Goal: Task Accomplishment & Management: Manage account settings

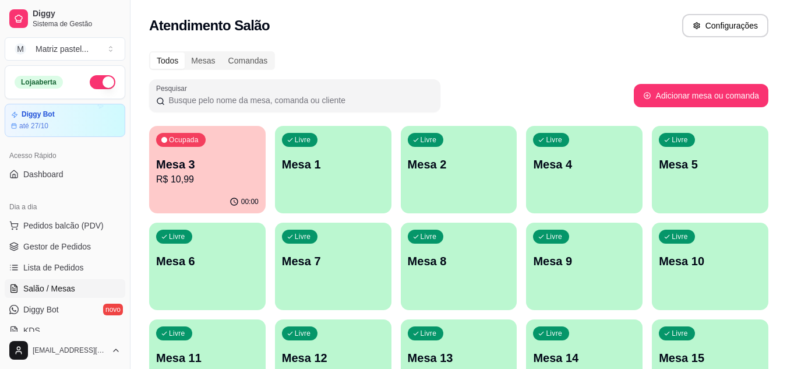
scroll to position [175, 0]
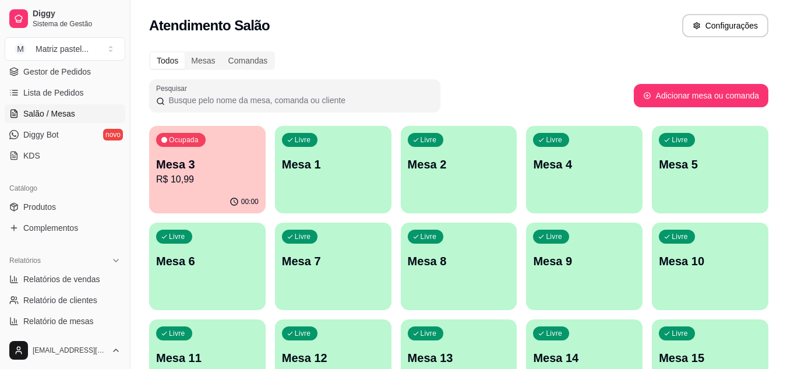
click at [244, 189] on div "Ocupada Mesa 3 R$ 10,99" at bounding box center [207, 158] width 117 height 65
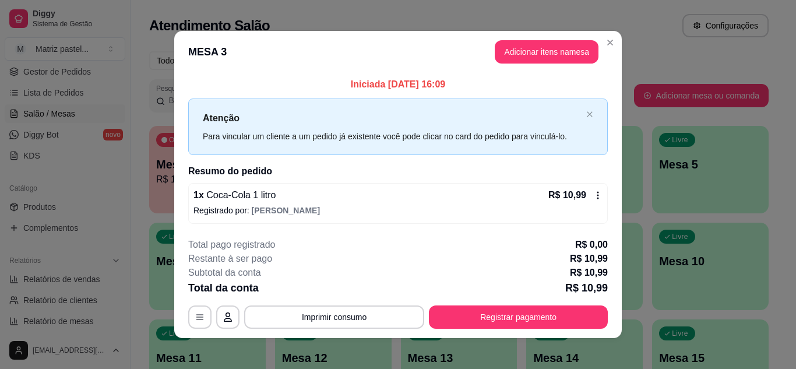
click at [593, 192] on icon at bounding box center [597, 195] width 9 height 9
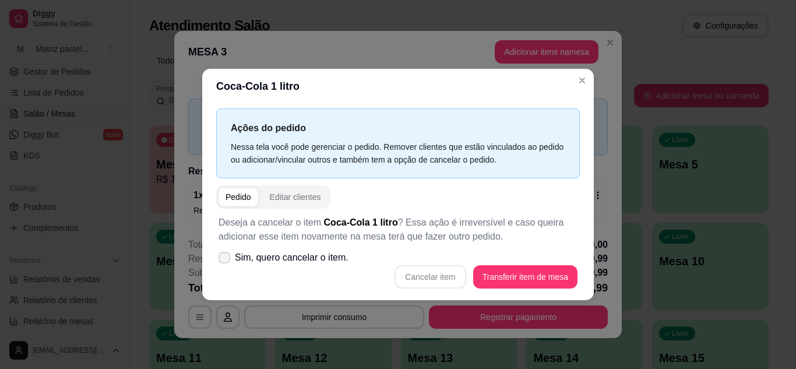
click at [287, 261] on span "Sim, quero cancelar o item." at bounding box center [292, 258] width 114 height 14
click at [226, 261] on input "Sim, quero cancelar o item." at bounding box center [222, 263] width 8 height 8
checkbox input "true"
click at [430, 272] on button "Cancelar item" at bounding box center [430, 276] width 69 height 23
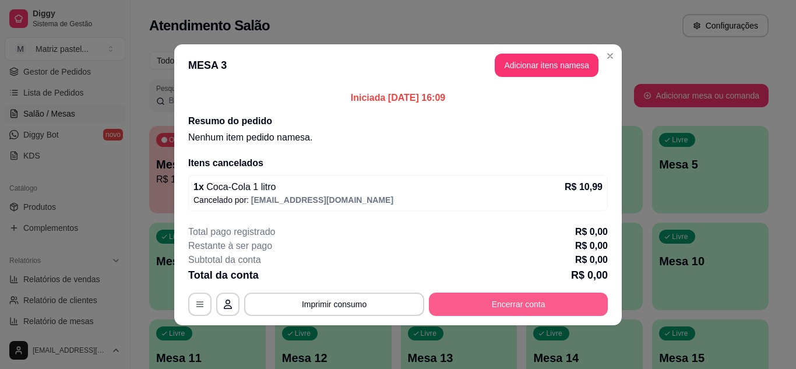
click at [474, 297] on button "Encerrar conta" at bounding box center [518, 304] width 179 height 23
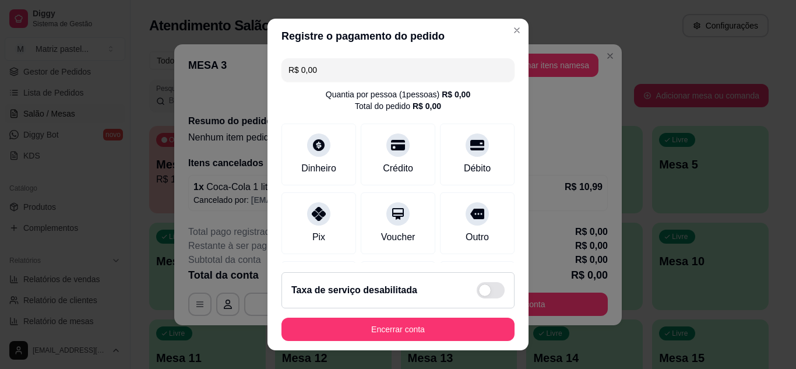
click at [453, 328] on button "Encerrar conta" at bounding box center [397, 329] width 233 height 23
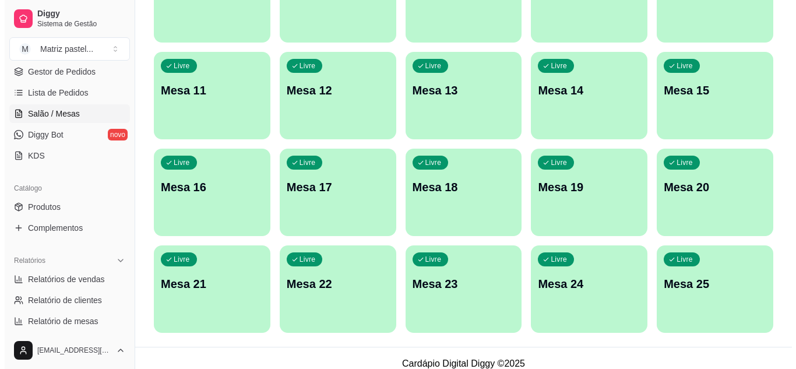
scroll to position [279, 0]
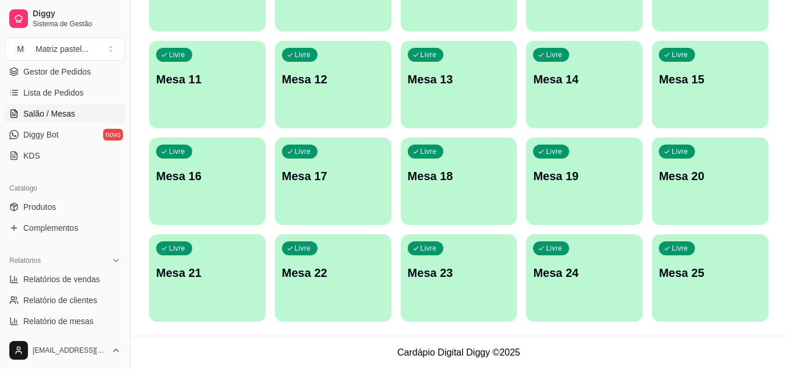
click at [694, 297] on div "Livre Mesa 25" at bounding box center [710, 270] width 117 height 73
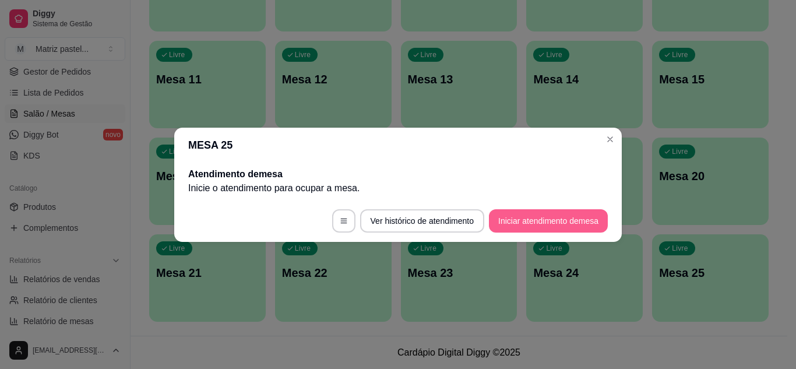
click at [537, 219] on button "Iniciar atendimento de mesa" at bounding box center [548, 220] width 119 height 23
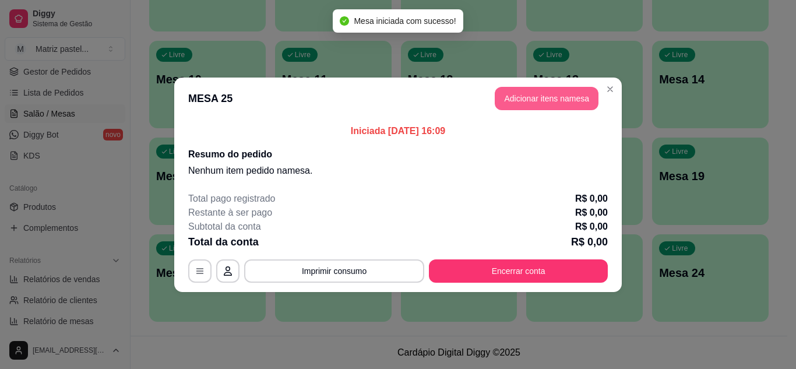
click at [545, 98] on button "Adicionar itens na mesa" at bounding box center [547, 98] width 104 height 23
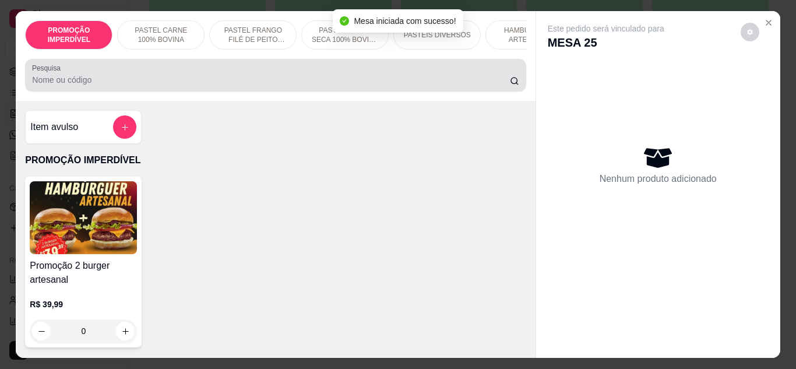
click at [259, 75] on div at bounding box center [275, 75] width 487 height 23
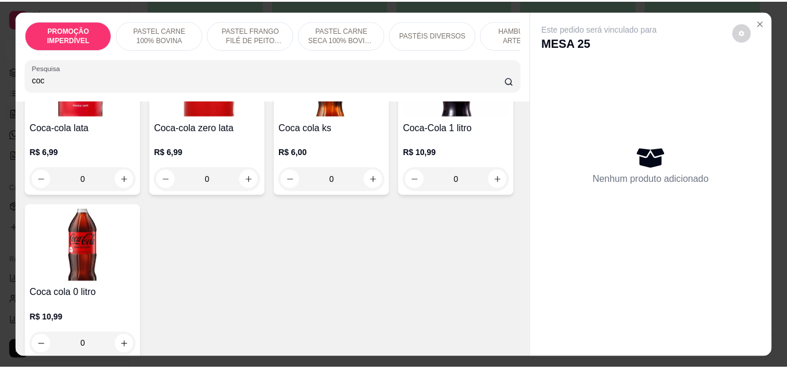
scroll to position [175, 0]
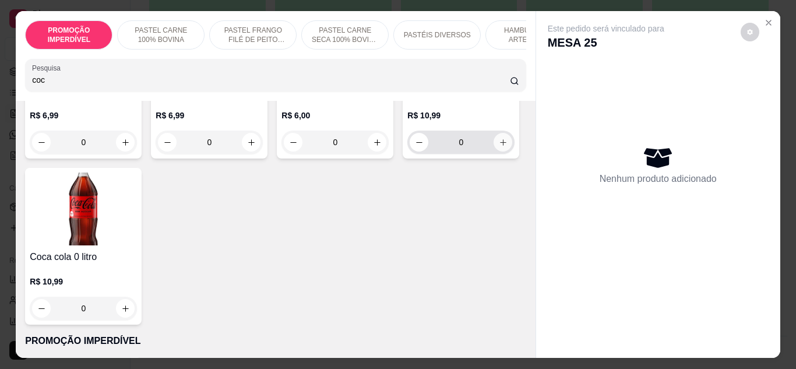
type input "coc"
click at [500, 146] on icon "increase-product-quantity" at bounding box center [503, 142] width 6 height 6
type input "1"
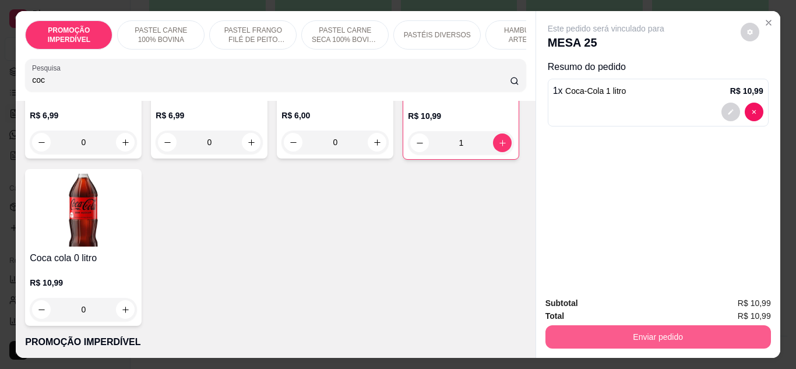
click at [576, 335] on button "Enviar pedido" at bounding box center [658, 336] width 226 height 23
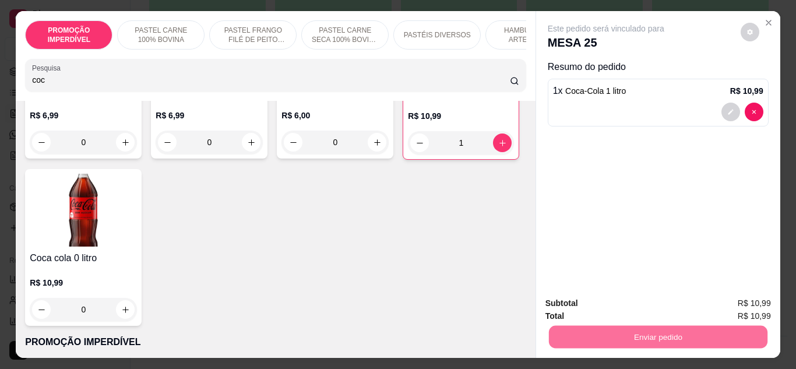
click at [721, 304] on button "Enviar pedido" at bounding box center [740, 304] width 66 height 22
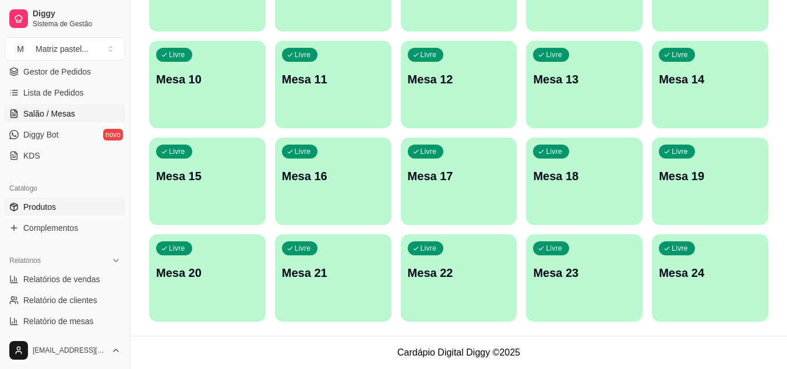
scroll to position [58, 0]
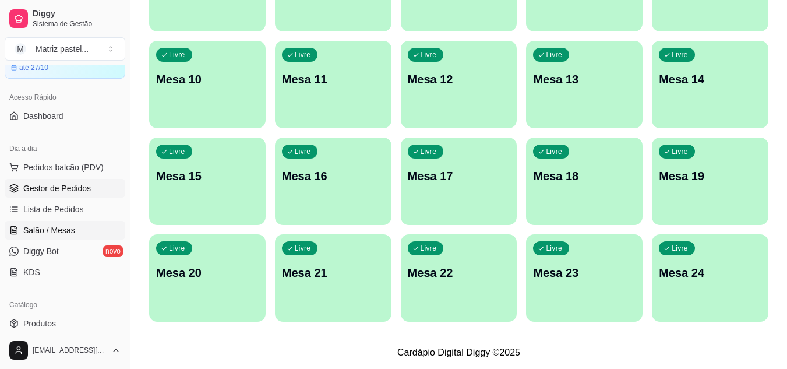
click at [56, 191] on span "Gestor de Pedidos" at bounding box center [57, 188] width 68 height 12
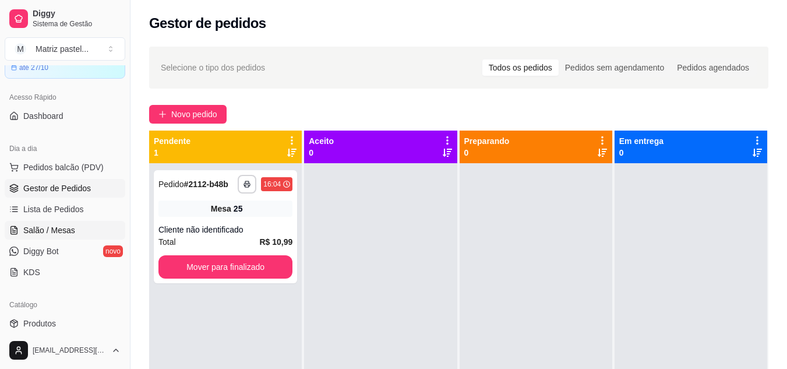
click at [69, 226] on span "Salão / Mesas" at bounding box center [49, 230] width 52 height 12
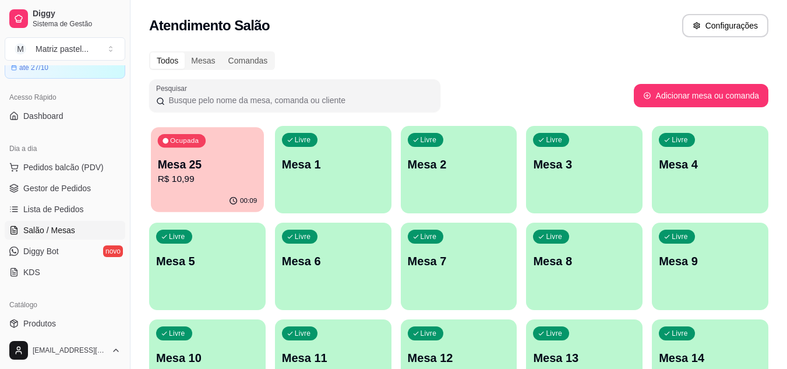
click at [213, 186] on div "Ocupada Mesa 25 R$ 10,99" at bounding box center [207, 158] width 113 height 63
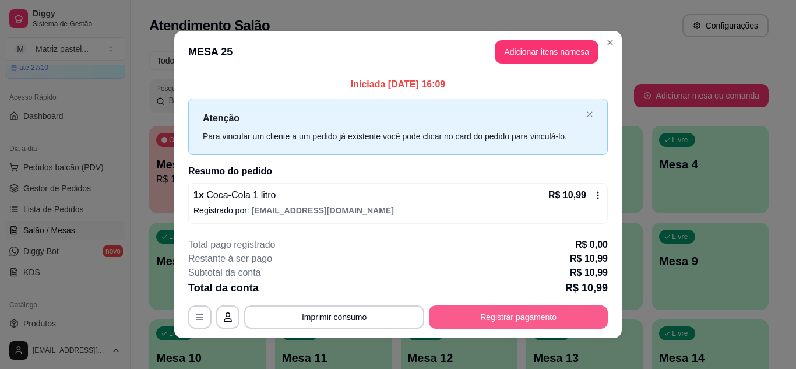
click at [495, 319] on button "Registrar pagamento" at bounding box center [518, 316] width 179 height 23
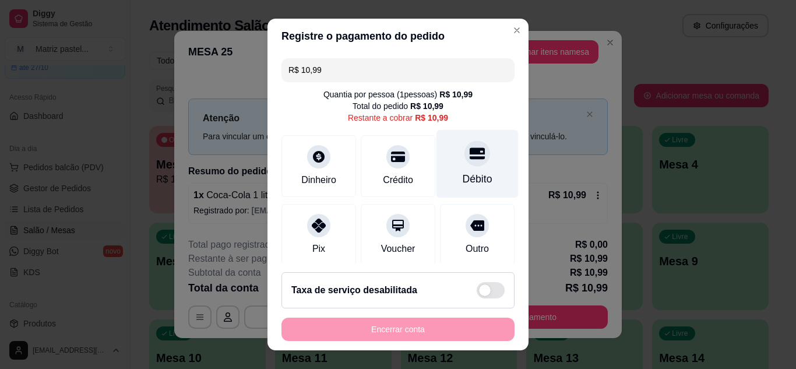
click at [463, 181] on div "Débito" at bounding box center [478, 178] width 30 height 15
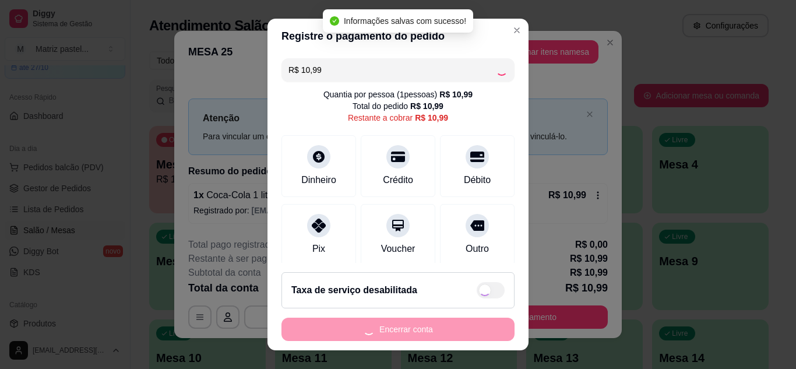
type input "R$ 0,00"
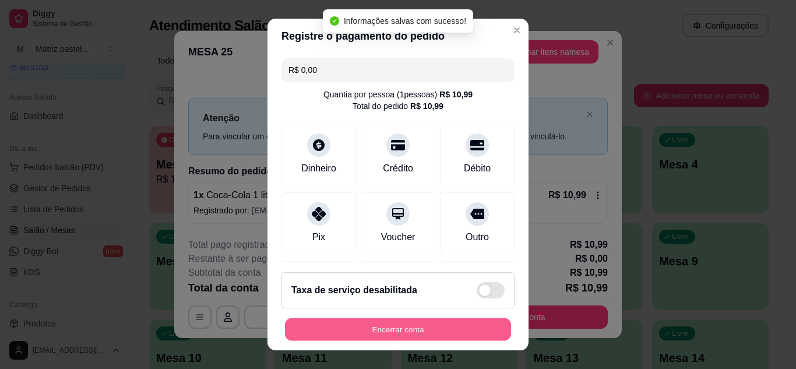
click at [427, 340] on button "Encerrar conta" at bounding box center [398, 329] width 226 height 23
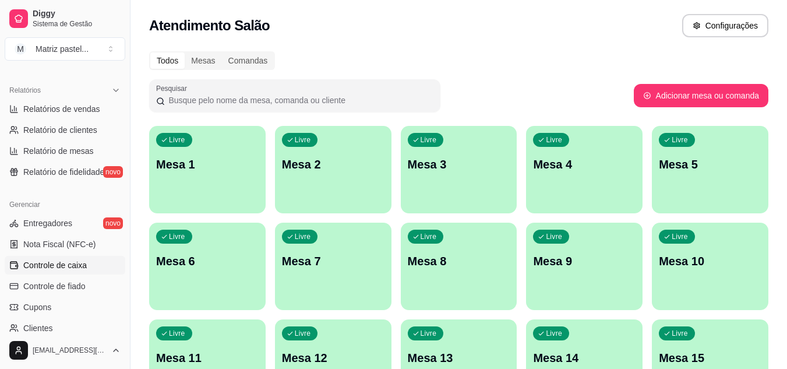
scroll to position [350, 0]
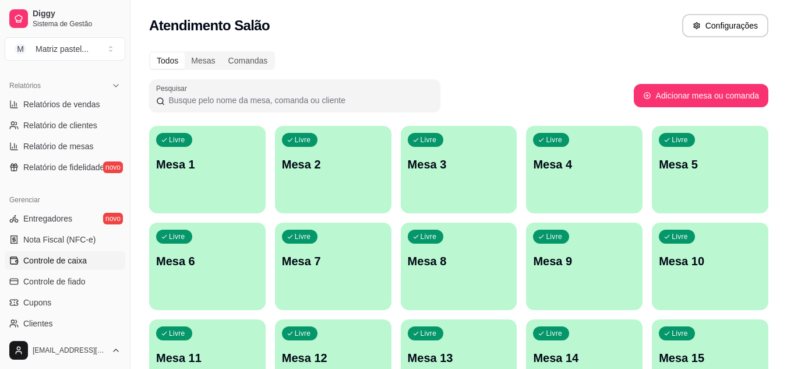
click at [52, 262] on span "Controle de caixa" at bounding box center [55, 261] width 64 height 12
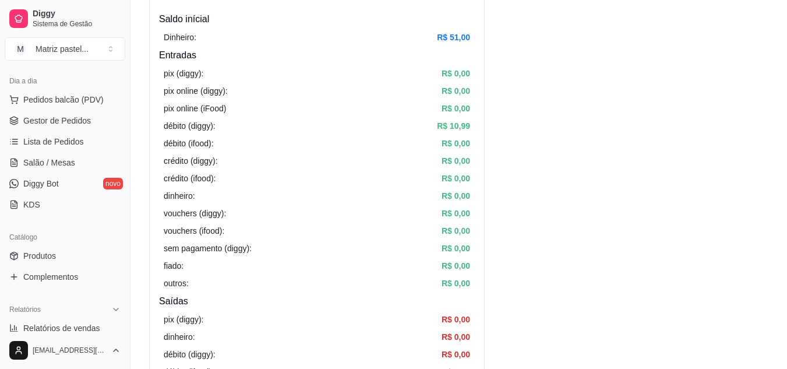
scroll to position [117, 0]
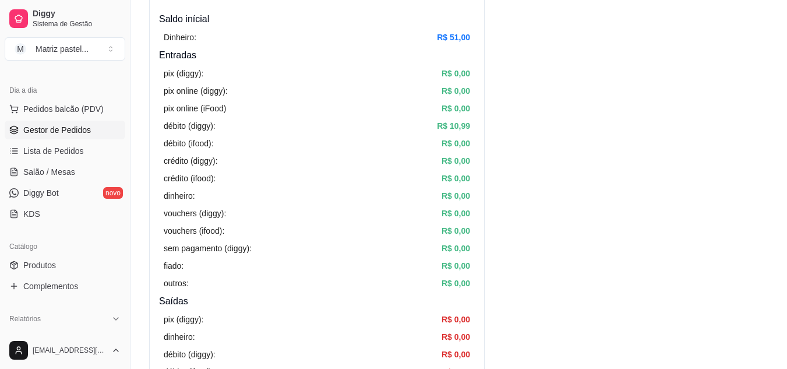
click at [65, 135] on span "Gestor de Pedidos" at bounding box center [57, 130] width 68 height 12
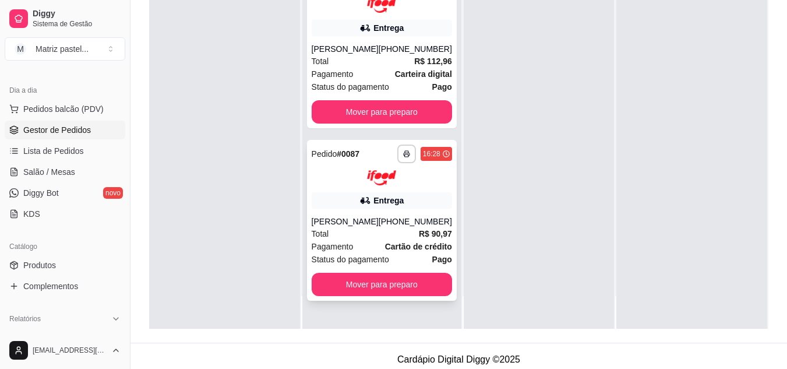
scroll to position [175, 0]
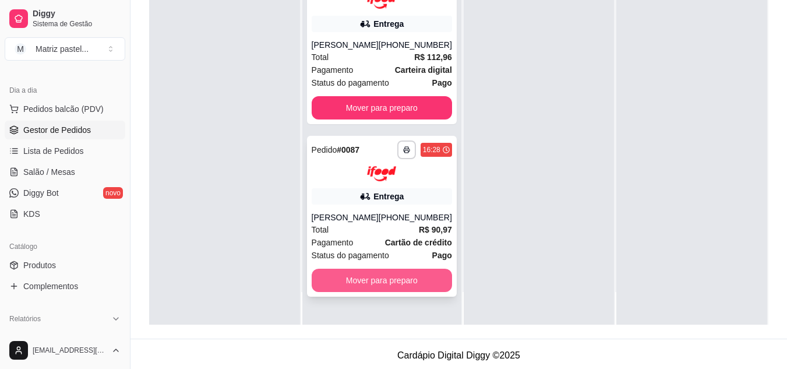
click at [400, 285] on button "Mover para preparo" at bounding box center [382, 280] width 140 height 23
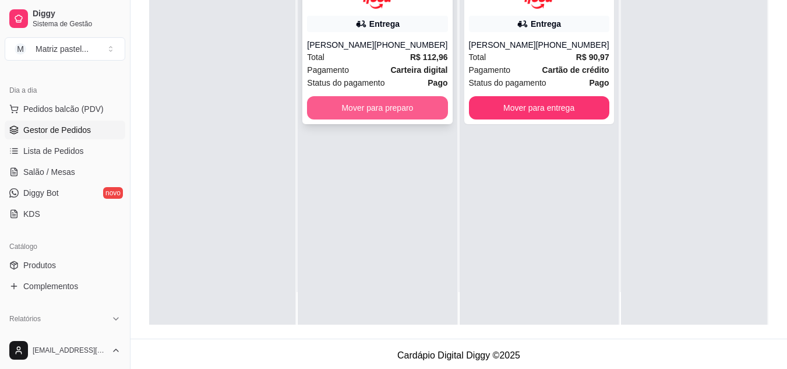
click at [394, 112] on button "Mover para preparo" at bounding box center [377, 107] width 140 height 23
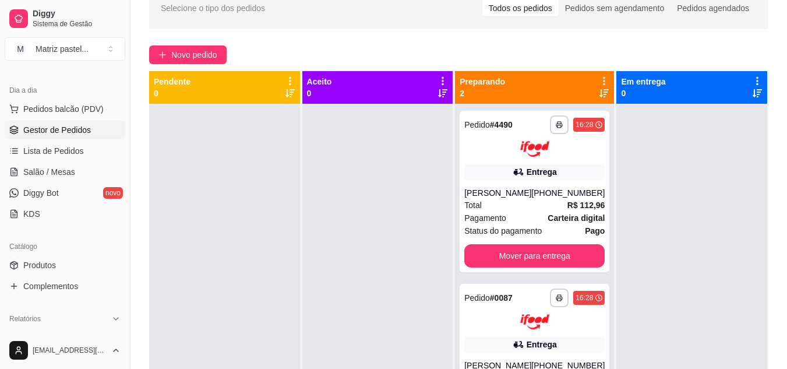
scroll to position [58, 0]
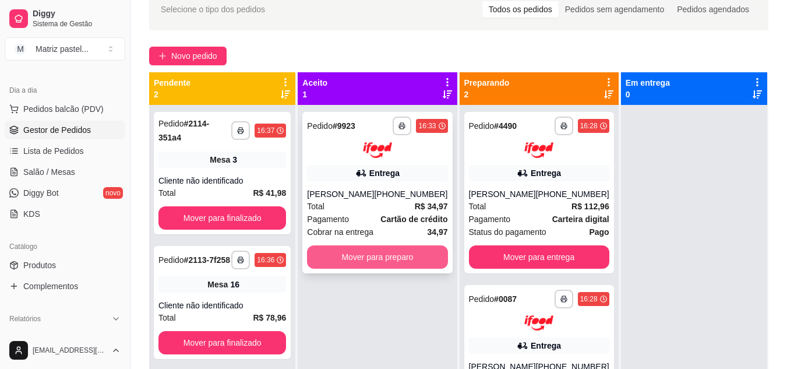
click at [362, 256] on button "Mover para preparo" at bounding box center [377, 256] width 140 height 23
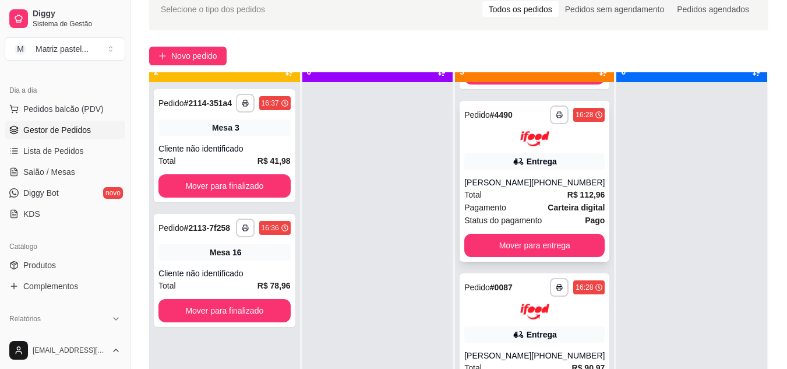
scroll to position [33, 0]
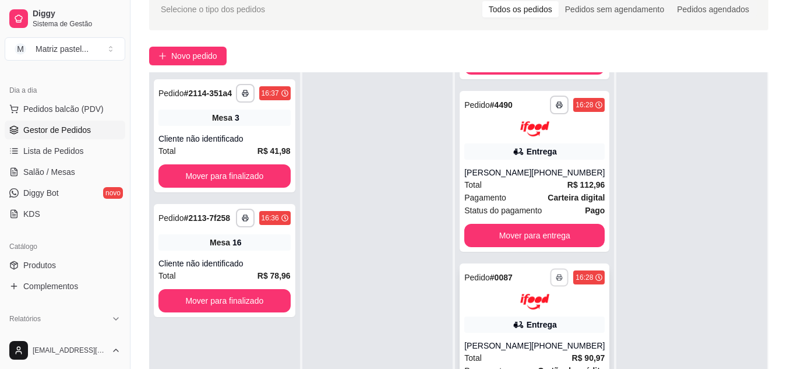
click at [551, 274] on button "button" at bounding box center [560, 278] width 18 height 18
click at [508, 322] on button "IMPRESSORA" at bounding box center [511, 318] width 85 height 19
click at [550, 105] on button "button" at bounding box center [559, 105] width 19 height 19
click at [516, 149] on button "IMPRESSORA" at bounding box center [511, 145] width 85 height 19
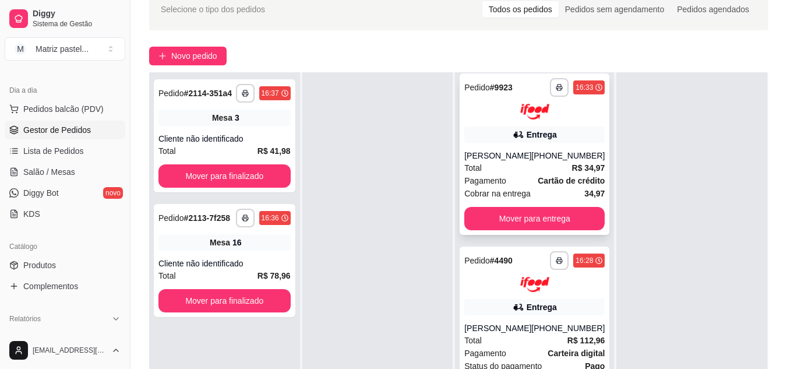
scroll to position [0, 0]
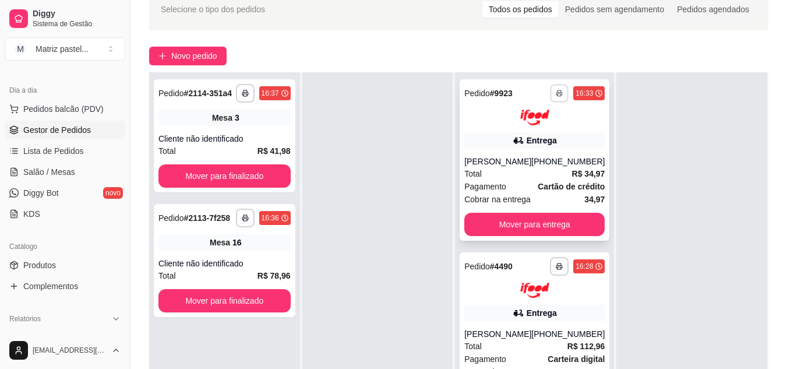
click at [551, 95] on button "button" at bounding box center [560, 93] width 18 height 18
click at [532, 134] on button "IMPRESSORA" at bounding box center [512, 134] width 82 height 18
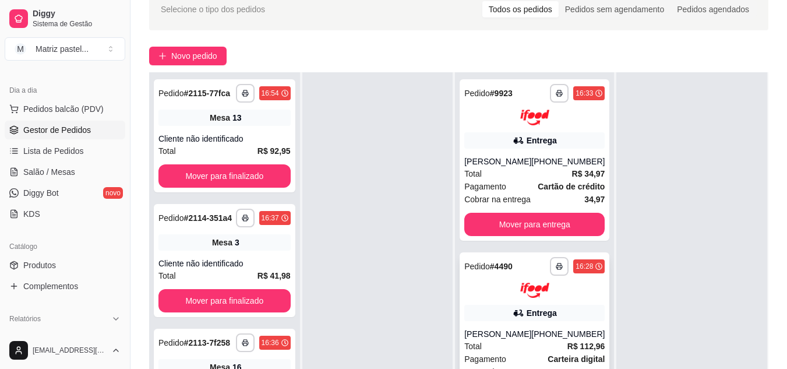
scroll to position [58, 0]
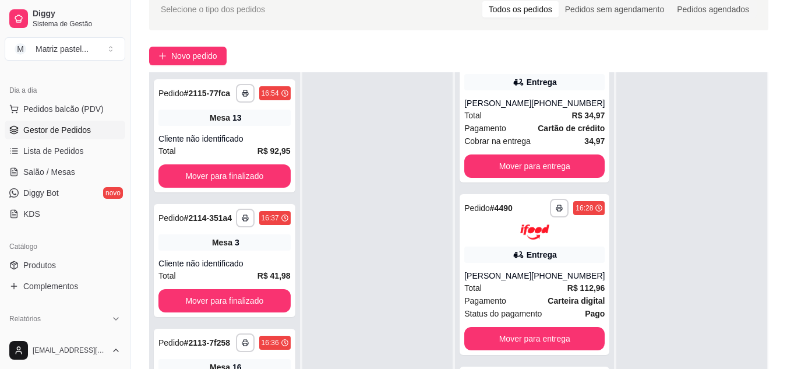
click at [417, 140] on div at bounding box center [377, 256] width 151 height 369
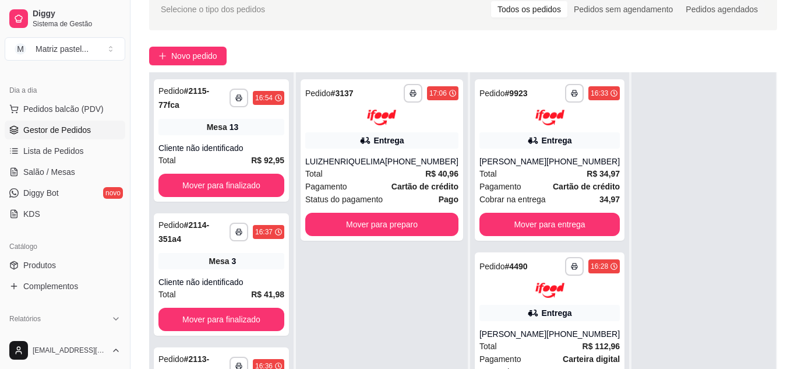
scroll to position [0, 0]
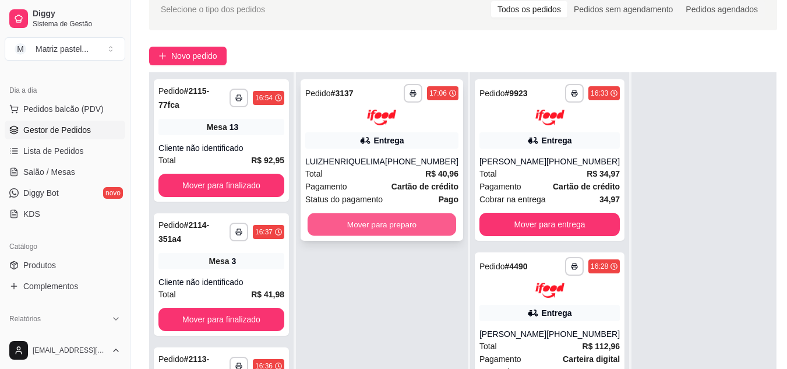
click at [374, 234] on button "Mover para preparo" at bounding box center [382, 224] width 149 height 23
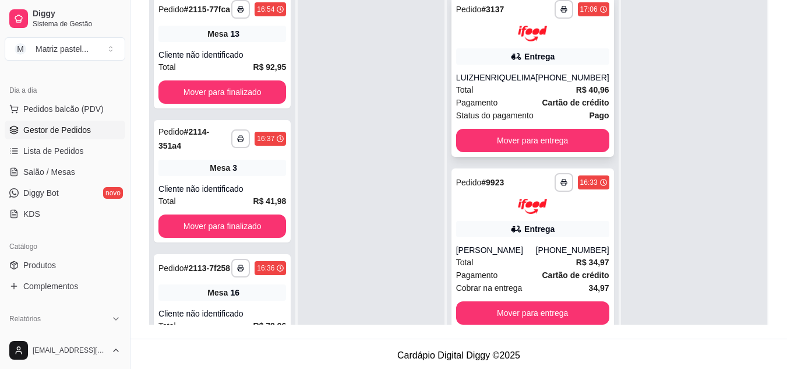
click at [563, 24] on div "**********" at bounding box center [532, 20] width 153 height 41
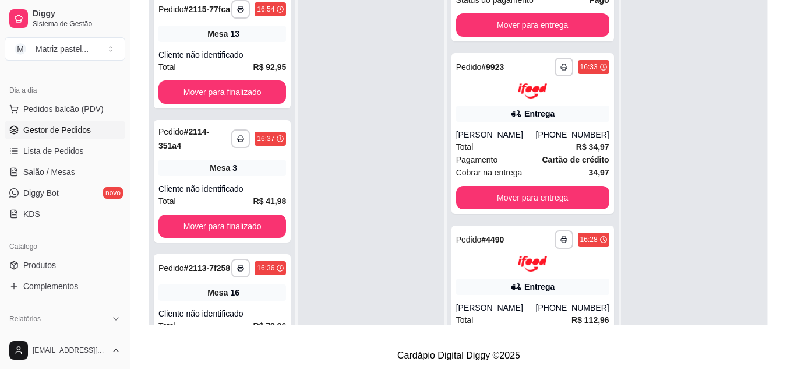
scroll to position [117, 0]
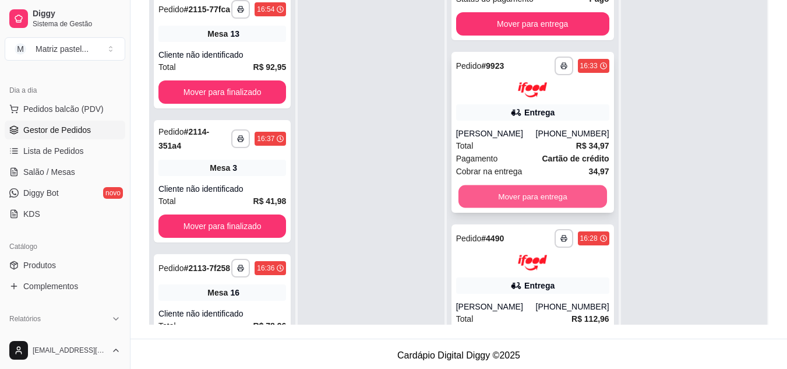
click at [538, 207] on button "Mover para entrega" at bounding box center [533, 196] width 149 height 23
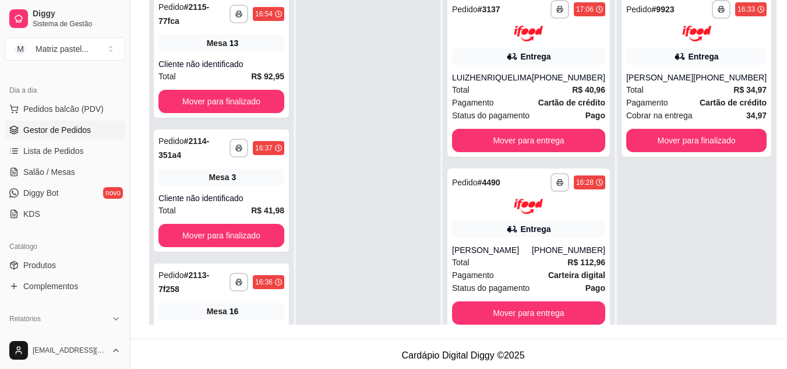
scroll to position [33, 0]
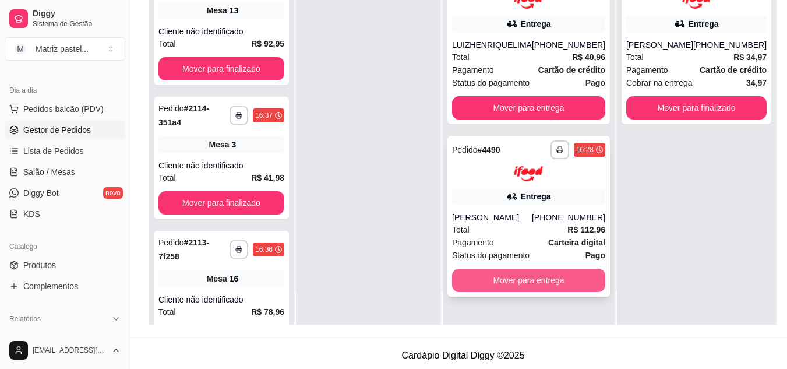
click at [559, 291] on button "Mover para entrega" at bounding box center [528, 280] width 153 height 23
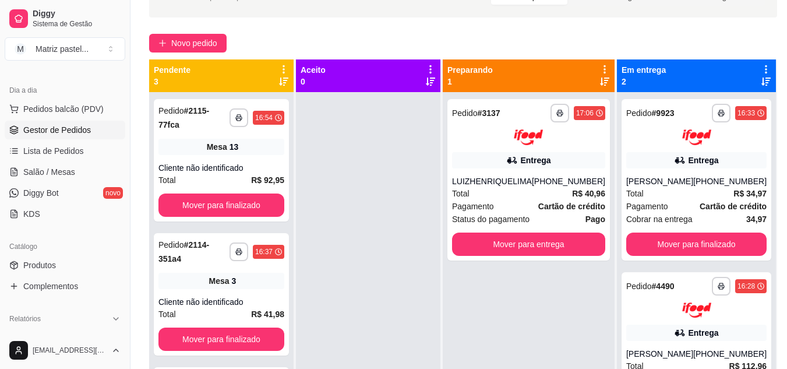
scroll to position [61, 0]
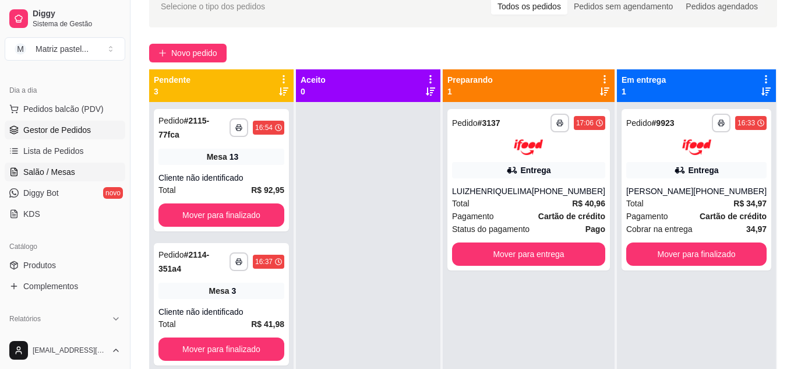
click at [66, 171] on span "Salão / Mesas" at bounding box center [49, 172] width 52 height 12
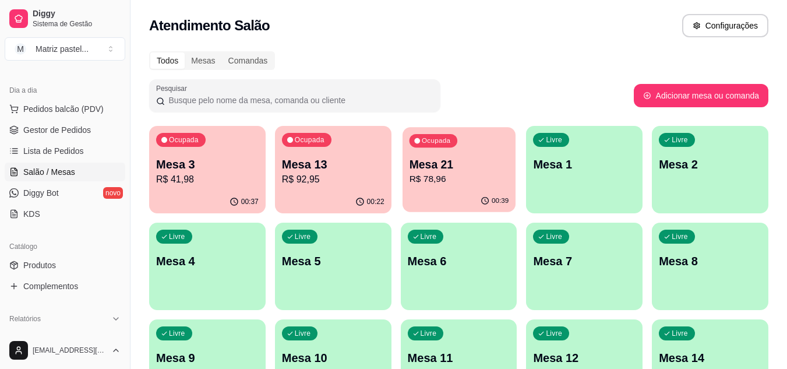
click at [428, 188] on div "Ocupada Mesa 21 R$ 78,96" at bounding box center [459, 158] width 113 height 63
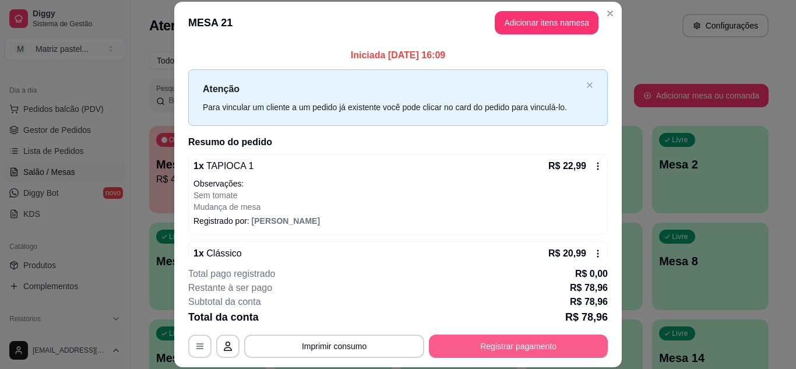
click at [514, 346] on button "Registrar pagamento" at bounding box center [518, 346] width 179 height 23
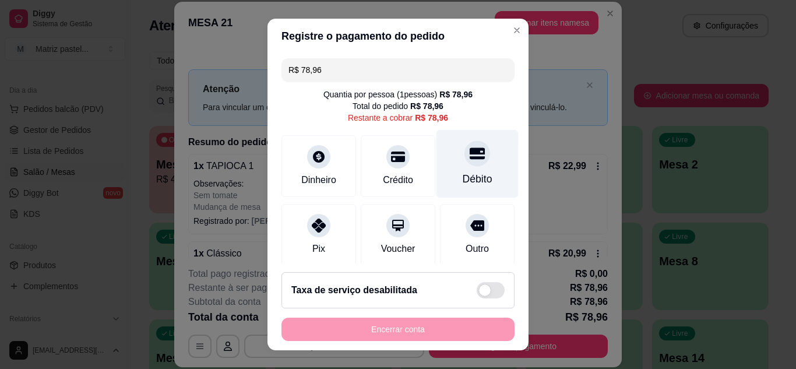
click at [470, 149] on icon at bounding box center [477, 153] width 15 height 15
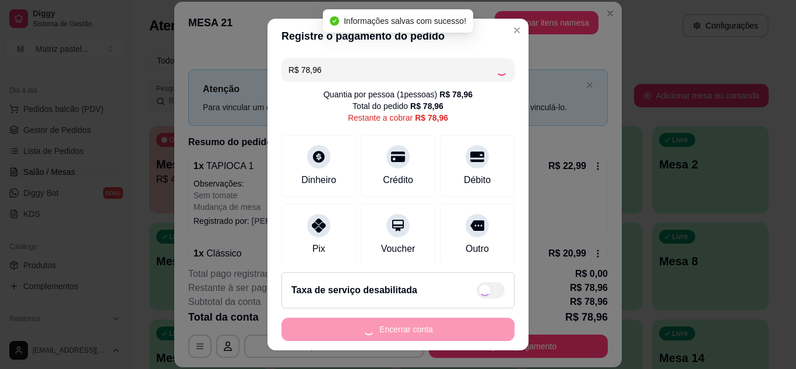
type input "R$ 0,00"
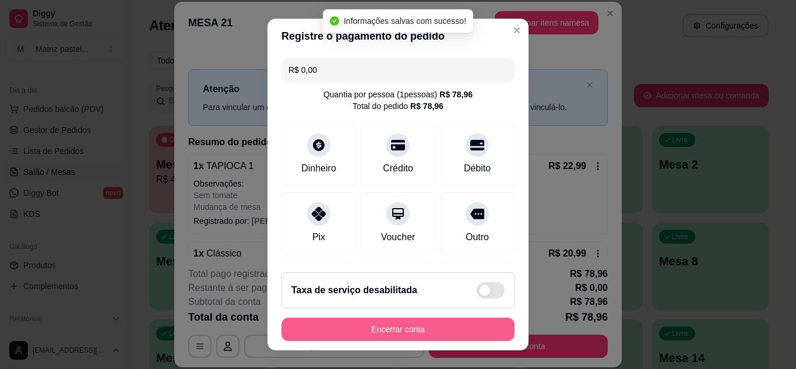
click at [400, 333] on button "Encerrar conta" at bounding box center [397, 329] width 233 height 23
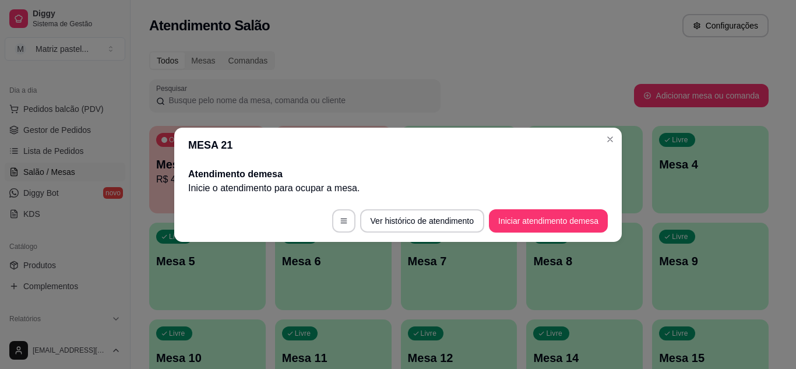
click at [605, 129] on header "MESA 21" at bounding box center [398, 145] width 448 height 35
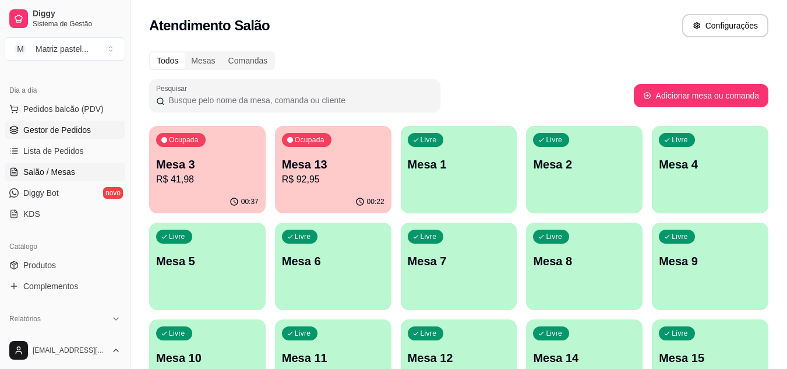
click at [36, 126] on span "Gestor de Pedidos" at bounding box center [57, 130] width 68 height 12
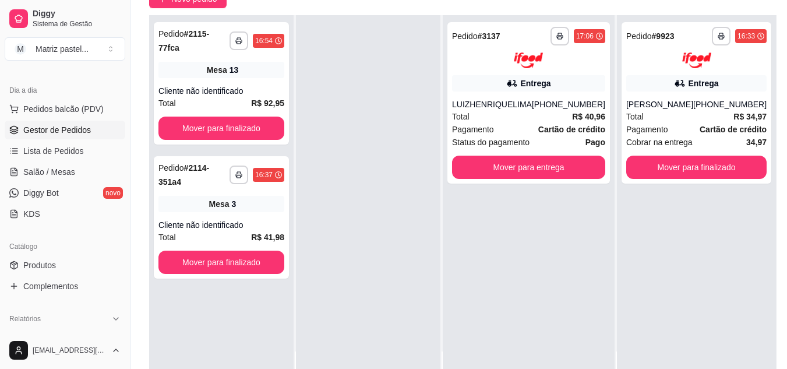
scroll to position [117, 0]
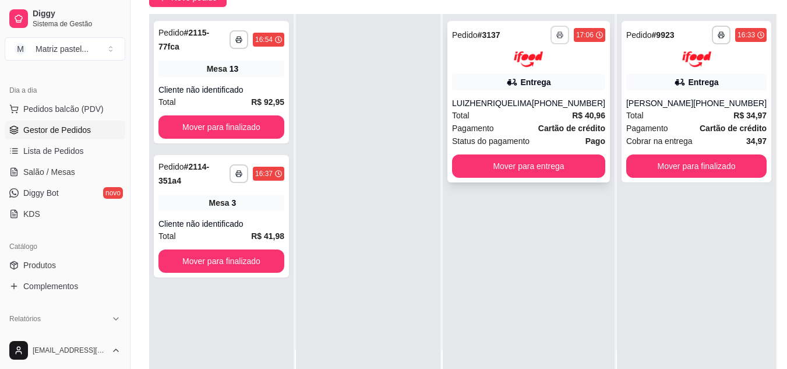
click at [551, 27] on button "button" at bounding box center [560, 35] width 19 height 19
click at [515, 84] on button "IMPRESSORA" at bounding box center [520, 75] width 85 height 19
click at [55, 265] on span "Produtos" at bounding box center [39, 265] width 33 height 12
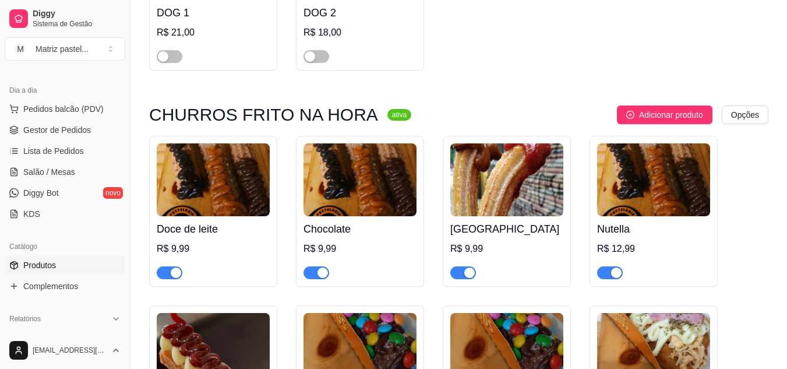
scroll to position [4870, 0]
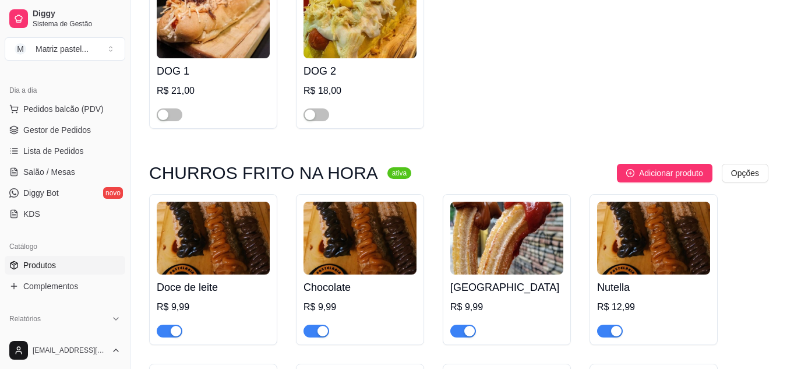
click at [602, 325] on span "button" at bounding box center [610, 331] width 26 height 13
click at [40, 128] on span "Gestor de Pedidos" at bounding box center [57, 130] width 68 height 12
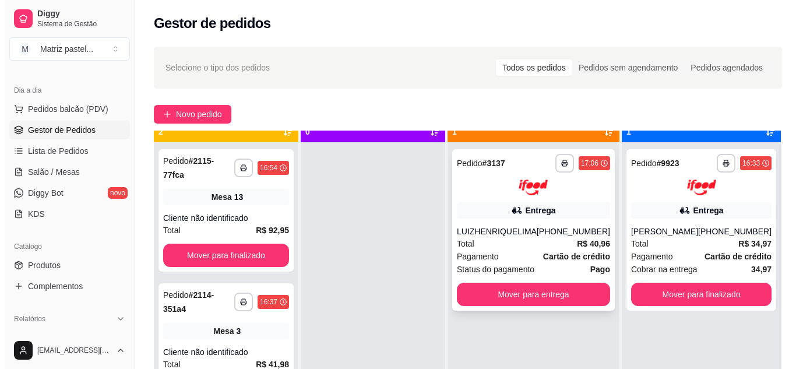
scroll to position [33, 0]
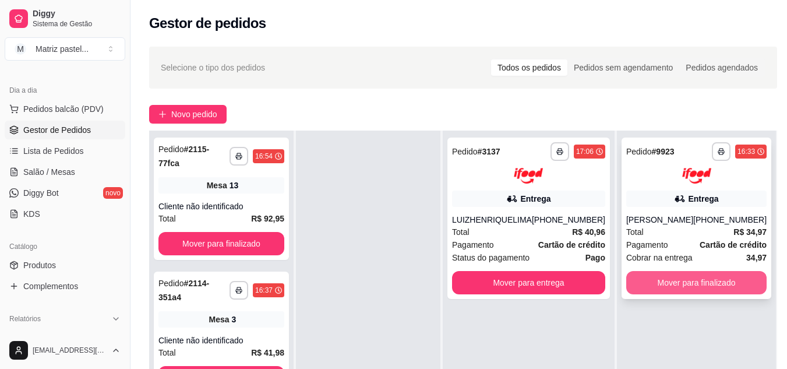
click at [664, 276] on button "Mover para finalizado" at bounding box center [696, 282] width 140 height 23
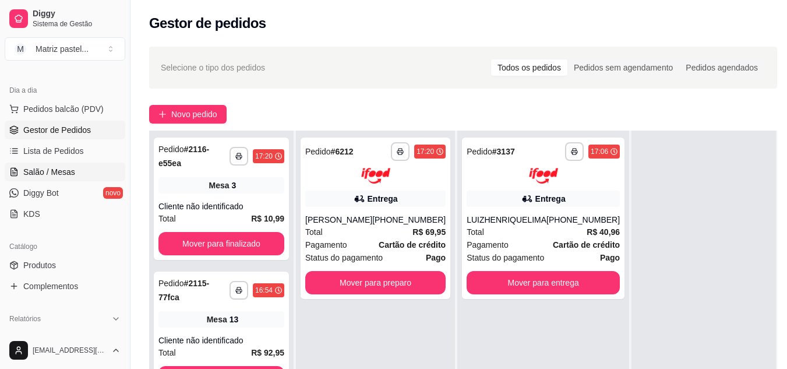
click at [54, 170] on span "Salão / Mesas" at bounding box center [49, 172] width 52 height 12
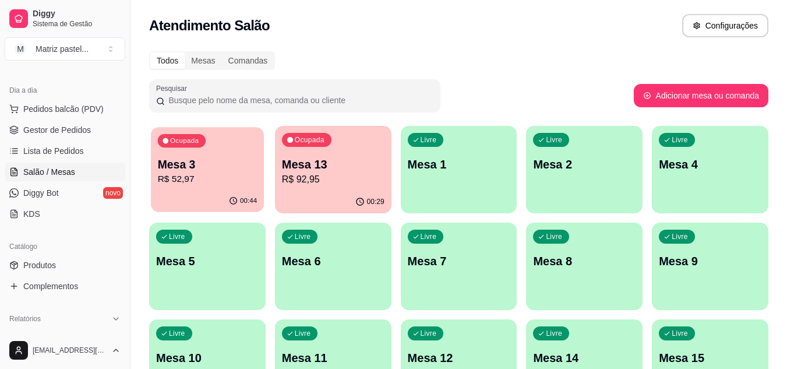
click at [181, 181] on p "R$ 52,97" at bounding box center [208, 179] width 100 height 13
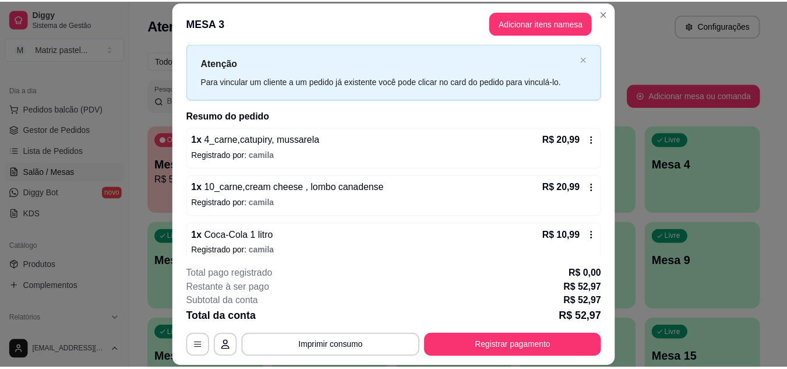
scroll to position [37, 0]
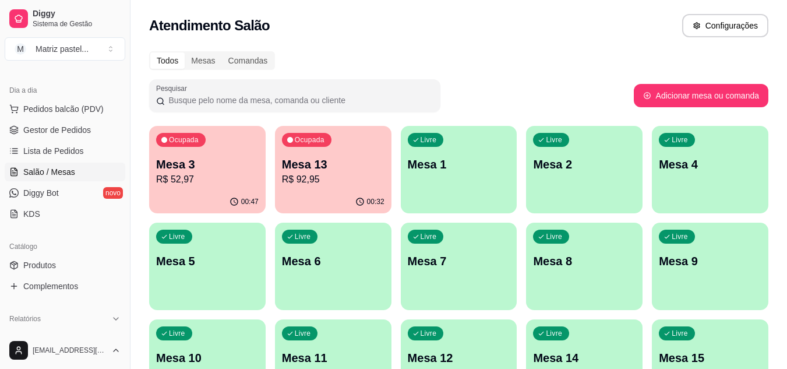
click at [178, 174] on p "R$ 52,97" at bounding box center [207, 180] width 103 height 14
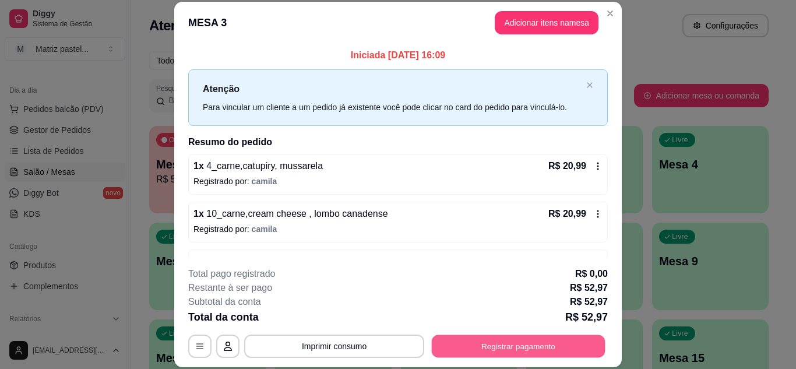
click at [545, 340] on button "Registrar pagamento" at bounding box center [519, 346] width 174 height 23
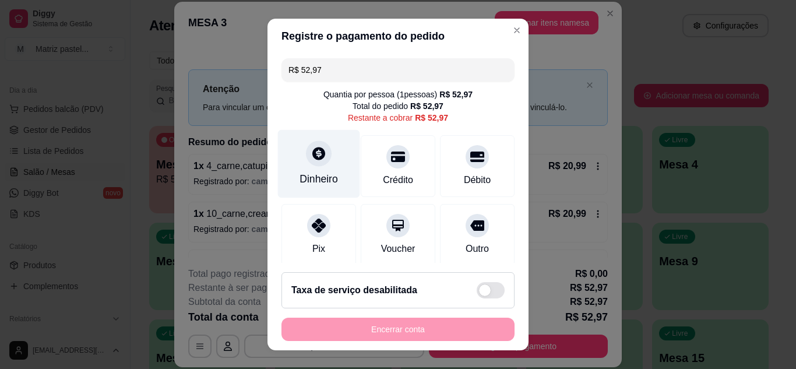
click at [321, 146] on div at bounding box center [319, 153] width 26 height 26
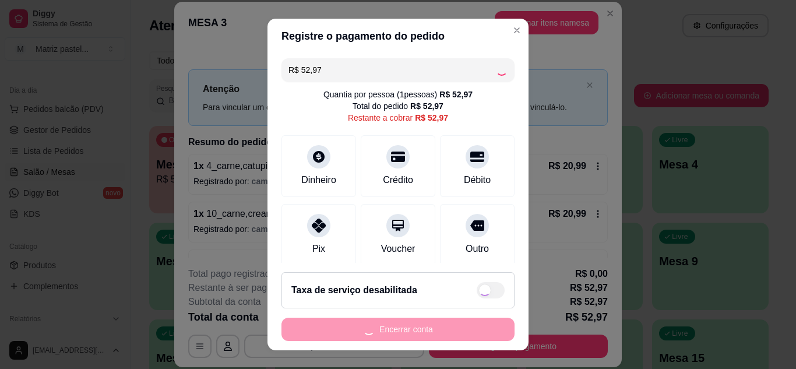
type input "R$ 0,00"
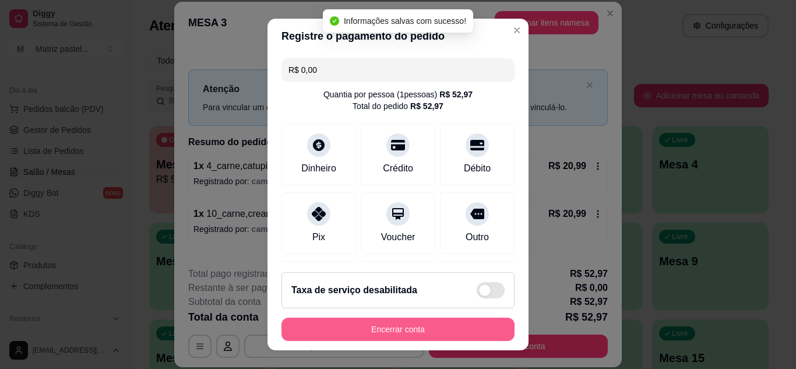
click at [482, 321] on button "Encerrar conta" at bounding box center [397, 329] width 233 height 23
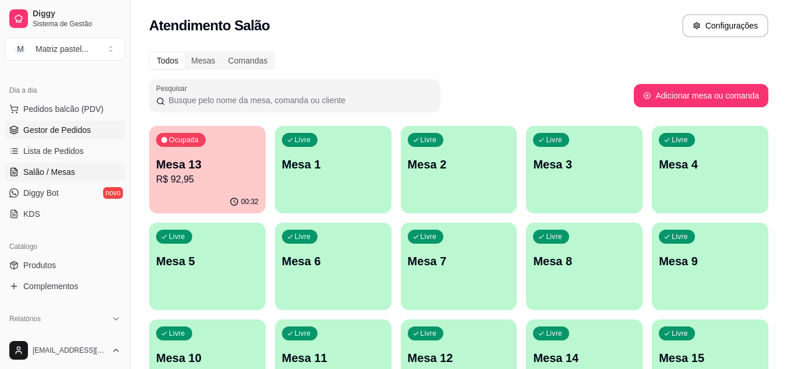
click at [64, 133] on span "Gestor de Pedidos" at bounding box center [57, 130] width 68 height 12
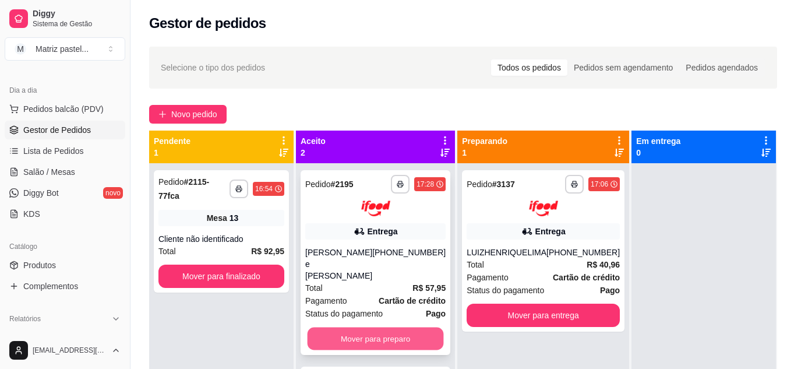
click at [390, 329] on button "Mover para preparo" at bounding box center [376, 338] width 136 height 23
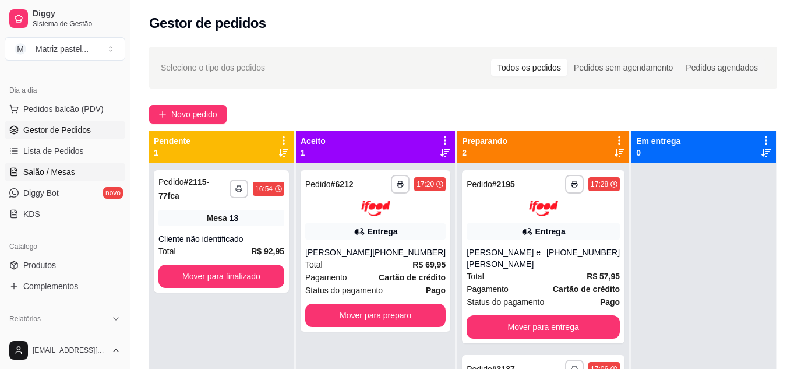
click at [50, 173] on span "Salão / Mesas" at bounding box center [49, 172] width 52 height 12
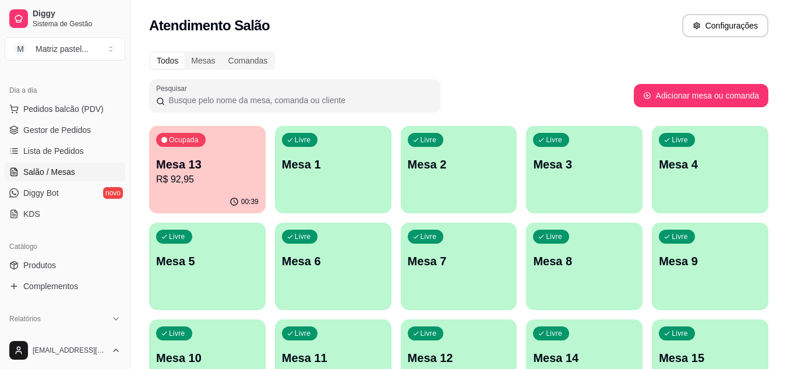
click at [222, 179] on p "R$ 92,95" at bounding box center [207, 180] width 103 height 14
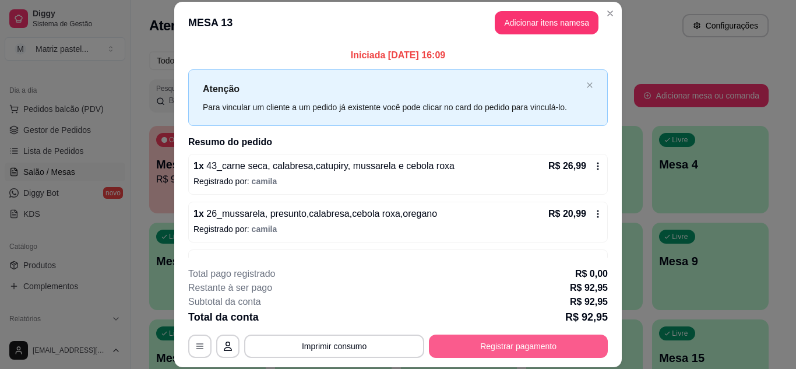
click at [497, 341] on button "Registrar pagamento" at bounding box center [518, 346] width 179 height 23
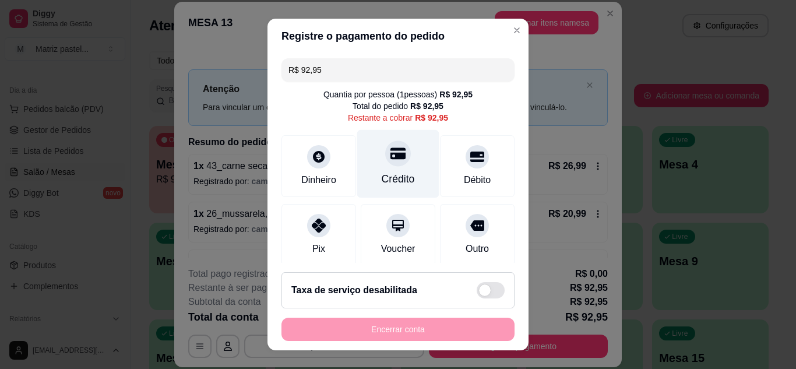
click at [379, 167] on div "Crédito" at bounding box center [398, 163] width 82 height 68
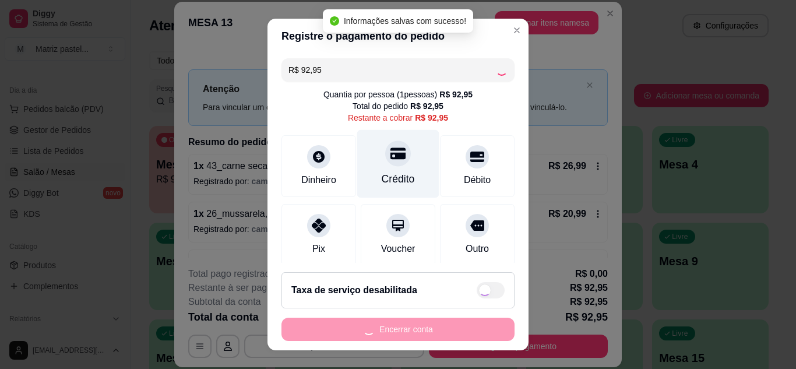
type input "R$ 0,00"
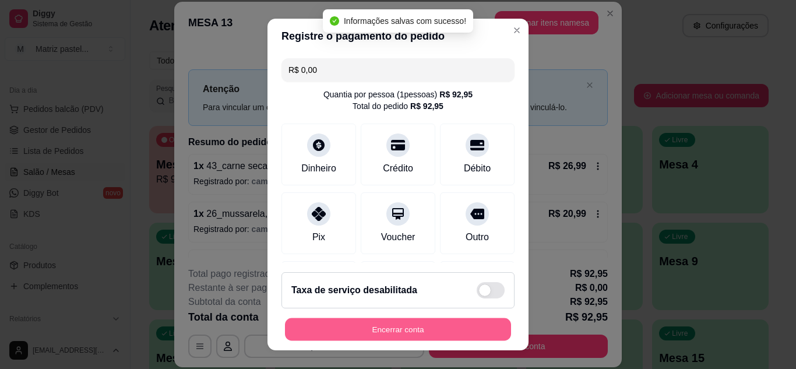
click at [391, 325] on button "Encerrar conta" at bounding box center [398, 329] width 226 height 23
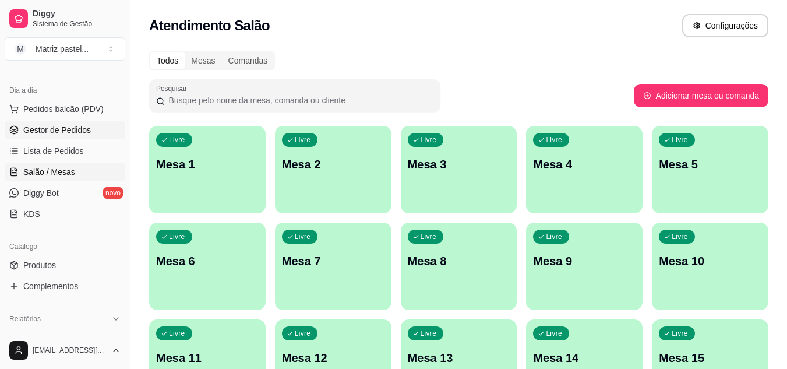
click at [29, 128] on span "Gestor de Pedidos" at bounding box center [57, 130] width 68 height 12
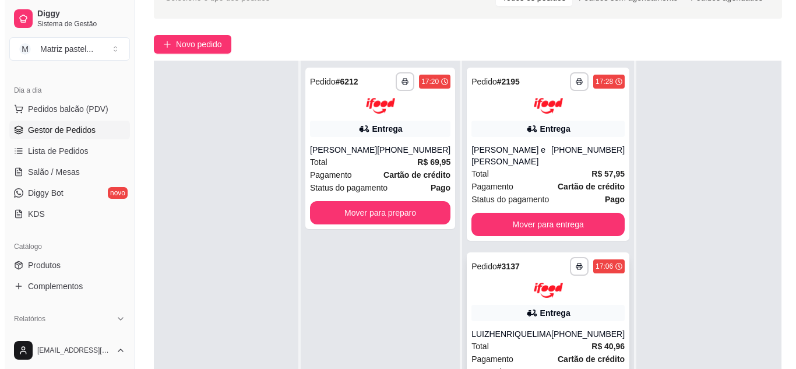
scroll to position [175, 0]
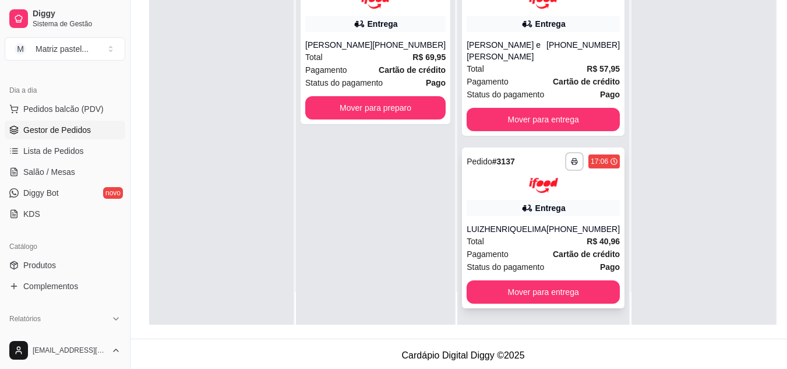
click at [511, 214] on div "Entrega" at bounding box center [543, 208] width 153 height 16
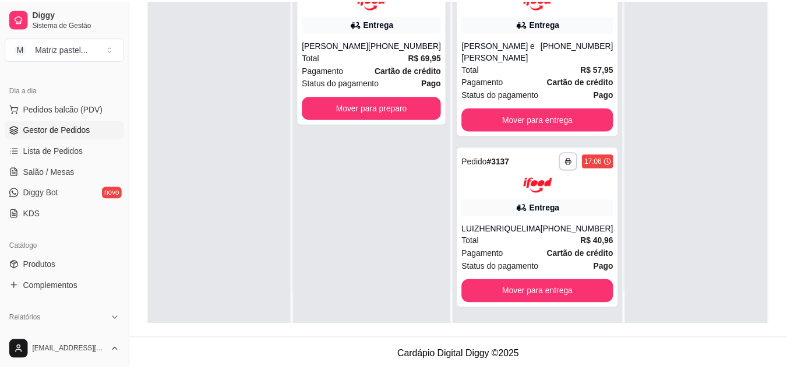
scroll to position [58, 0]
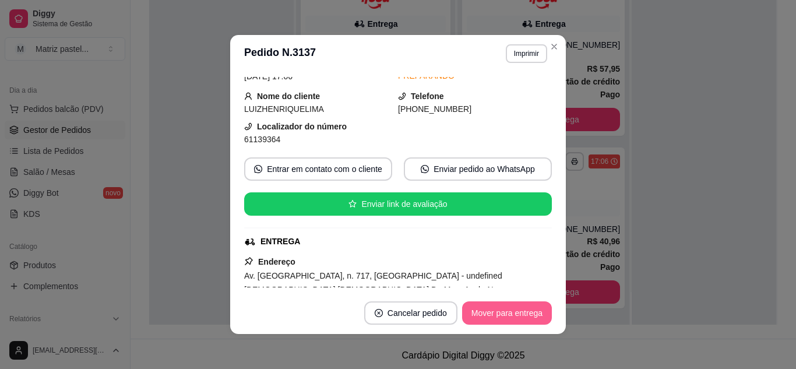
click at [492, 308] on button "Mover para entrega" at bounding box center [507, 312] width 90 height 23
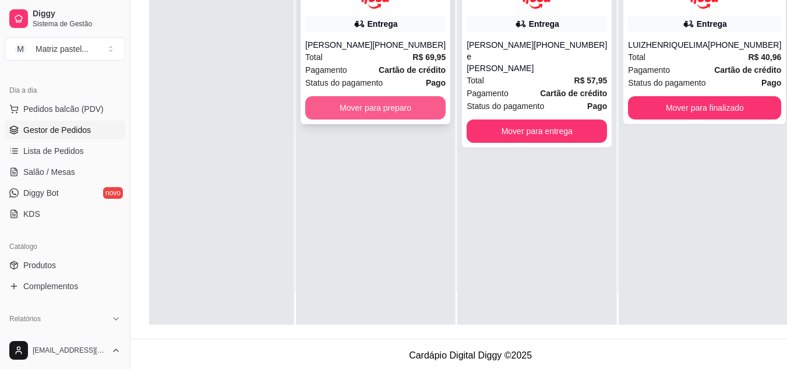
click at [387, 115] on button "Mover para preparo" at bounding box center [375, 107] width 140 height 23
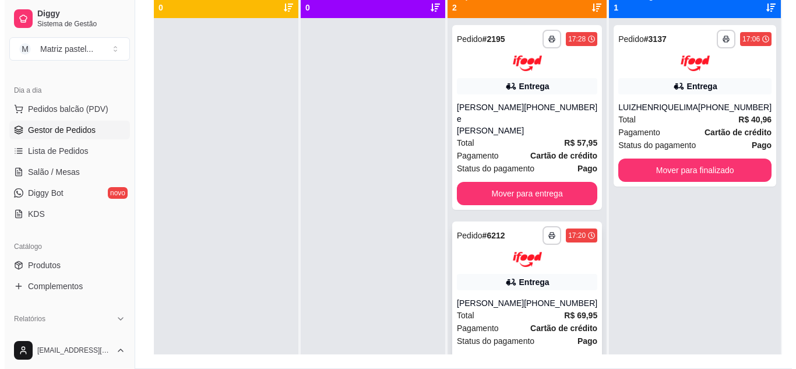
scroll to position [117, 0]
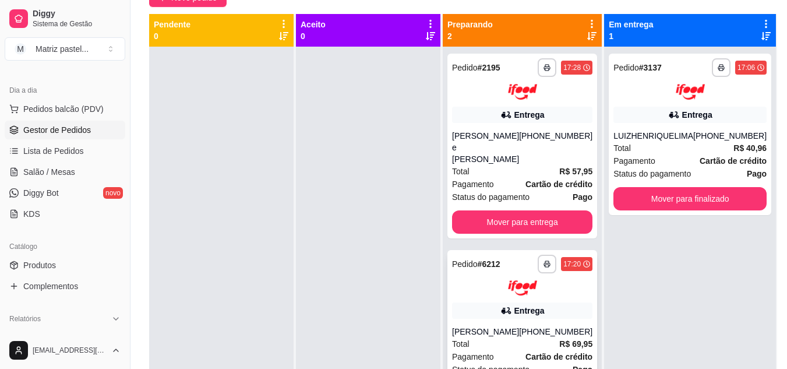
click at [497, 280] on div at bounding box center [522, 288] width 140 height 16
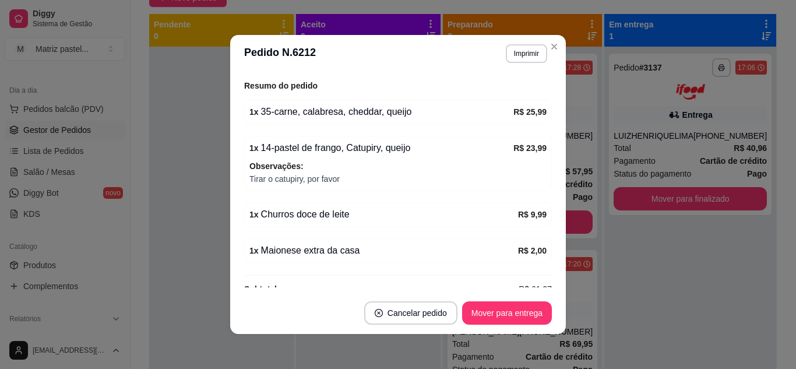
scroll to position [424, 0]
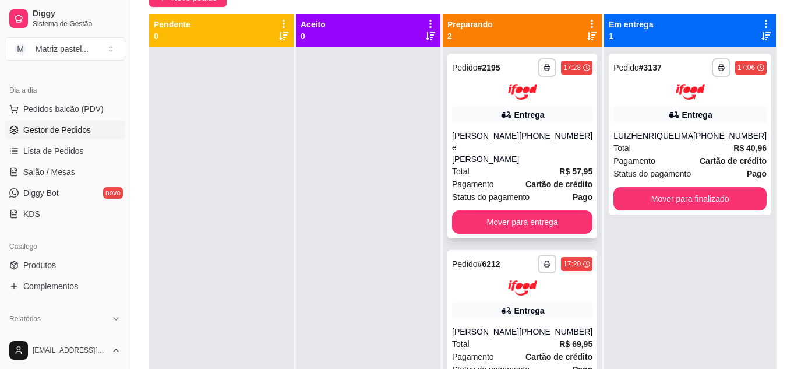
click at [512, 149] on div "Julianno Rezende e Costa" at bounding box center [485, 147] width 67 height 35
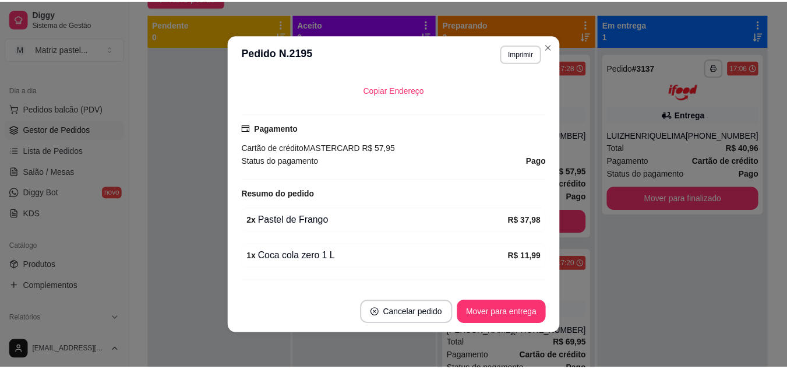
scroll to position [336, 0]
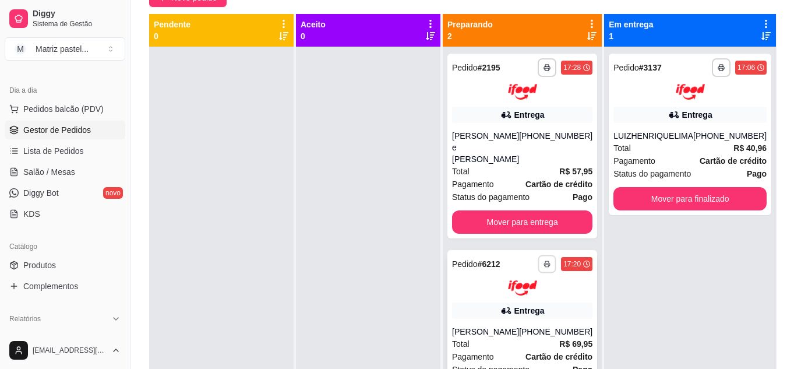
click at [548, 255] on button "button" at bounding box center [547, 264] width 18 height 18
click at [474, 295] on button "IMPRESSORA" at bounding box center [512, 293] width 82 height 18
click at [544, 77] on div "**********" at bounding box center [522, 78] width 140 height 41
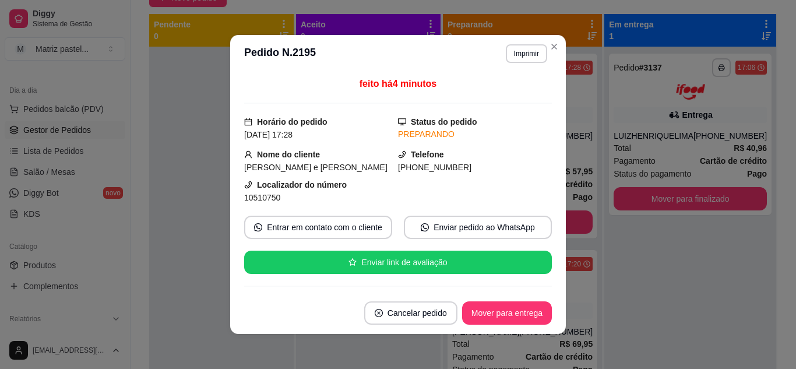
click at [541, 48] on button "Imprimir" at bounding box center [526, 53] width 41 height 19
click at [527, 99] on button "IMPRESSORA" at bounding box center [502, 94] width 85 height 19
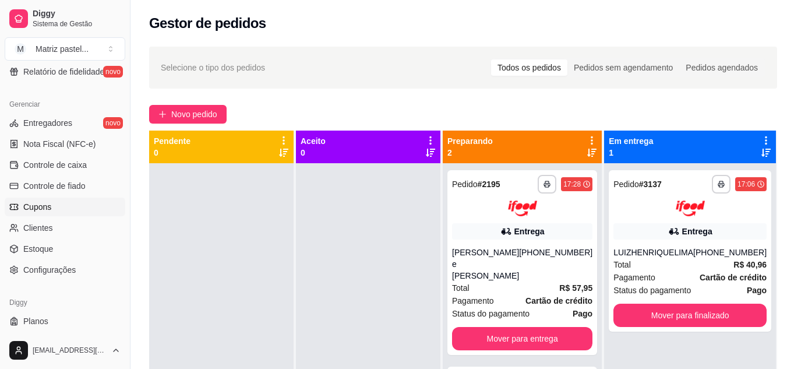
scroll to position [466, 0]
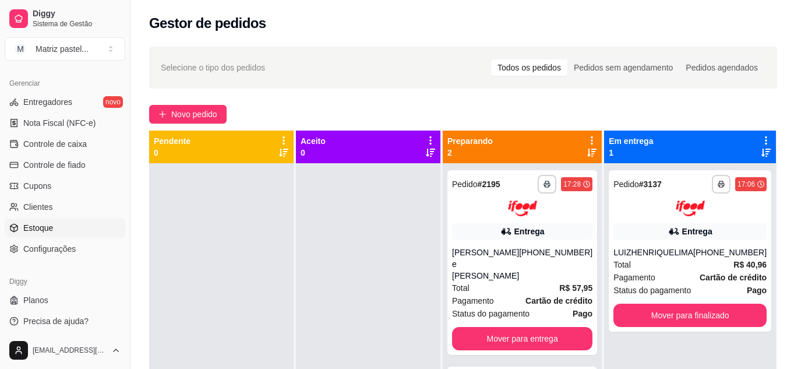
click at [55, 225] on link "Estoque" at bounding box center [65, 228] width 121 height 19
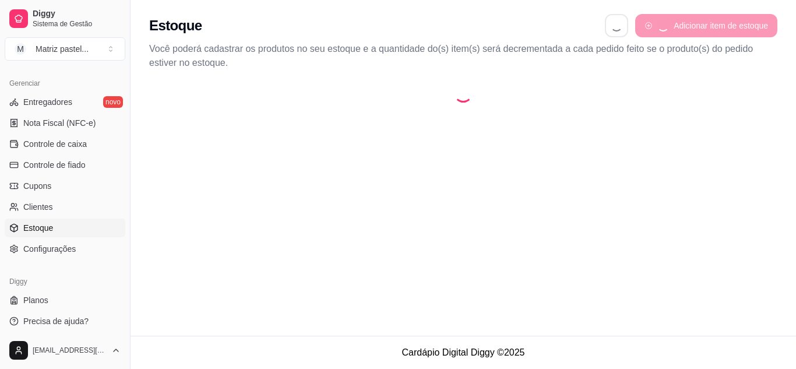
select select "QUANTITY_ORDER"
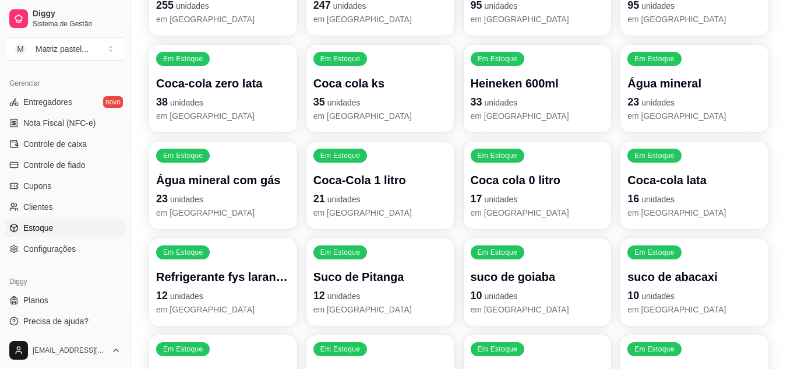
scroll to position [233, 0]
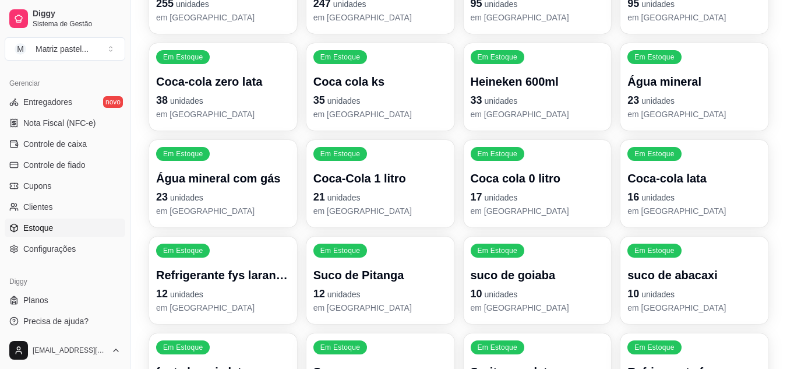
click at [663, 189] on p "16 unidades" at bounding box center [695, 197] width 134 height 16
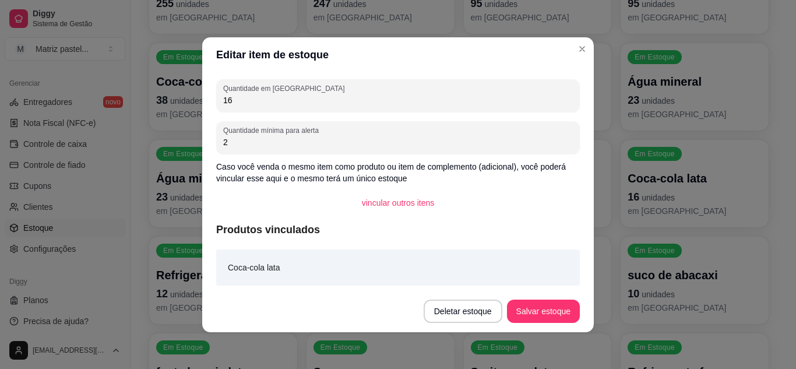
click at [352, 98] on input "16" at bounding box center [398, 100] width 350 height 12
type input "38"
click at [543, 302] on button "Salvar estoque" at bounding box center [543, 311] width 73 height 23
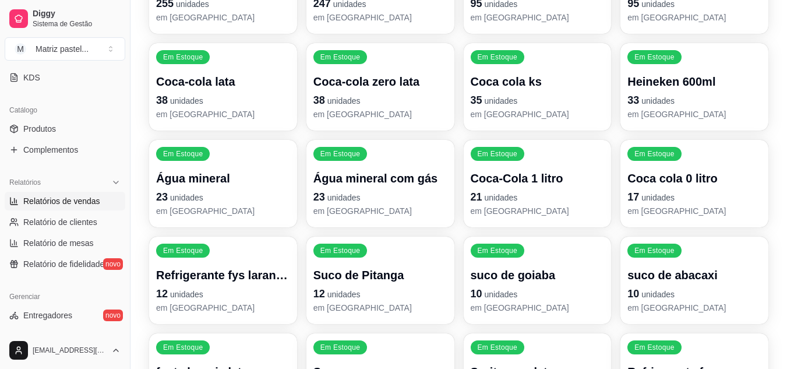
scroll to position [117, 0]
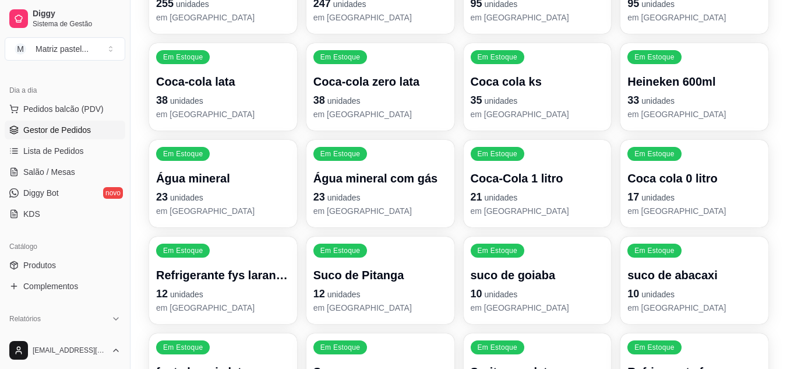
click at [57, 128] on span "Gestor de Pedidos" at bounding box center [57, 130] width 68 height 12
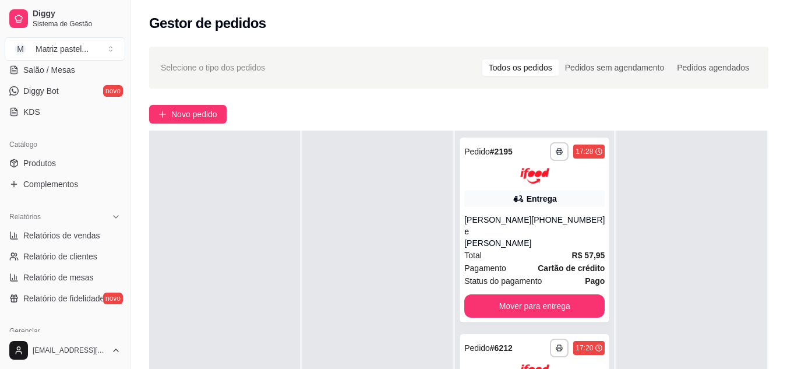
scroll to position [408, 0]
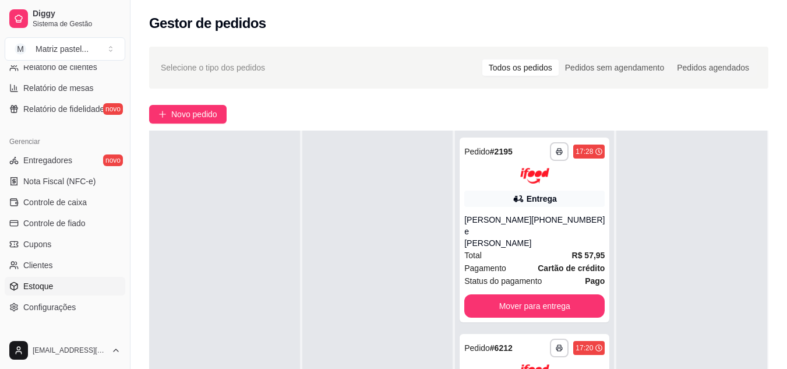
click at [59, 285] on link "Estoque" at bounding box center [65, 286] width 121 height 19
select select "QUANTITY_ORDER"
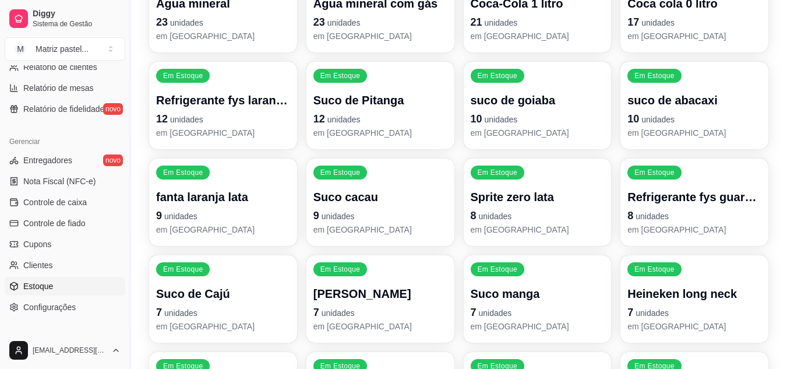
scroll to position [466, 0]
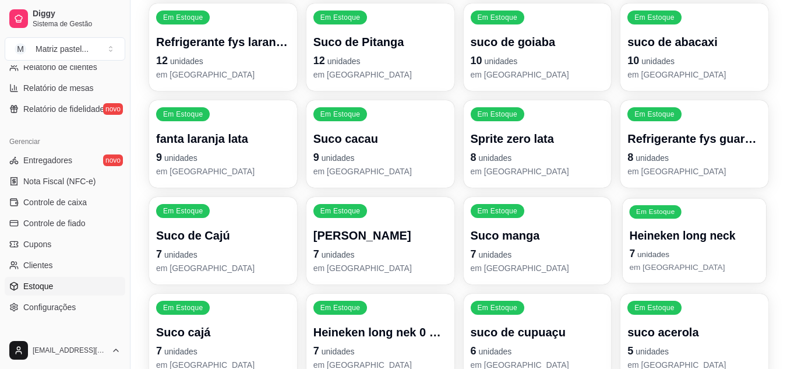
click at [648, 251] on span "unidades" at bounding box center [654, 254] width 32 height 9
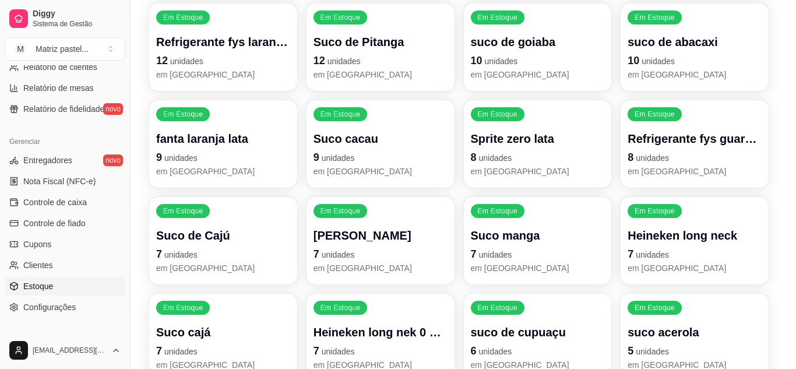
click at [318, 88] on div "7" at bounding box center [398, 94] width 350 height 23
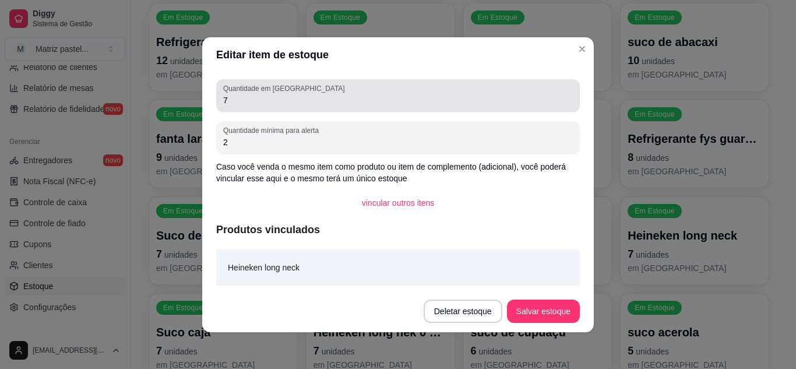
click at [321, 93] on div "7" at bounding box center [398, 95] width 350 height 23
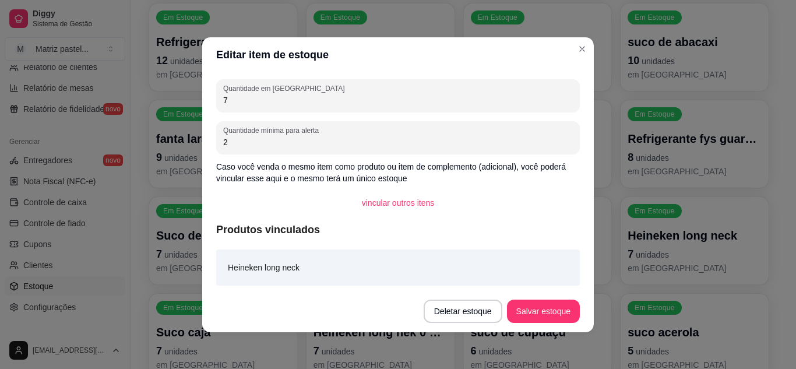
click at [321, 93] on div "7" at bounding box center [398, 95] width 350 height 23
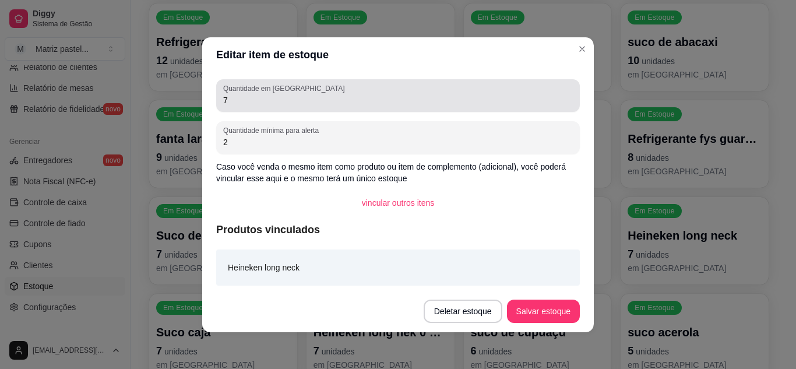
click at [321, 93] on div "7" at bounding box center [398, 95] width 350 height 23
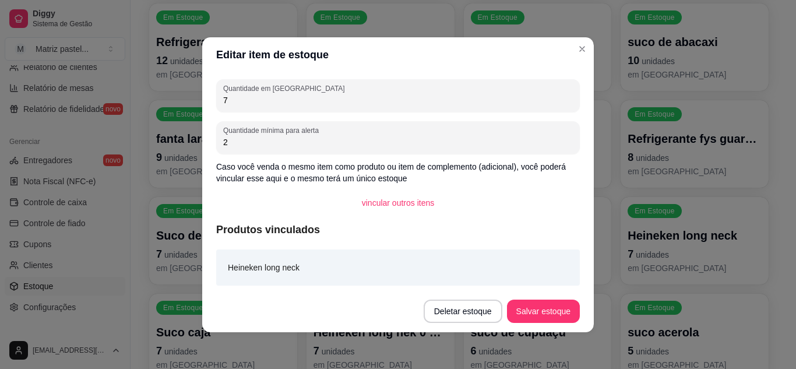
drag, startPoint x: 257, startPoint y: 98, endPoint x: 195, endPoint y: 100, distance: 62.4
click at [195, 100] on div "Editar item de estoque Quantidade em estoque 7 Quantidade mínima para alerta 2 …" at bounding box center [398, 184] width 796 height 369
type input "19"
click at [559, 315] on button "Salvar estoque" at bounding box center [543, 311] width 71 height 23
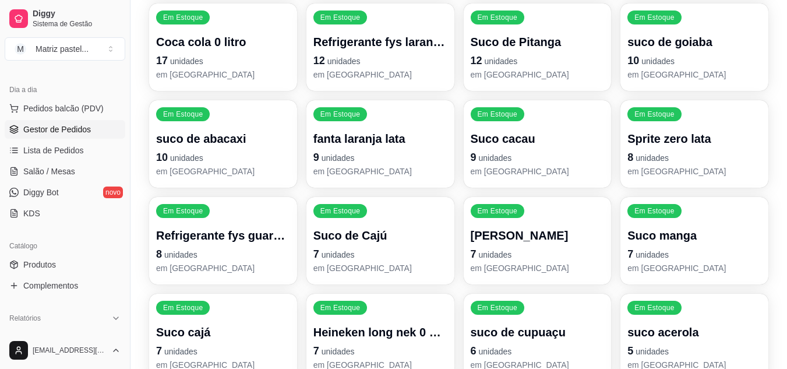
scroll to position [117, 0]
click at [66, 127] on span "Gestor de Pedidos" at bounding box center [57, 130] width 68 height 12
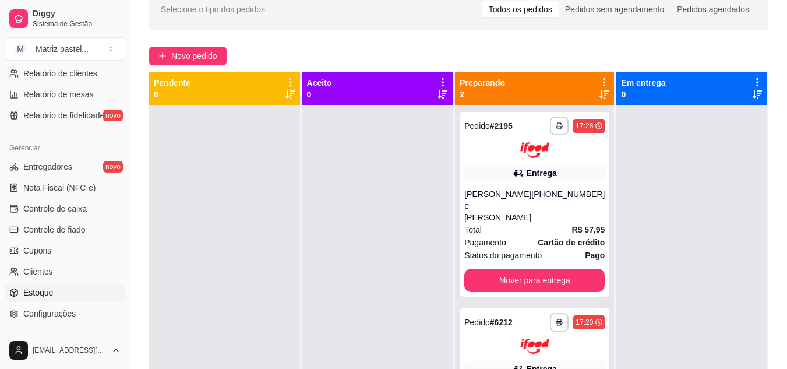
scroll to position [470, 0]
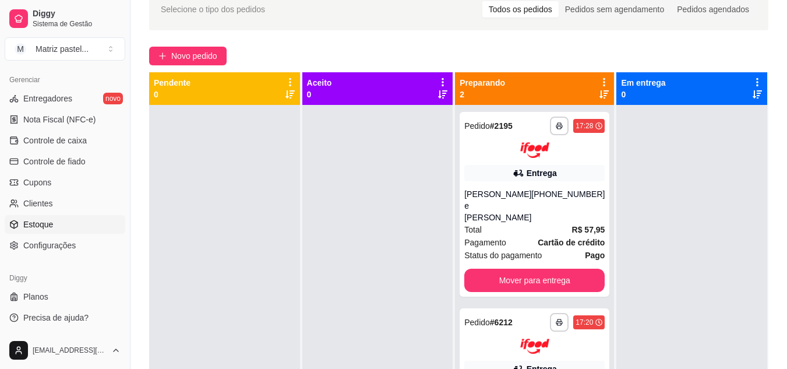
click at [48, 216] on link "Estoque" at bounding box center [65, 224] width 121 height 19
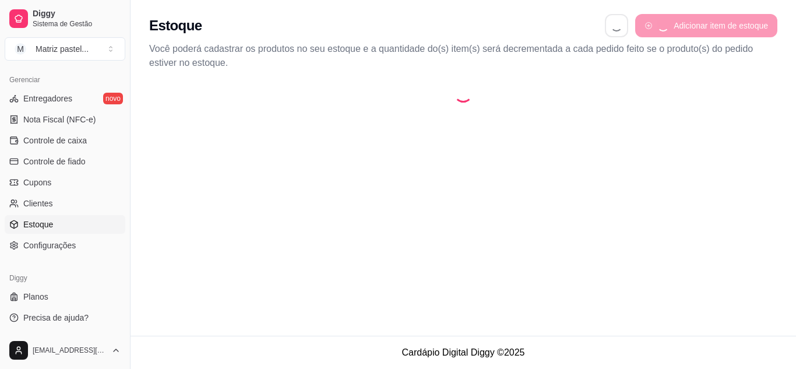
select select "QUANTITY_ORDER"
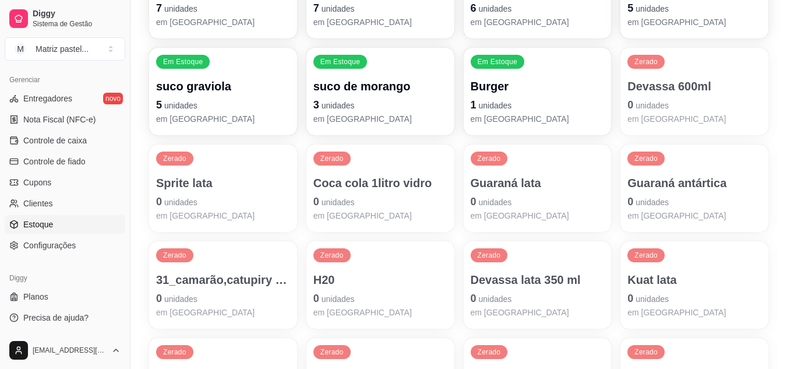
scroll to position [816, 0]
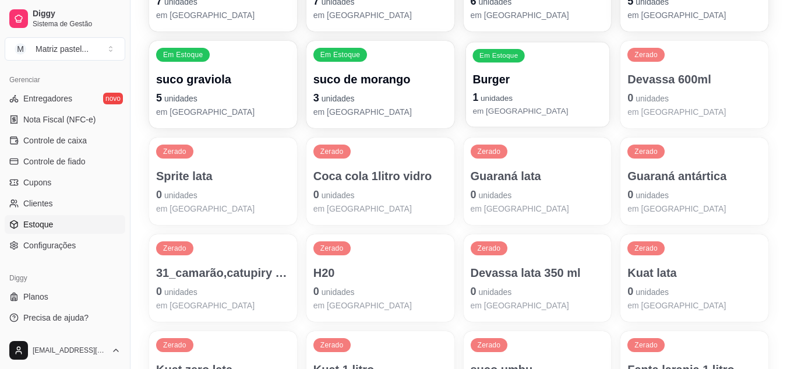
click at [502, 97] on span "unidades" at bounding box center [497, 98] width 32 height 9
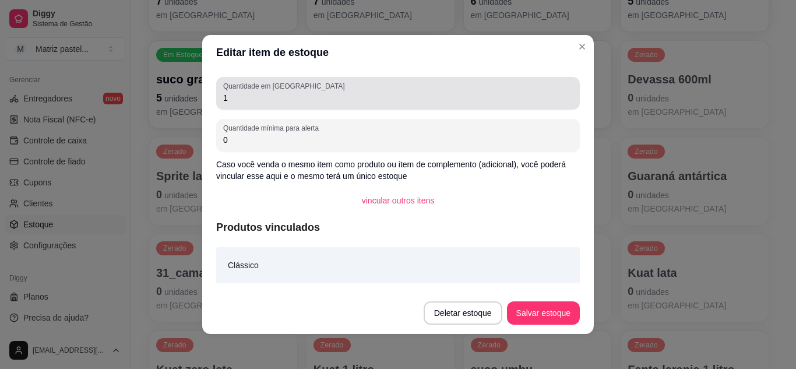
click at [339, 101] on input "1" at bounding box center [398, 98] width 350 height 12
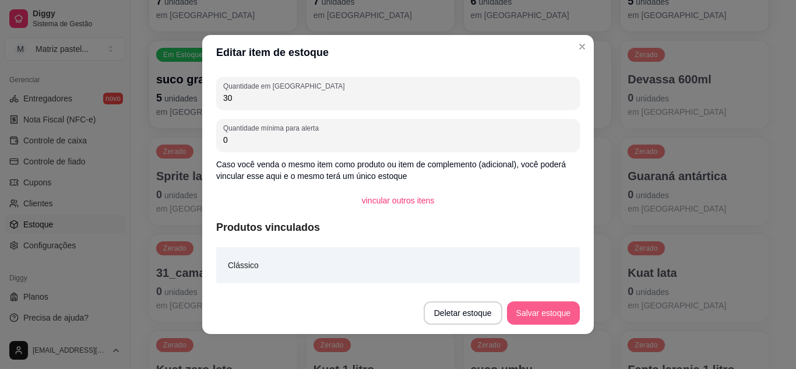
type input "30"
click at [545, 307] on button "Salvar estoque" at bounding box center [543, 312] width 73 height 23
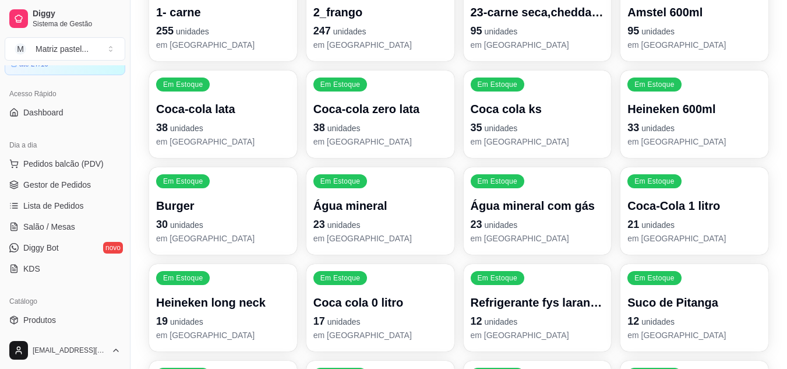
scroll to position [233, 0]
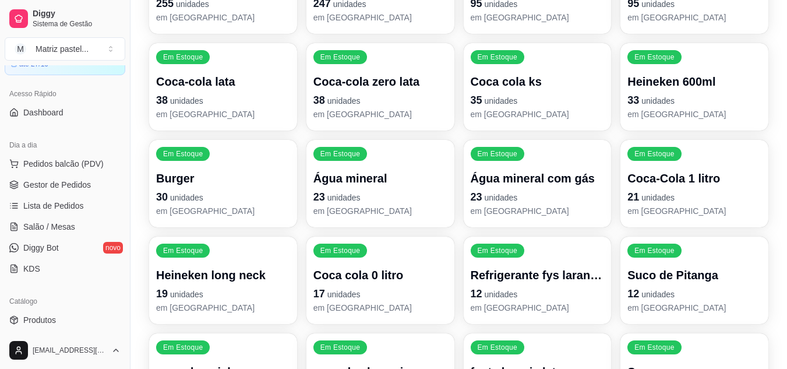
click at [214, 212] on p "em [GEOGRAPHIC_DATA]" at bounding box center [223, 211] width 134 height 12
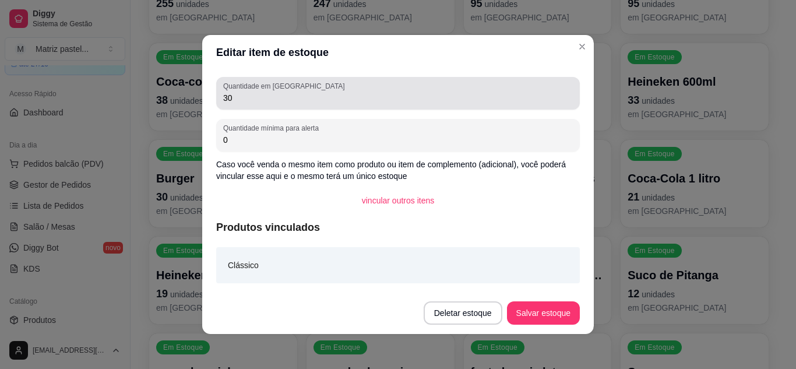
click at [298, 101] on input "30" at bounding box center [398, 98] width 350 height 12
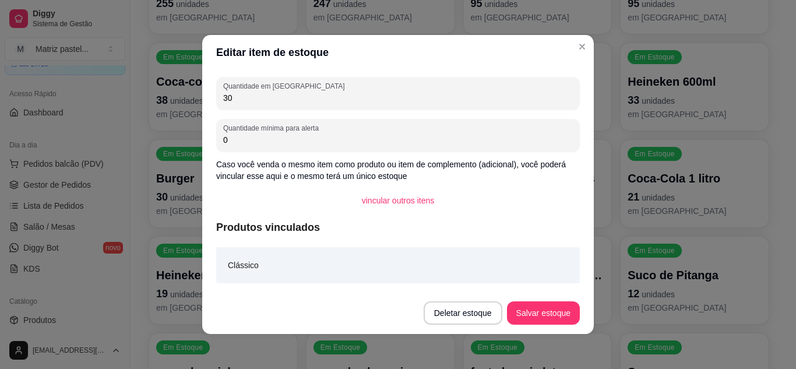
click at [298, 101] on input "30" at bounding box center [398, 98] width 350 height 12
type input "50"
click at [541, 308] on button "Salvar estoque" at bounding box center [543, 313] width 71 height 23
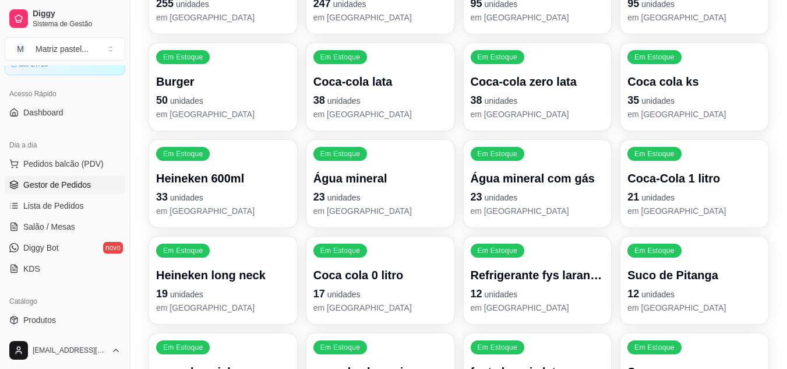
click at [37, 186] on span "Gestor de Pedidos" at bounding box center [57, 185] width 68 height 12
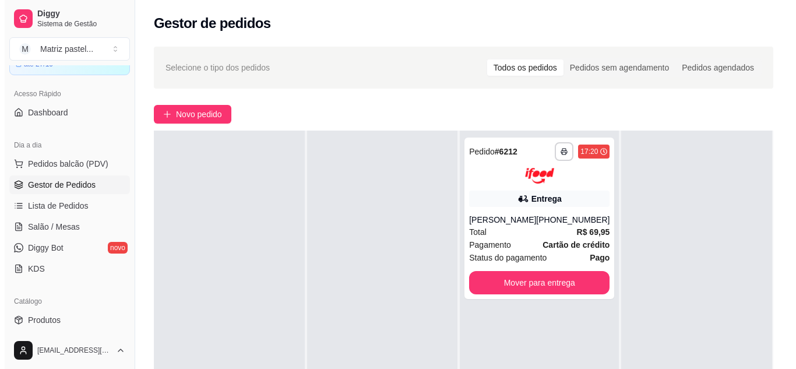
scroll to position [117, 0]
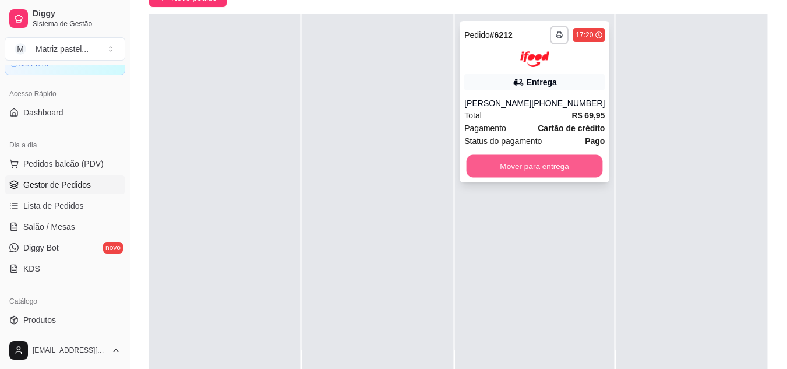
click at [522, 173] on button "Mover para entrega" at bounding box center [535, 165] width 136 height 23
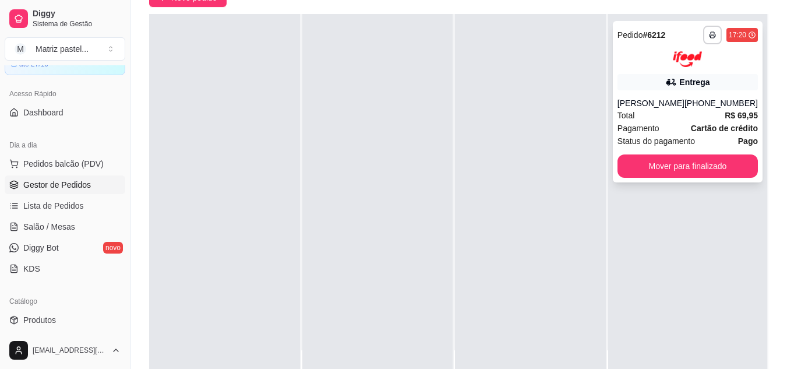
click at [705, 109] on div "(08) 00700-3021" at bounding box center [721, 103] width 73 height 12
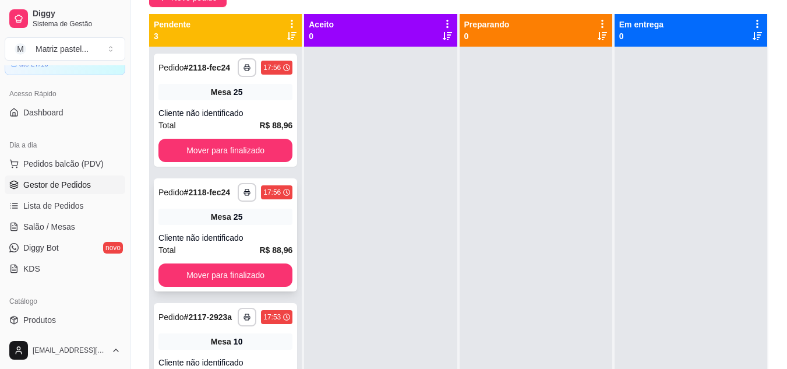
scroll to position [58, 0]
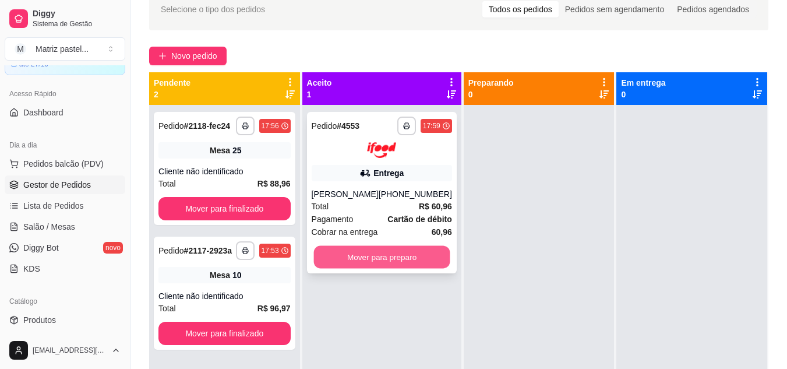
click at [355, 247] on button "Mover para preparo" at bounding box center [382, 256] width 136 height 23
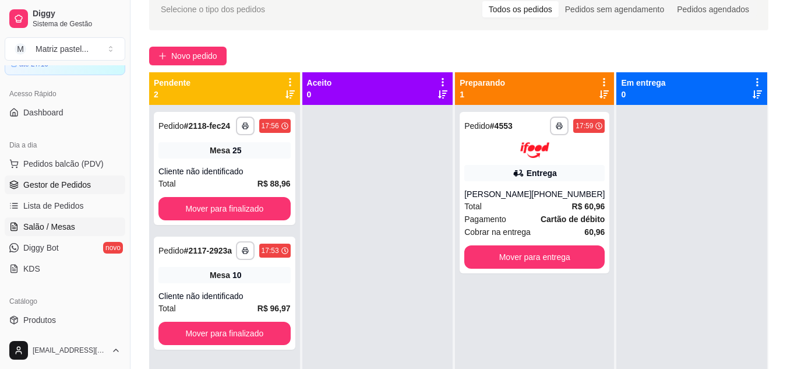
click at [95, 232] on link "Salão / Mesas" at bounding box center [65, 226] width 121 height 19
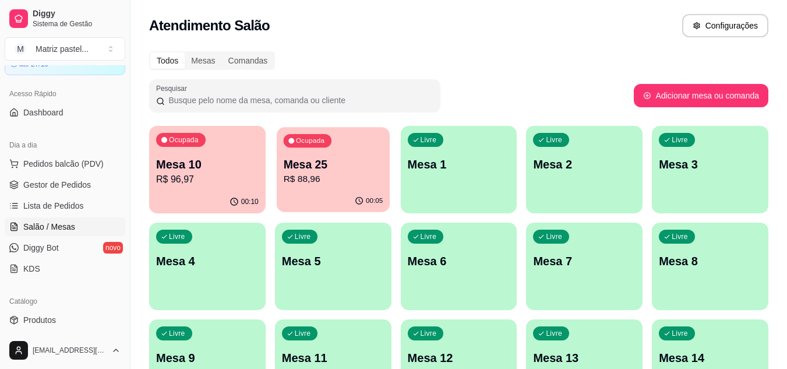
click at [329, 179] on p "R$ 88,96" at bounding box center [333, 179] width 100 height 13
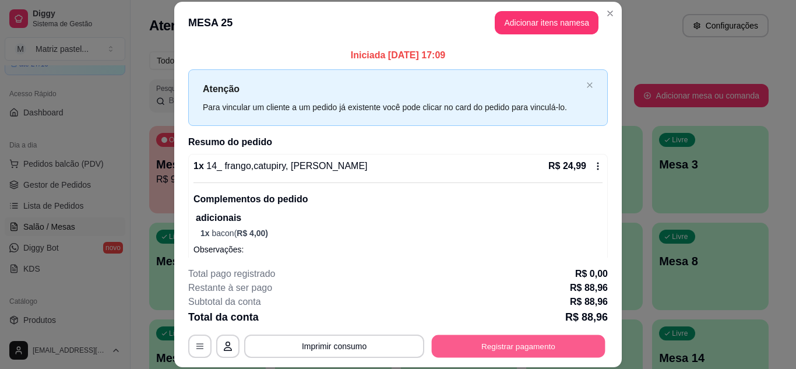
click at [462, 339] on button "Registrar pagamento" at bounding box center [519, 346] width 174 height 23
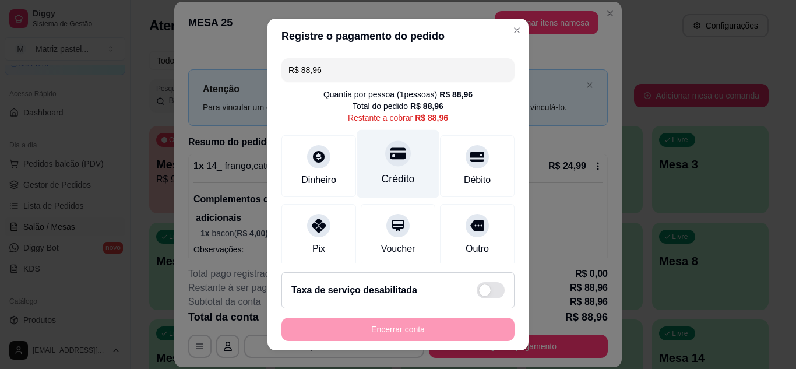
click at [384, 174] on div "Crédito" at bounding box center [398, 178] width 33 height 15
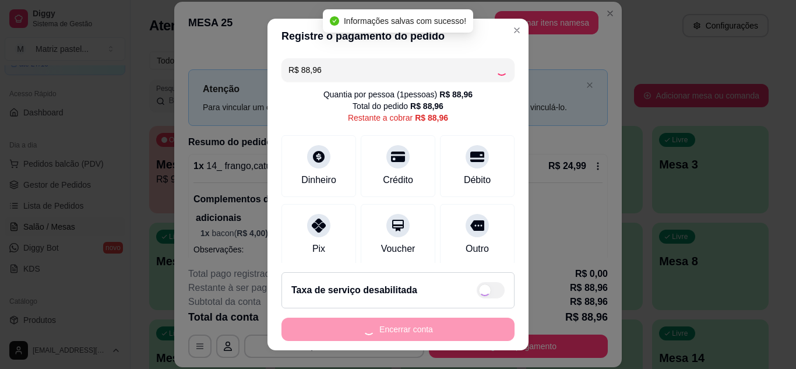
type input "R$ 0,00"
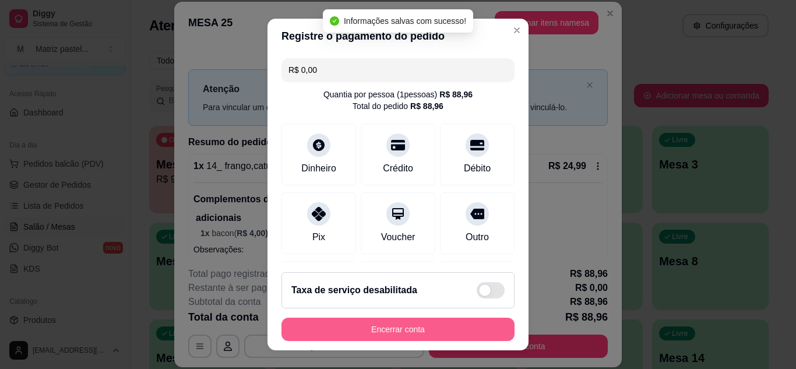
click at [404, 333] on button "Encerrar conta" at bounding box center [397, 329] width 233 height 23
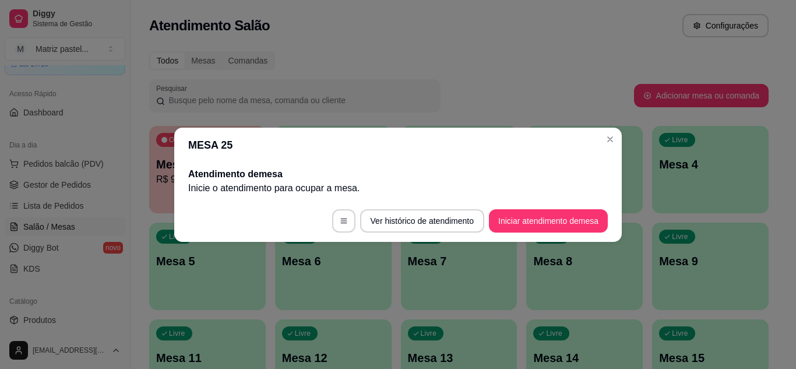
click at [597, 135] on header "MESA 25" at bounding box center [398, 145] width 448 height 35
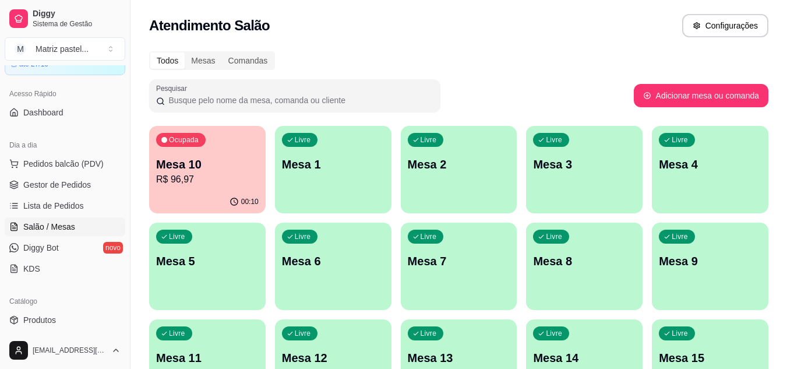
click at [180, 179] on p "R$ 96,97" at bounding box center [207, 180] width 103 height 14
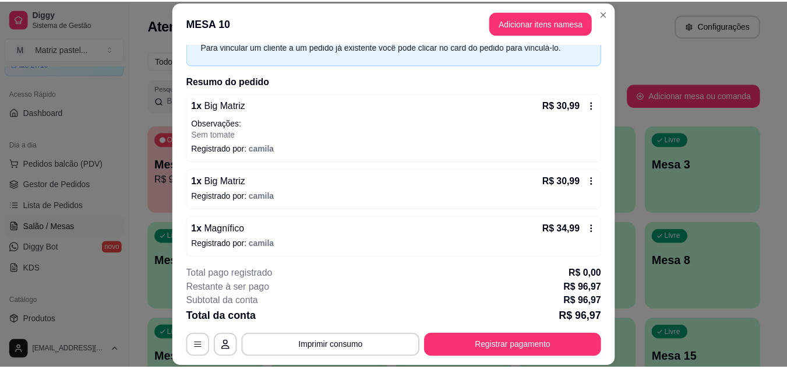
scroll to position [65, 0]
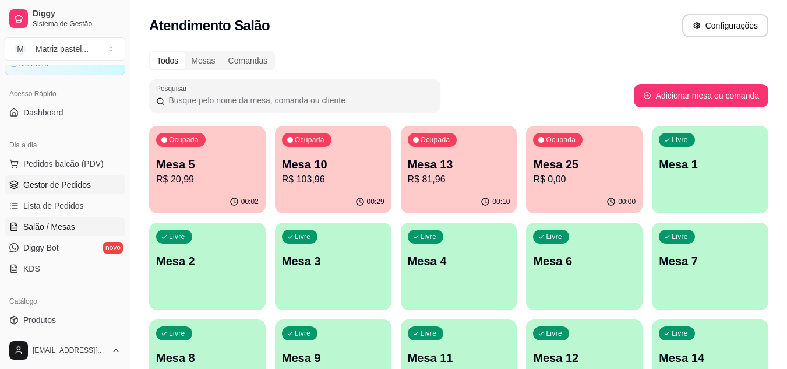
click at [75, 178] on link "Gestor de Pedidos" at bounding box center [65, 184] width 121 height 19
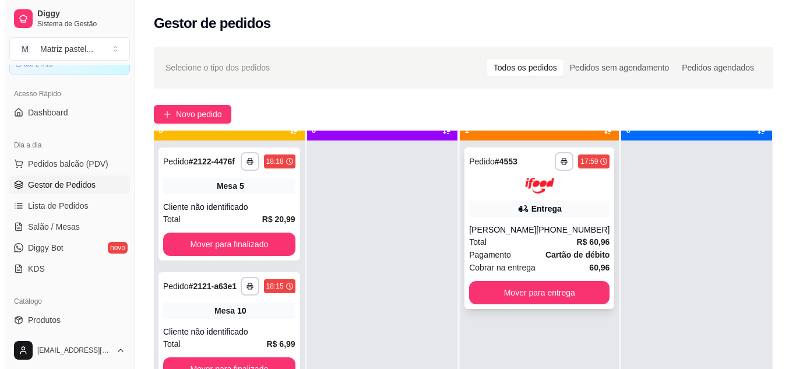
scroll to position [33, 0]
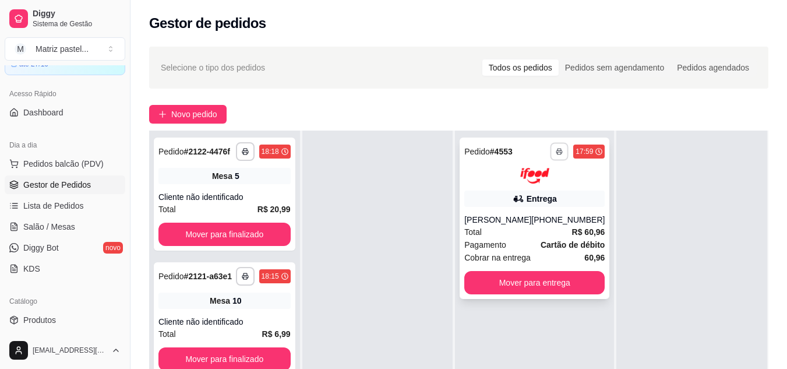
click at [551, 148] on button "button" at bounding box center [560, 151] width 18 height 18
click at [508, 186] on button "IMPRESSORA" at bounding box center [521, 192] width 82 height 18
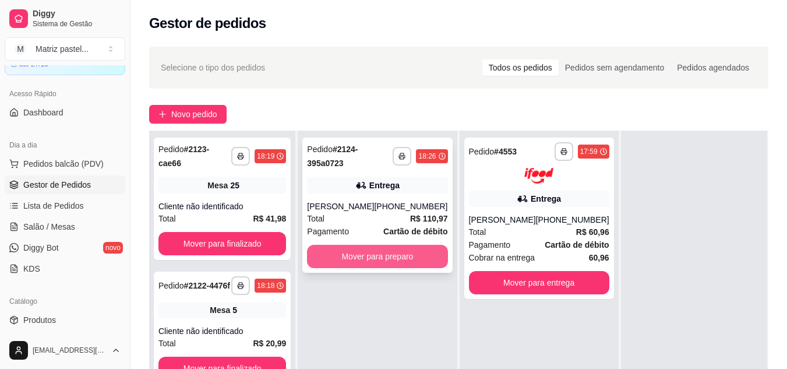
click at [364, 263] on button "Mover para preparo" at bounding box center [377, 256] width 140 height 23
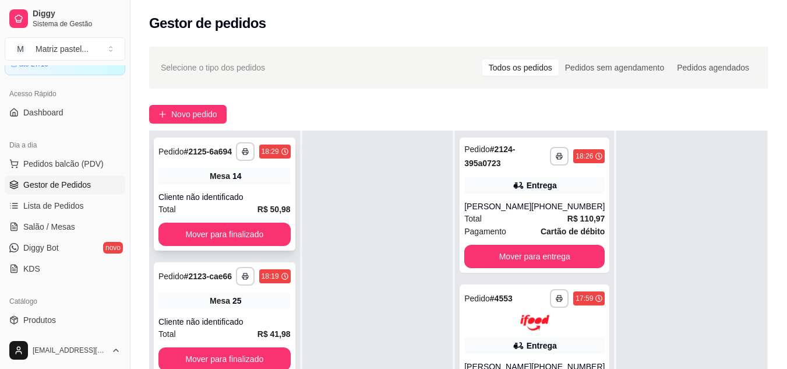
click at [259, 200] on div "Cliente não identificado" at bounding box center [225, 197] width 132 height 12
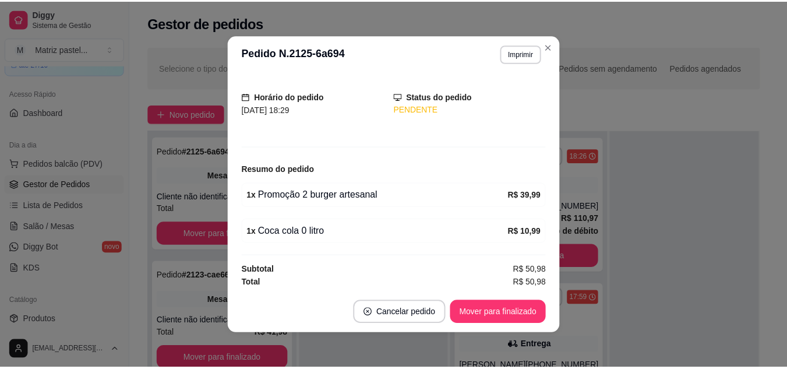
scroll to position [64, 0]
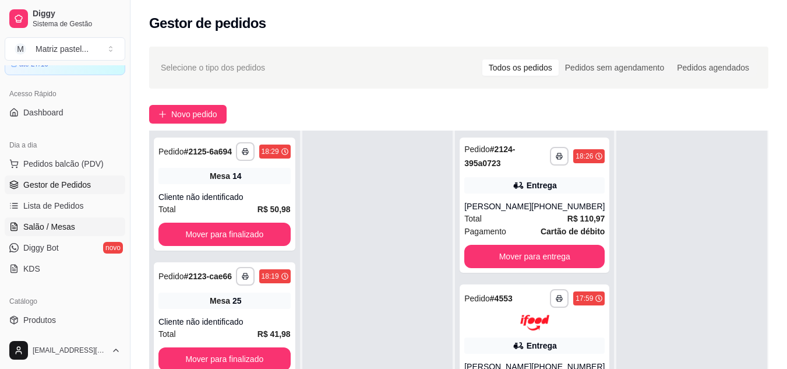
click at [48, 217] on link "Salão / Mesas" at bounding box center [65, 226] width 121 height 19
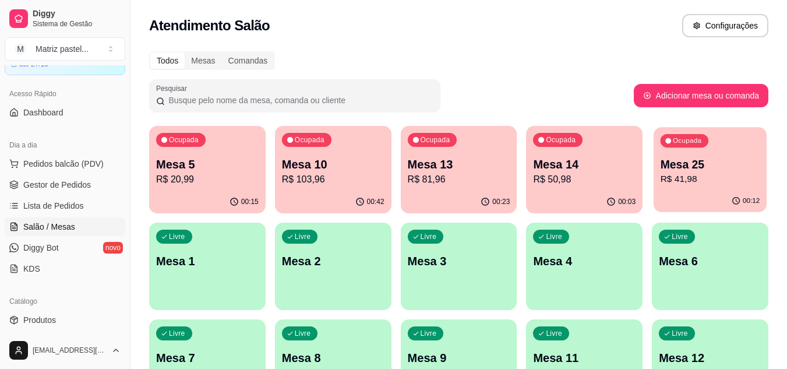
click at [690, 171] on p "Mesa 25" at bounding box center [711, 165] width 100 height 16
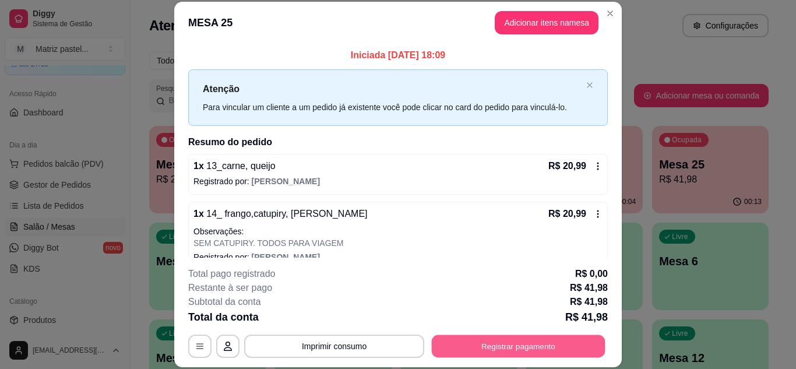
click at [505, 342] on button "Registrar pagamento" at bounding box center [519, 346] width 174 height 23
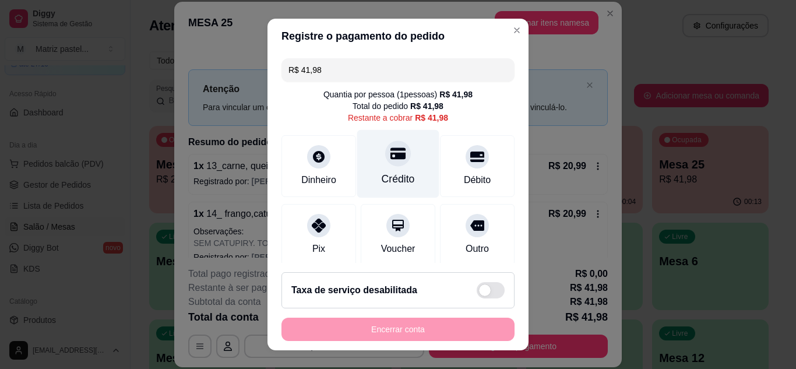
click at [404, 167] on div "Crédito" at bounding box center [398, 163] width 82 height 68
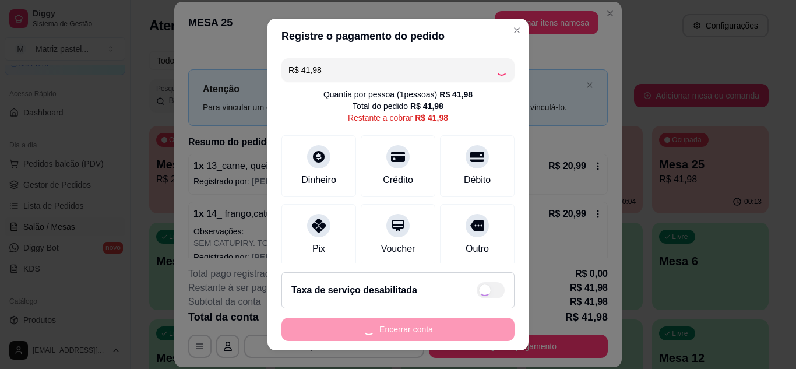
type input "R$ 0,00"
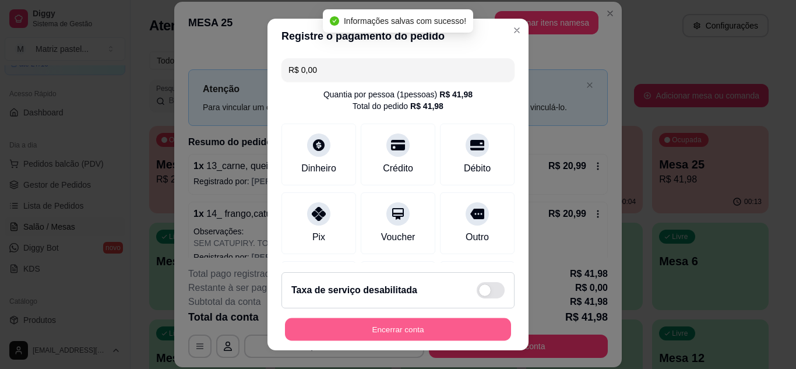
click at [400, 333] on button "Encerrar conta" at bounding box center [398, 329] width 226 height 23
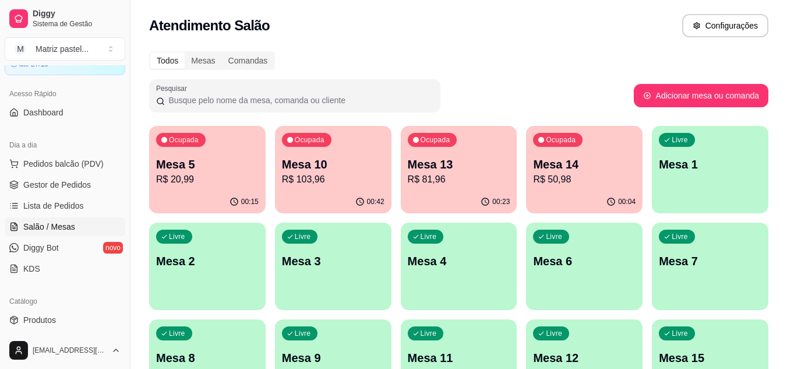
click at [193, 170] on p "Mesa 5" at bounding box center [207, 164] width 103 height 16
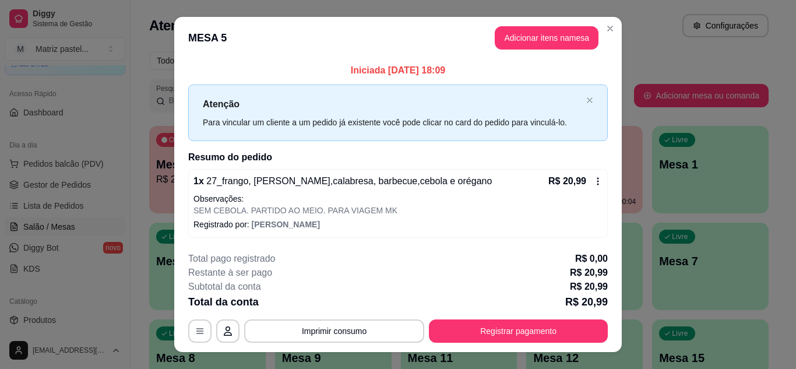
click at [508, 327] on button "Registrar pagamento" at bounding box center [518, 330] width 179 height 23
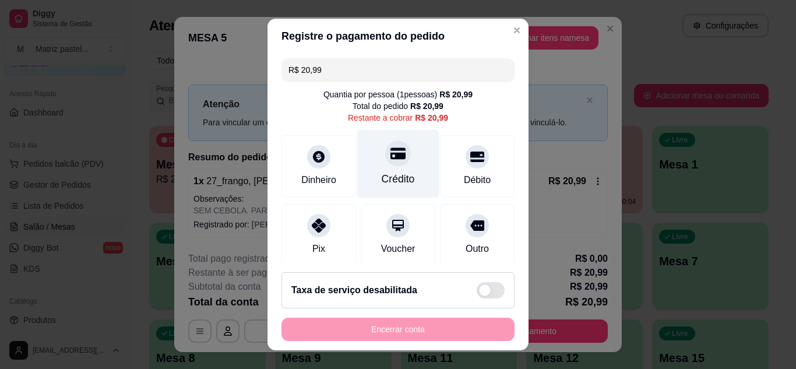
click at [395, 172] on div "Crédito" at bounding box center [398, 178] width 33 height 15
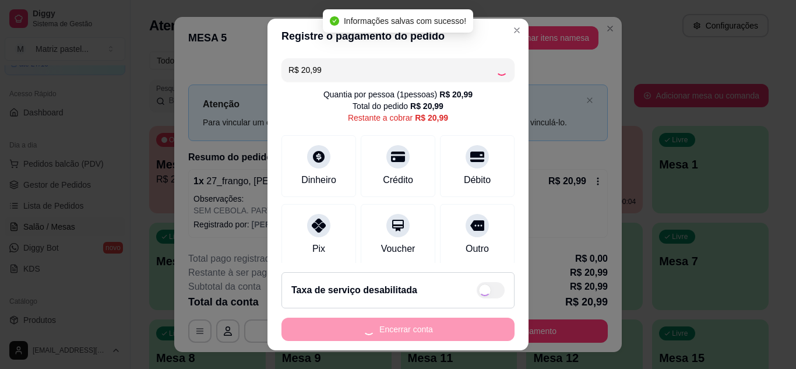
type input "R$ 0,00"
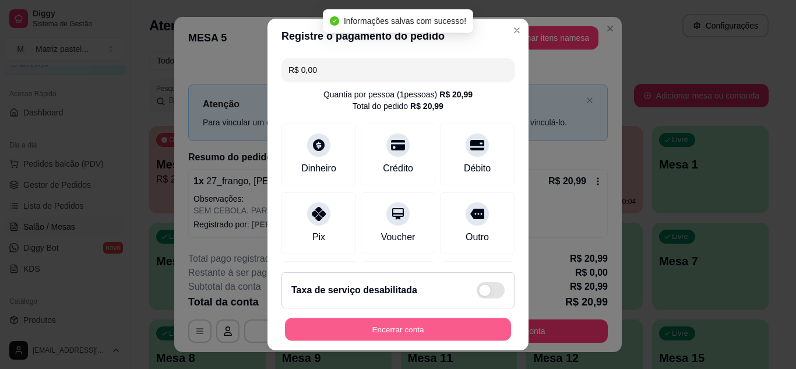
click at [399, 328] on button "Encerrar conta" at bounding box center [398, 329] width 226 height 23
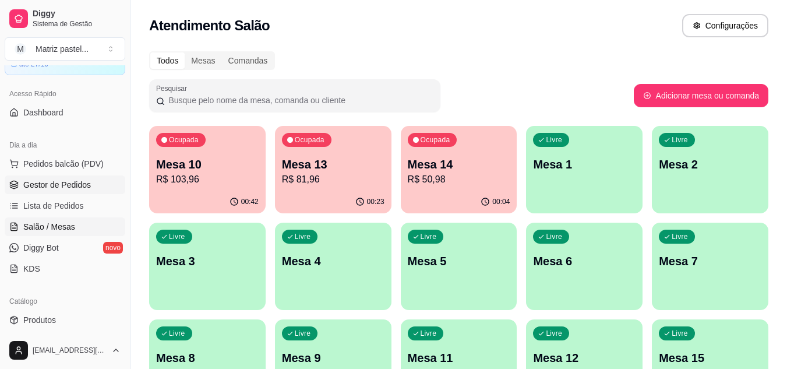
click at [54, 188] on span "Gestor de Pedidos" at bounding box center [57, 185] width 68 height 12
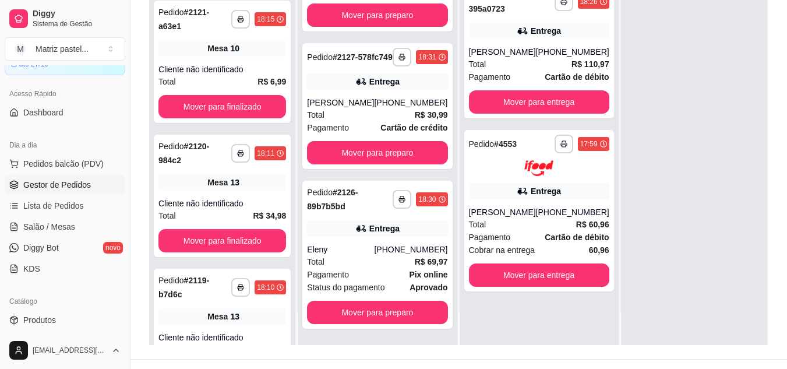
scroll to position [175, 0]
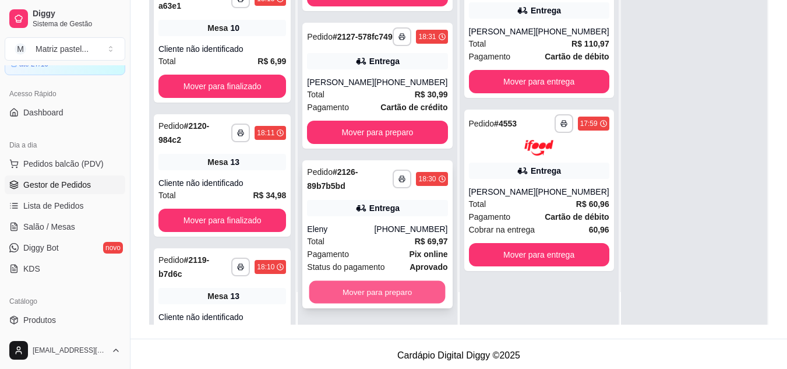
click at [339, 295] on button "Mover para preparo" at bounding box center [377, 291] width 136 height 23
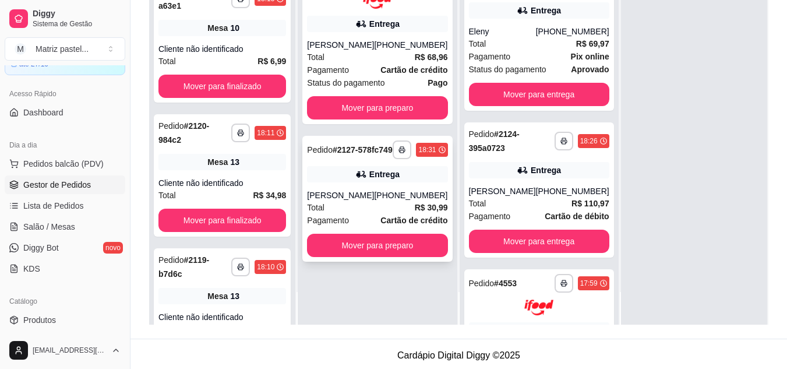
scroll to position [0, 0]
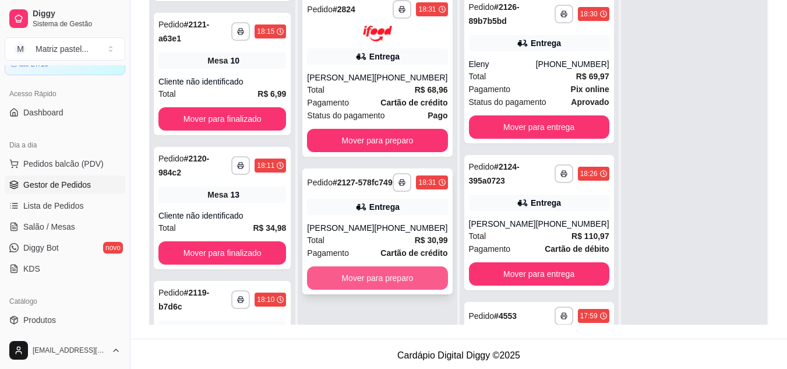
click at [334, 290] on button "Mover para preparo" at bounding box center [377, 277] width 140 height 23
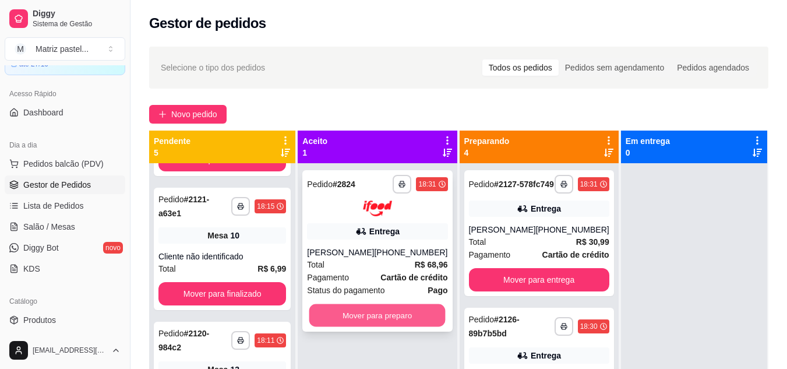
click at [399, 326] on button "Mover para preparo" at bounding box center [377, 315] width 136 height 23
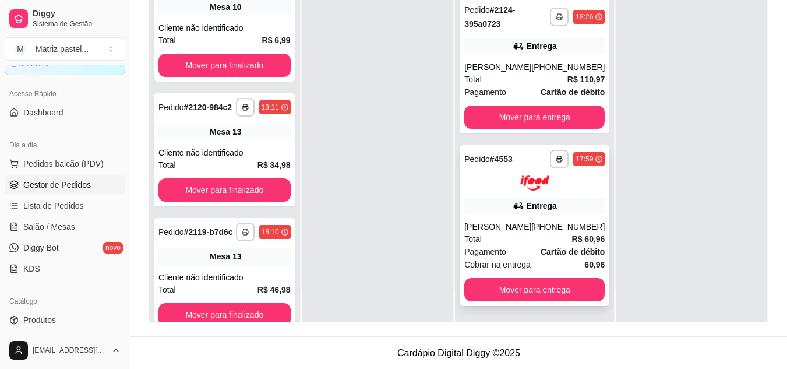
scroll to position [178, 0]
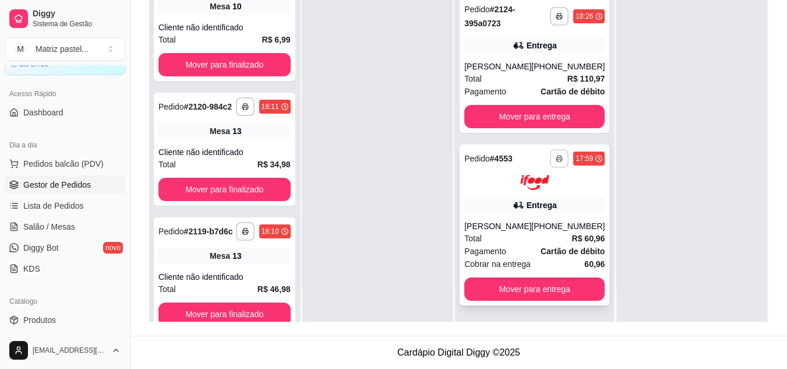
click at [550, 152] on button "button" at bounding box center [559, 158] width 19 height 19
click at [531, 186] on button "IMPRESSORA" at bounding box center [512, 187] width 82 height 18
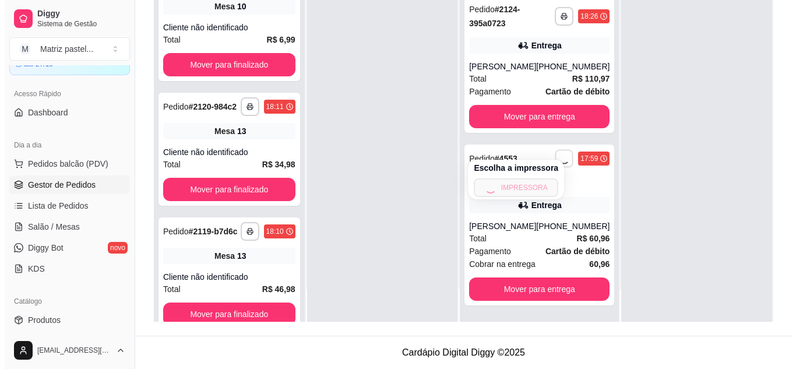
scroll to position [430, 0]
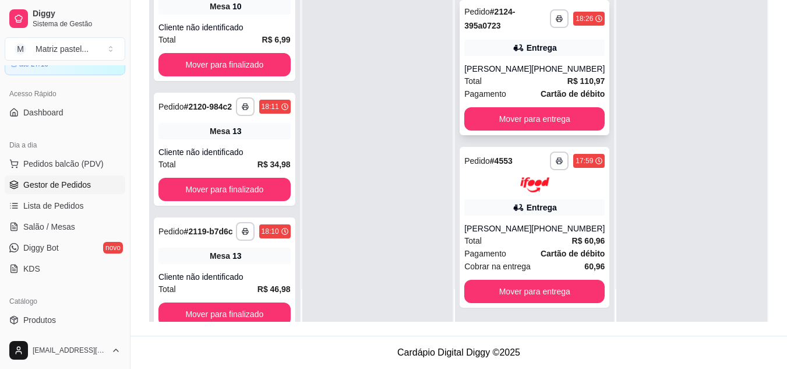
click at [504, 87] on div "Total R$ 110,97" at bounding box center [534, 81] width 140 height 13
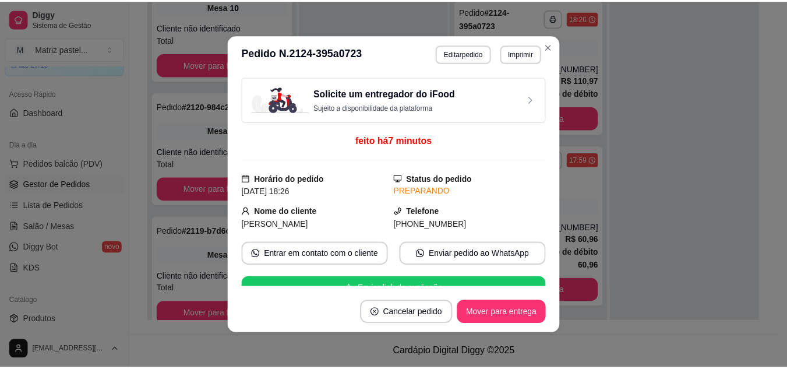
scroll to position [117, 0]
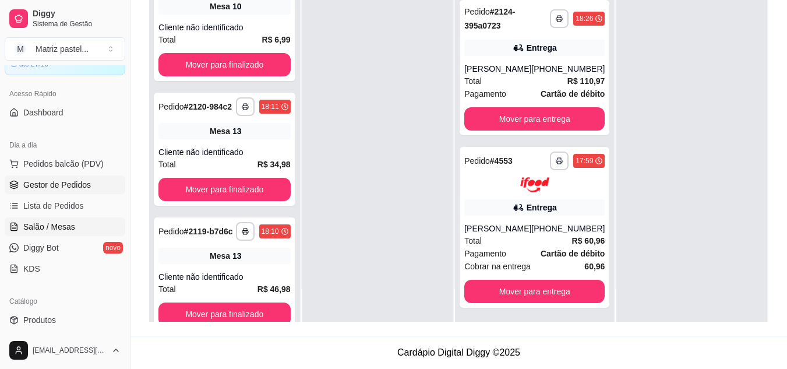
click at [30, 231] on span "Salão / Mesas" at bounding box center [49, 227] width 52 height 12
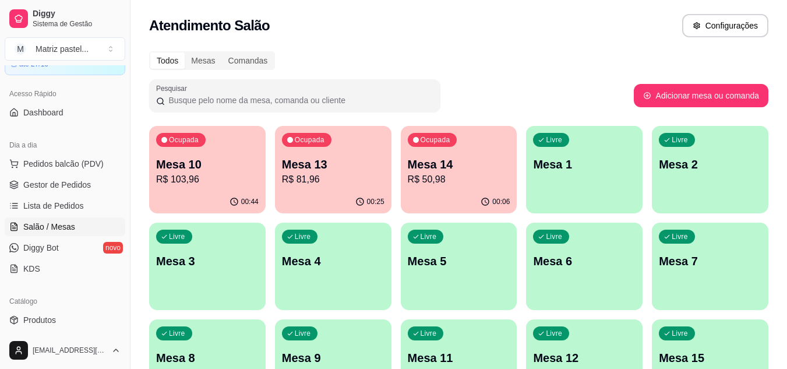
click at [186, 182] on p "R$ 103,96" at bounding box center [207, 180] width 103 height 14
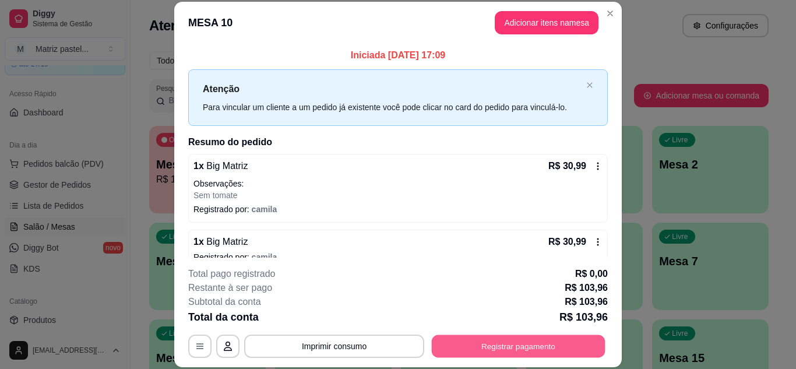
click at [530, 347] on button "Registrar pagamento" at bounding box center [519, 346] width 174 height 23
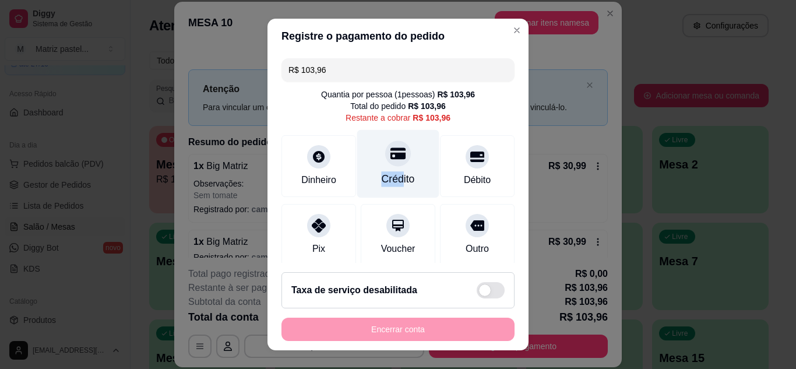
click at [387, 174] on div "Crédito" at bounding box center [398, 163] width 82 height 68
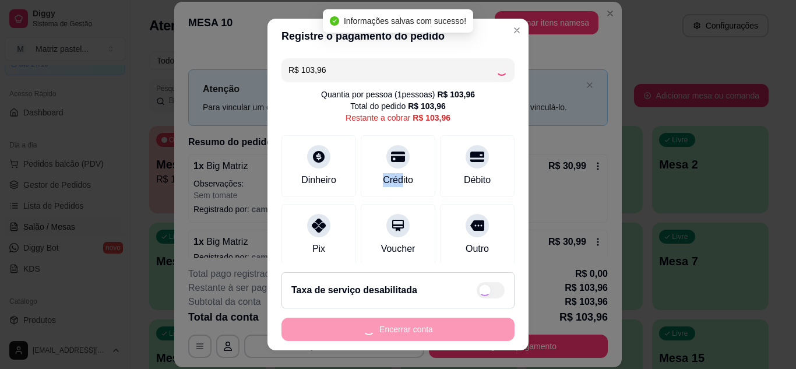
type input "R$ 0,00"
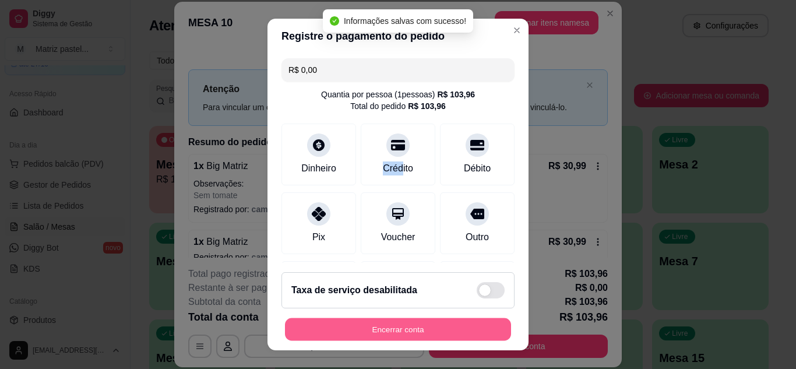
click at [393, 332] on button "Encerrar conta" at bounding box center [398, 329] width 226 height 23
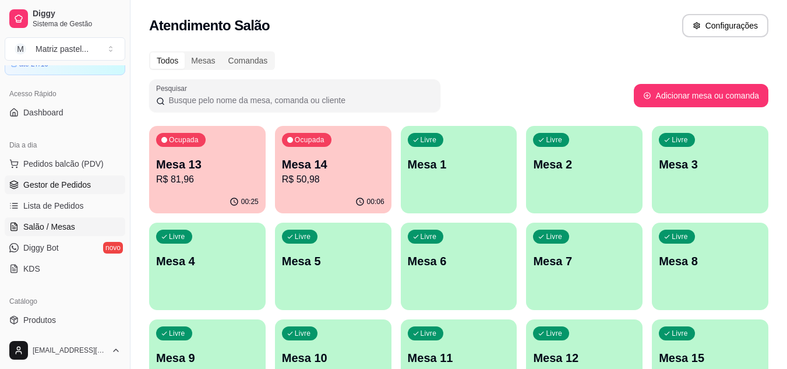
click at [58, 185] on span "Gestor de Pedidos" at bounding box center [57, 185] width 68 height 12
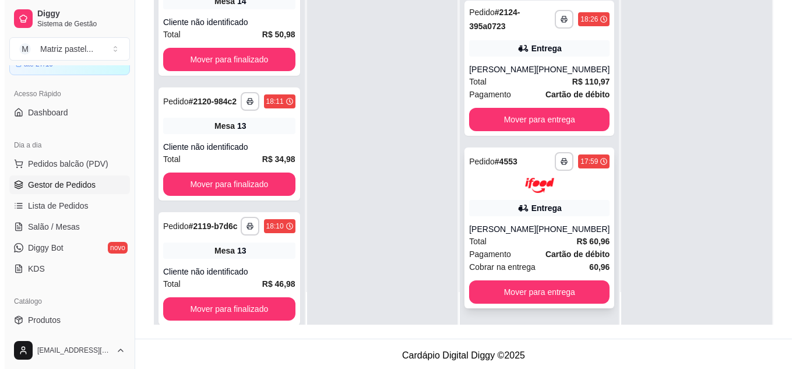
scroll to position [178, 0]
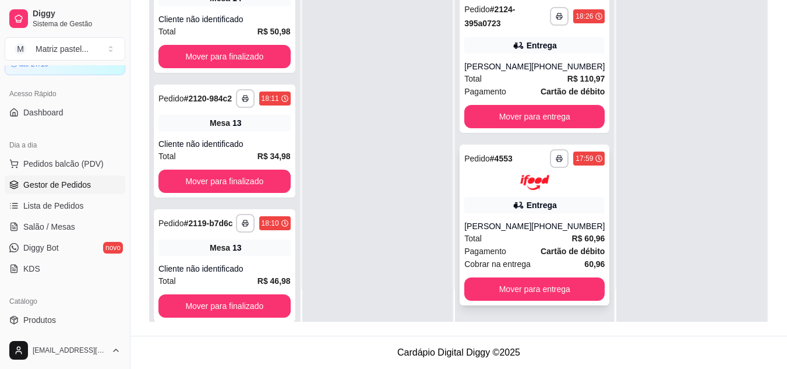
click at [495, 226] on div "Alexandre Oliveira" at bounding box center [497, 226] width 67 height 12
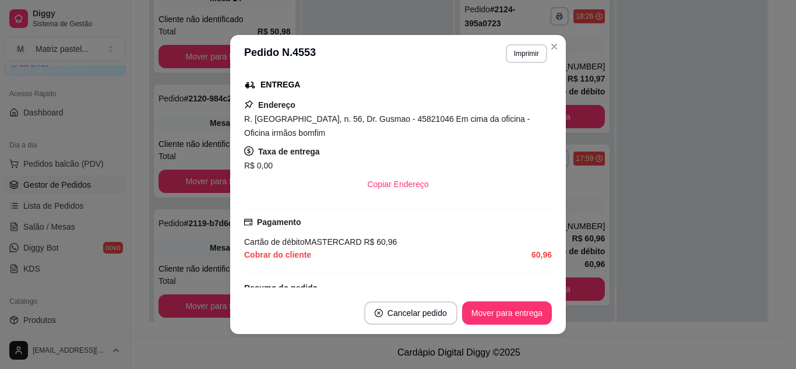
scroll to position [233, 0]
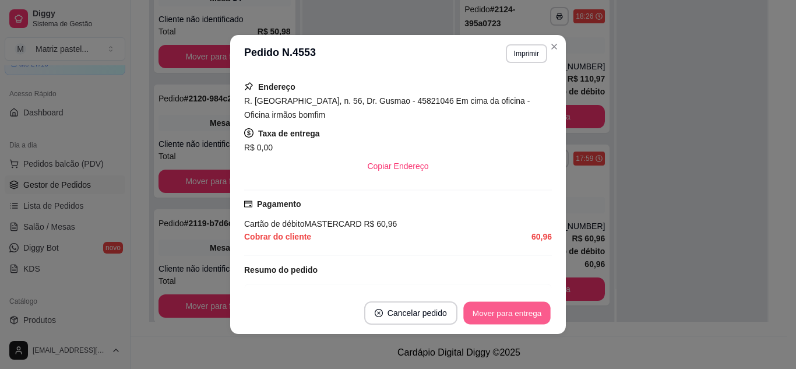
click at [481, 314] on button "Mover para entrega" at bounding box center [506, 313] width 87 height 23
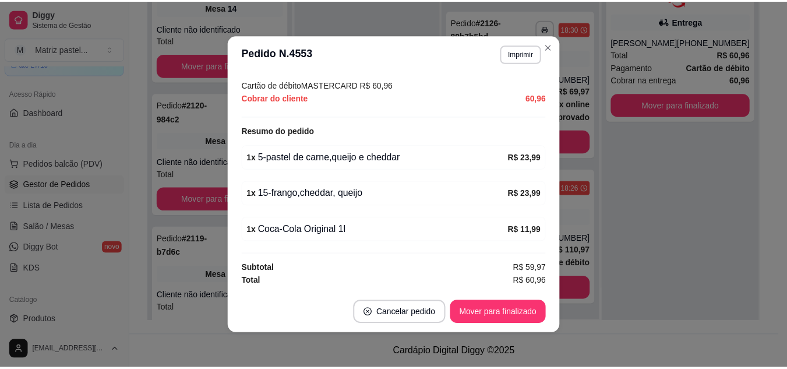
scroll to position [304, 0]
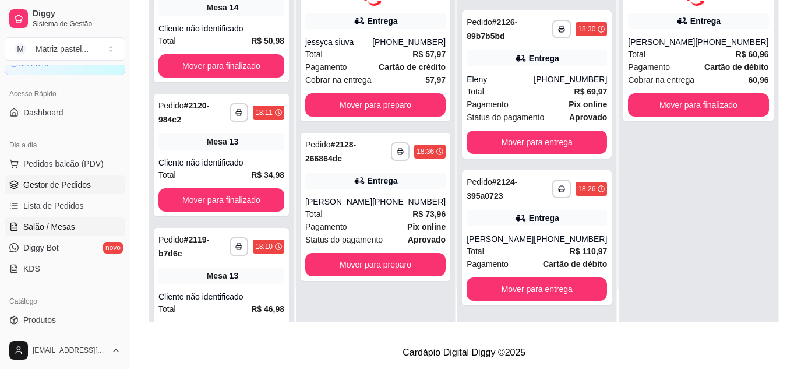
click at [50, 224] on span "Salão / Mesas" at bounding box center [49, 227] width 52 height 12
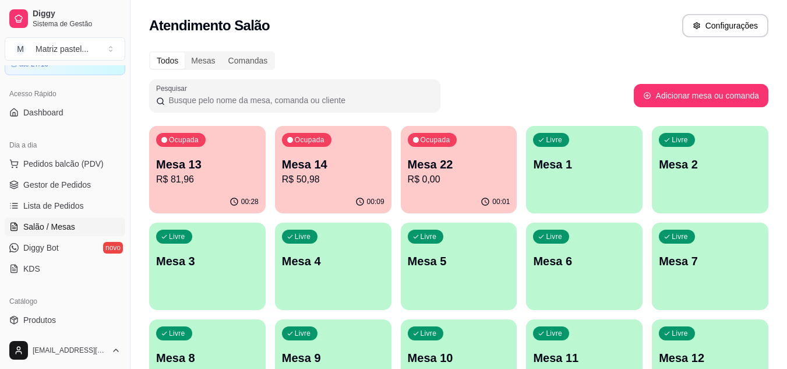
click at [181, 181] on p "R$ 81,96" at bounding box center [207, 180] width 103 height 14
click at [53, 193] on link "Gestor de Pedidos" at bounding box center [65, 184] width 121 height 19
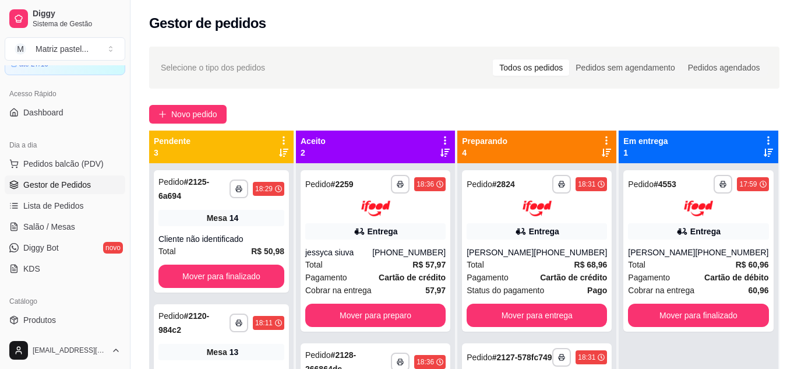
click at [56, 186] on span "Gestor de Pedidos" at bounding box center [57, 185] width 68 height 12
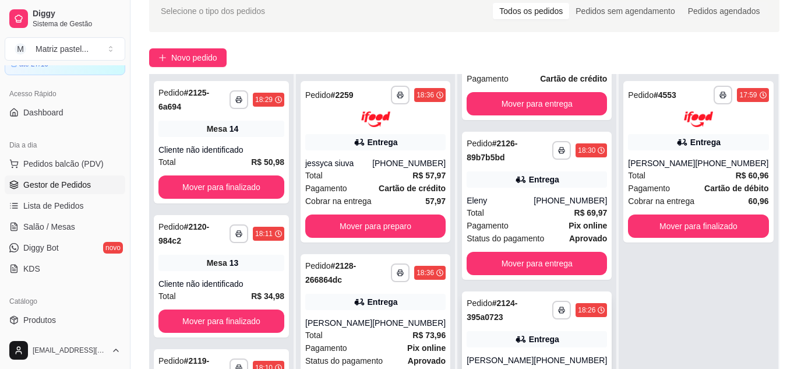
scroll to position [117, 0]
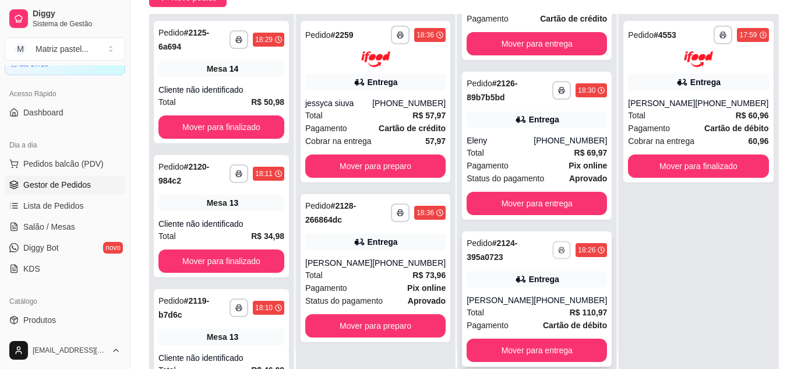
click at [558, 247] on icon "button" at bounding box center [561, 250] width 7 height 7
click at [521, 284] on button "IMPRESSORA" at bounding box center [512, 290] width 82 height 18
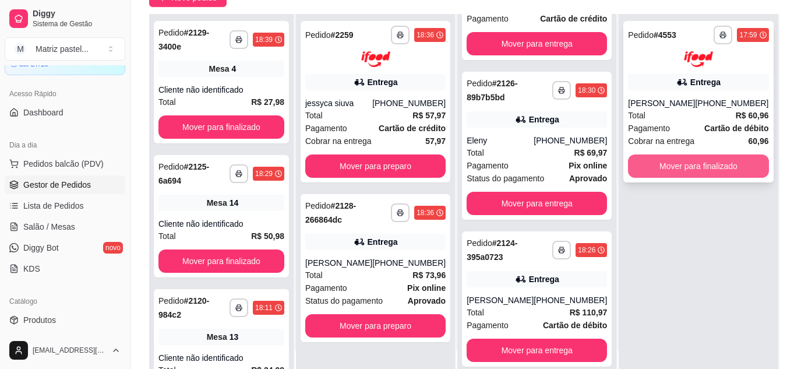
click at [676, 159] on button "Mover para finalizado" at bounding box center [698, 165] width 140 height 23
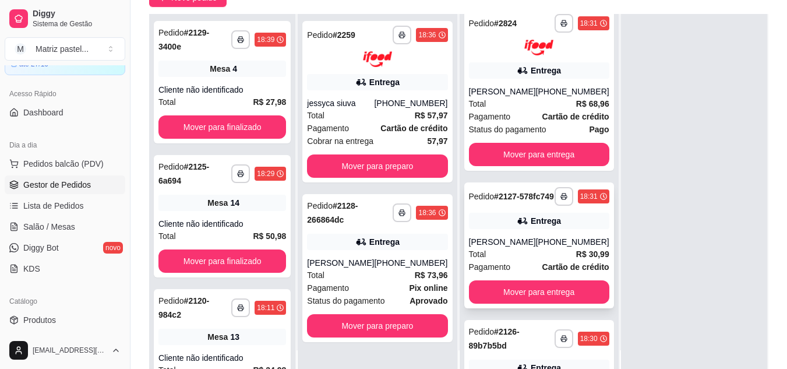
scroll to position [0, 0]
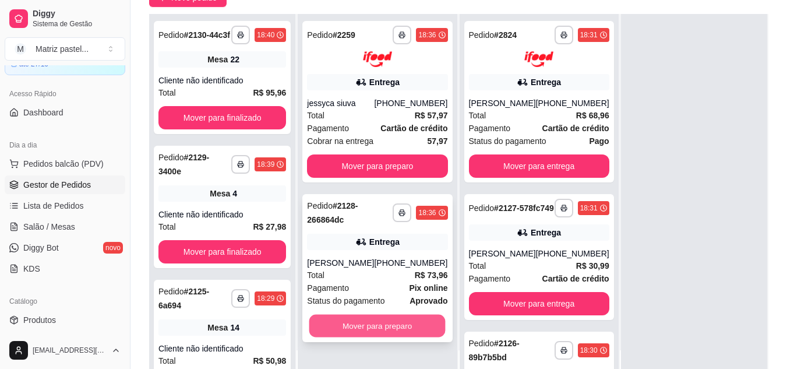
click at [379, 328] on button "Mover para preparo" at bounding box center [377, 325] width 136 height 23
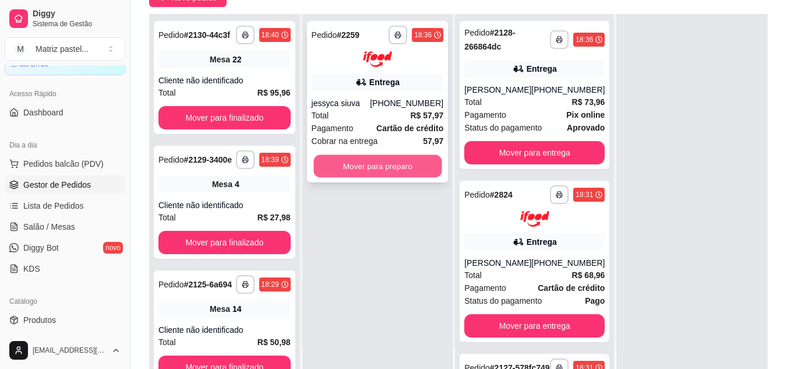
click at [382, 160] on button "Mover para preparo" at bounding box center [378, 165] width 128 height 23
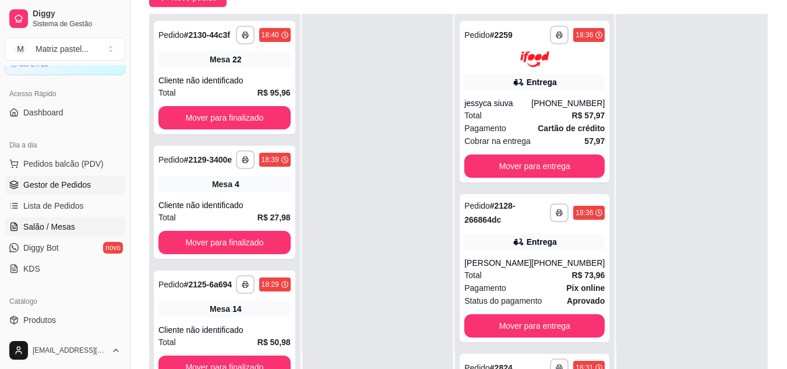
click at [80, 223] on link "Salão / Mesas" at bounding box center [65, 226] width 121 height 19
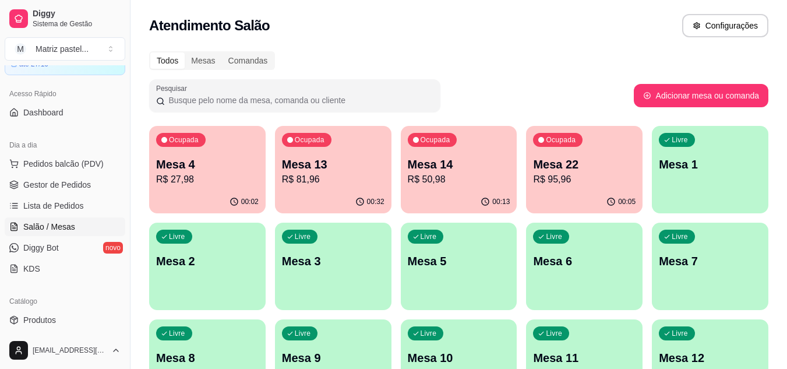
click at [356, 177] on p "R$ 81,96" at bounding box center [333, 180] width 103 height 14
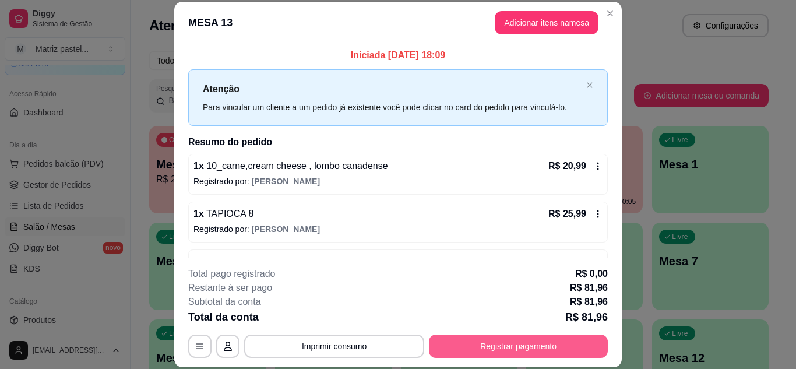
click at [502, 353] on button "Registrar pagamento" at bounding box center [518, 346] width 179 height 23
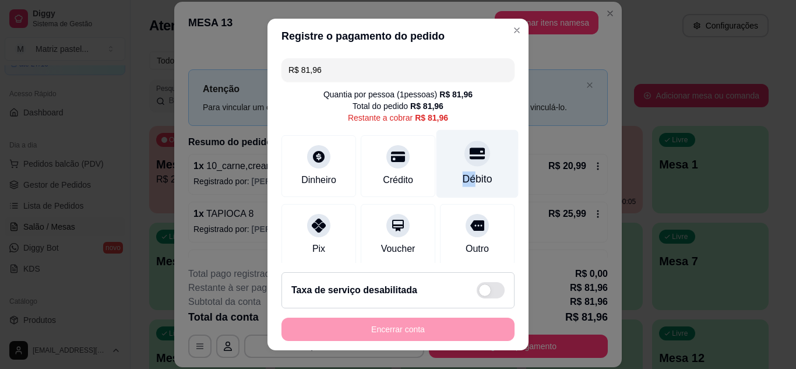
click at [455, 172] on div "Débito" at bounding box center [477, 163] width 82 height 68
type input "R$ 0,00"
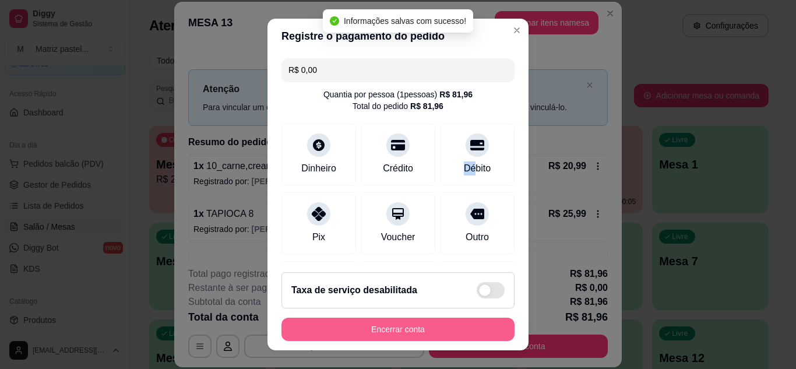
click at [420, 323] on button "Encerrar conta" at bounding box center [397, 329] width 233 height 23
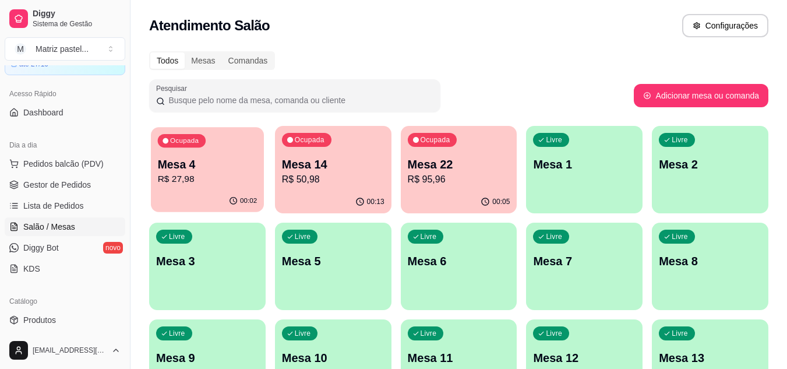
click at [165, 179] on p "R$ 27,98" at bounding box center [208, 179] width 100 height 13
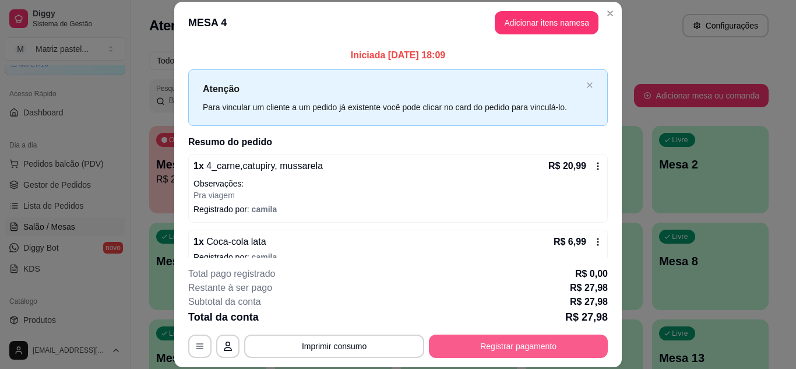
click at [538, 349] on button "Registrar pagamento" at bounding box center [518, 346] width 179 height 23
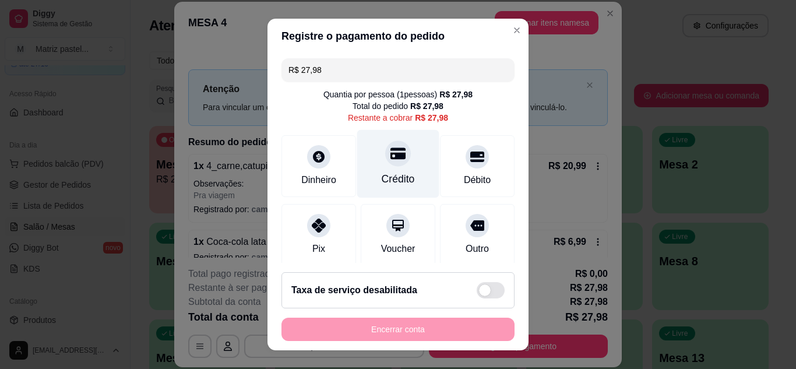
click at [410, 168] on div "Crédito" at bounding box center [398, 163] width 82 height 68
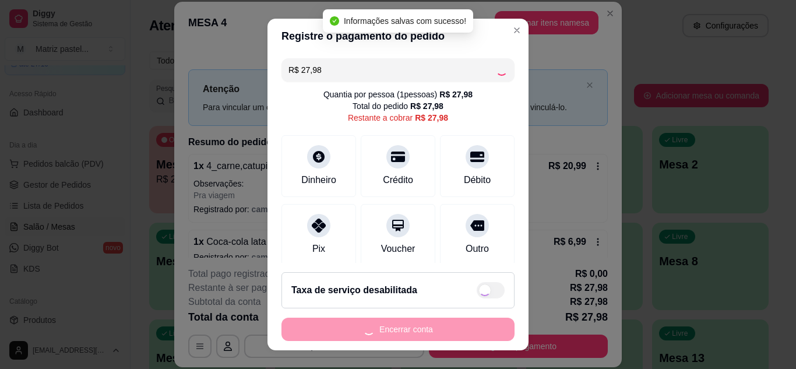
type input "R$ 0,00"
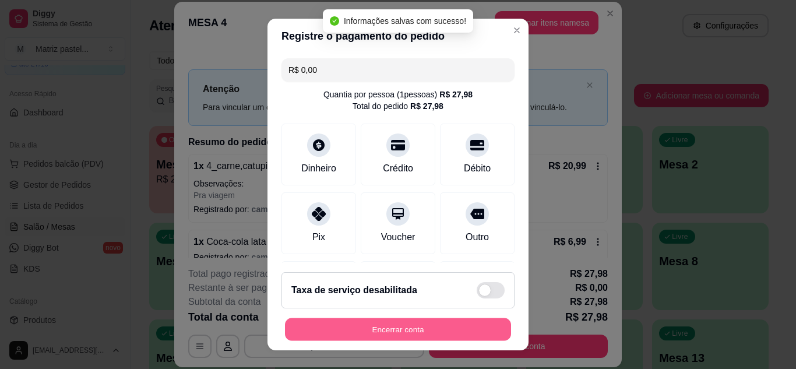
click at [417, 323] on button "Encerrar conta" at bounding box center [398, 329] width 226 height 23
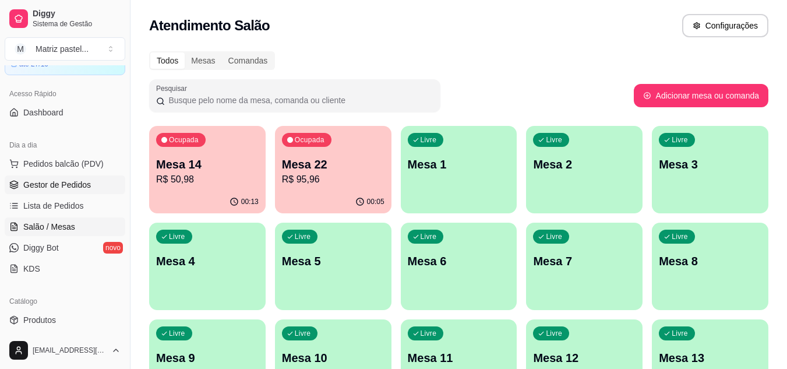
click at [79, 182] on span "Gestor de Pedidos" at bounding box center [57, 185] width 68 height 12
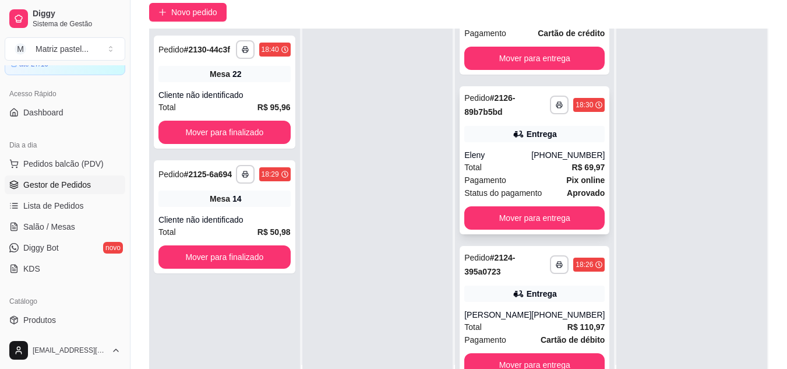
scroll to position [117, 0]
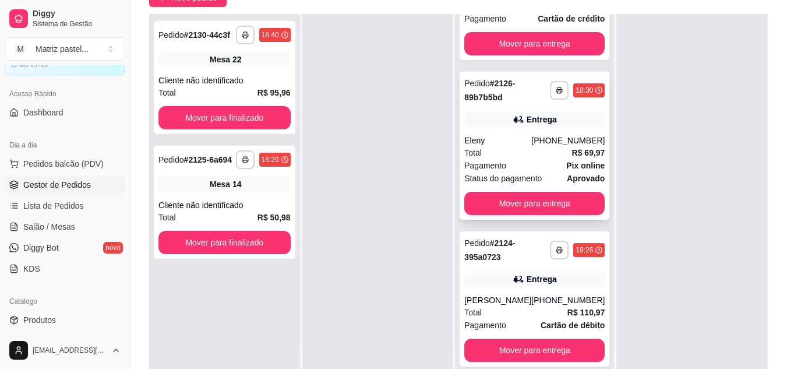
click at [504, 150] on div "Total R$ 69,97" at bounding box center [534, 152] width 140 height 13
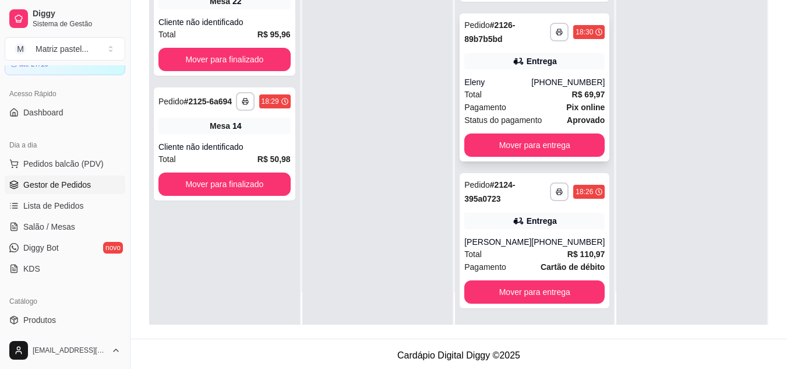
scroll to position [578, 0]
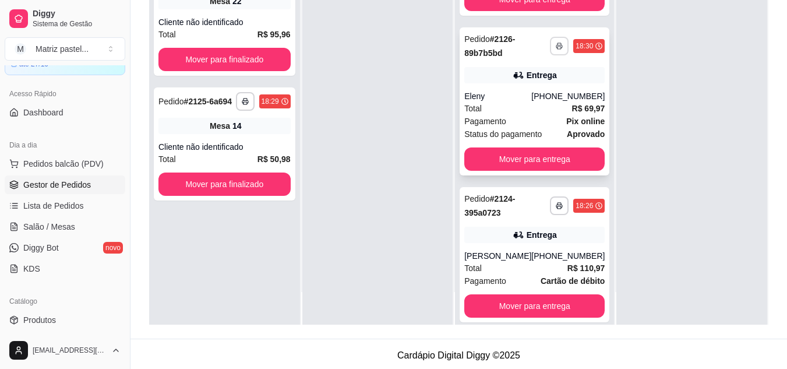
click at [556, 50] on icon "button" at bounding box center [559, 46] width 7 height 7
click at [515, 136] on button "IMPRESSORA" at bounding box center [511, 131] width 85 height 19
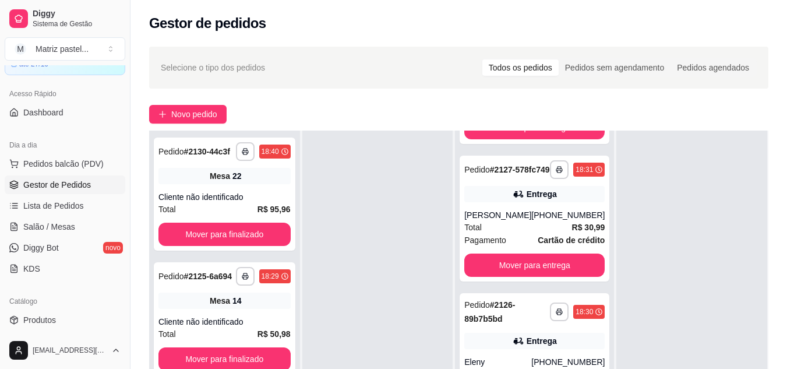
scroll to position [462, 0]
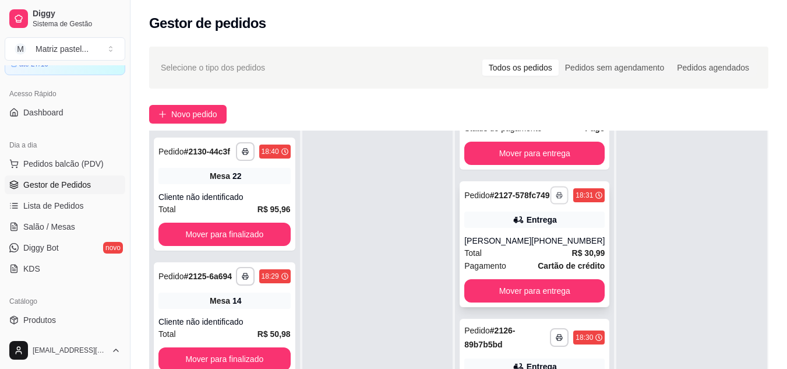
click at [551, 205] on button "button" at bounding box center [560, 195] width 18 height 18
click at [512, 268] on button "IMPRESSORA" at bounding box center [511, 264] width 85 height 19
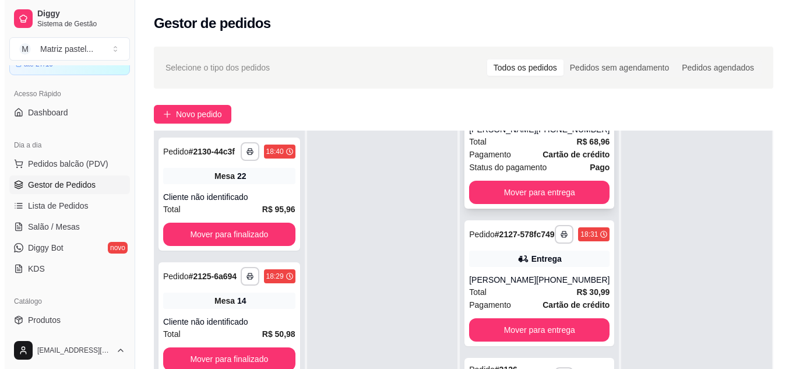
scroll to position [403, 0]
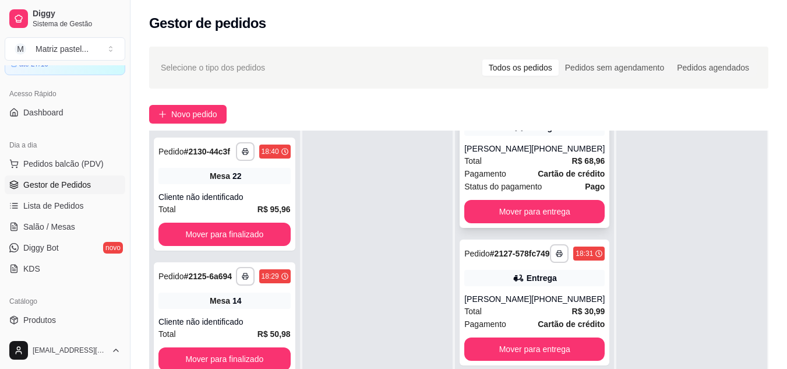
click at [509, 167] on div "Total R$ 68,96" at bounding box center [534, 160] width 140 height 13
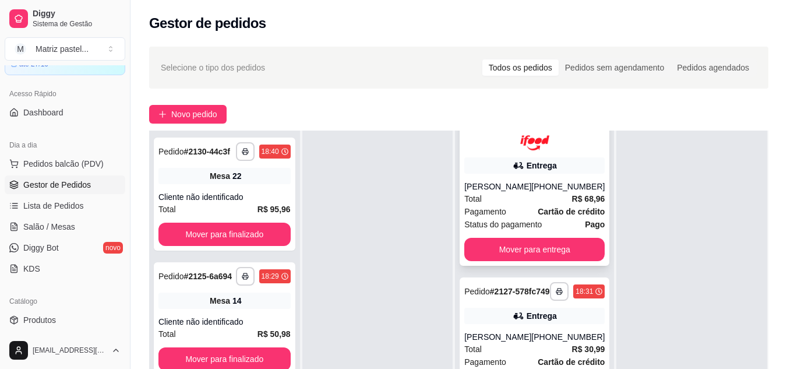
scroll to position [345, 0]
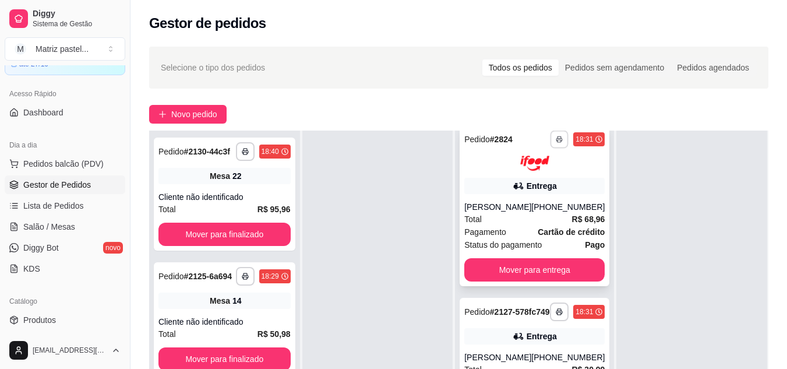
click at [551, 134] on button "button" at bounding box center [560, 139] width 18 height 18
click at [514, 177] on button "IMPRESSORA" at bounding box center [511, 180] width 85 height 19
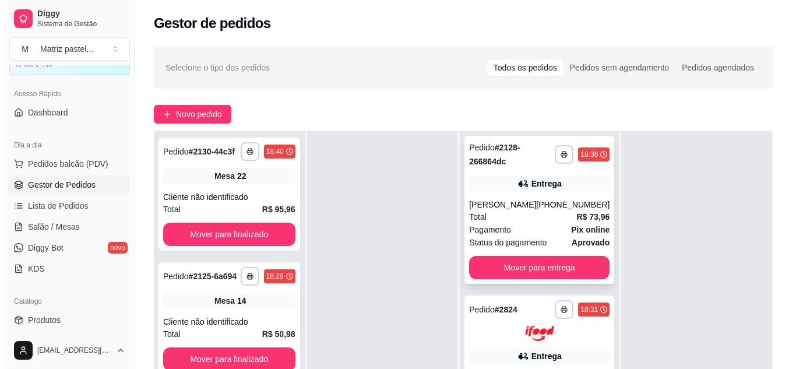
scroll to position [170, 0]
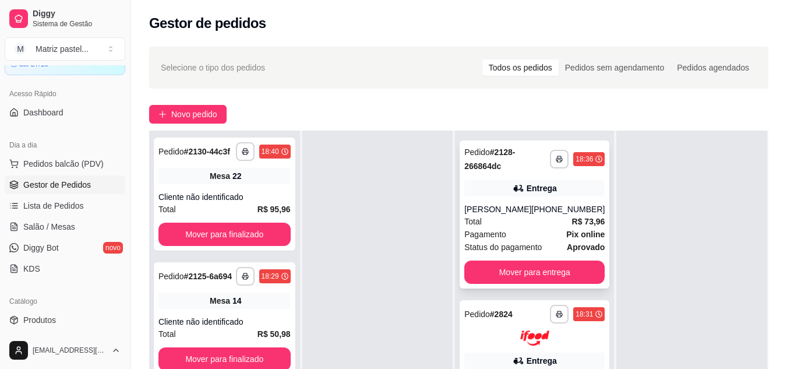
click at [505, 220] on div "Total R$ 73,96" at bounding box center [534, 221] width 140 height 13
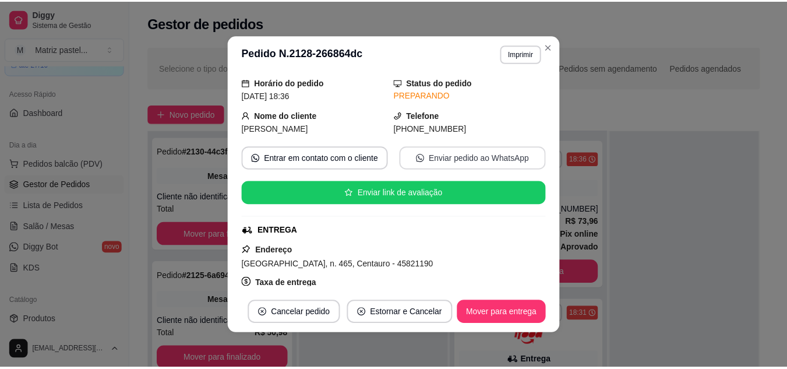
scroll to position [117, 0]
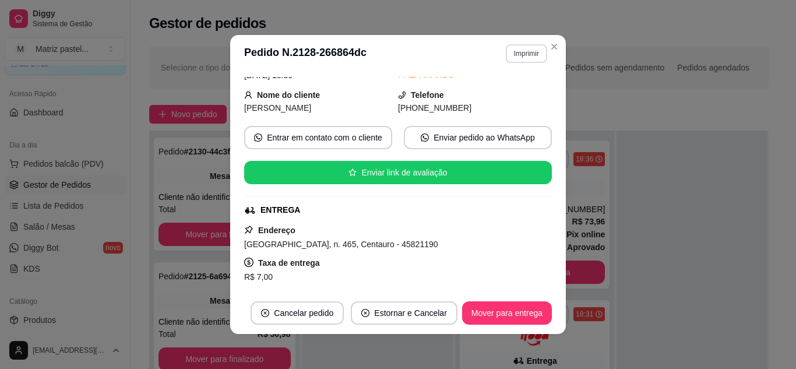
click at [528, 52] on button "Imprimir" at bounding box center [526, 53] width 41 height 19
click at [514, 91] on button "IMPRESSORA" at bounding box center [502, 94] width 82 height 18
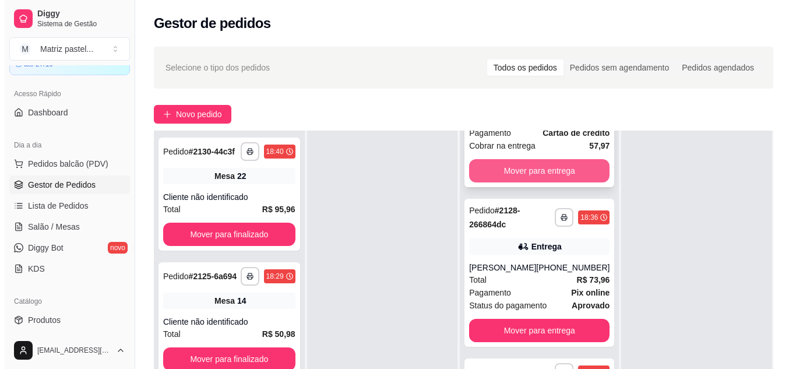
scroll to position [54, 0]
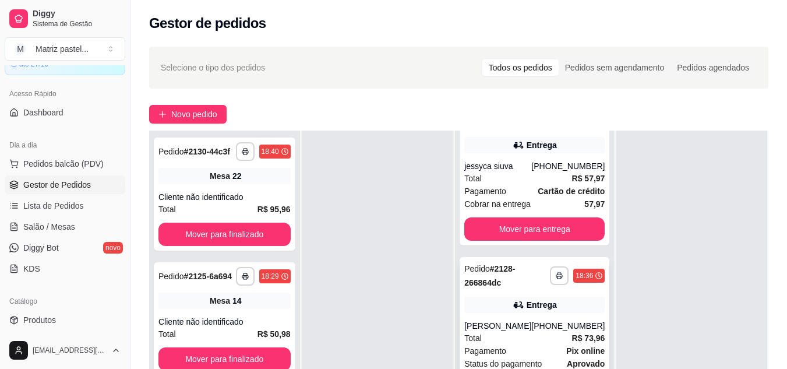
click at [494, 284] on strong "# 2128-266864dc" at bounding box center [489, 275] width 51 height 23
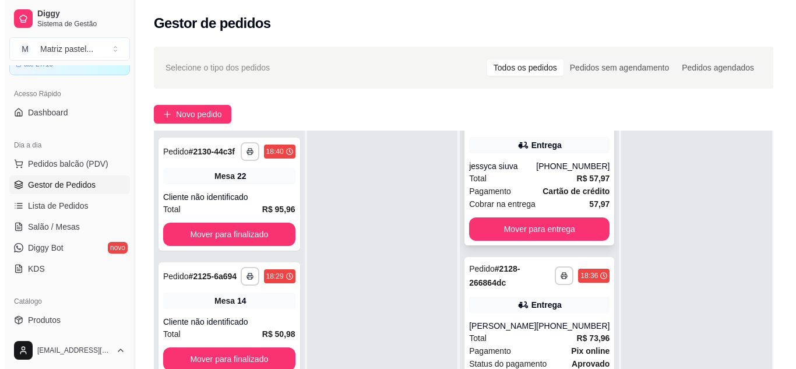
scroll to position [0, 0]
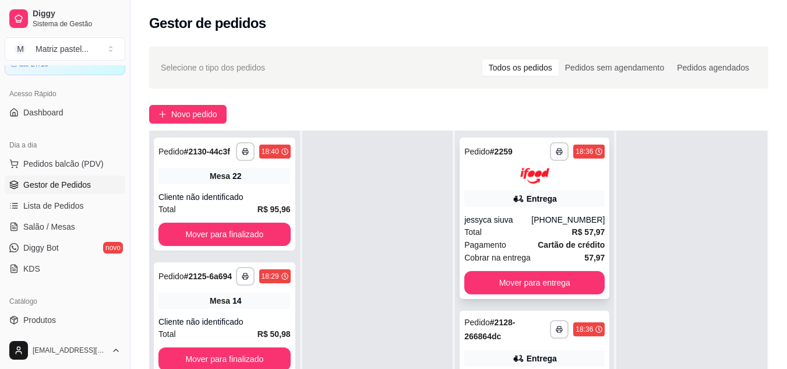
click at [508, 229] on div "Total R$ 57,97" at bounding box center [534, 232] width 140 height 13
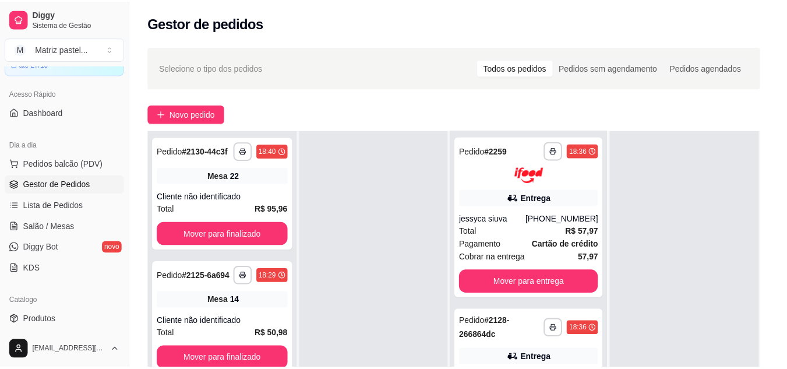
scroll to position [58, 0]
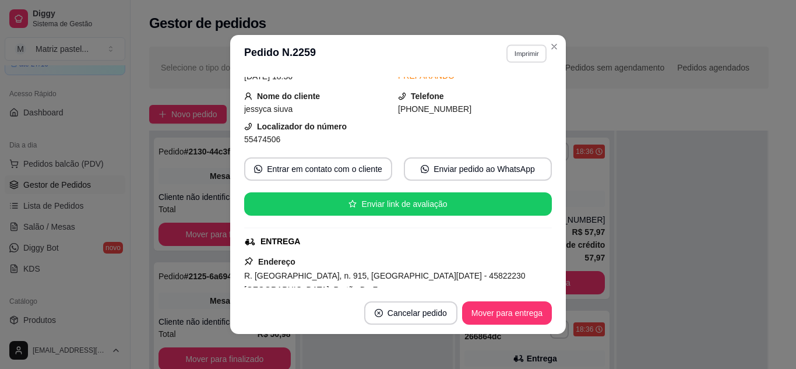
click at [529, 54] on button "Imprimir" at bounding box center [526, 53] width 40 height 18
click at [520, 92] on button "IMPRESSORA" at bounding box center [502, 94] width 85 height 19
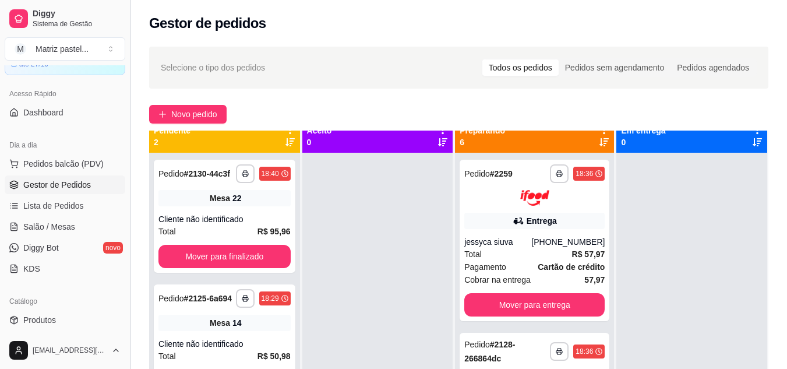
scroll to position [0, 0]
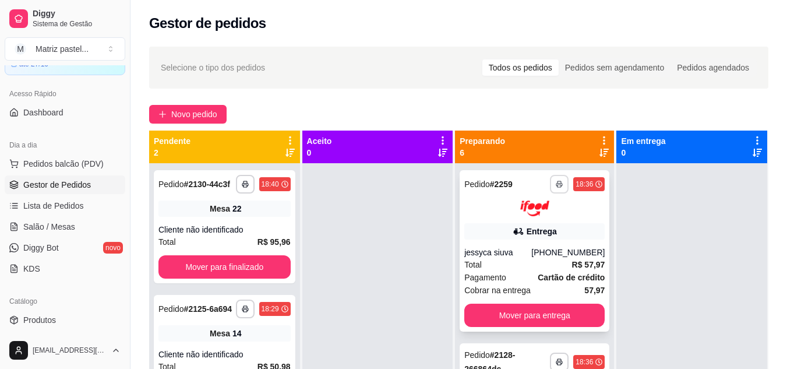
click at [550, 179] on button "button" at bounding box center [559, 184] width 19 height 19
click at [522, 228] on button "IMPRESSORA" at bounding box center [512, 225] width 82 height 18
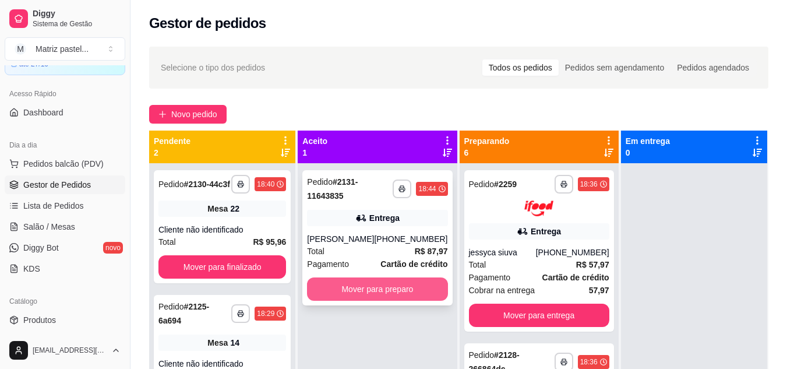
click at [367, 288] on button "Mover para preparo" at bounding box center [377, 288] width 140 height 23
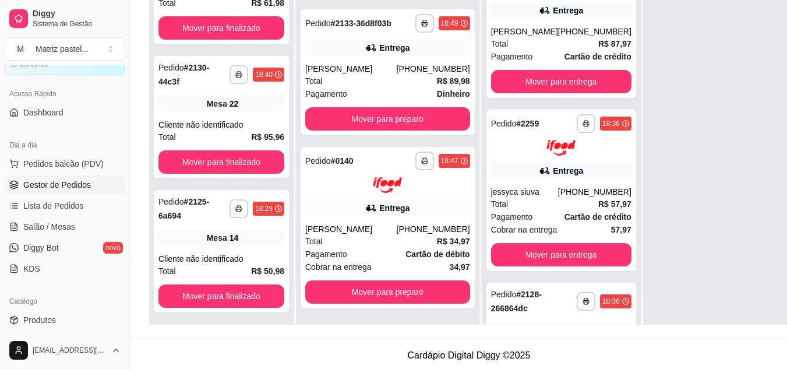
scroll to position [309, 0]
click at [367, 300] on button "Mover para preparo" at bounding box center [388, 291] width 160 height 23
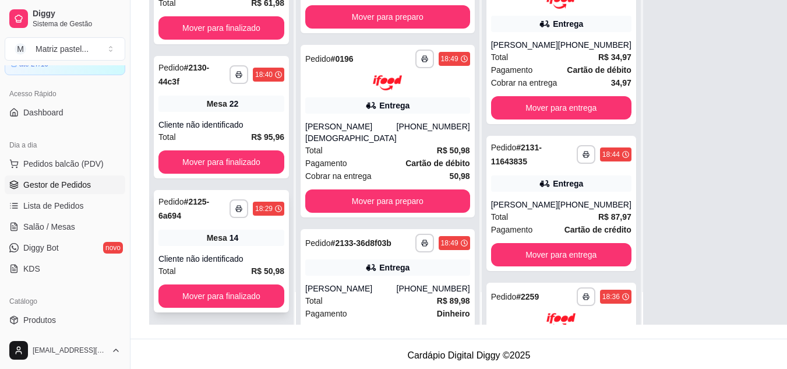
scroll to position [147, 0]
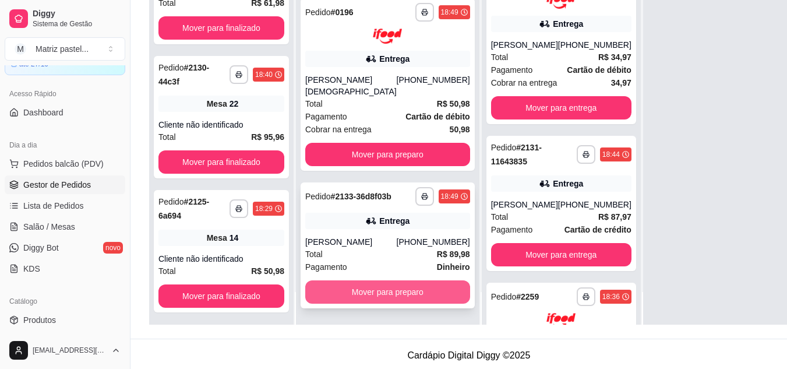
click at [355, 296] on button "Mover para preparo" at bounding box center [387, 291] width 165 height 23
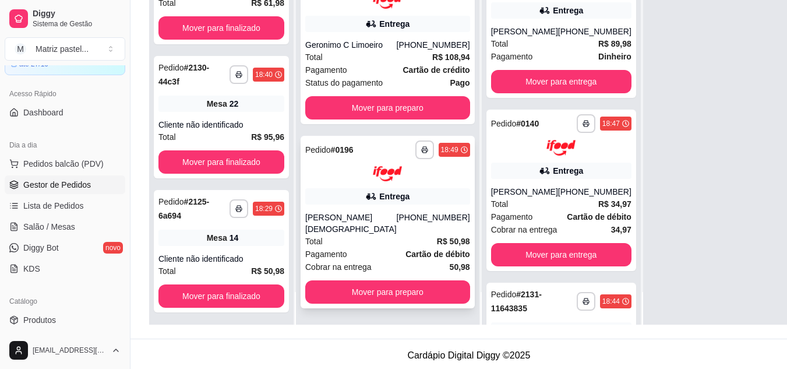
scroll to position [0, 0]
click at [355, 294] on button "Mover para preparo" at bounding box center [387, 291] width 165 height 23
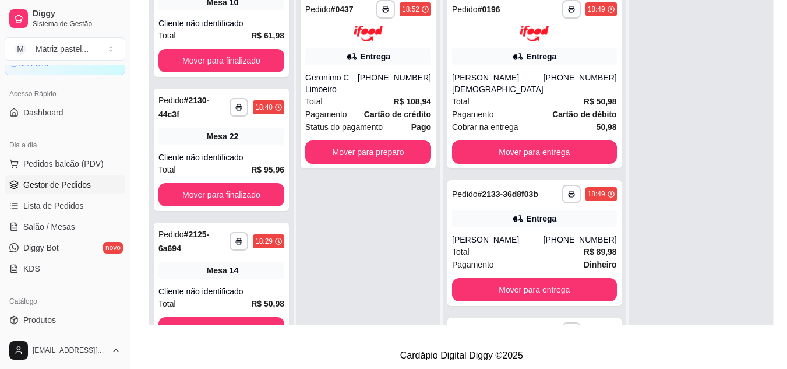
scroll to position [117, 0]
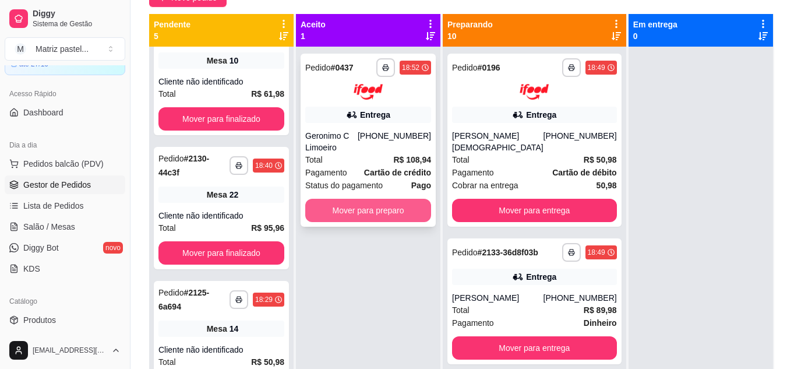
click at [381, 206] on button "Mover para preparo" at bounding box center [368, 210] width 126 height 23
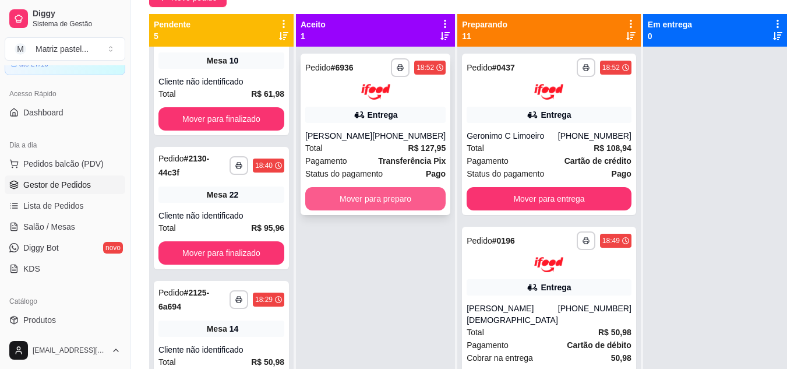
click at [347, 191] on button "Mover para preparo" at bounding box center [375, 198] width 140 height 23
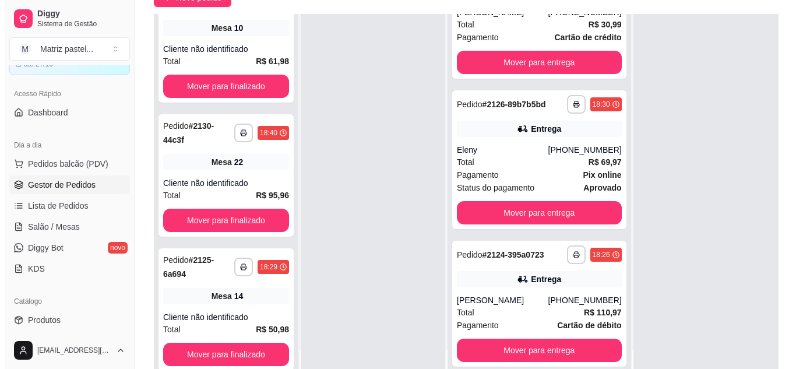
scroll to position [1634, 0]
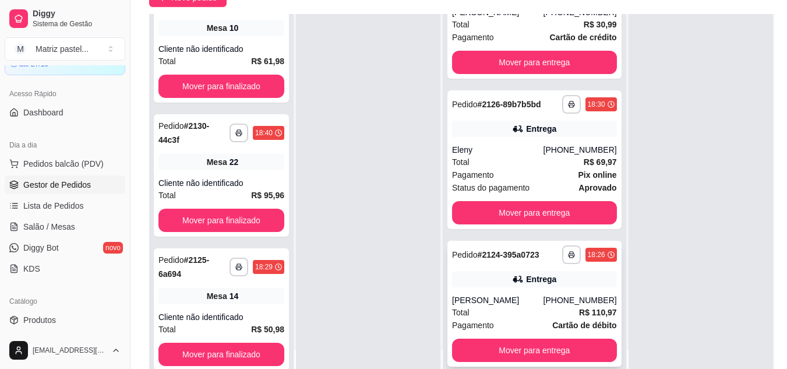
click at [492, 275] on div "Entrega" at bounding box center [534, 279] width 165 height 16
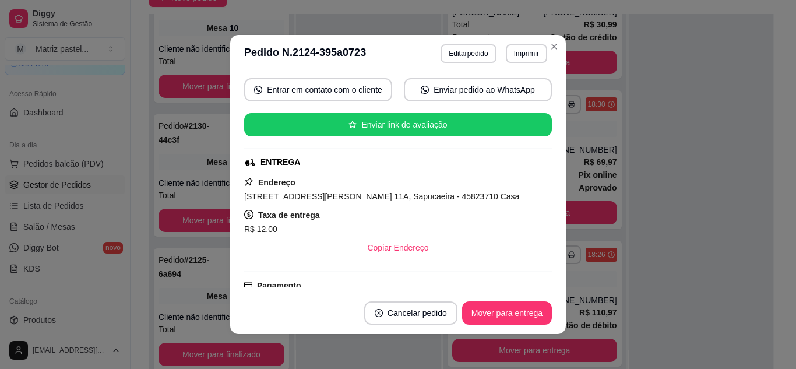
scroll to position [174, 0]
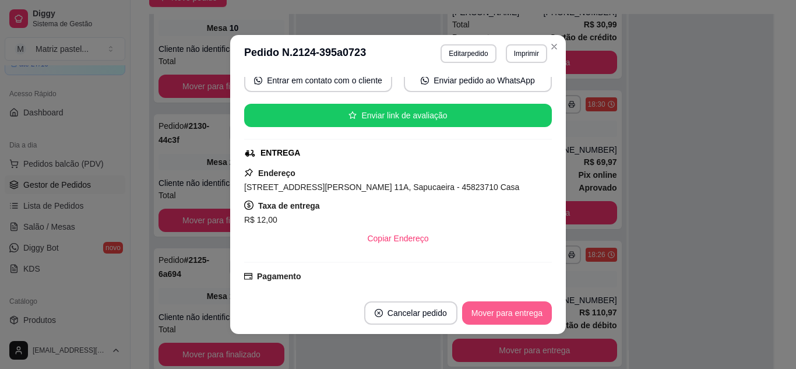
click at [489, 310] on button "Mover para entrega" at bounding box center [507, 312] width 90 height 23
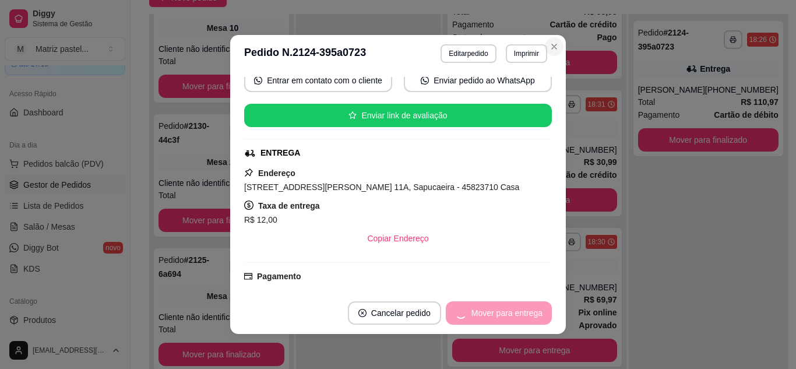
scroll to position [1487, 0]
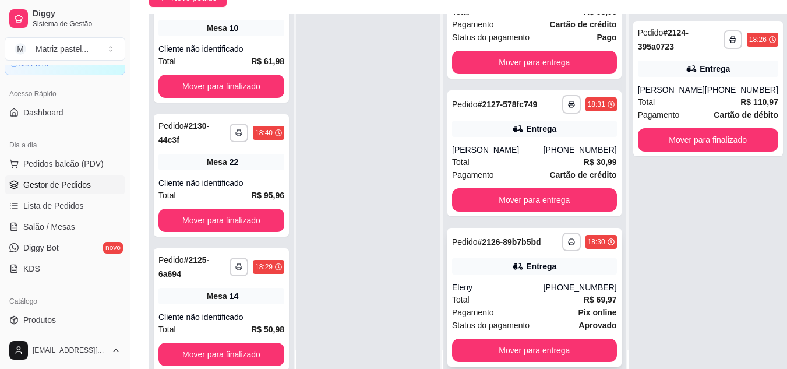
click at [504, 274] on div "Entrega" at bounding box center [534, 266] width 165 height 16
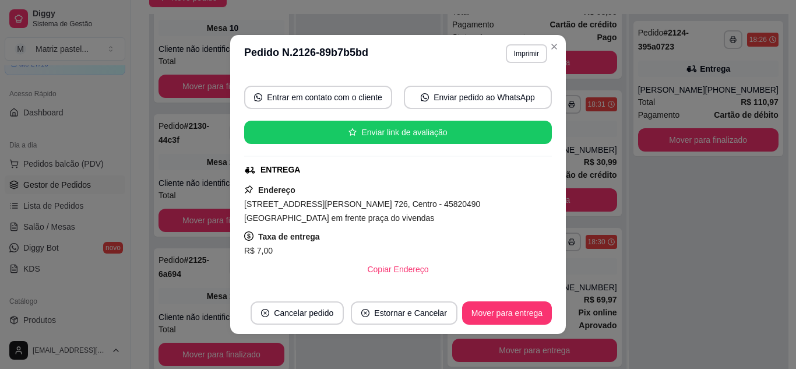
scroll to position [175, 0]
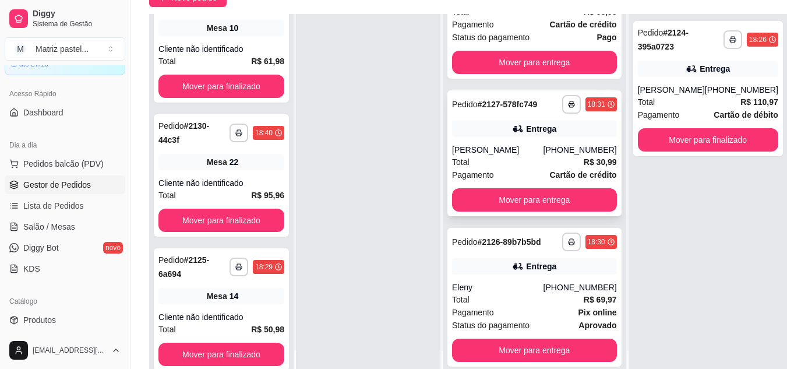
click at [544, 144] on div "(73) 98257-9215" at bounding box center [580, 150] width 73 height 12
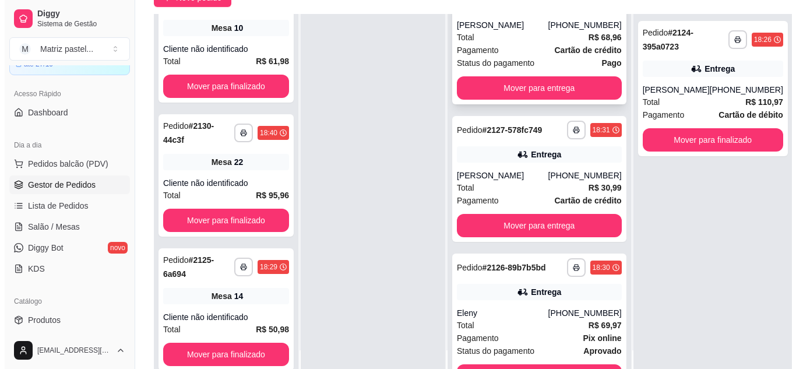
scroll to position [1312, 0]
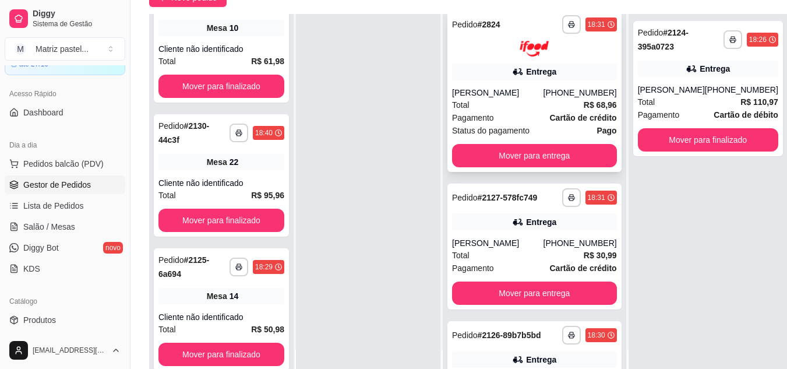
click at [478, 98] on div "Gabriela Sobrinho Trindade" at bounding box center [497, 93] width 91 height 12
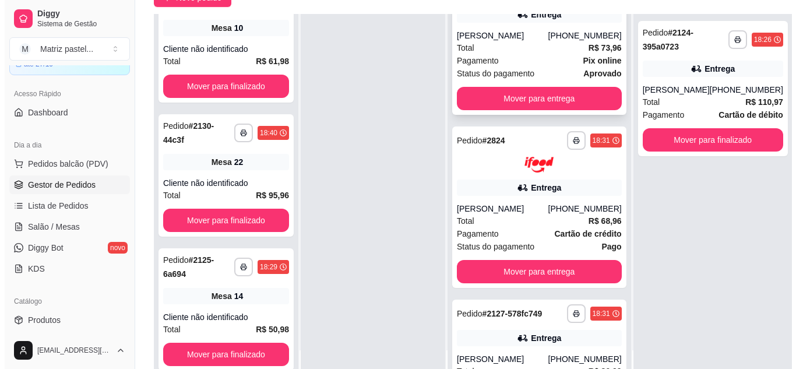
scroll to position [1195, 0]
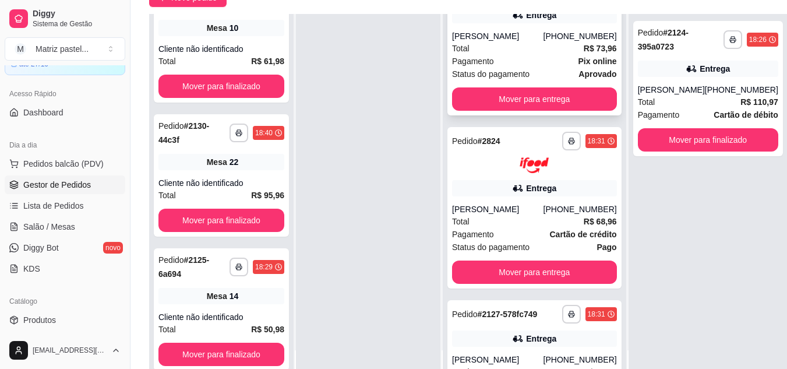
click at [520, 55] on div "Total R$ 73,96" at bounding box center [534, 48] width 165 height 13
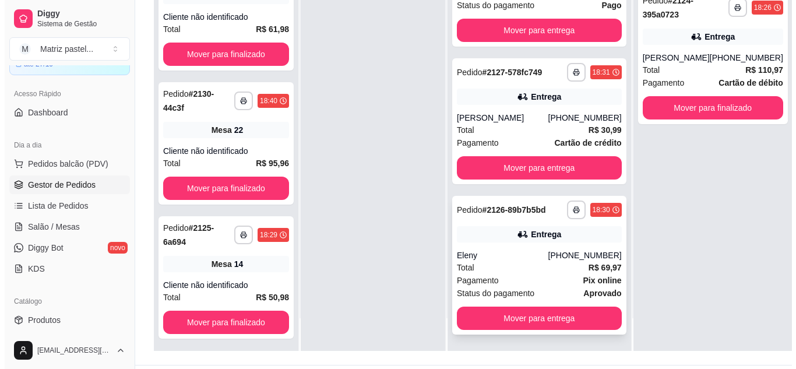
scroll to position [178, 0]
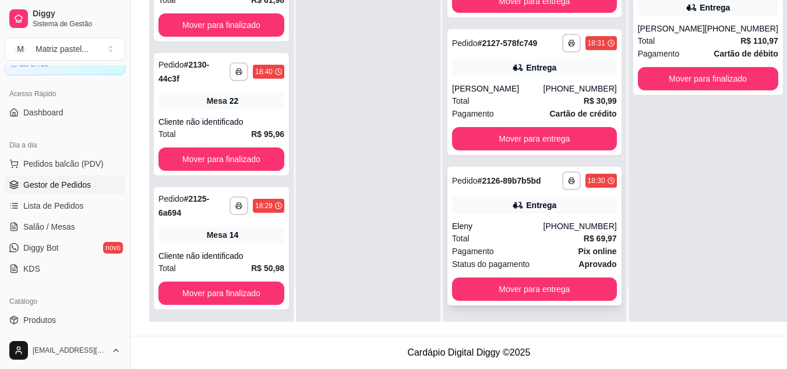
click at [473, 219] on div "**********" at bounding box center [535, 236] width 174 height 139
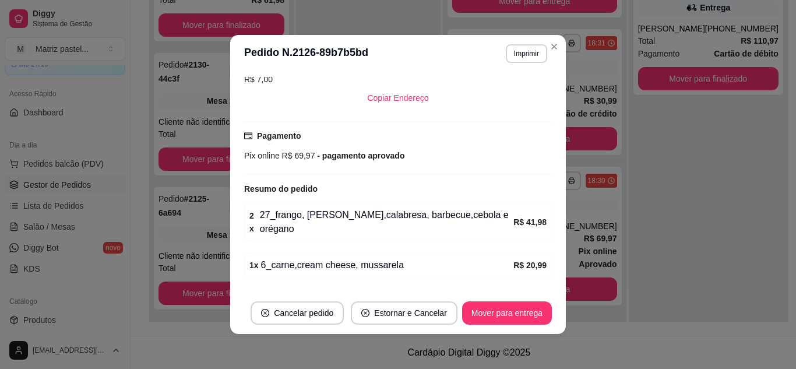
scroll to position [348, 0]
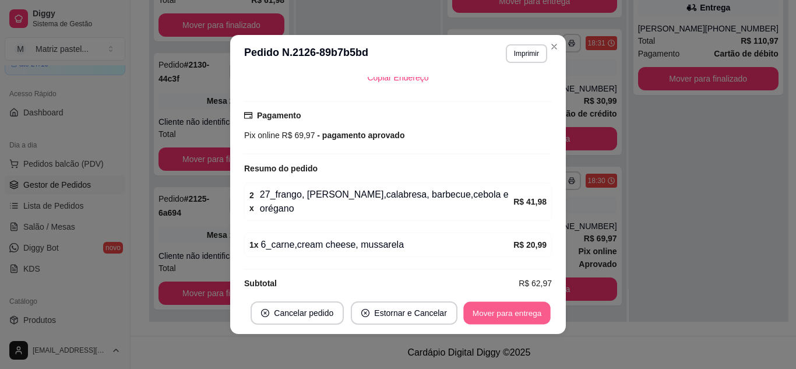
click at [490, 311] on button "Mover para entrega" at bounding box center [506, 313] width 87 height 23
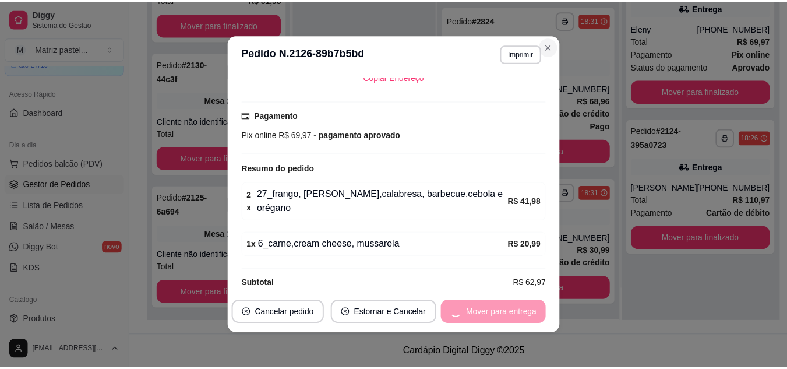
scroll to position [1327, 0]
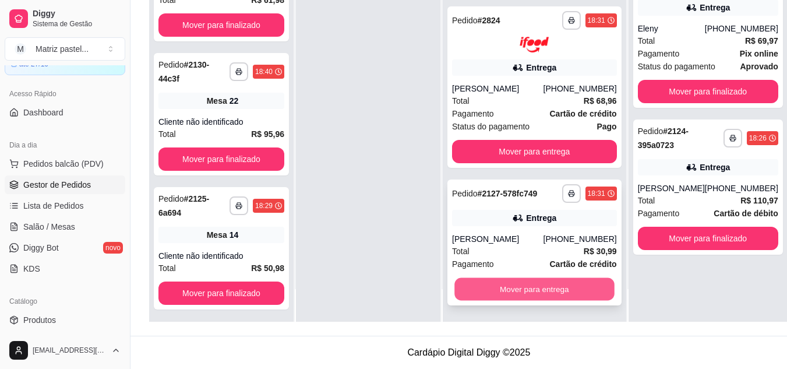
click at [508, 290] on button "Mover para entrega" at bounding box center [535, 288] width 160 height 23
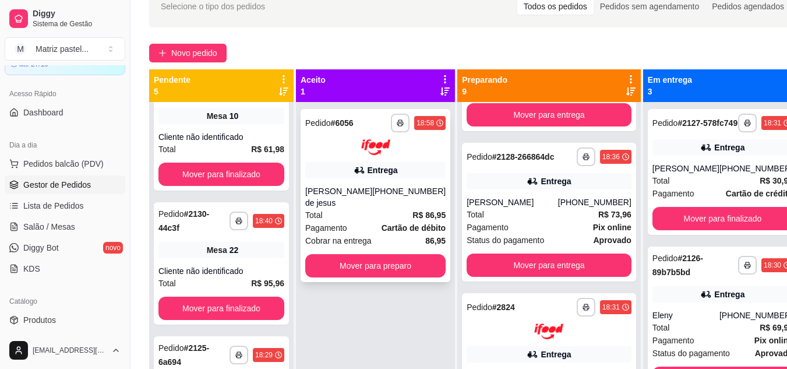
scroll to position [1110, 0]
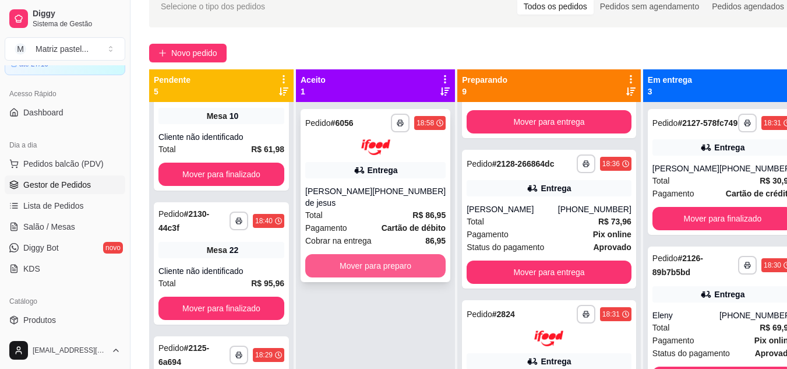
click at [405, 261] on button "Mover para preparo" at bounding box center [375, 265] width 140 height 23
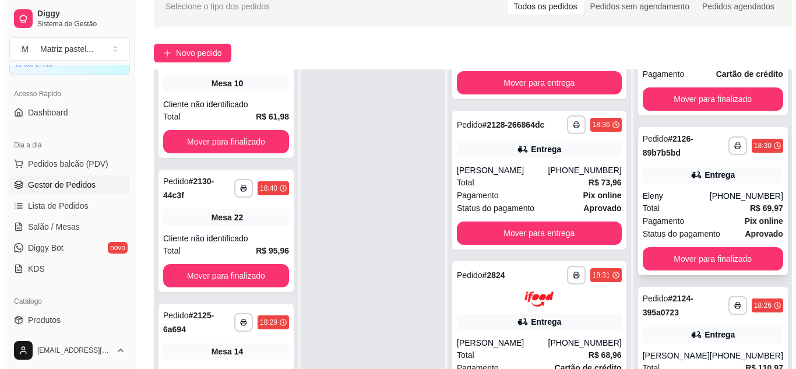
scroll to position [108, 0]
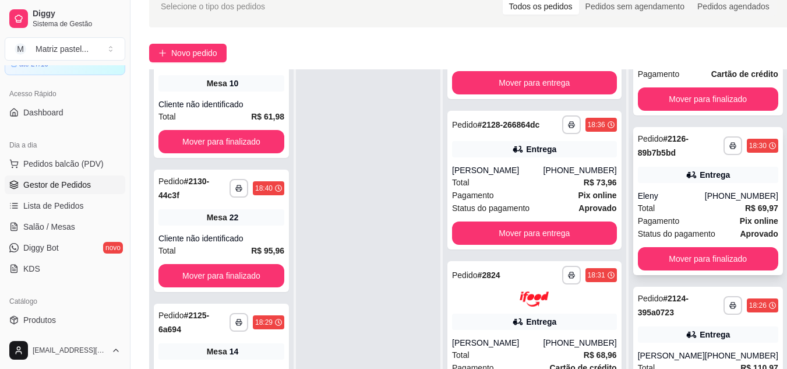
click at [699, 216] on div "Pagamento Pix online" at bounding box center [708, 220] width 140 height 13
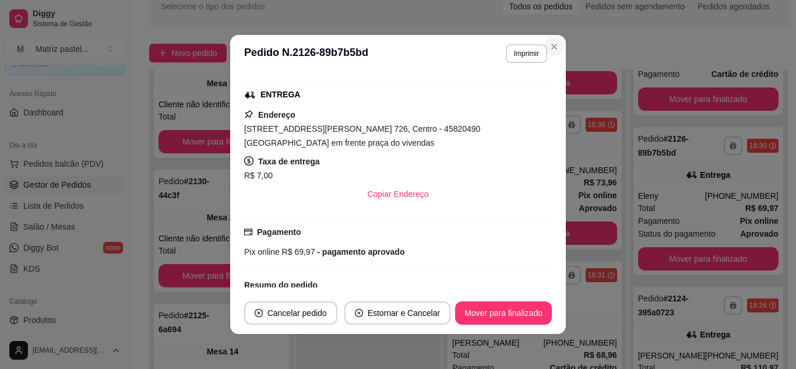
scroll to position [232, 0]
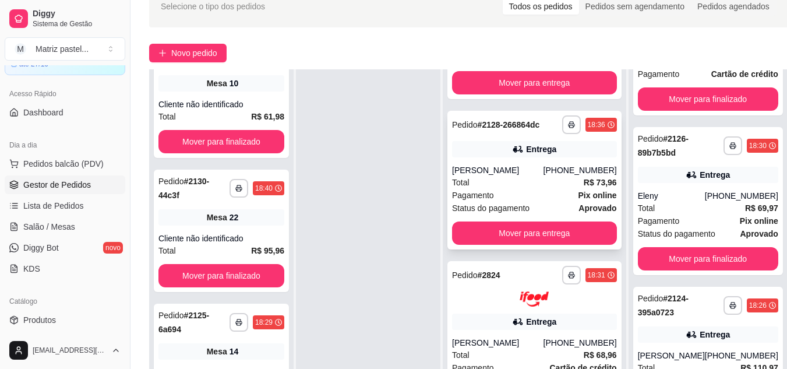
click at [544, 164] on div "(73) 99132-3535" at bounding box center [580, 170] width 73 height 12
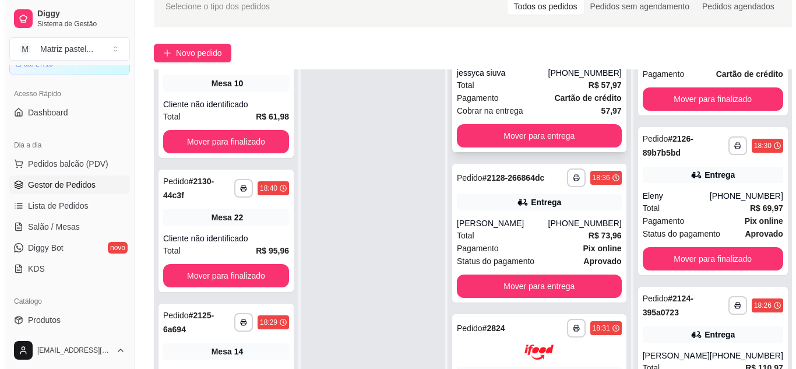
scroll to position [1236, 0]
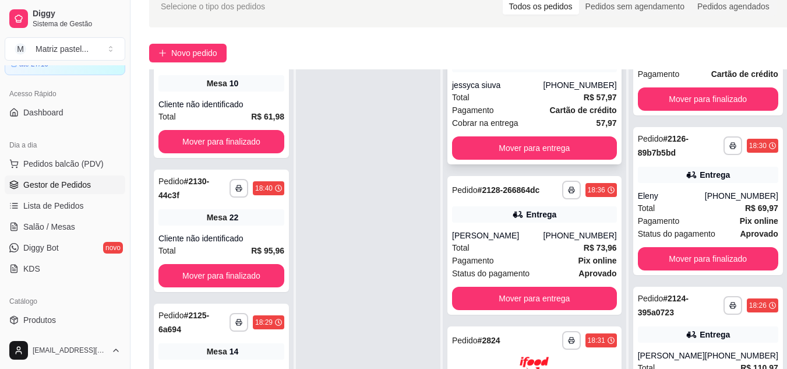
click at [509, 117] on div "Pagamento Cartão de crédito" at bounding box center [534, 110] width 165 height 13
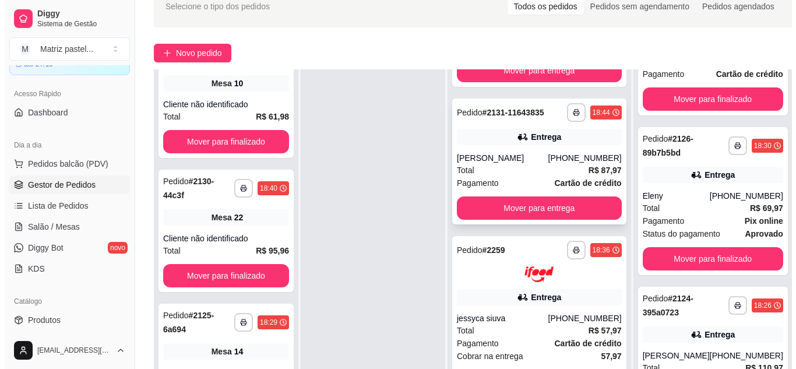
scroll to position [945, 0]
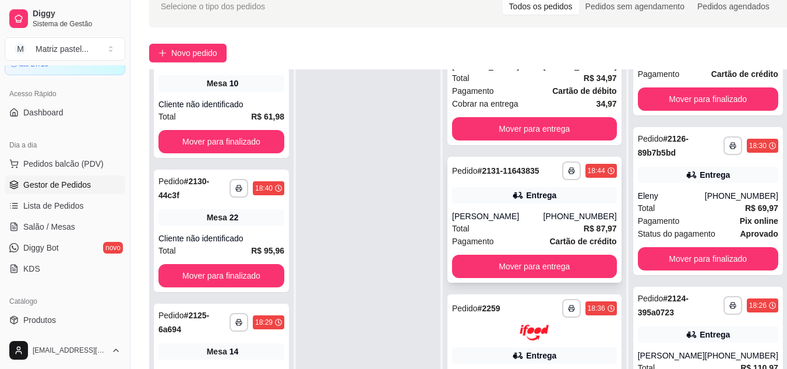
click at [511, 205] on div "**********" at bounding box center [535, 220] width 174 height 126
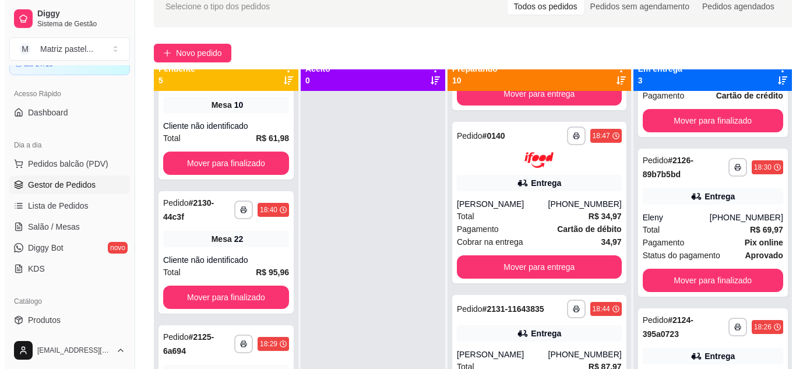
scroll to position [0, 0]
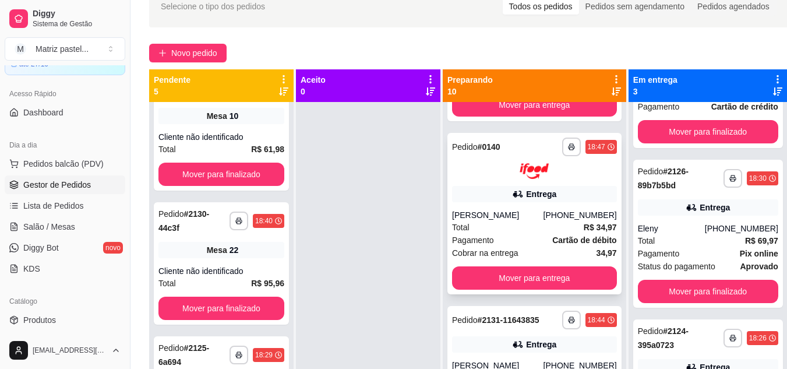
click at [519, 217] on div "**********" at bounding box center [535, 213] width 174 height 161
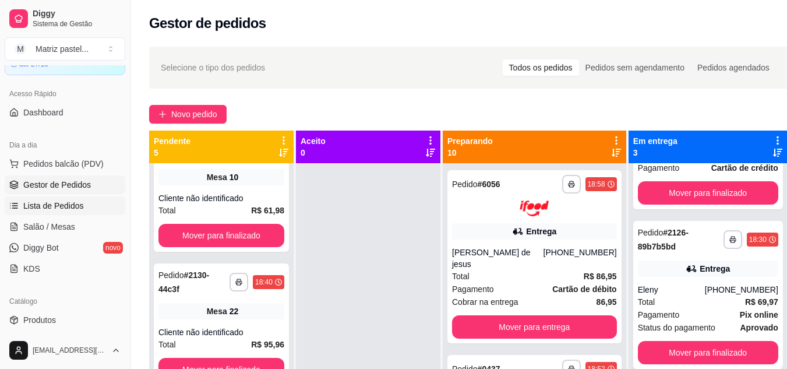
click at [41, 208] on span "Lista de Pedidos" at bounding box center [53, 206] width 61 height 12
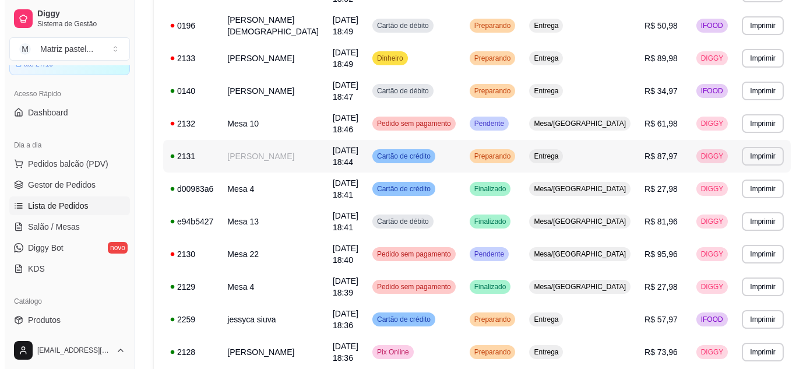
scroll to position [350, 0]
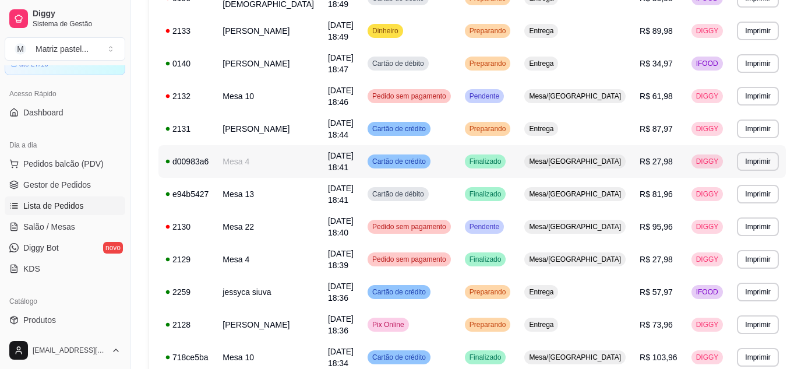
click at [270, 168] on td "Mesa 4" at bounding box center [268, 161] width 105 height 33
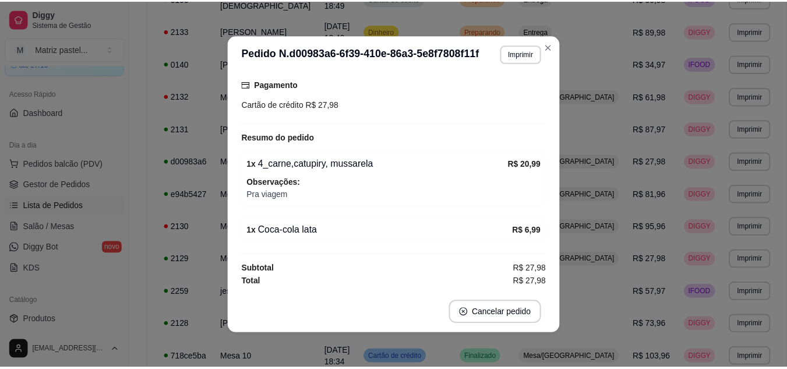
scroll to position [121, 0]
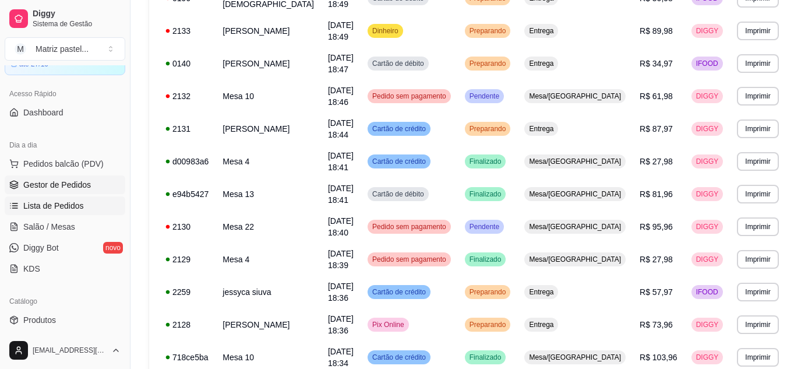
click at [36, 187] on span "Gestor de Pedidos" at bounding box center [57, 185] width 68 height 12
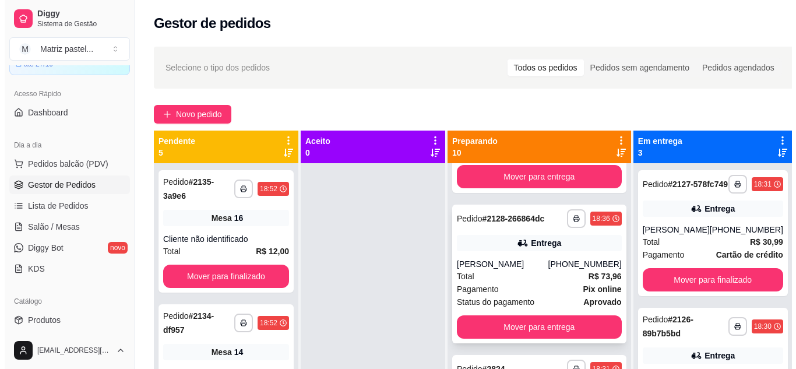
scroll to position [1340, 0]
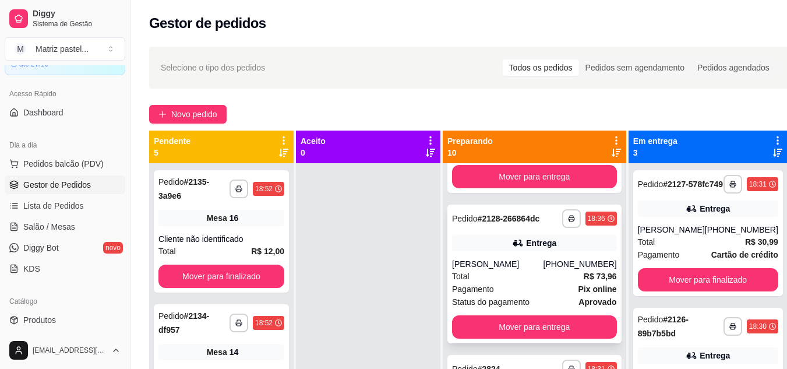
click at [479, 258] on div "Allan" at bounding box center [497, 264] width 91 height 12
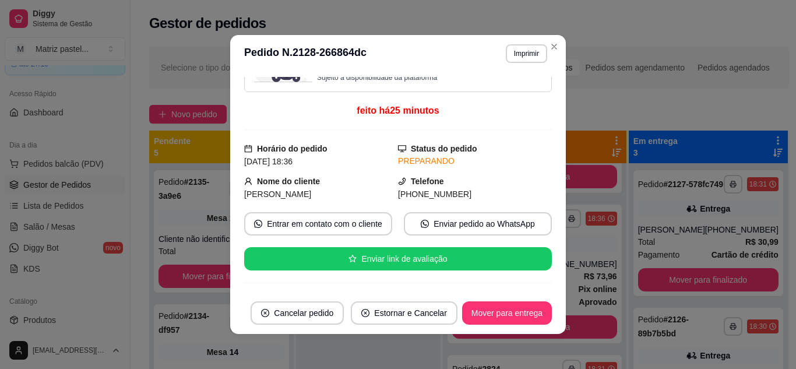
scroll to position [115, 0]
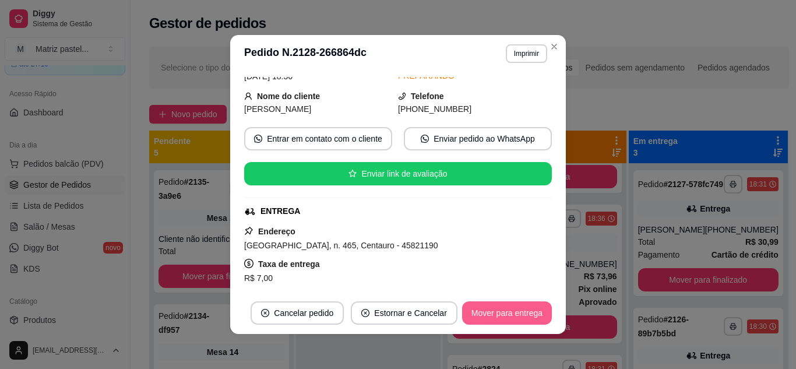
click at [506, 317] on button "Mover para entrega" at bounding box center [507, 312] width 90 height 23
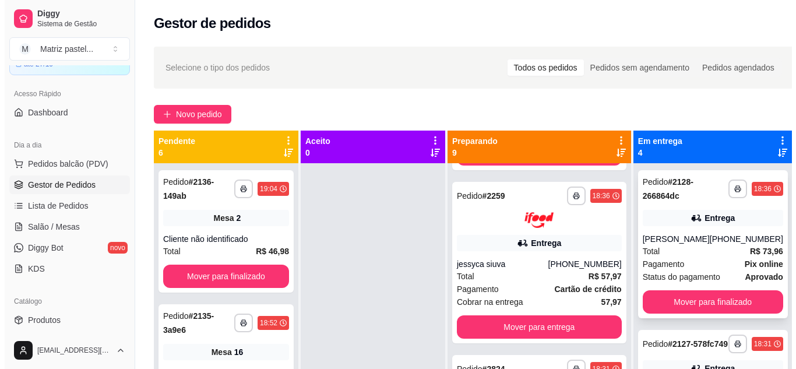
scroll to position [58, 0]
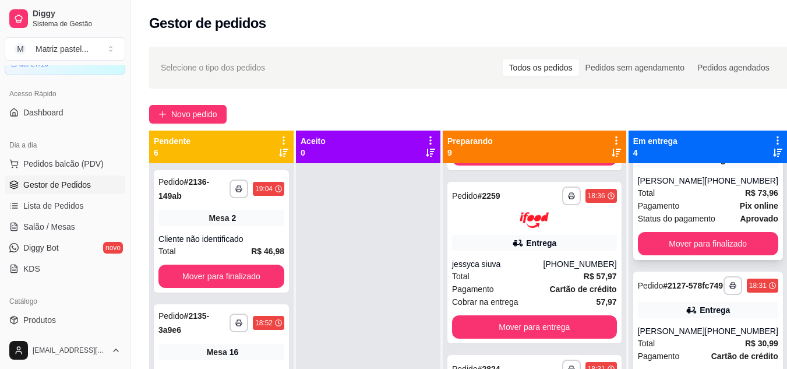
click at [648, 206] on span "Pagamento" at bounding box center [659, 205] width 42 height 13
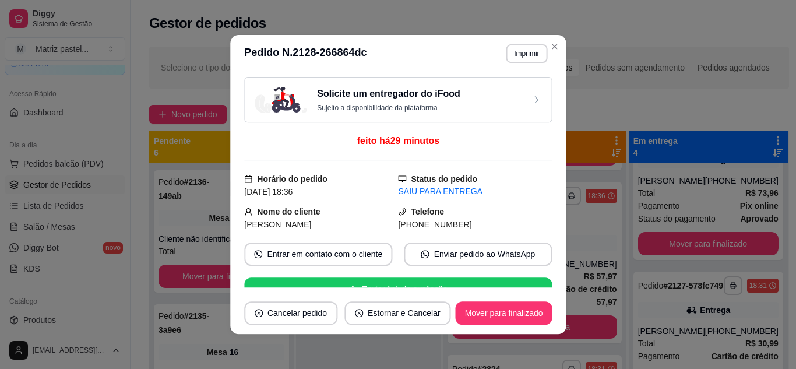
scroll to position [115, 0]
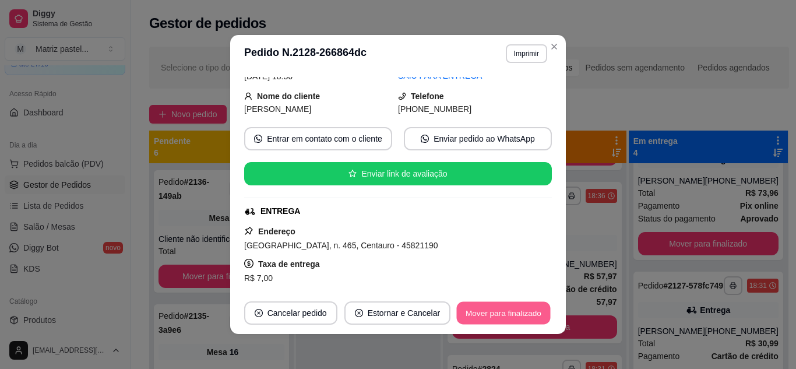
click at [502, 312] on button "Mover para finalizado" at bounding box center [504, 313] width 94 height 23
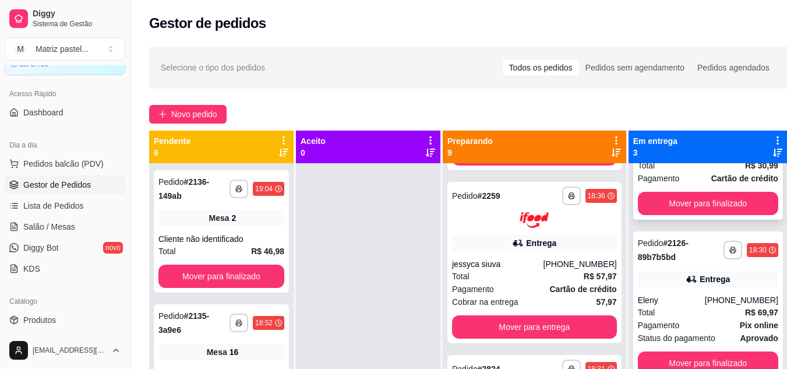
scroll to position [0, 0]
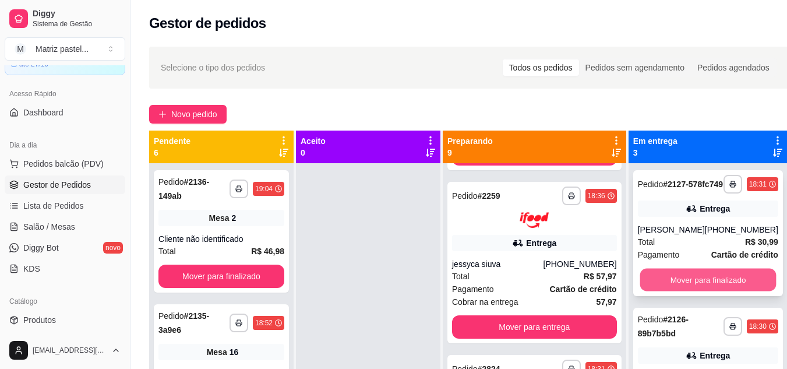
click at [647, 291] on button "Mover para finalizado" at bounding box center [708, 280] width 136 height 23
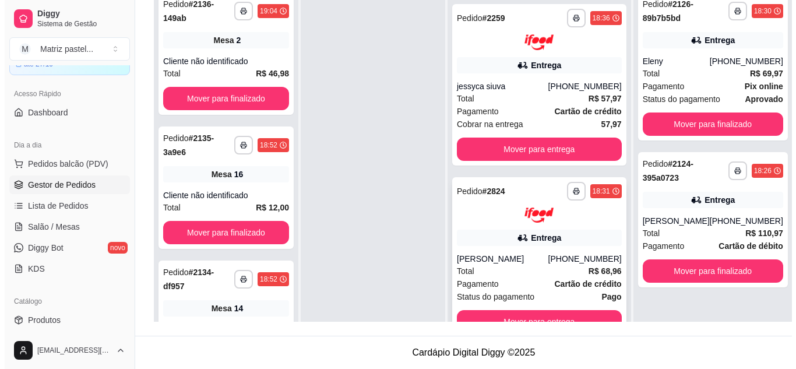
scroll to position [33, 0]
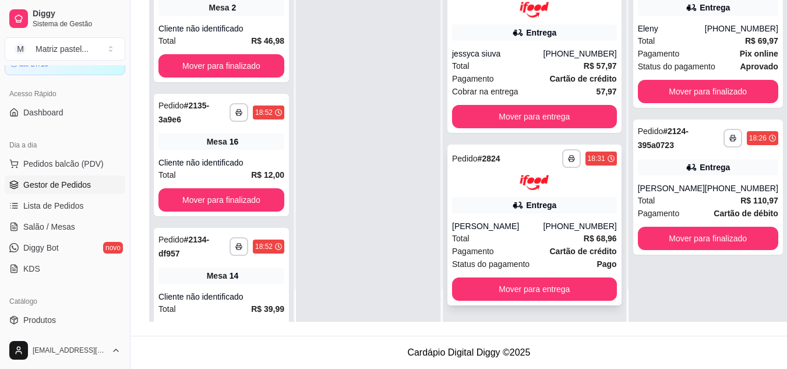
click at [479, 220] on div "Gabriela Sobrinho Trindade" at bounding box center [497, 226] width 91 height 12
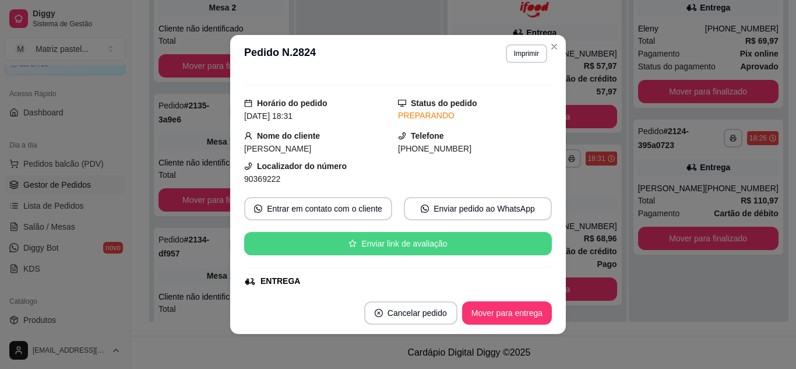
scroll to position [0, 0]
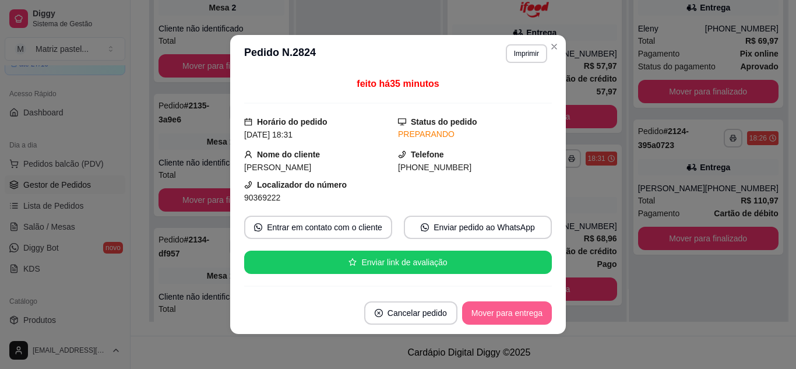
click at [503, 309] on button "Mover para entrega" at bounding box center [507, 312] width 90 height 23
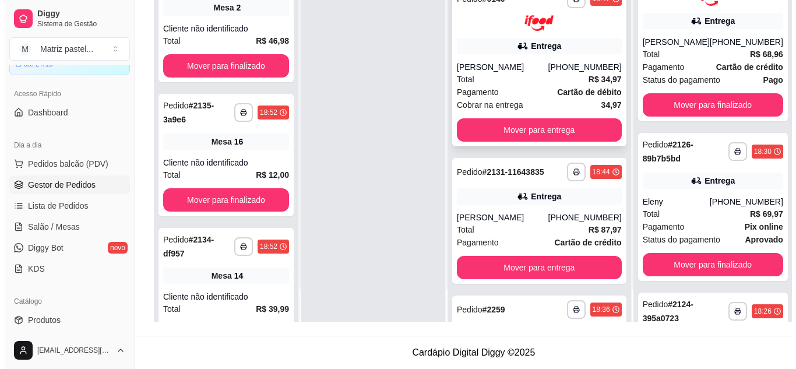
scroll to position [822, 0]
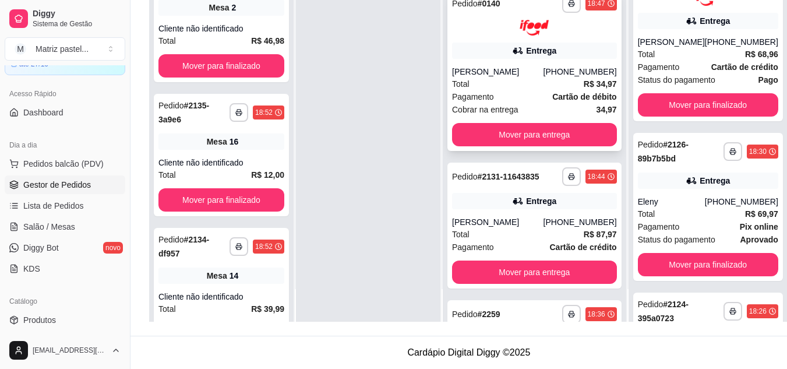
click at [523, 89] on div "Total R$ 34,97" at bounding box center [534, 84] width 165 height 13
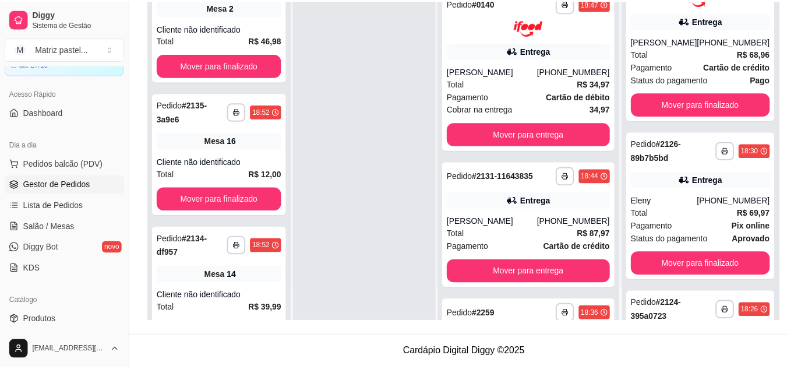
scroll to position [58, 0]
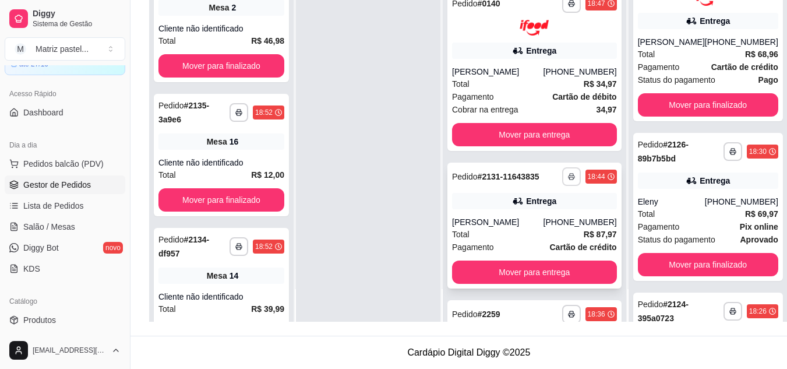
click at [568, 180] on icon "button" at bounding box center [571, 176] width 7 height 7
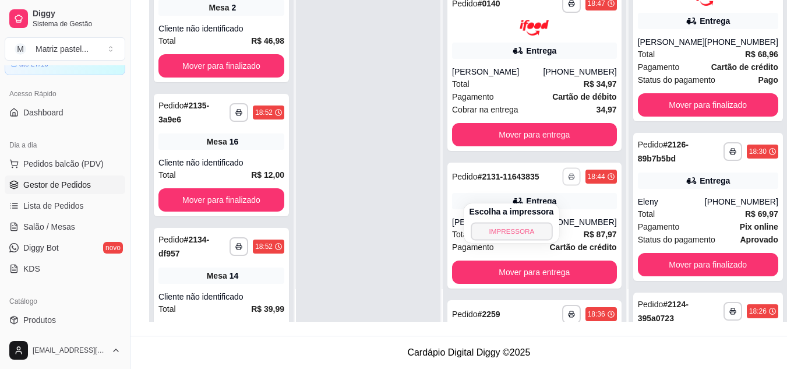
click at [511, 229] on button "IMPRESSORA" at bounding box center [512, 231] width 82 height 18
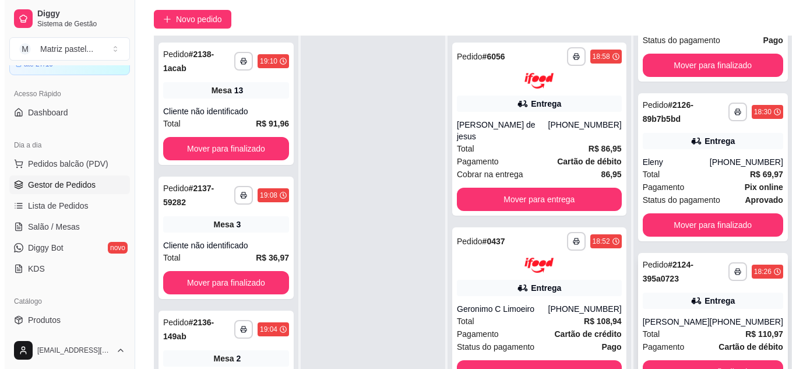
scroll to position [178, 0]
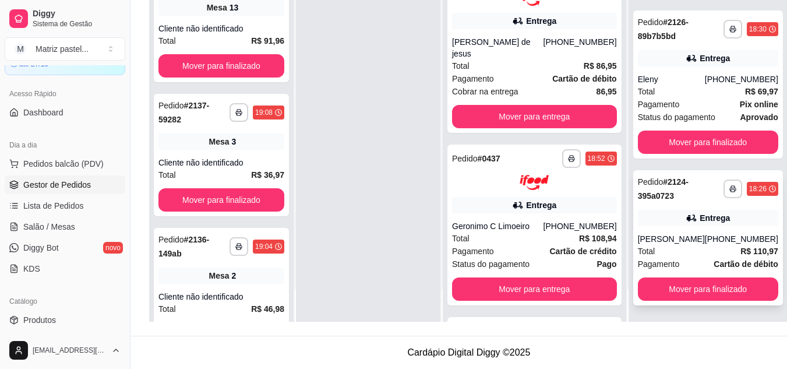
click at [661, 226] on div "**********" at bounding box center [708, 237] width 150 height 135
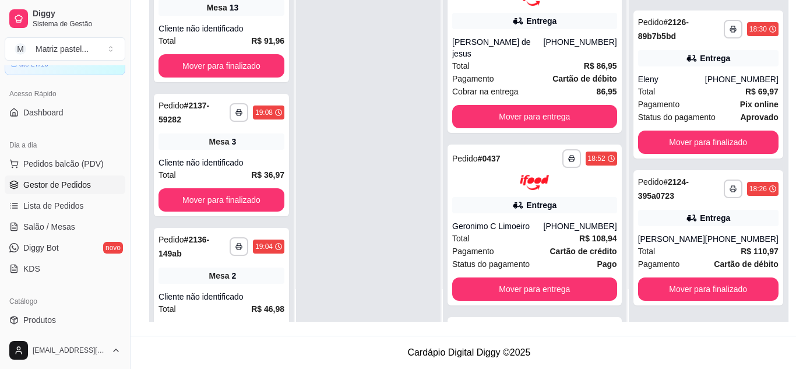
scroll to position [115, 0]
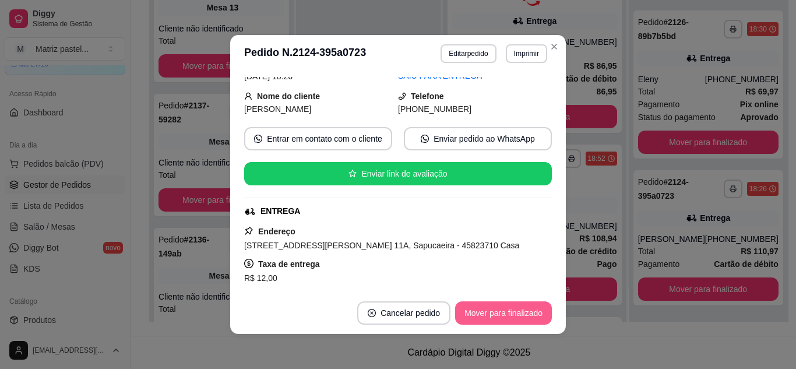
click at [472, 308] on button "Mover para finalizado" at bounding box center [503, 312] width 97 height 23
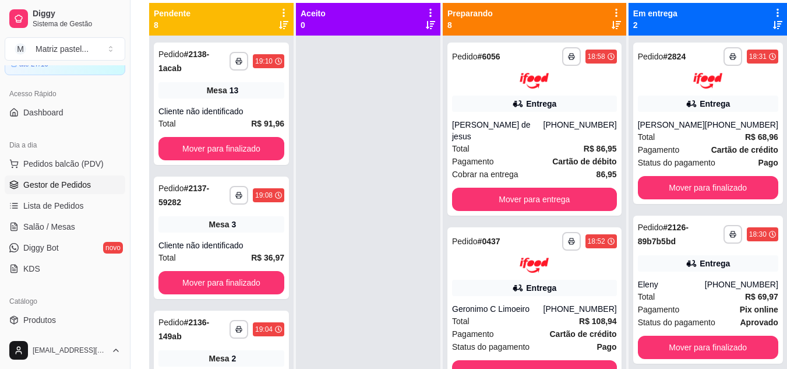
scroll to position [61, 0]
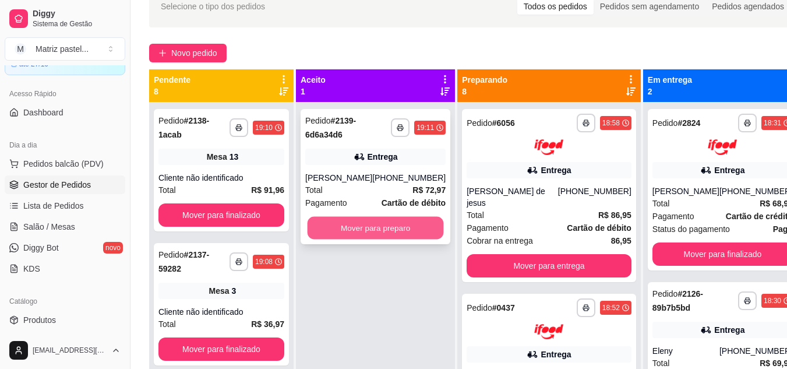
click at [376, 226] on button "Mover para preparo" at bounding box center [376, 228] width 136 height 23
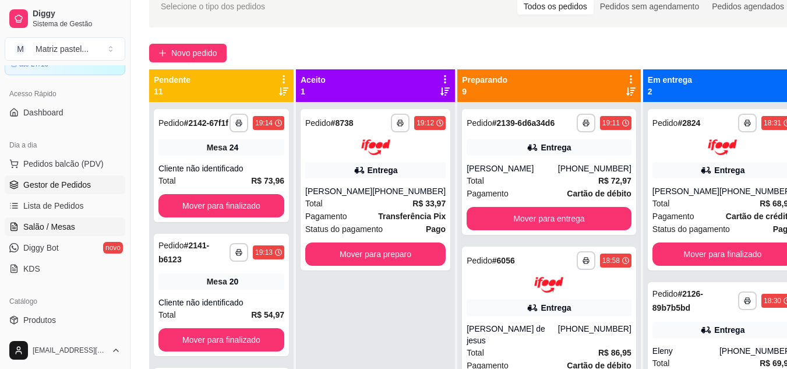
click at [81, 224] on link "Salão / Mesas" at bounding box center [65, 226] width 121 height 19
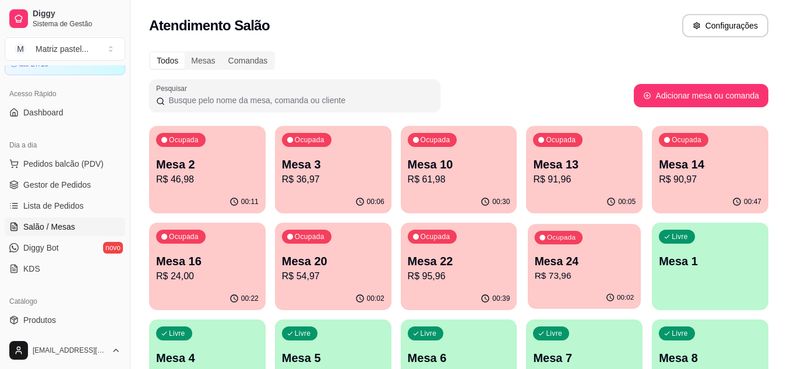
click at [612, 301] on icon "button" at bounding box center [610, 297] width 9 height 9
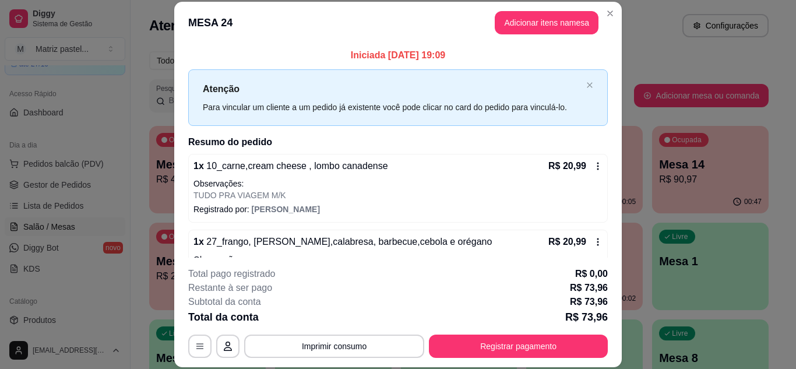
click at [506, 336] on button "Registrar pagamento" at bounding box center [518, 346] width 179 height 23
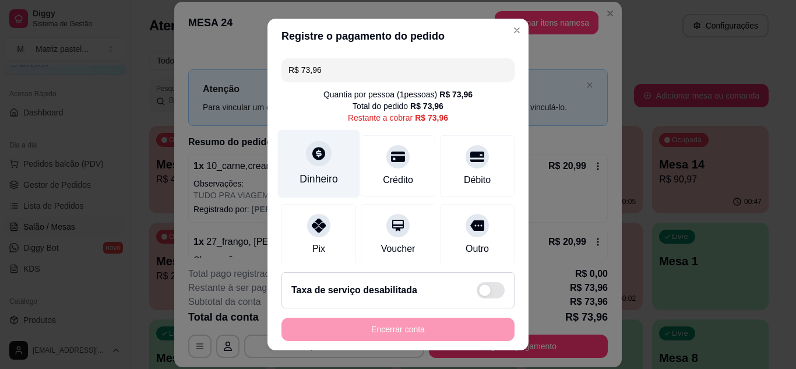
click at [310, 141] on div "Dinheiro" at bounding box center [319, 163] width 82 height 68
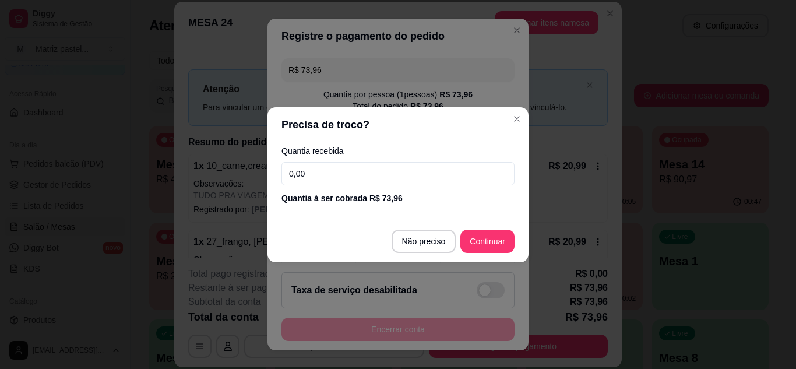
drag, startPoint x: 483, startPoint y: 255, endPoint x: 484, endPoint y: 247, distance: 7.8
click at [483, 255] on footer "Não preciso Continuar" at bounding box center [397, 241] width 261 height 42
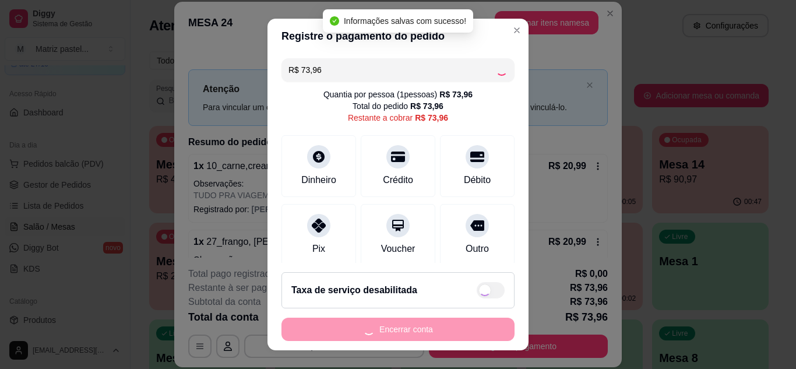
type input "R$ 0,00"
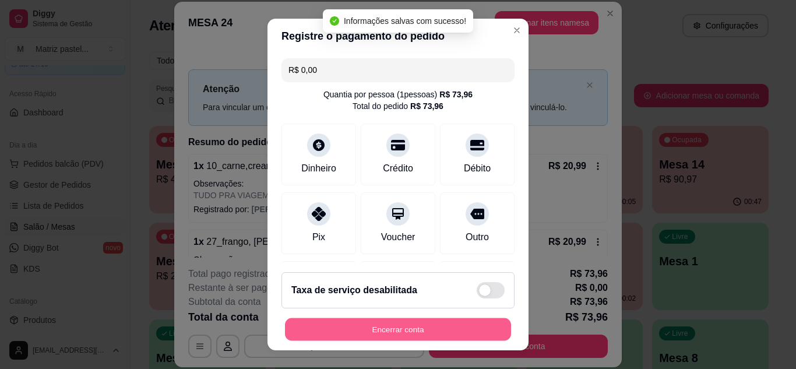
click at [372, 337] on button "Encerrar conta" at bounding box center [398, 329] width 226 height 23
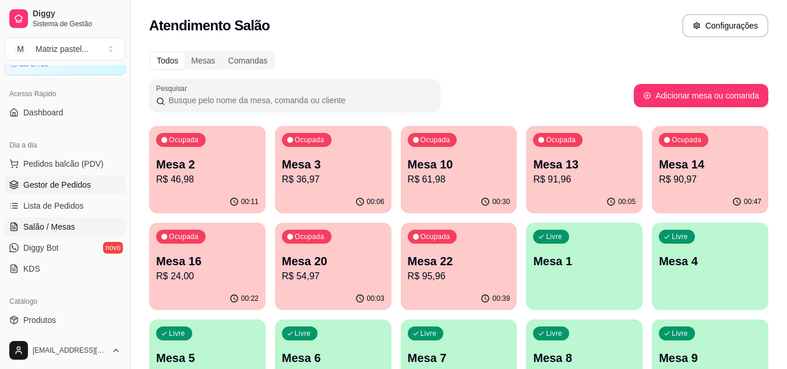
click at [29, 184] on span "Gestor de Pedidos" at bounding box center [57, 185] width 68 height 12
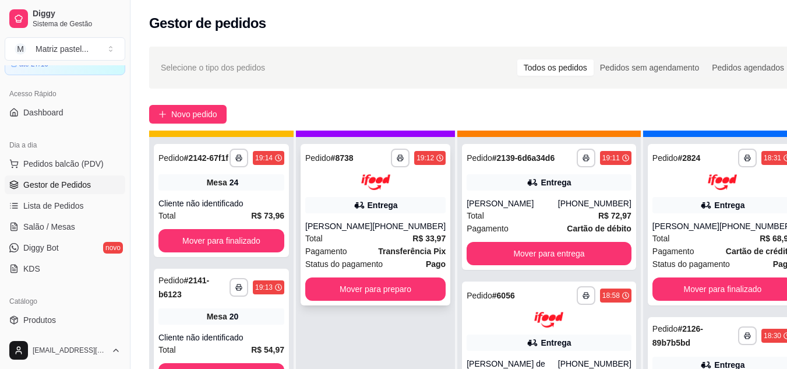
scroll to position [33, 0]
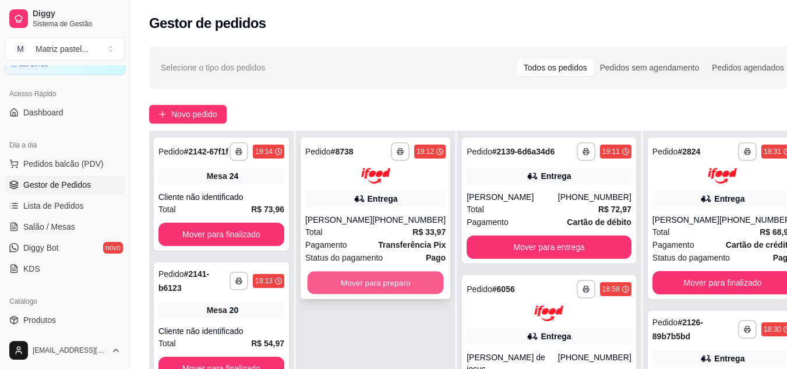
click at [353, 280] on button "Mover para preparo" at bounding box center [376, 282] width 136 height 23
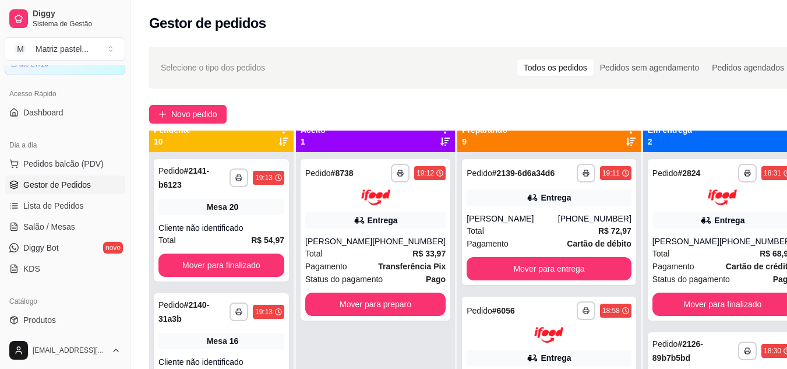
scroll to position [0, 0]
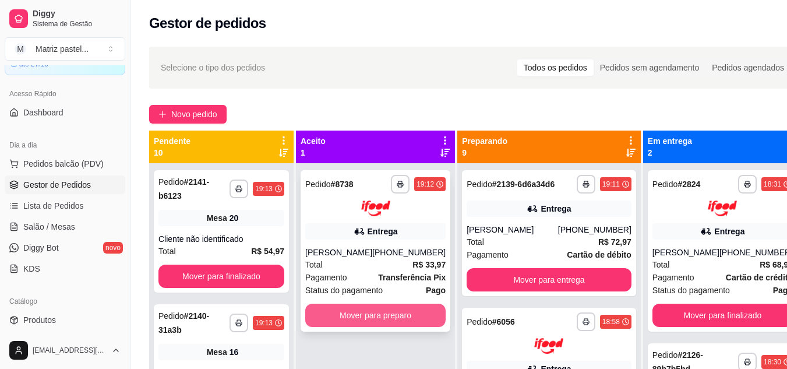
click at [381, 319] on button "Mover para preparo" at bounding box center [375, 315] width 140 height 23
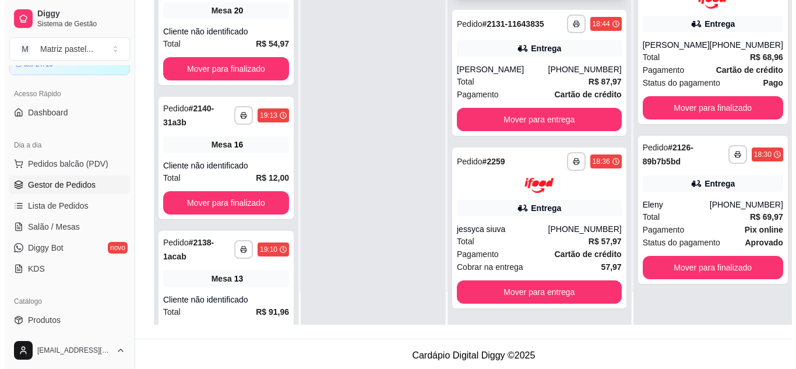
scroll to position [1316, 0]
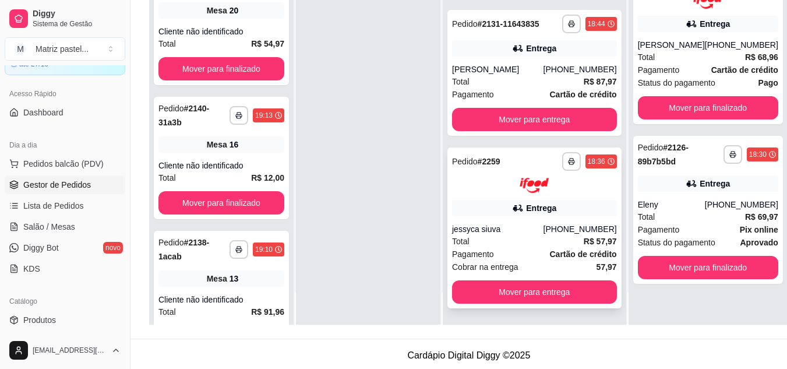
click at [494, 228] on div "jessyca siuva" at bounding box center [497, 229] width 91 height 12
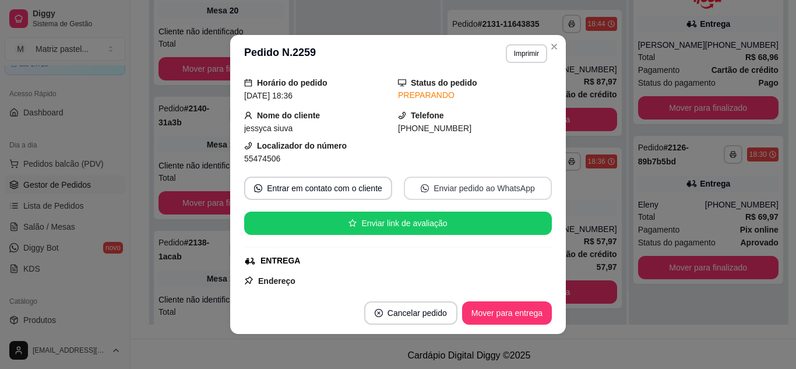
scroll to position [58, 0]
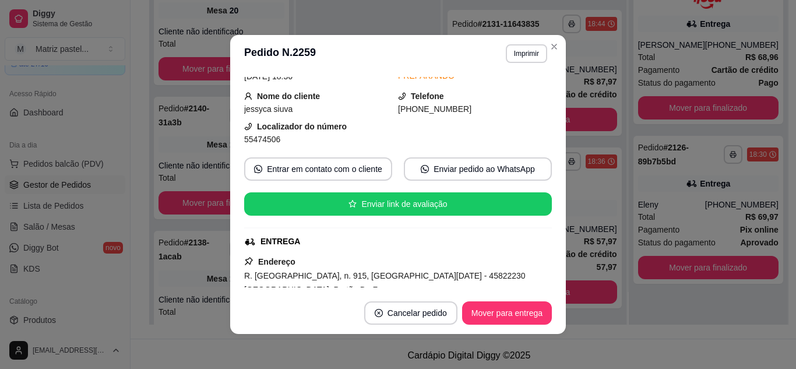
click at [519, 326] on footer "Cancelar pedido Mover para entrega" at bounding box center [398, 313] width 336 height 42
click at [508, 314] on button "Mover para entrega" at bounding box center [507, 312] width 90 height 23
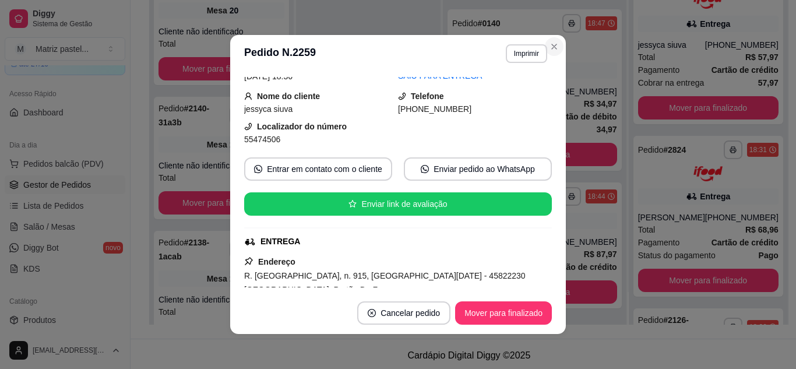
scroll to position [1144, 0]
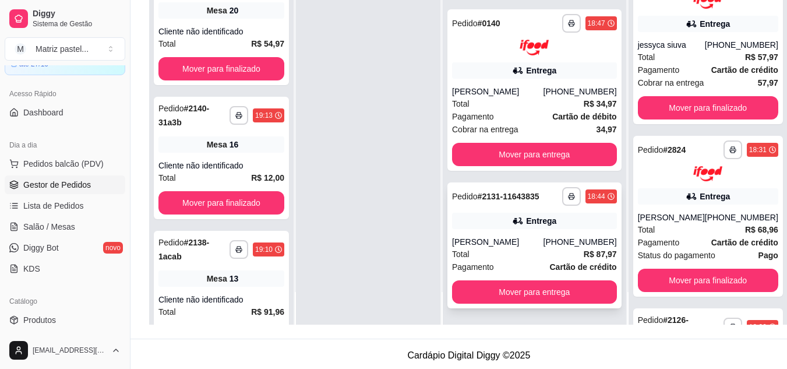
click at [525, 234] on div "**********" at bounding box center [535, 245] width 174 height 126
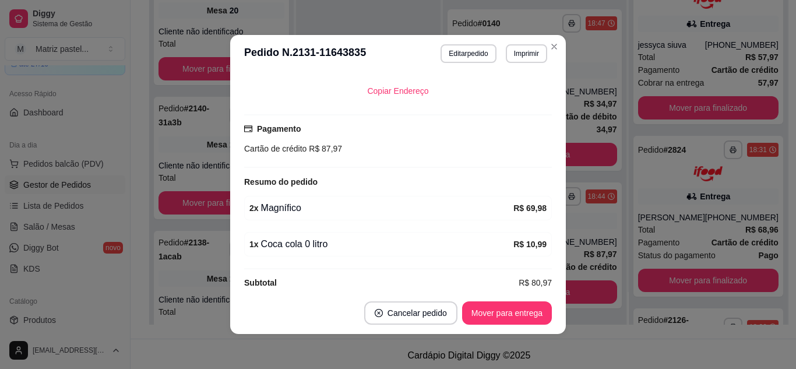
scroll to position [336, 0]
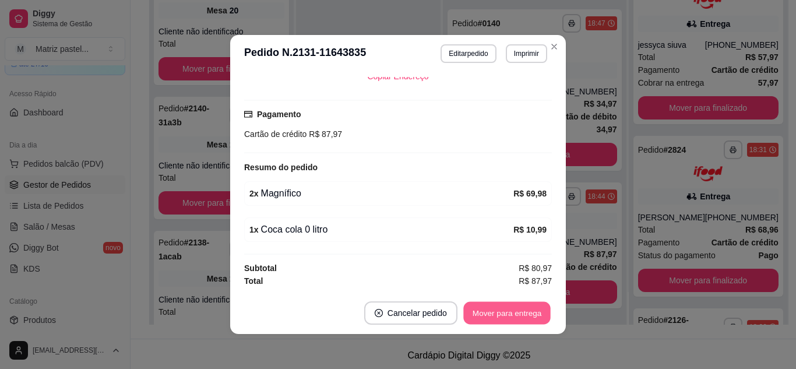
click at [483, 311] on button "Mover para entrega" at bounding box center [506, 313] width 87 height 23
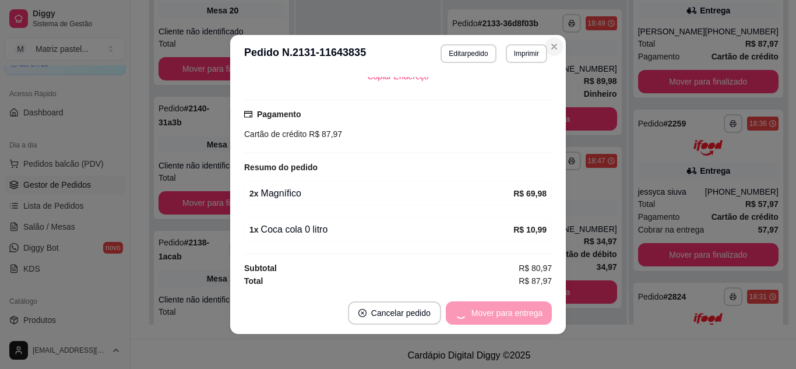
scroll to position [997, 0]
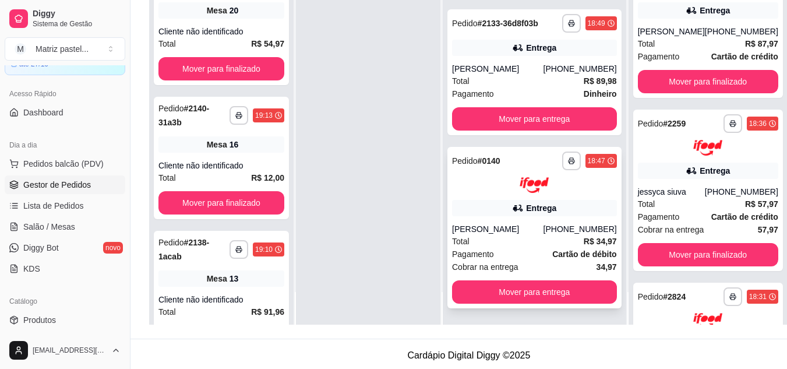
click at [494, 244] on div "Total R$ 34,97" at bounding box center [534, 241] width 165 height 13
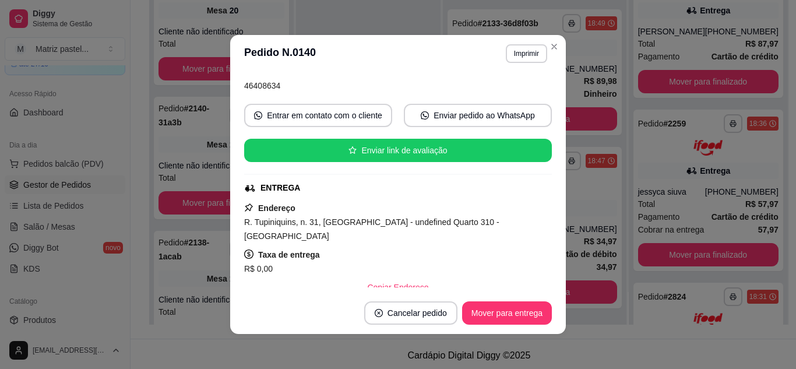
scroll to position [117, 0]
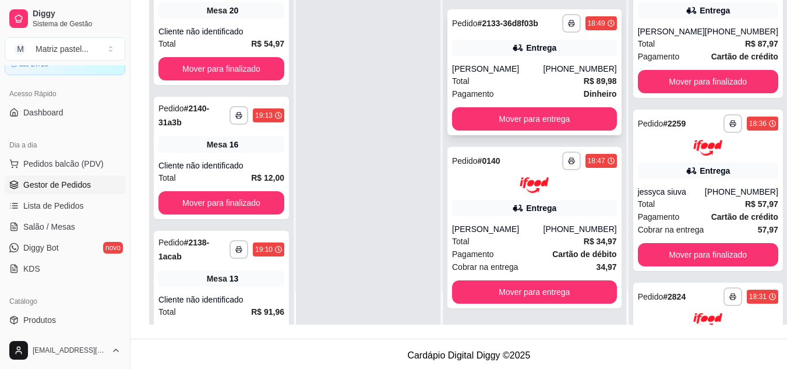
click at [544, 65] on div "(73) 98159-8173" at bounding box center [580, 69] width 73 height 12
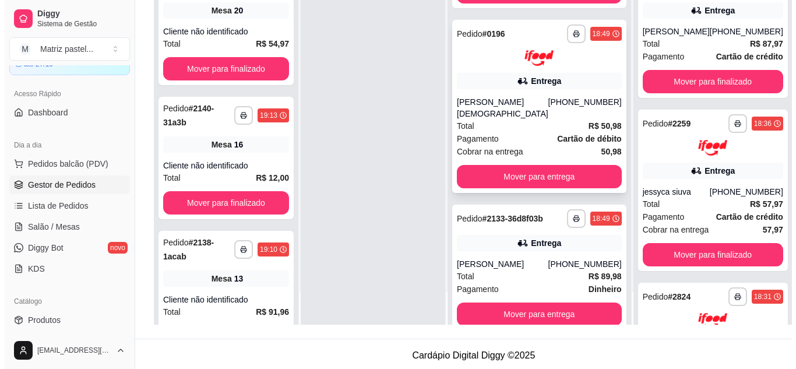
scroll to position [764, 0]
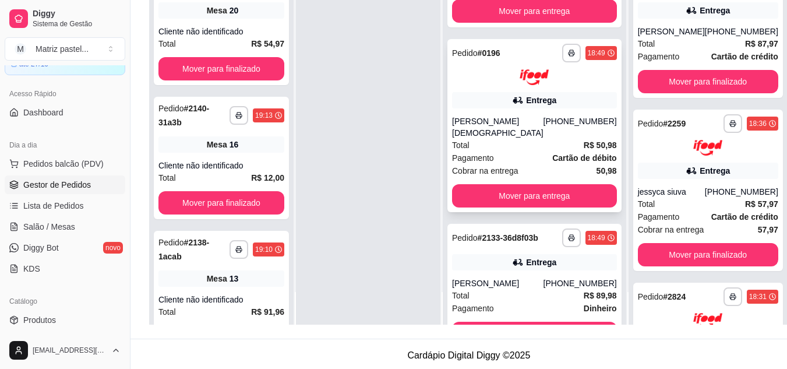
click at [519, 134] on div "**********" at bounding box center [535, 125] width 174 height 173
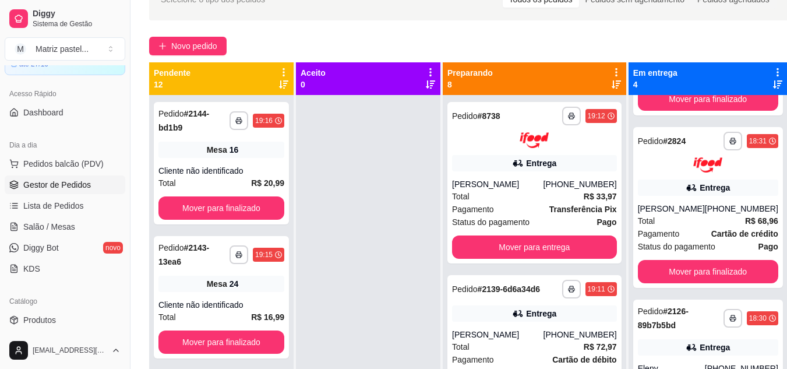
scroll to position [58, 0]
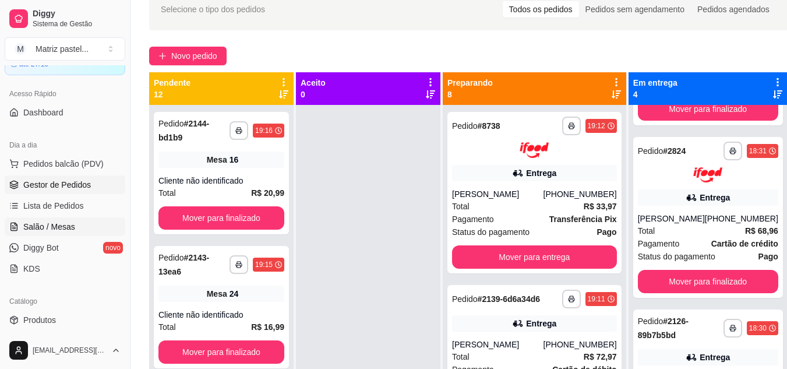
click at [30, 224] on span "Salão / Mesas" at bounding box center [49, 227] width 52 height 12
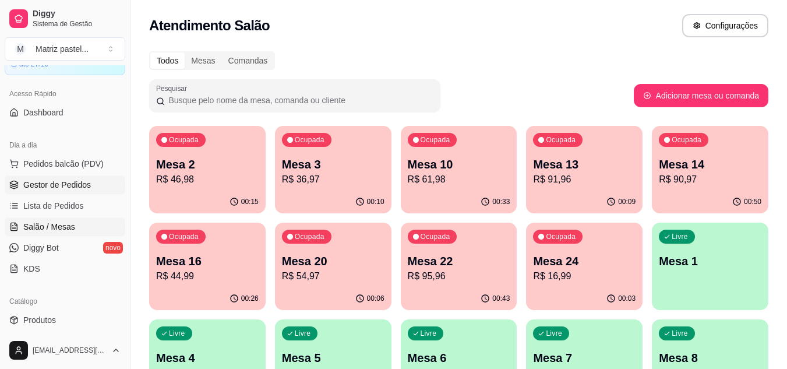
click at [78, 185] on span "Gestor de Pedidos" at bounding box center [57, 185] width 68 height 12
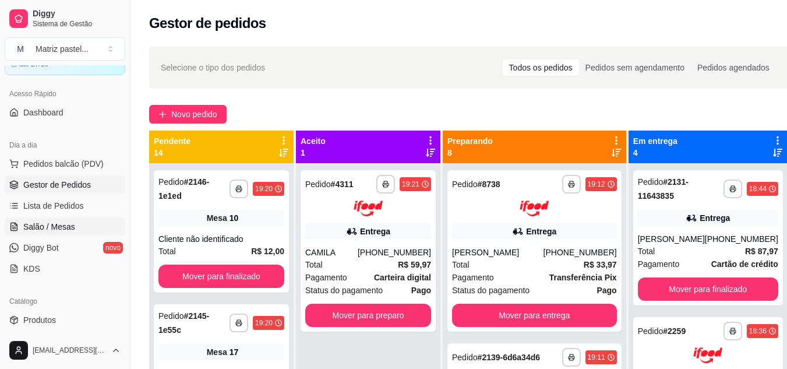
click at [48, 227] on span "Salão / Mesas" at bounding box center [49, 227] width 52 height 12
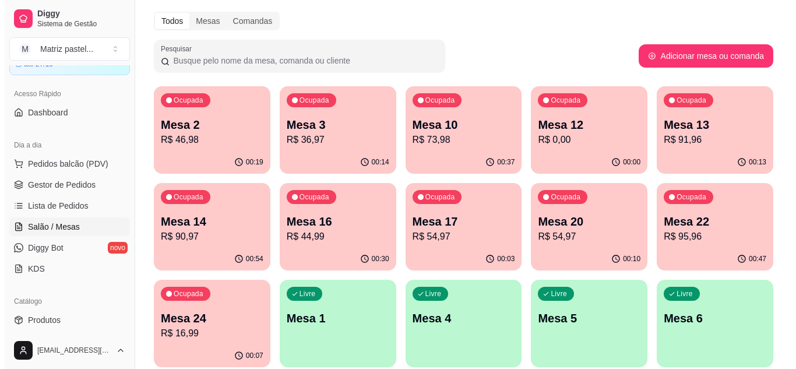
scroll to position [58, 0]
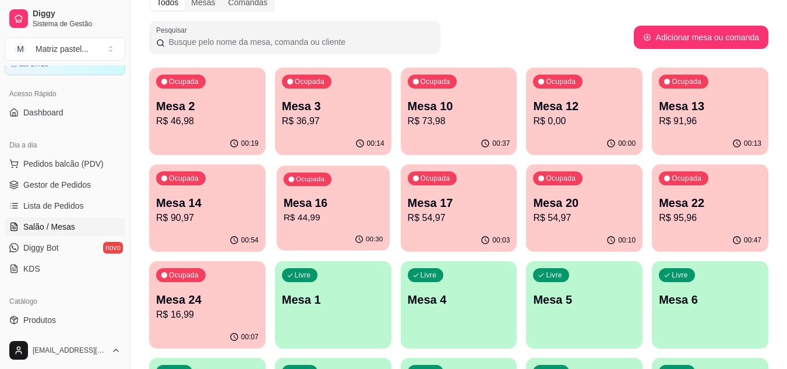
click at [329, 223] on p "R$ 44,99" at bounding box center [333, 217] width 100 height 13
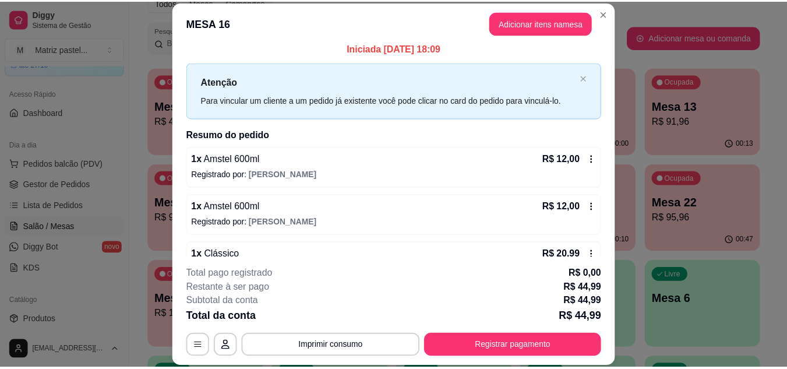
scroll to position [65, 0]
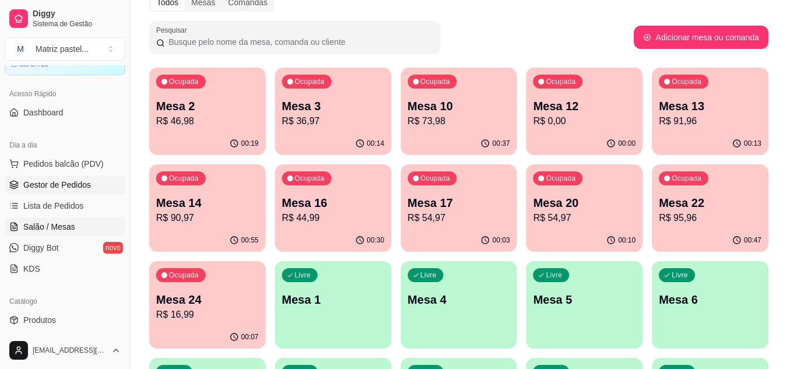
click at [60, 191] on link "Gestor de Pedidos" at bounding box center [65, 184] width 121 height 19
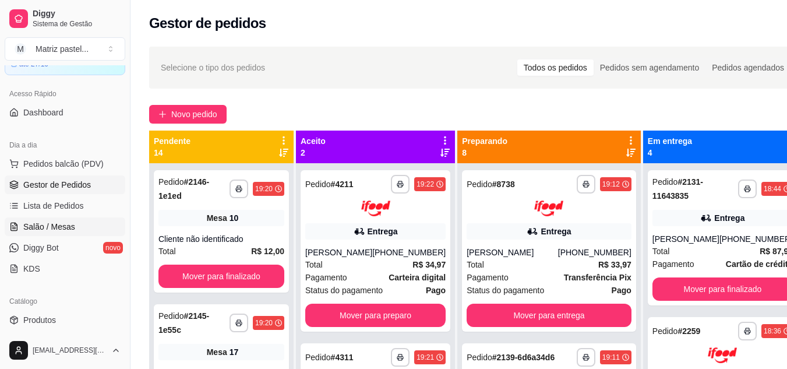
click at [37, 226] on span "Salão / Mesas" at bounding box center [49, 227] width 52 height 12
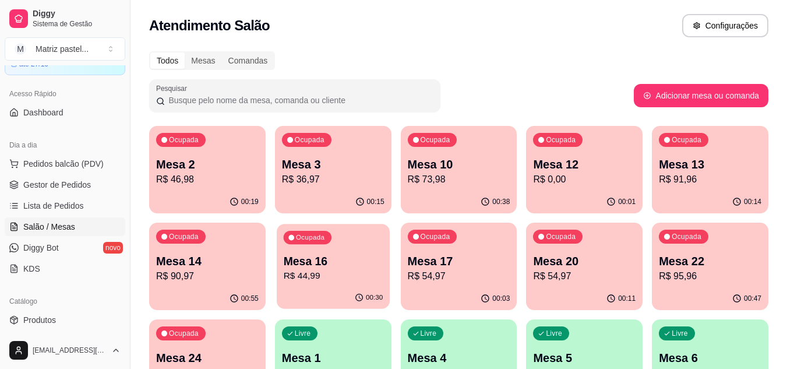
click at [301, 274] on p "R$ 44,99" at bounding box center [333, 275] width 100 height 13
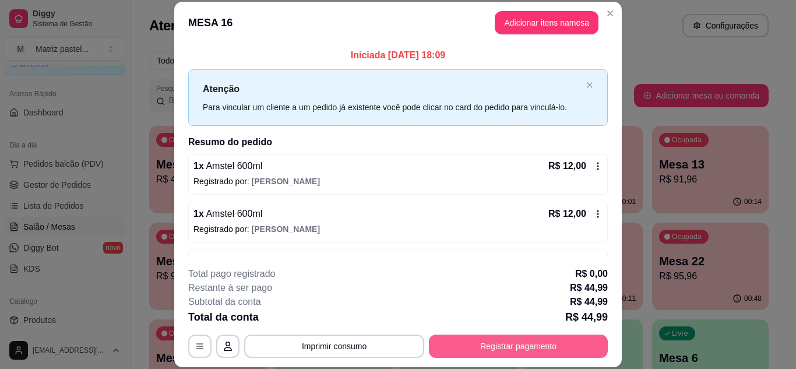
click at [492, 342] on button "Registrar pagamento" at bounding box center [518, 346] width 179 height 23
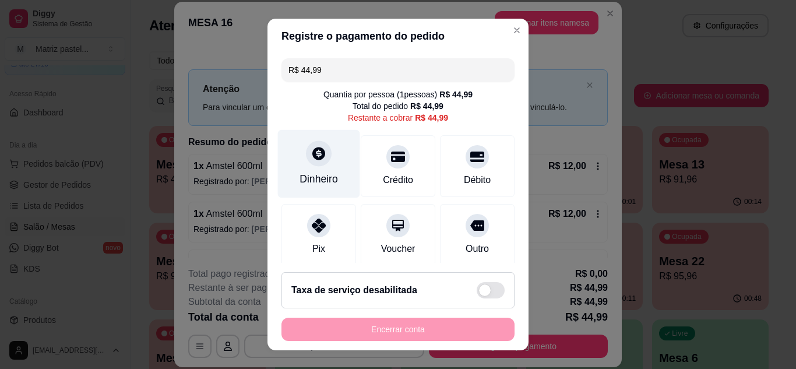
click at [311, 148] on icon at bounding box center [318, 153] width 15 height 15
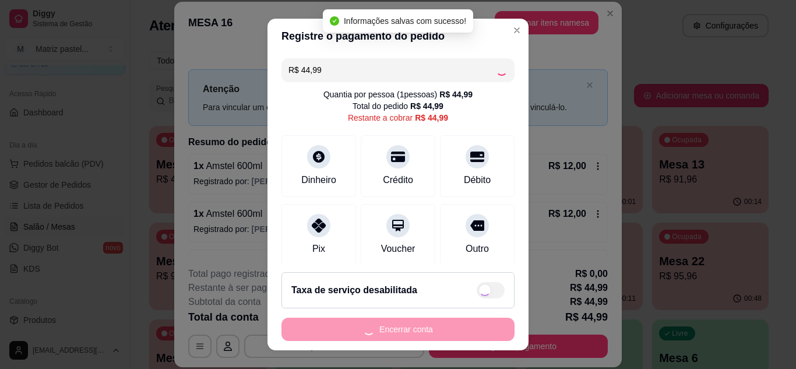
type input "R$ 0,00"
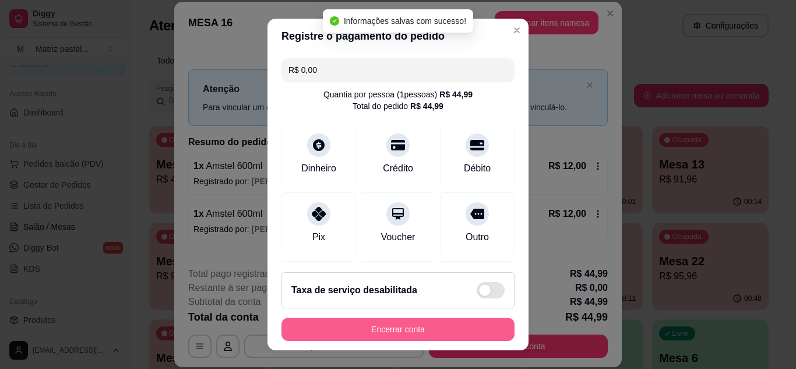
click at [440, 329] on button "Encerrar conta" at bounding box center [397, 329] width 233 height 23
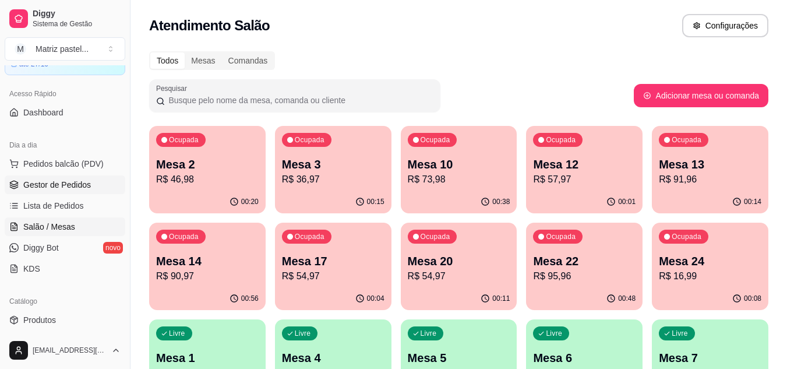
click at [19, 178] on link "Gestor de Pedidos" at bounding box center [65, 184] width 121 height 19
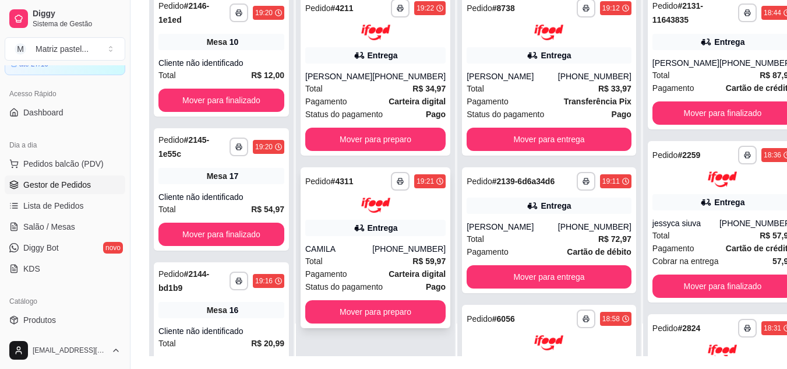
scroll to position [178, 0]
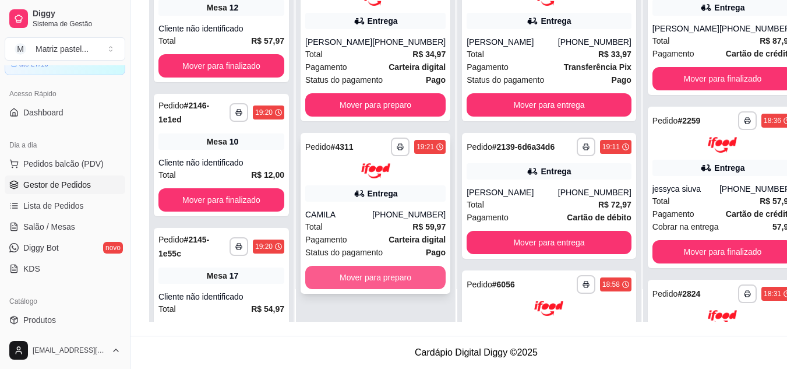
click at [343, 273] on button "Mover para preparo" at bounding box center [375, 277] width 140 height 23
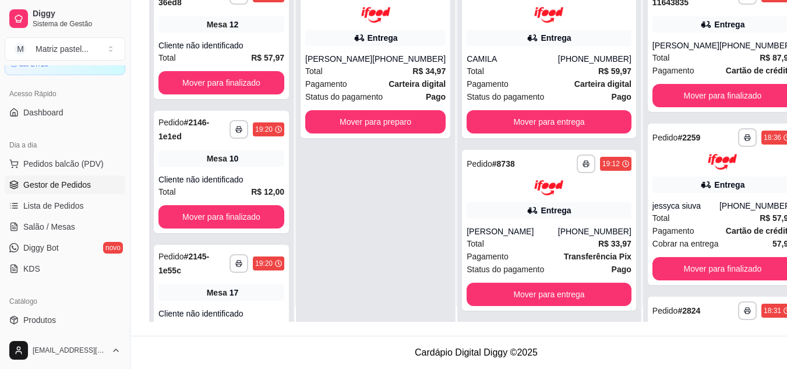
scroll to position [0, 0]
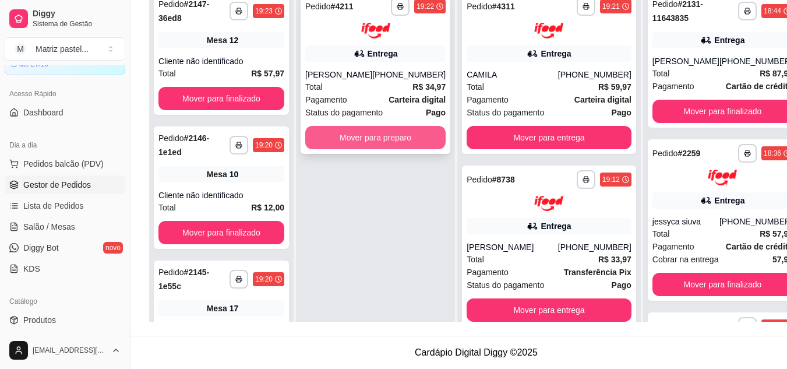
click at [361, 144] on button "Mover para preparo" at bounding box center [375, 137] width 140 height 23
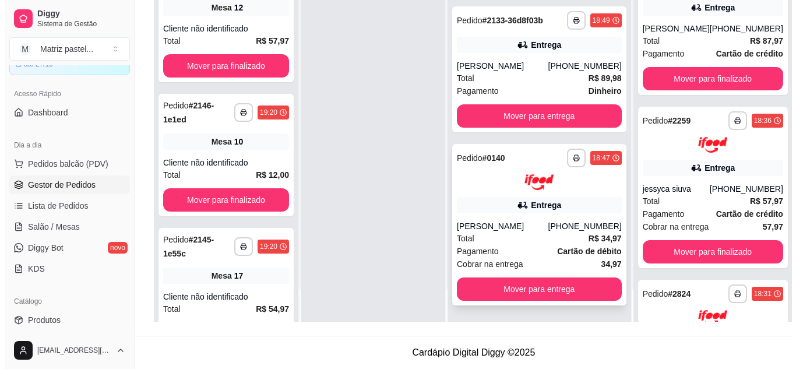
scroll to position [1284, 0]
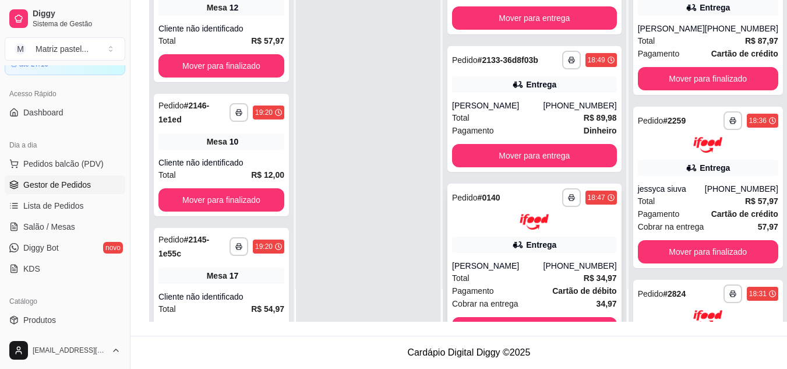
click at [490, 253] on div "Entrega" at bounding box center [534, 245] width 165 height 16
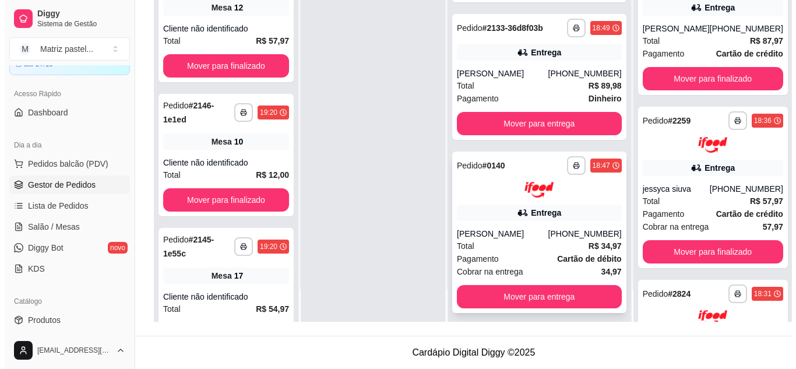
scroll to position [1343, 0]
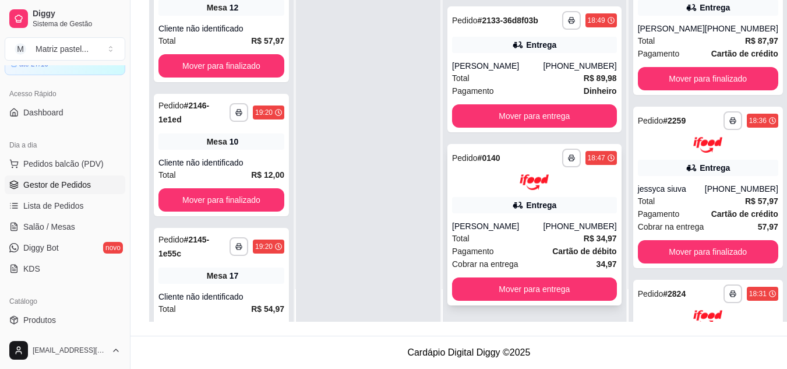
click at [544, 224] on div "[PHONE_NUMBER]" at bounding box center [580, 226] width 73 height 12
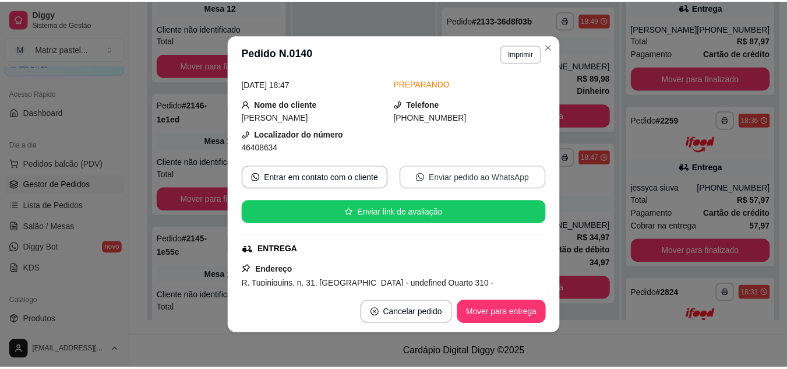
scroll to position [117, 0]
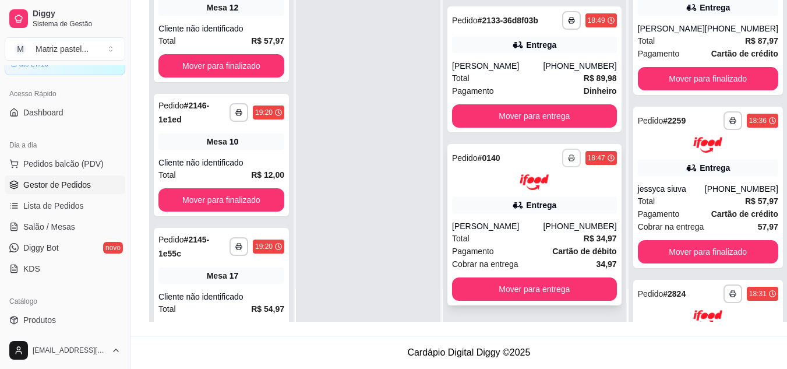
click at [562, 157] on button "button" at bounding box center [571, 158] width 19 height 19
click at [534, 205] on button "IMPRESSORA" at bounding box center [512, 198] width 82 height 18
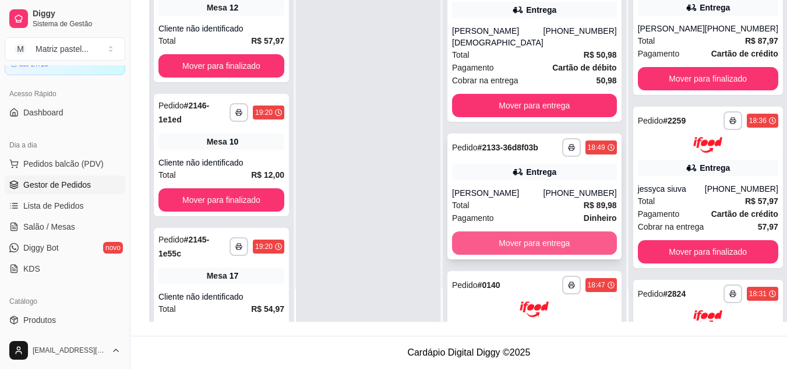
scroll to position [1168, 0]
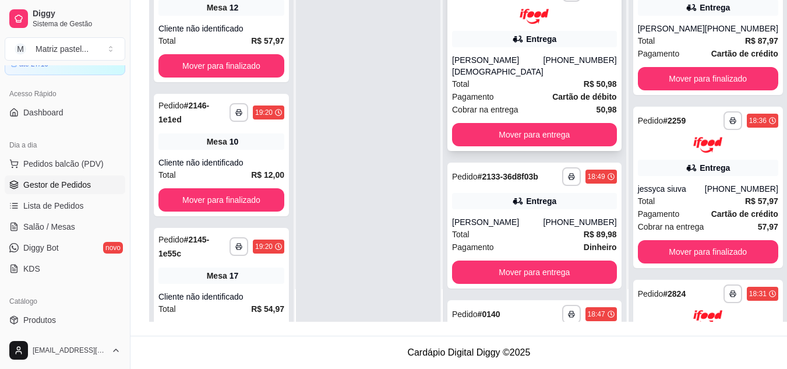
click at [524, 60] on button "IMPRESSORA" at bounding box center [512, 54] width 82 height 18
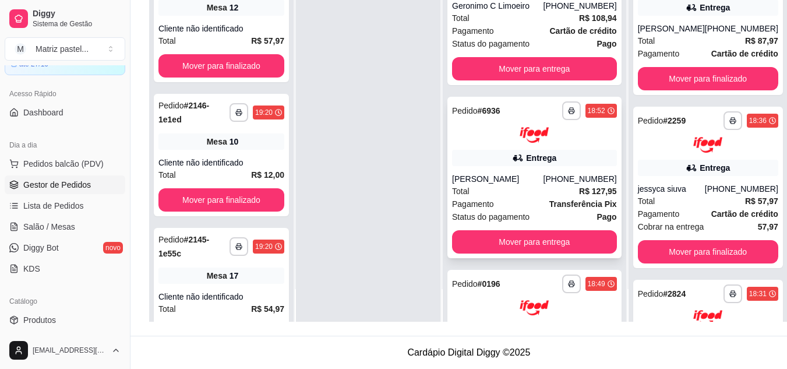
scroll to position [818, 0]
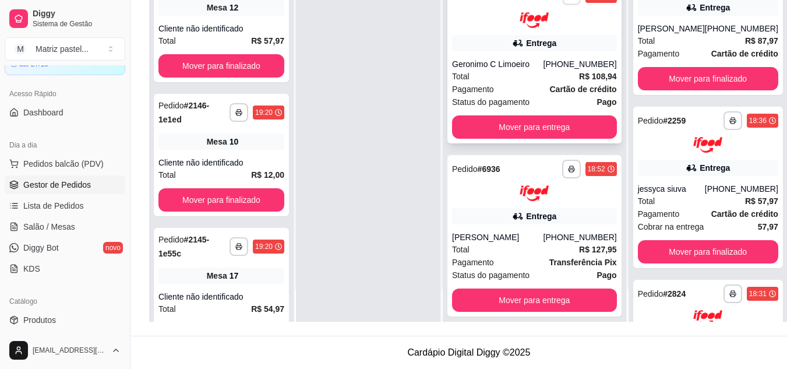
click at [527, 50] on button "IMPRESSORA" at bounding box center [511, 46] width 85 height 19
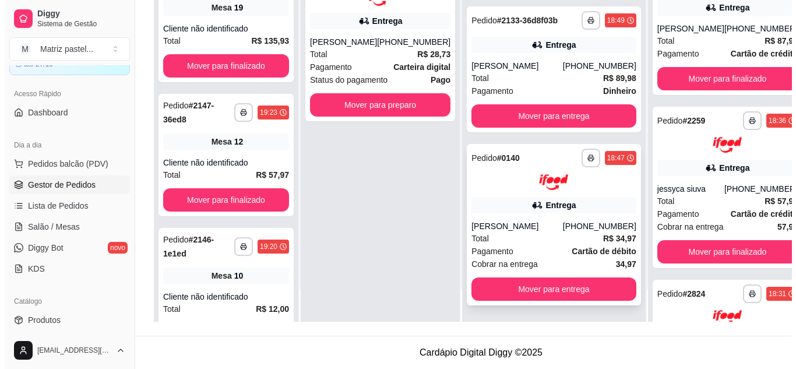
scroll to position [1284, 0]
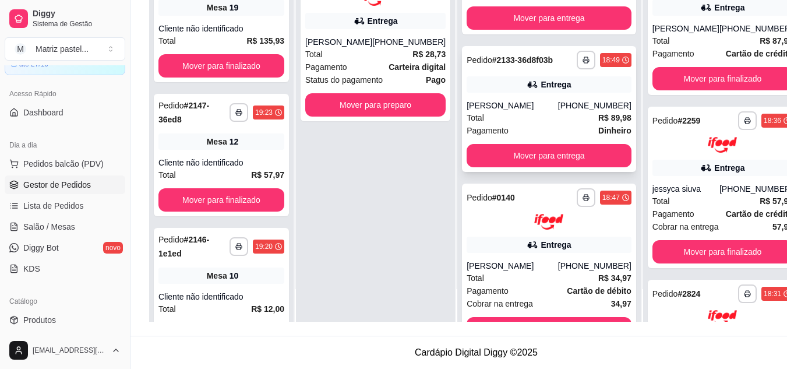
click at [469, 111] on div "Ricardo" at bounding box center [512, 106] width 91 height 12
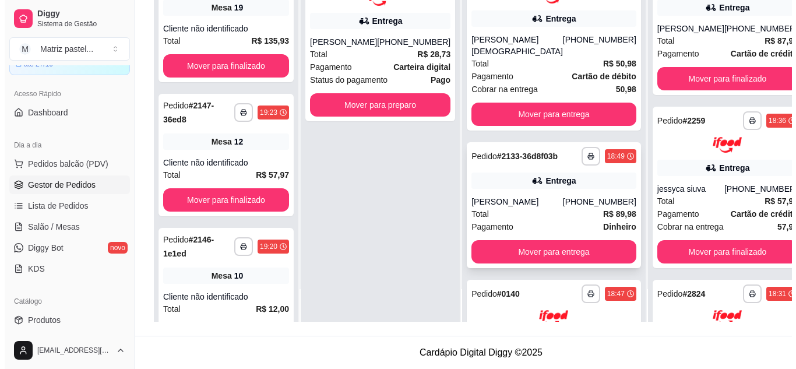
scroll to position [1168, 0]
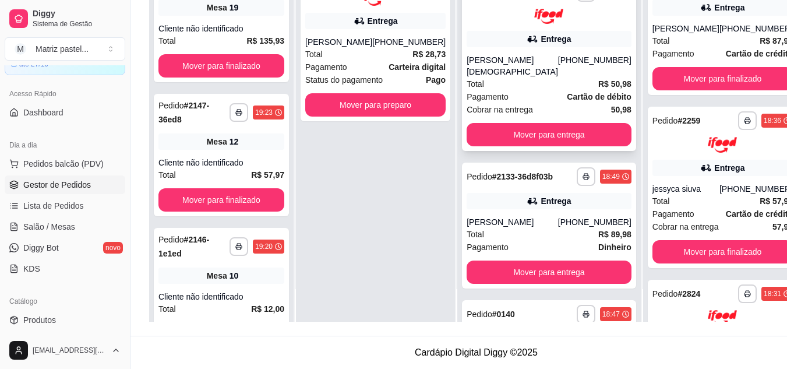
click at [517, 90] on div "Total R$ 50,98" at bounding box center [549, 84] width 165 height 13
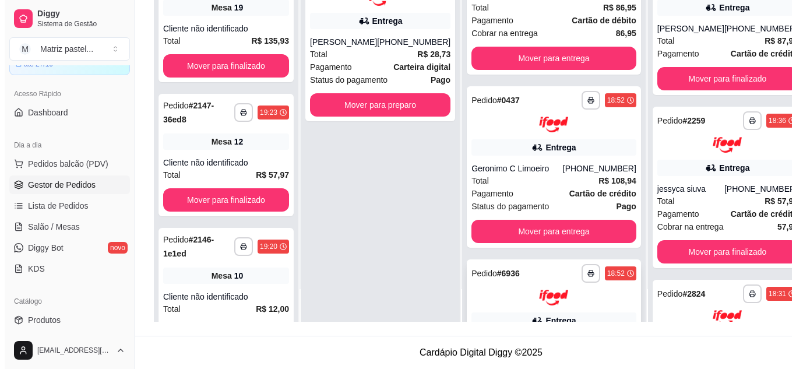
scroll to position [643, 0]
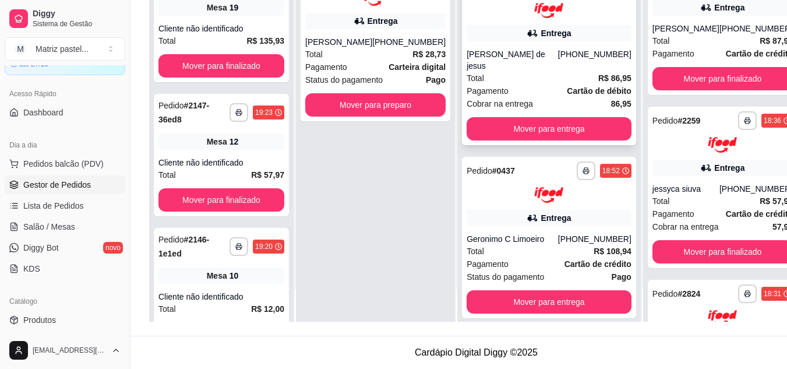
click at [520, 94] on div "Pagamento Cartão de débito" at bounding box center [549, 91] width 165 height 13
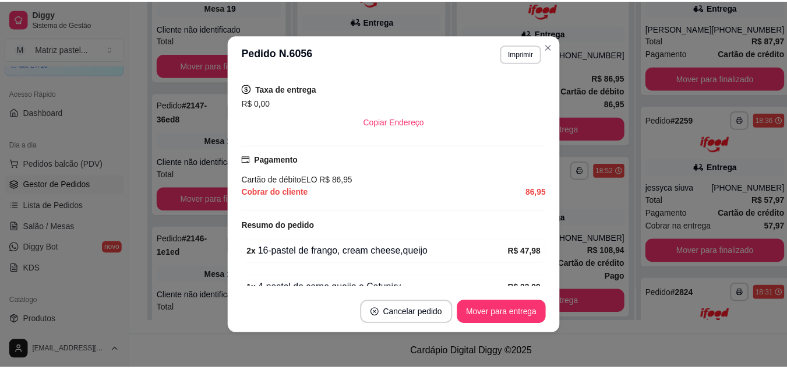
scroll to position [291, 0]
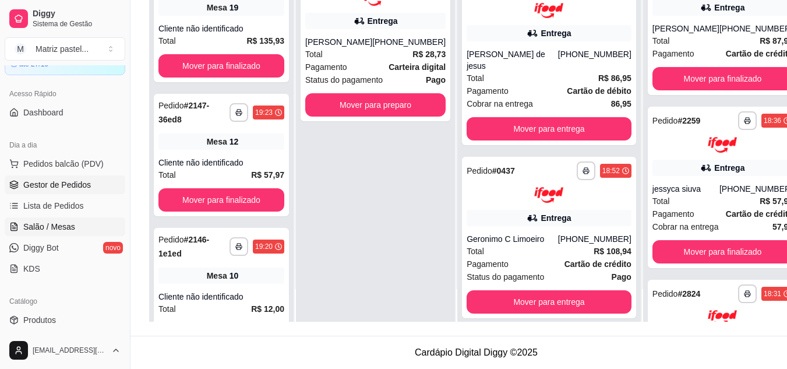
click at [73, 227] on span "Salão / Mesas" at bounding box center [49, 227] width 52 height 12
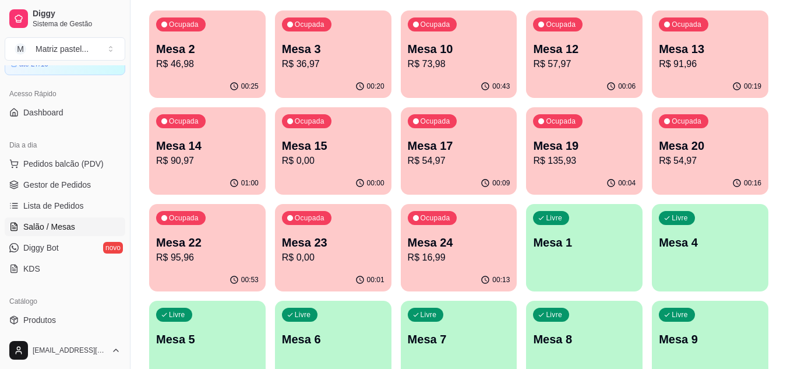
scroll to position [117, 0]
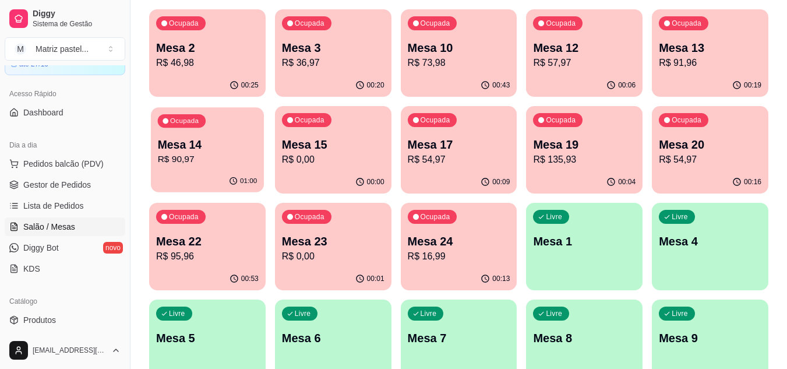
click at [207, 166] on p "R$ 90,97" at bounding box center [208, 159] width 100 height 13
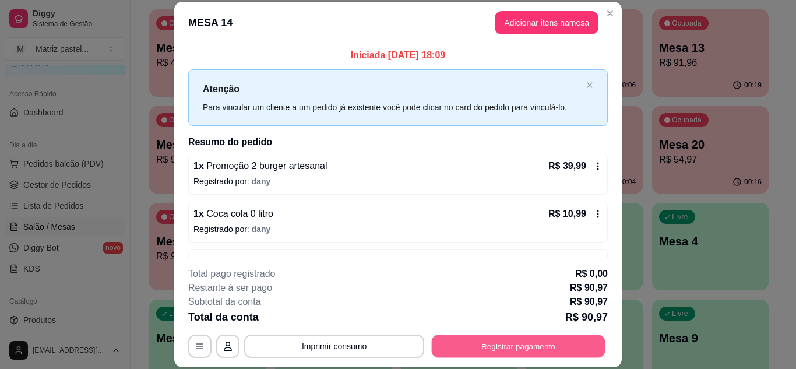
click at [524, 340] on button "Registrar pagamento" at bounding box center [519, 346] width 174 height 23
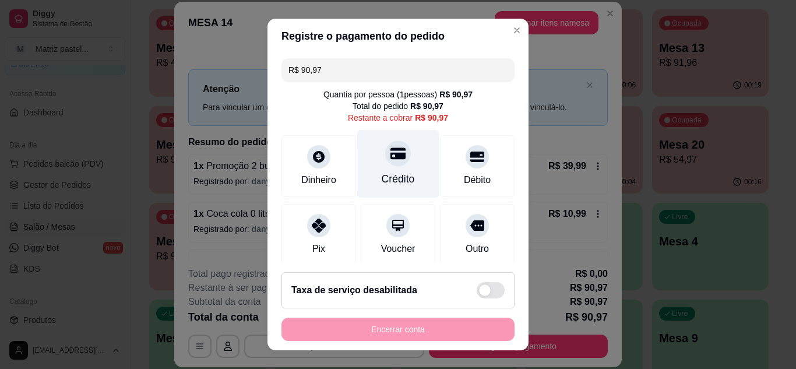
click at [390, 171] on div "Crédito" at bounding box center [398, 178] width 33 height 15
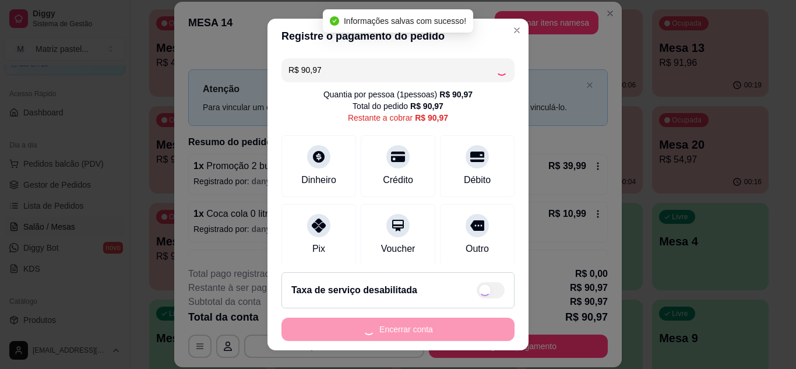
type input "R$ 0,00"
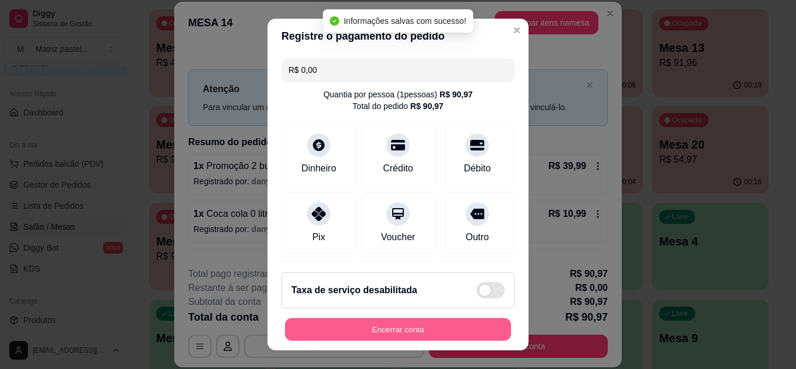
click at [412, 340] on button "Encerrar conta" at bounding box center [398, 329] width 226 height 23
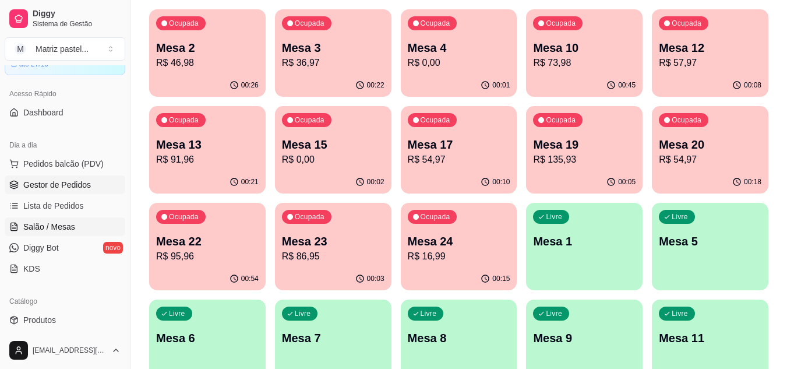
click at [76, 184] on span "Gestor de Pedidos" at bounding box center [57, 185] width 68 height 12
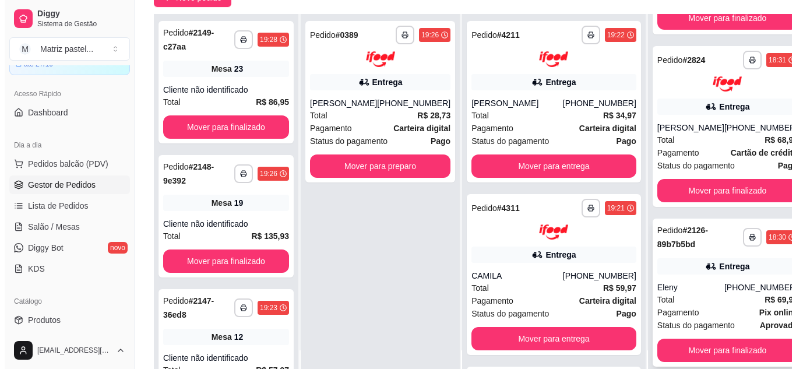
scroll to position [175, 0]
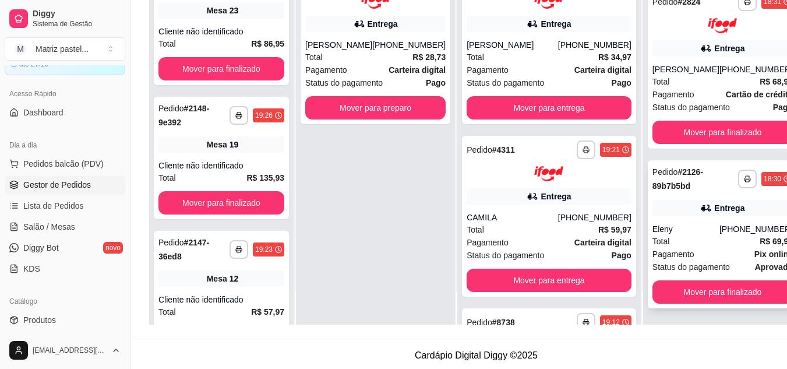
click at [653, 237] on div "Total R$ 69,97" at bounding box center [723, 241] width 140 height 13
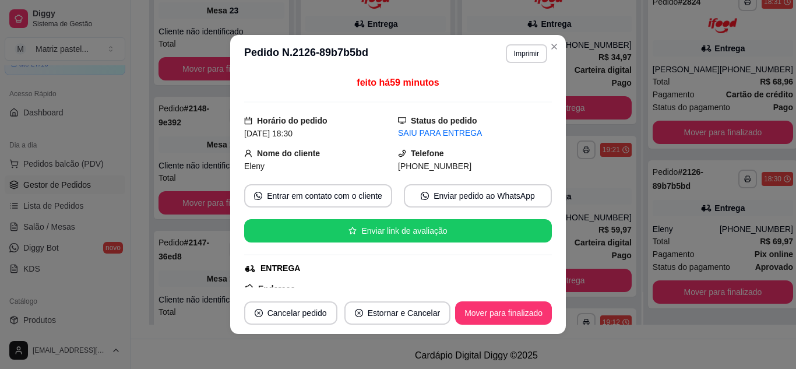
scroll to position [115, 0]
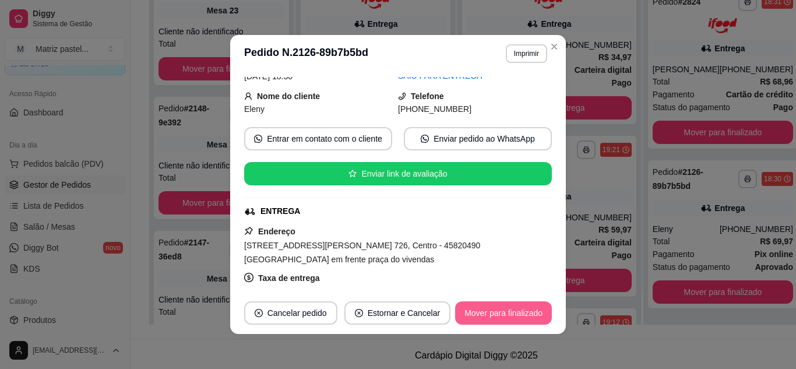
click at [492, 319] on button "Mover para finalizado" at bounding box center [503, 312] width 97 height 23
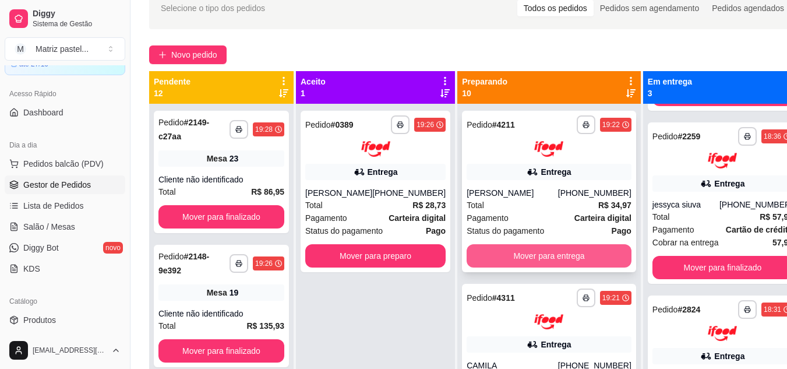
scroll to position [58, 0]
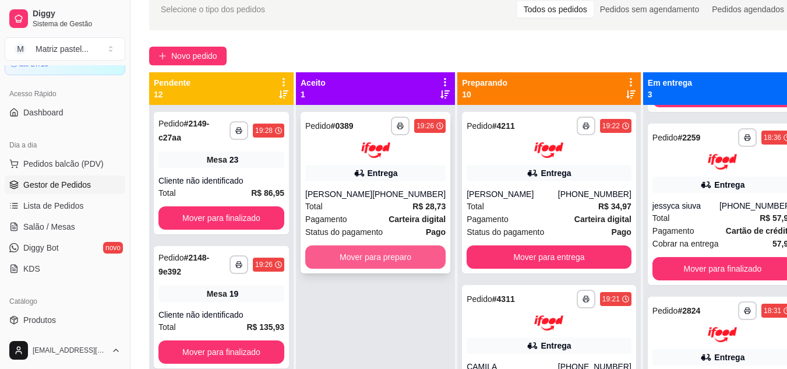
click at [410, 266] on button "Mover para preparo" at bounding box center [375, 256] width 140 height 23
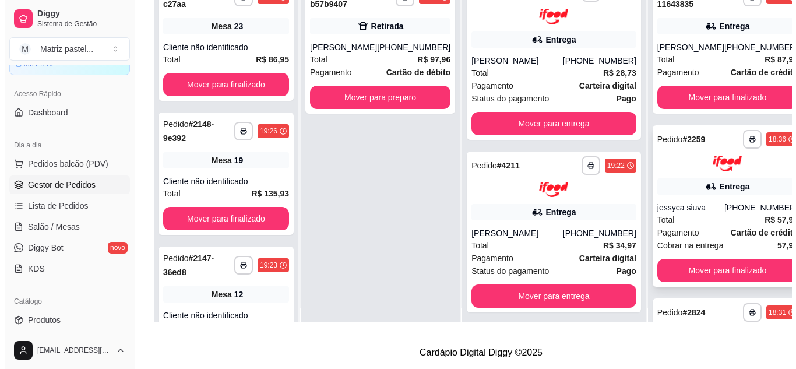
scroll to position [0, 0]
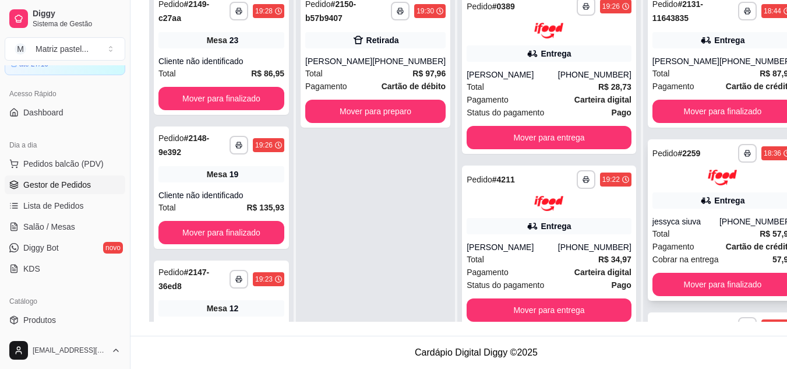
click at [678, 223] on div "jessyca siuva" at bounding box center [686, 222] width 67 height 12
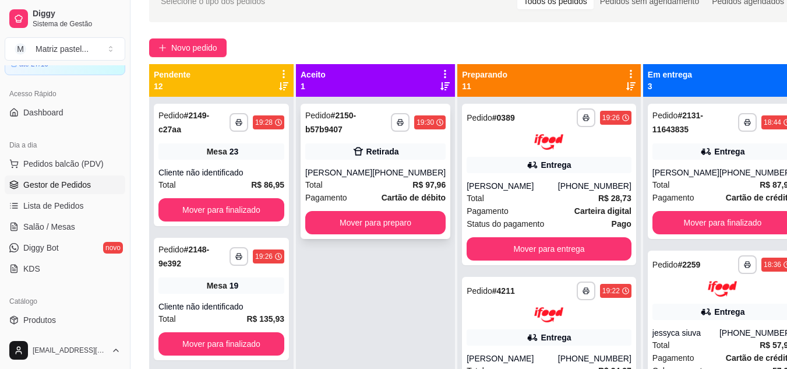
scroll to position [61, 0]
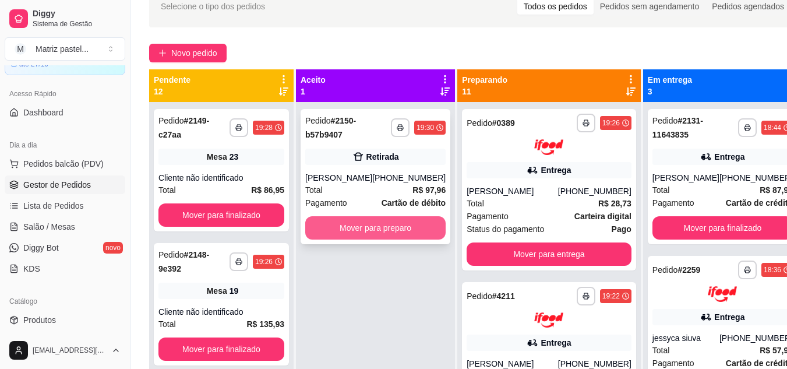
click at [389, 216] on button "Mover para preparo" at bounding box center [375, 227] width 140 height 23
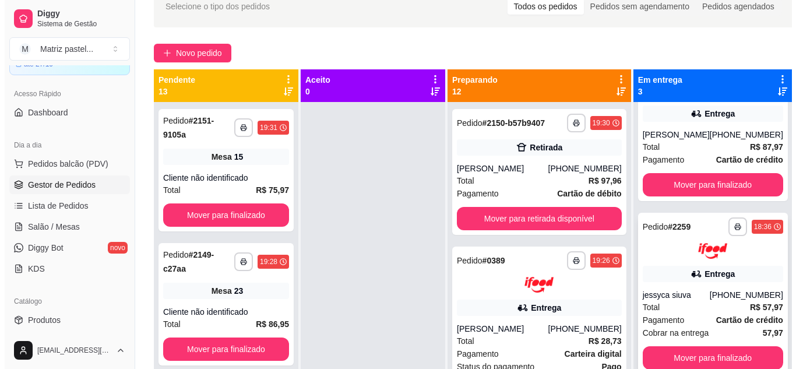
scroll to position [42, 0]
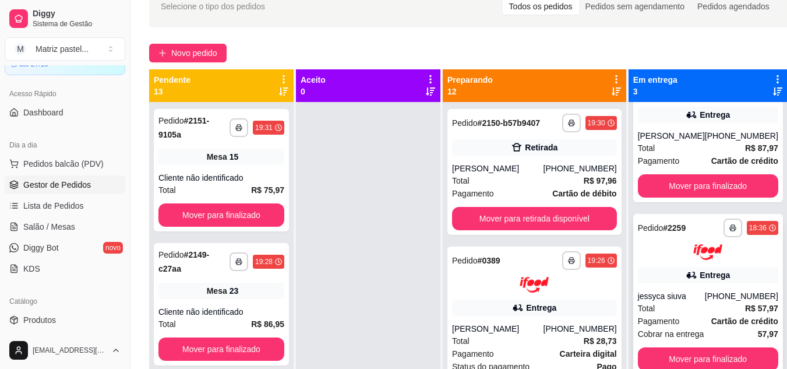
click at [686, 280] on icon at bounding box center [692, 275] width 12 height 12
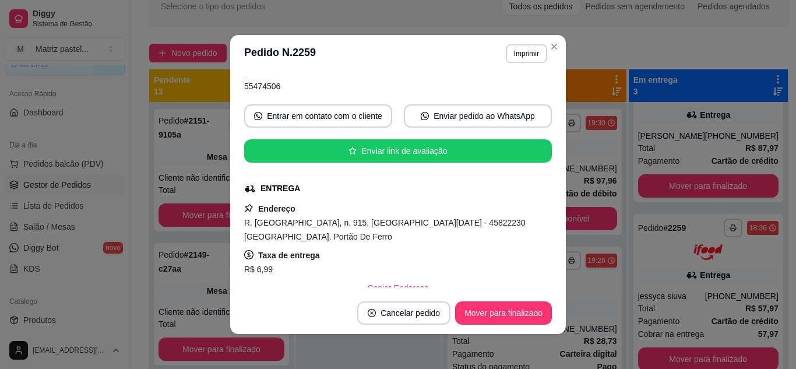
scroll to position [117, 0]
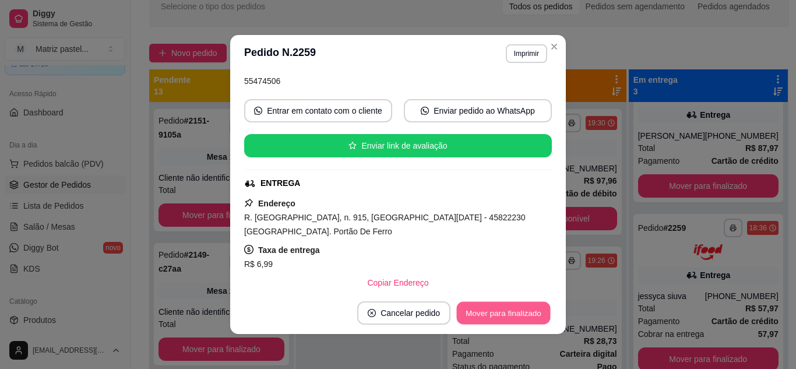
click at [504, 312] on button "Mover para finalizado" at bounding box center [504, 313] width 94 height 23
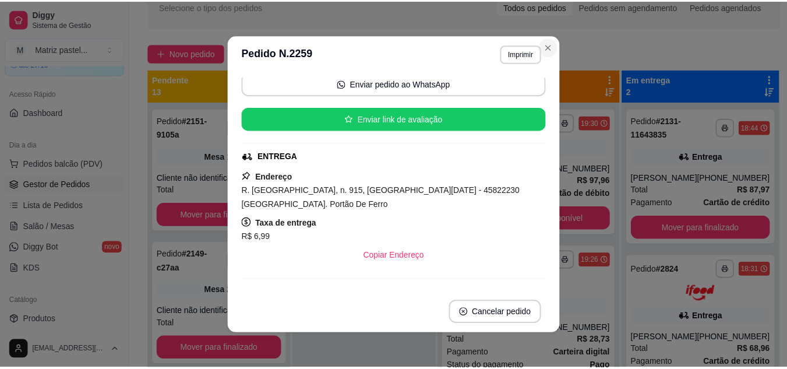
scroll to position [90, 0]
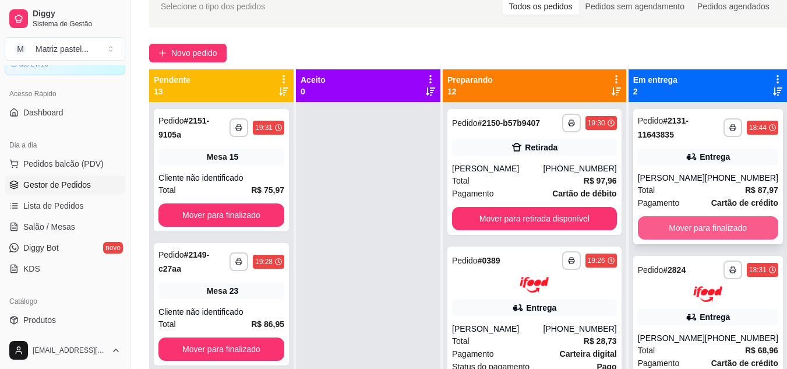
click at [668, 227] on button "Mover para finalizado" at bounding box center [708, 227] width 140 height 23
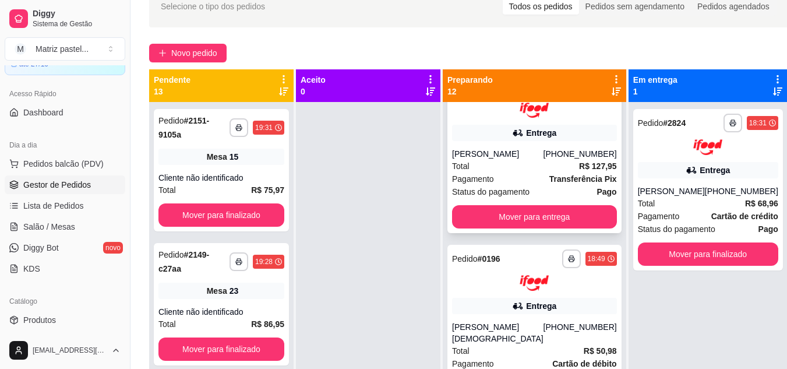
scroll to position [1340, 0]
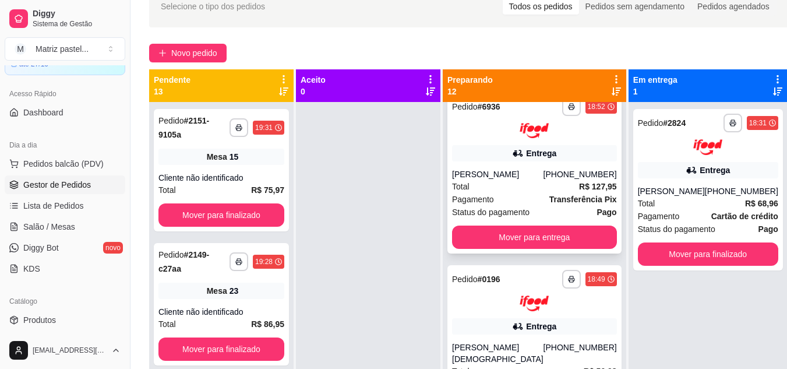
click at [570, 110] on rect "button" at bounding box center [571, 108] width 3 height 2
click at [529, 180] on button "IMPRESSORA" at bounding box center [523, 172] width 68 height 15
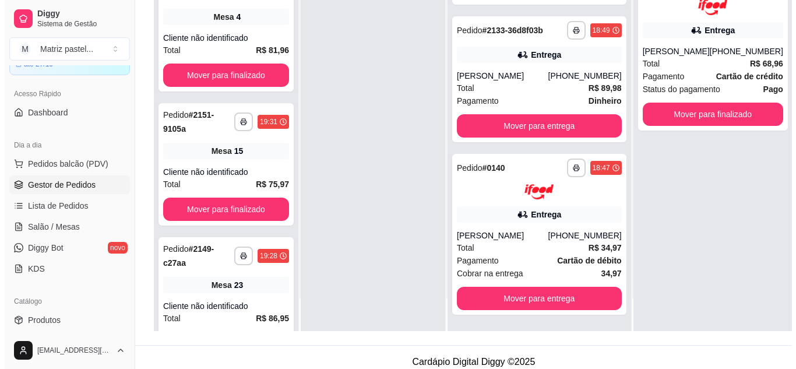
scroll to position [178, 0]
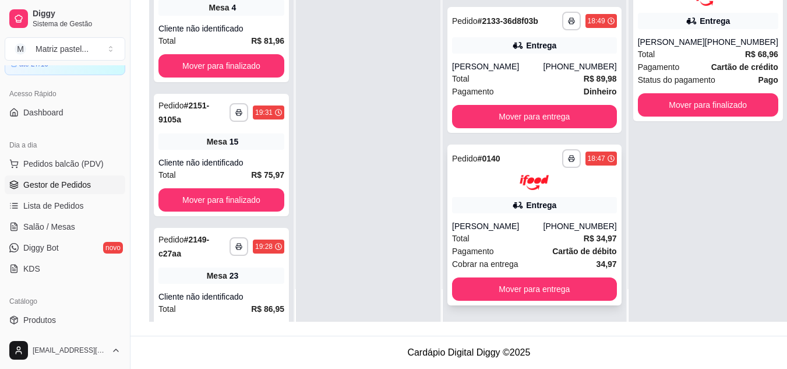
click at [477, 222] on div "Renan Gomes" at bounding box center [497, 226] width 91 height 12
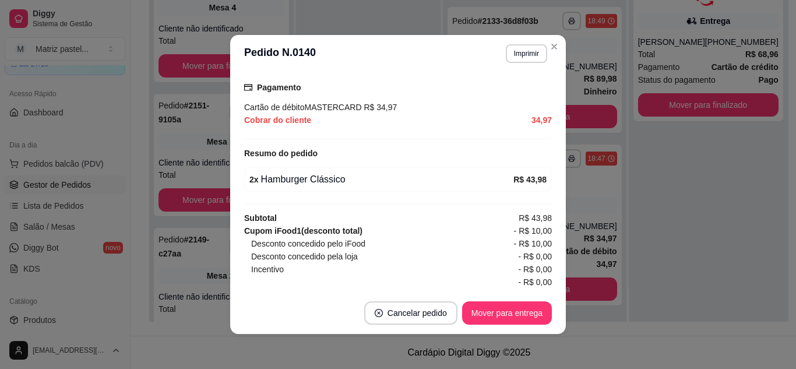
scroll to position [362, 0]
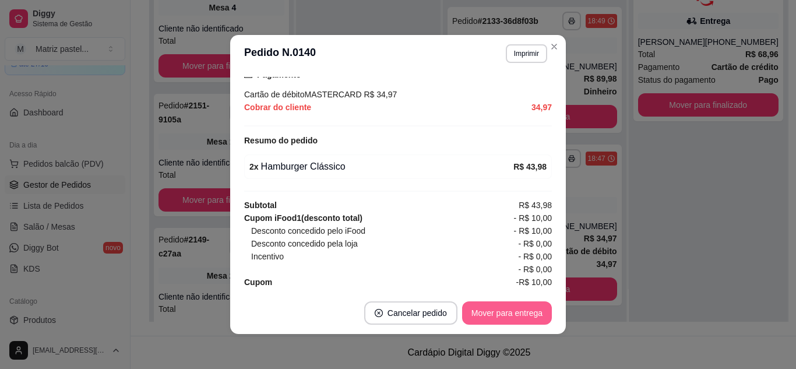
click at [505, 316] on button "Mover para entrega" at bounding box center [507, 312] width 90 height 23
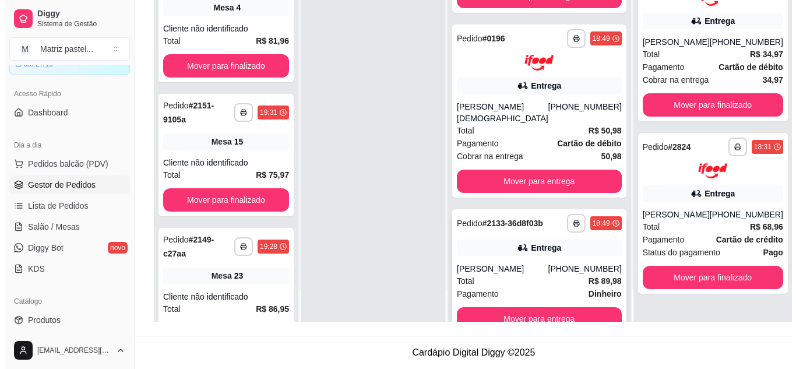
scroll to position [1431, 0]
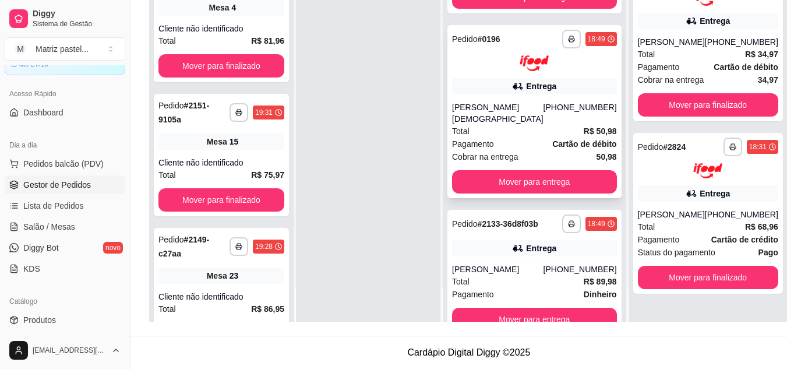
click at [481, 125] on div "Flavio de Jesus" at bounding box center [497, 112] width 91 height 23
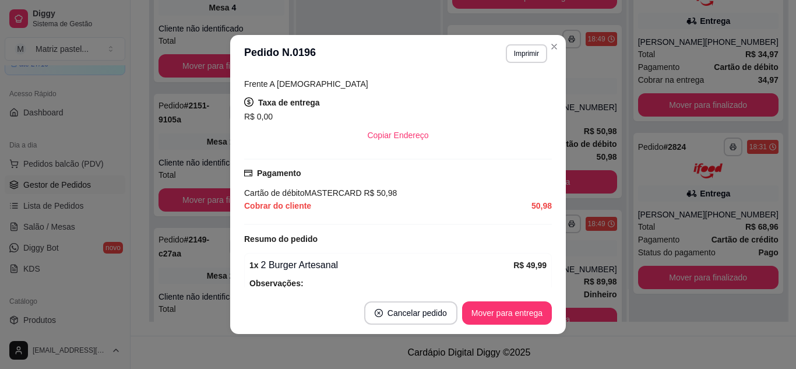
scroll to position [316, 0]
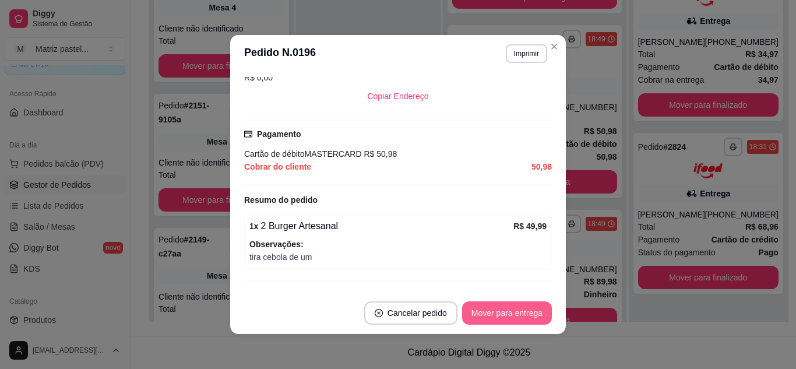
click at [498, 309] on button "Mover para entrega" at bounding box center [507, 312] width 90 height 23
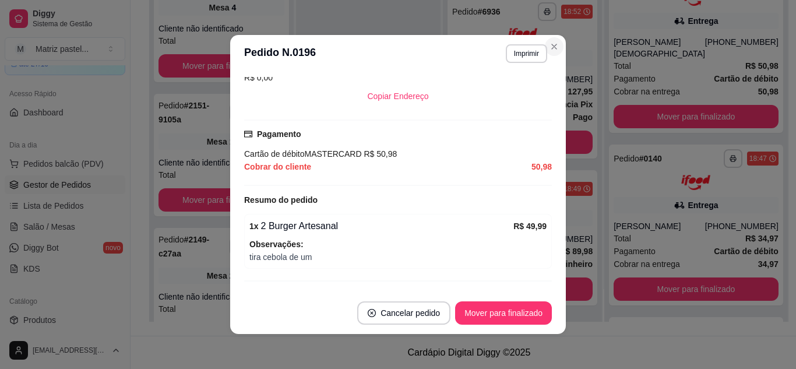
scroll to position [1316, 0]
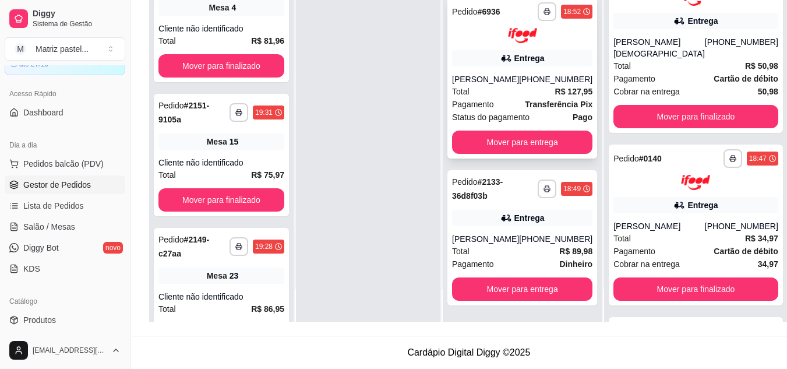
click at [519, 90] on div "Total R$ 127,95" at bounding box center [522, 91] width 140 height 13
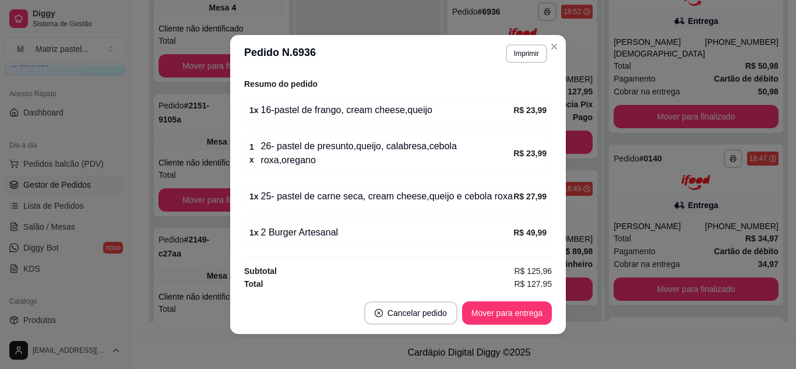
scroll to position [422, 0]
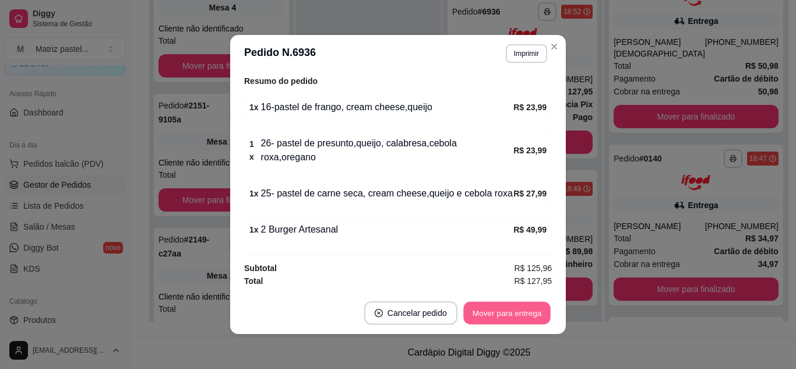
click at [503, 316] on button "Mover para entrega" at bounding box center [506, 313] width 87 height 23
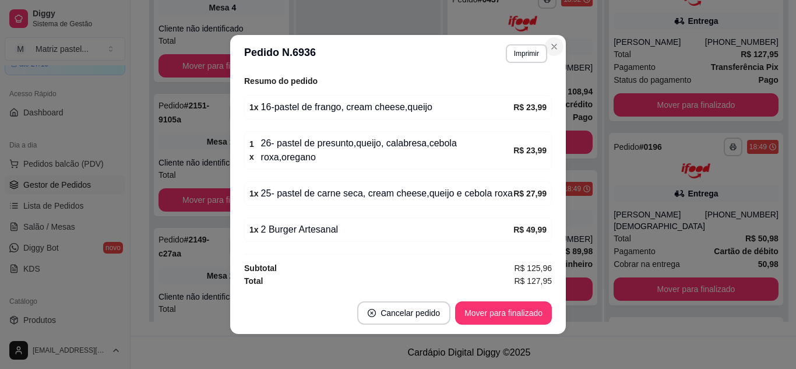
scroll to position [1144, 0]
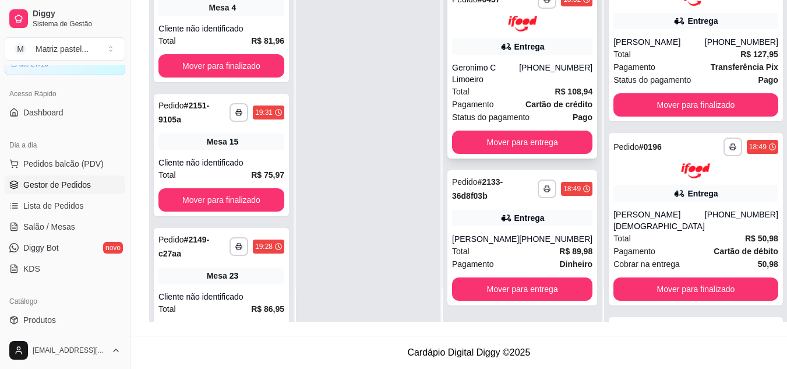
click at [531, 93] on div "Total R$ 108,94" at bounding box center [522, 91] width 140 height 13
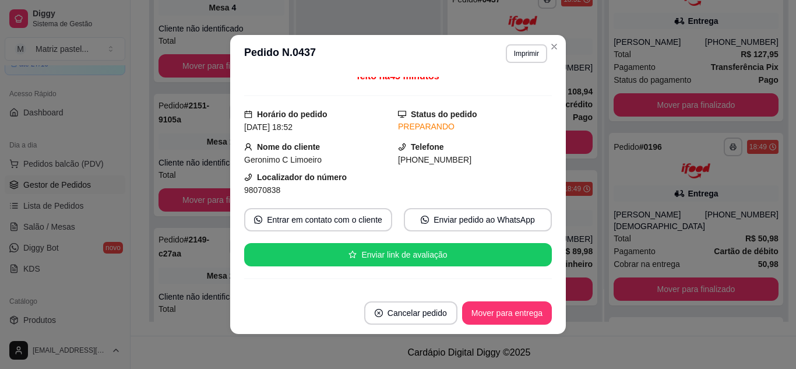
scroll to position [0, 0]
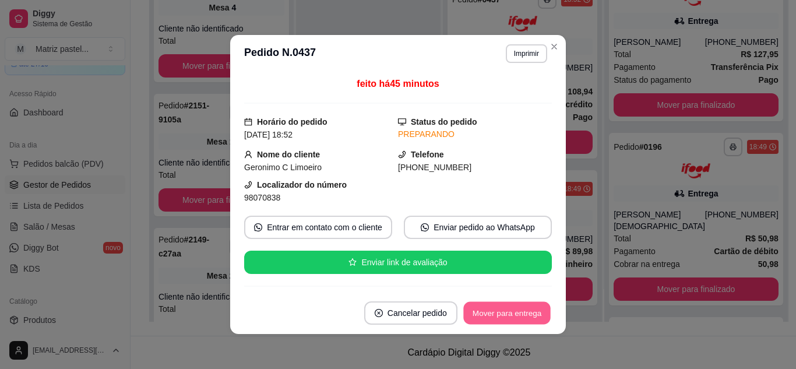
click at [516, 323] on button "Mover para entrega" at bounding box center [506, 313] width 87 height 23
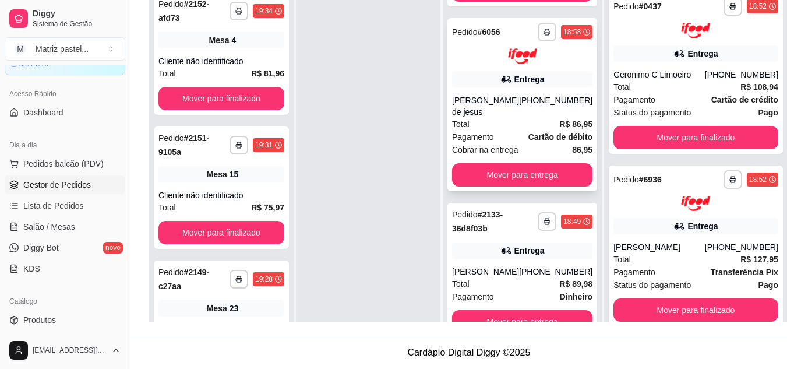
click at [518, 116] on div "Rosana Santos de jesus" at bounding box center [485, 105] width 67 height 23
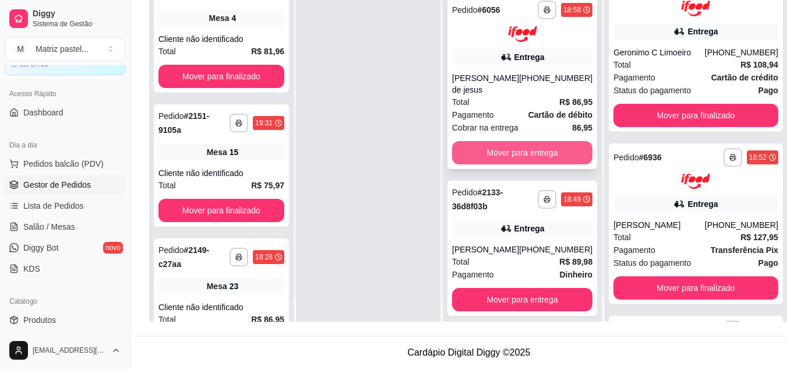
scroll to position [33, 0]
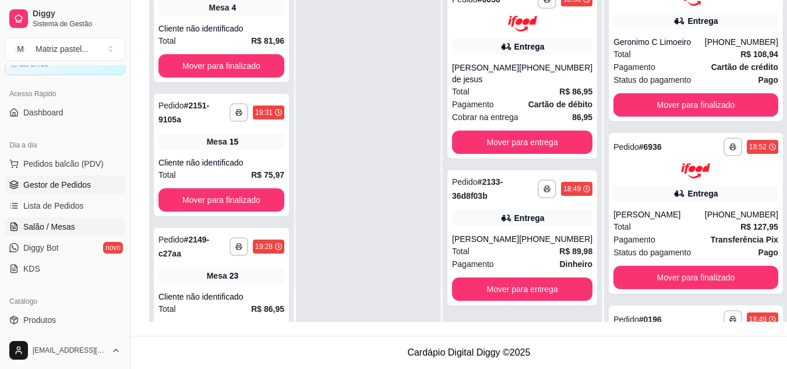
click at [52, 221] on link "Salão / Mesas" at bounding box center [65, 226] width 121 height 19
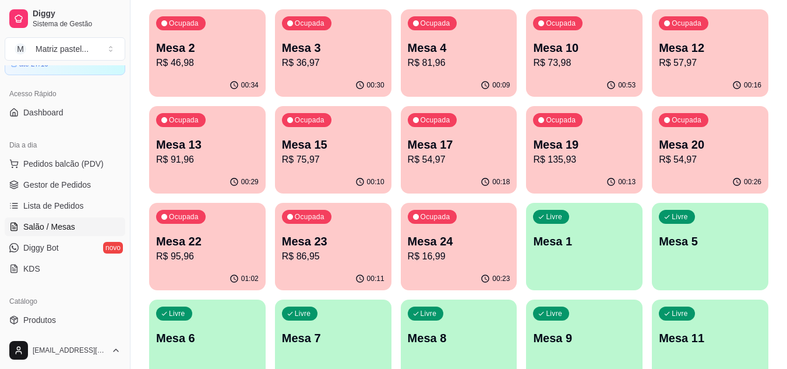
scroll to position [58, 0]
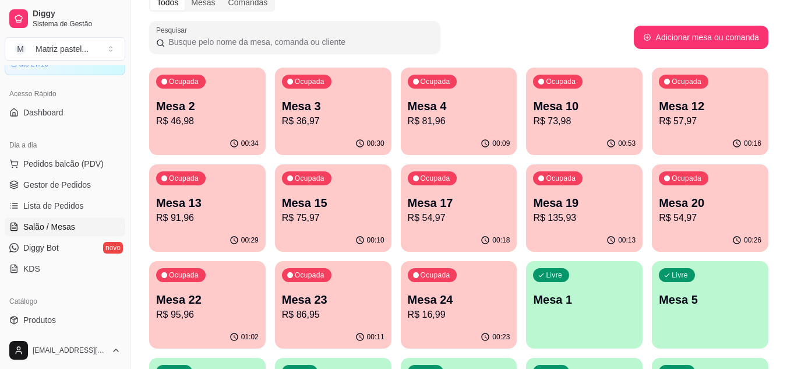
click at [197, 128] on div "Ocupada Mesa 2 R$ 46,98" at bounding box center [207, 100] width 117 height 65
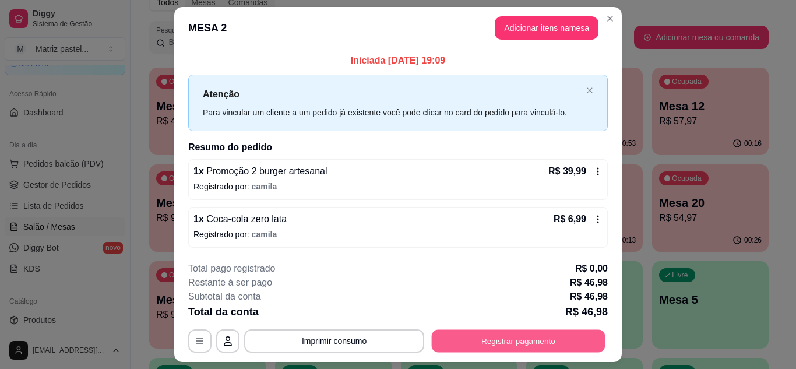
click at [549, 337] on button "Registrar pagamento" at bounding box center [519, 341] width 174 height 23
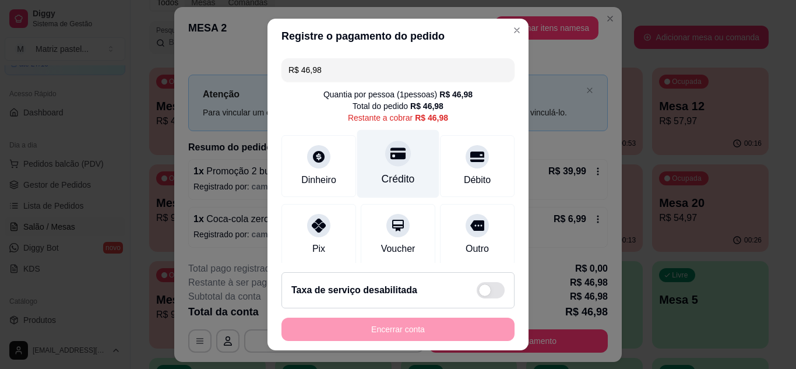
drag, startPoint x: 401, startPoint y: 173, endPoint x: 396, endPoint y: 168, distance: 6.6
click at [401, 173] on div "Crédito" at bounding box center [398, 178] width 33 height 15
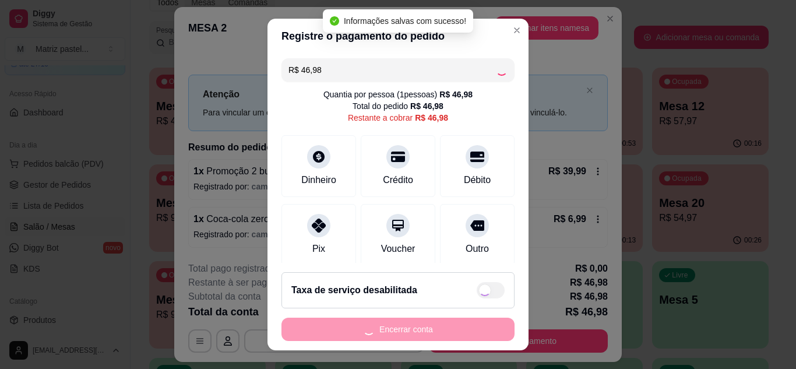
type input "R$ 0,00"
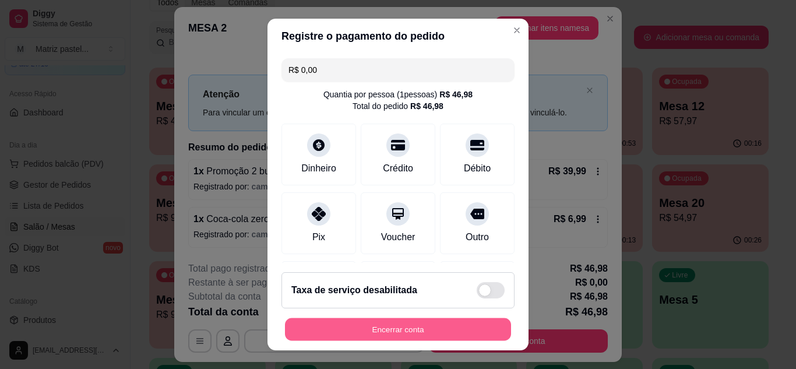
click at [434, 325] on button "Encerrar conta" at bounding box center [398, 329] width 226 height 23
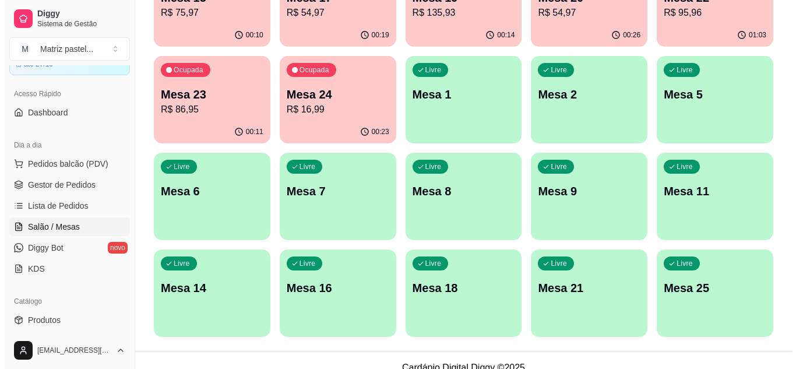
scroll to position [279, 0]
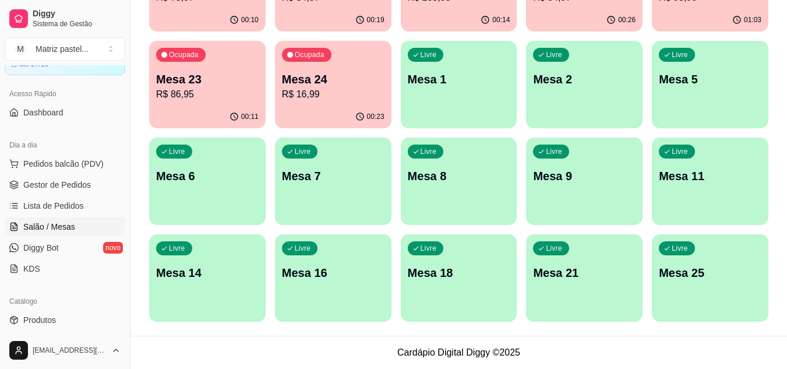
click at [687, 264] on div "Livre Mesa 25" at bounding box center [710, 270] width 117 height 73
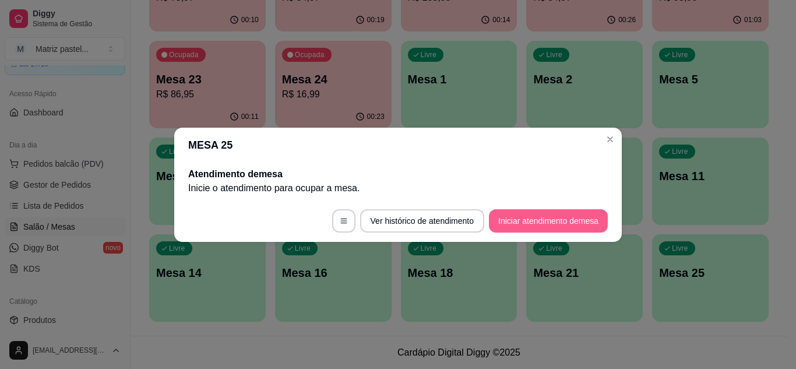
click at [561, 222] on button "Iniciar atendimento de mesa" at bounding box center [548, 220] width 119 height 23
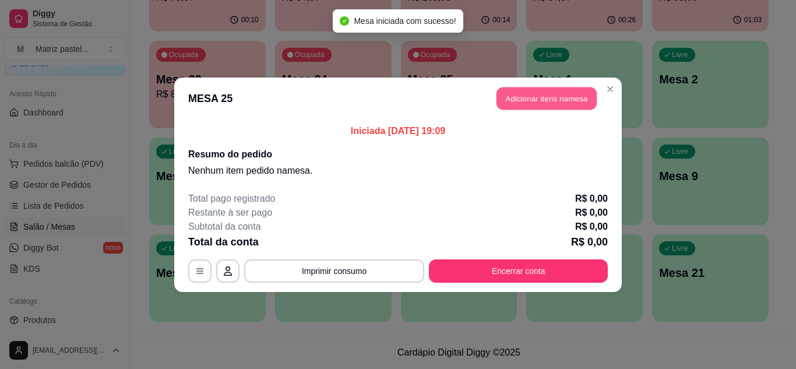
click at [560, 100] on button "Adicionar itens na mesa" at bounding box center [547, 98] width 100 height 23
click at [209, 72] on div at bounding box center [275, 75] width 487 height 23
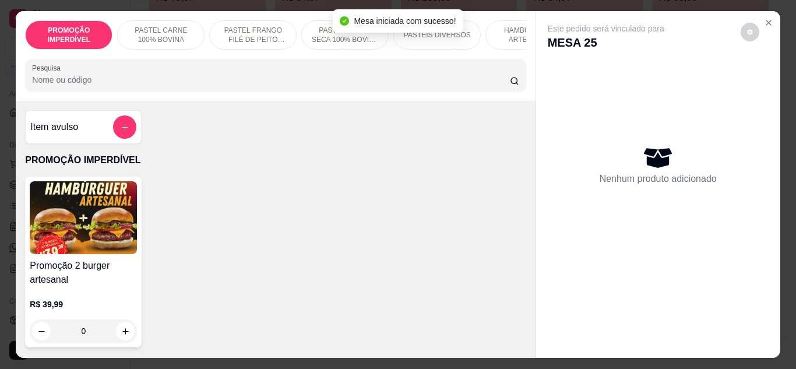
type input "2"
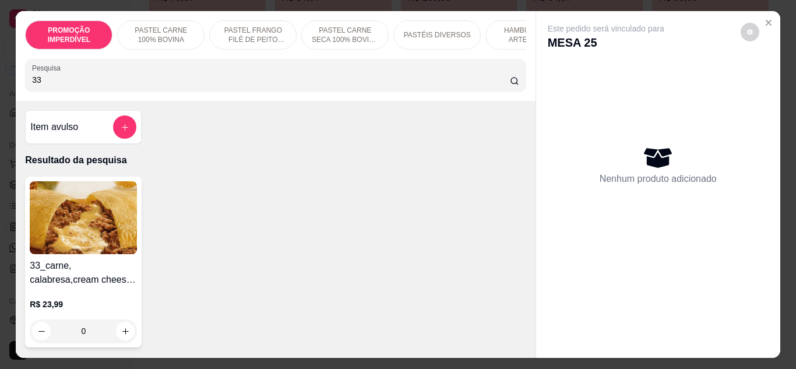
type input "33"
click at [118, 331] on div "0" at bounding box center [83, 330] width 107 height 23
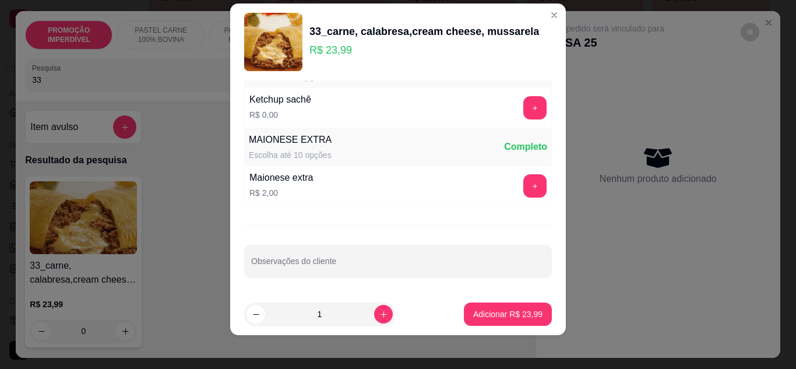
scroll to position [19, 0]
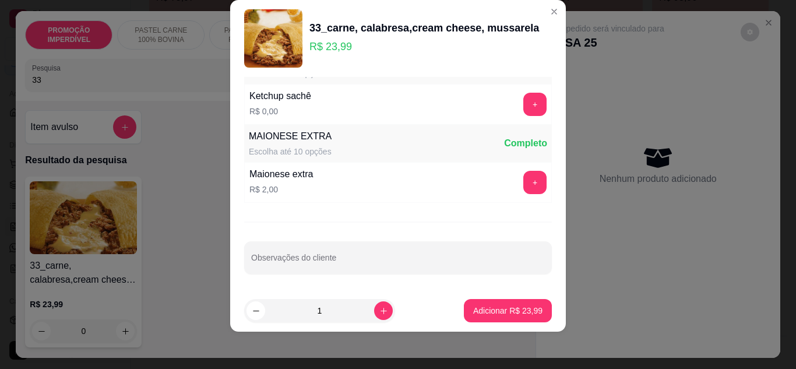
click at [278, 280] on div "adicionais Escolha até 4 opções Completo tomate R$ 3,00 + bacon R$ 4,00 + calab…" at bounding box center [398, 183] width 336 height 213
click at [281, 264] on input "Observações do cliente" at bounding box center [398, 262] width 294 height 12
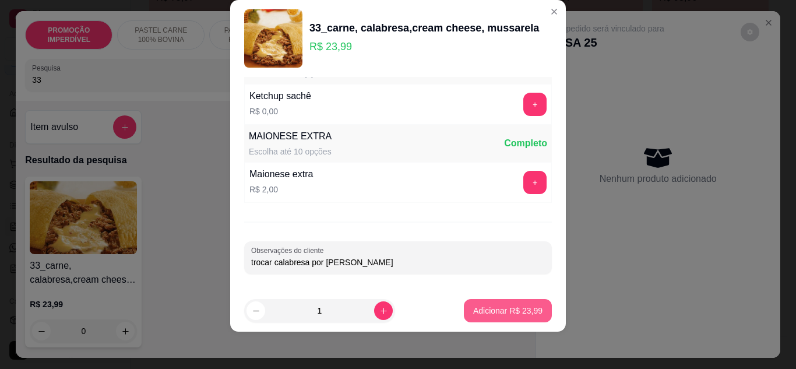
type input "trocar calabresa por [PERSON_NAME]"
click at [473, 309] on p "Adicionar R$ 23,99" at bounding box center [507, 311] width 69 height 12
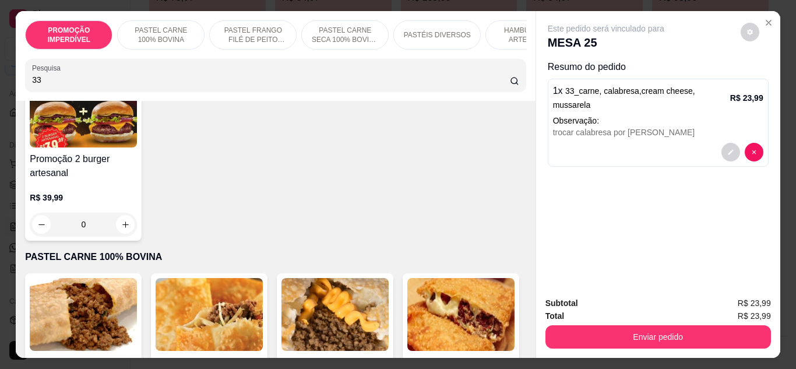
scroll to position [408, 0]
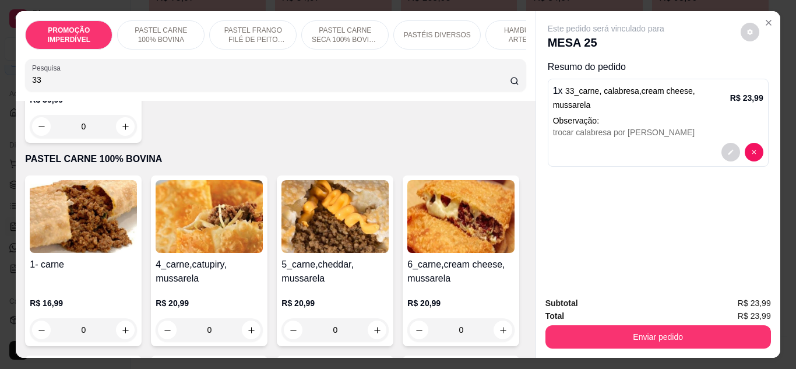
click at [496, 82] on input "33" at bounding box center [271, 80] width 478 height 12
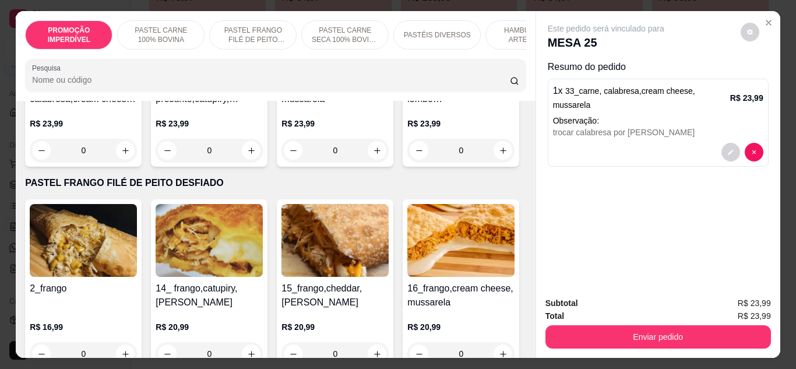
scroll to position [904, 0]
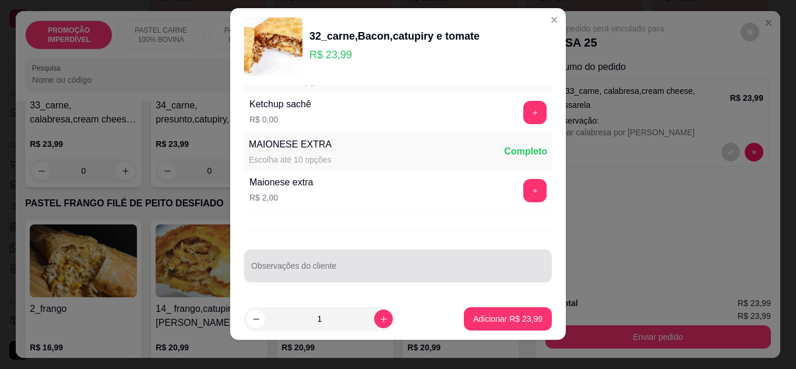
scroll to position [19, 0]
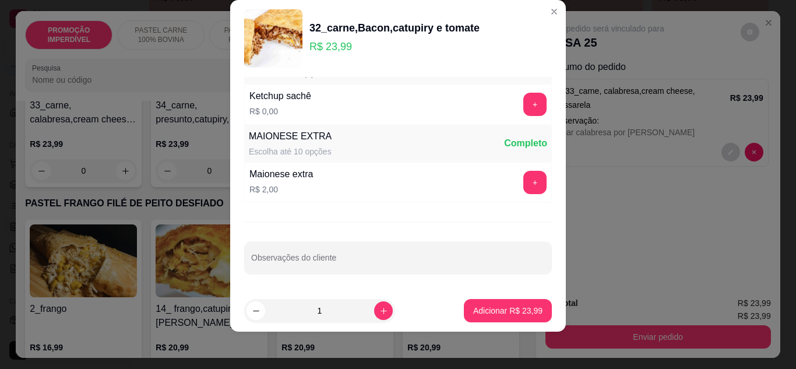
click at [320, 262] on input "Observações do cliente" at bounding box center [398, 262] width 294 height 12
type input "t"
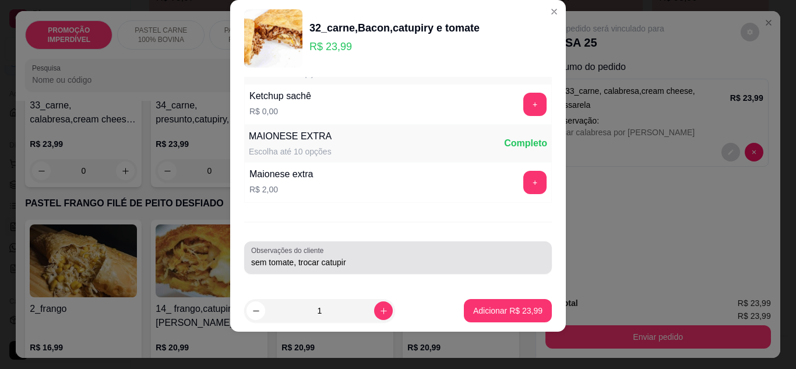
click at [330, 271] on div "Observações do cliente sem tomate, trocar catupir" at bounding box center [398, 257] width 308 height 33
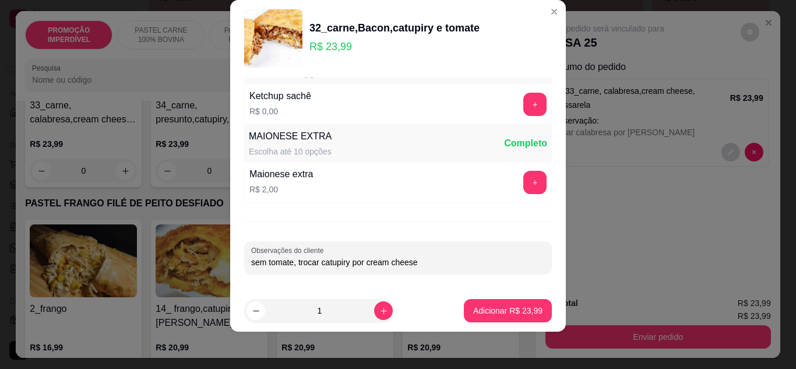
type input "sem tomate, trocar catupiry por cream cheese"
click at [491, 323] on footer "1 Adicionar R$ 23,99" at bounding box center [398, 311] width 336 height 42
click at [498, 311] on p "Adicionar R$ 23,99" at bounding box center [507, 311] width 69 height 12
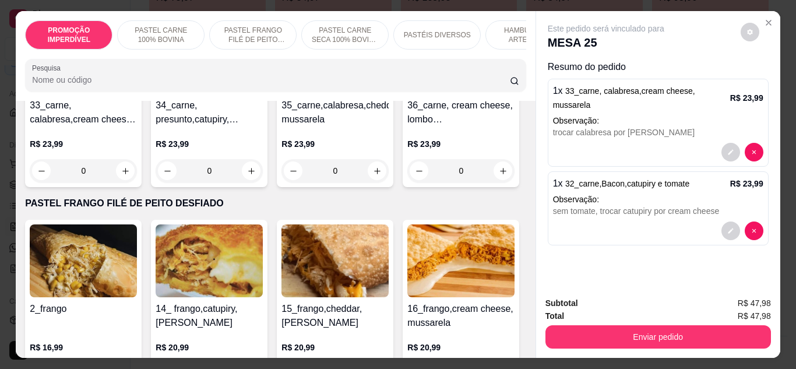
click at [732, 143] on button "decrease-product-quantity" at bounding box center [730, 152] width 19 height 19
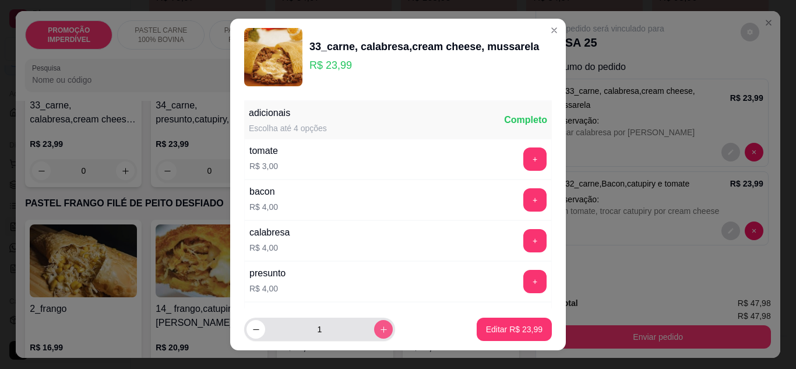
click at [381, 329] on icon "increase-product-quantity" at bounding box center [384, 329] width 6 height 6
type input "2"
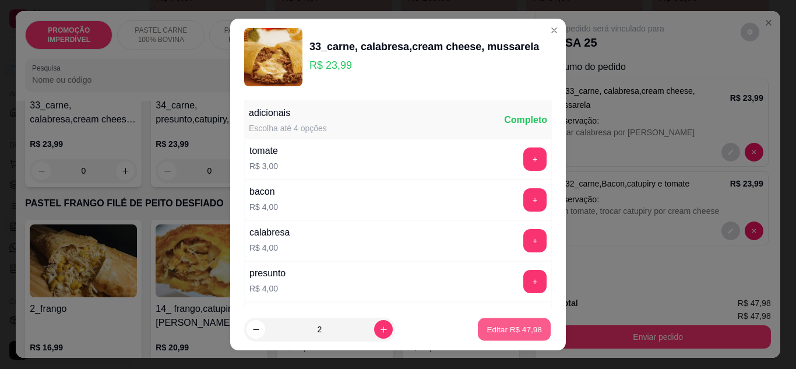
click at [496, 329] on p "Editar R$ 47,98" at bounding box center [514, 329] width 55 height 11
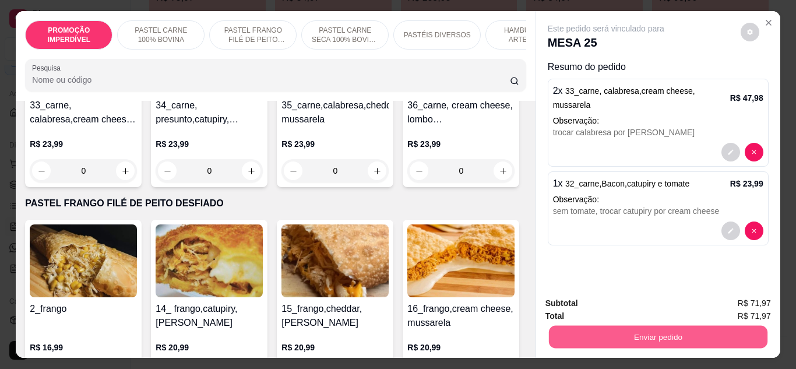
click at [622, 335] on button "Enviar pedido" at bounding box center [657, 337] width 219 height 23
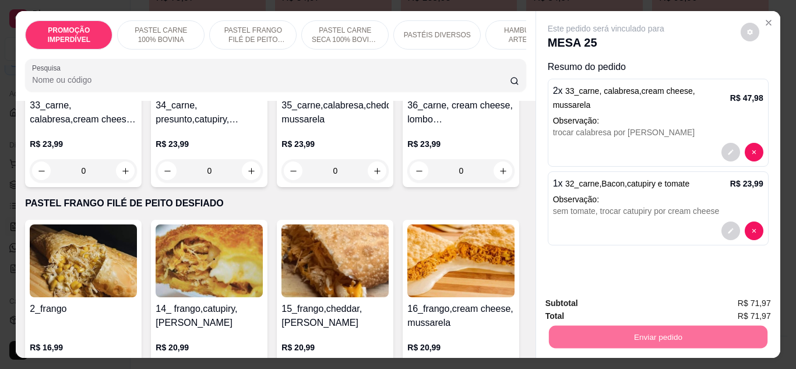
click at [731, 304] on button "Enviar pedido" at bounding box center [740, 304] width 66 height 22
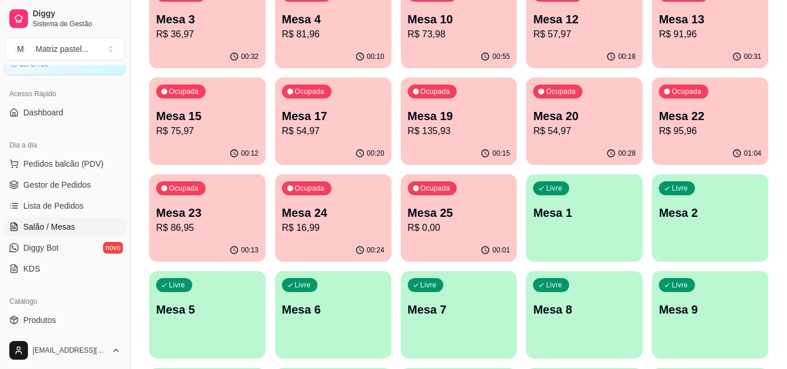
scroll to position [104, 0]
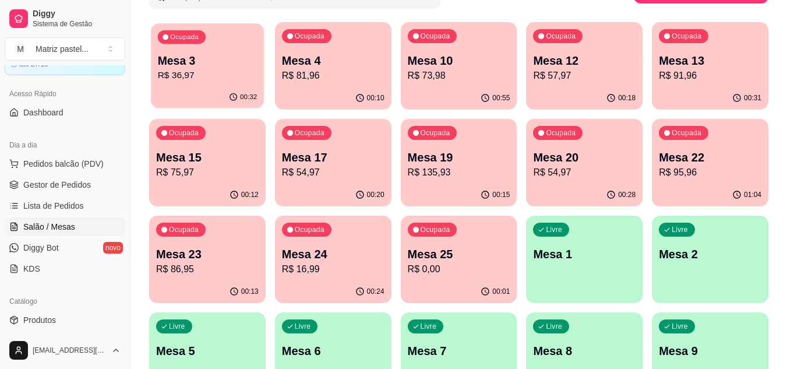
click at [195, 97] on div "00:32" at bounding box center [207, 97] width 113 height 22
click at [217, 56] on p "Mesa 3" at bounding box center [207, 60] width 103 height 16
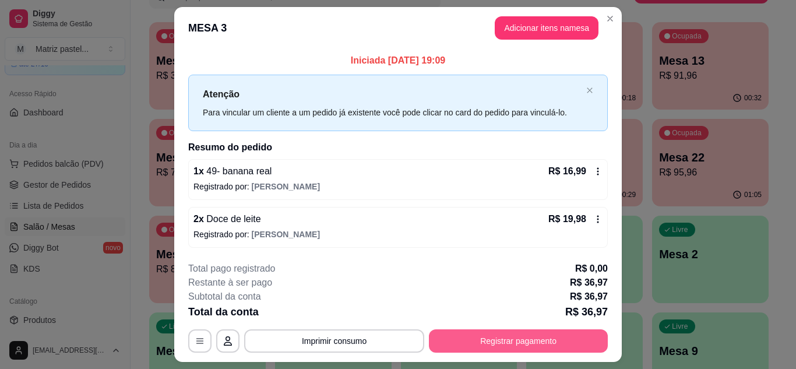
click at [446, 334] on button "Registrar pagamento" at bounding box center [518, 340] width 179 height 23
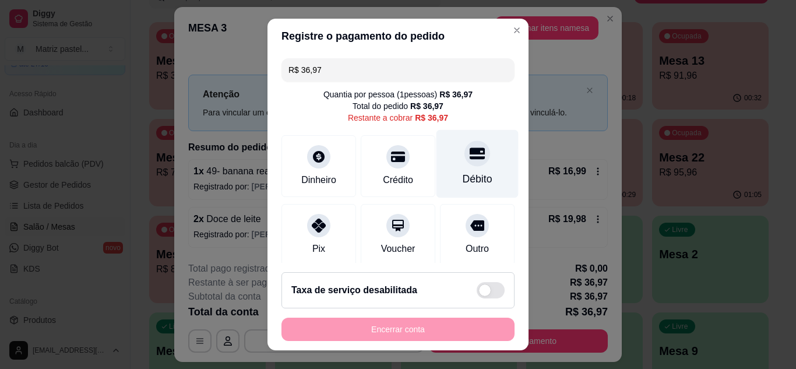
click at [463, 174] on div "Débito" at bounding box center [478, 178] width 30 height 15
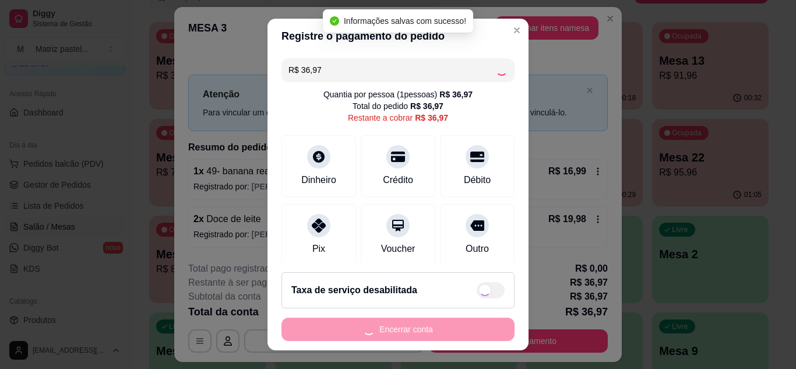
type input "R$ 0,00"
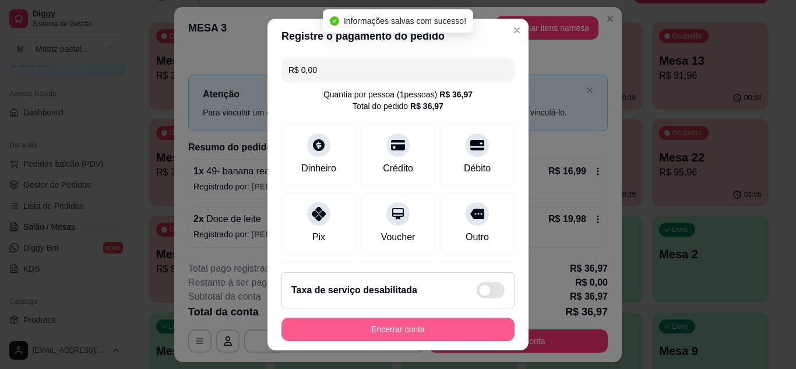
click at [410, 341] on div "Encerrar conta" at bounding box center [397, 329] width 233 height 23
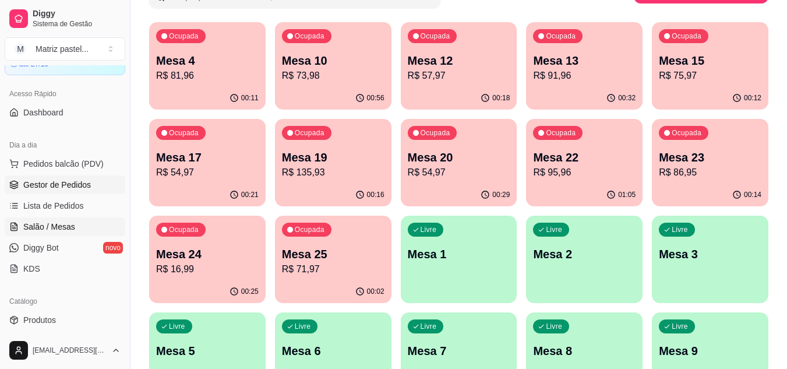
click at [57, 191] on link "Gestor de Pedidos" at bounding box center [65, 184] width 121 height 19
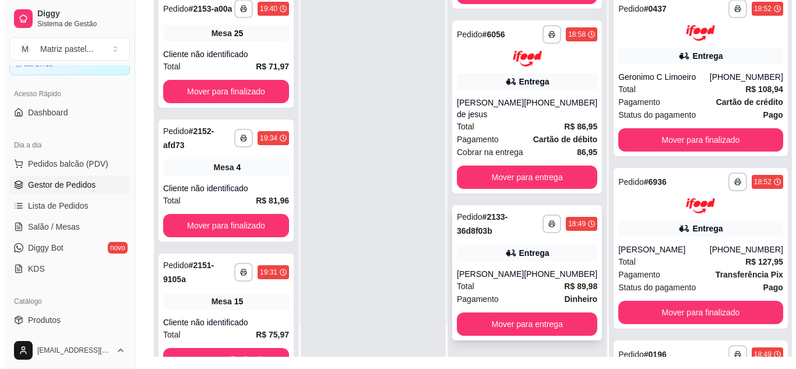
scroll to position [178, 0]
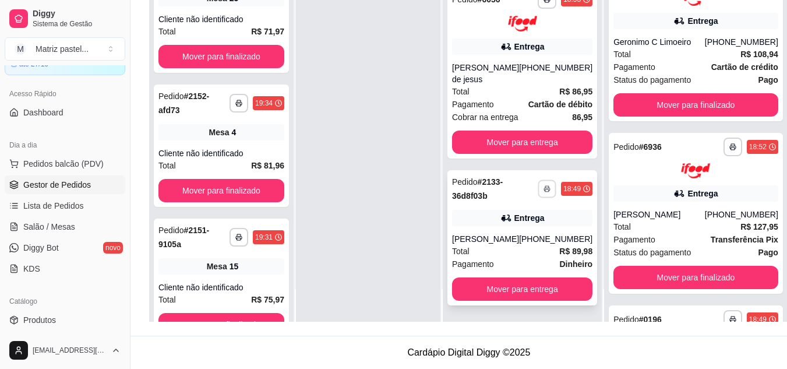
click at [538, 192] on button "button" at bounding box center [547, 188] width 18 height 18
click at [521, 232] on button "IMPRESSORA" at bounding box center [513, 229] width 85 height 19
click at [502, 102] on div "Pagamento Cartão de débito" at bounding box center [522, 104] width 140 height 13
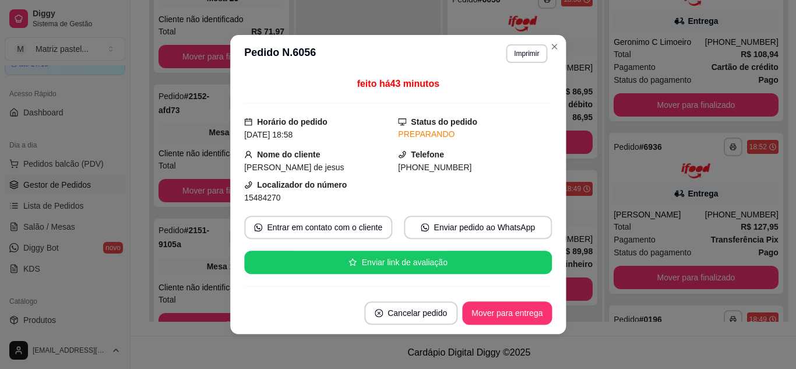
click at [486, 85] on div "feito há 43 minutos" at bounding box center [398, 90] width 308 height 27
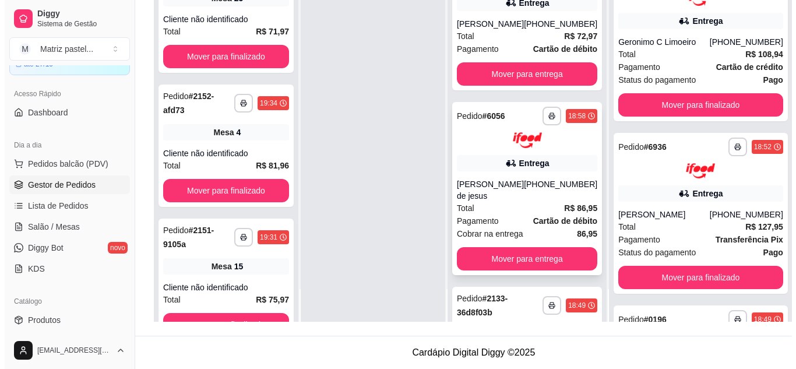
scroll to position [726, 0]
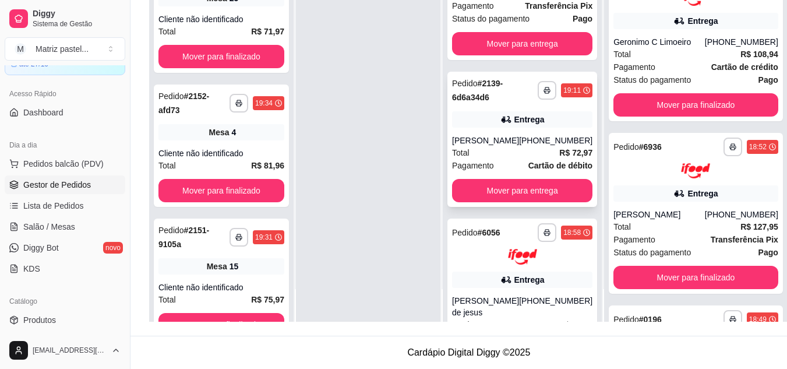
click at [534, 129] on div "**********" at bounding box center [523, 139] width 150 height 135
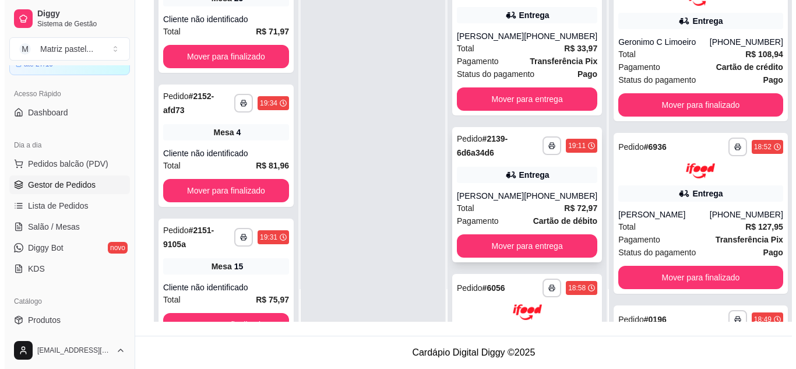
scroll to position [610, 0]
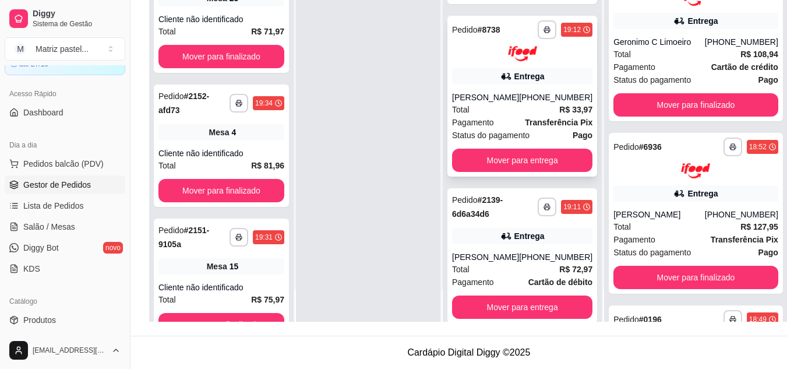
click at [501, 98] on div "Manu Cordeiro" at bounding box center [485, 97] width 67 height 12
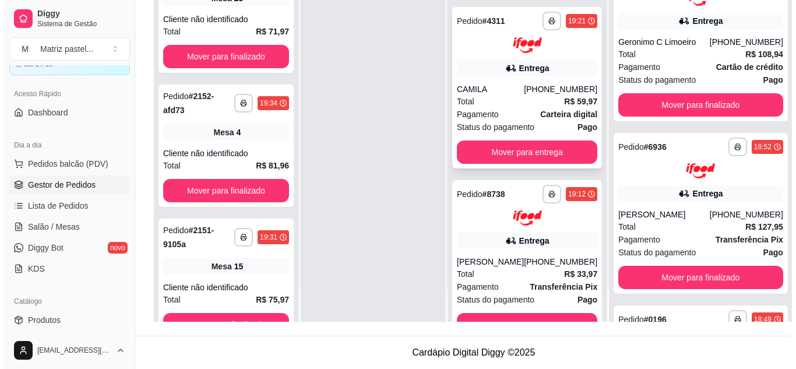
scroll to position [435, 0]
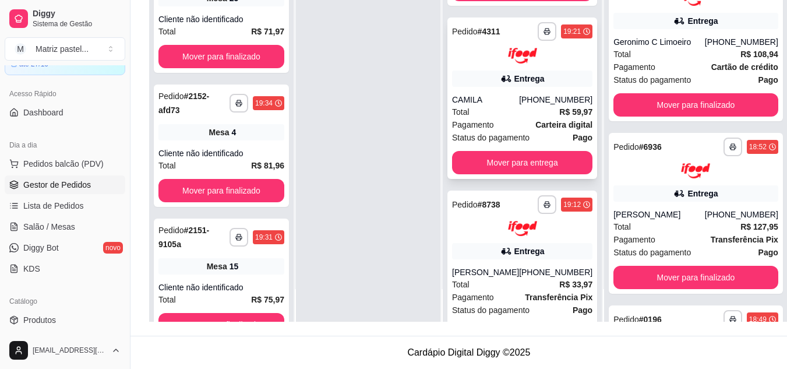
click at [516, 96] on div "CAMILA" at bounding box center [485, 100] width 67 height 12
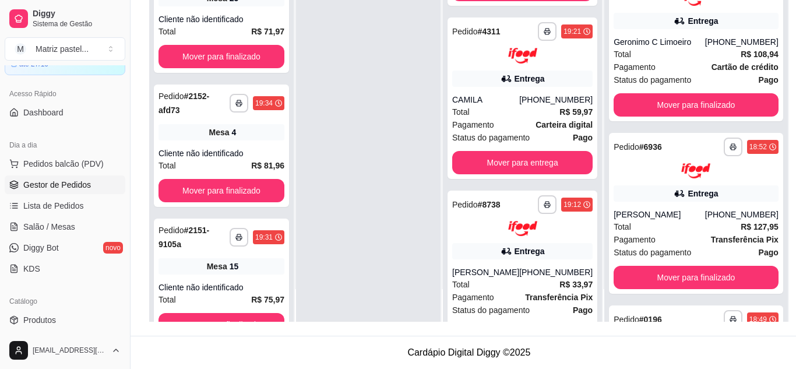
scroll to position [117, 0]
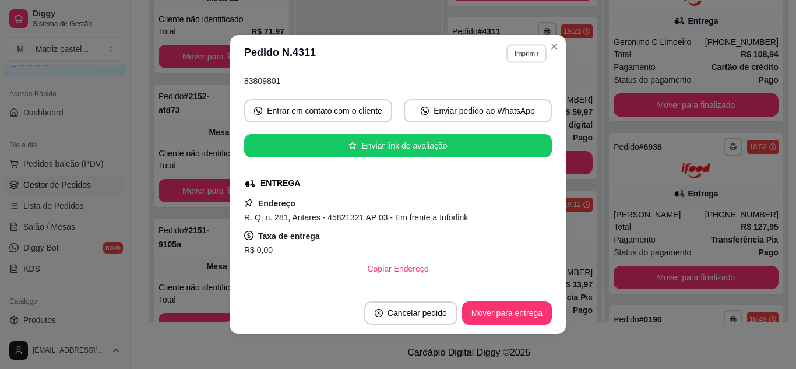
click at [514, 54] on button "Imprimir" at bounding box center [526, 53] width 40 height 18
click at [499, 90] on button "IMPRESSORA" at bounding box center [502, 94] width 82 height 18
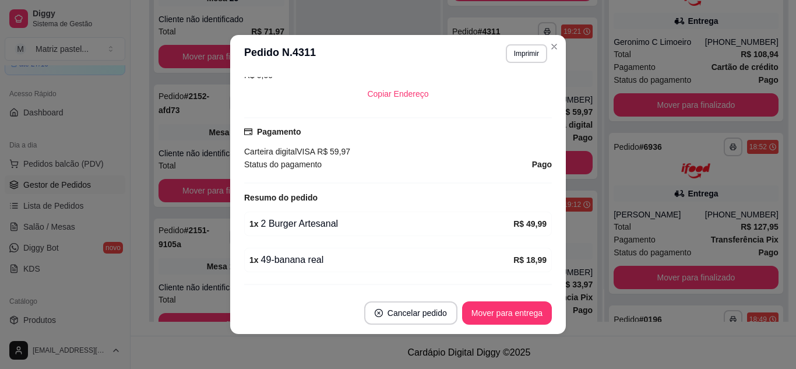
scroll to position [350, 0]
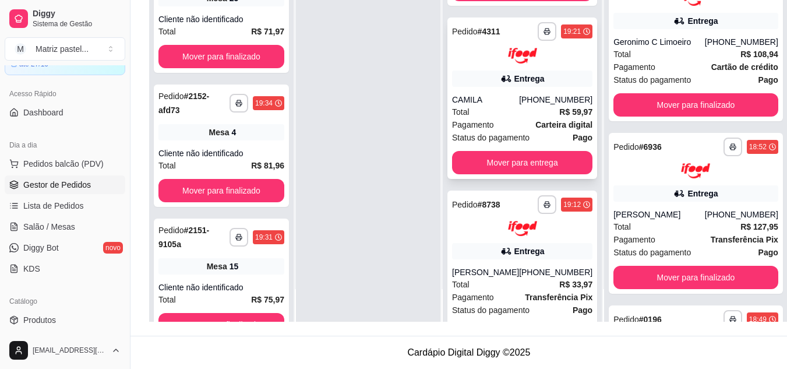
click at [519, 117] on div "Total R$ 59,97" at bounding box center [522, 111] width 140 height 13
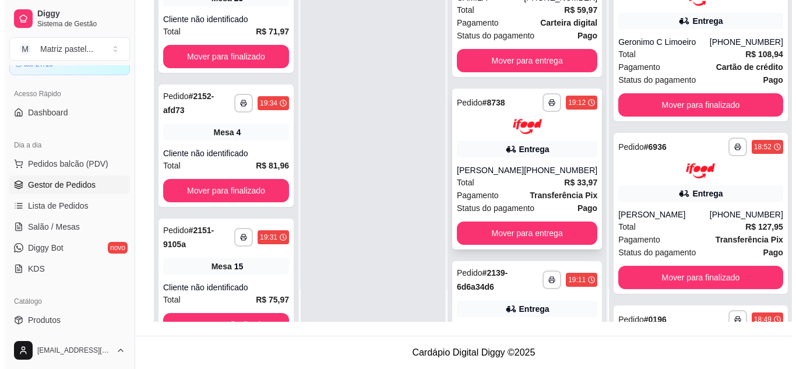
scroll to position [551, 0]
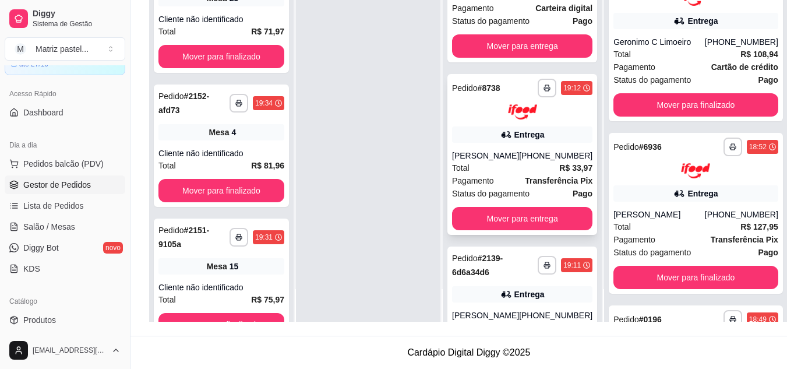
click at [515, 156] on div "Manu Cordeiro" at bounding box center [485, 156] width 67 height 12
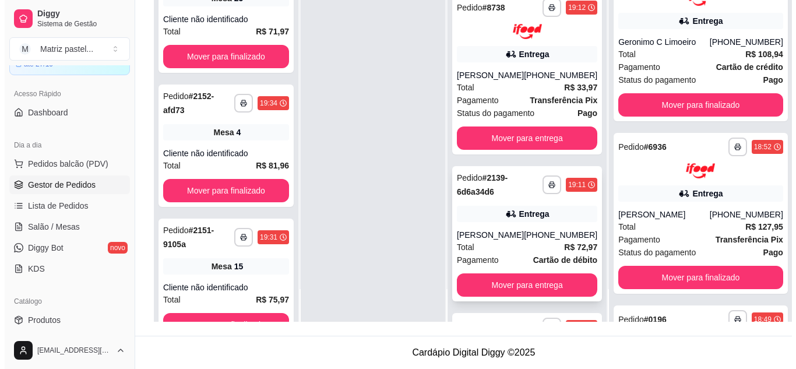
scroll to position [668, 0]
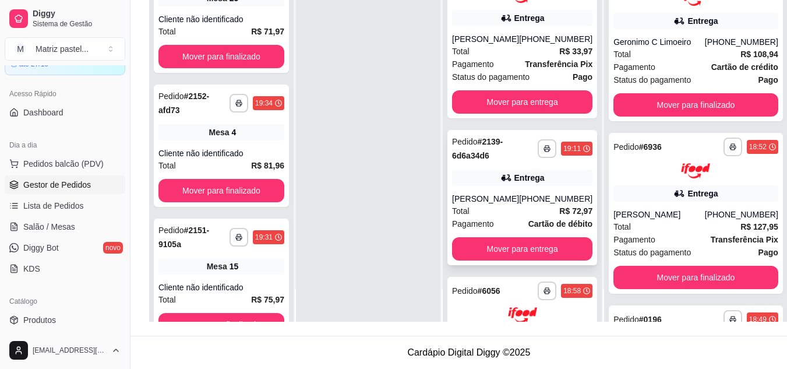
click at [505, 188] on div "**********" at bounding box center [523, 197] width 150 height 135
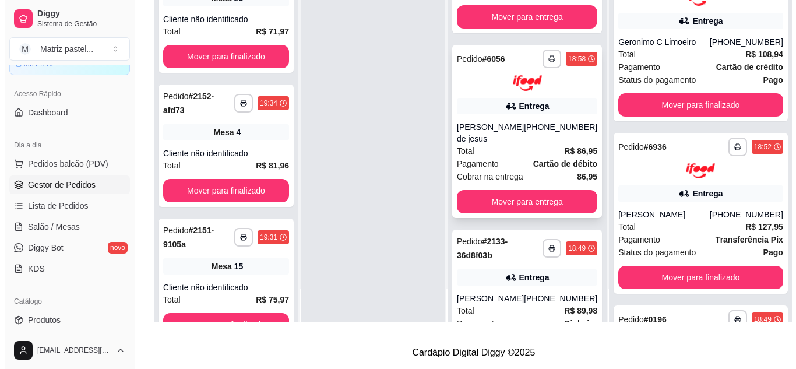
scroll to position [901, 0]
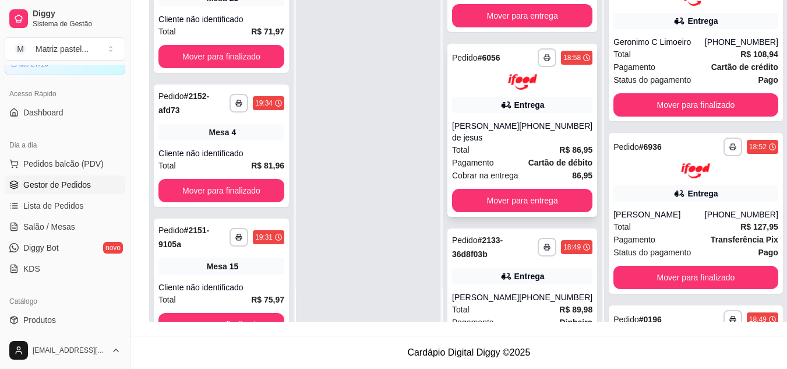
click at [506, 147] on div "Total R$ 86,95" at bounding box center [522, 149] width 140 height 13
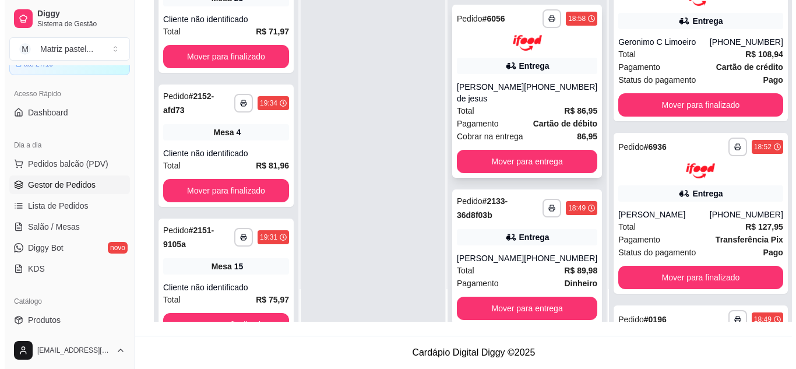
scroll to position [959, 0]
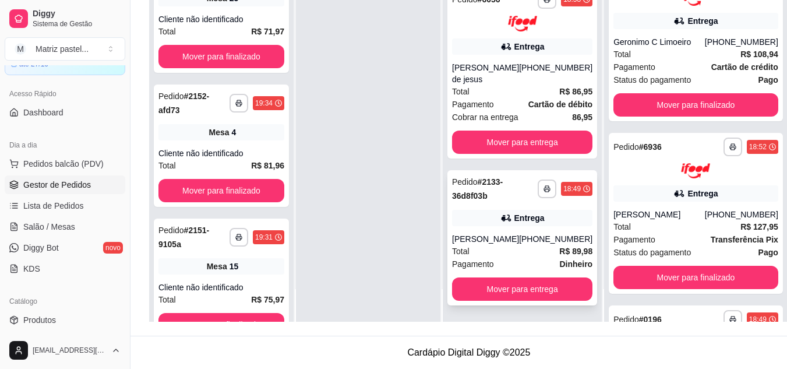
click at [519, 234] on div "Ricardo" at bounding box center [485, 239] width 67 height 12
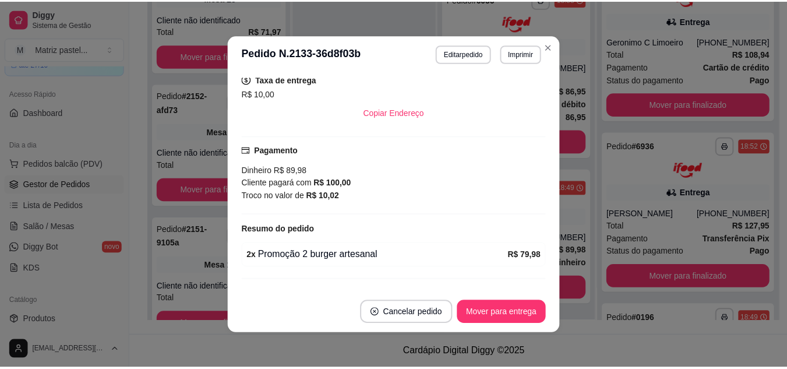
scroll to position [325, 0]
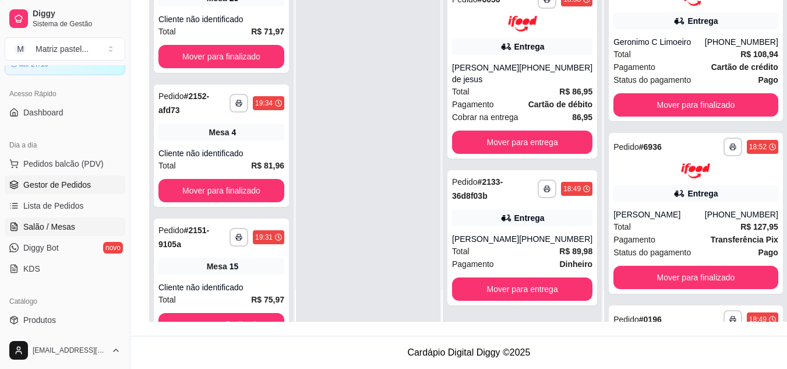
click at [39, 228] on span "Salão / Mesas" at bounding box center [49, 227] width 52 height 12
click at [69, 231] on span "Salão / Mesas" at bounding box center [49, 227] width 52 height 12
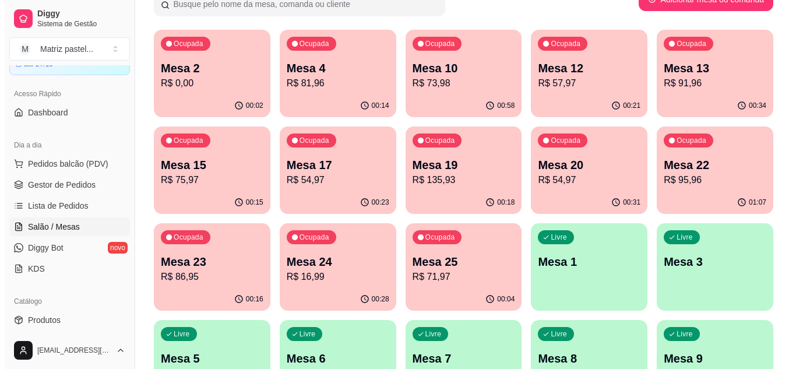
scroll to position [117, 0]
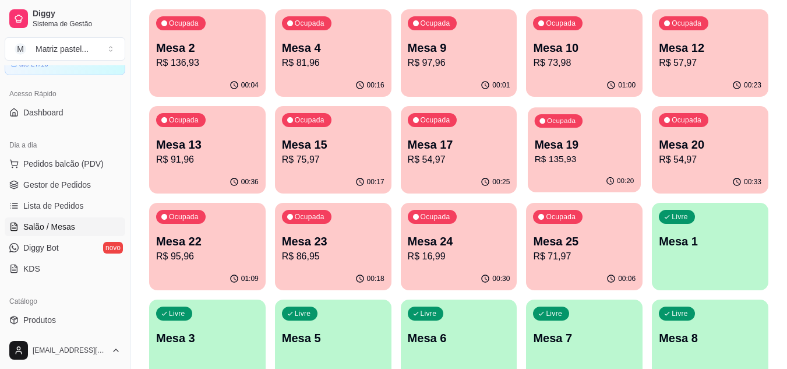
click at [586, 154] on p "R$ 135,93" at bounding box center [585, 159] width 100 height 13
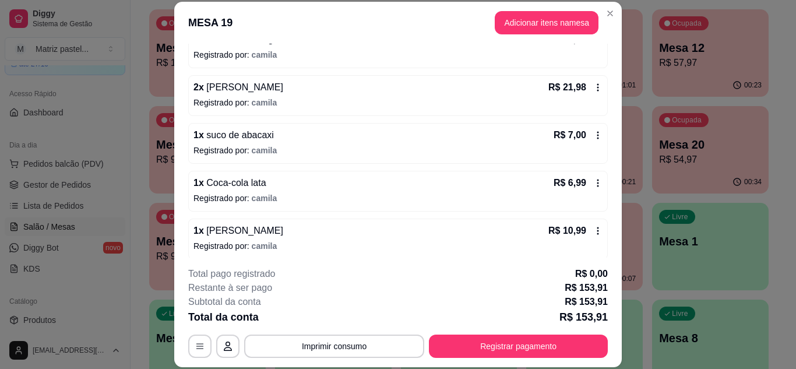
scroll to position [324, 0]
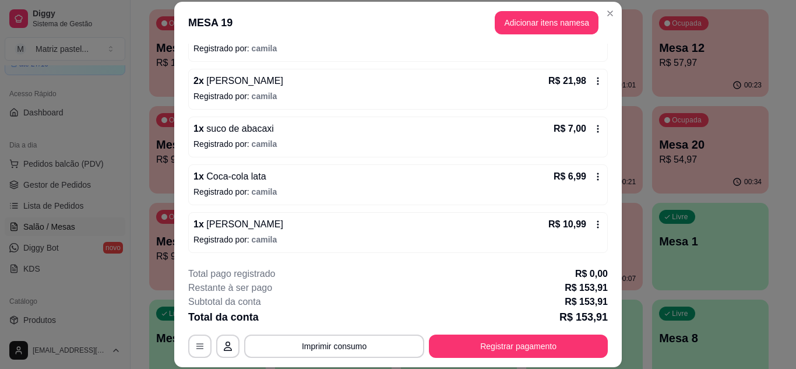
click at [584, 136] on div "R$ 7,00" at bounding box center [578, 129] width 49 height 14
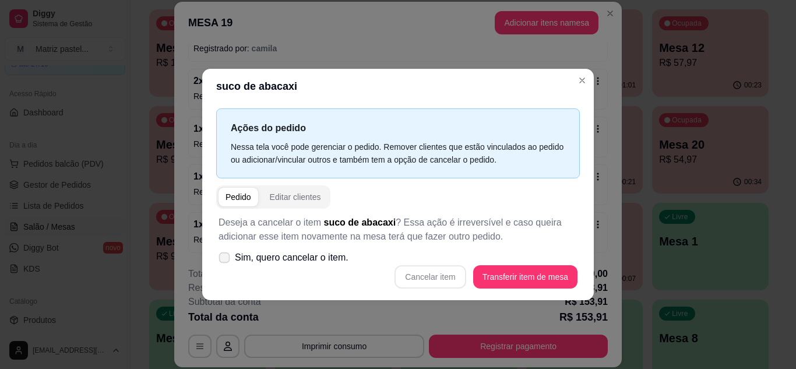
click at [293, 262] on span "Sim, quero cancelar o item." at bounding box center [292, 258] width 114 height 14
click at [226, 262] on input "Sim, quero cancelar o item." at bounding box center [222, 263] width 8 height 8
checkbox input "true"
click at [421, 279] on button "Cancelar item" at bounding box center [430, 276] width 69 height 23
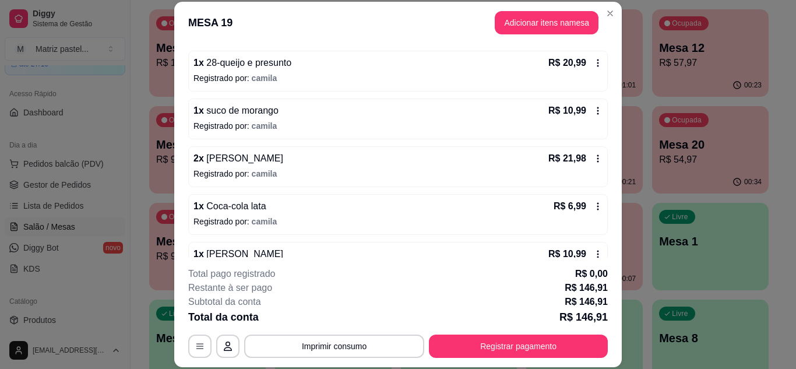
scroll to position [226, 0]
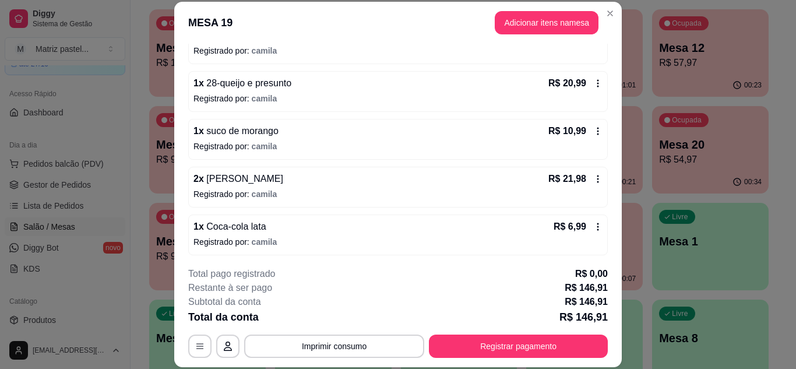
click at [593, 135] on icon at bounding box center [597, 130] width 9 height 9
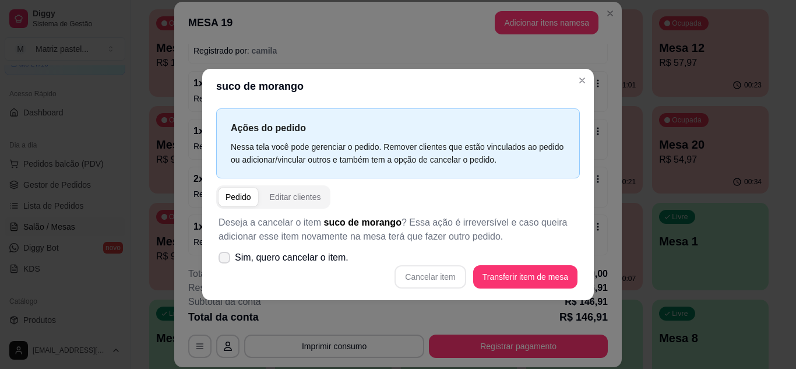
click at [254, 263] on span "Sim, quero cancelar o item." at bounding box center [292, 258] width 114 height 14
click at [226, 263] on input "Sim, quero cancelar o item." at bounding box center [222, 263] width 8 height 8
checkbox input "true"
click at [416, 273] on button "Cancelar item" at bounding box center [430, 276] width 71 height 23
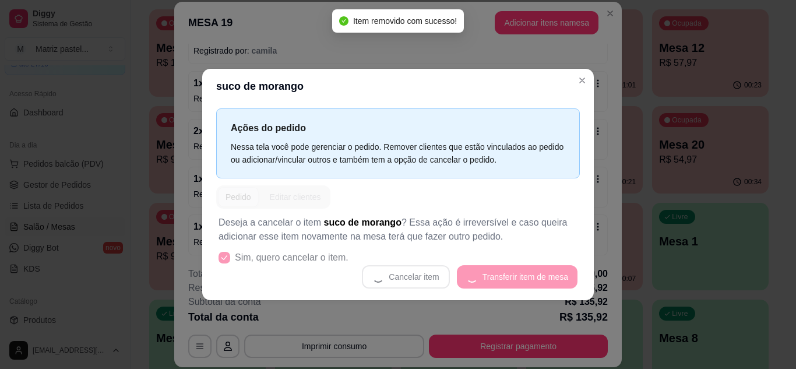
click at [576, 89] on header "suco de morango" at bounding box center [398, 86] width 392 height 35
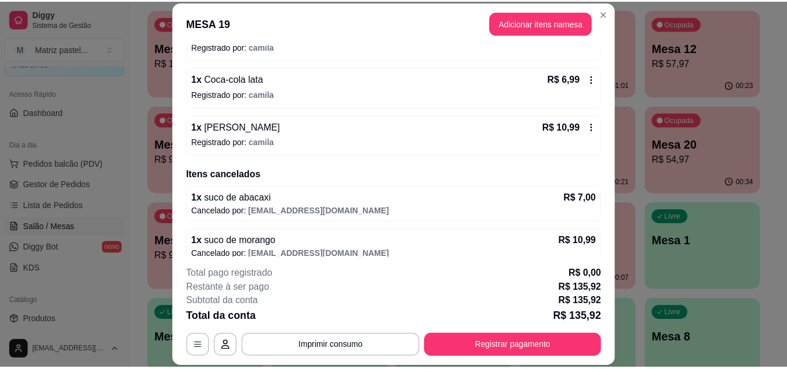
scroll to position [338, 0]
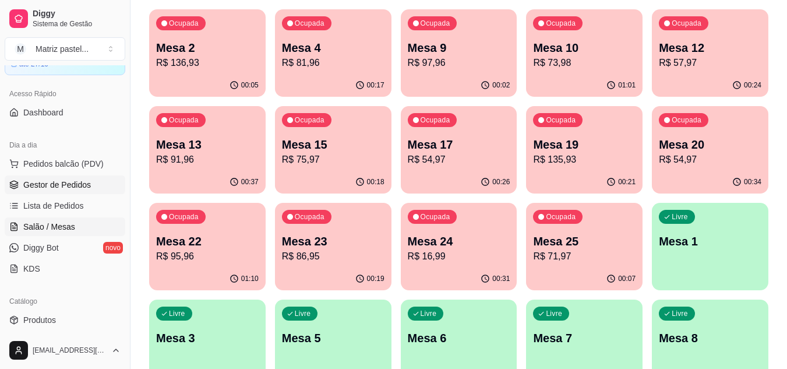
click at [44, 179] on span "Gestor de Pedidos" at bounding box center [57, 185] width 68 height 12
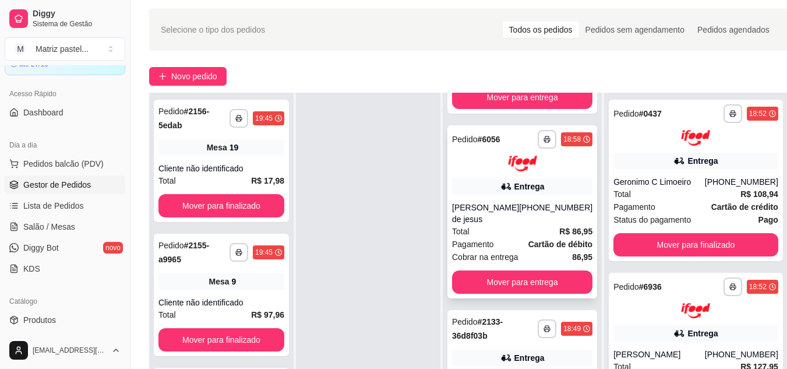
scroll to position [58, 0]
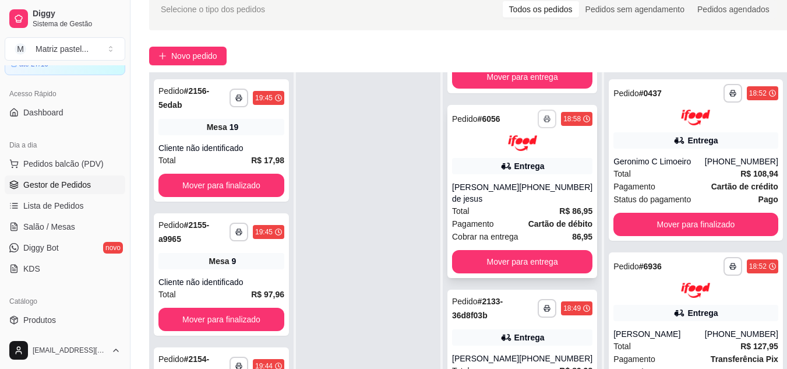
click at [539, 121] on button "button" at bounding box center [547, 119] width 19 height 19
click at [531, 159] on button "IMPRESSORA" at bounding box center [513, 160] width 85 height 19
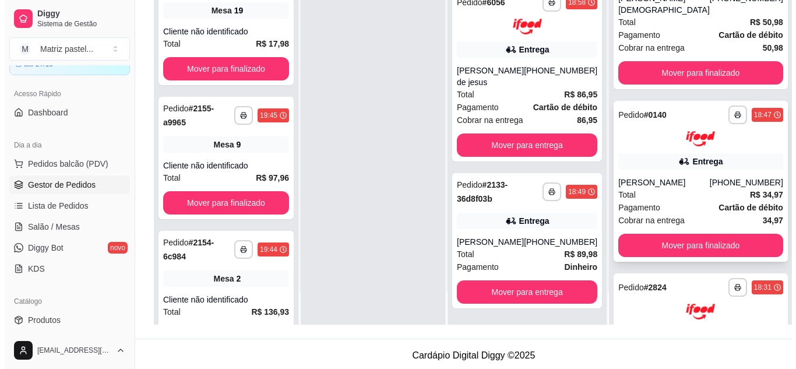
scroll to position [542, 0]
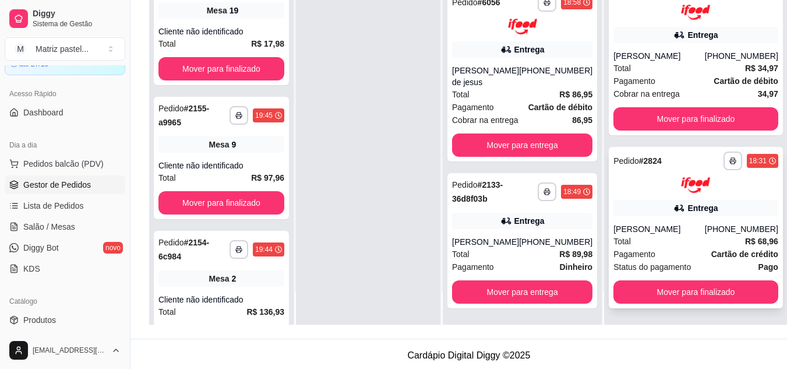
click at [664, 223] on div "Gabriela Sobrinho Trindade" at bounding box center [659, 229] width 91 height 12
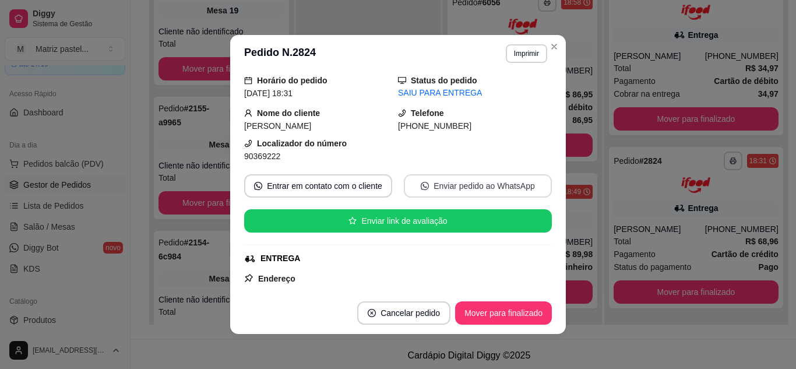
scroll to position [58, 0]
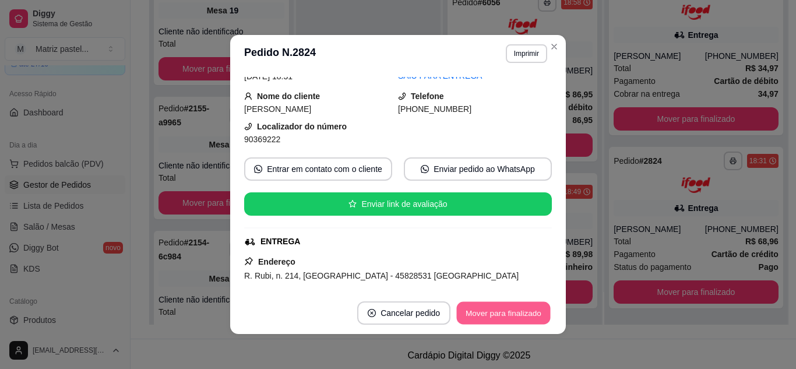
click at [492, 309] on button "Mover para finalizado" at bounding box center [504, 313] width 94 height 23
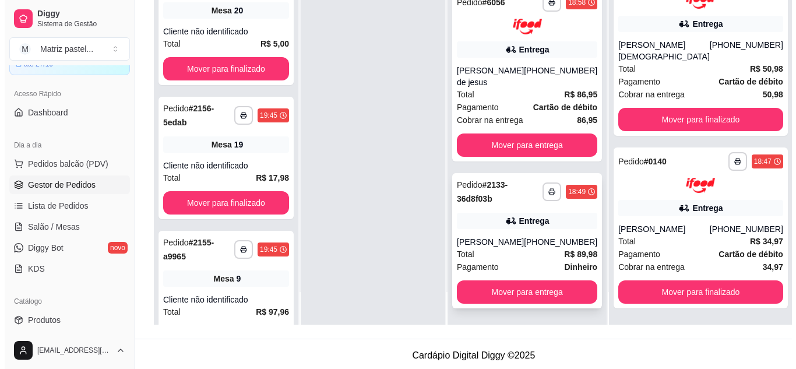
scroll to position [178, 0]
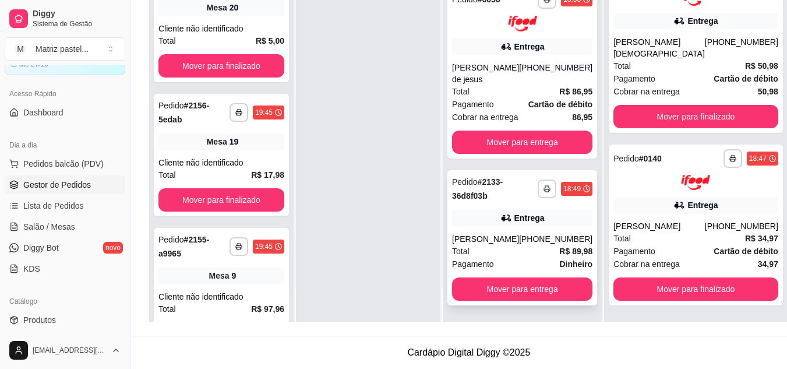
click at [501, 233] on div "Ricardo" at bounding box center [485, 239] width 67 height 12
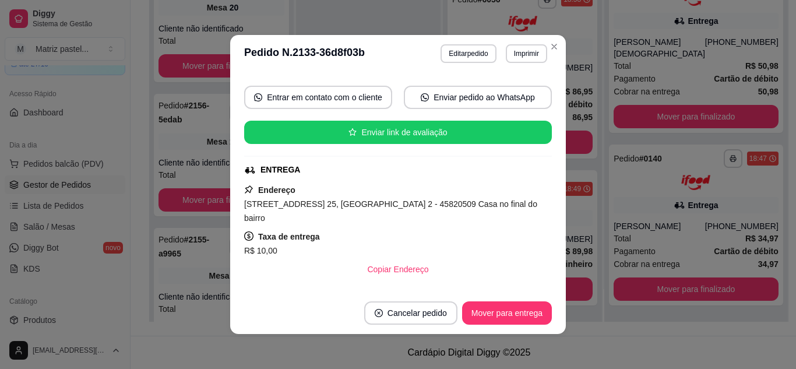
scroll to position [117, 0]
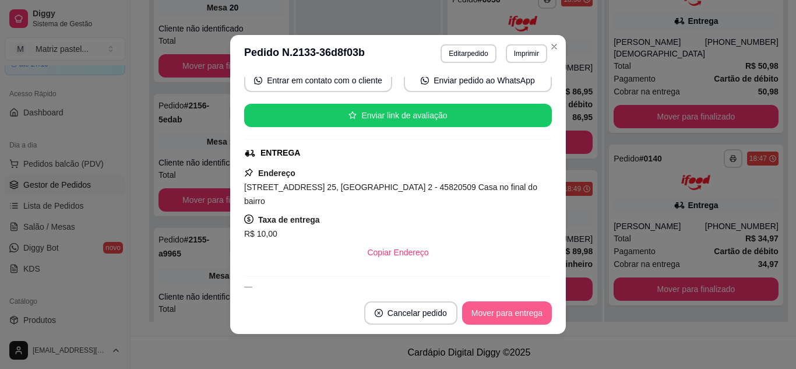
click at [499, 309] on button "Mover para entrega" at bounding box center [507, 312] width 90 height 23
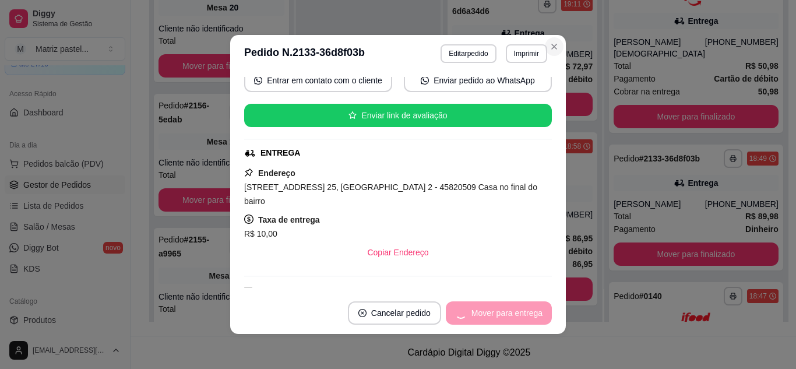
scroll to position [492, 0]
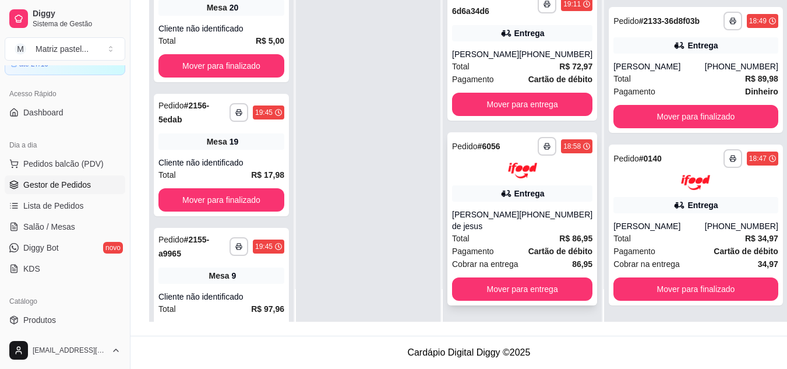
click at [516, 211] on div "Rosana Santos de jesus" at bounding box center [485, 220] width 67 height 23
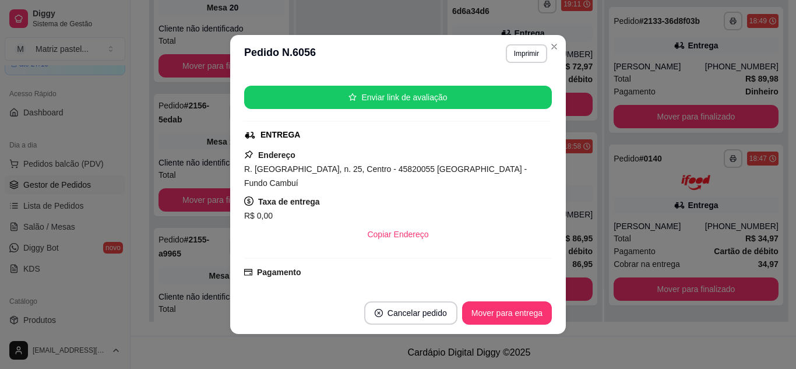
scroll to position [58, 0]
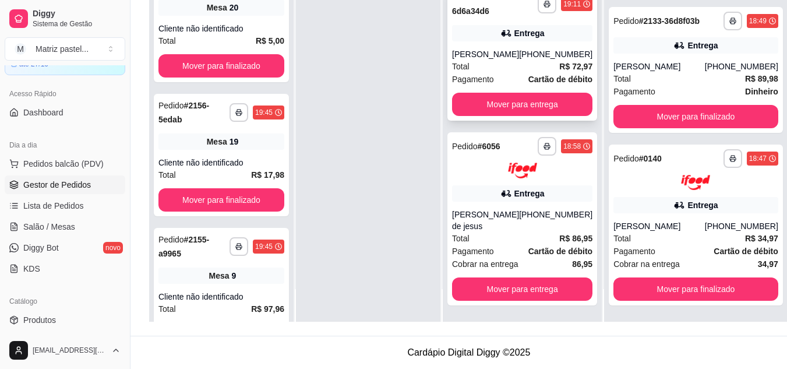
click at [540, 60] on div "(73) 98173-6177" at bounding box center [555, 54] width 73 height 12
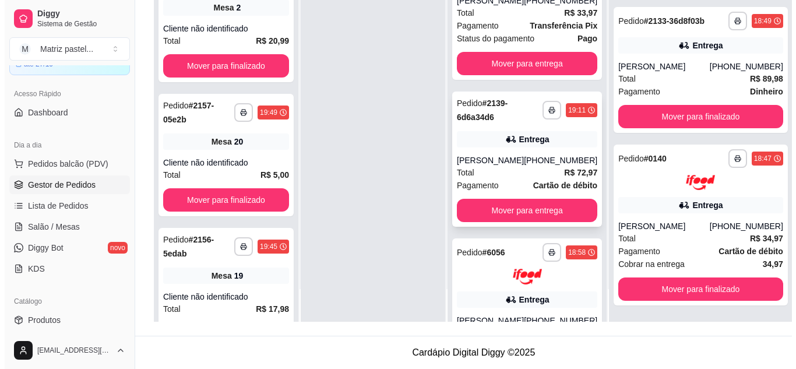
scroll to position [638, 0]
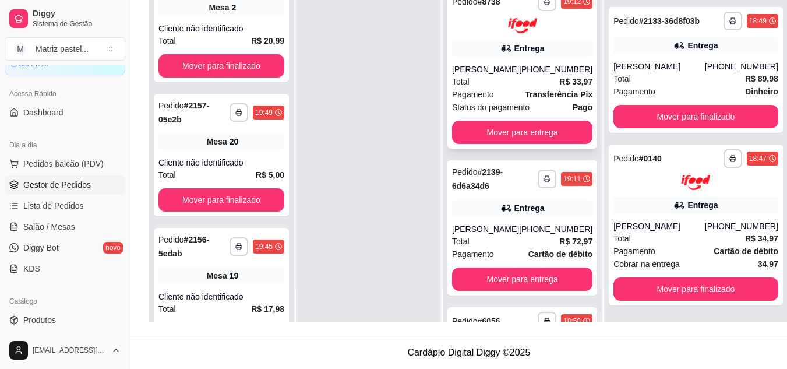
click at [515, 67] on div "Manu Cordeiro" at bounding box center [485, 70] width 67 height 12
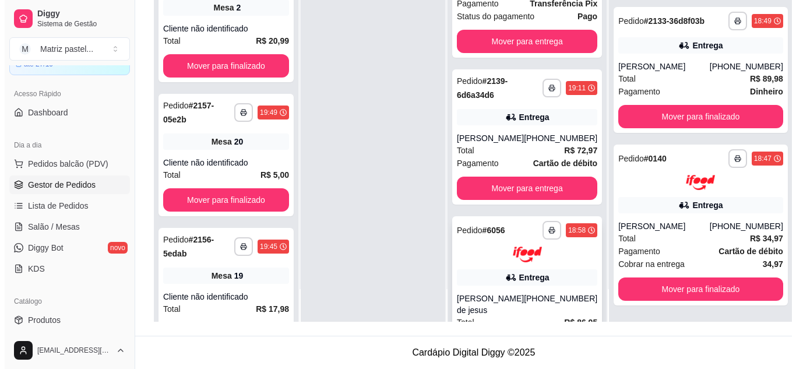
scroll to position [812, 0]
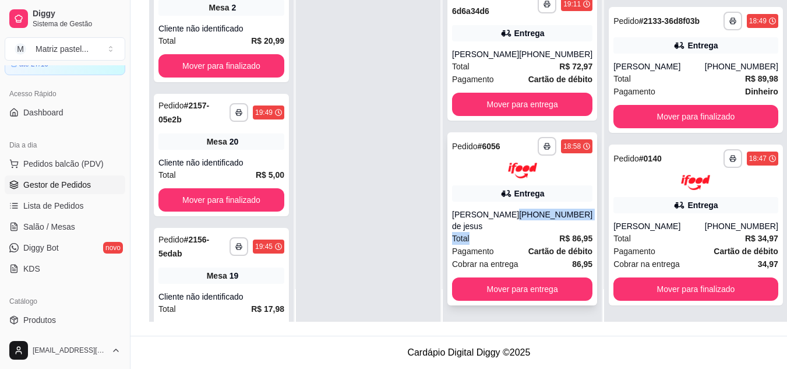
click at [510, 233] on div "**********" at bounding box center [523, 218] width 150 height 173
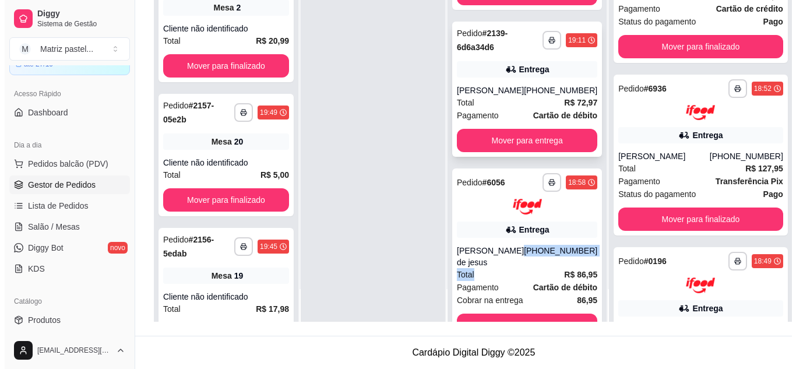
scroll to position [696, 0]
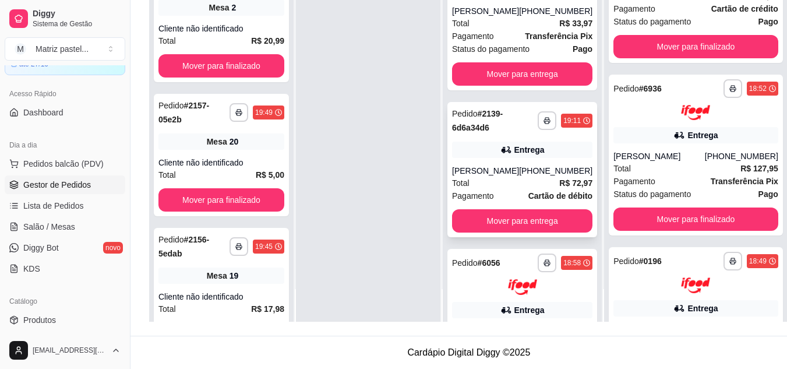
click at [498, 166] on div "Alcino costa" at bounding box center [485, 171] width 67 height 12
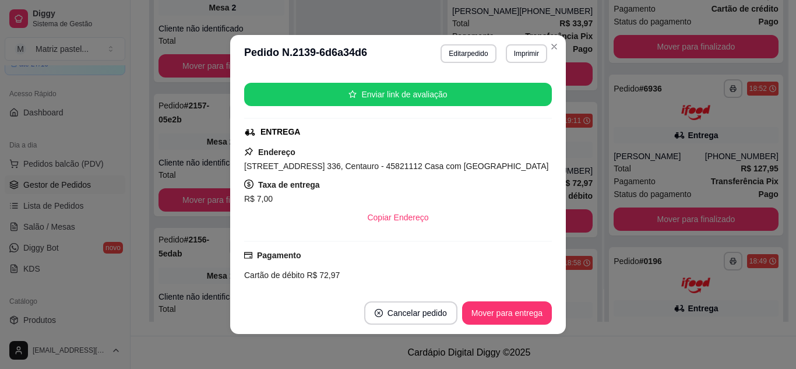
scroll to position [233, 0]
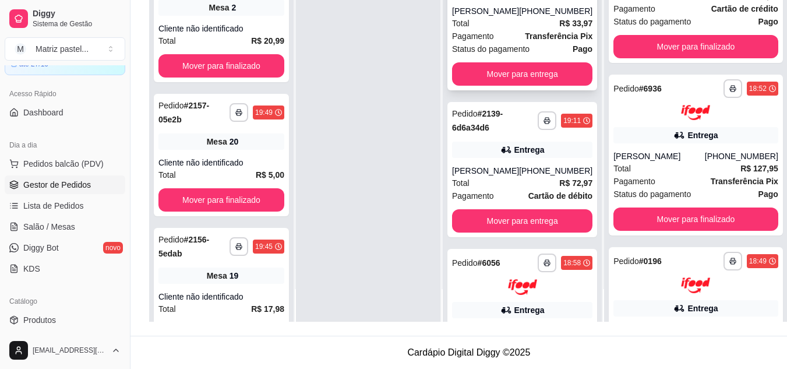
click at [530, 47] on span "Status do pagamento" at bounding box center [491, 49] width 78 height 13
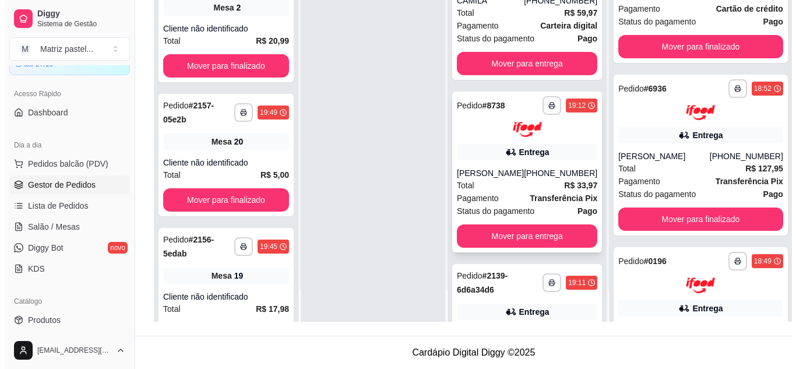
scroll to position [521, 0]
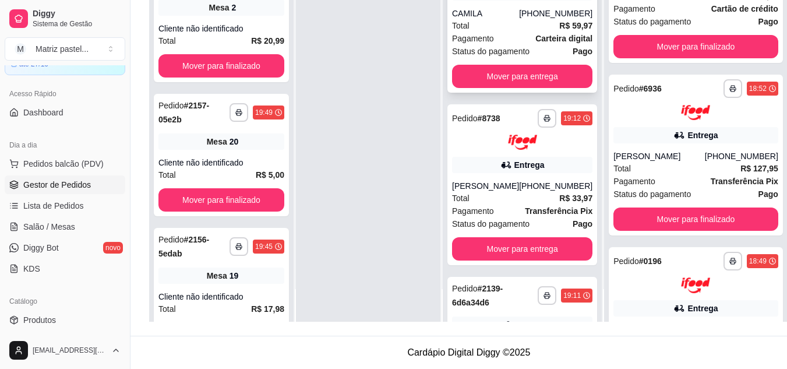
click at [481, 39] on span "Pagamento" at bounding box center [473, 38] width 42 height 13
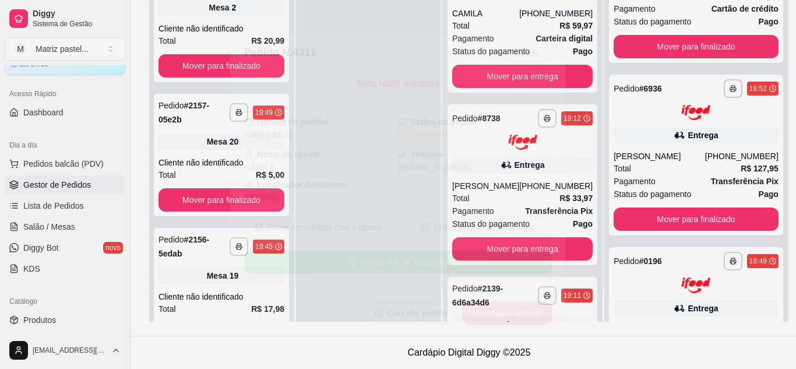
scroll to position [58, 0]
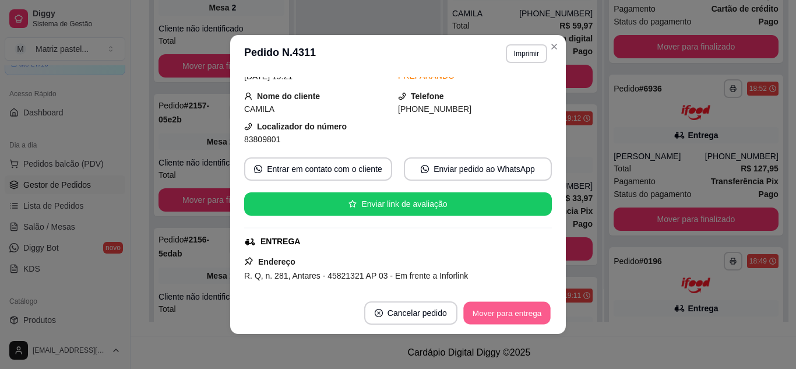
click at [501, 316] on button "Mover para entrega" at bounding box center [506, 313] width 87 height 23
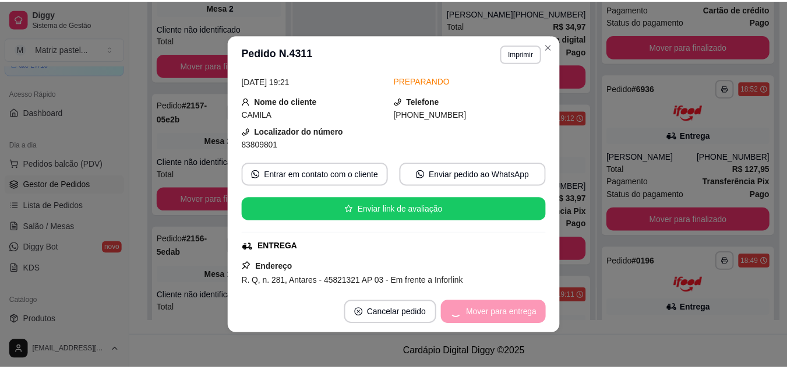
scroll to position [0, 0]
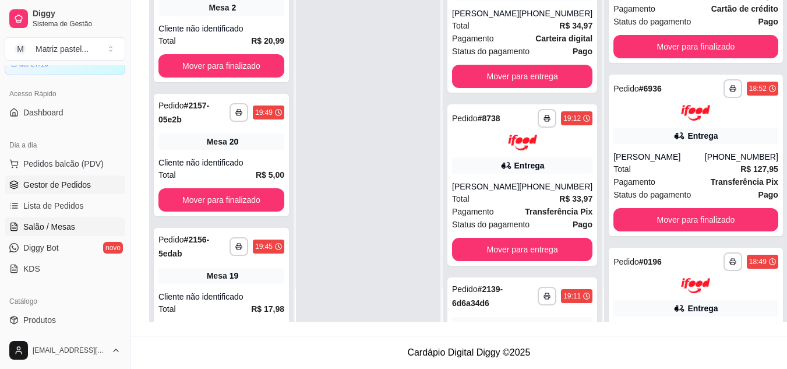
click at [58, 226] on span "Salão / Mesas" at bounding box center [49, 227] width 52 height 12
click at [46, 230] on span "Salão / Mesas" at bounding box center [49, 227] width 52 height 12
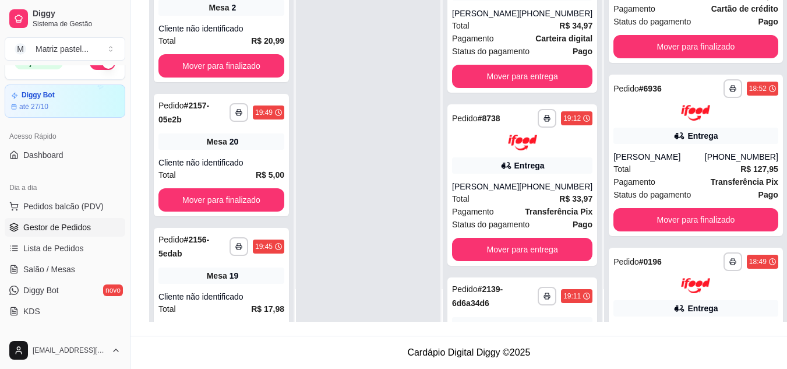
scroll to position [3, 0]
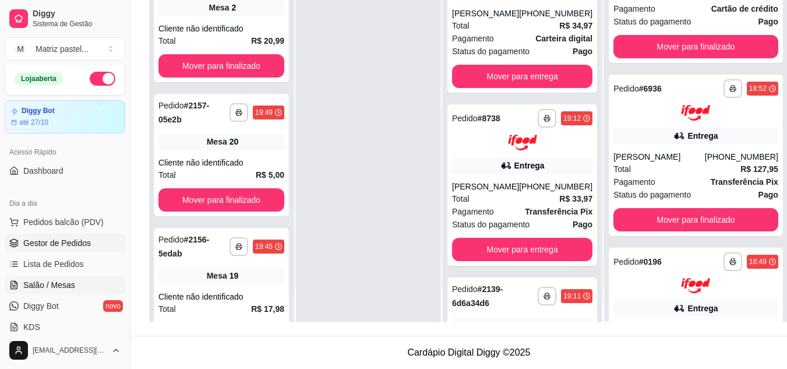
click at [55, 287] on span "Salão / Mesas" at bounding box center [49, 285] width 52 height 12
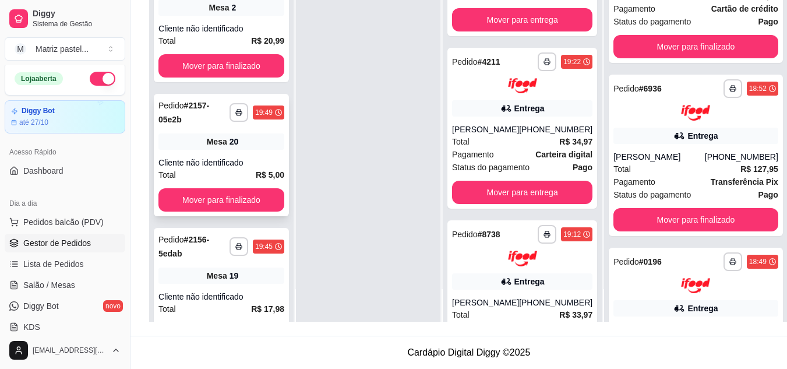
scroll to position [231, 0]
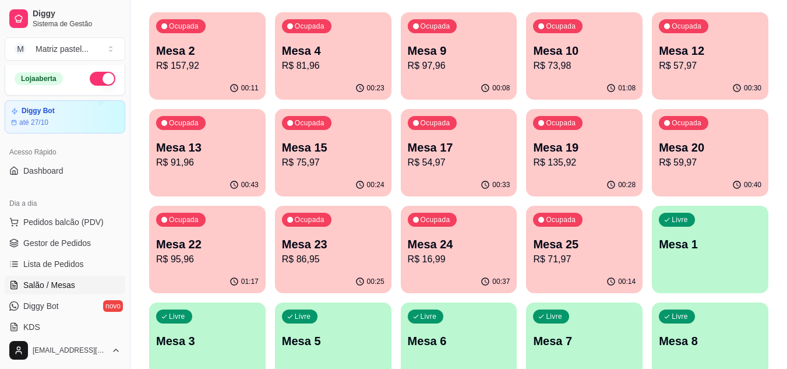
scroll to position [117, 0]
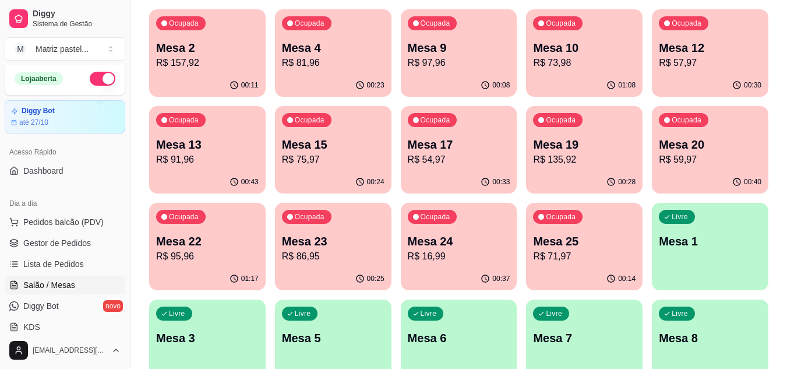
click at [688, 151] on p "Mesa 20" at bounding box center [710, 144] width 103 height 16
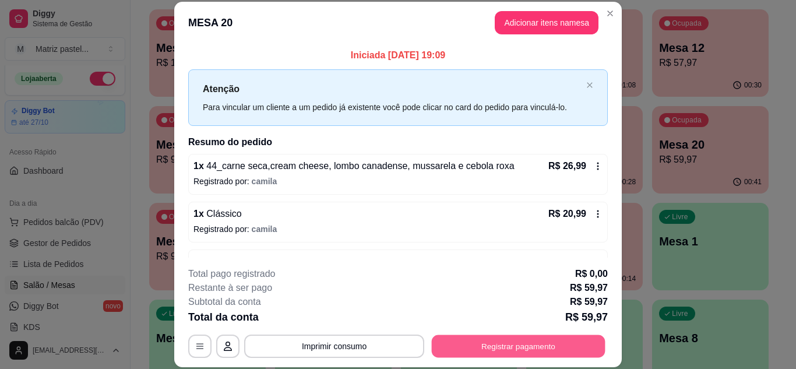
click at [497, 343] on button "Registrar pagamento" at bounding box center [519, 346] width 174 height 23
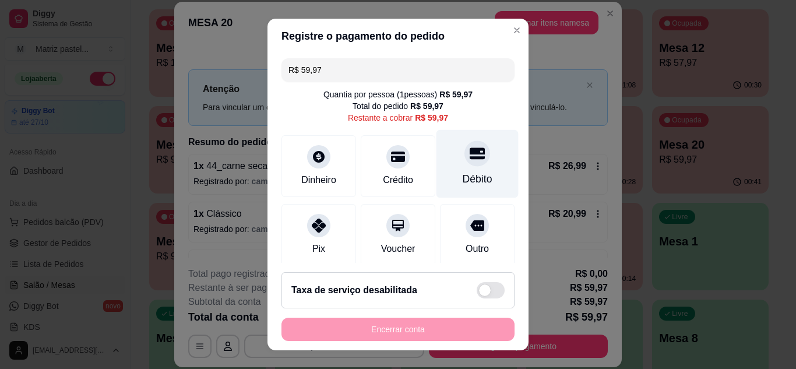
click at [457, 170] on div "Débito" at bounding box center [477, 163] width 82 height 68
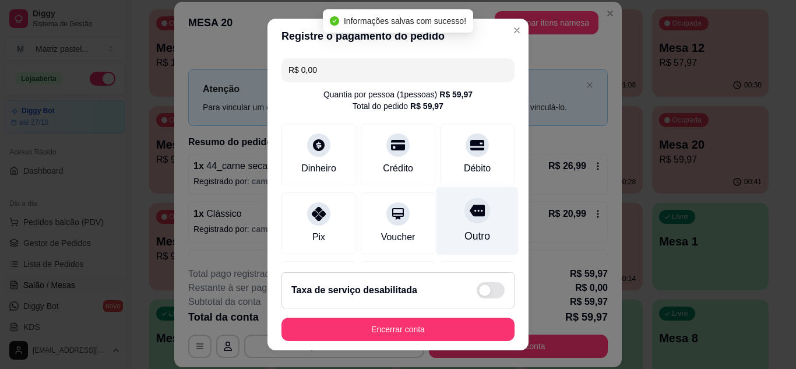
type input "R$ 0,00"
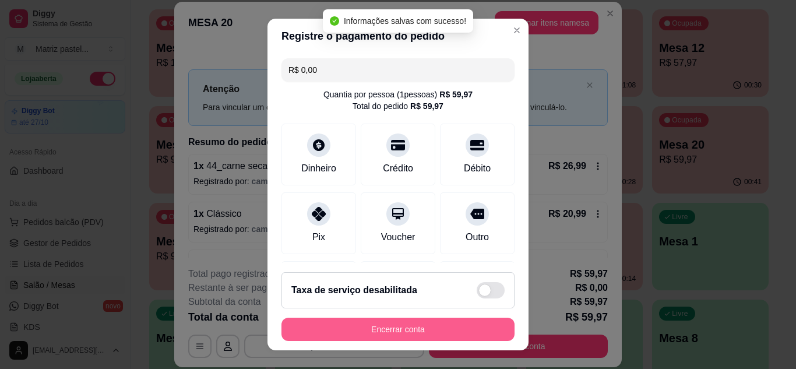
click at [404, 325] on button "Encerrar conta" at bounding box center [397, 329] width 233 height 23
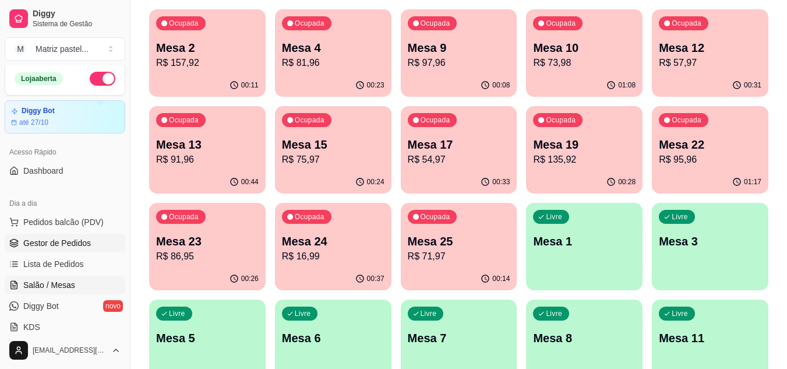
click at [43, 236] on link "Gestor de Pedidos" at bounding box center [65, 243] width 121 height 19
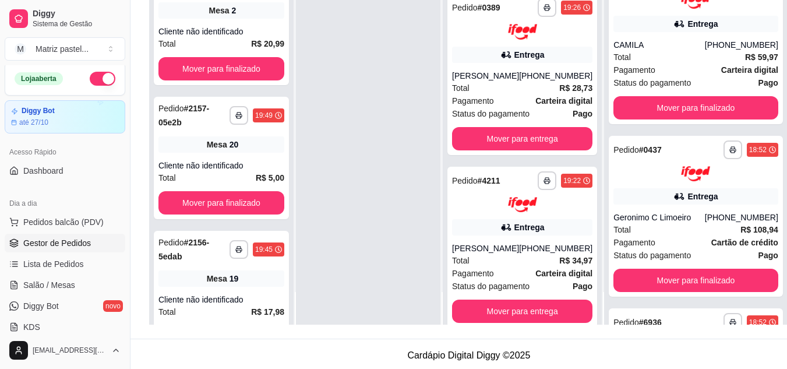
scroll to position [115, 0]
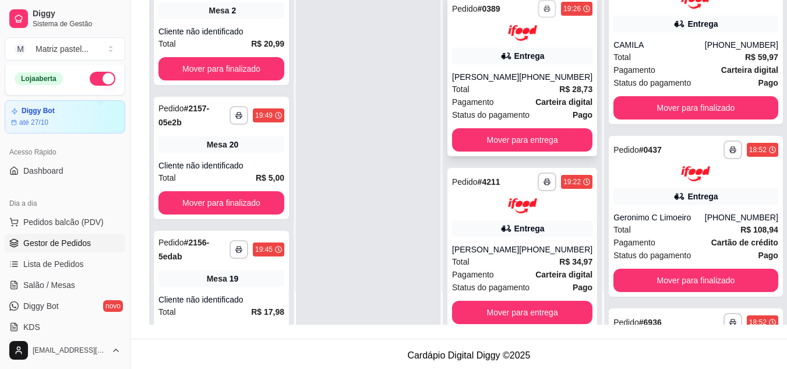
click at [544, 10] on icon "button" at bounding box center [547, 8] width 7 height 7
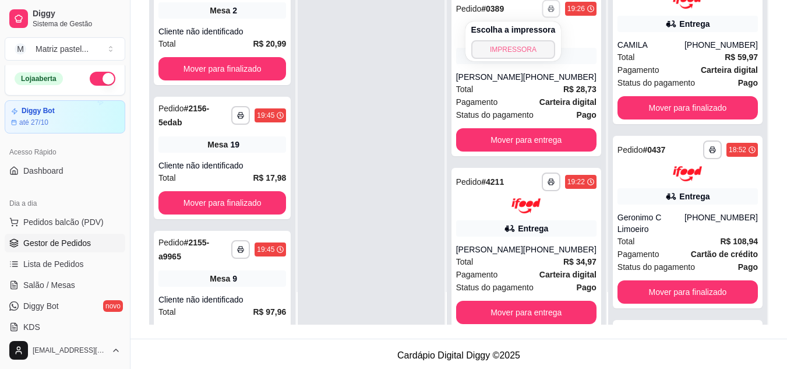
click at [533, 58] on button "IMPRESSORA" at bounding box center [513, 49] width 85 height 19
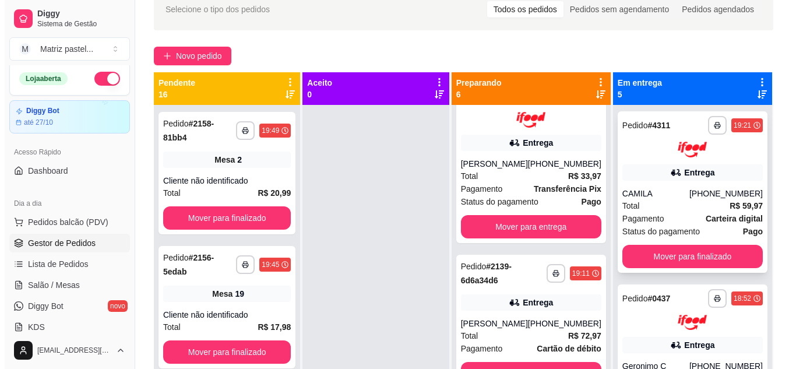
scroll to position [0, 0]
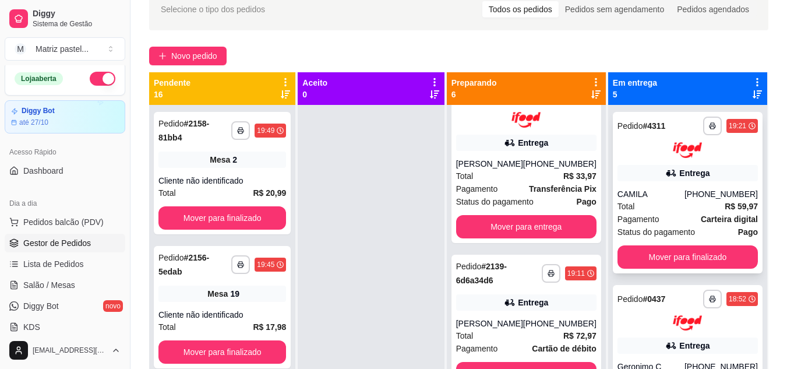
click at [673, 191] on div "CAMILA" at bounding box center [651, 194] width 67 height 12
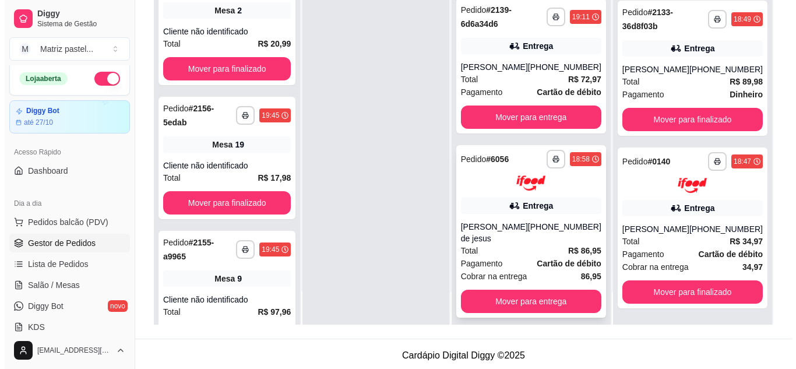
scroll to position [639, 0]
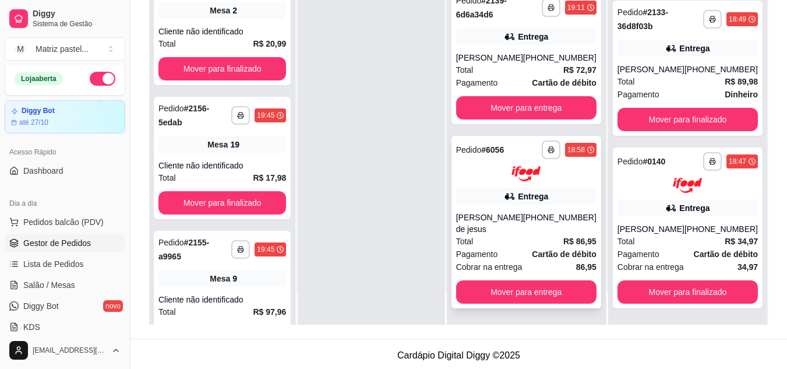
click at [499, 220] on div "Rosana Santos de jesus" at bounding box center [489, 223] width 67 height 23
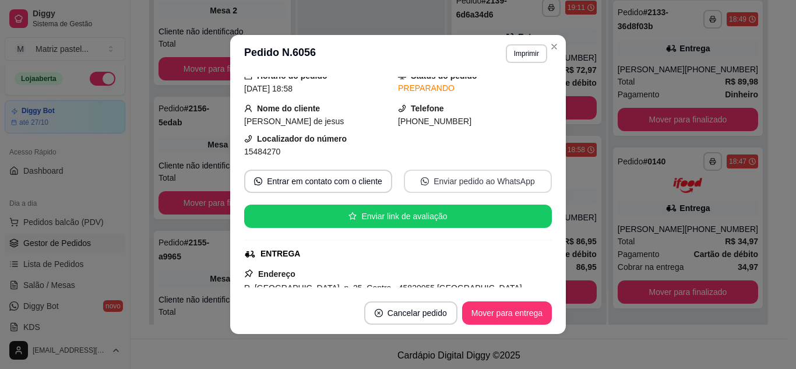
scroll to position [58, 0]
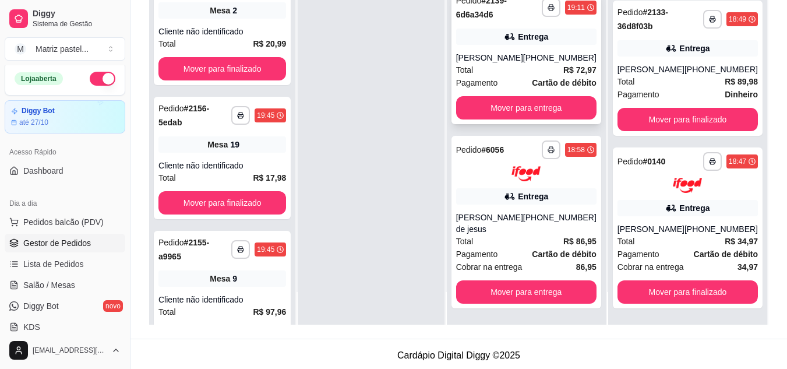
click at [544, 54] on div "(73) 98173-6177" at bounding box center [559, 58] width 73 height 12
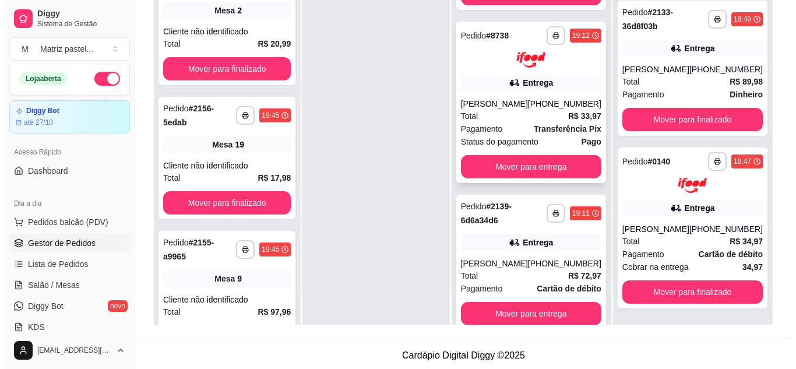
scroll to position [406, 0]
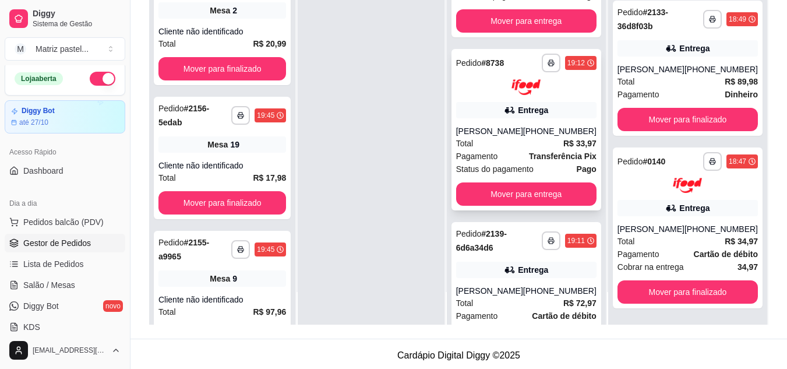
click at [498, 102] on div "Entrega" at bounding box center [526, 110] width 140 height 16
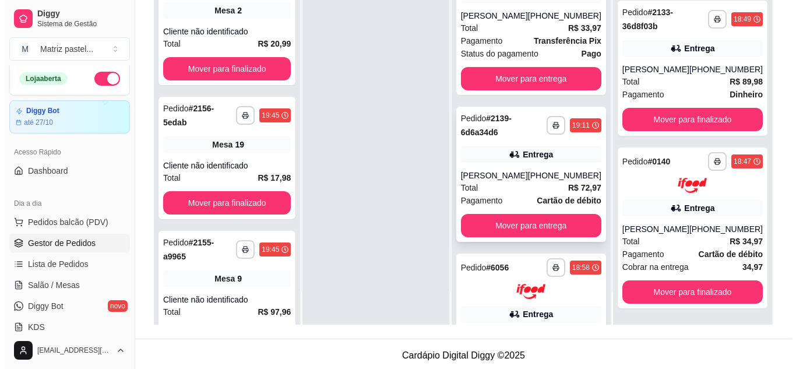
scroll to position [523, 0]
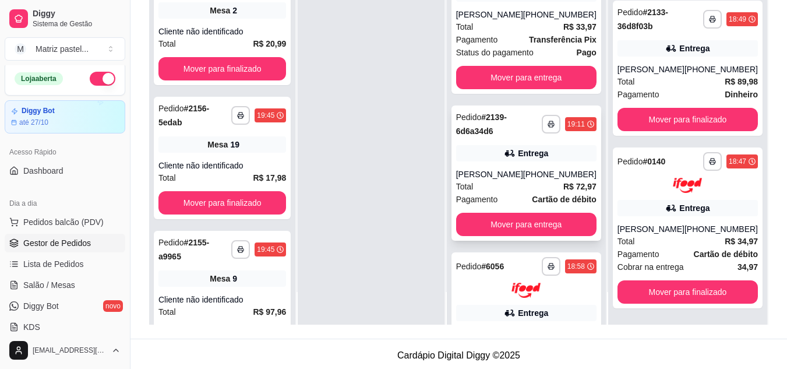
click at [487, 192] on div "Total R$ 72,97" at bounding box center [526, 186] width 140 height 13
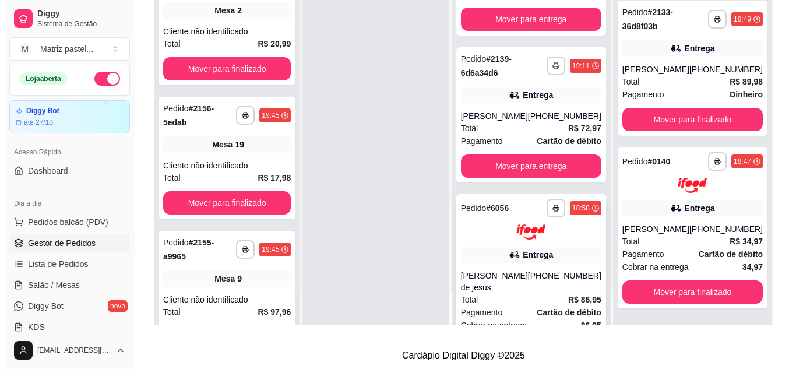
scroll to position [639, 0]
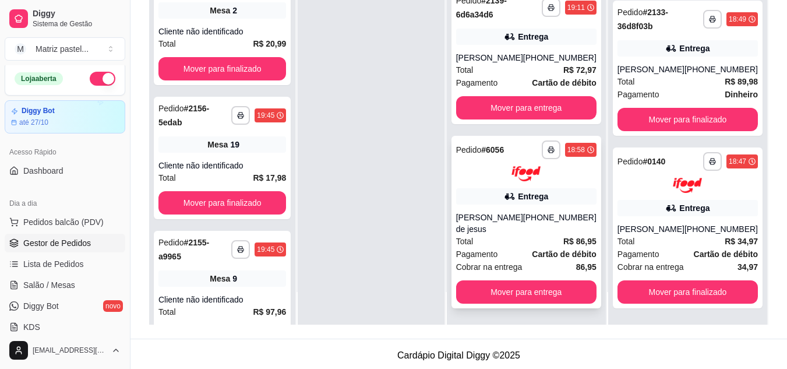
click at [506, 220] on div "Rosana Santos de jesus" at bounding box center [489, 223] width 67 height 23
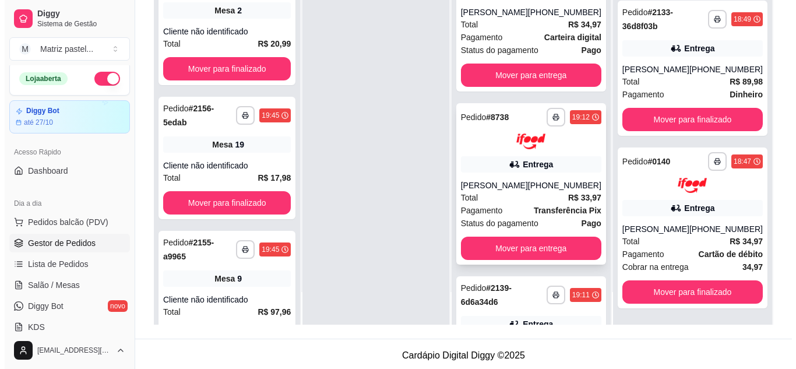
scroll to position [348, 0]
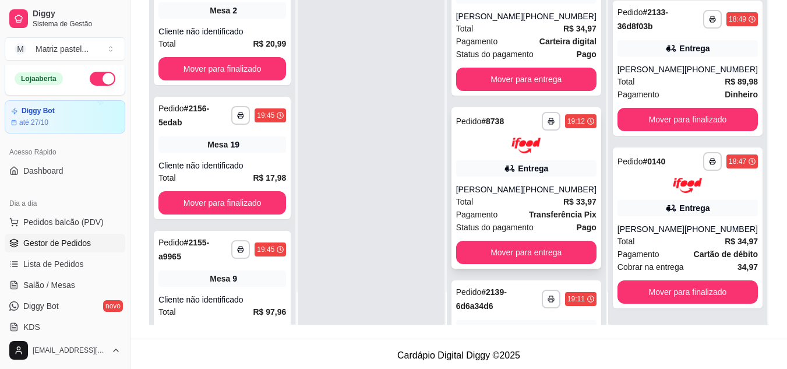
click at [486, 174] on div "Entrega" at bounding box center [526, 168] width 140 height 16
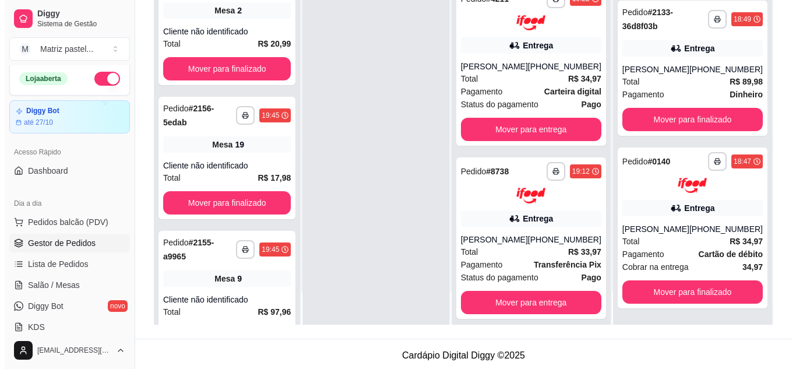
scroll to position [231, 0]
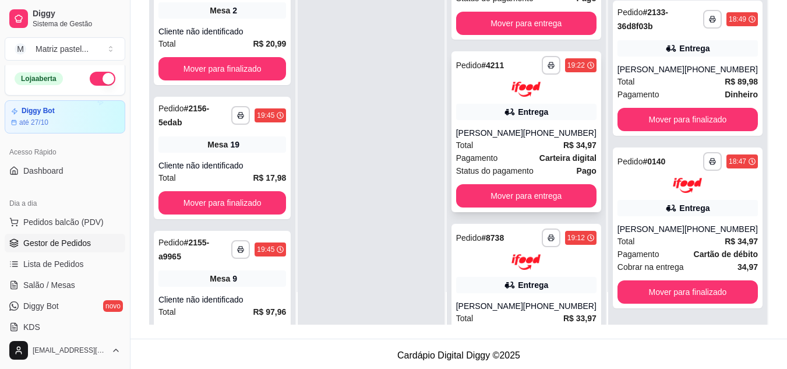
click at [498, 141] on div "Total R$ 34,97" at bounding box center [526, 145] width 140 height 13
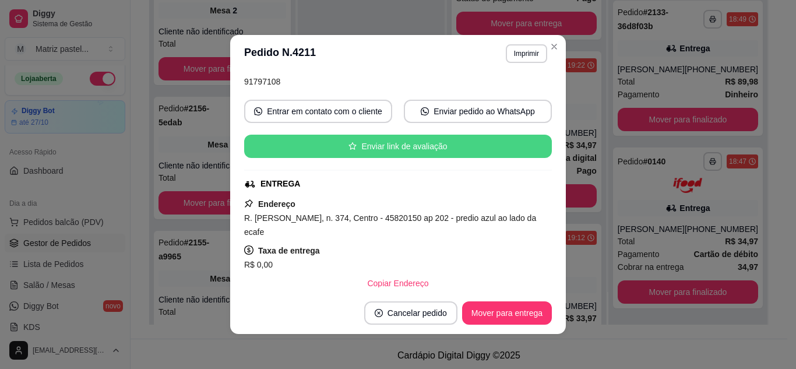
scroll to position [117, 0]
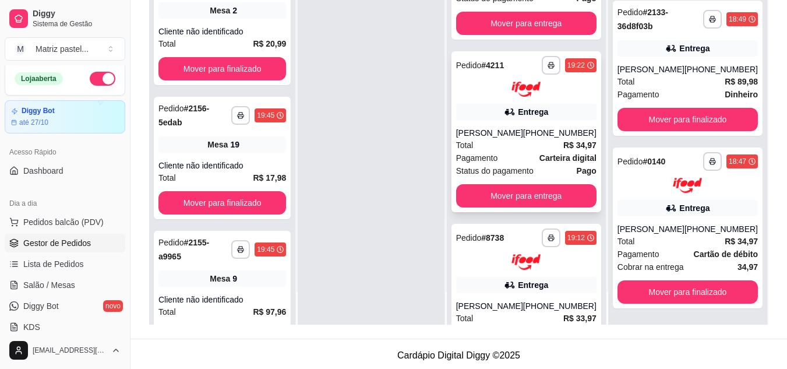
click at [523, 147] on div "Total R$ 34,97" at bounding box center [526, 145] width 140 height 13
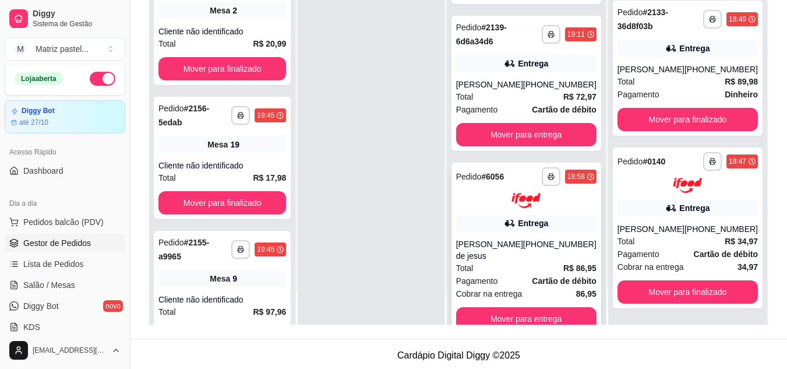
scroll to position [639, 0]
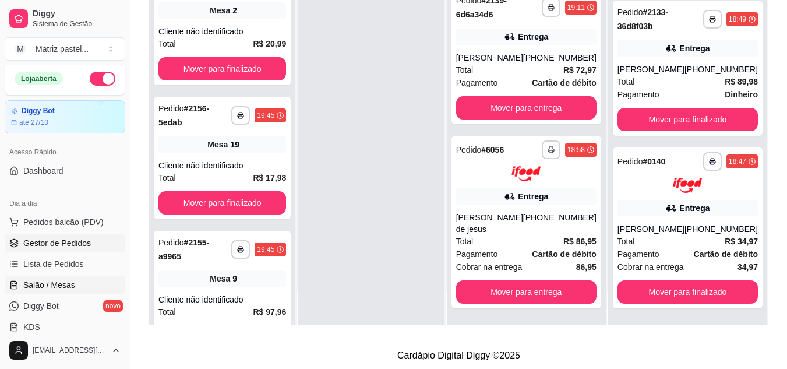
click at [27, 279] on span "Salão / Mesas" at bounding box center [49, 285] width 52 height 12
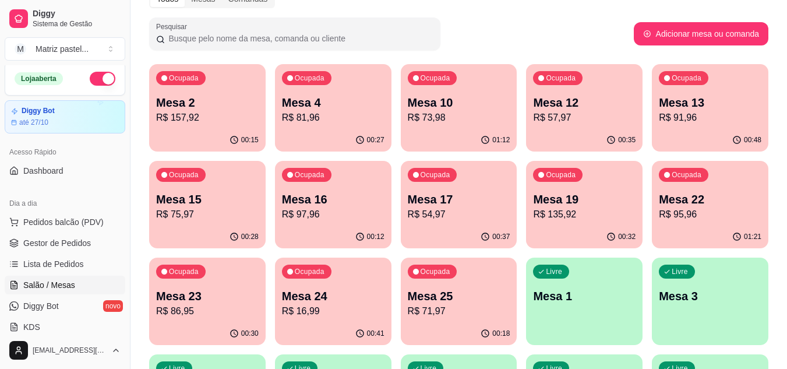
scroll to position [117, 0]
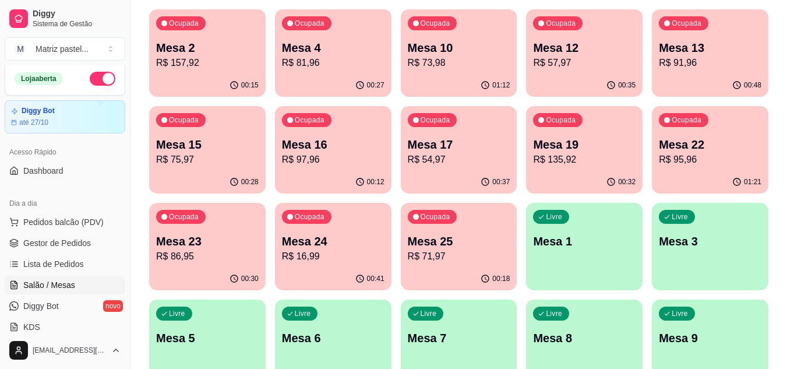
click at [432, 160] on p "R$ 54,97" at bounding box center [459, 160] width 103 height 14
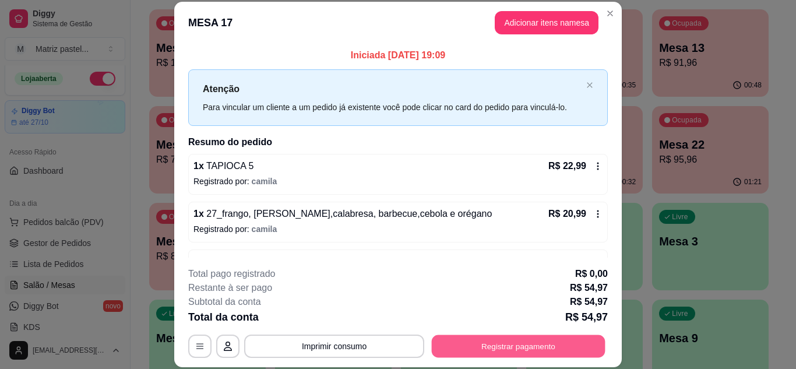
click at [511, 340] on button "Registrar pagamento" at bounding box center [519, 346] width 174 height 23
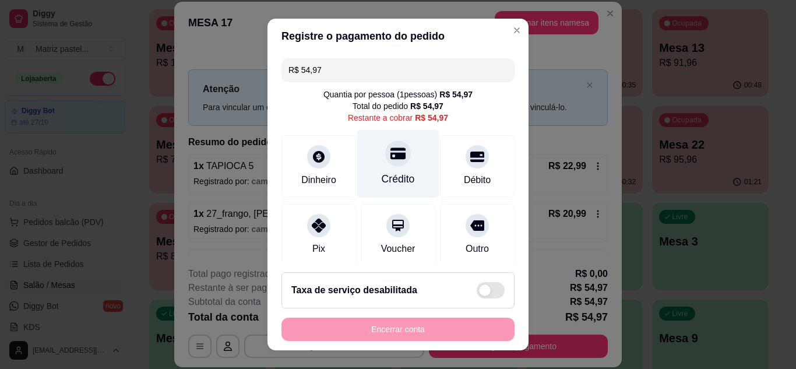
click at [382, 175] on div "Crédito" at bounding box center [398, 178] width 33 height 15
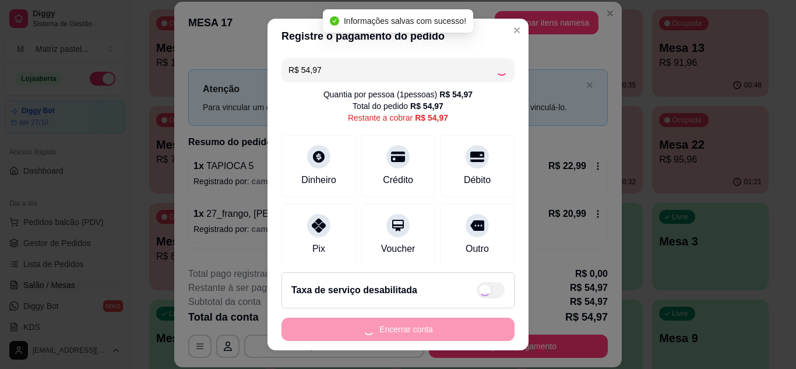
type input "R$ 0,00"
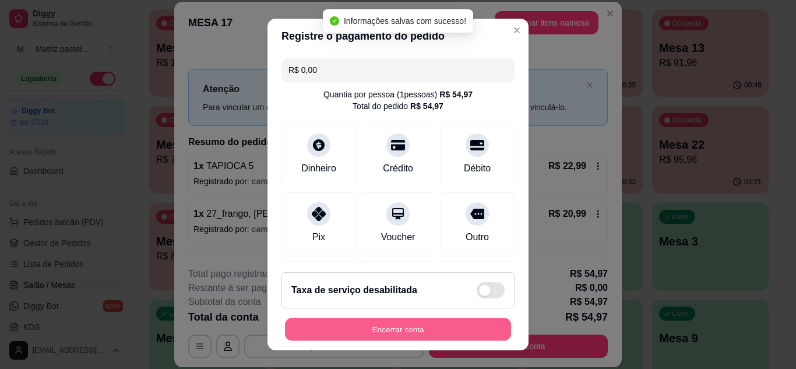
click at [394, 318] on button "Encerrar conta" at bounding box center [398, 329] width 226 height 23
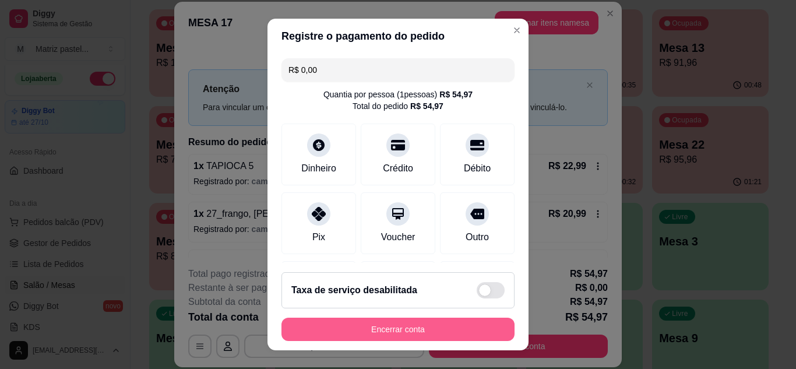
click at [430, 328] on button "Encerrar conta" at bounding box center [397, 329] width 233 height 23
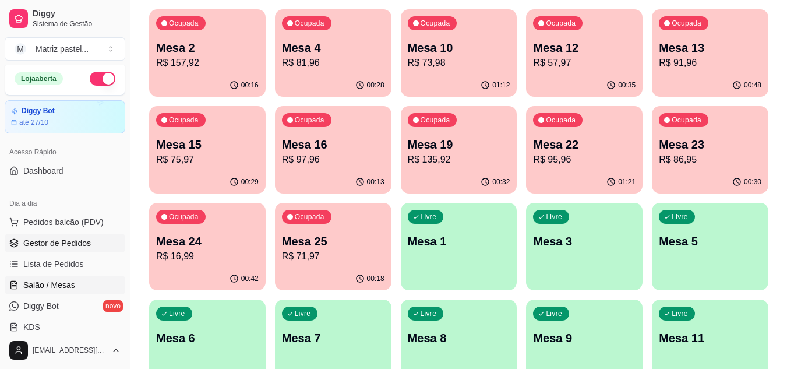
click at [57, 239] on span "Gestor de Pedidos" at bounding box center [57, 243] width 68 height 12
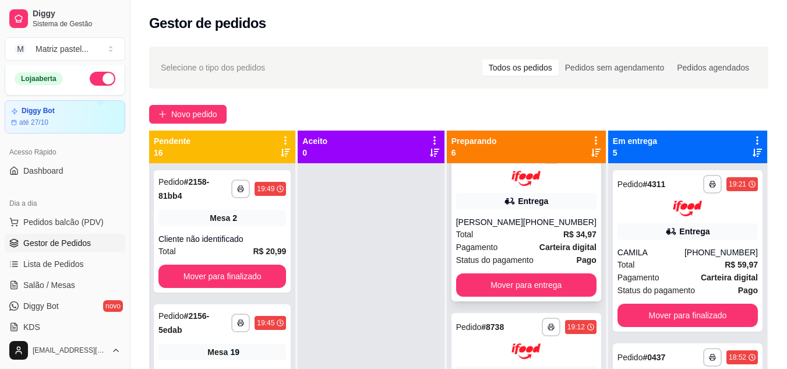
scroll to position [291, 0]
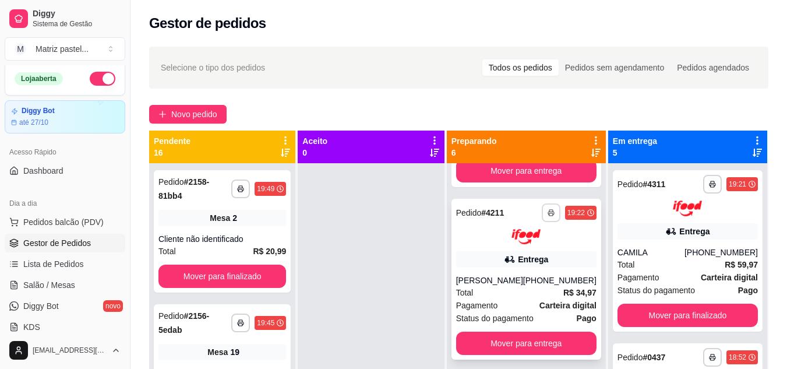
click at [542, 213] on button "button" at bounding box center [551, 212] width 19 height 19
click at [502, 261] on button "IMPRESSORA" at bounding box center [514, 253] width 82 height 18
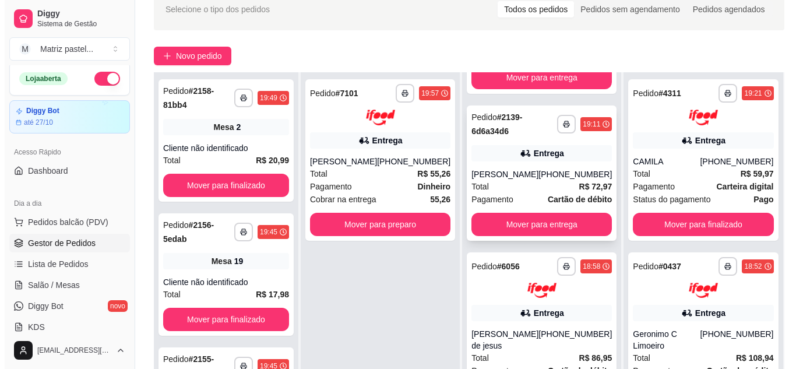
scroll to position [117, 0]
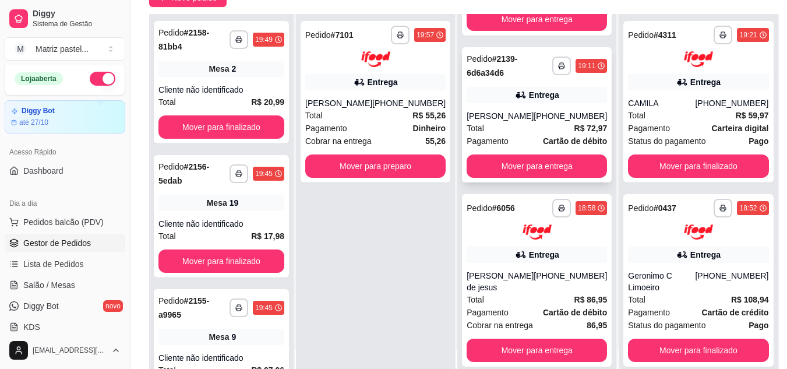
click at [505, 119] on div "Alcino costa" at bounding box center [500, 116] width 67 height 12
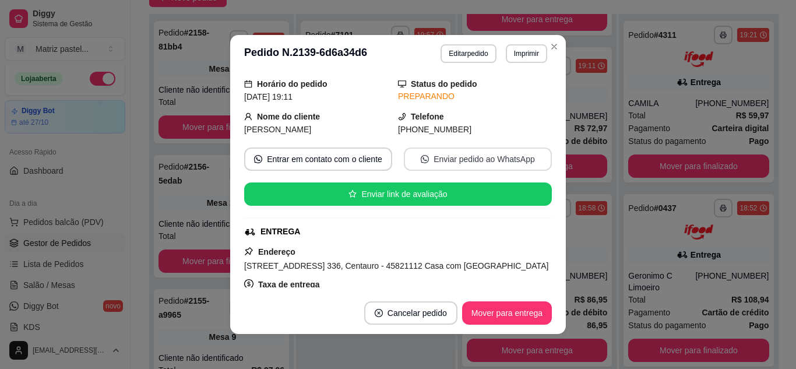
scroll to position [58, 0]
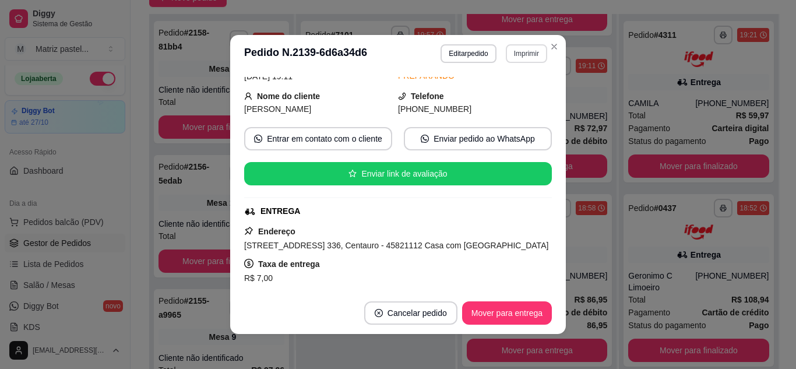
click at [528, 51] on button "Imprimir" at bounding box center [526, 53] width 41 height 19
click at [511, 93] on button "IMPRESSORA" at bounding box center [512, 89] width 68 height 15
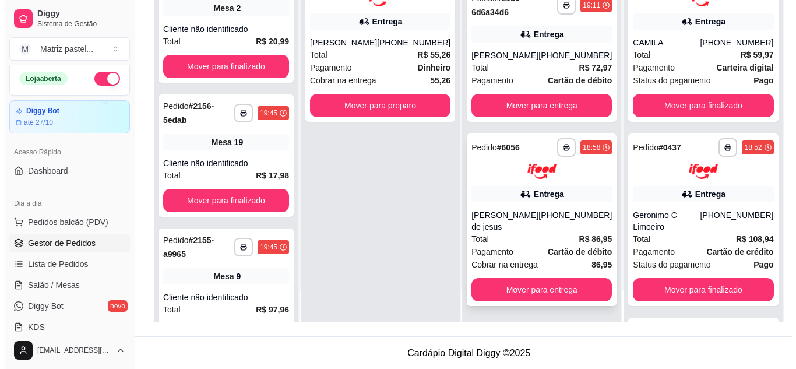
scroll to position [178, 0]
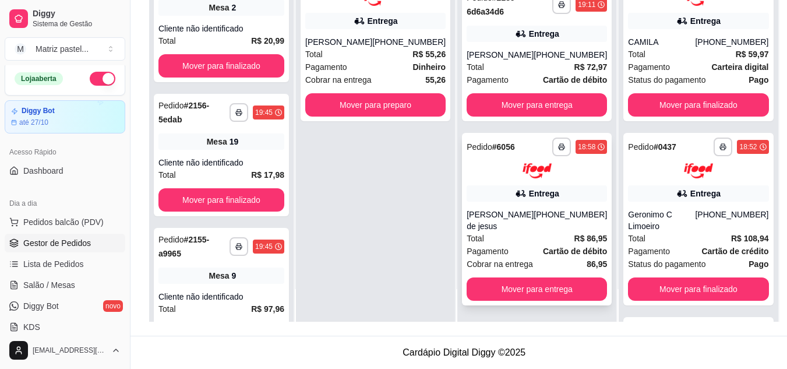
click at [536, 217] on div "(08) 00705-4050" at bounding box center [570, 220] width 73 height 23
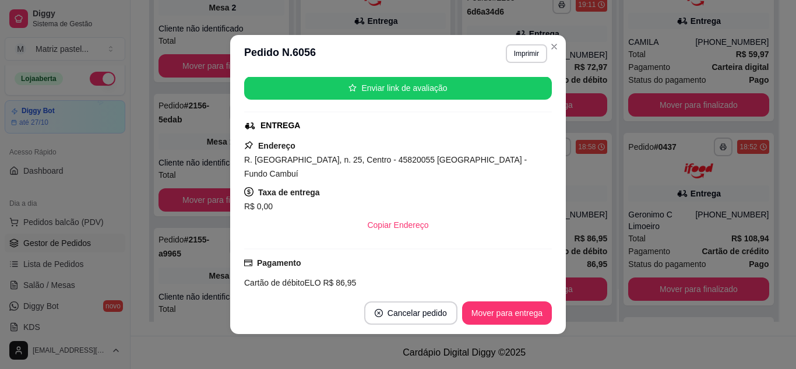
scroll to position [175, 0]
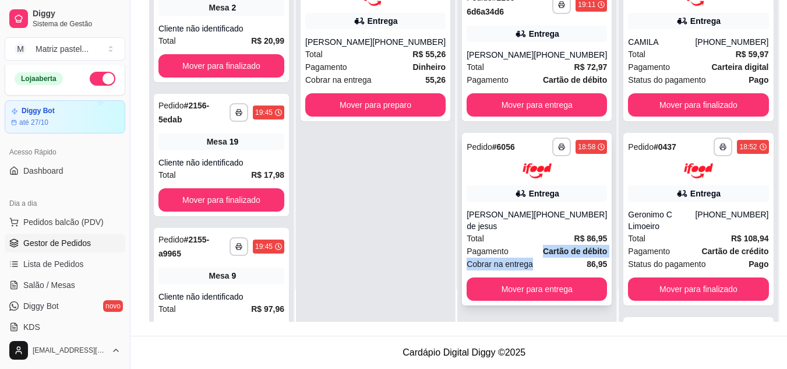
click at [526, 259] on div "**********" at bounding box center [537, 219] width 150 height 173
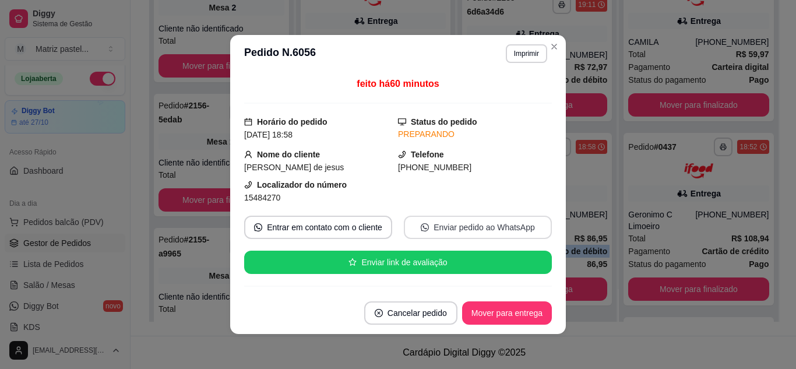
scroll to position [58, 0]
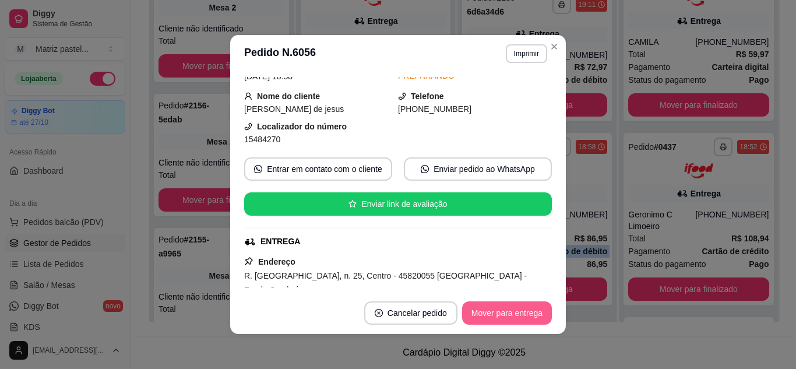
click at [490, 307] on button "Mover para entrega" at bounding box center [507, 312] width 90 height 23
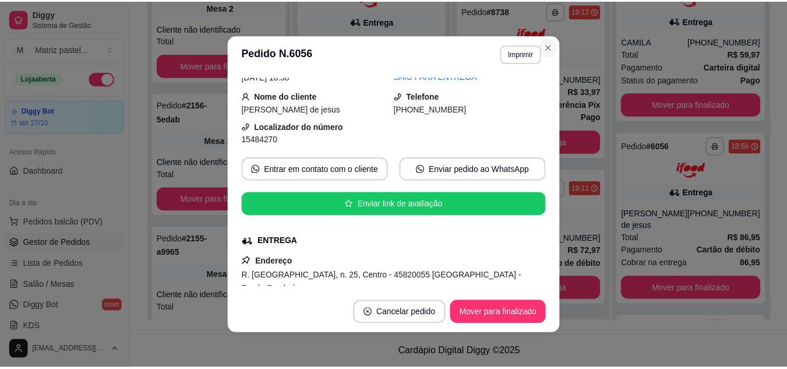
scroll to position [455, 0]
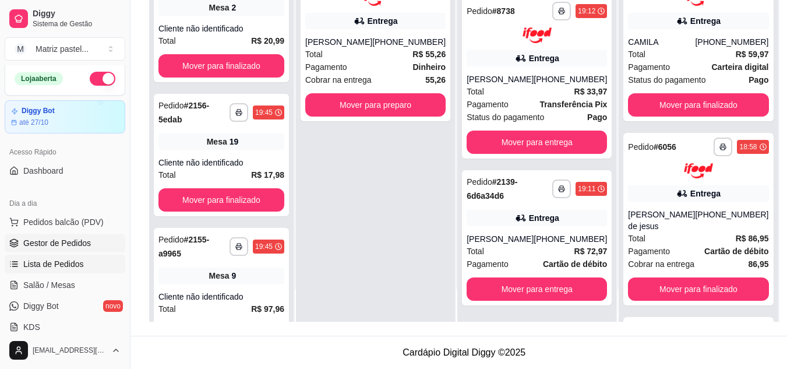
click at [76, 261] on span "Lista de Pedidos" at bounding box center [53, 264] width 61 height 12
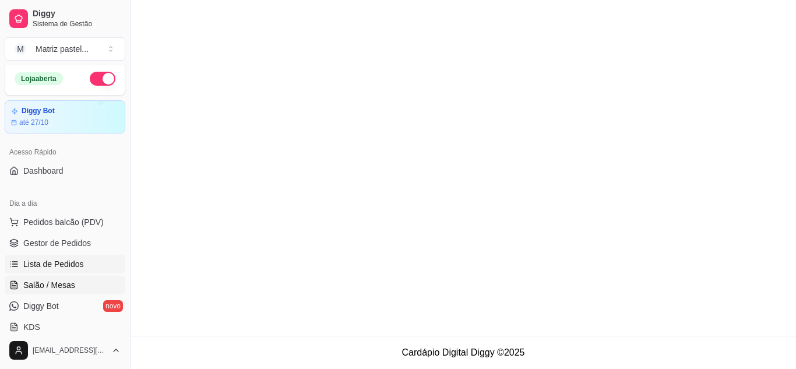
click at [73, 284] on link "Salão / Mesas" at bounding box center [65, 285] width 121 height 19
click at [70, 251] on link "Gestor de Pedidos" at bounding box center [65, 243] width 121 height 19
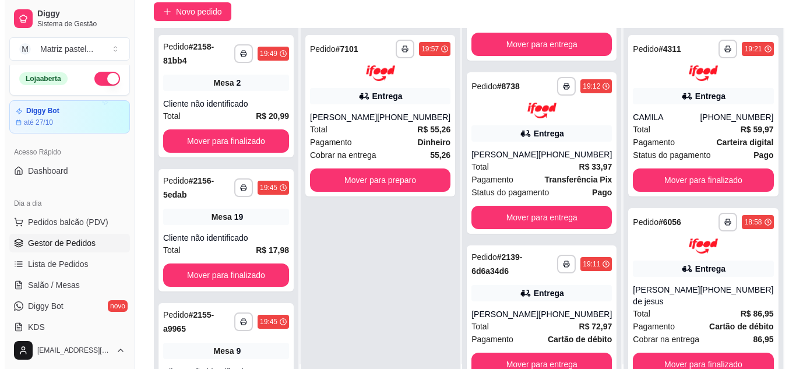
scroll to position [117, 0]
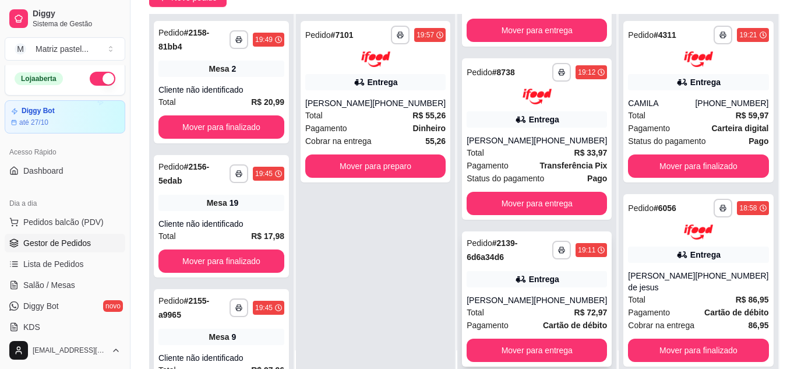
click at [481, 275] on div "Entrega" at bounding box center [537, 279] width 140 height 16
click at [516, 121] on div "Entrega" at bounding box center [537, 119] width 140 height 16
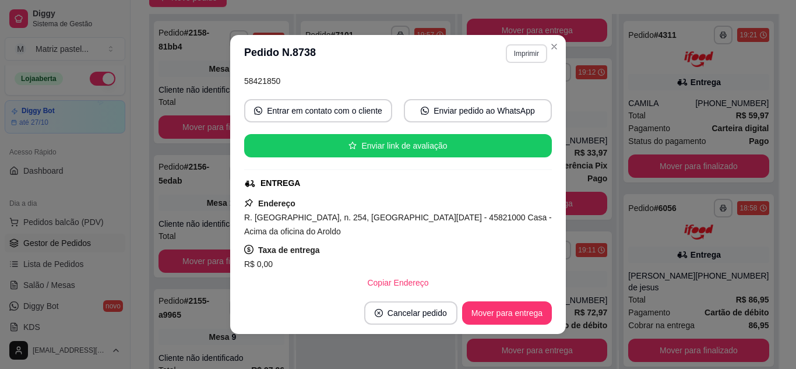
click at [535, 55] on button "Imprimir" at bounding box center [526, 53] width 41 height 19
click at [506, 97] on button "IMPRESSORA" at bounding box center [512, 89] width 68 height 15
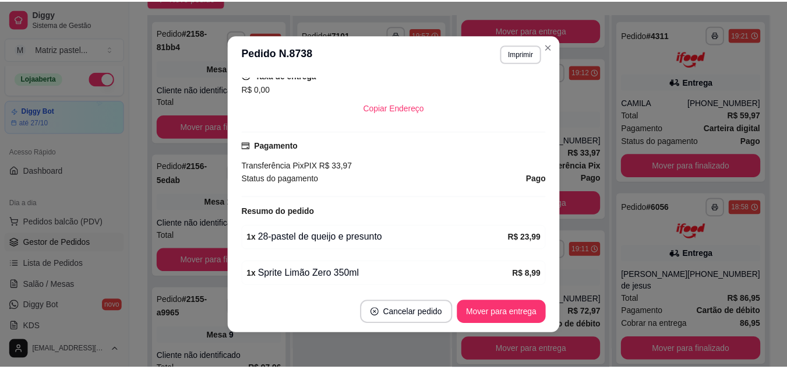
scroll to position [322, 0]
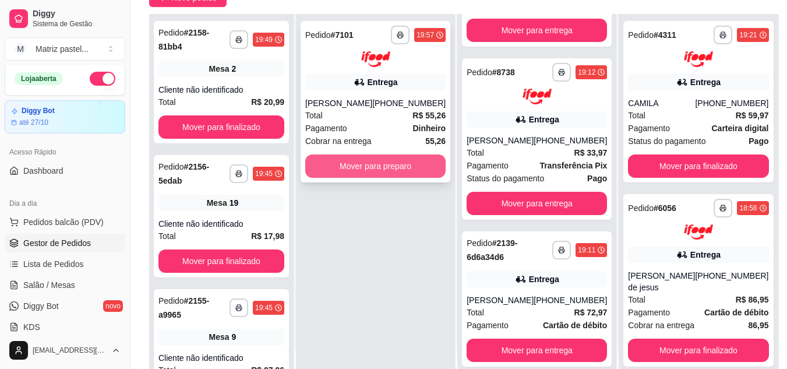
click at [393, 178] on button "Mover para preparo" at bounding box center [375, 165] width 140 height 23
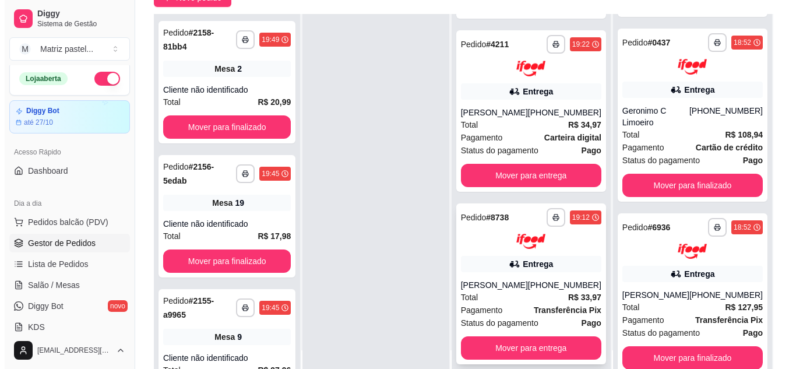
scroll to position [464, 0]
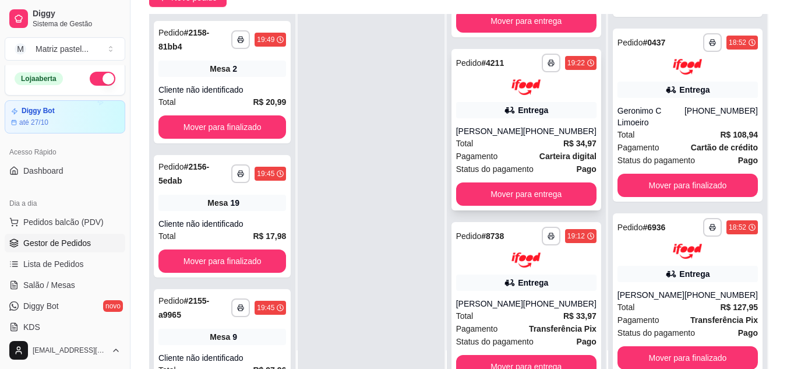
click at [515, 150] on div "Total R$ 34,97" at bounding box center [526, 143] width 140 height 13
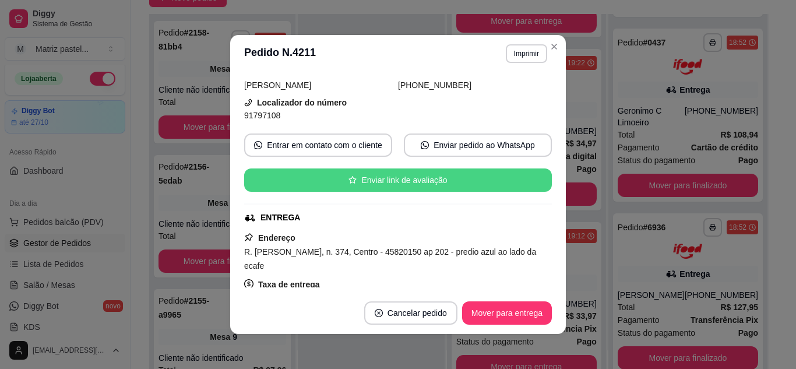
scroll to position [117, 0]
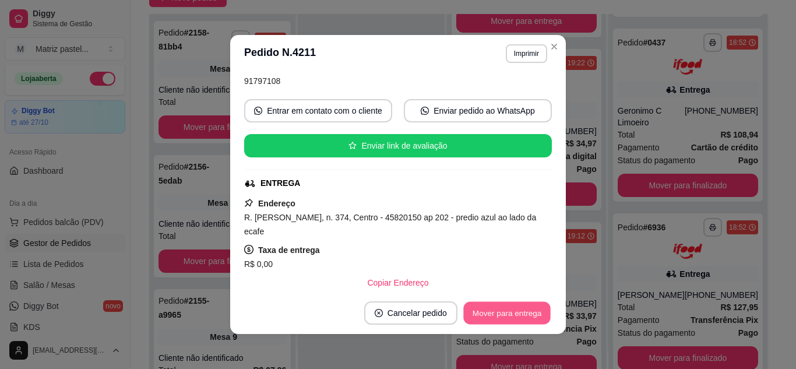
click at [491, 319] on button "Mover para entrega" at bounding box center [506, 313] width 87 height 23
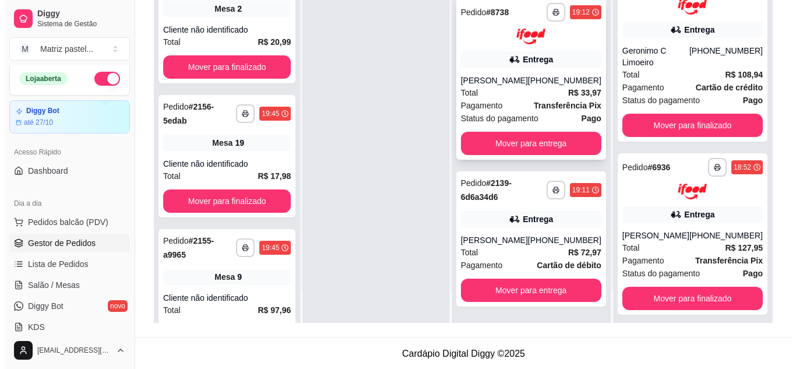
scroll to position [178, 0]
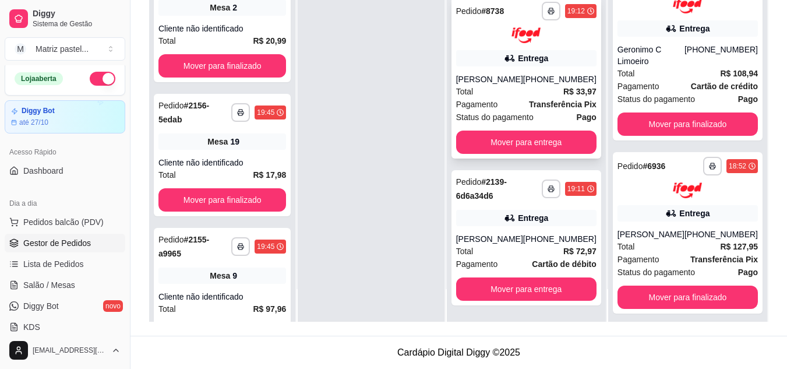
click at [498, 84] on div "Manu Cordeiro" at bounding box center [489, 79] width 67 height 12
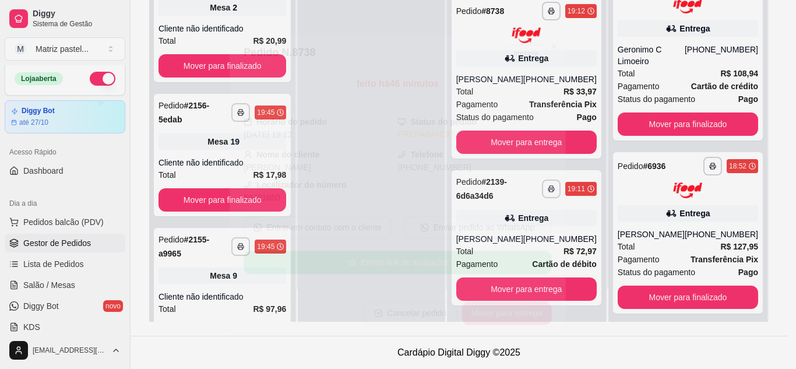
scroll to position [58, 0]
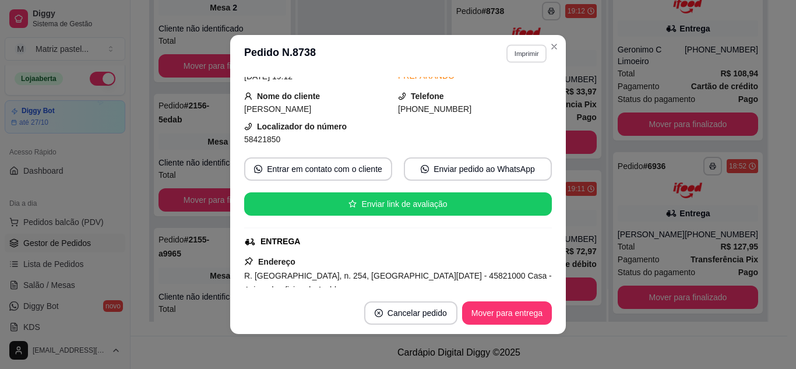
click at [519, 52] on button "Imprimir" at bounding box center [526, 53] width 40 height 18
click at [552, 55] on button "Close" at bounding box center [554, 46] width 19 height 19
click at [551, 36] on header "**********" at bounding box center [398, 53] width 336 height 37
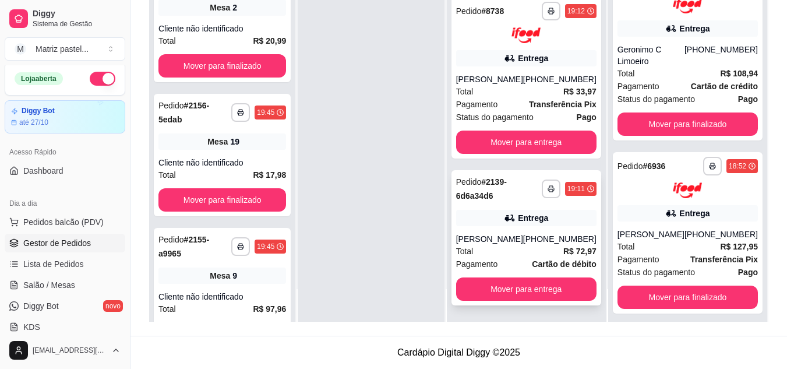
click at [491, 224] on div "Entrega" at bounding box center [526, 218] width 140 height 16
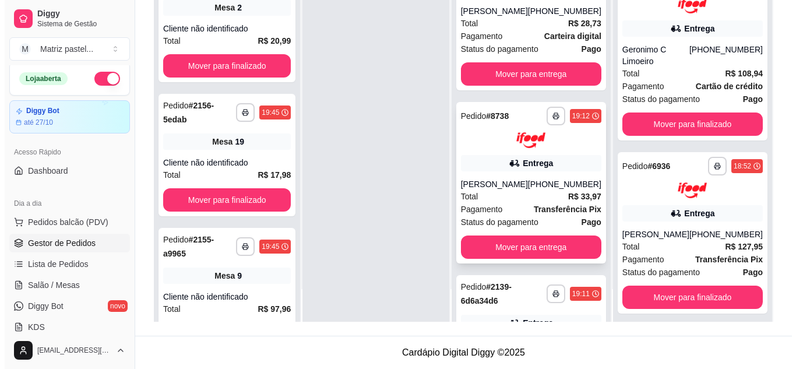
scroll to position [467, 0]
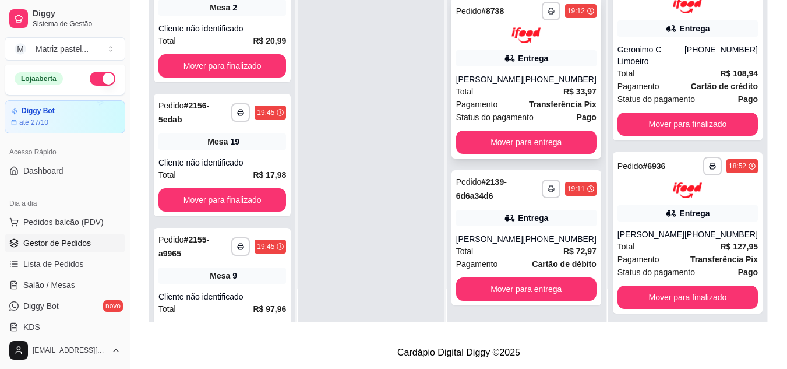
click at [482, 83] on div "Manu Cordeiro" at bounding box center [489, 79] width 67 height 12
click at [542, 196] on button "button" at bounding box center [551, 188] width 19 height 19
click at [514, 230] on button "IMPRESSORA" at bounding box center [513, 229] width 85 height 19
click at [57, 286] on span "Salão / Mesas" at bounding box center [49, 285] width 52 height 12
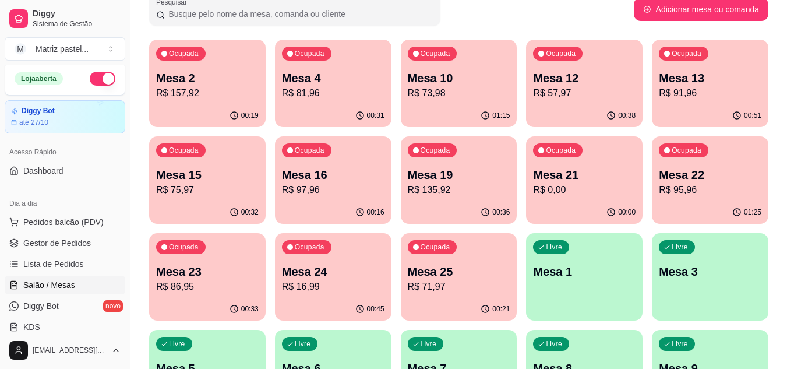
scroll to position [117, 0]
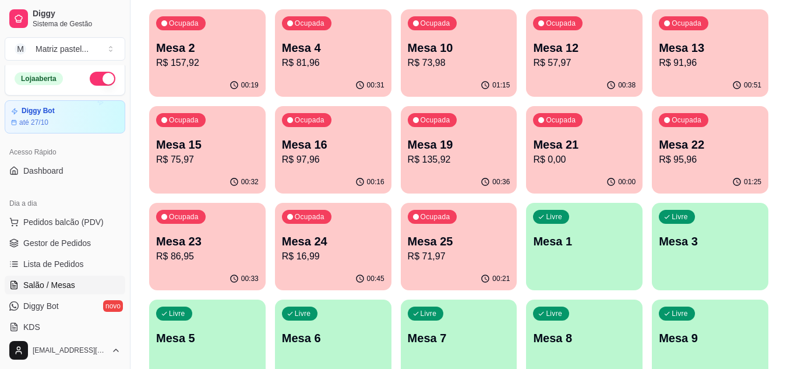
click at [696, 63] on p "R$ 91,96" at bounding box center [710, 63] width 103 height 14
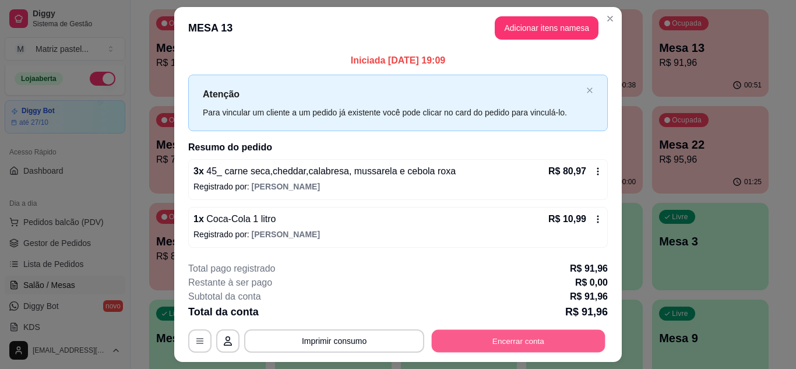
click at [504, 330] on button "Encerrar conta" at bounding box center [519, 341] width 174 height 23
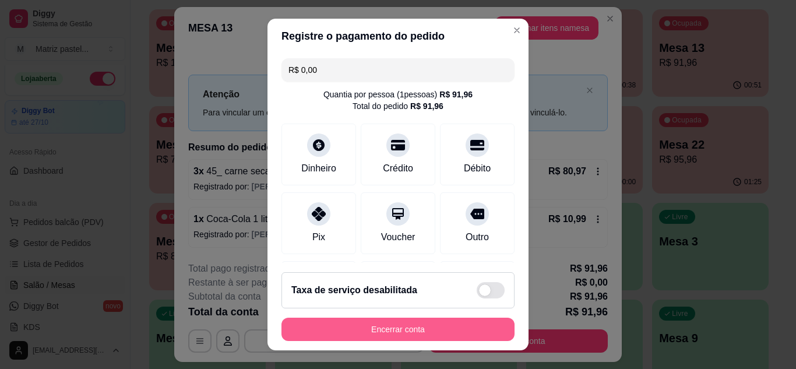
click at [456, 325] on button "Encerrar conta" at bounding box center [397, 329] width 233 height 23
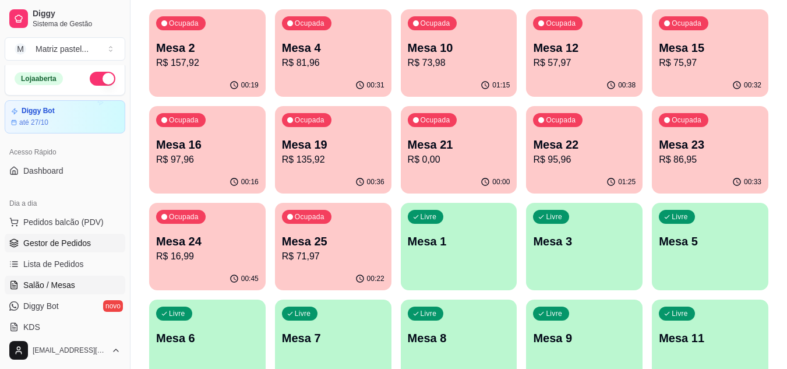
click at [67, 244] on span "Gestor de Pedidos" at bounding box center [57, 243] width 68 height 12
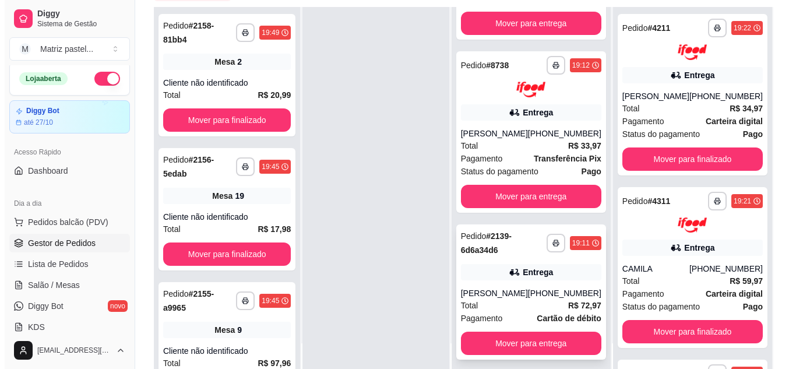
scroll to position [178, 0]
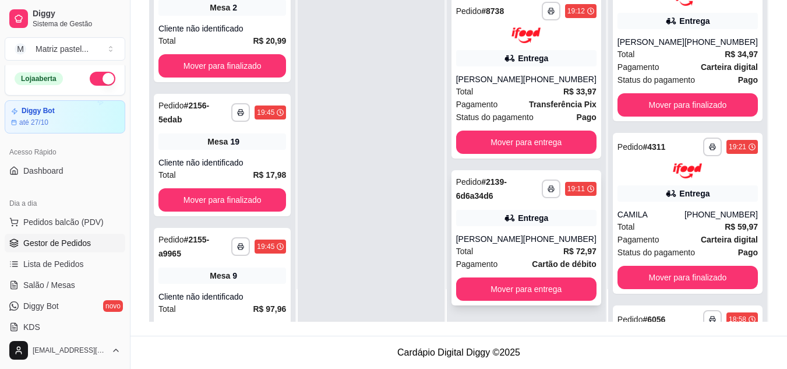
click at [507, 238] on div "Alcino costa" at bounding box center [489, 239] width 67 height 12
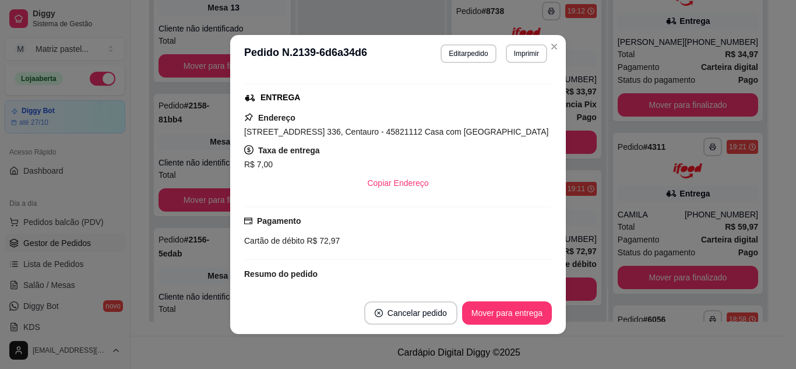
scroll to position [232, 0]
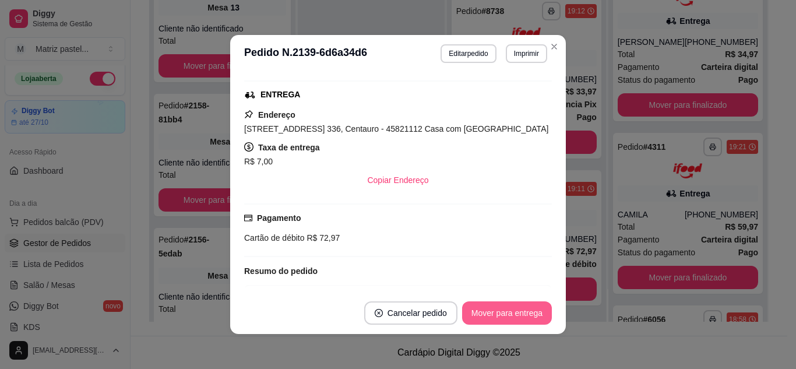
click at [508, 316] on button "Mover para entrega" at bounding box center [507, 312] width 90 height 23
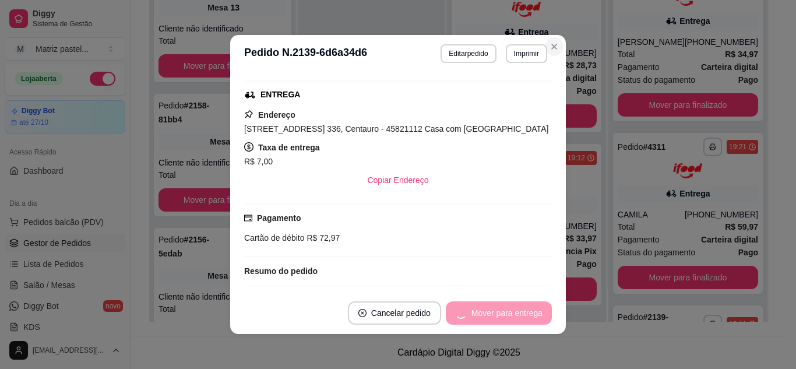
scroll to position [320, 0]
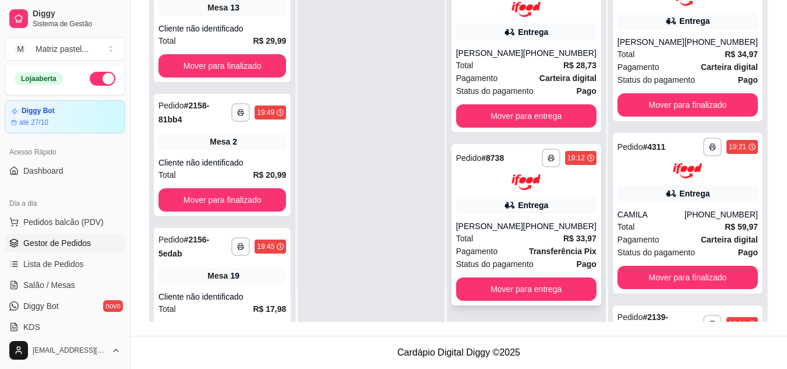
click at [526, 193] on div "**********" at bounding box center [527, 224] width 150 height 161
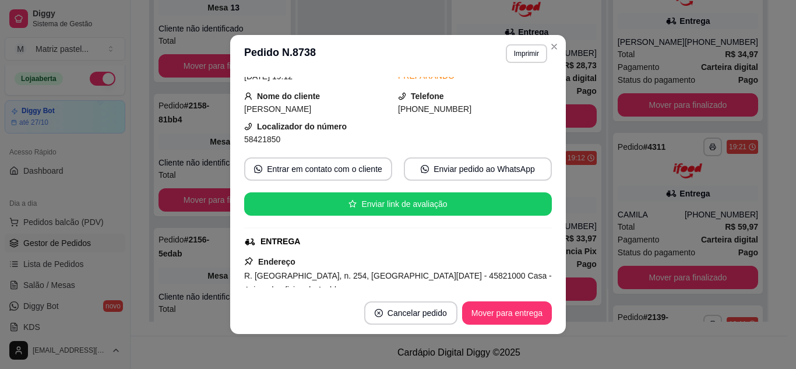
scroll to position [117, 0]
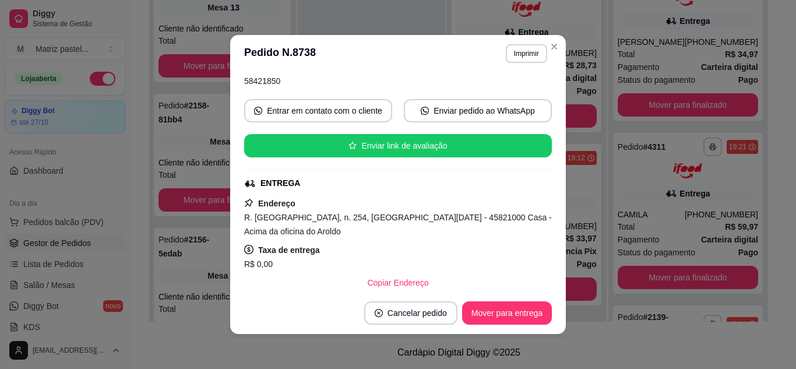
click at [492, 302] on button "Mover para entrega" at bounding box center [507, 312] width 90 height 23
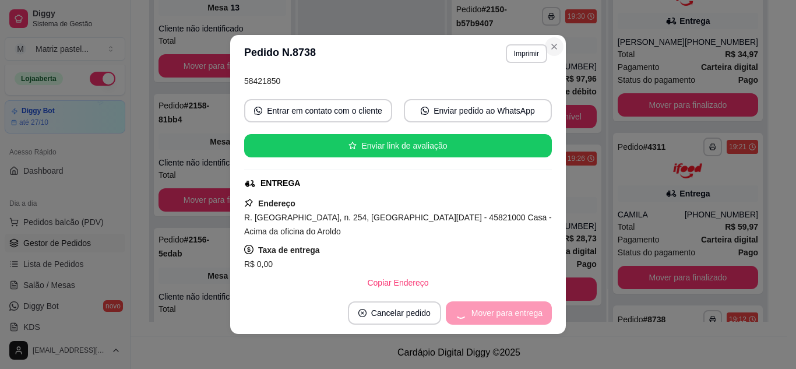
scroll to position [147, 0]
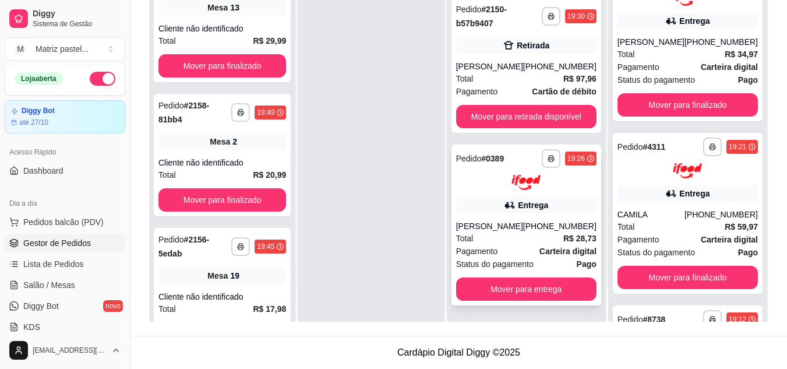
click at [509, 241] on div "Total R$ 28,73" at bounding box center [526, 238] width 140 height 13
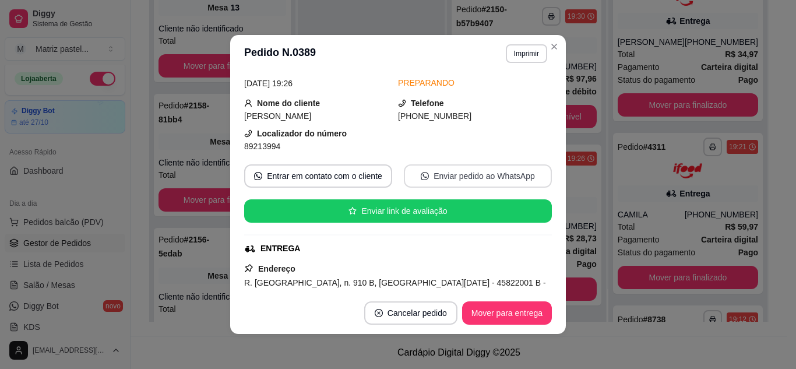
scroll to position [58, 0]
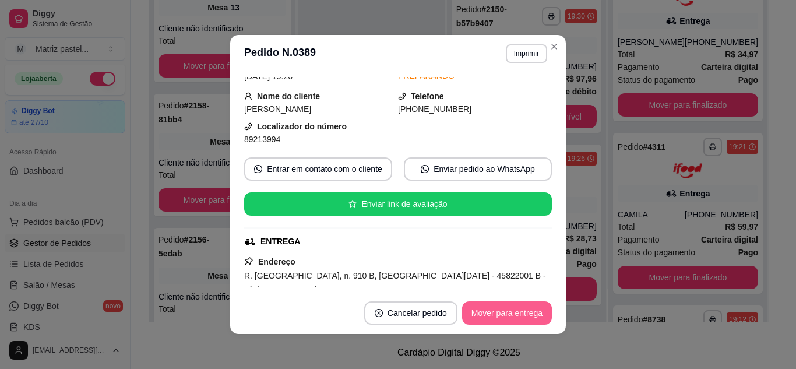
click at [487, 308] on button "Mover para entrega" at bounding box center [507, 312] width 90 height 23
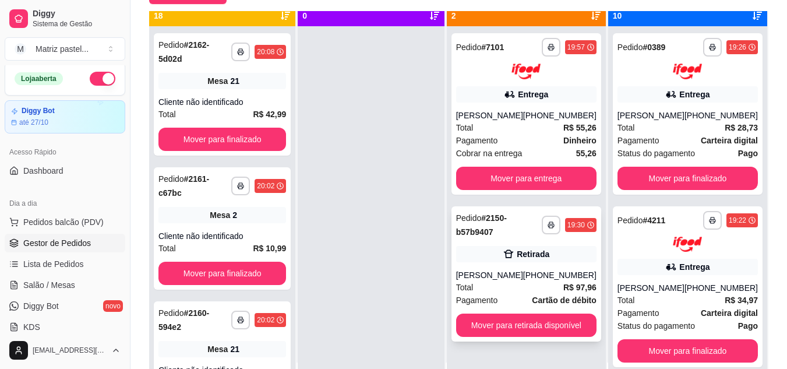
scroll to position [33, 0]
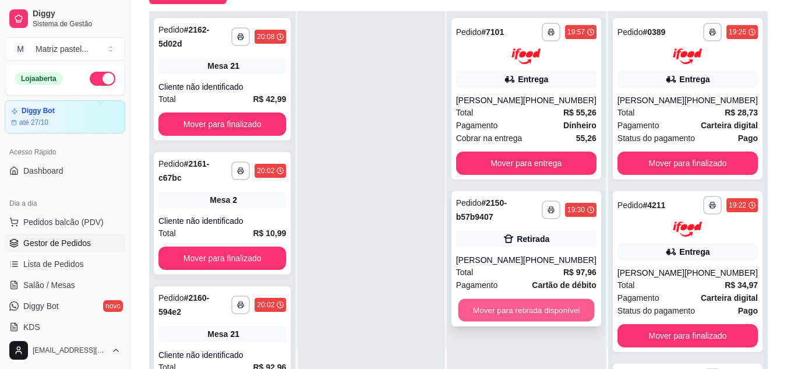
click at [498, 321] on button "Mover para retirada disponível" at bounding box center [526, 309] width 136 height 23
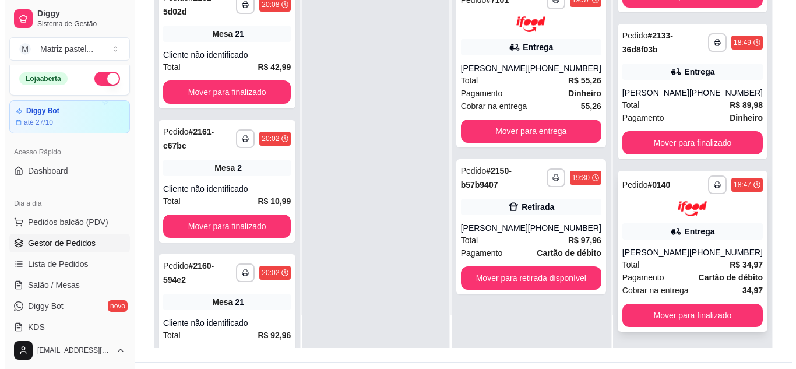
scroll to position [178, 0]
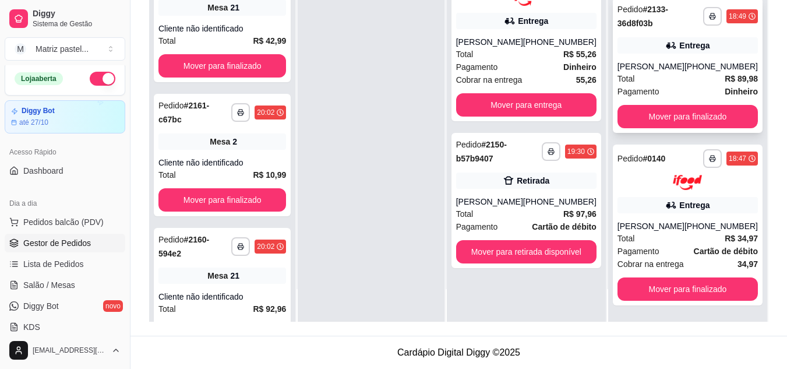
click at [663, 69] on div "Ricardo" at bounding box center [651, 67] width 67 height 12
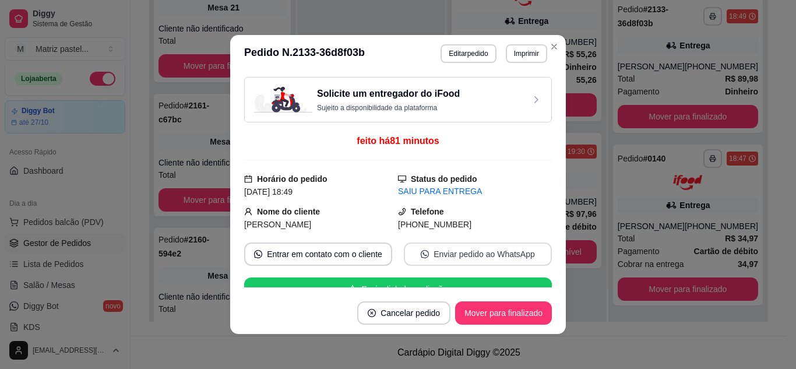
scroll to position [115, 0]
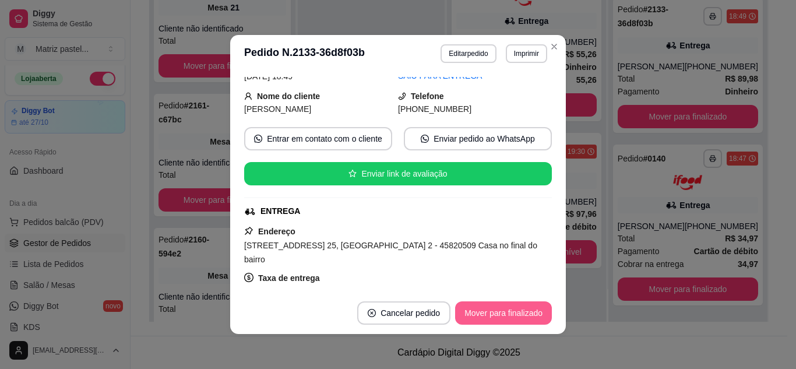
click at [495, 309] on button "Mover para finalizado" at bounding box center [503, 312] width 97 height 23
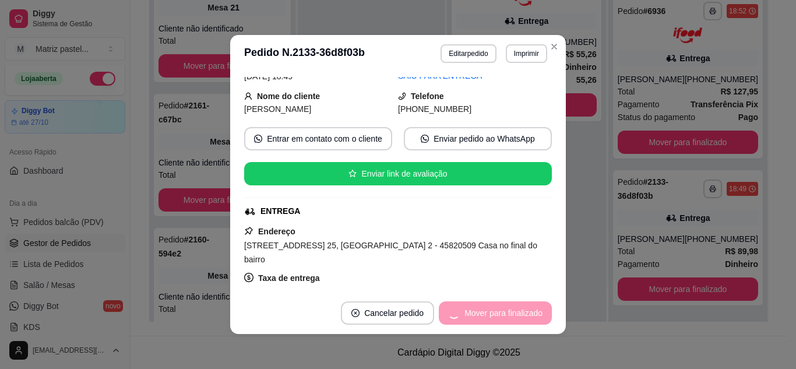
scroll to position [1144, 0]
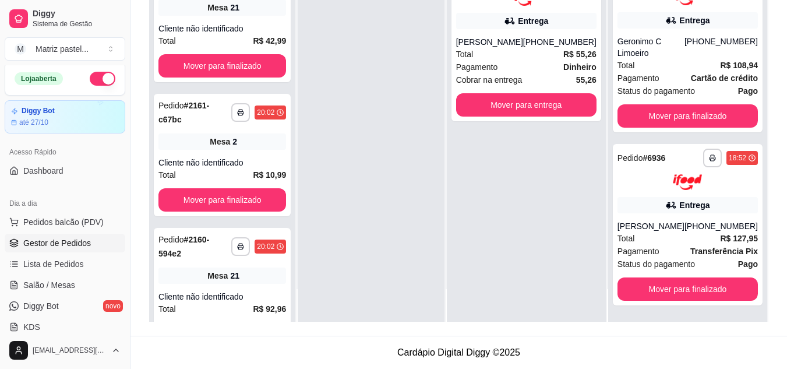
click at [643, 240] on div "Total R$ 127,95" at bounding box center [688, 238] width 140 height 13
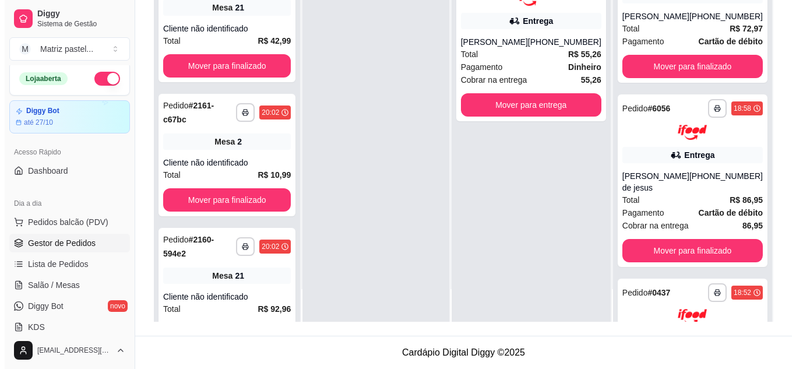
scroll to position [649, 0]
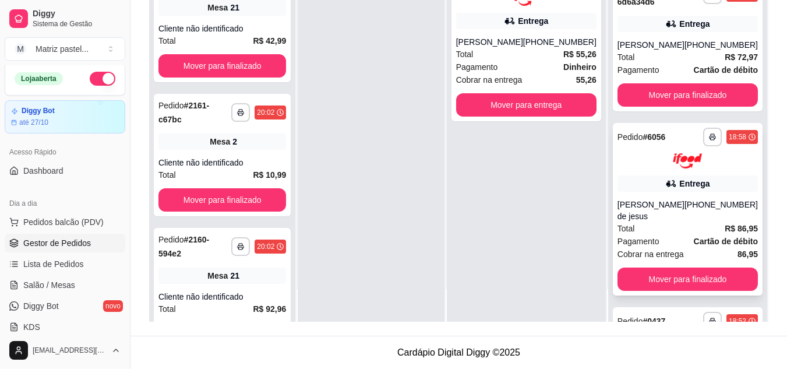
click at [670, 231] on div "Total R$ 86,95" at bounding box center [688, 228] width 140 height 13
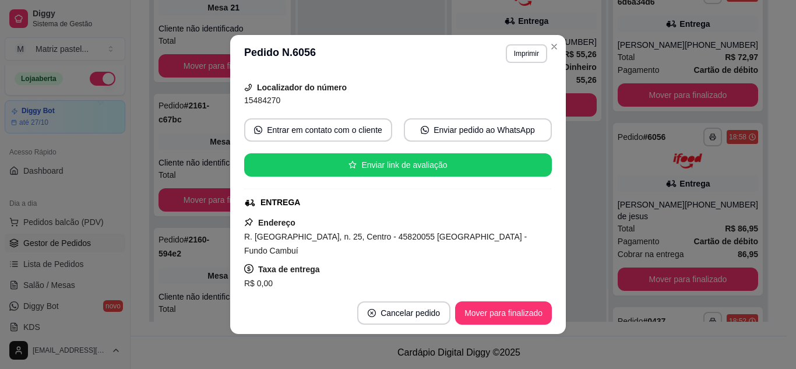
scroll to position [117, 0]
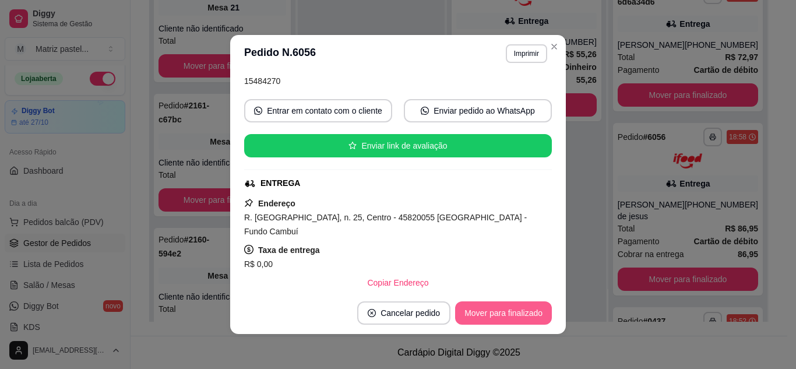
click at [469, 307] on button "Mover para finalizado" at bounding box center [503, 312] width 97 height 23
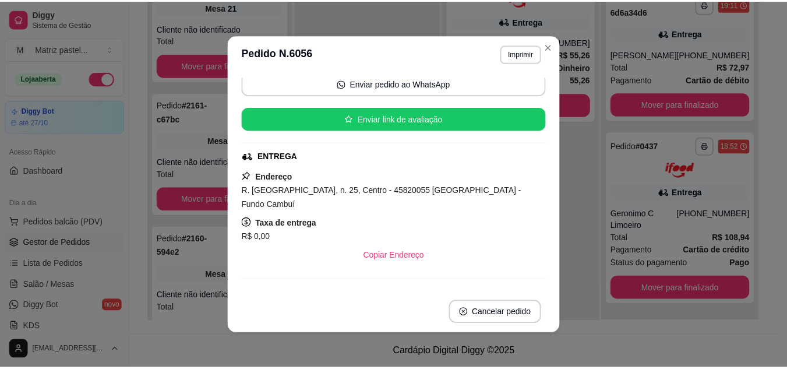
scroll to position [90, 0]
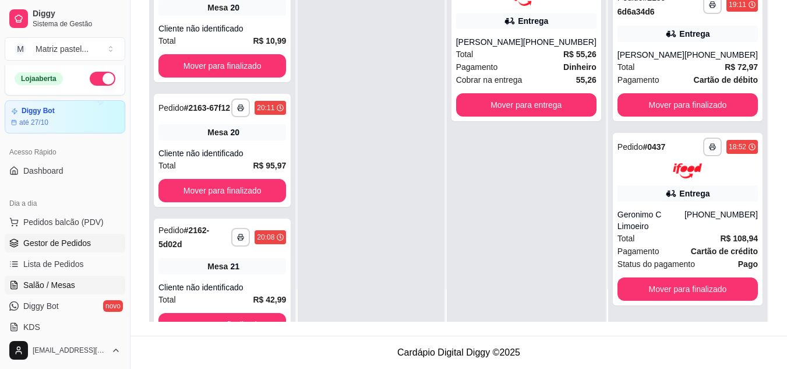
click at [59, 284] on span "Salão / Mesas" at bounding box center [49, 285] width 52 height 12
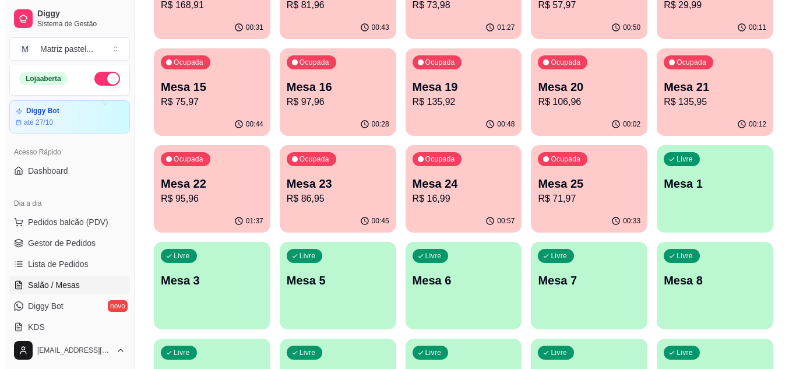
scroll to position [175, 0]
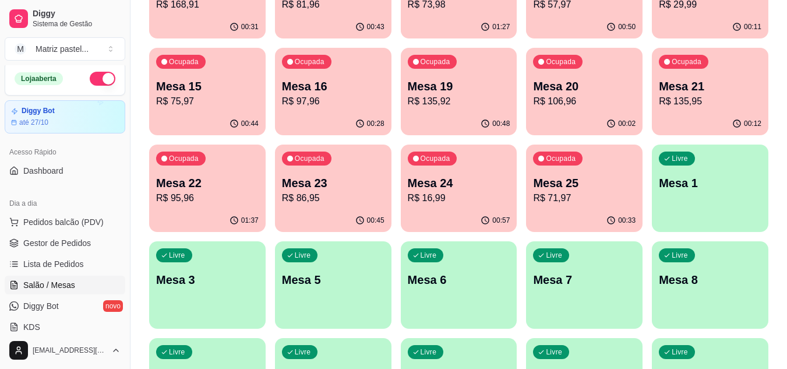
click at [358, 203] on p "R$ 86,95" at bounding box center [333, 198] width 103 height 14
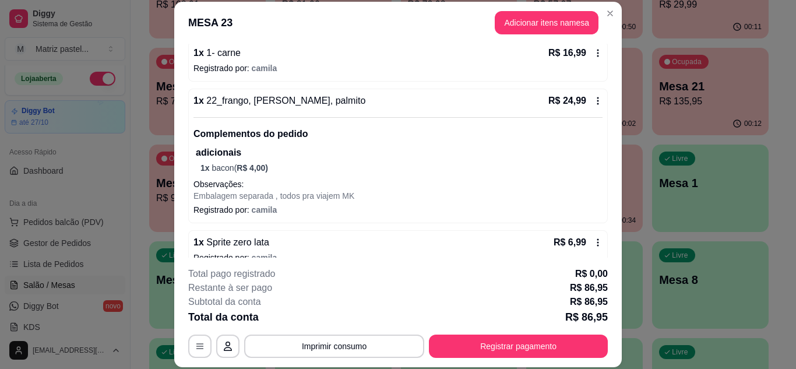
scroll to position [227, 0]
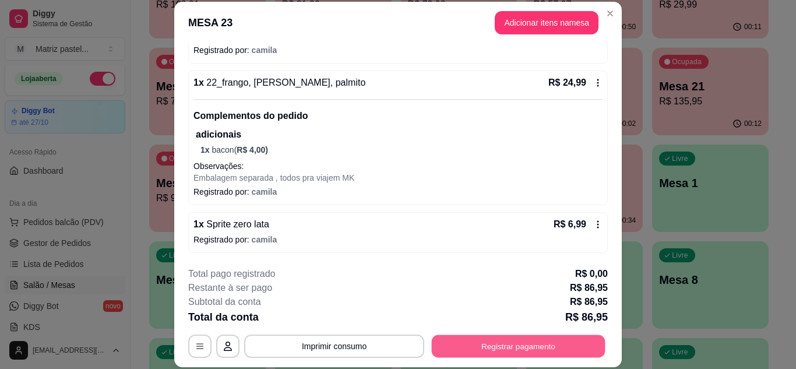
click at [433, 343] on button "Registrar pagamento" at bounding box center [519, 346] width 174 height 23
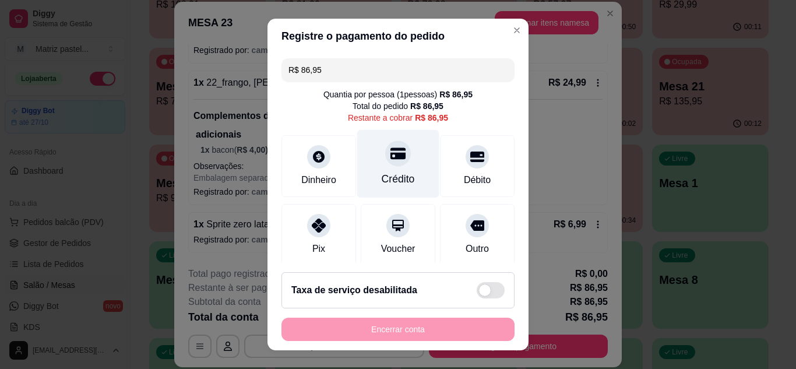
click at [407, 169] on div "Crédito" at bounding box center [398, 163] width 82 height 68
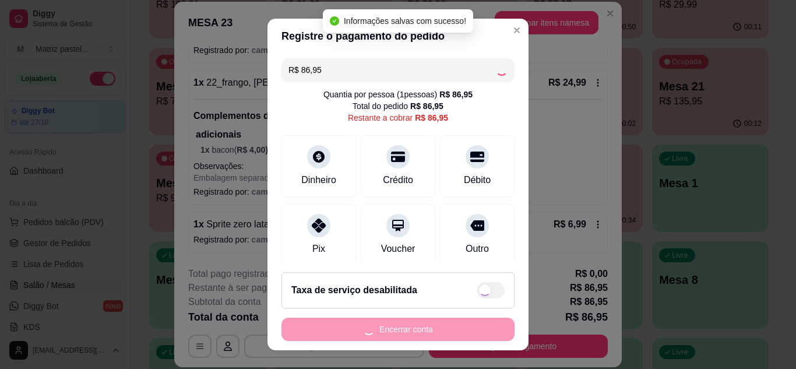
type input "R$ 0,00"
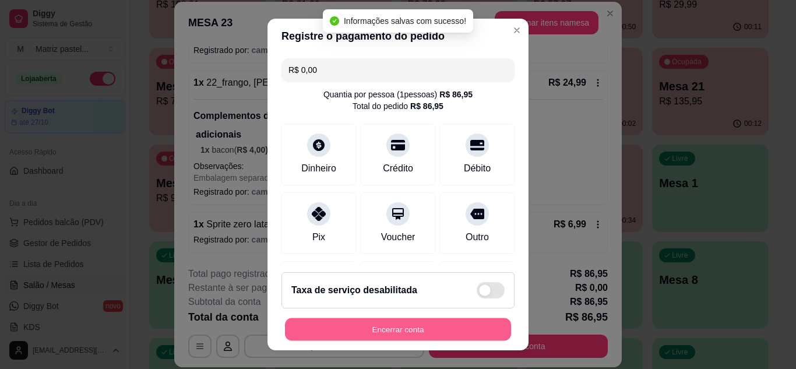
click at [386, 325] on button "Encerrar conta" at bounding box center [398, 329] width 226 height 23
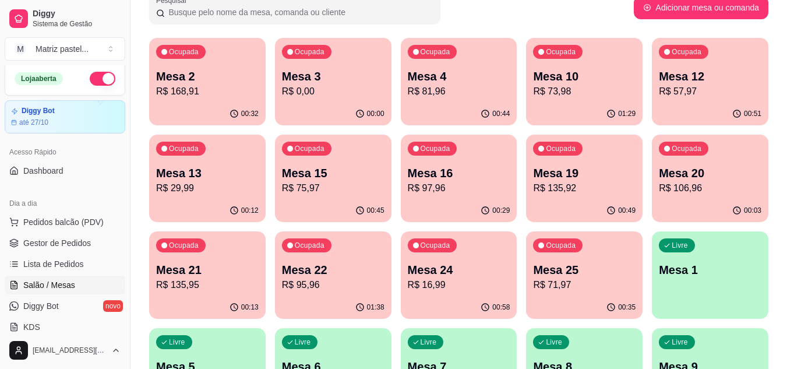
scroll to position [117, 0]
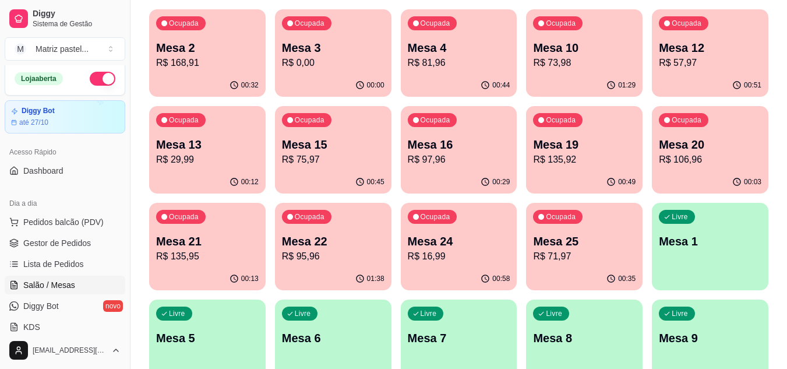
click at [582, 142] on p "Mesa 19" at bounding box center [584, 144] width 103 height 16
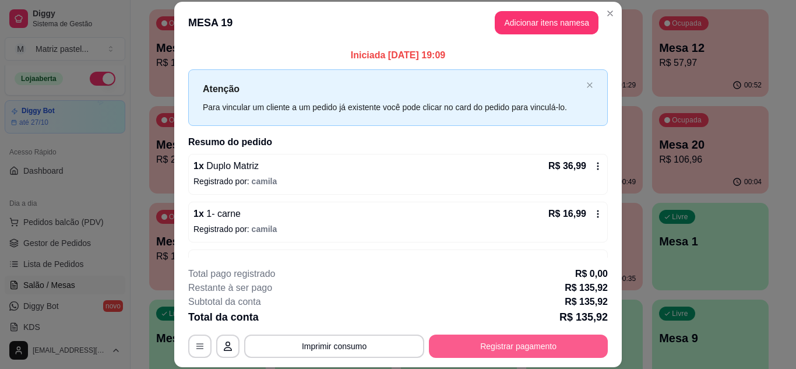
click at [492, 342] on button "Registrar pagamento" at bounding box center [518, 346] width 179 height 23
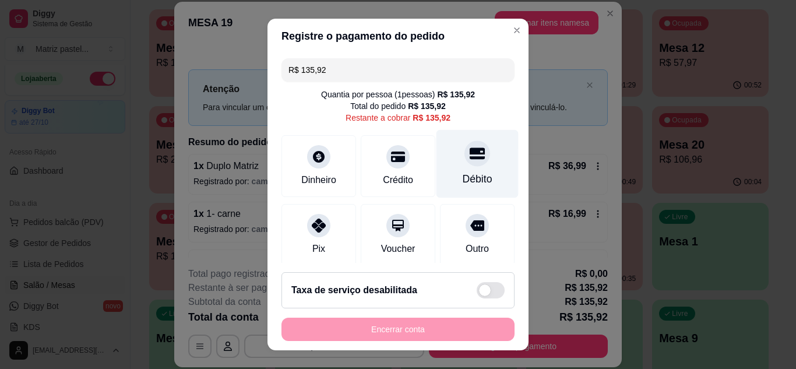
click at [470, 153] on icon at bounding box center [477, 153] width 15 height 12
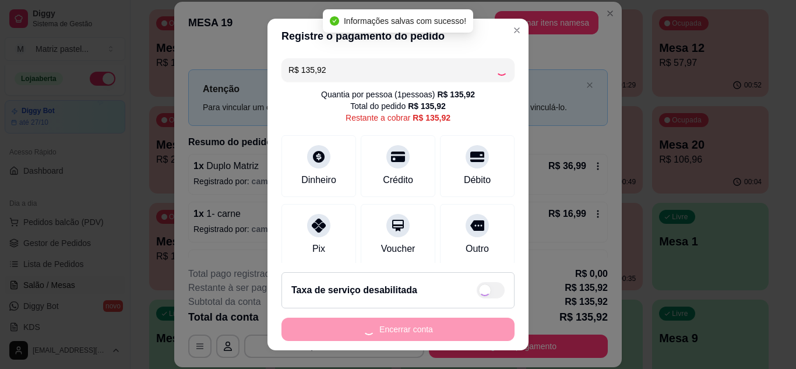
type input "R$ 0,00"
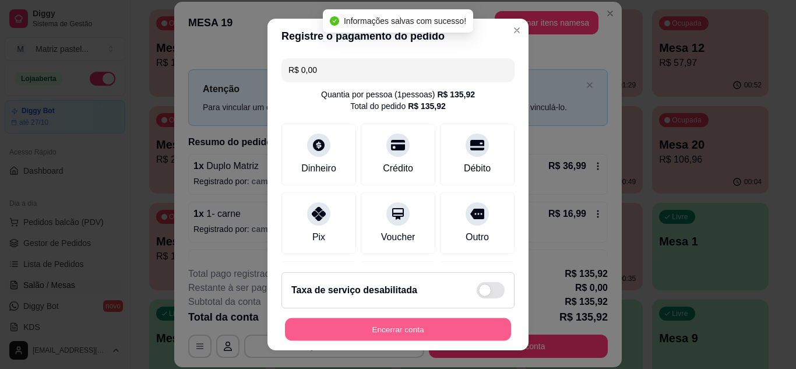
click at [369, 323] on button "Encerrar conta" at bounding box center [398, 329] width 226 height 23
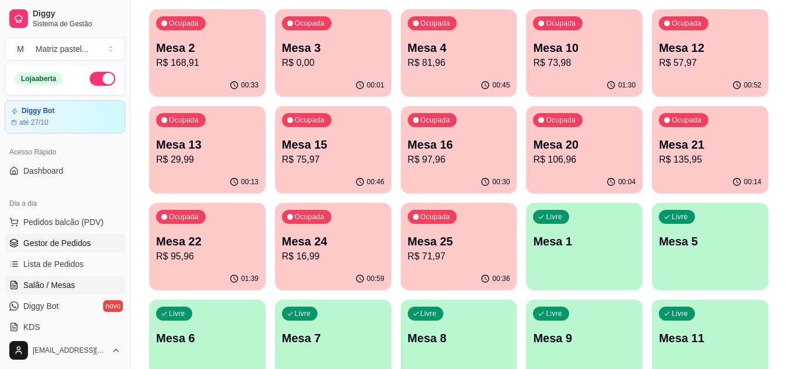
click at [24, 242] on span "Gestor de Pedidos" at bounding box center [57, 243] width 68 height 12
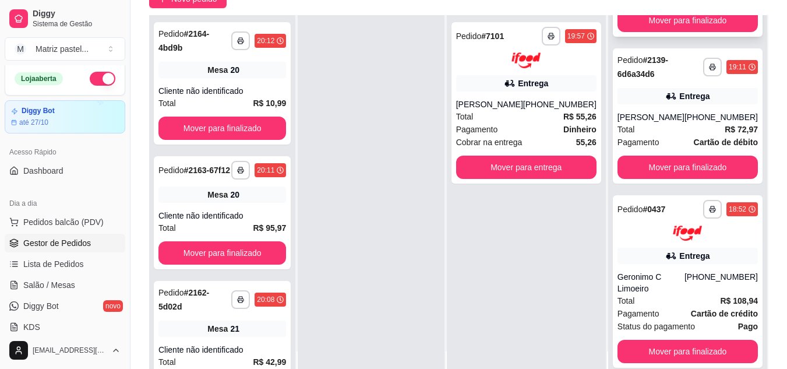
scroll to position [117, 0]
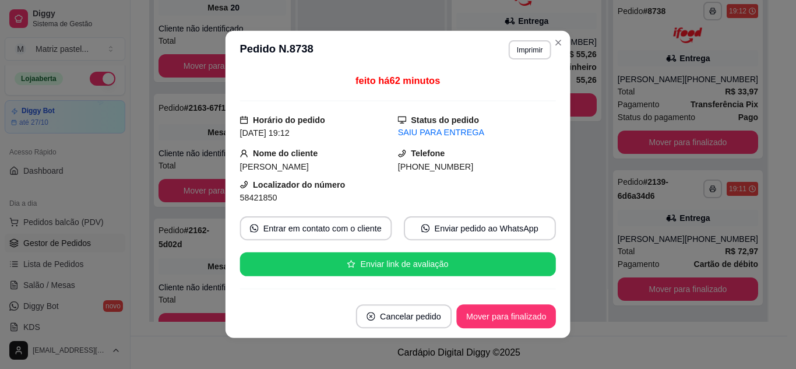
scroll to position [455, 0]
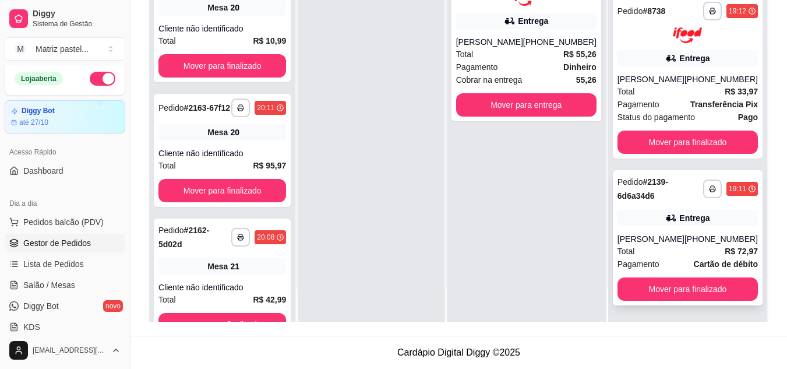
click at [658, 207] on div "**********" at bounding box center [688, 237] width 150 height 135
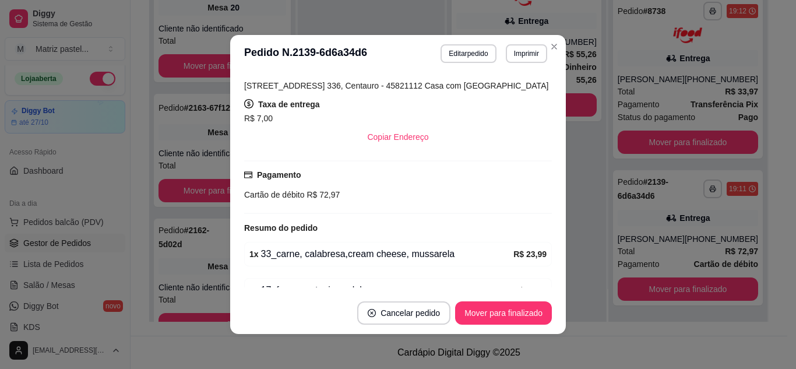
scroll to position [290, 0]
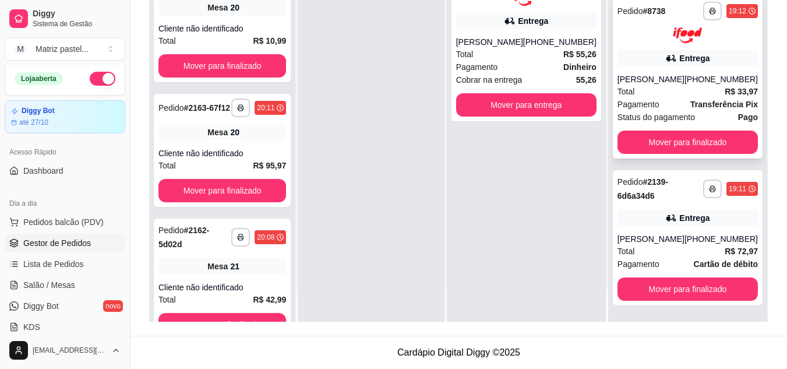
click at [639, 89] on div "Total R$ 33,97" at bounding box center [688, 91] width 140 height 13
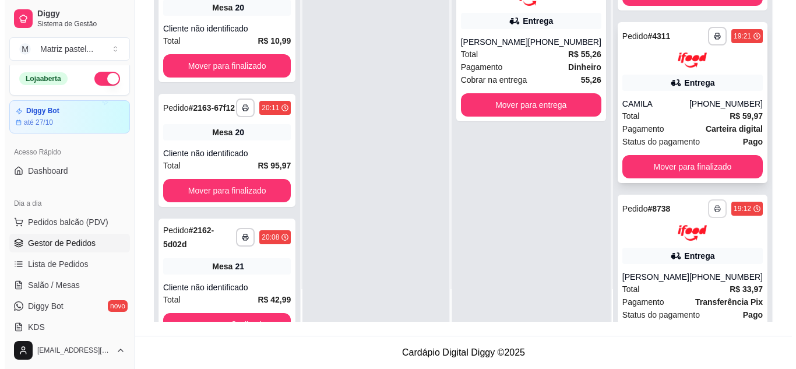
scroll to position [222, 0]
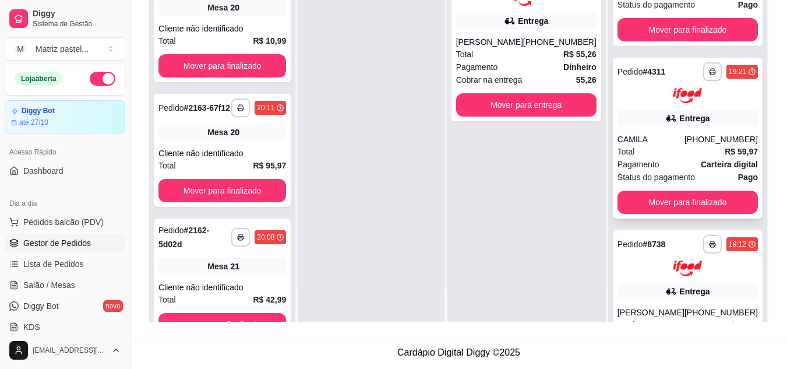
click at [667, 136] on div "CAMILA" at bounding box center [651, 139] width 67 height 12
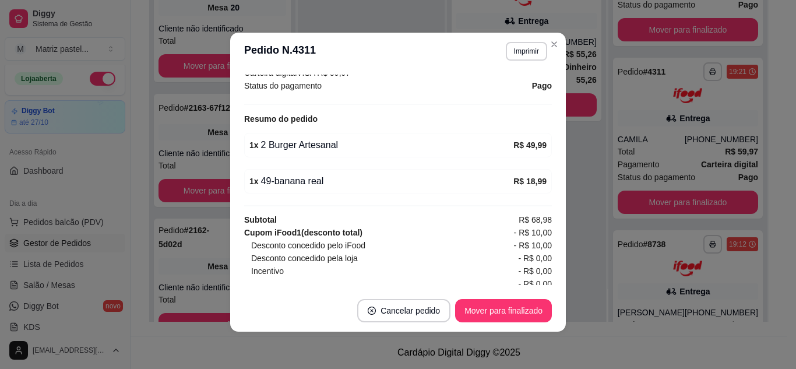
scroll to position [399, 0]
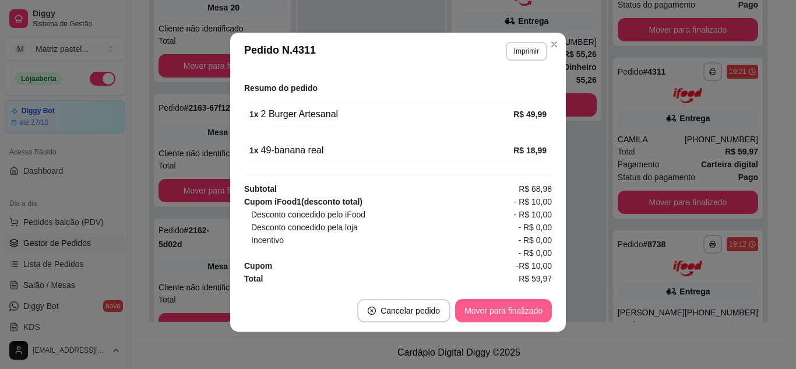
click at [492, 316] on button "Mover para finalizado" at bounding box center [503, 310] width 97 height 23
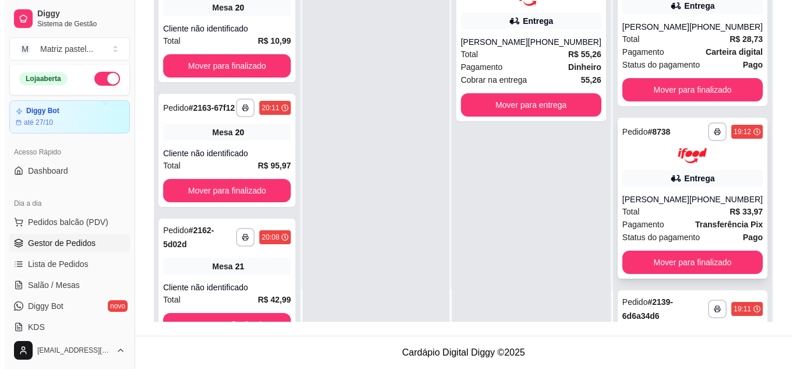
scroll to position [105, 0]
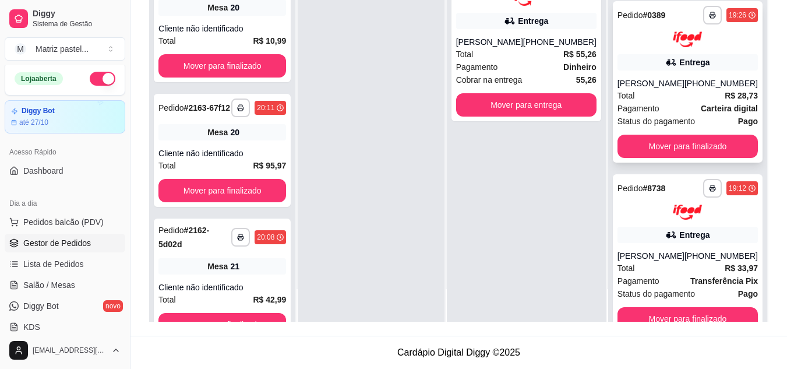
click at [678, 86] on div "Maria Fernanda" at bounding box center [651, 84] width 67 height 12
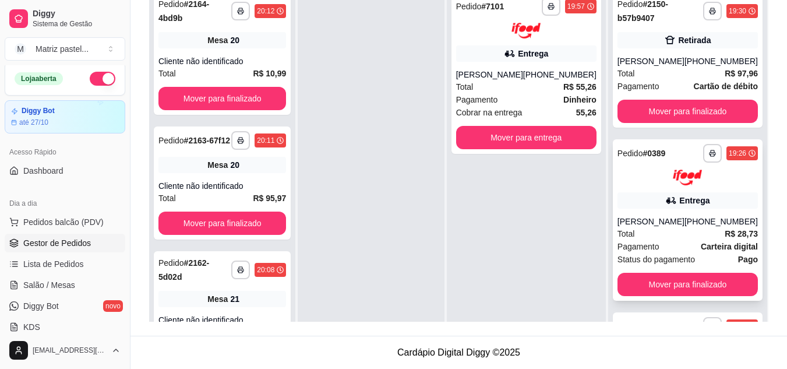
scroll to position [61, 0]
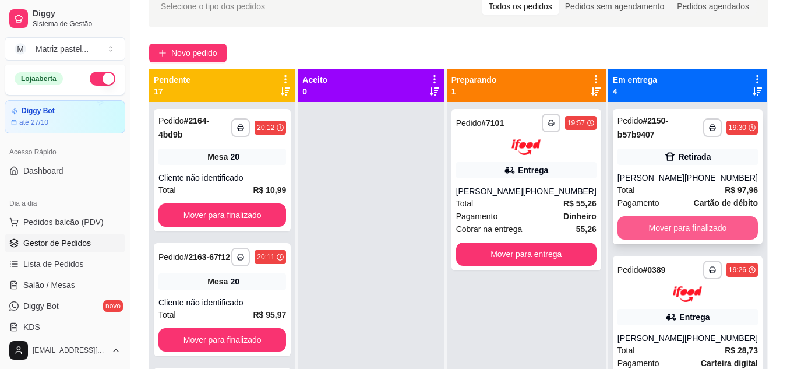
click at [689, 232] on button "Mover para finalizado" at bounding box center [688, 227] width 140 height 23
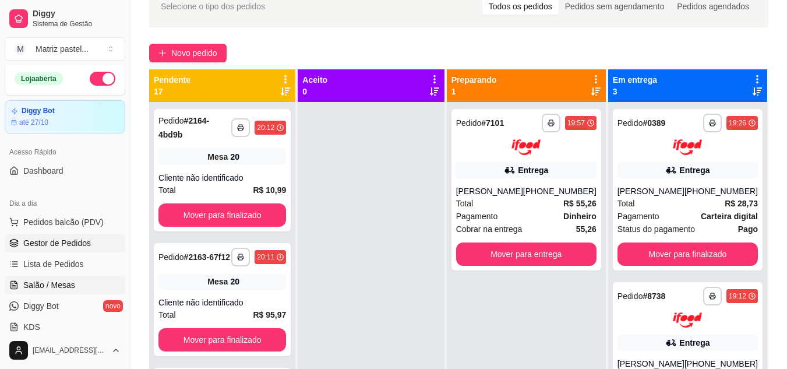
click at [37, 283] on span "Salão / Mesas" at bounding box center [49, 285] width 52 height 12
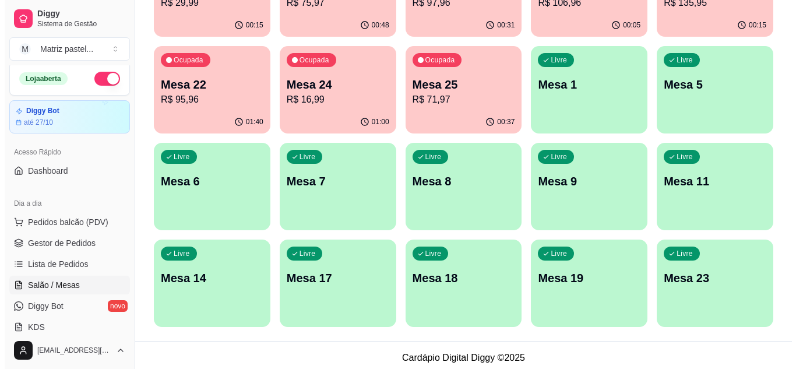
scroll to position [279, 0]
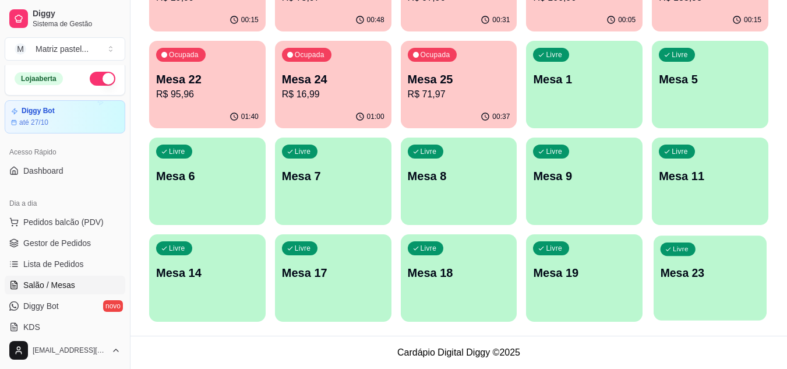
click at [696, 279] on p "Mesa 23" at bounding box center [711, 273] width 100 height 16
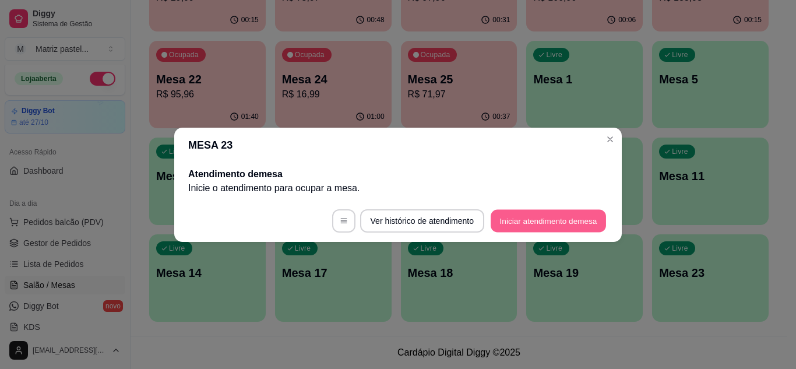
click at [537, 221] on button "Iniciar atendimento de mesa" at bounding box center [548, 220] width 115 height 23
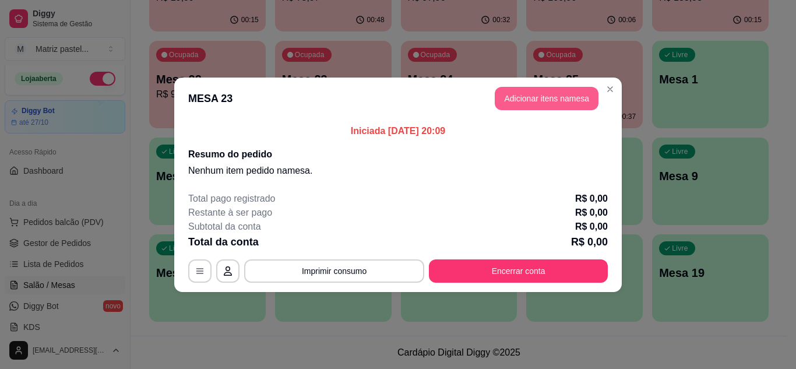
click at [560, 97] on button "Adicionar itens na mesa" at bounding box center [547, 98] width 104 height 23
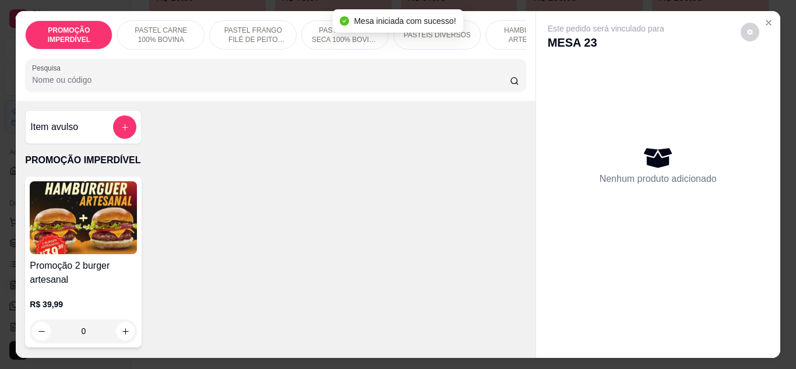
click at [210, 86] on input "Pesquisa" at bounding box center [271, 80] width 478 height 12
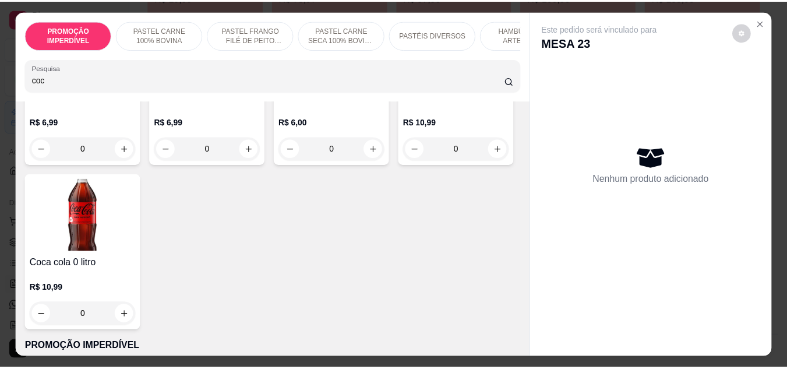
scroll to position [175, 0]
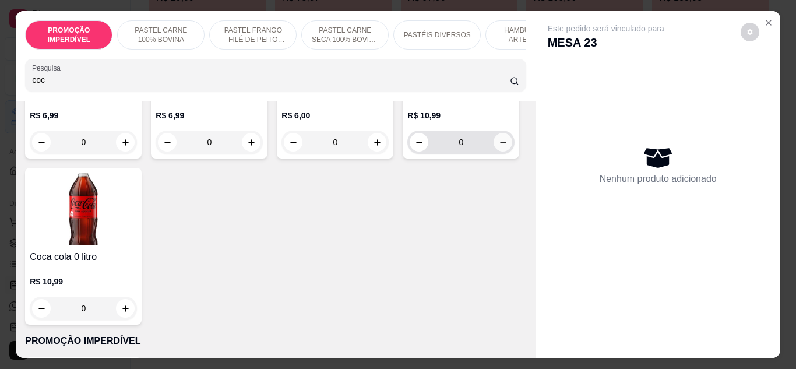
type input "coc"
click at [499, 147] on icon "increase-product-quantity" at bounding box center [503, 142] width 9 height 9
type input "1"
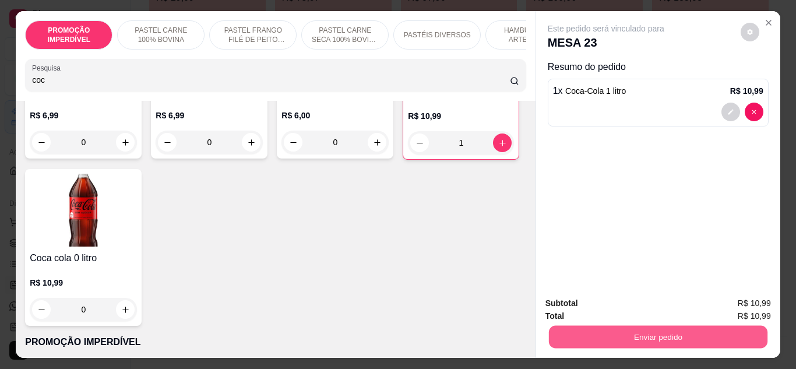
click at [575, 330] on button "Enviar pedido" at bounding box center [657, 337] width 219 height 23
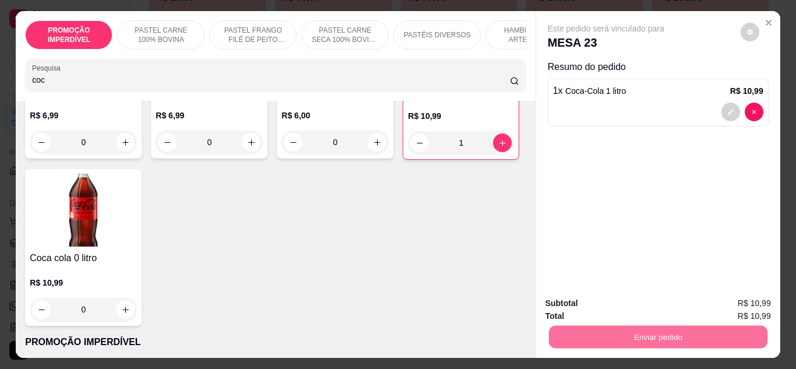
click at [728, 301] on button "Enviar pedido" at bounding box center [741, 304] width 64 height 22
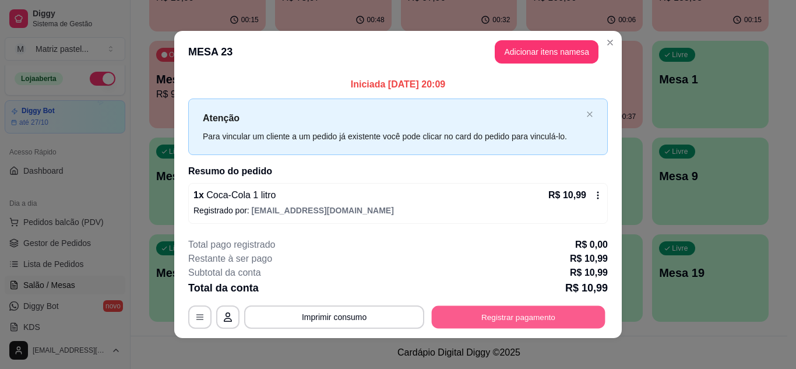
click at [519, 311] on button "Registrar pagamento" at bounding box center [519, 317] width 174 height 23
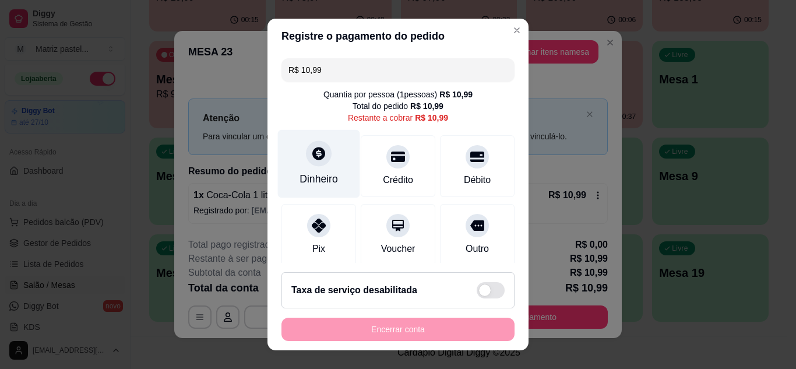
click at [318, 175] on div "Dinheiro" at bounding box center [319, 178] width 38 height 15
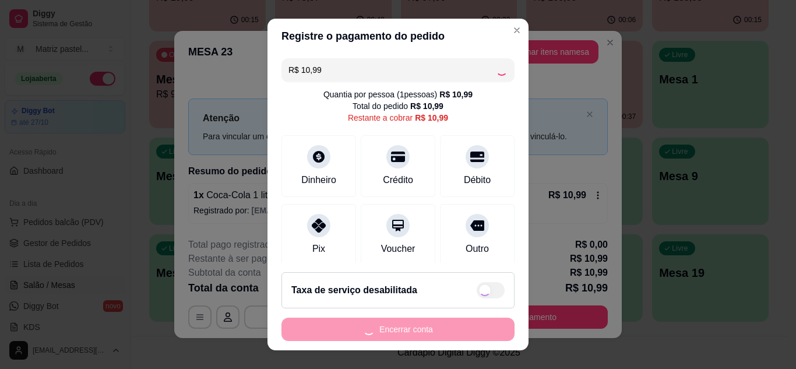
type input "R$ 0,00"
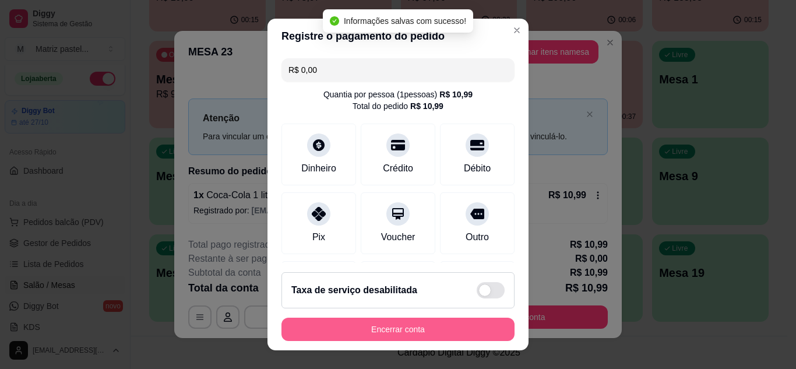
click at [416, 337] on button "Encerrar conta" at bounding box center [397, 329] width 233 height 23
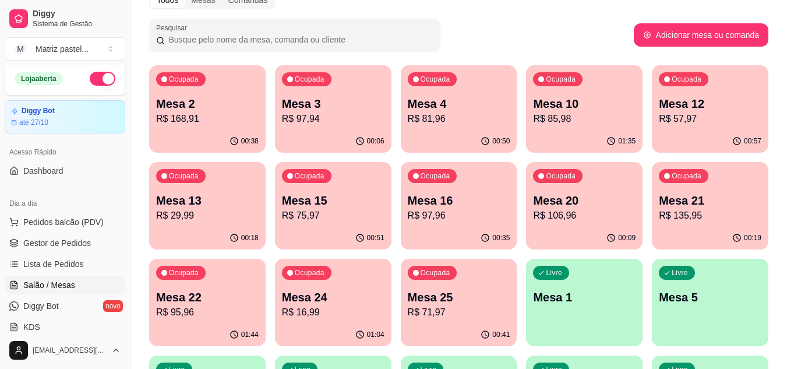
scroll to position [104, 0]
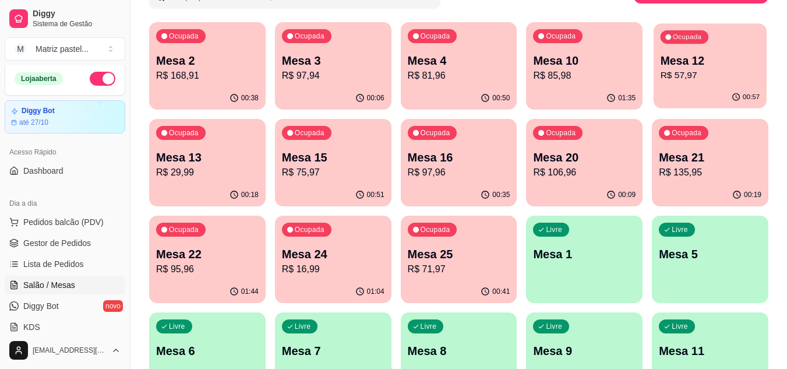
click at [690, 71] on p "R$ 57,97" at bounding box center [711, 75] width 100 height 13
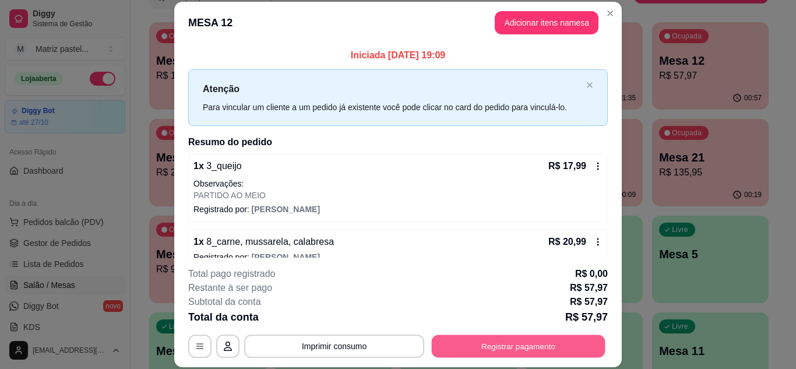
click at [491, 349] on button "Registrar pagamento" at bounding box center [519, 346] width 174 height 23
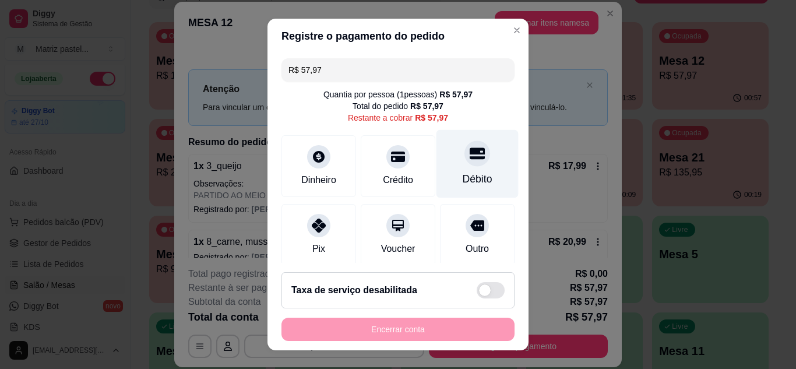
click at [464, 163] on div at bounding box center [477, 153] width 26 height 26
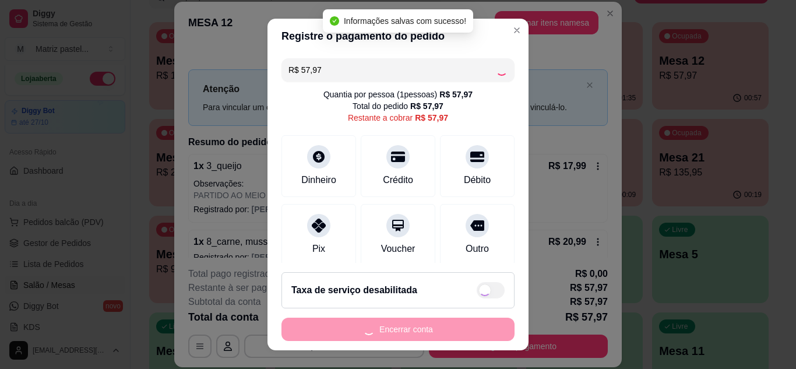
type input "R$ 0,00"
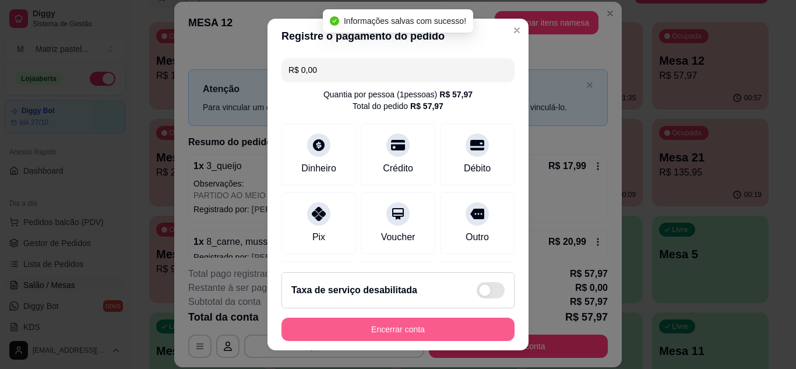
click at [399, 339] on button "Encerrar conta" at bounding box center [397, 329] width 233 height 23
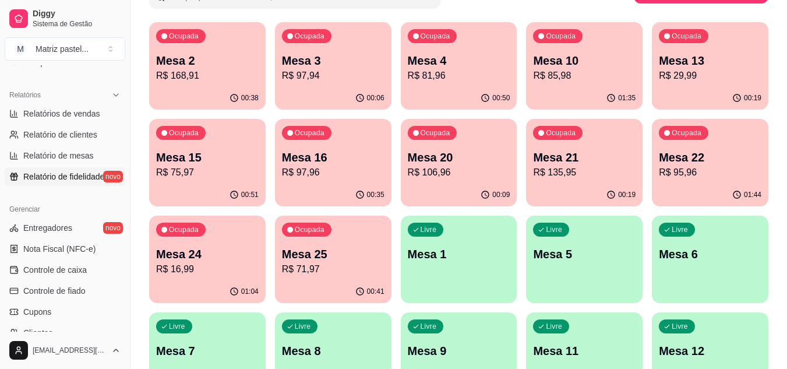
scroll to position [353, 0]
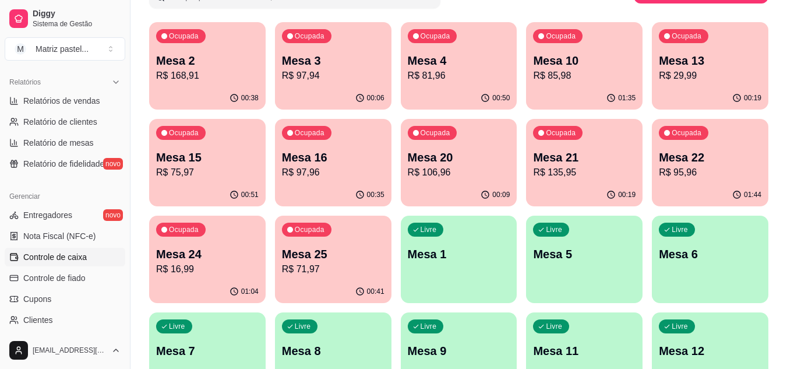
click at [60, 262] on span "Controle de caixa" at bounding box center [55, 257] width 64 height 12
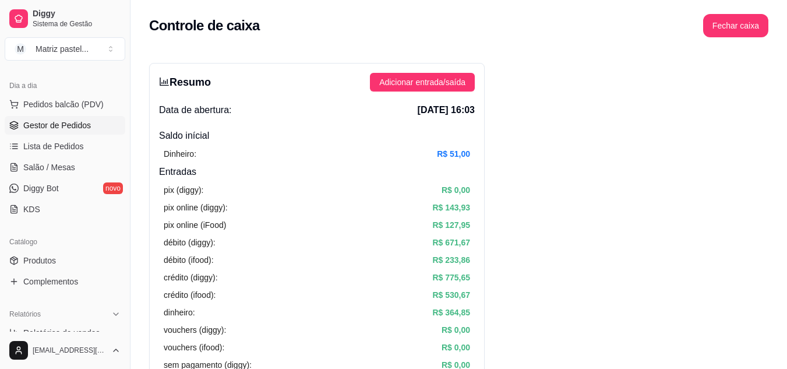
scroll to position [120, 0]
click at [62, 132] on link "Gestor de Pedidos" at bounding box center [65, 126] width 121 height 19
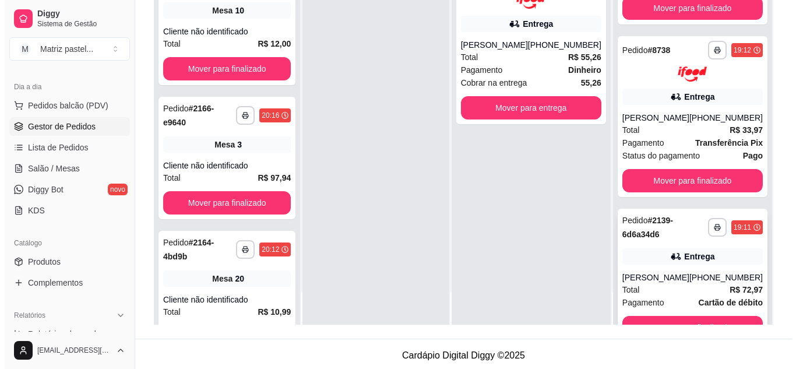
scroll to position [135, 0]
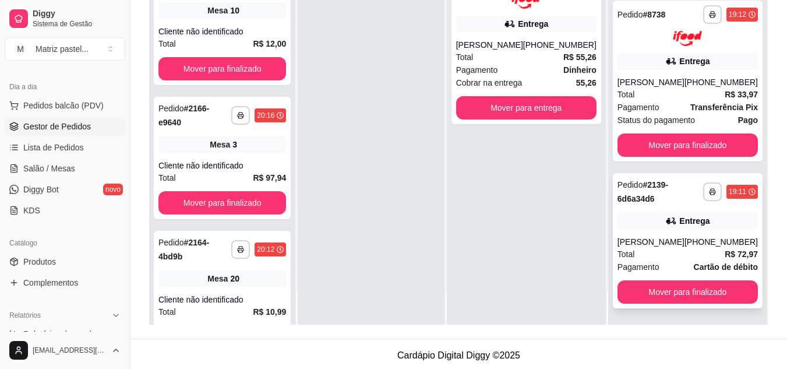
click at [641, 228] on div "Entrega" at bounding box center [688, 221] width 140 height 16
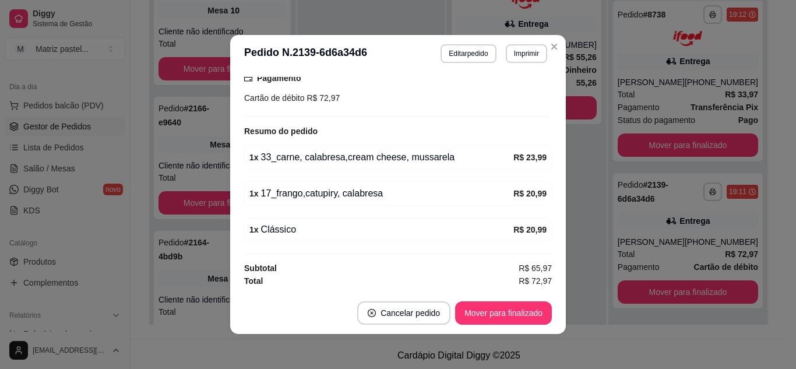
scroll to position [386, 0]
click at [498, 318] on button "Mover para finalizado" at bounding box center [503, 312] width 97 height 23
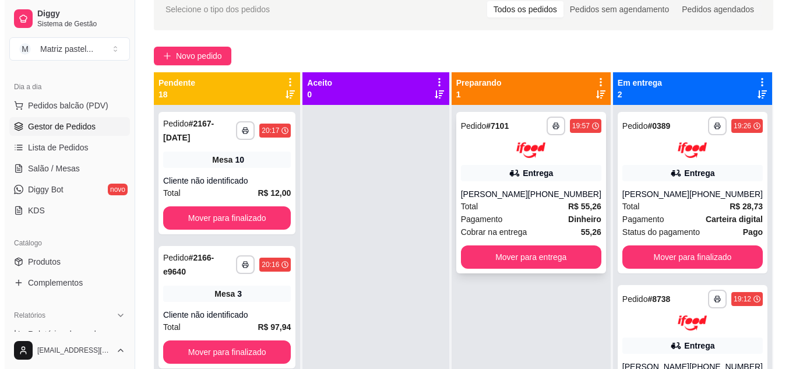
scroll to position [33, 0]
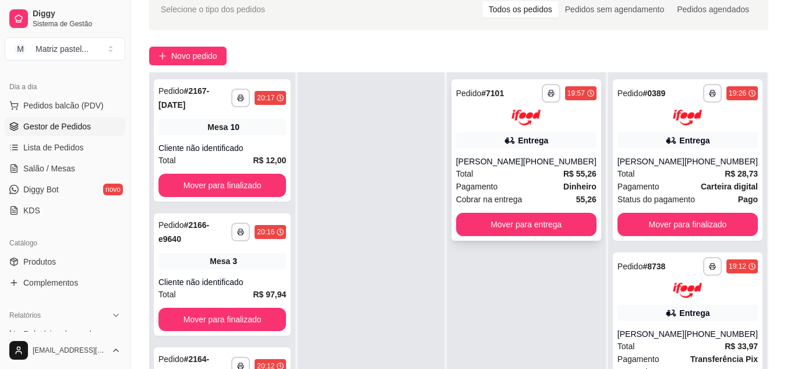
click at [470, 167] on div "[PERSON_NAME]" at bounding box center [489, 162] width 67 height 12
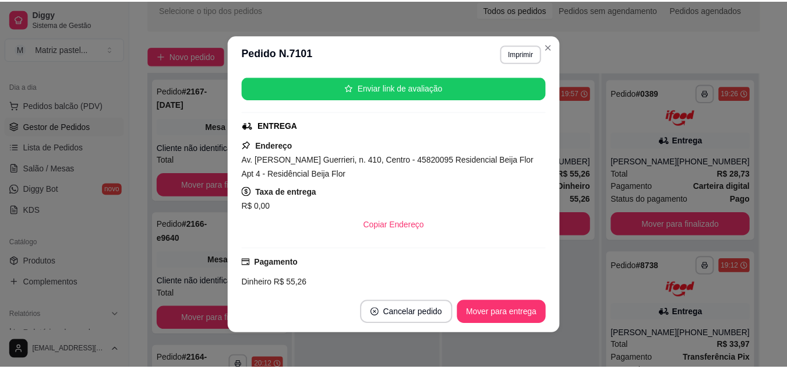
scroll to position [233, 0]
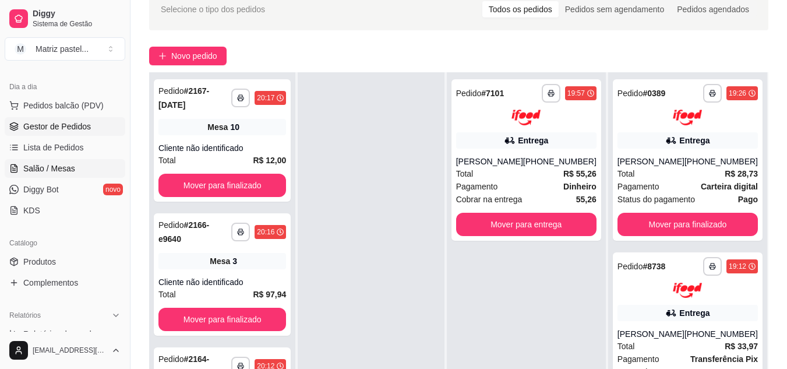
click at [64, 173] on span "Salão / Mesas" at bounding box center [49, 169] width 52 height 12
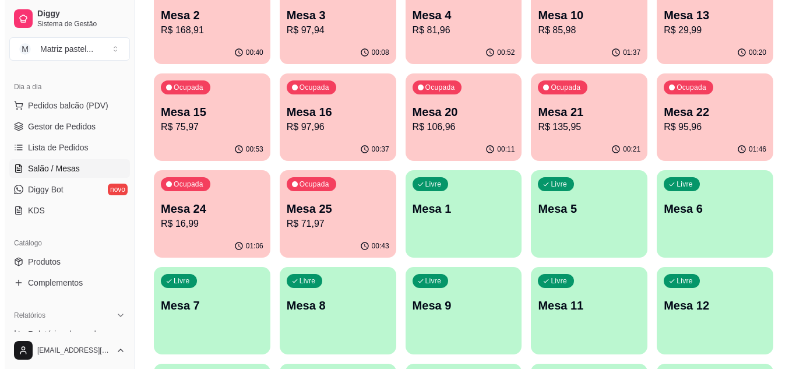
scroll to position [175, 0]
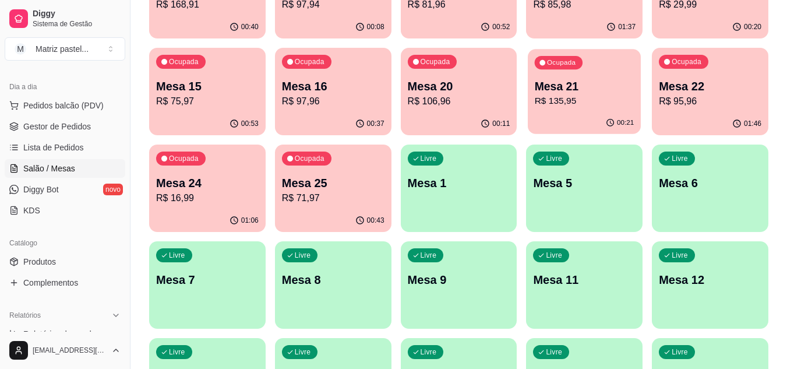
click at [572, 101] on p "R$ 135,95" at bounding box center [585, 100] width 100 height 13
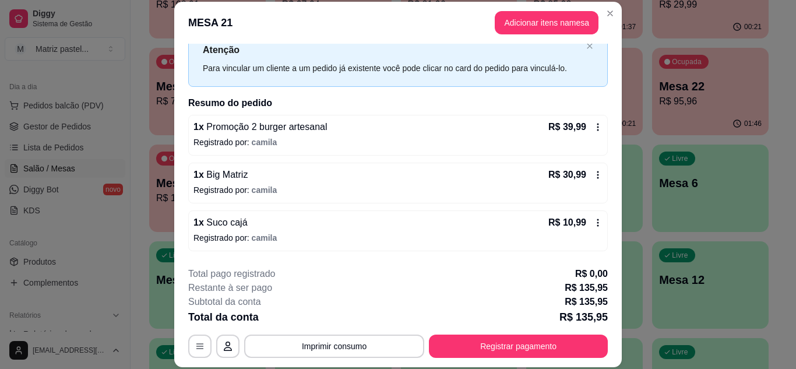
scroll to position [58, 0]
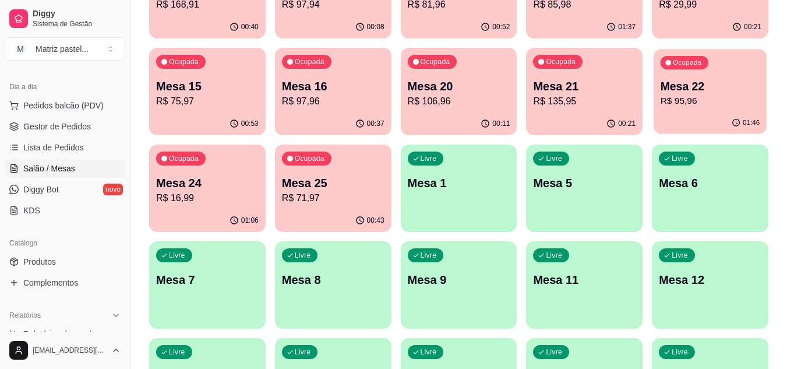
click at [680, 66] on p "Ocupada" at bounding box center [687, 62] width 29 height 9
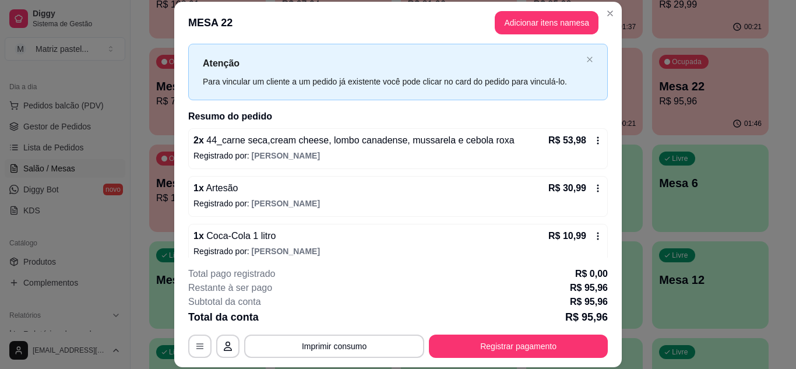
scroll to position [37, 0]
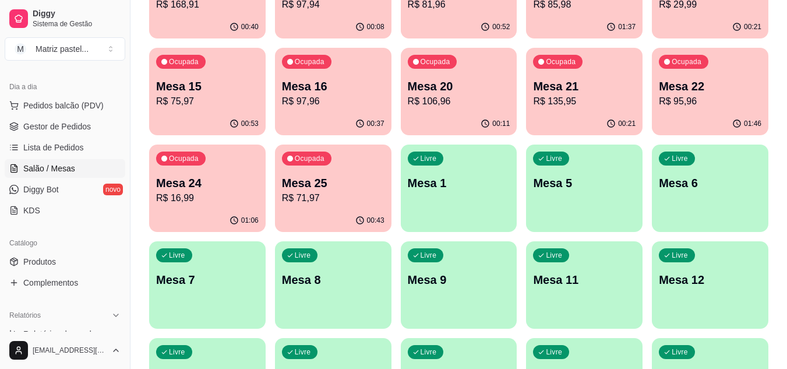
click at [369, 178] on p "Mesa 25" at bounding box center [333, 183] width 103 height 16
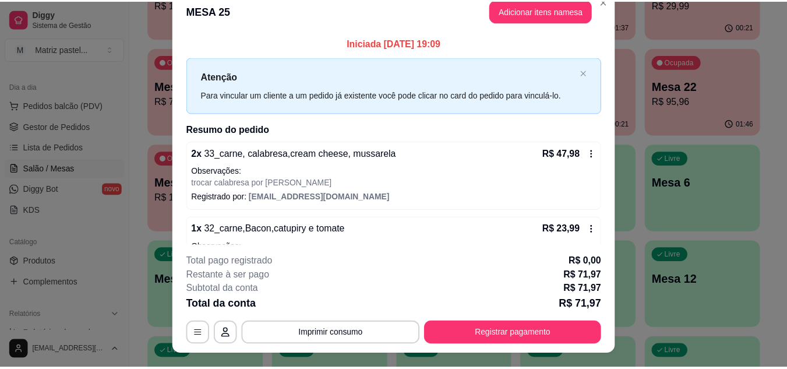
scroll to position [0, 0]
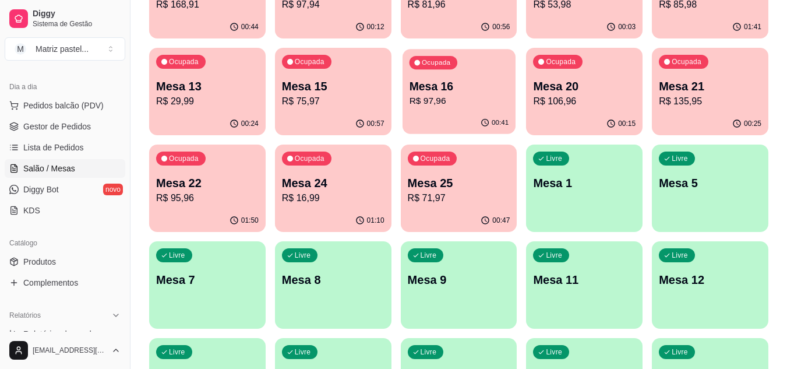
click at [444, 106] on p "R$ 97,96" at bounding box center [459, 100] width 100 height 13
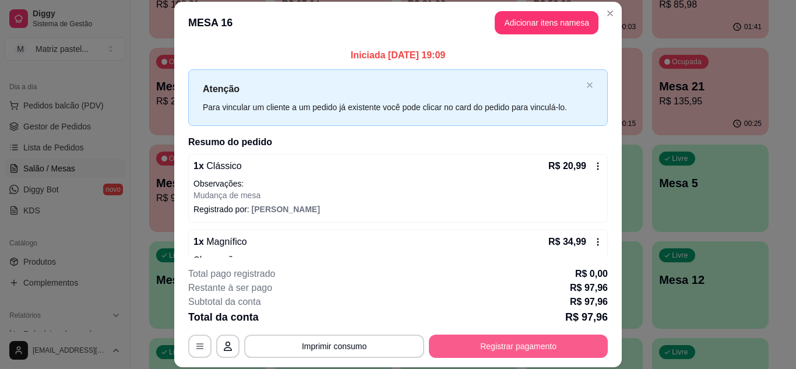
click at [516, 351] on button "Registrar pagamento" at bounding box center [518, 346] width 179 height 23
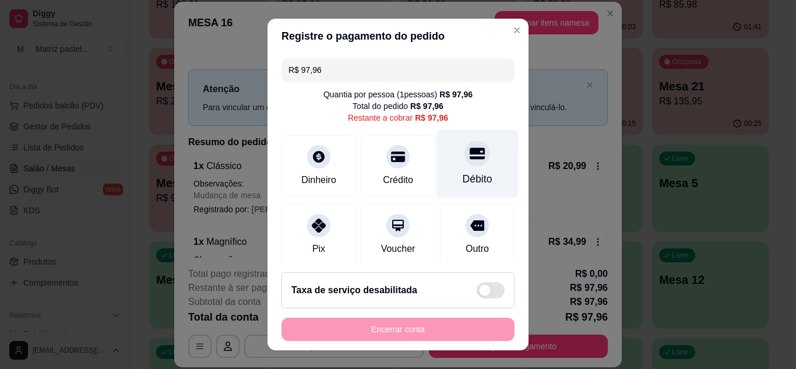
click at [464, 168] on div "Débito" at bounding box center [477, 163] width 82 height 68
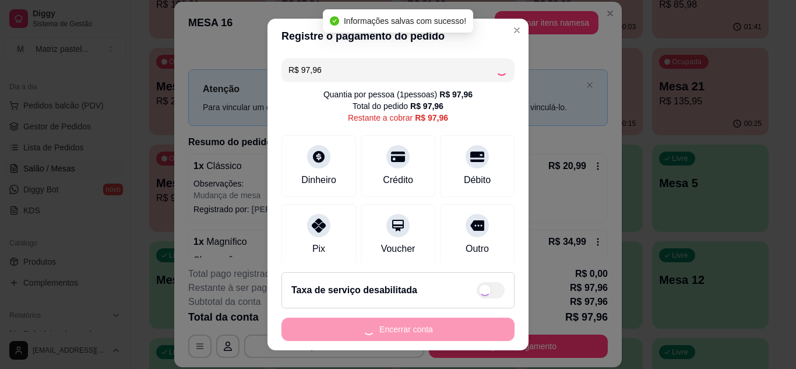
type input "R$ 0,00"
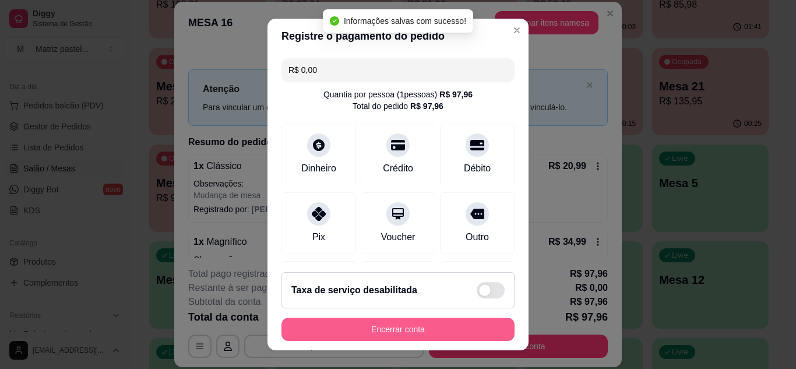
click at [407, 336] on button "Encerrar conta" at bounding box center [397, 329] width 233 height 23
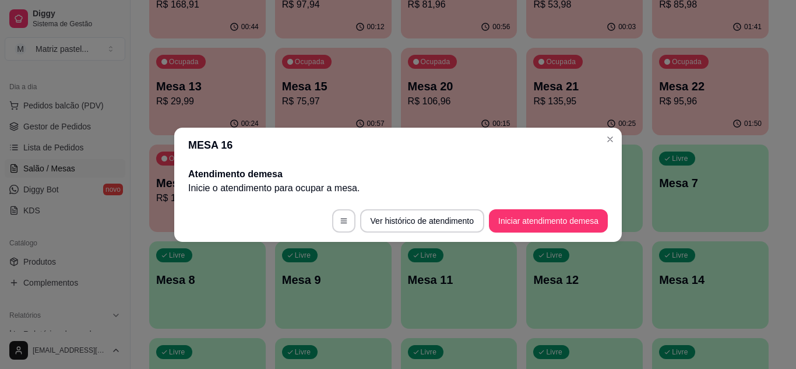
click at [618, 147] on header "MESA 16" at bounding box center [398, 145] width 448 height 35
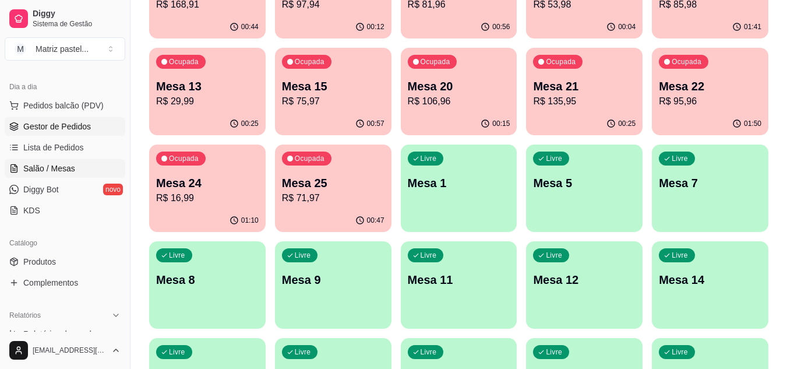
click at [81, 128] on span "Gestor de Pedidos" at bounding box center [57, 127] width 68 height 12
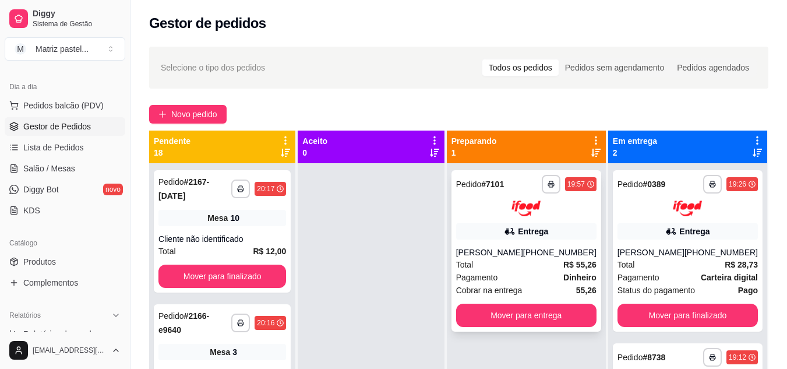
click at [526, 237] on div "Entrega" at bounding box center [526, 231] width 140 height 16
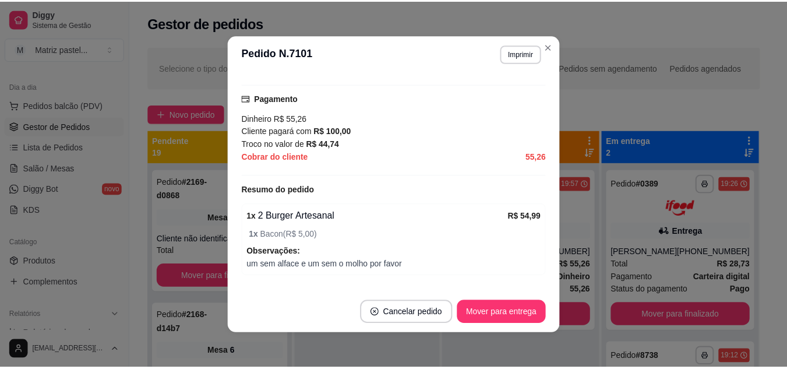
scroll to position [466, 0]
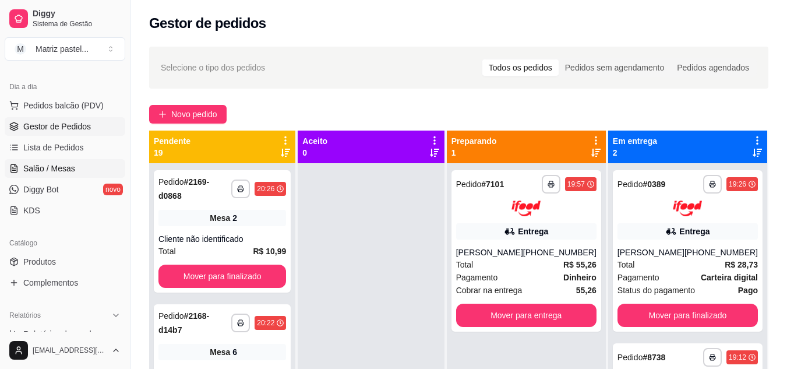
click at [51, 172] on span "Salão / Mesas" at bounding box center [49, 169] width 52 height 12
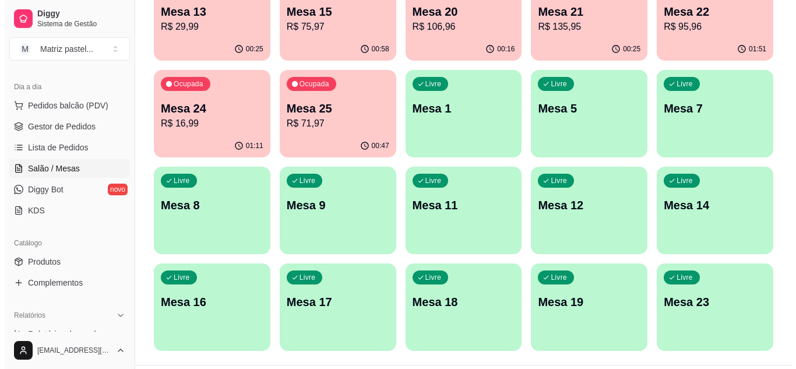
scroll to position [279, 0]
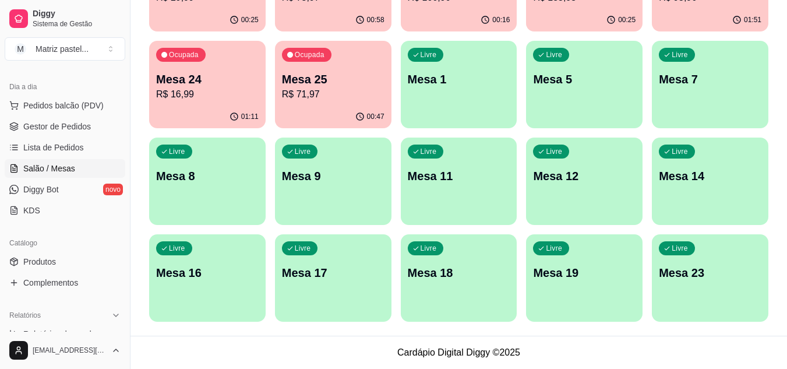
click at [682, 277] on p "Mesa 23" at bounding box center [710, 273] width 103 height 16
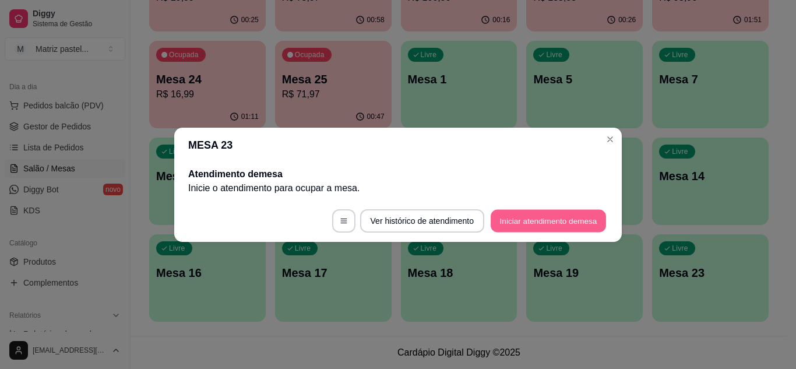
click at [533, 216] on button "Iniciar atendimento de mesa" at bounding box center [548, 220] width 115 height 23
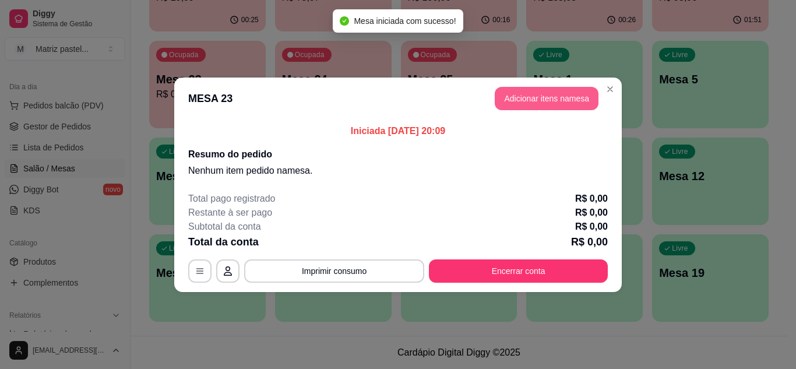
click at [553, 104] on button "Adicionar itens na mesa" at bounding box center [547, 98] width 104 height 23
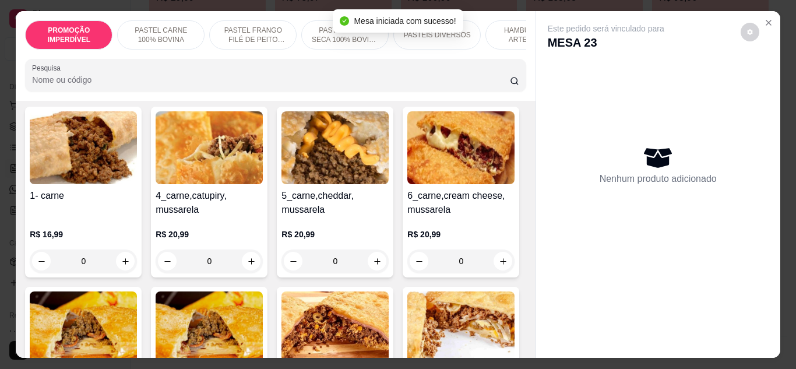
scroll to position [291, 0]
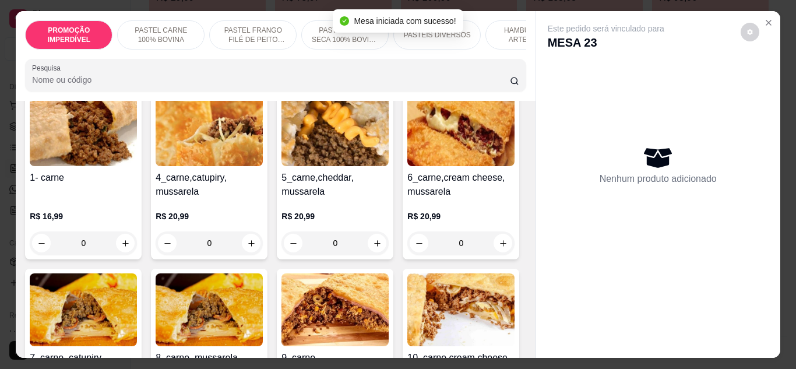
click at [120, 244] on div "0" at bounding box center [83, 242] width 107 height 23
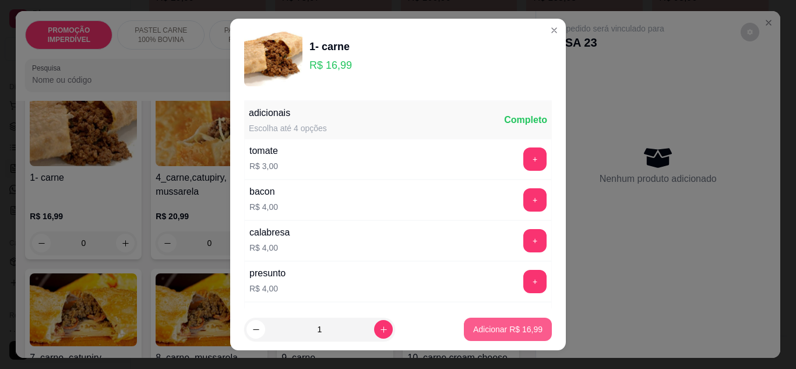
click at [523, 336] on button "Adicionar R$ 16,99" at bounding box center [508, 329] width 88 height 23
type input "1"
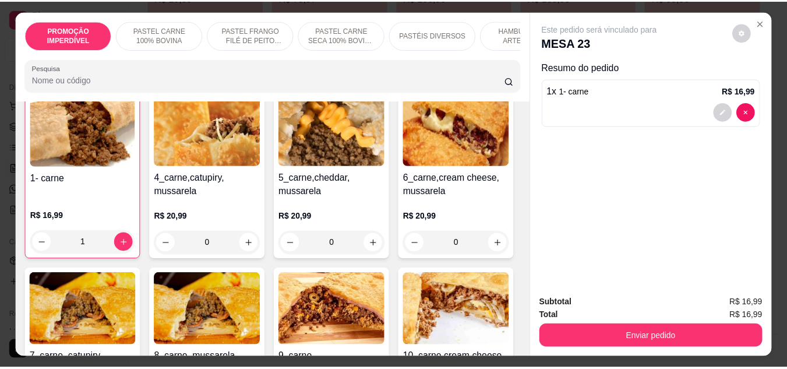
scroll to position [292, 0]
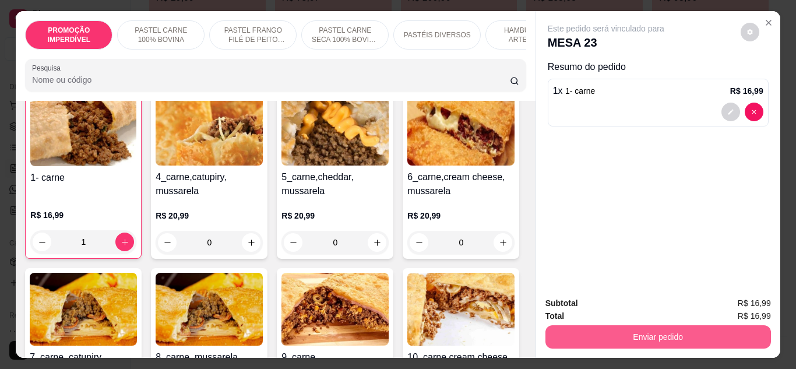
click at [606, 333] on button "Enviar pedido" at bounding box center [658, 336] width 226 height 23
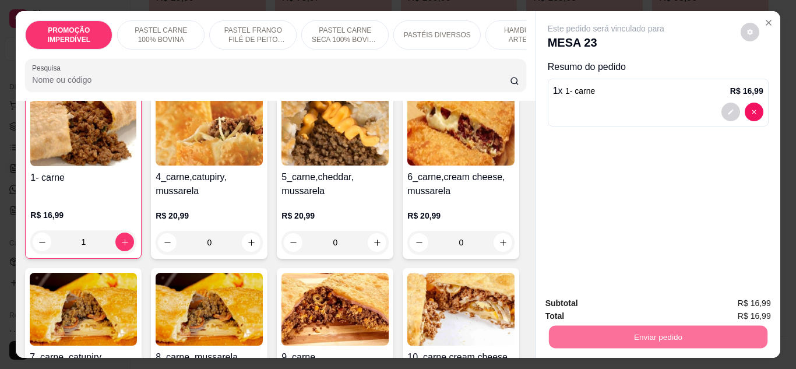
click at [729, 302] on button "Enviar pedido" at bounding box center [740, 304] width 66 height 22
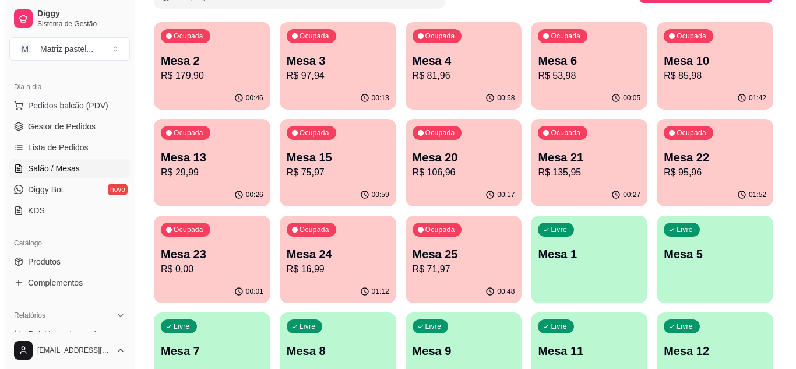
scroll to position [162, 0]
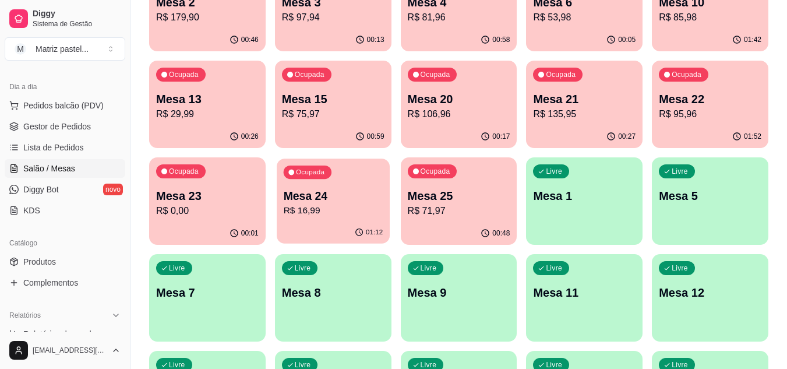
click at [296, 225] on div "01:12" at bounding box center [333, 232] width 113 height 22
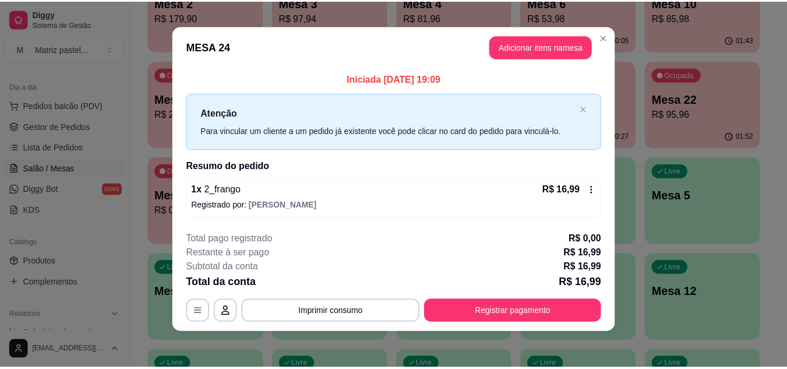
scroll to position [6, 0]
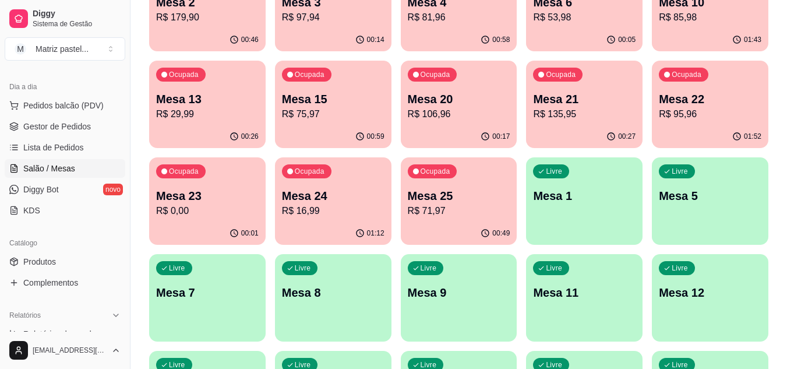
click at [363, 213] on p "R$ 16,99" at bounding box center [333, 211] width 103 height 14
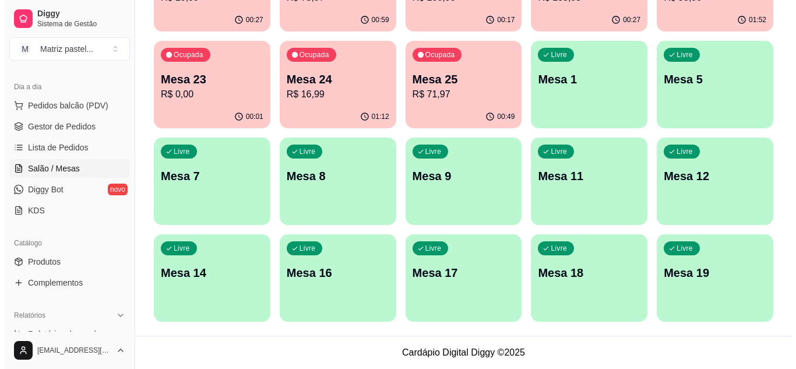
scroll to position [220, 0]
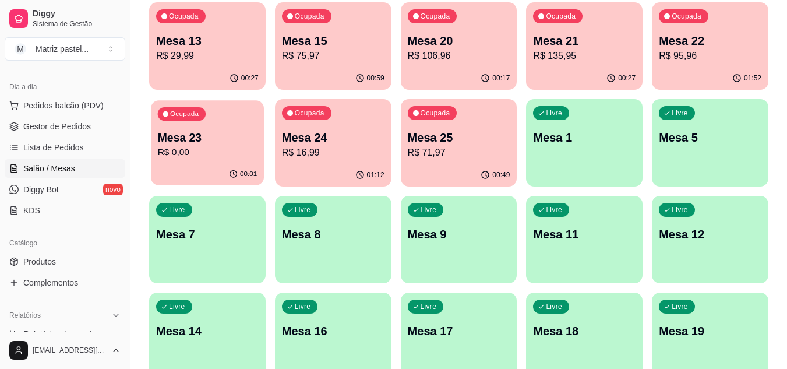
click at [210, 163] on button "Ocupada Mesa 23 R$ 0,00 00:01" at bounding box center [207, 142] width 113 height 85
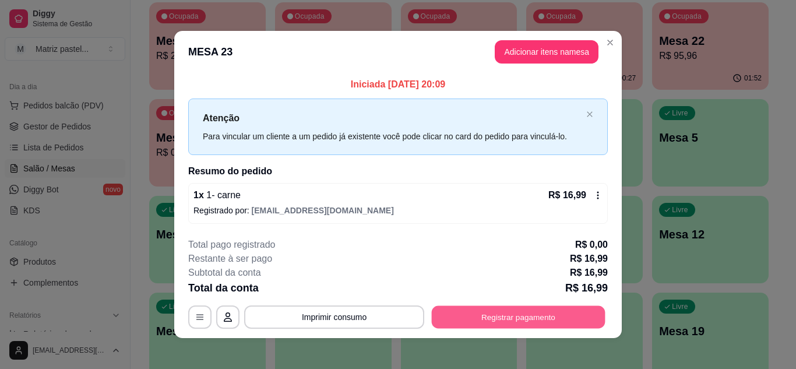
click at [507, 313] on button "Registrar pagamento" at bounding box center [519, 317] width 174 height 23
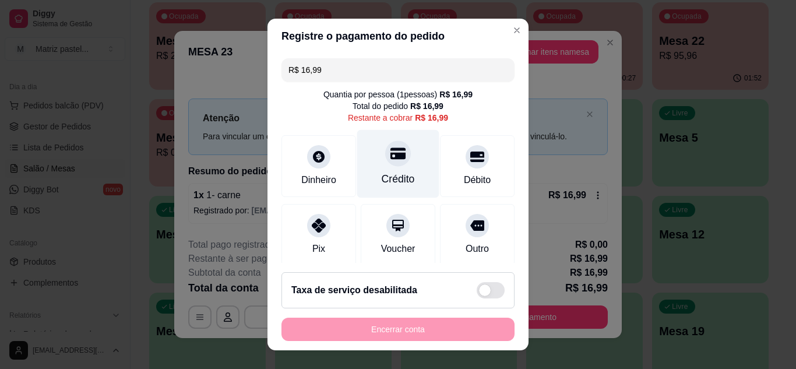
click at [382, 179] on div "Crédito" at bounding box center [398, 178] width 33 height 15
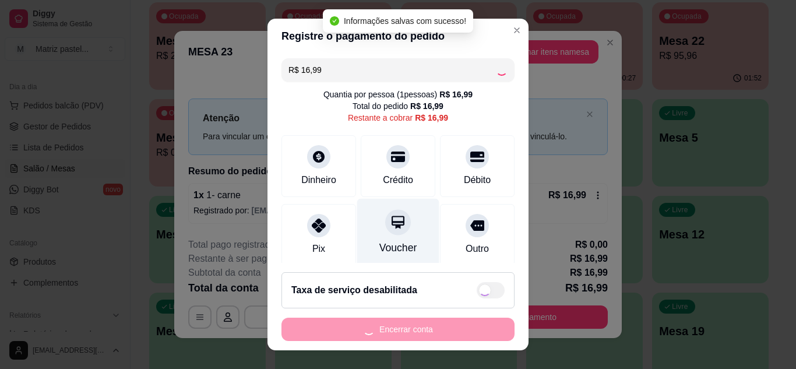
type input "R$ 0,00"
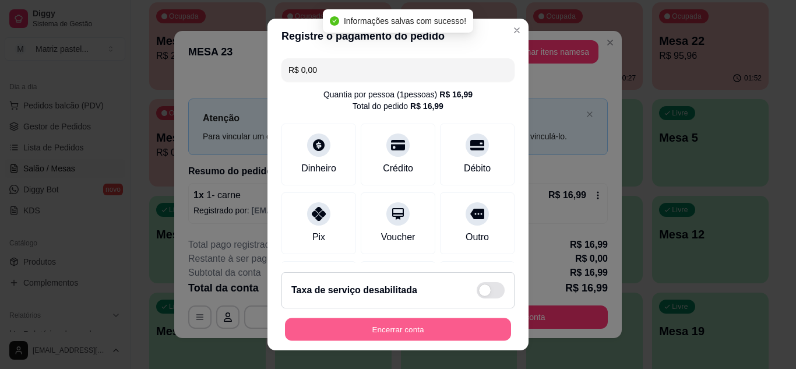
click at [424, 336] on button "Encerrar conta" at bounding box center [398, 329] width 226 height 23
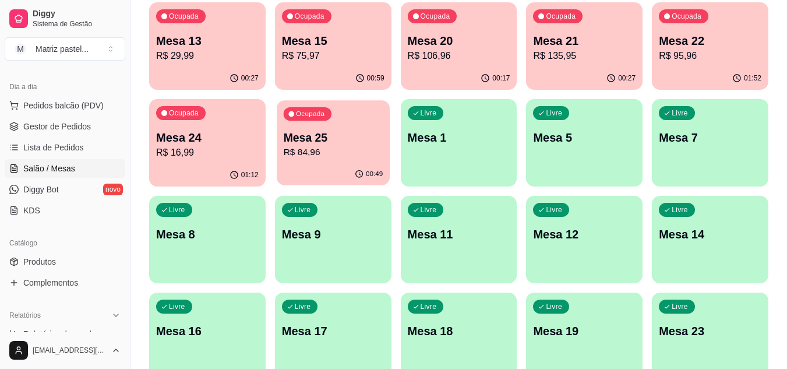
click at [334, 163] on div "Ocupada Mesa 25 R$ 84,96" at bounding box center [333, 131] width 113 height 63
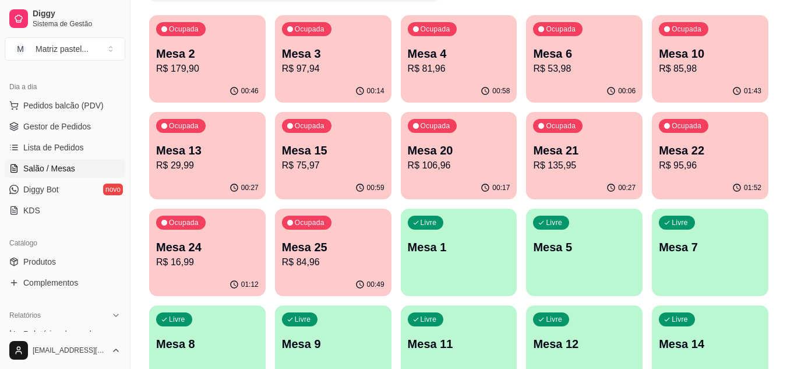
scroll to position [104, 0]
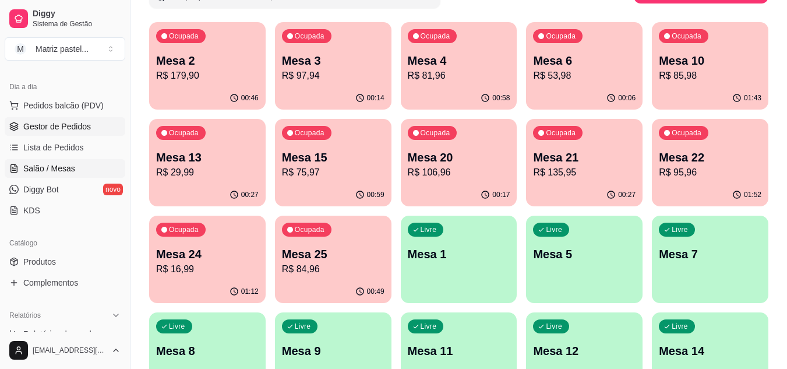
click at [52, 133] on link "Gestor de Pedidos" at bounding box center [65, 126] width 121 height 19
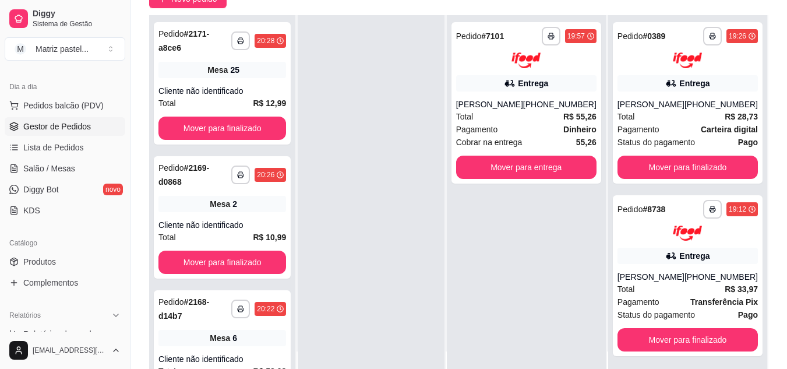
scroll to position [117, 0]
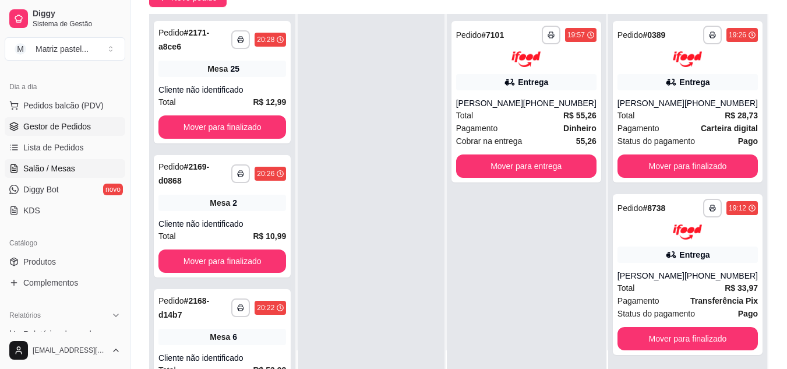
click at [62, 163] on span "Salão / Mesas" at bounding box center [49, 169] width 52 height 12
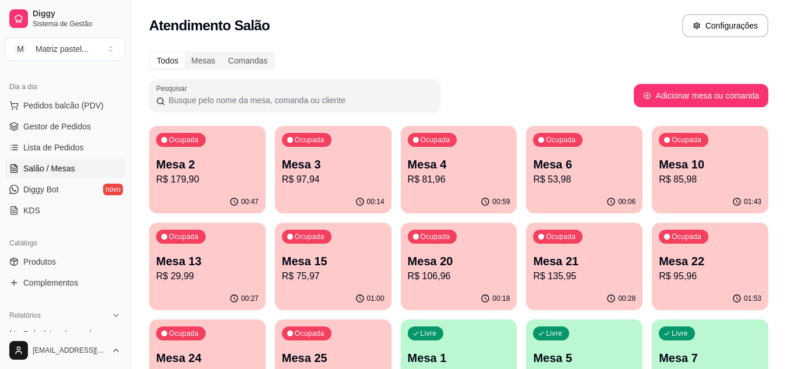
click at [293, 283] on p "R$ 75,97" at bounding box center [333, 276] width 103 height 14
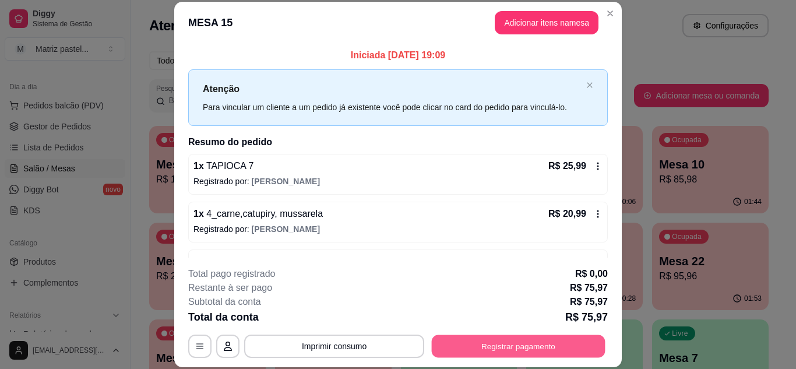
click at [529, 348] on button "Registrar pagamento" at bounding box center [519, 346] width 174 height 23
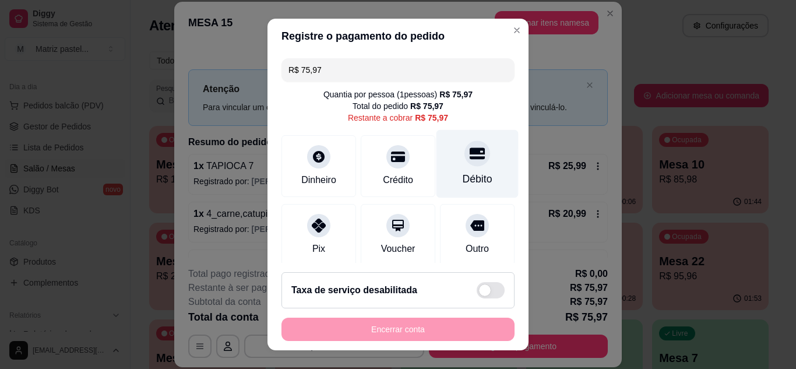
click at [470, 157] on icon at bounding box center [477, 153] width 15 height 12
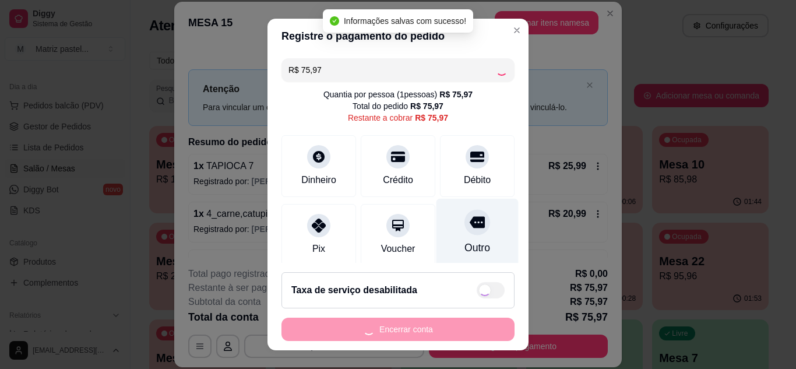
type input "R$ 0,00"
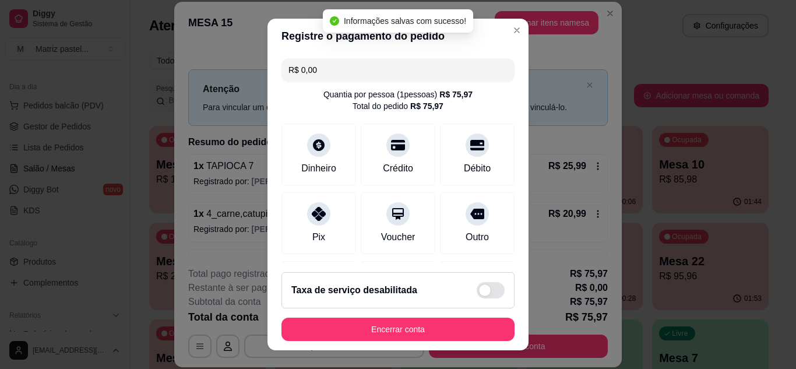
click at [431, 316] on footer "Taxa de serviço desabilitada Encerrar conta" at bounding box center [397, 306] width 261 height 87
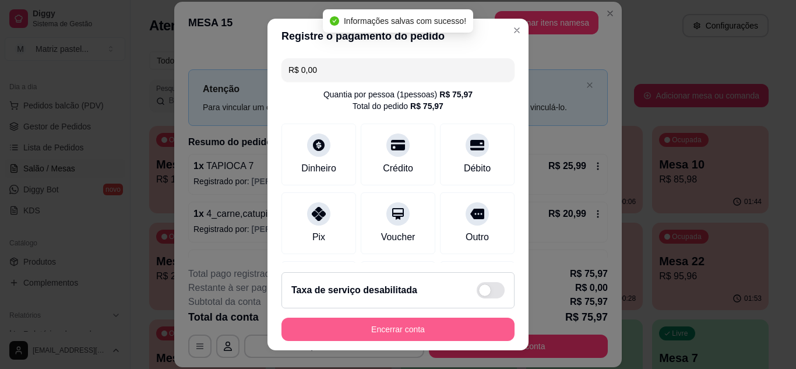
click at [431, 322] on button "Encerrar conta" at bounding box center [397, 329] width 233 height 23
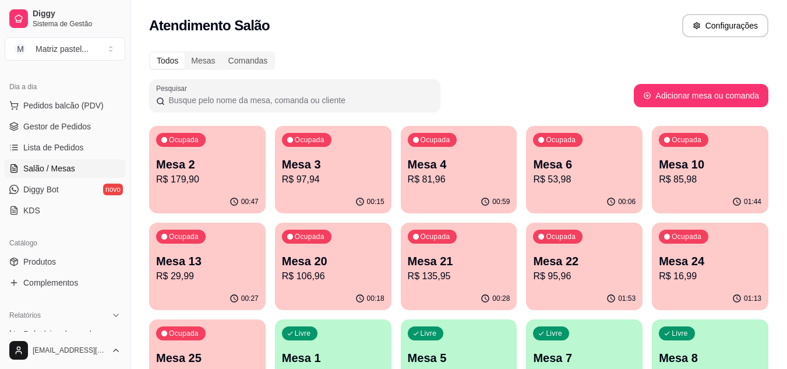
scroll to position [58, 0]
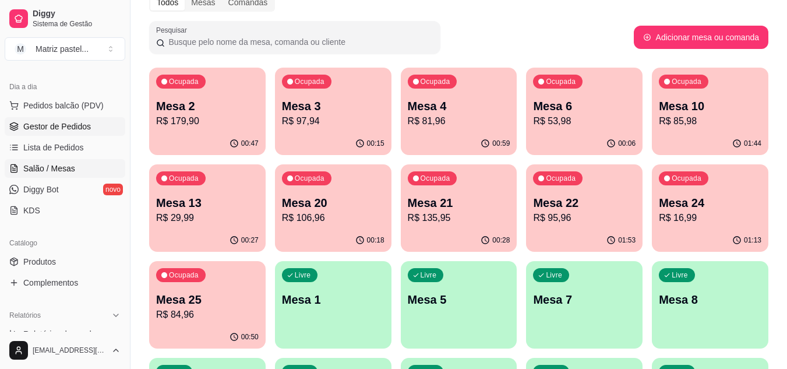
click at [80, 133] on link "Gestor de Pedidos" at bounding box center [65, 126] width 121 height 19
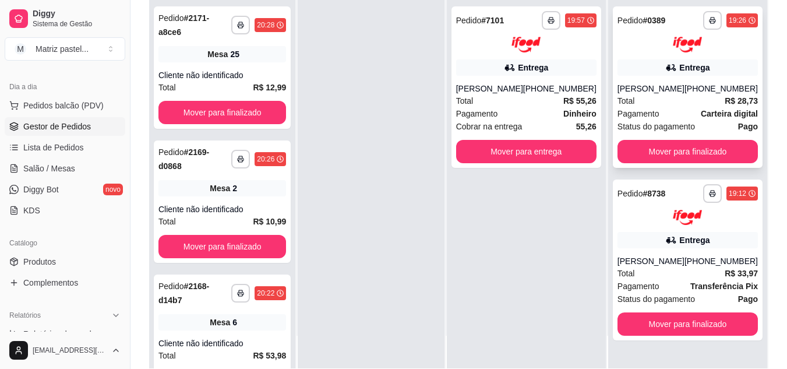
scroll to position [178, 0]
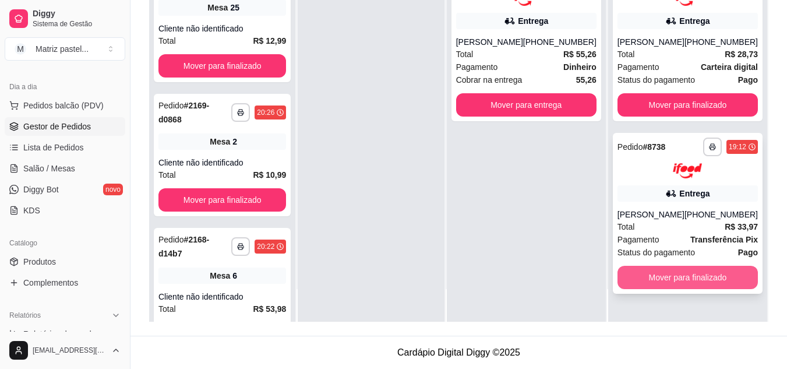
click at [663, 272] on button "Mover para finalizado" at bounding box center [688, 277] width 140 height 23
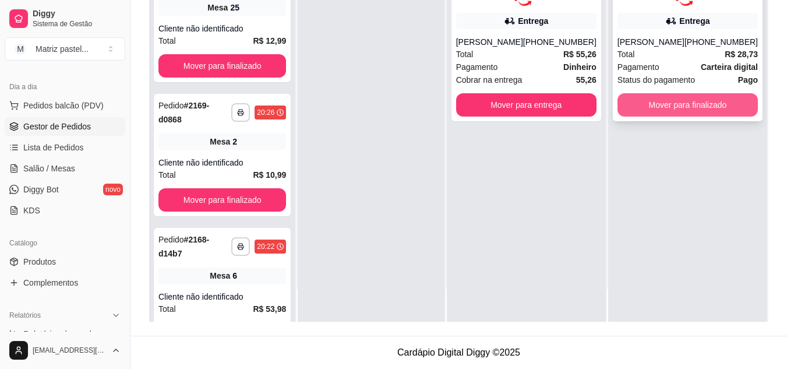
click at [699, 101] on button "Mover para finalizado" at bounding box center [688, 104] width 140 height 23
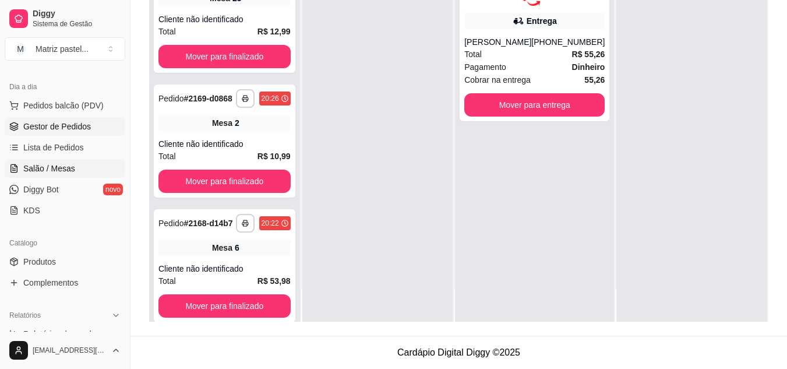
click at [43, 168] on span "Salão / Mesas" at bounding box center [49, 169] width 52 height 12
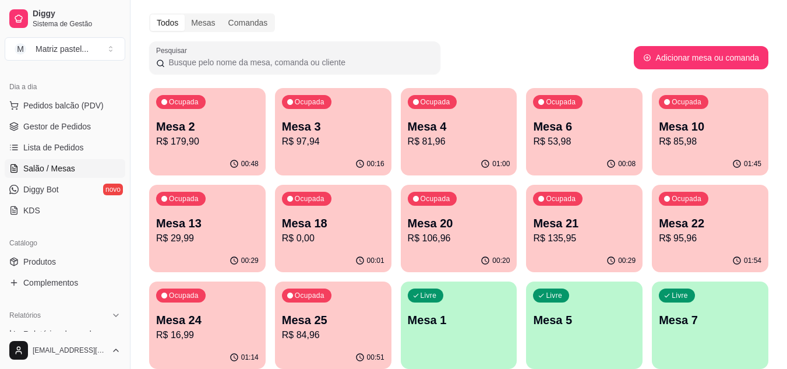
scroll to position [58, 0]
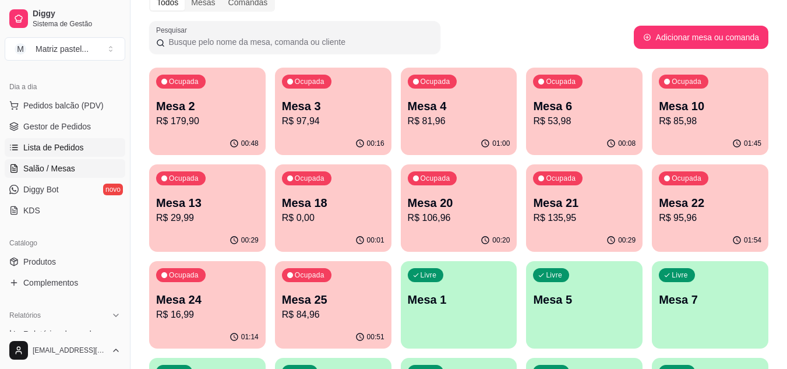
click at [51, 142] on span "Lista de Pedidos" at bounding box center [53, 148] width 61 height 12
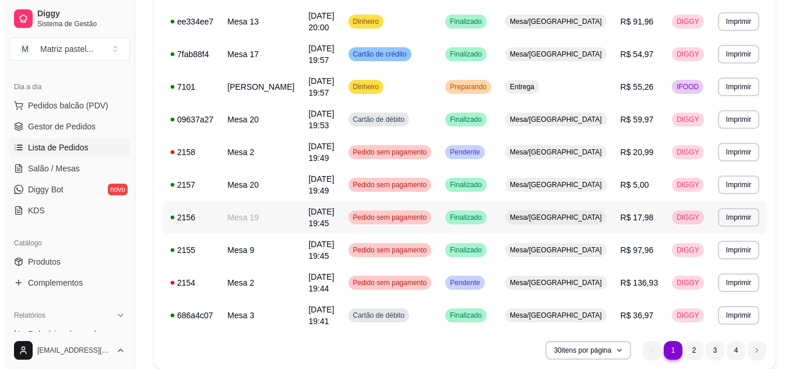
scroll to position [863, 0]
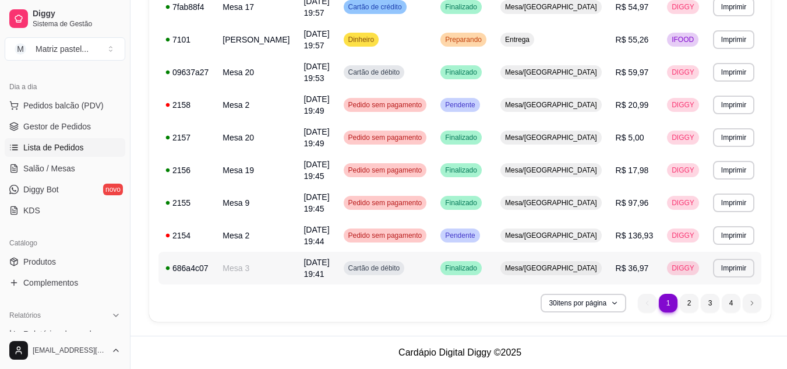
click at [263, 283] on td "Mesa 3" at bounding box center [256, 268] width 81 height 33
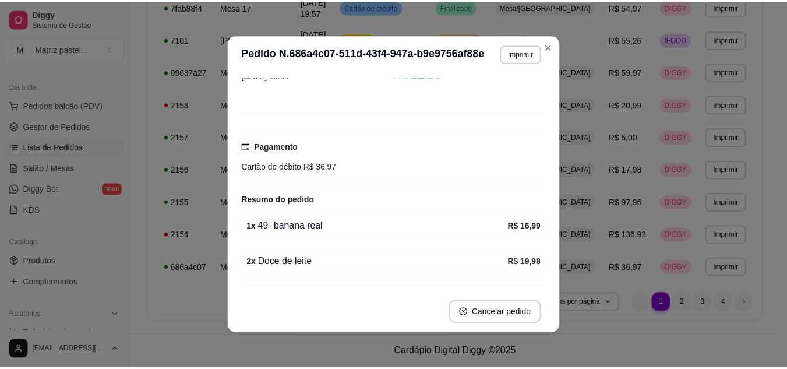
scroll to position [91, 0]
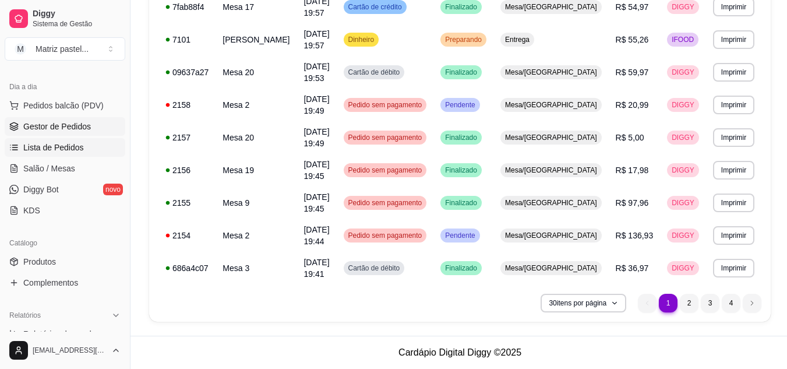
click at [68, 120] on link "Gestor de Pedidos" at bounding box center [65, 126] width 121 height 19
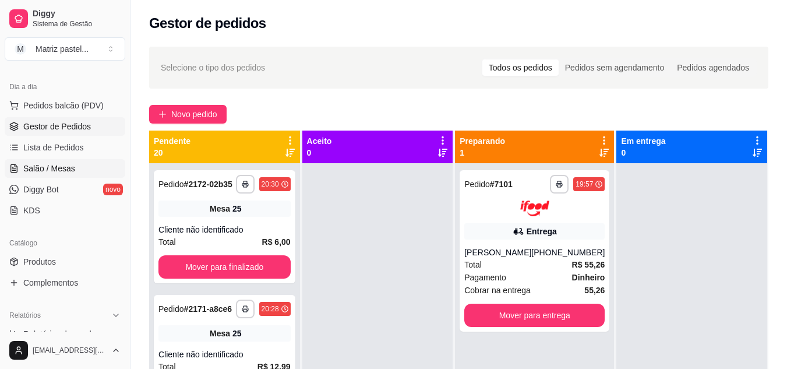
click at [25, 170] on span "Salão / Mesas" at bounding box center [49, 169] width 52 height 12
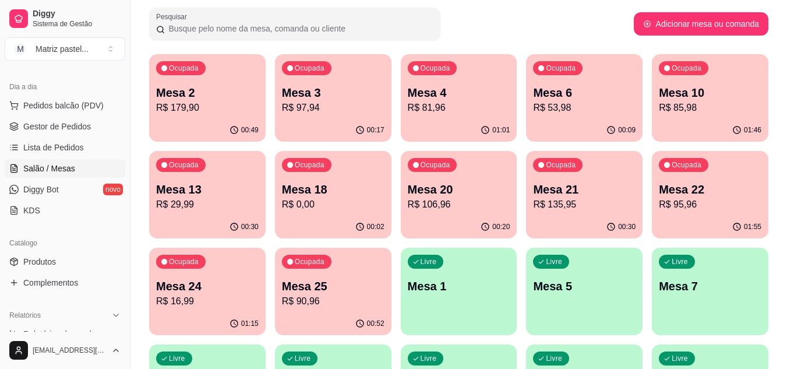
scroll to position [117, 0]
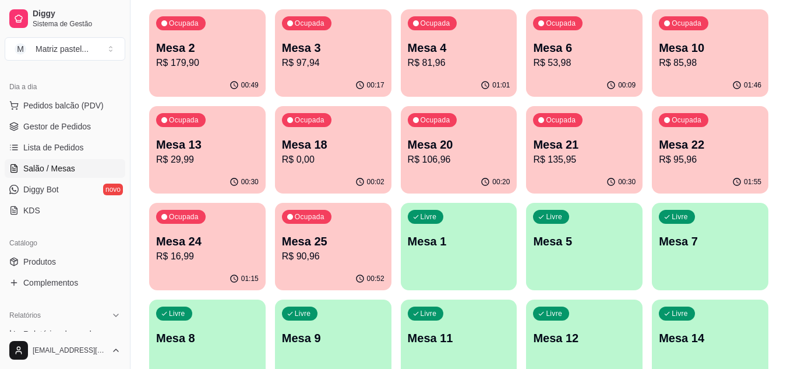
click at [227, 168] on div "Ocupada Mesa 13 R$ 29,99" at bounding box center [207, 138] width 117 height 65
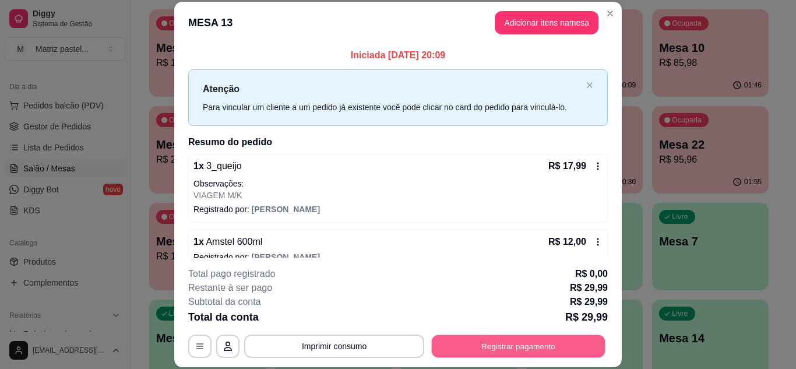
click at [476, 345] on button "Registrar pagamento" at bounding box center [519, 346] width 174 height 23
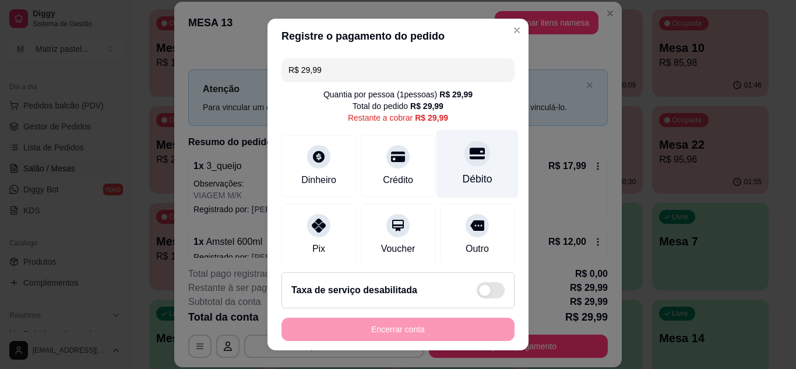
click at [460, 168] on div "Débito" at bounding box center [477, 163] width 82 height 68
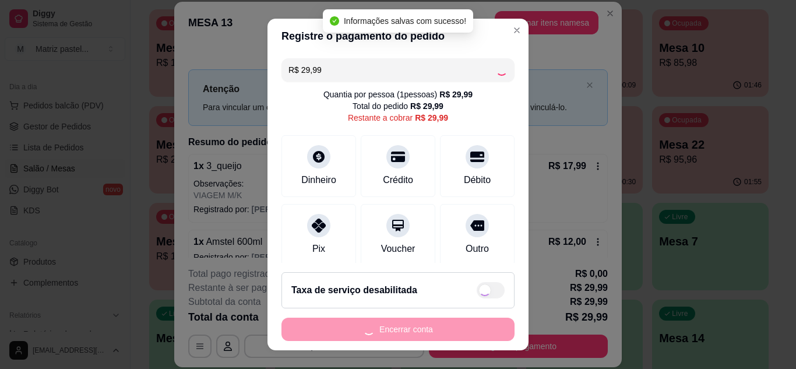
type input "R$ 0,00"
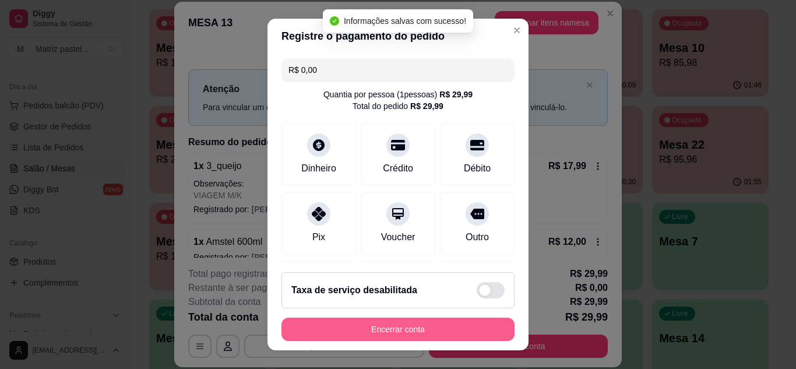
click at [362, 329] on button "Encerrar conta" at bounding box center [397, 329] width 233 height 23
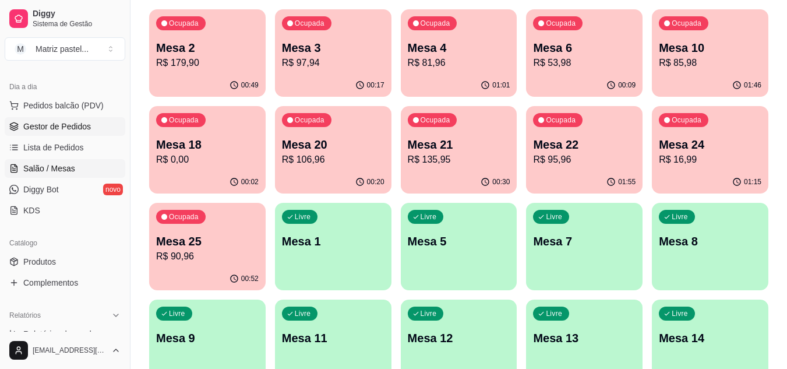
click at [68, 129] on span "Gestor de Pedidos" at bounding box center [57, 127] width 68 height 12
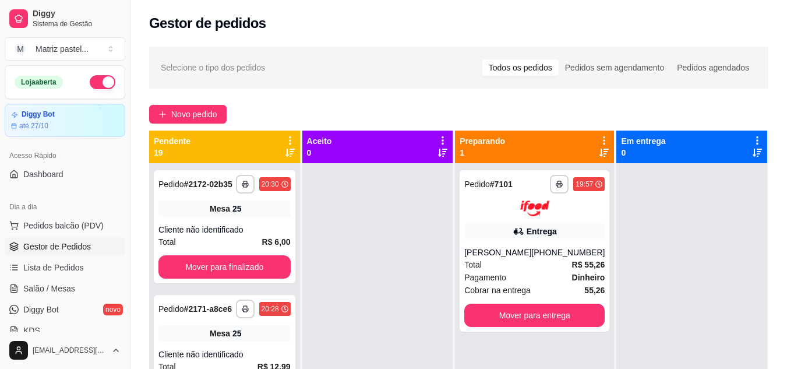
scroll to position [120, 0]
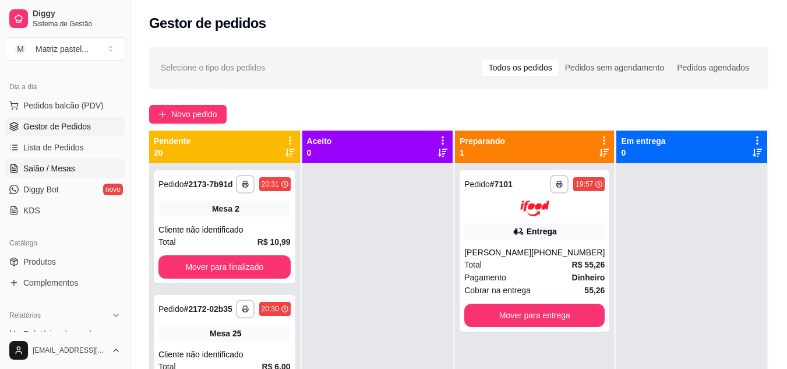
click at [54, 170] on span "Salão / Mesas" at bounding box center [49, 169] width 52 height 12
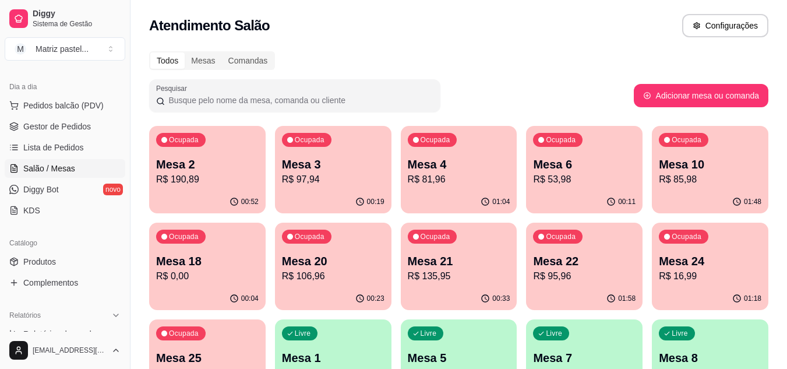
click at [208, 168] on p "Mesa 2" at bounding box center [207, 164] width 103 height 16
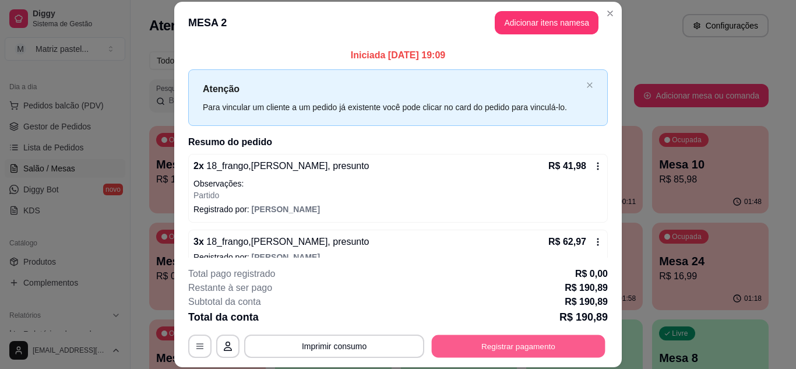
click at [510, 343] on button "Registrar pagamento" at bounding box center [519, 346] width 174 height 23
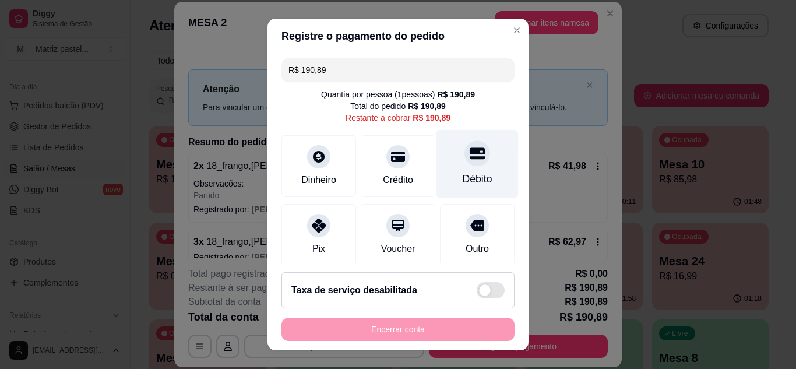
click at [456, 171] on div "Débito" at bounding box center [477, 163] width 82 height 68
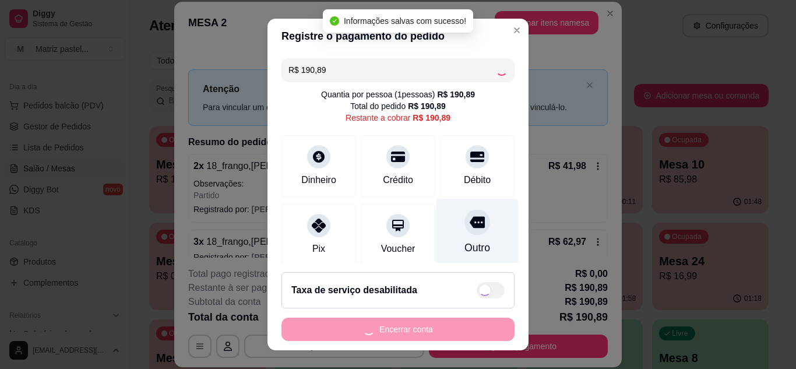
type input "R$ 0,00"
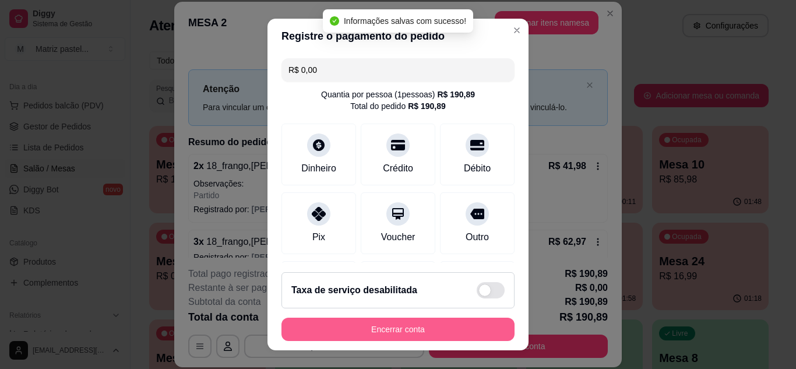
click at [386, 324] on button "Encerrar conta" at bounding box center [397, 329] width 233 height 23
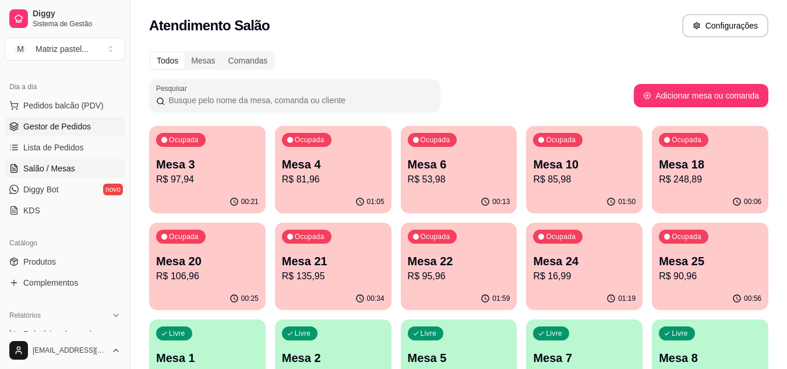
click at [72, 132] on link "Gestor de Pedidos" at bounding box center [65, 126] width 121 height 19
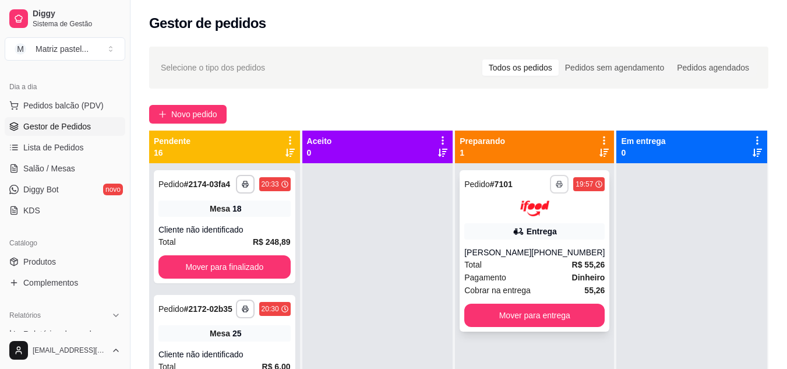
click at [557, 177] on button "button" at bounding box center [559, 184] width 19 height 19
click at [533, 221] on button "IMPRESSORA" at bounding box center [520, 225] width 85 height 19
click at [69, 159] on link "Salão / Mesas" at bounding box center [65, 168] width 121 height 19
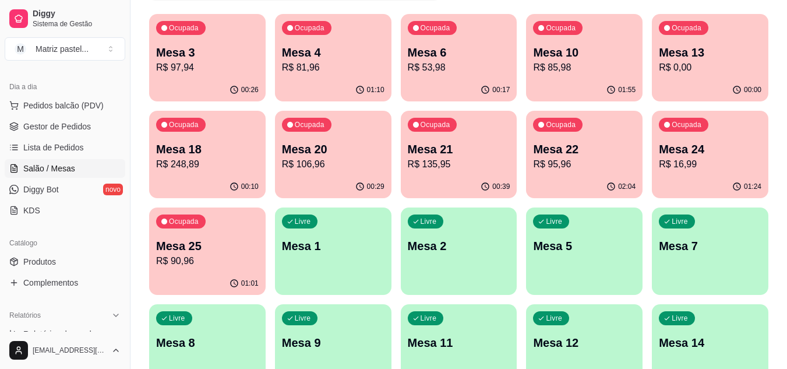
scroll to position [117, 0]
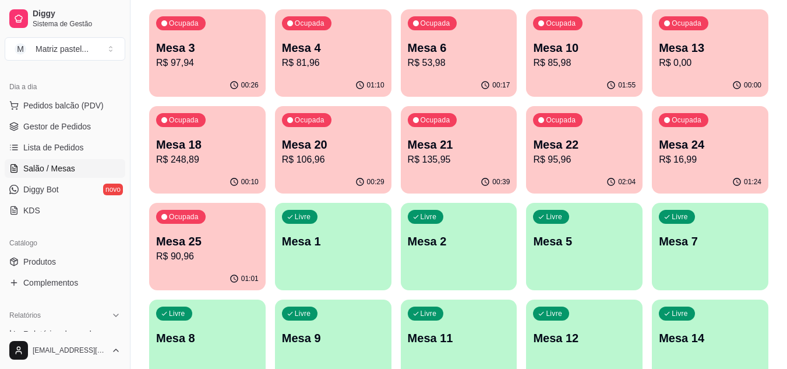
click at [571, 159] on p "R$ 95,96" at bounding box center [584, 160] width 103 height 14
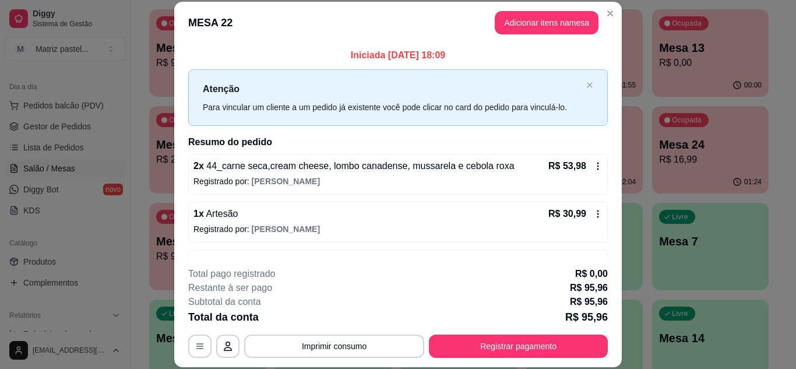
click at [524, 339] on button "Registrar pagamento" at bounding box center [518, 346] width 179 height 23
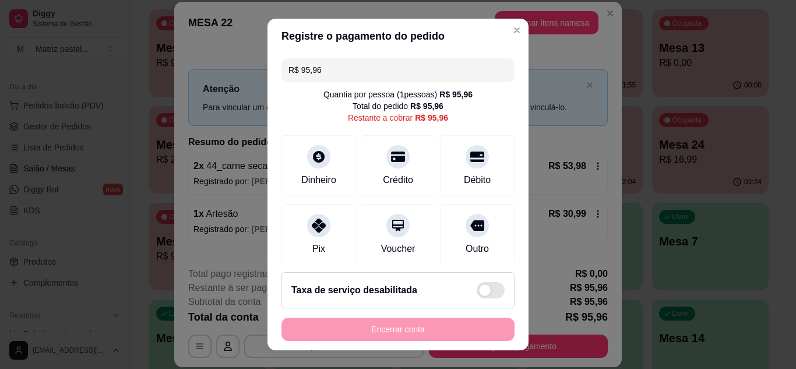
click at [364, 75] on input "R$ 95,96" at bounding box center [397, 69] width 219 height 23
click at [463, 173] on div "Débito" at bounding box center [478, 178] width 30 height 15
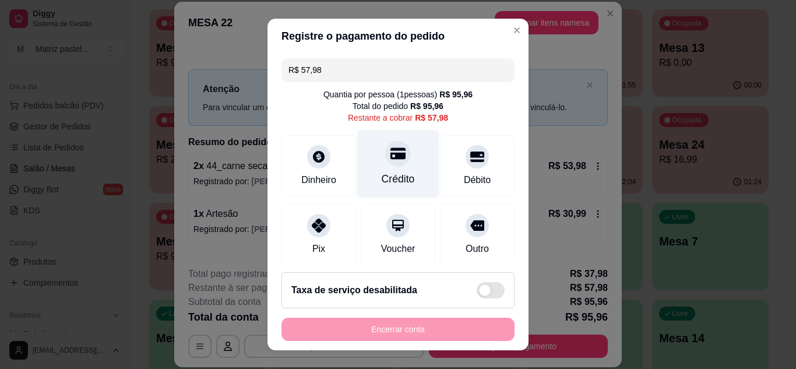
click at [389, 168] on div "Crédito" at bounding box center [398, 163] width 82 height 68
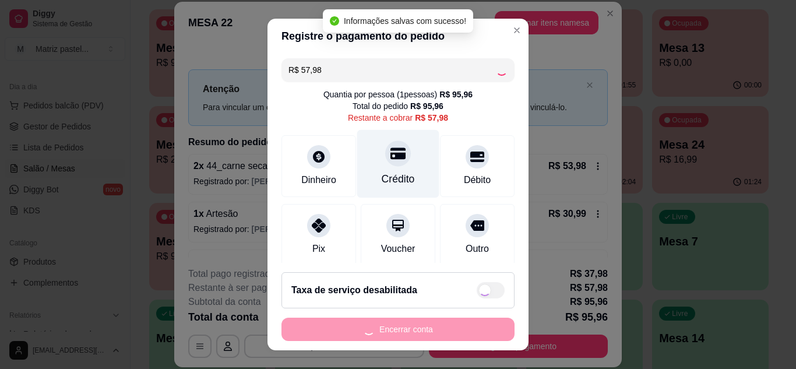
type input "R$ 0,00"
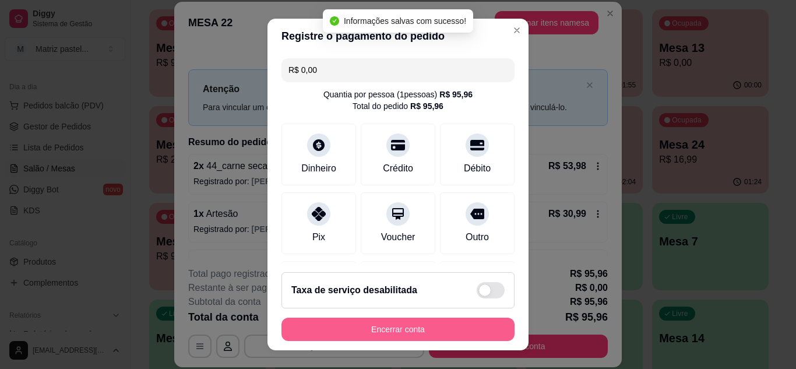
click at [381, 332] on button "Encerrar conta" at bounding box center [397, 329] width 233 height 23
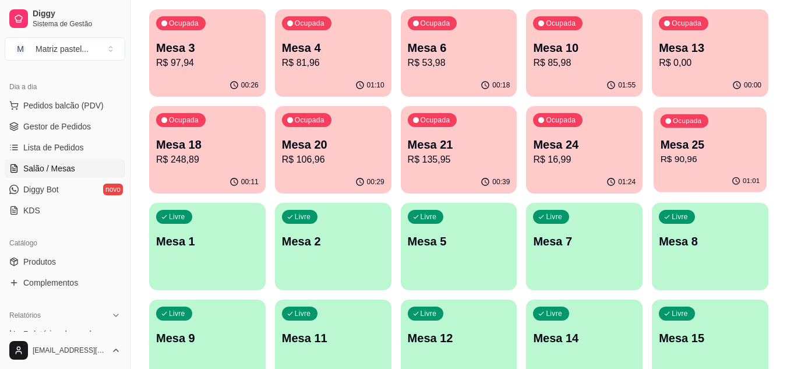
click at [709, 168] on div "Ocupada Mesa 25 R$ 90,96" at bounding box center [710, 138] width 113 height 63
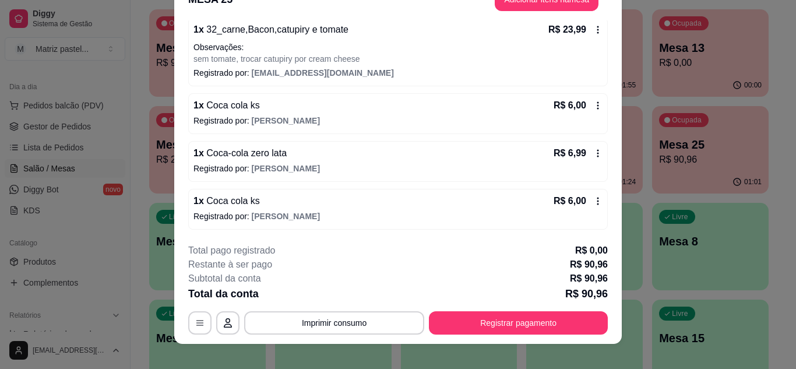
scroll to position [36, 0]
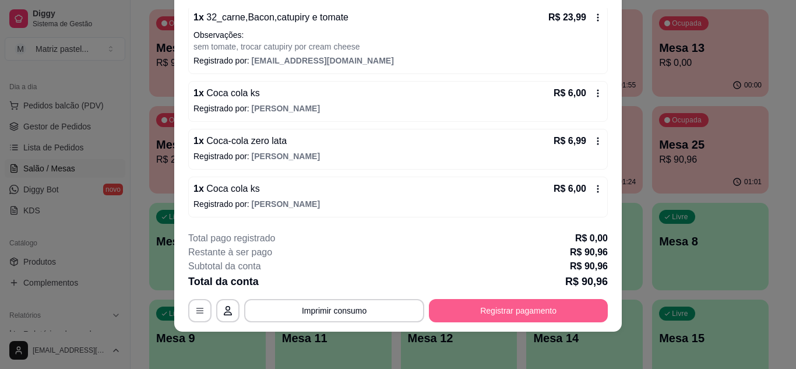
click at [488, 315] on button "Registrar pagamento" at bounding box center [518, 310] width 179 height 23
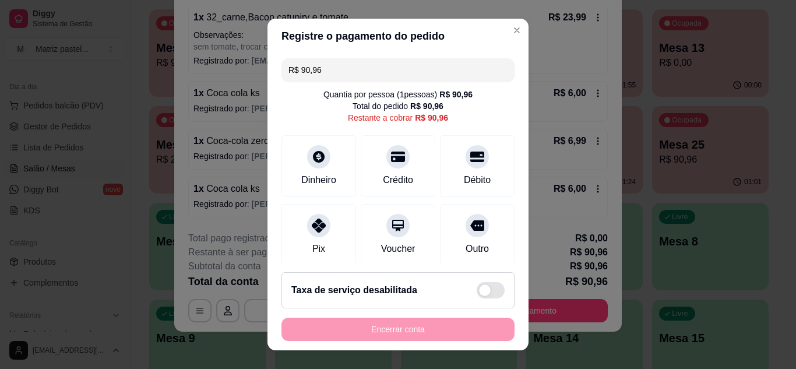
click at [331, 68] on input "R$ 90,96" at bounding box center [397, 69] width 219 height 23
click at [464, 166] on div at bounding box center [477, 153] width 26 height 26
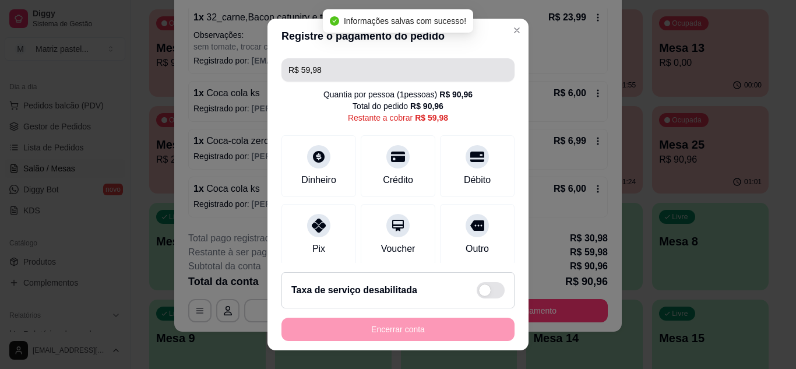
click at [340, 74] on input "R$ 59,98" at bounding box center [397, 69] width 219 height 23
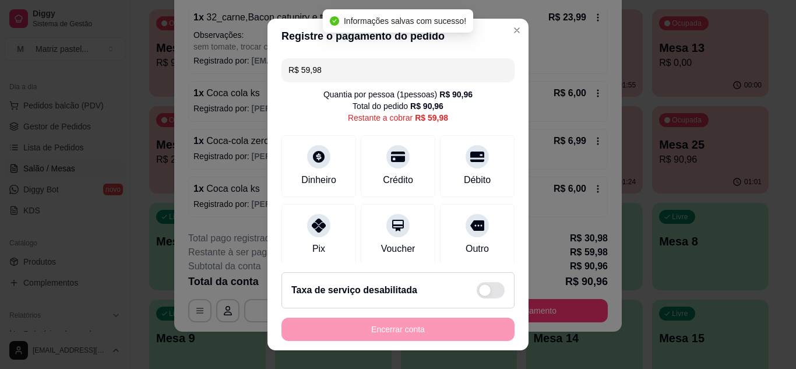
click at [340, 74] on input "R$ 59,98" at bounding box center [397, 69] width 219 height 23
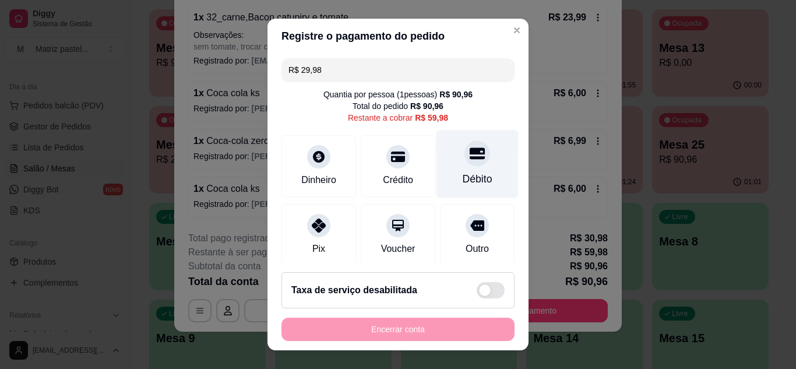
click at [470, 157] on icon at bounding box center [477, 153] width 15 height 15
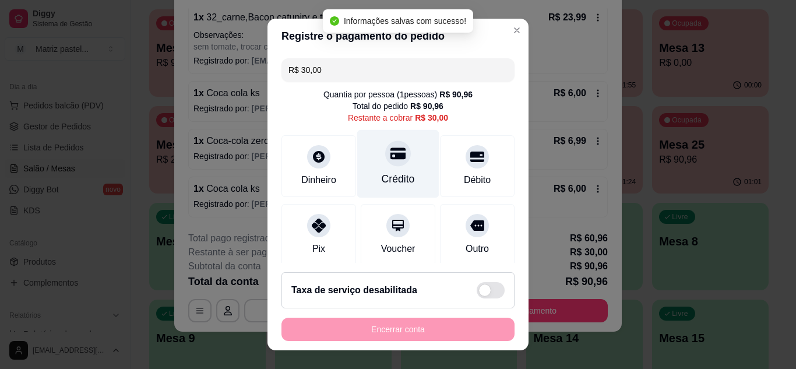
click at [394, 169] on div "Crédito" at bounding box center [398, 163] width 82 height 68
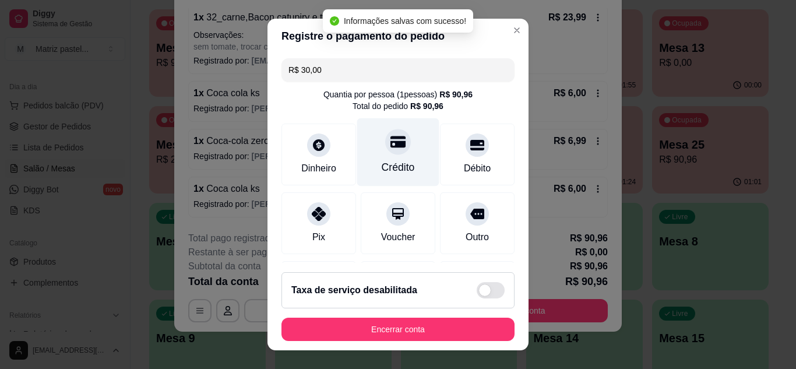
type input "R$ 0,00"
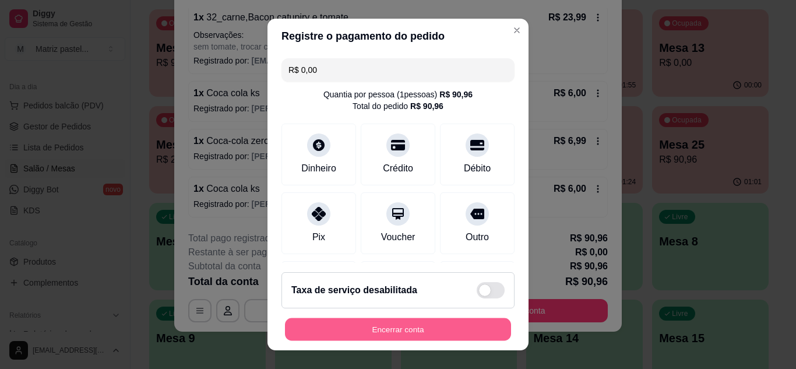
click at [429, 337] on button "Encerrar conta" at bounding box center [398, 329] width 226 height 23
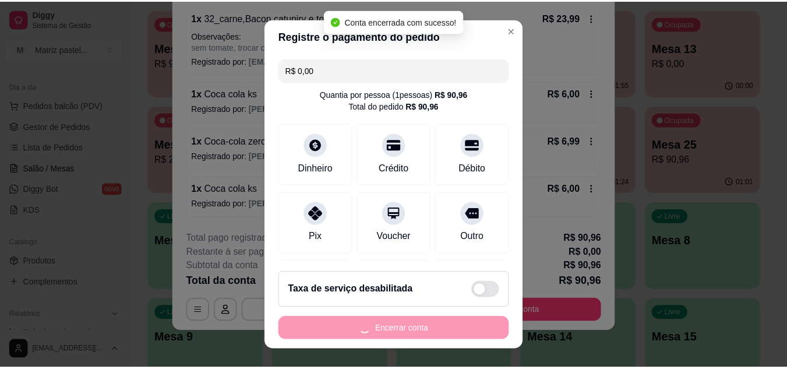
scroll to position [0, 0]
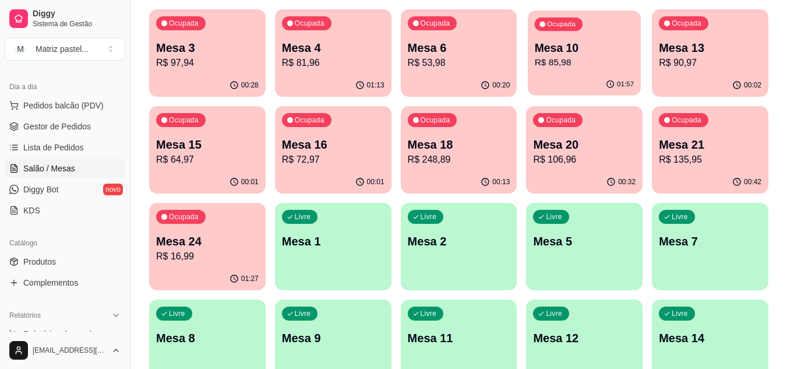
click at [580, 79] on div "01:57" at bounding box center [584, 84] width 113 height 22
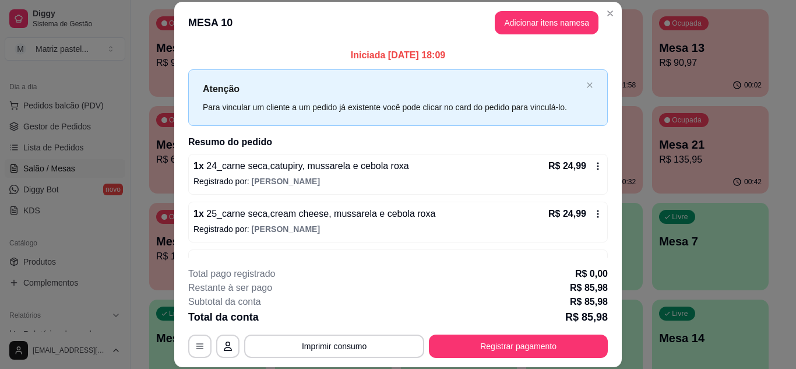
click at [483, 343] on button "Registrar pagamento" at bounding box center [518, 346] width 179 height 23
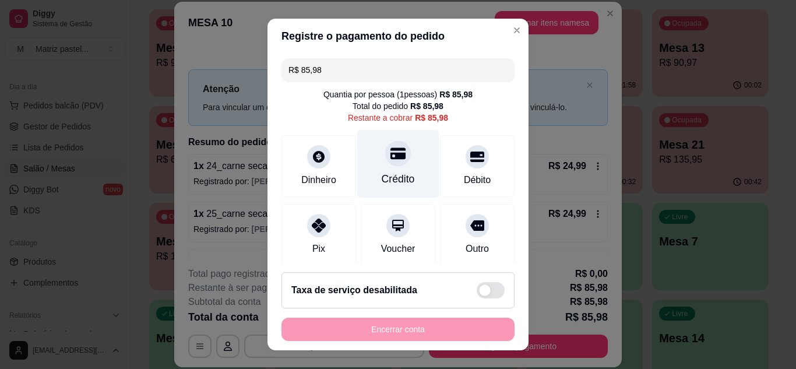
click at [404, 157] on div "Crédito" at bounding box center [398, 163] width 82 height 68
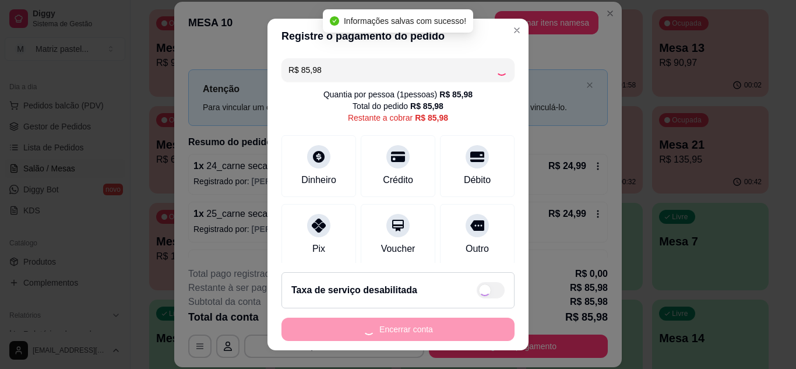
type input "R$ 0,00"
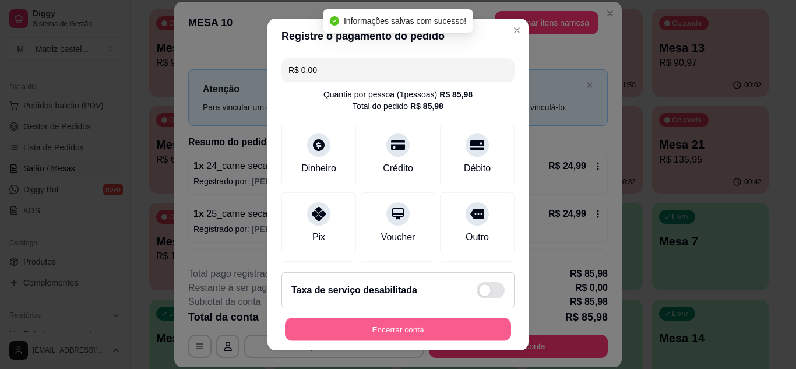
click at [410, 330] on button "Encerrar conta" at bounding box center [398, 329] width 226 height 23
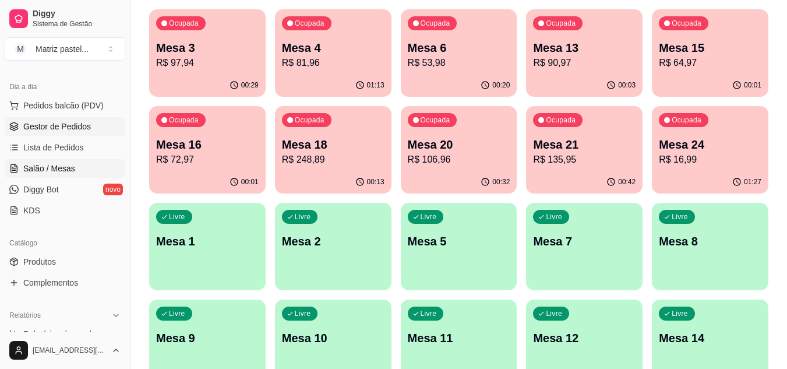
click at [71, 124] on span "Gestor de Pedidos" at bounding box center [57, 127] width 68 height 12
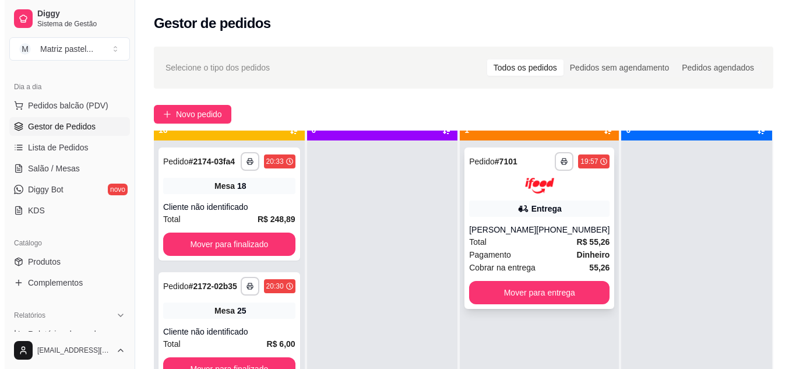
scroll to position [33, 0]
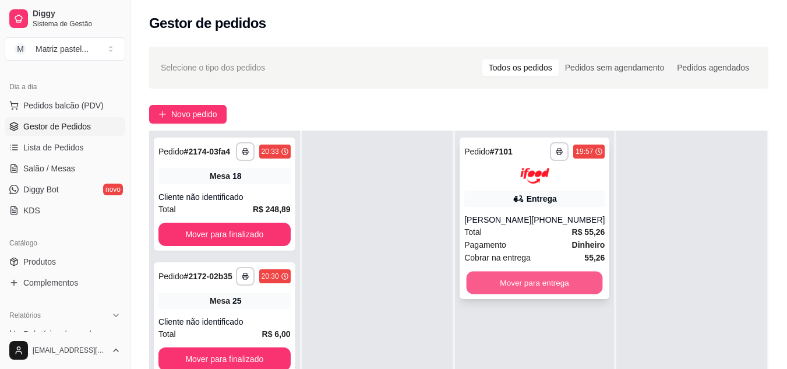
click at [499, 288] on button "Mover para entrega" at bounding box center [535, 282] width 136 height 23
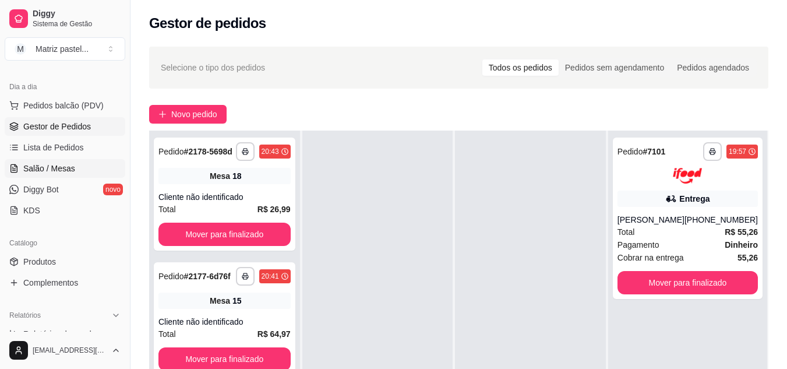
click at [73, 162] on link "Salão / Mesas" at bounding box center [65, 168] width 121 height 19
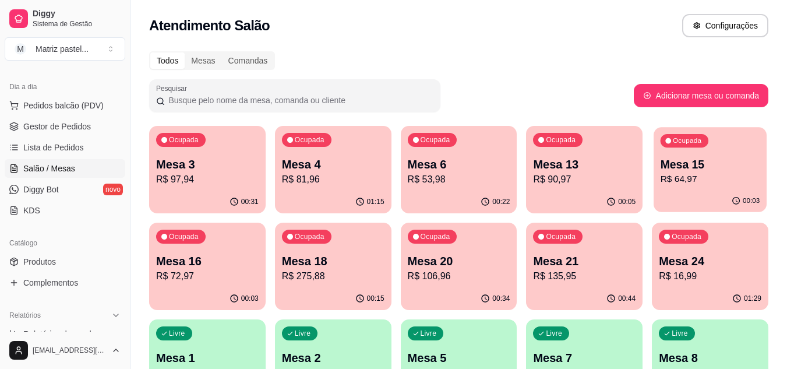
click at [687, 192] on div "00:03" at bounding box center [710, 201] width 113 height 22
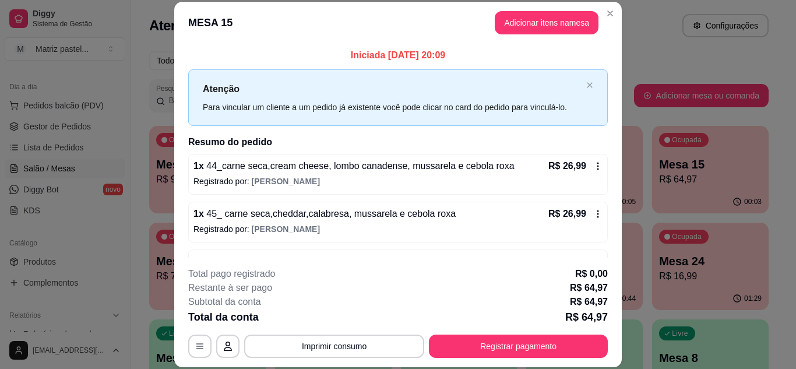
scroll to position [37, 0]
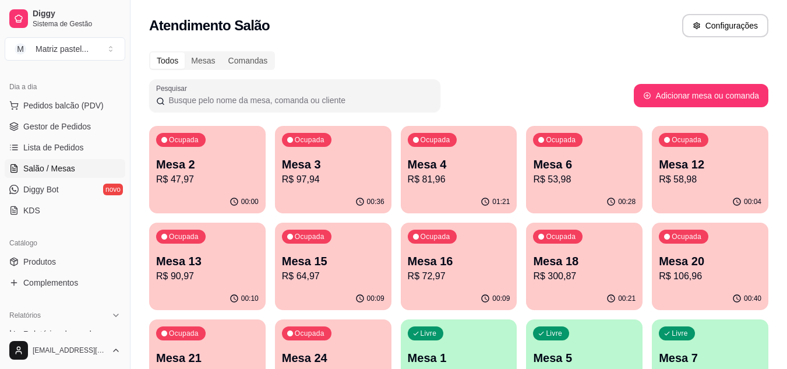
click at [475, 193] on div "01:21" at bounding box center [459, 202] width 117 height 23
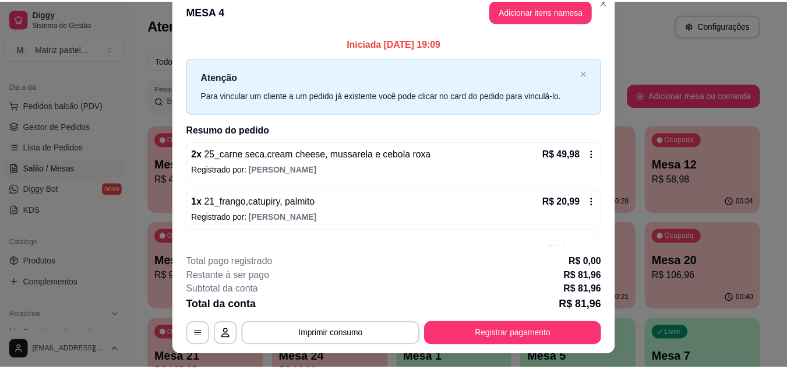
scroll to position [0, 0]
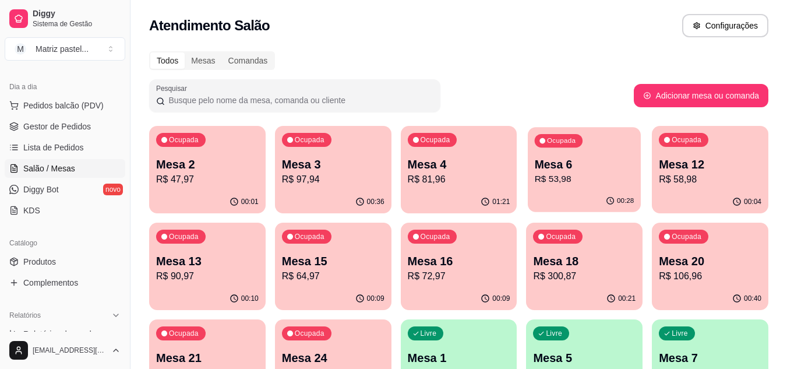
click at [555, 174] on p "R$ 53,98" at bounding box center [585, 179] width 100 height 13
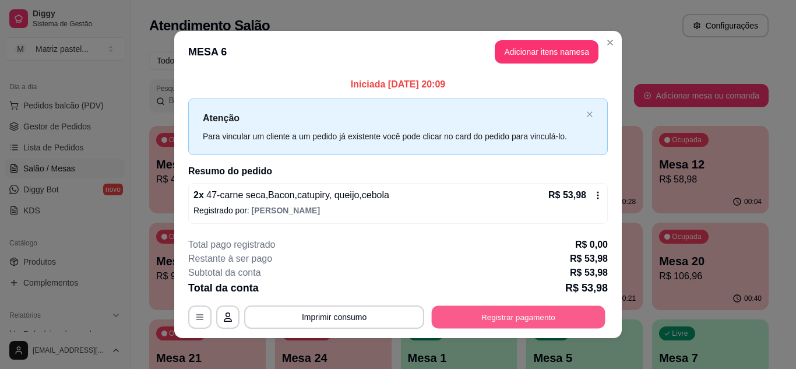
click at [544, 316] on button "Registrar pagamento" at bounding box center [519, 317] width 174 height 23
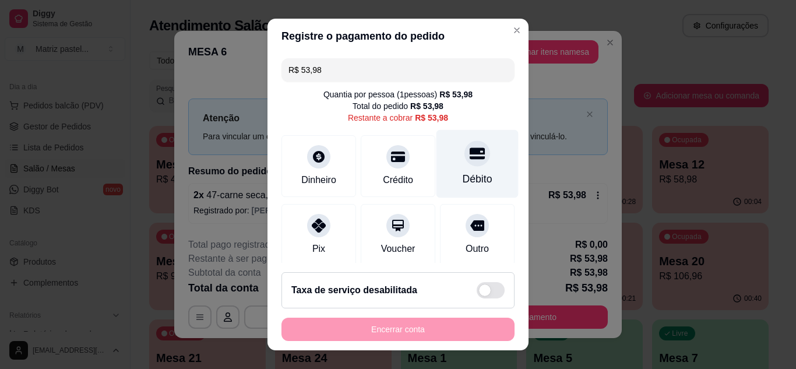
click at [470, 154] on icon at bounding box center [477, 153] width 15 height 12
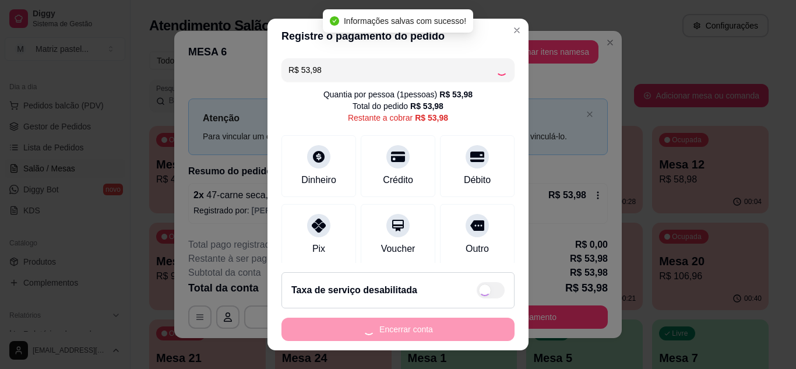
type input "R$ 0,00"
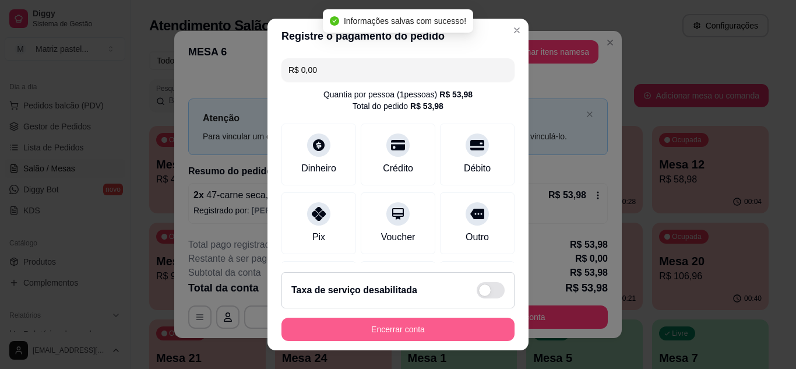
click at [434, 332] on button "Encerrar conta" at bounding box center [397, 329] width 233 height 23
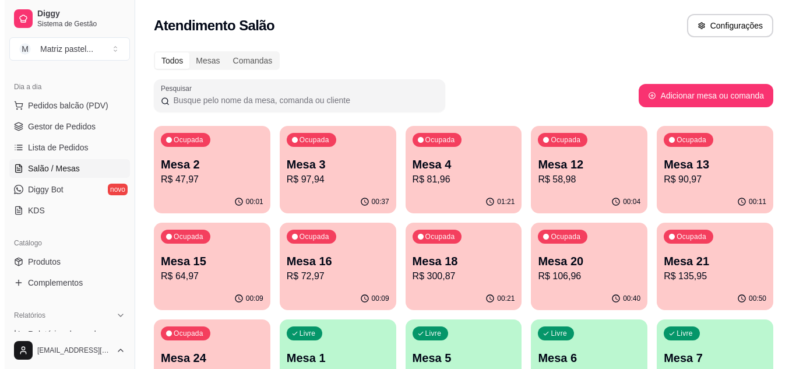
scroll to position [58, 0]
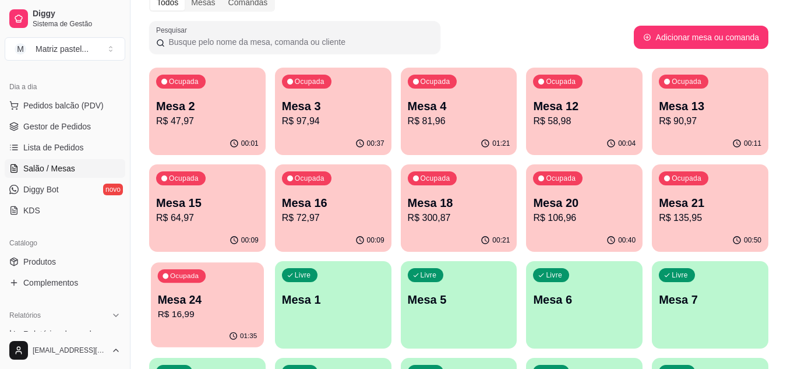
click at [219, 316] on p "R$ 16,99" at bounding box center [208, 314] width 100 height 13
click at [483, 139] on icon "button" at bounding box center [484, 142] width 9 height 9
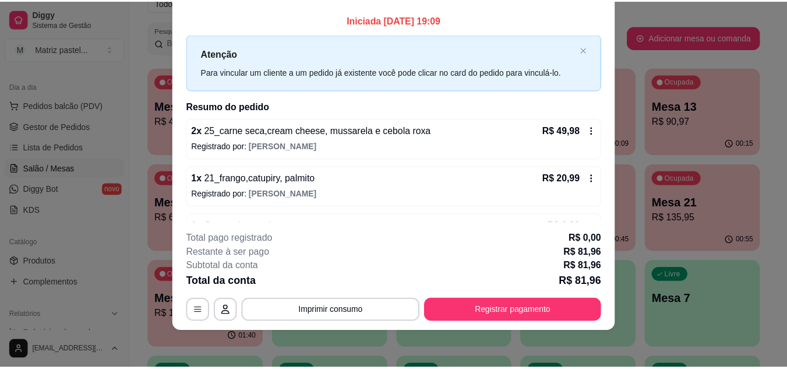
scroll to position [0, 0]
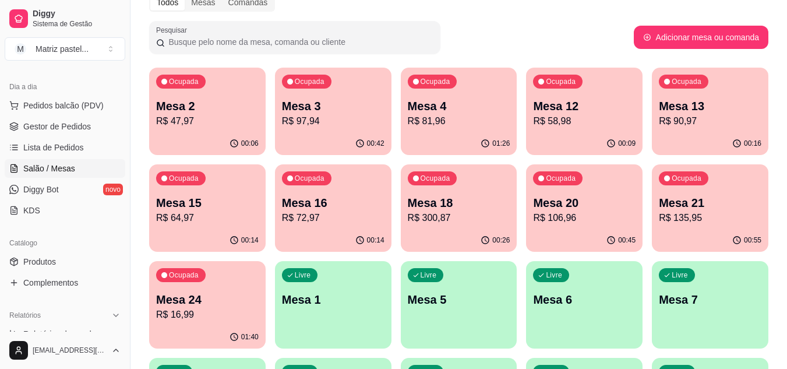
click at [432, 117] on p "R$ 81,96" at bounding box center [459, 121] width 103 height 14
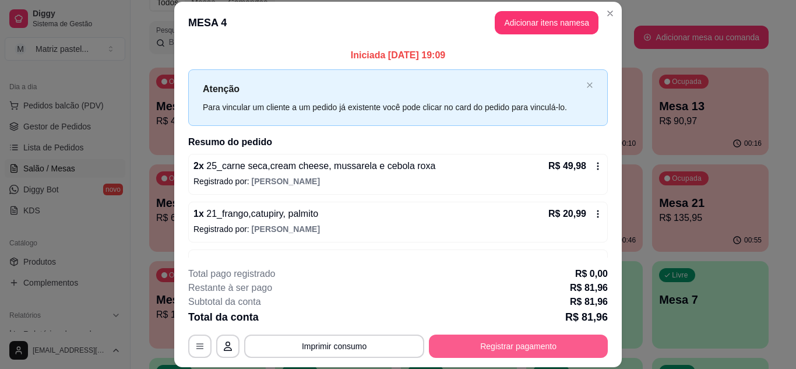
click at [485, 349] on button "Registrar pagamento" at bounding box center [518, 346] width 179 height 23
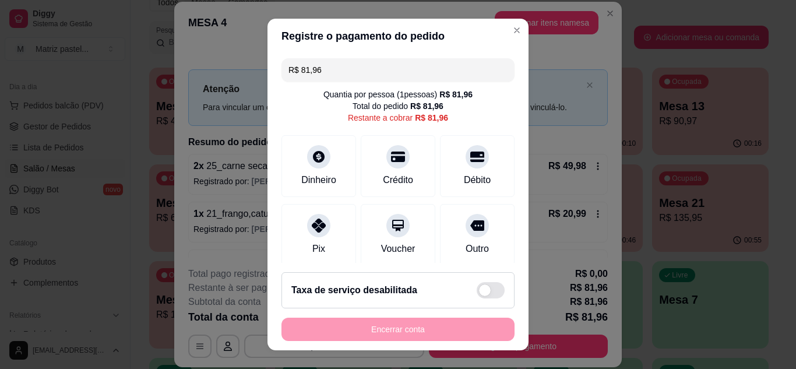
click at [350, 62] on input "R$ 81,96" at bounding box center [397, 69] width 219 height 23
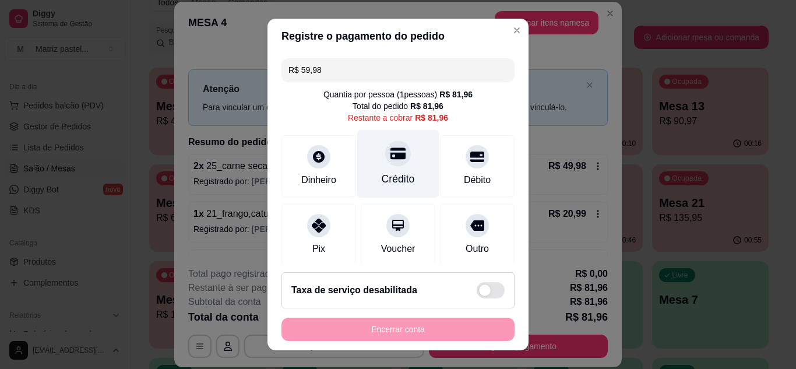
click at [385, 173] on div "Crédito" at bounding box center [398, 178] width 33 height 15
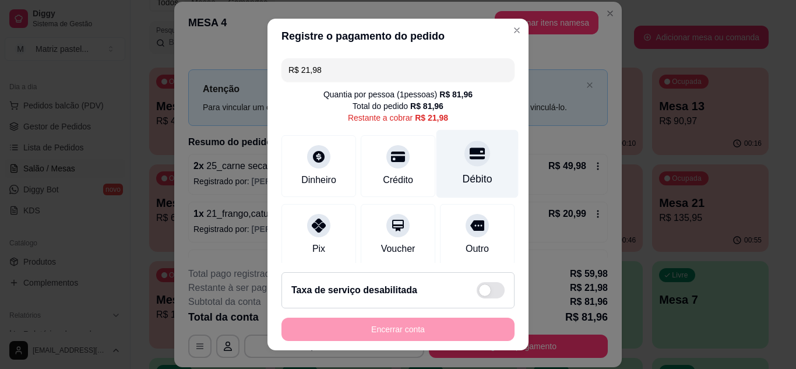
click at [457, 169] on div "Débito" at bounding box center [477, 163] width 82 height 68
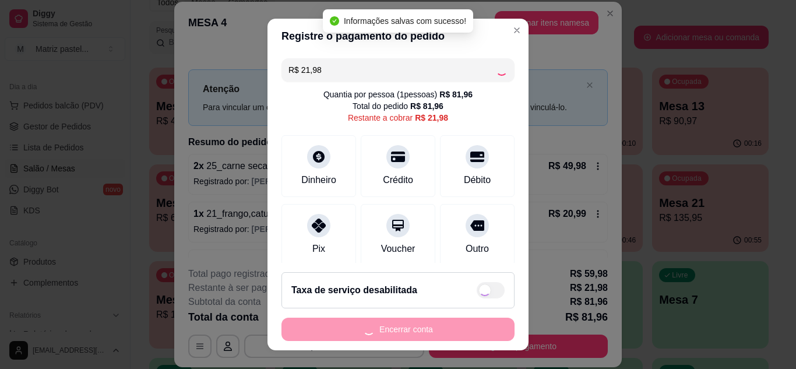
type input "R$ 0,00"
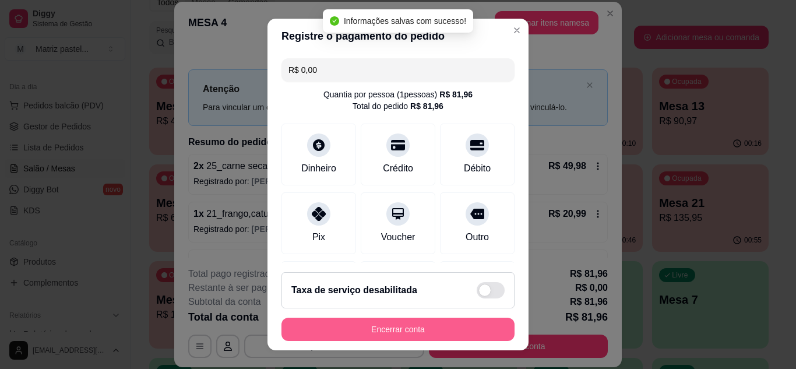
click at [379, 329] on button "Encerrar conta" at bounding box center [397, 329] width 233 height 23
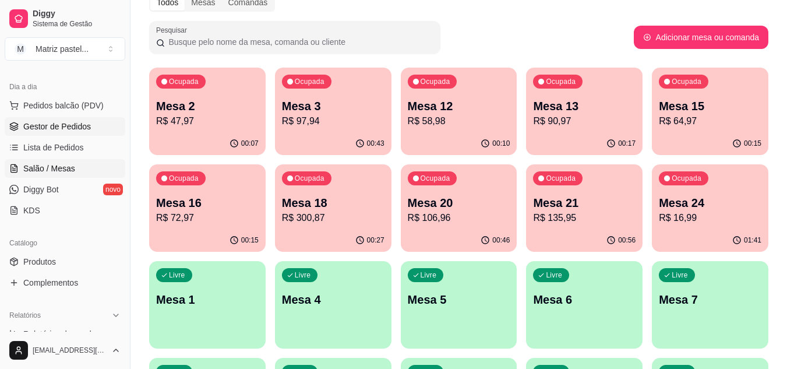
click at [76, 122] on span "Gestor de Pedidos" at bounding box center [57, 127] width 68 height 12
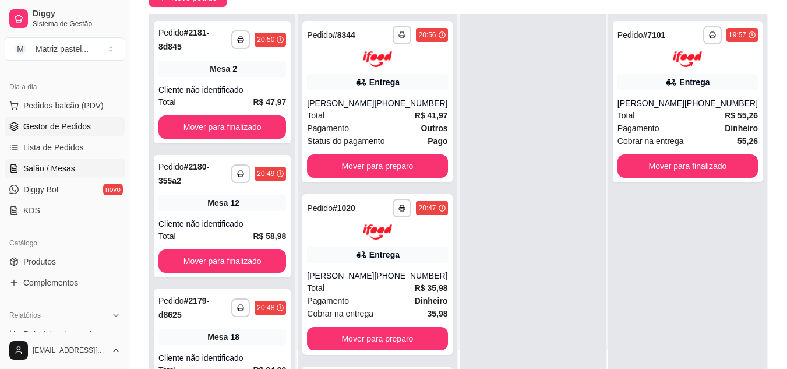
click at [53, 166] on span "Salão / Mesas" at bounding box center [49, 169] width 52 height 12
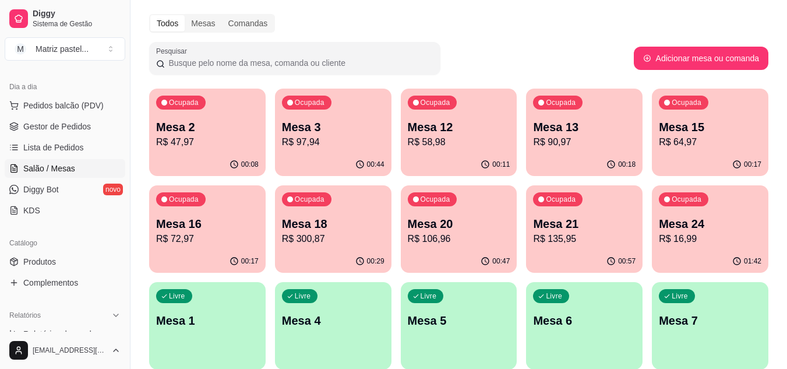
scroll to position [58, 0]
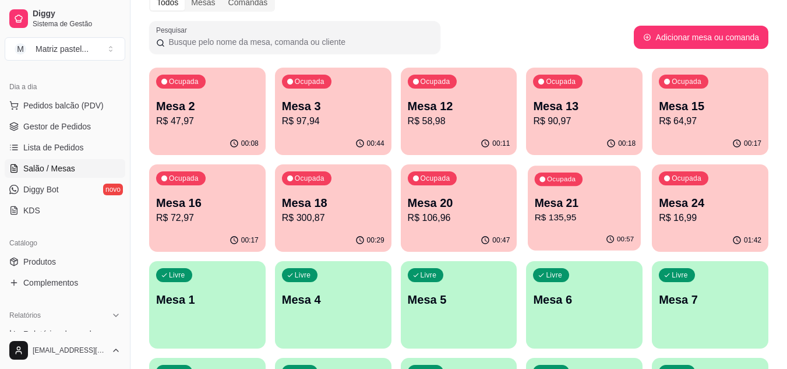
click at [559, 228] on div "Ocupada Mesa 21 R$ 135,95" at bounding box center [584, 197] width 113 height 63
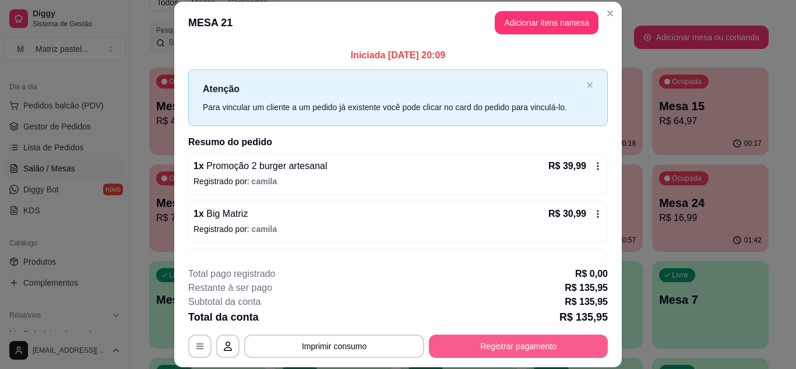
click at [494, 347] on button "Registrar pagamento" at bounding box center [518, 346] width 179 height 23
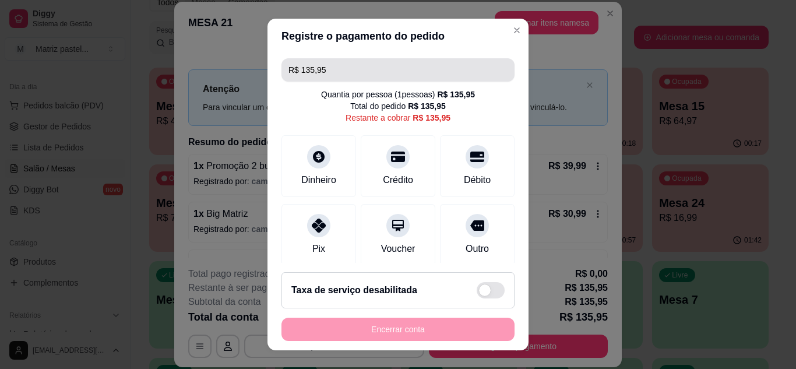
click at [370, 71] on input "R$ 135,95" at bounding box center [397, 69] width 219 height 23
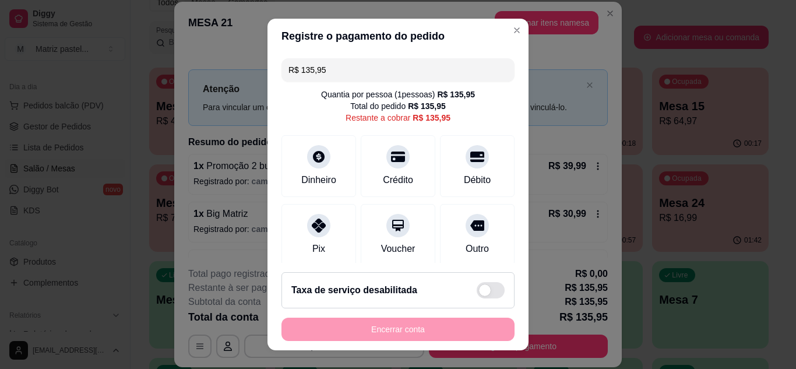
click at [370, 71] on input "R$ 135,95" at bounding box center [397, 69] width 219 height 23
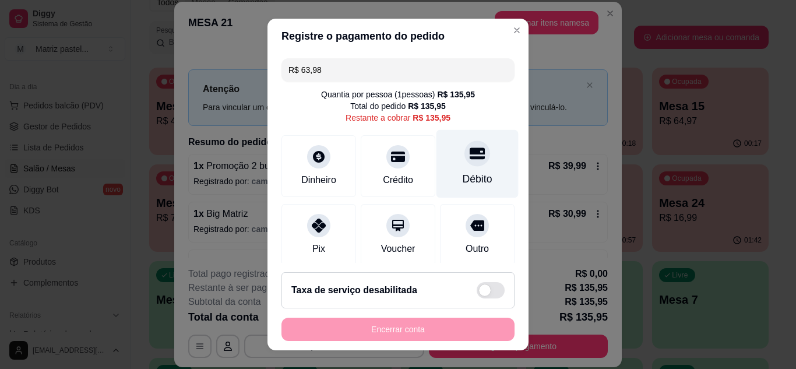
click at [464, 163] on div at bounding box center [477, 153] width 26 height 26
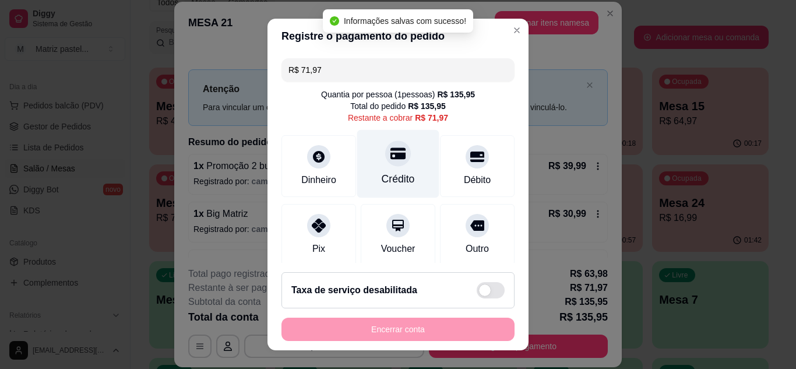
click at [404, 177] on div "Crédito" at bounding box center [398, 163] width 82 height 68
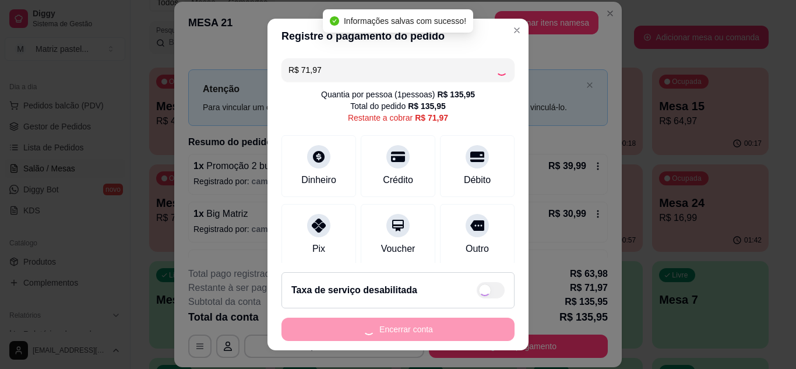
type input "R$ 0,00"
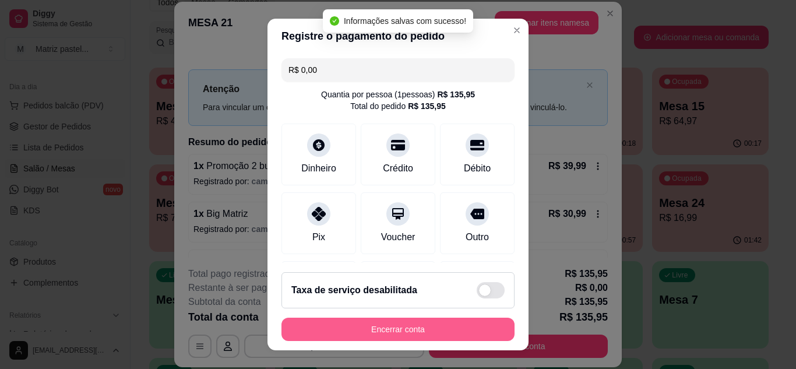
click at [381, 332] on button "Encerrar conta" at bounding box center [397, 329] width 233 height 23
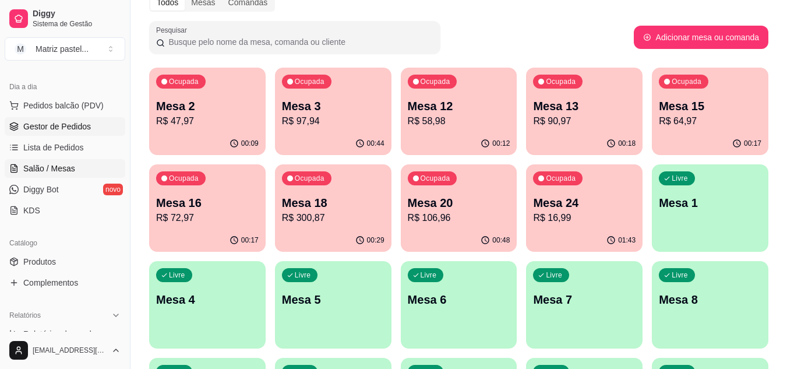
click at [71, 118] on link "Gestor de Pedidos" at bounding box center [65, 126] width 121 height 19
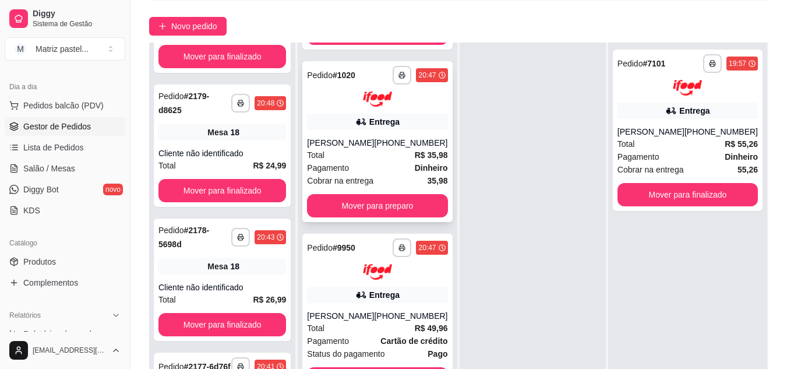
scroll to position [117, 0]
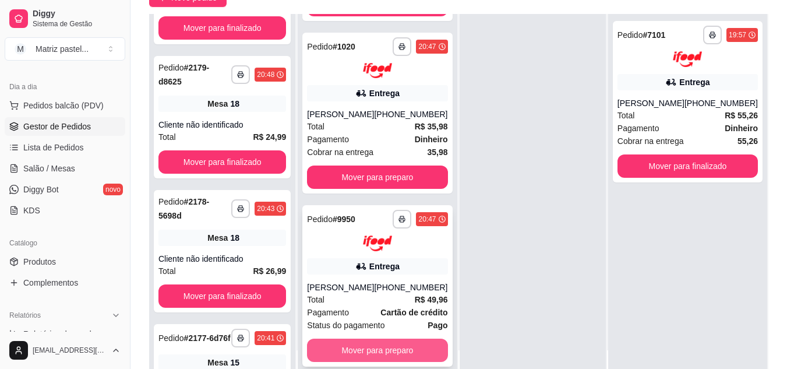
click at [358, 337] on div "**********" at bounding box center [377, 285] width 150 height 161
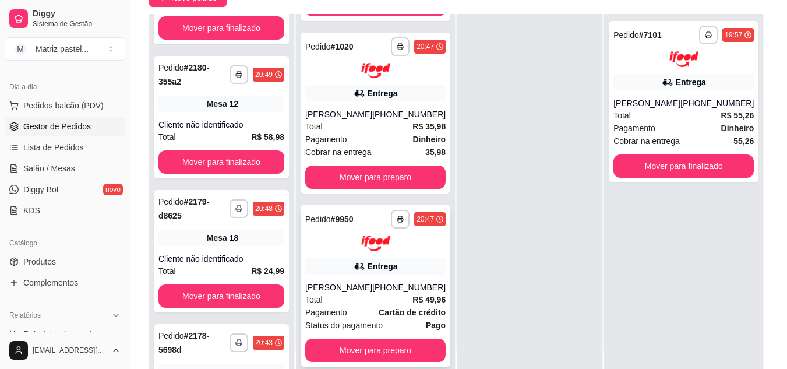
scroll to position [367, 0]
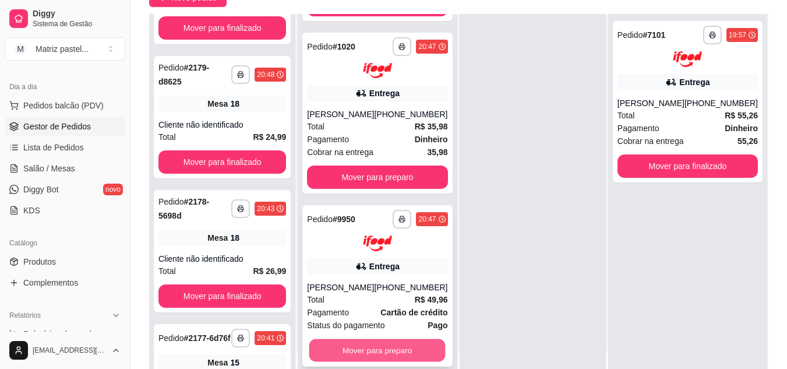
click at [390, 348] on button "Mover para preparo" at bounding box center [377, 350] width 136 height 23
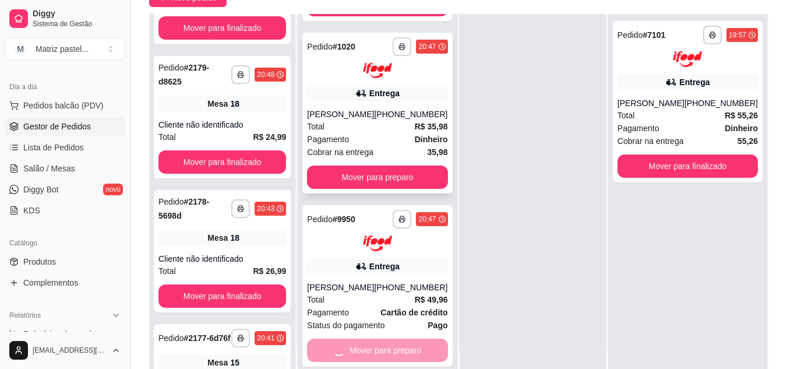
scroll to position [135, 0]
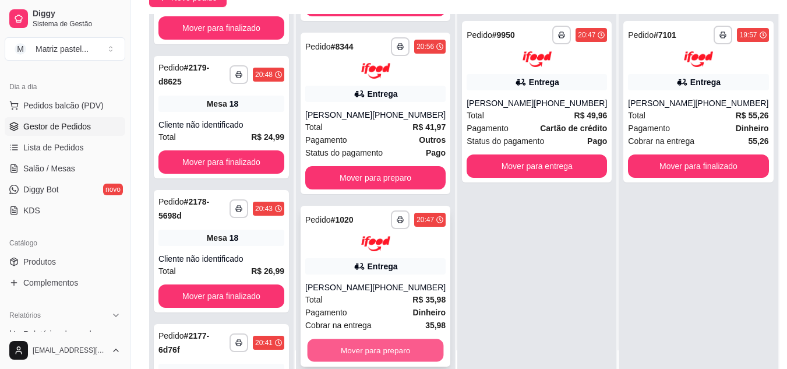
click at [381, 352] on button "Mover para preparo" at bounding box center [376, 350] width 136 height 23
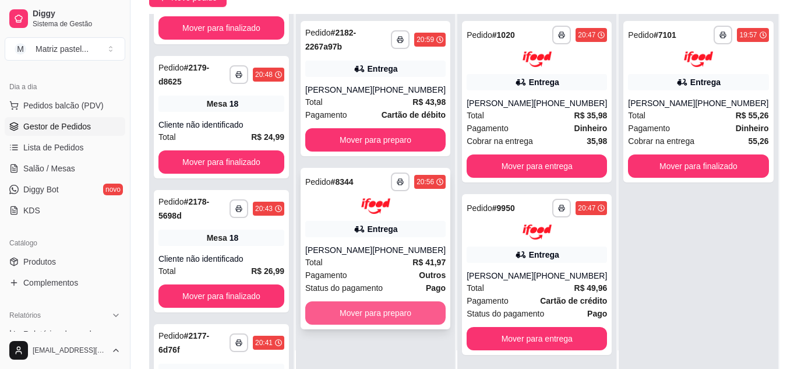
click at [402, 312] on button "Mover para preparo" at bounding box center [375, 312] width 140 height 23
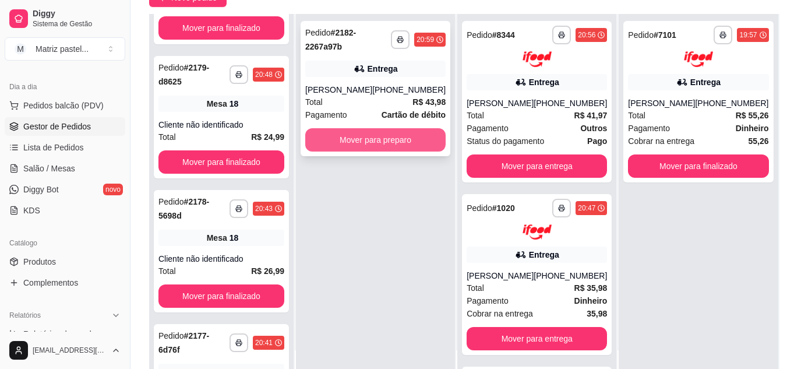
click at [401, 138] on button "Mover para preparo" at bounding box center [375, 139] width 140 height 23
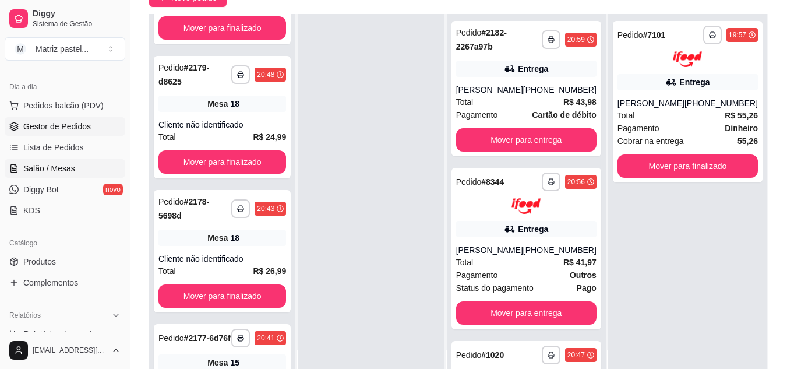
click at [49, 169] on span "Salão / Mesas" at bounding box center [49, 169] width 52 height 12
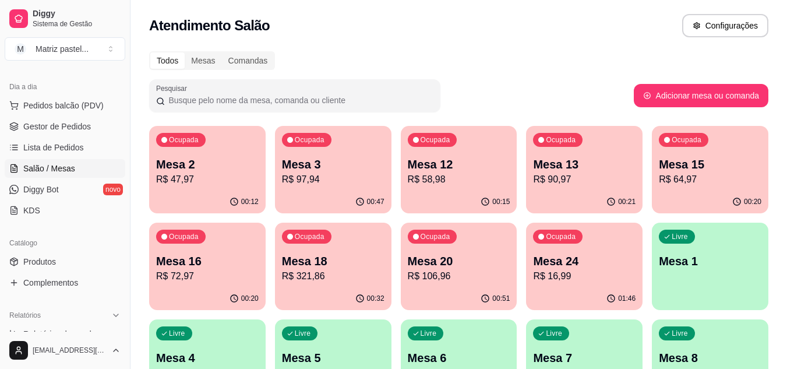
click at [309, 274] on p "R$ 321,86" at bounding box center [333, 276] width 103 height 14
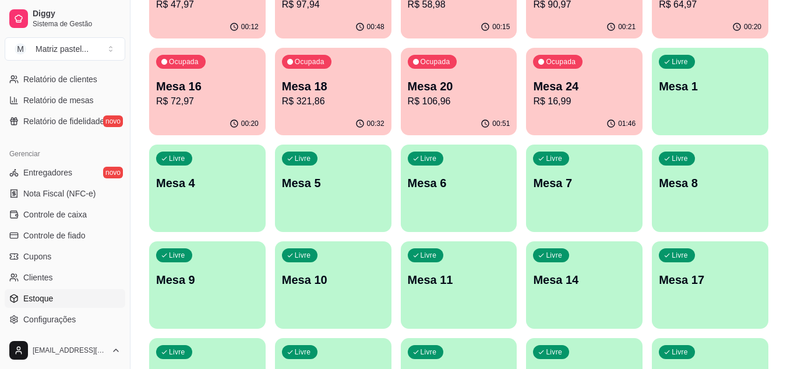
scroll to position [470, 0]
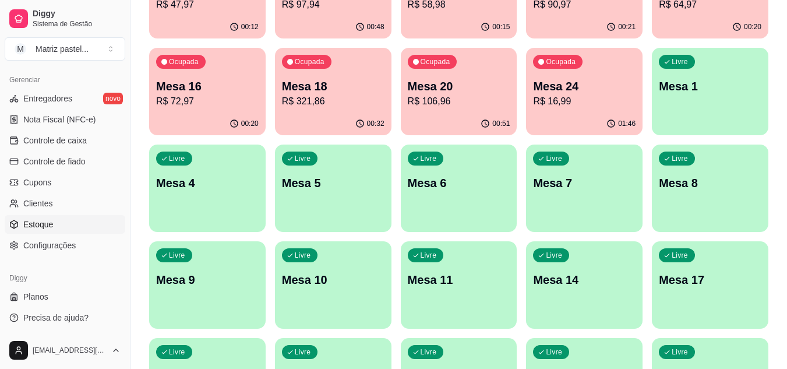
click at [57, 220] on link "Estoque" at bounding box center [65, 224] width 121 height 19
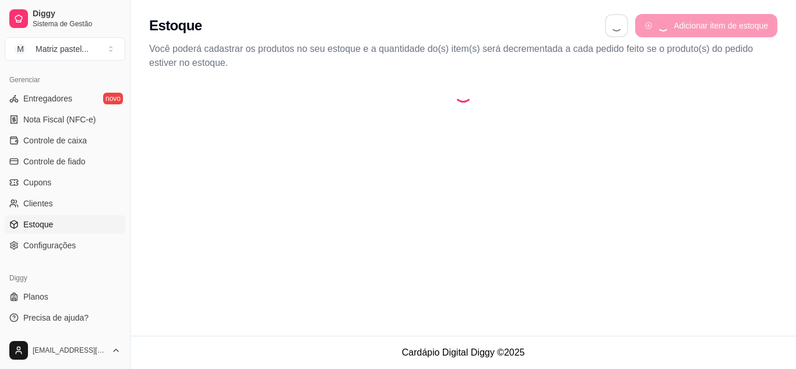
select select "QUANTITY_ORDER"
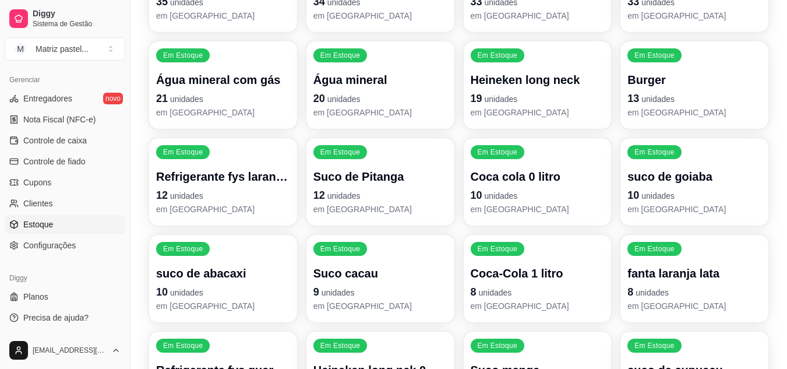
scroll to position [350, 0]
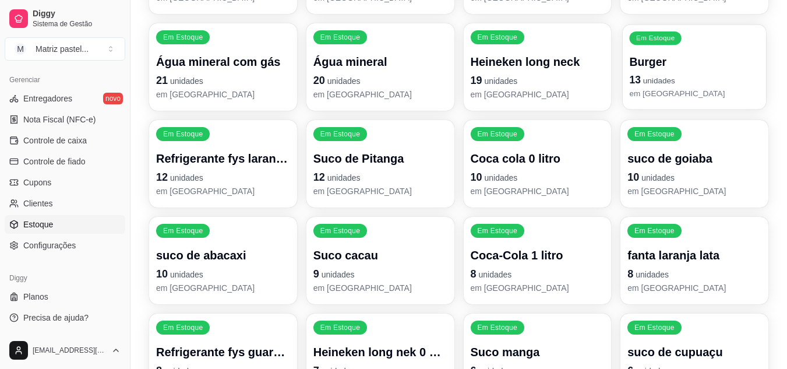
click at [642, 76] on p "13 unidades" at bounding box center [695, 80] width 130 height 16
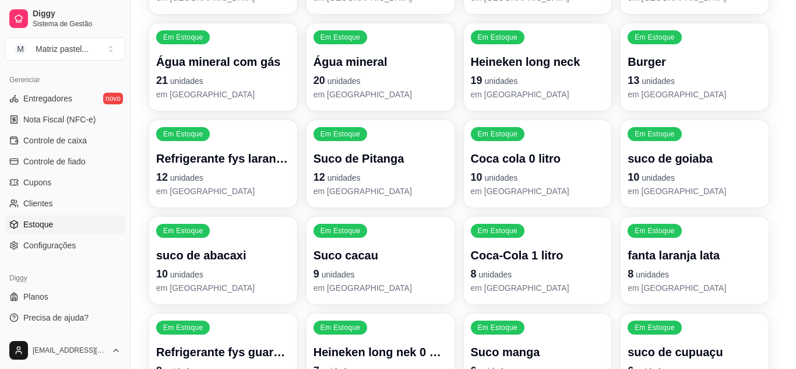
click at [341, 109] on div "Quantidade em estoque 13" at bounding box center [398, 93] width 364 height 33
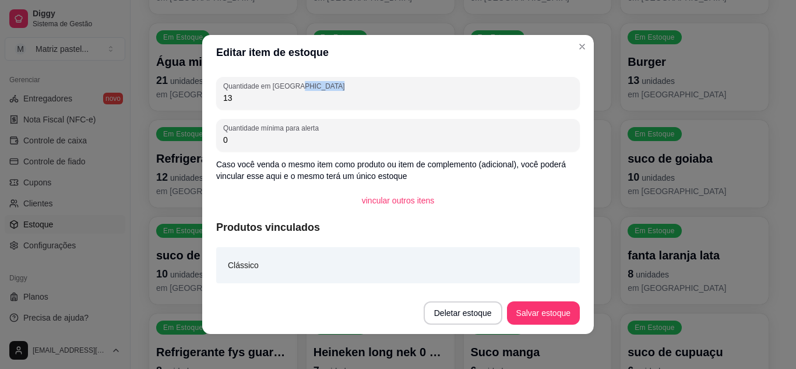
click at [341, 108] on div "Quantidade em estoque 13" at bounding box center [398, 93] width 364 height 33
click at [343, 104] on div "13" at bounding box center [398, 93] width 350 height 23
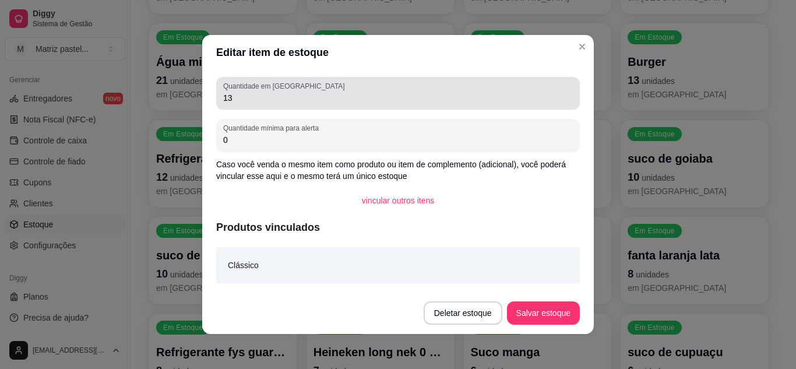
drag, startPoint x: 264, startPoint y: 108, endPoint x: 213, endPoint y: 94, distance: 52.6
click at [216, 94] on div "Quantidade em estoque 13" at bounding box center [398, 93] width 364 height 33
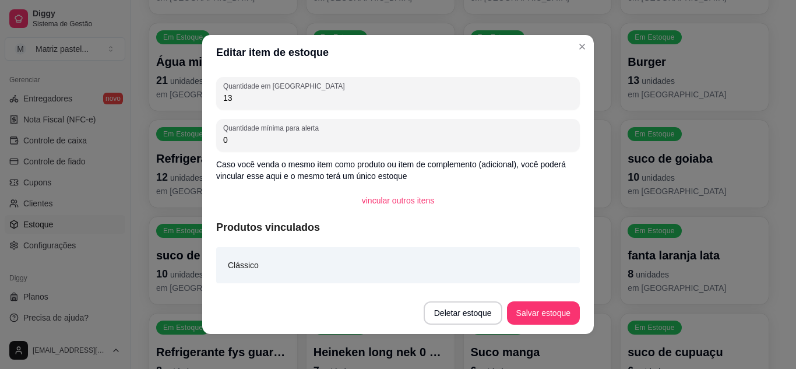
drag, startPoint x: 240, startPoint y: 101, endPoint x: 178, endPoint y: 105, distance: 61.3
click at [178, 105] on div "Editar item de estoque Quantidade em estoque 13 Quantidade mínima para alerta 0…" at bounding box center [398, 184] width 796 height 369
type input "118"
click at [546, 322] on button "Salvar estoque" at bounding box center [543, 312] width 73 height 23
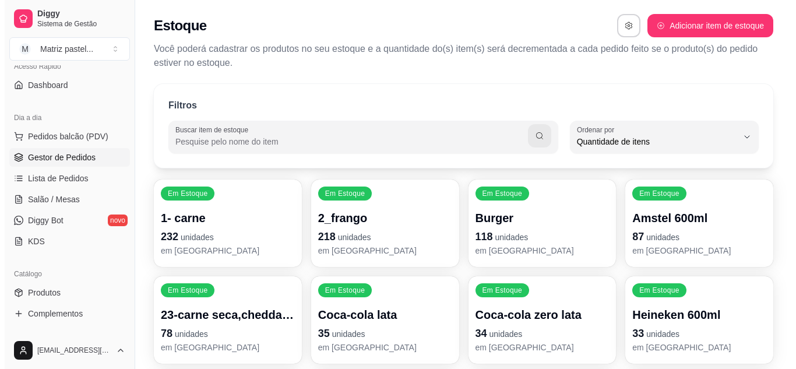
scroll to position [62, 0]
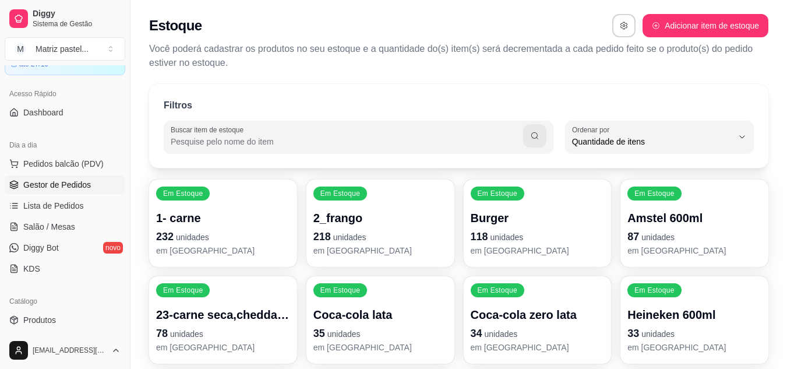
click at [53, 186] on span "Gestor de Pedidos" at bounding box center [57, 185] width 68 height 12
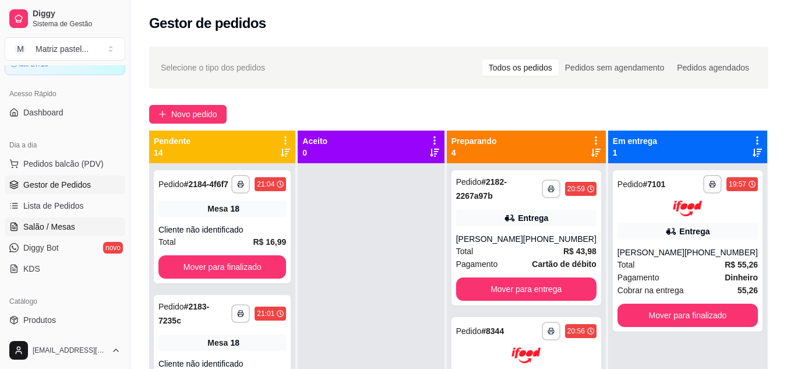
drag, startPoint x: 69, startPoint y: 228, endPoint x: 83, endPoint y: 224, distance: 13.9
click at [69, 228] on span "Salão / Mesas" at bounding box center [49, 227] width 52 height 12
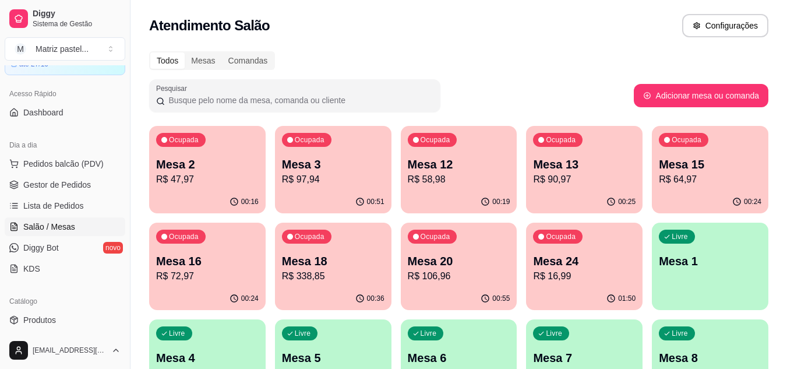
click at [487, 272] on p "R$ 106,96" at bounding box center [459, 276] width 103 height 14
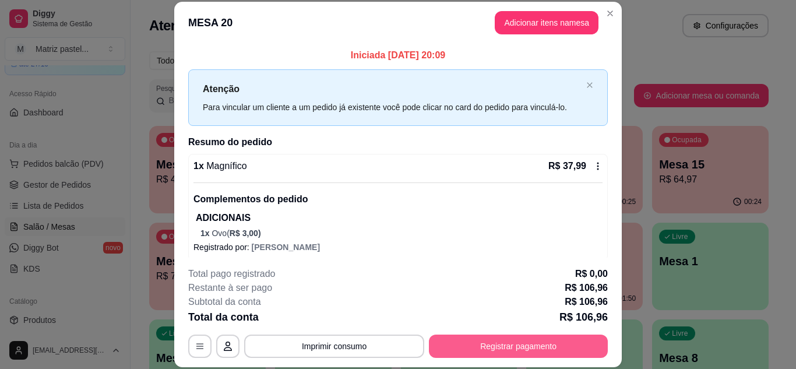
click at [466, 348] on button "Registrar pagamento" at bounding box center [518, 346] width 179 height 23
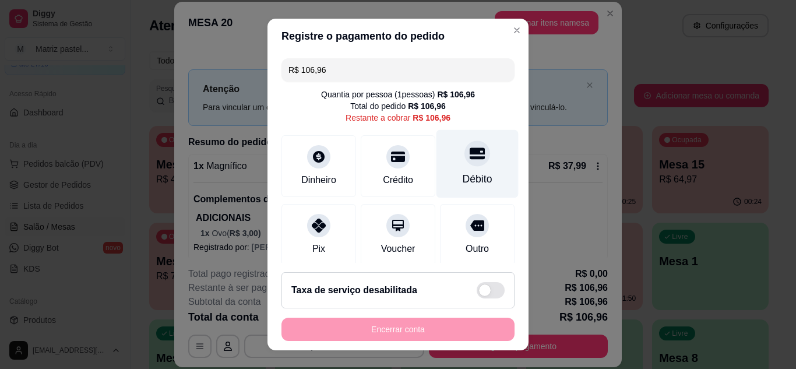
click at [464, 147] on div at bounding box center [477, 153] width 26 height 26
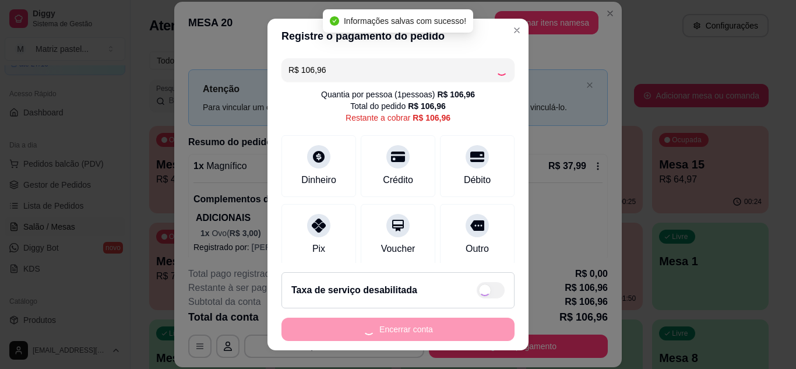
type input "R$ 0,00"
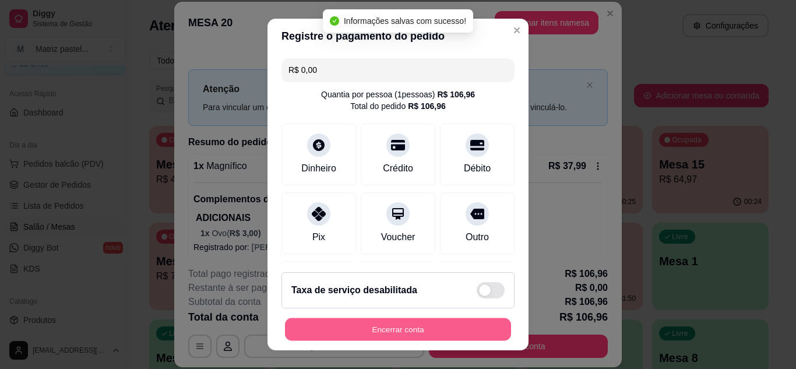
click at [411, 328] on button "Encerrar conta" at bounding box center [398, 329] width 226 height 23
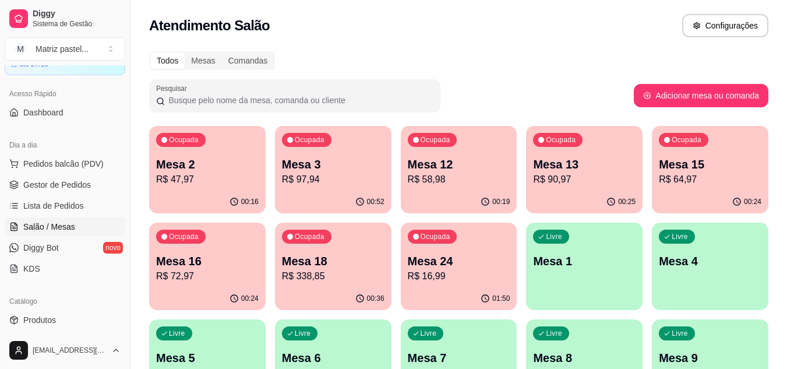
click at [379, 262] on p "Mesa 18" at bounding box center [333, 261] width 103 height 16
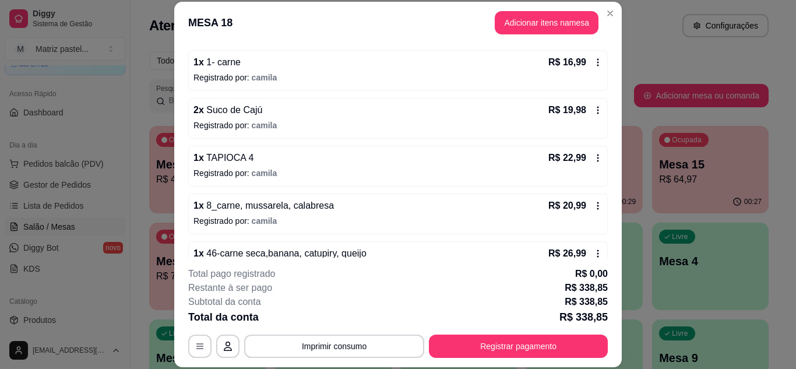
scroll to position [358, 0]
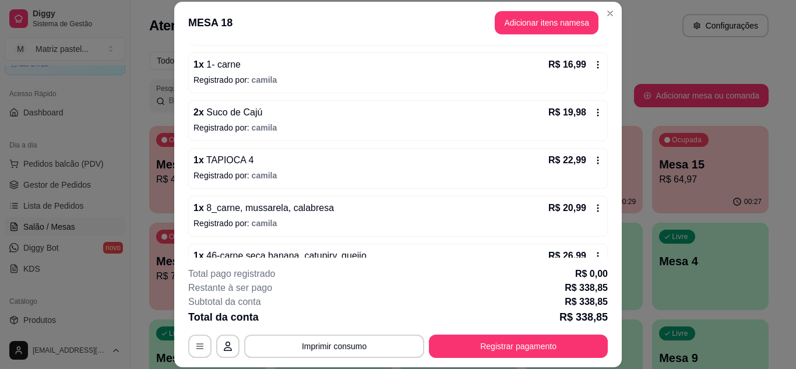
click at [587, 120] on div "2 x Suco de Cajú R$ 19,98 Registrado por: [PERSON_NAME]" at bounding box center [398, 120] width 420 height 41
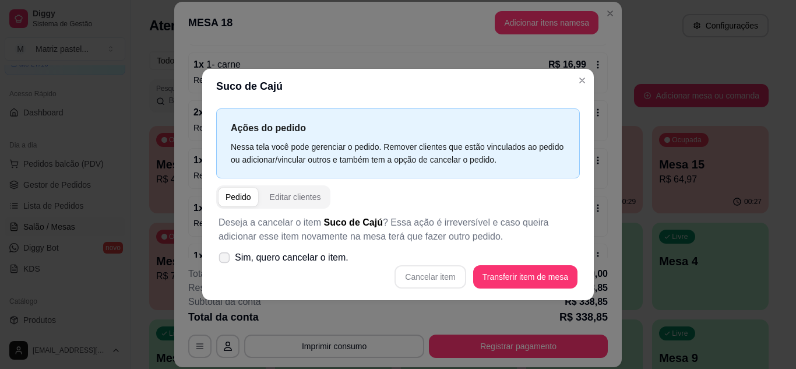
click at [329, 260] on span "Sim, quero cancelar o item." at bounding box center [292, 258] width 114 height 14
click at [226, 260] on input "Sim, quero cancelar o item." at bounding box center [222, 263] width 8 height 8
checkbox input "true"
click at [413, 272] on button "Cancelar item" at bounding box center [430, 276] width 71 height 23
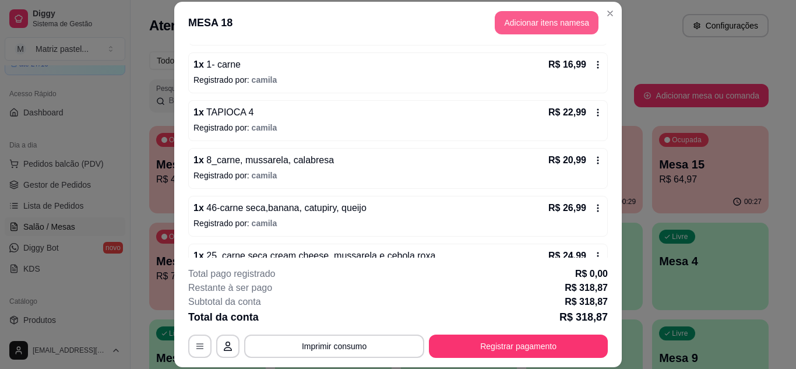
click at [548, 28] on button "Adicionar itens na mesa" at bounding box center [547, 22] width 104 height 23
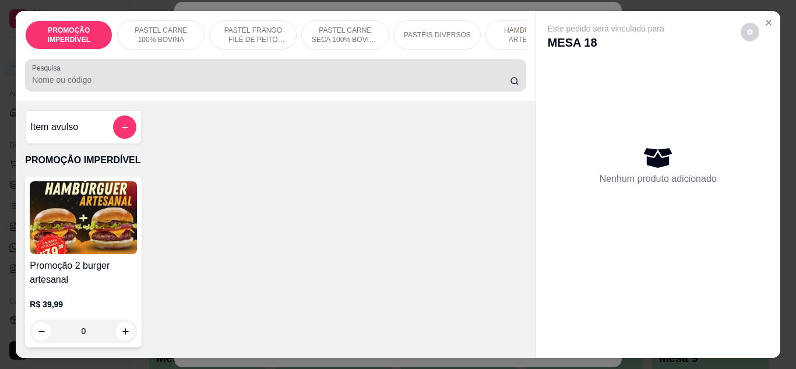
click at [304, 86] on input "Pesquisa" at bounding box center [271, 80] width 478 height 12
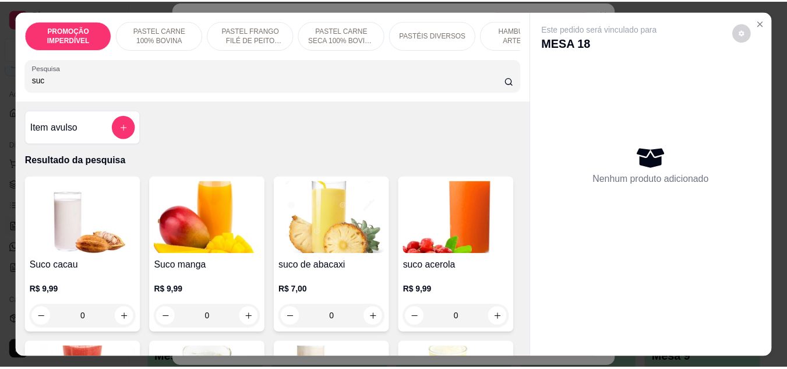
scroll to position [233, 0]
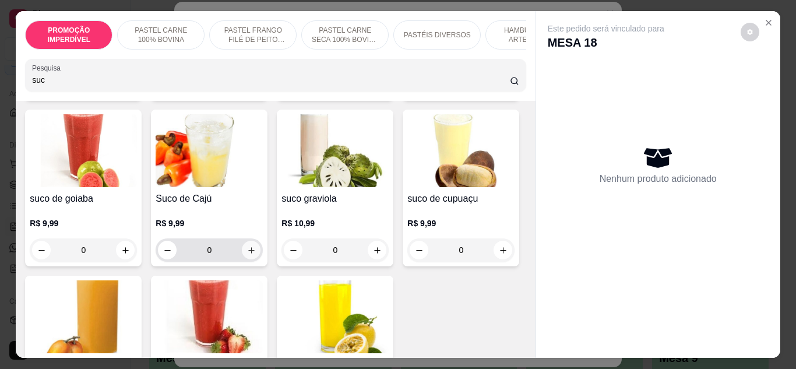
type input "suc"
click at [256, 250] on icon "increase-product-quantity" at bounding box center [251, 250] width 9 height 9
type input "1"
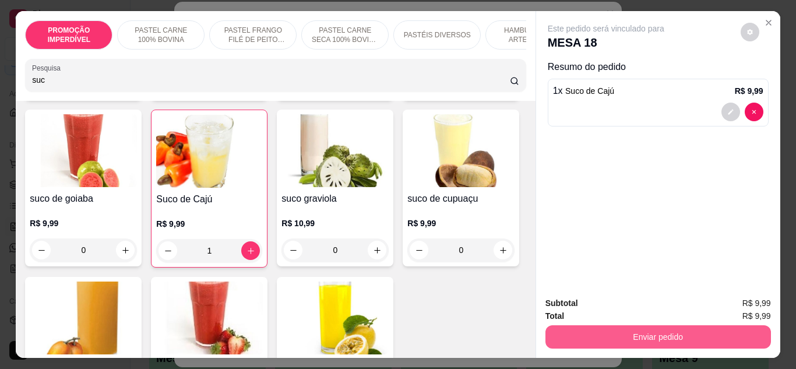
click at [628, 332] on button "Enviar pedido" at bounding box center [658, 336] width 226 height 23
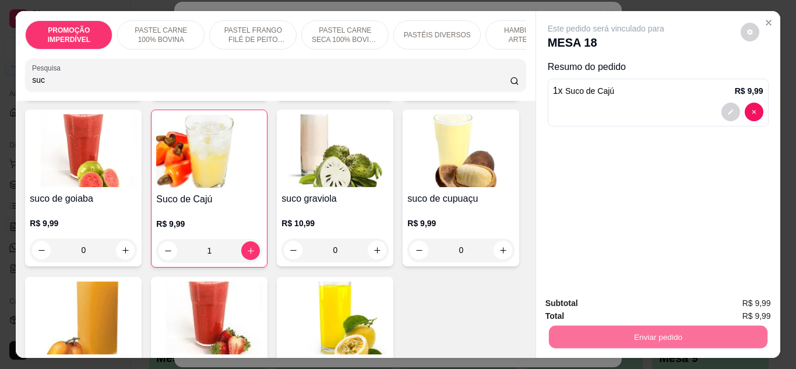
click at [724, 299] on button "Enviar pedido" at bounding box center [741, 304] width 64 height 22
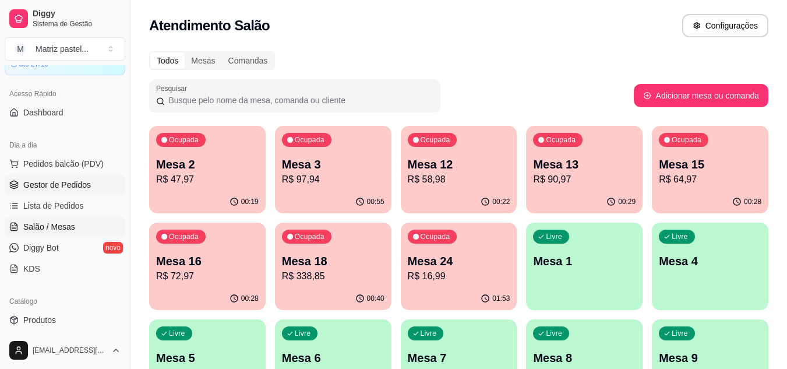
click at [59, 185] on span "Gestor de Pedidos" at bounding box center [57, 185] width 68 height 12
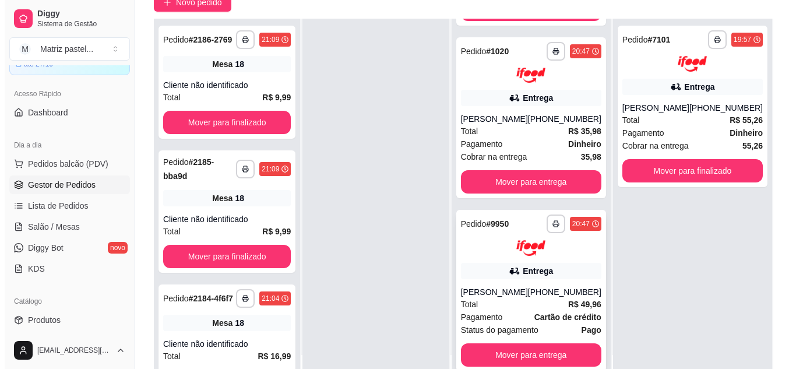
scroll to position [117, 0]
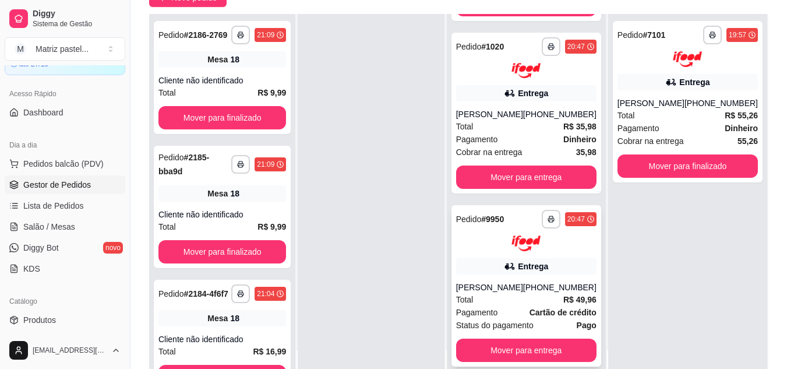
click at [511, 255] on div "**********" at bounding box center [527, 285] width 150 height 161
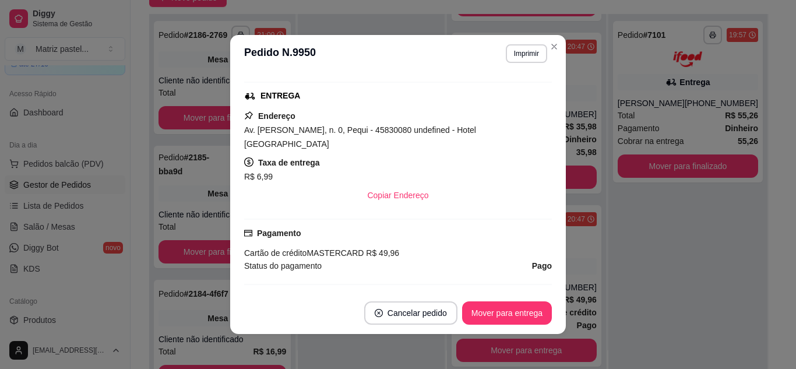
scroll to position [291, 0]
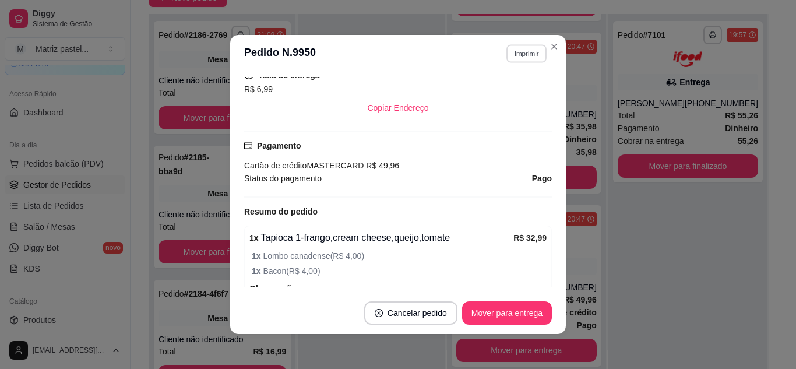
click at [526, 57] on button "Imprimir" at bounding box center [526, 53] width 40 height 18
click at [507, 92] on button "IMPRESSORA" at bounding box center [502, 94] width 85 height 19
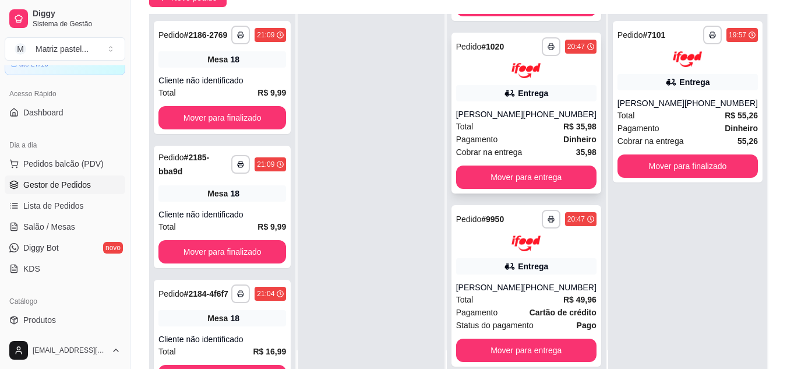
click at [474, 125] on span "Total" at bounding box center [464, 126] width 17 height 13
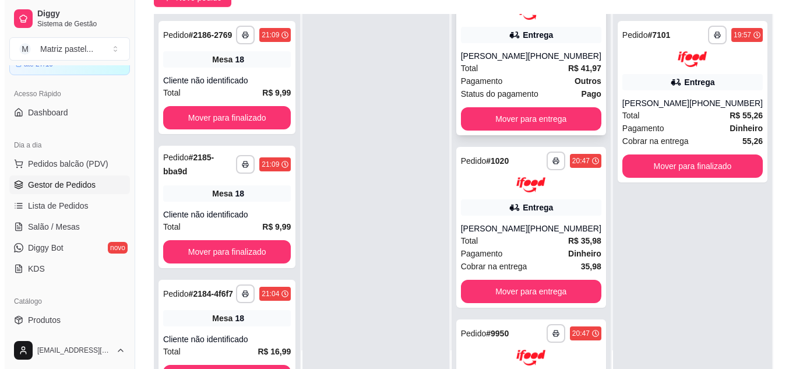
scroll to position [192, 0]
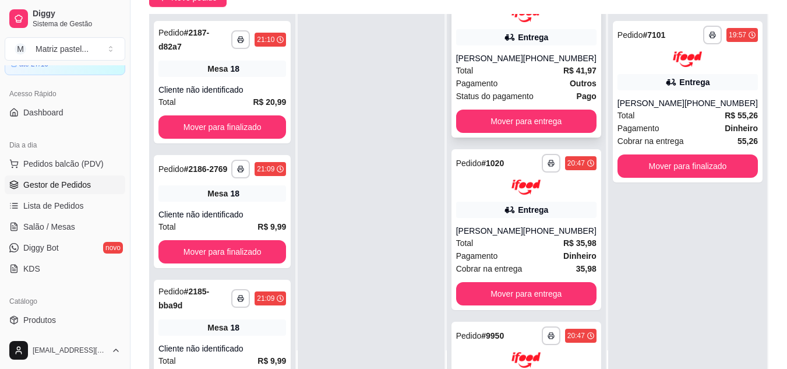
click at [486, 69] on div "Total R$ 41,97" at bounding box center [526, 70] width 140 height 13
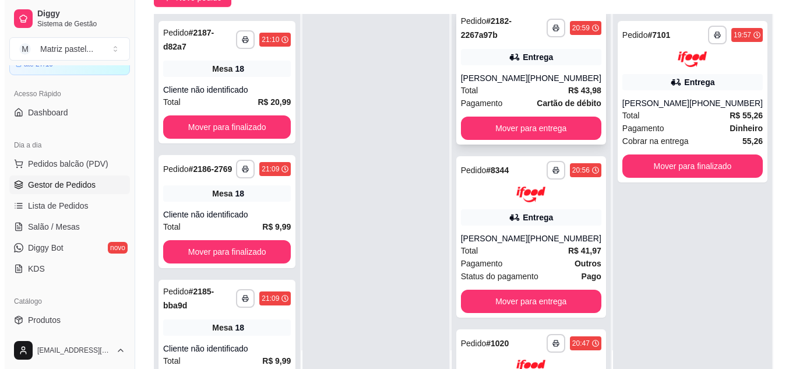
scroll to position [0, 0]
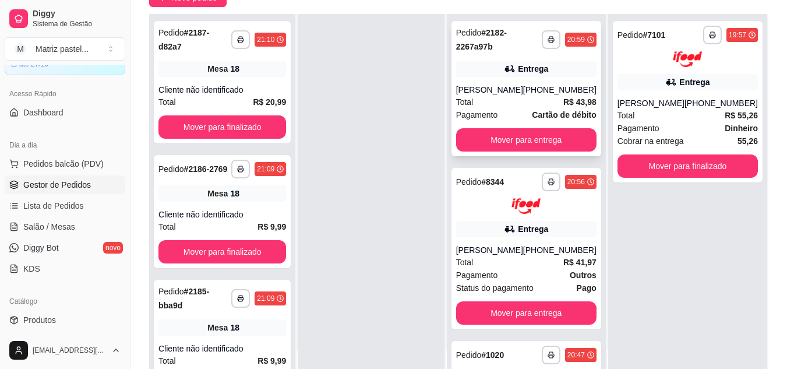
click at [493, 95] on div "[PERSON_NAME]" at bounding box center [489, 90] width 67 height 12
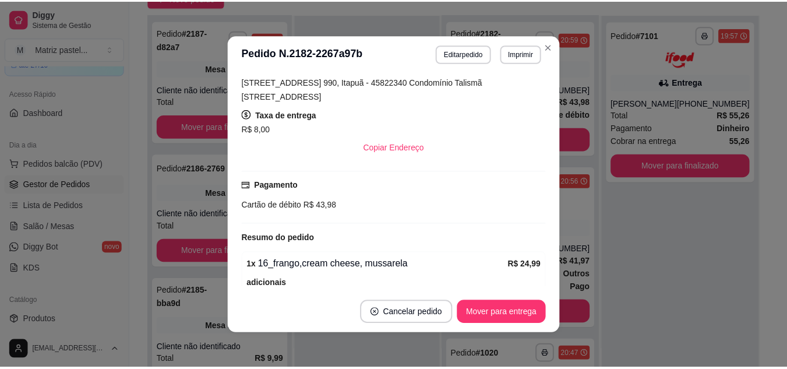
scroll to position [407, 0]
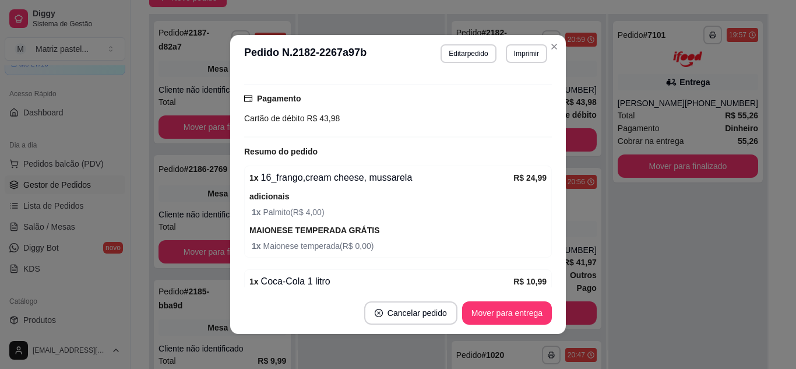
click at [551, 36] on header "**********" at bounding box center [398, 53] width 336 height 37
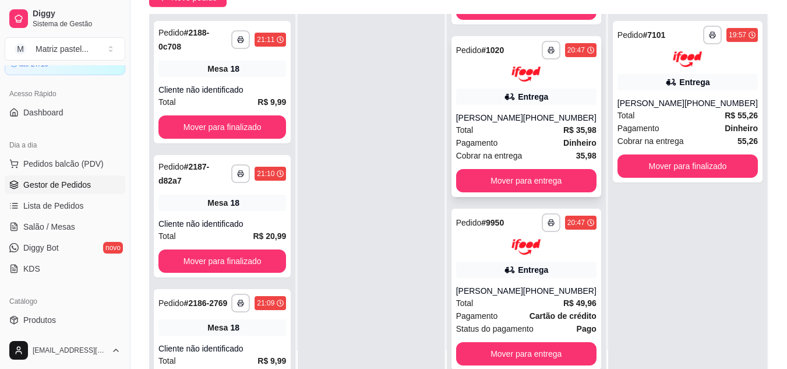
scroll to position [308, 0]
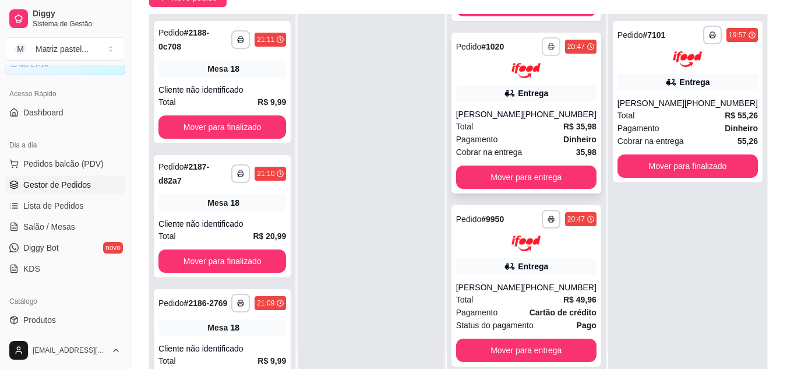
click at [548, 48] on button "button" at bounding box center [551, 46] width 19 height 19
click at [525, 93] on button "IMPRESSORA" at bounding box center [512, 87] width 85 height 19
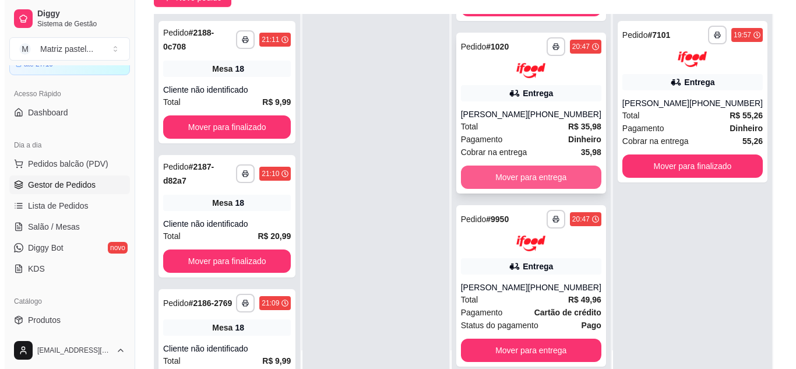
scroll to position [175, 0]
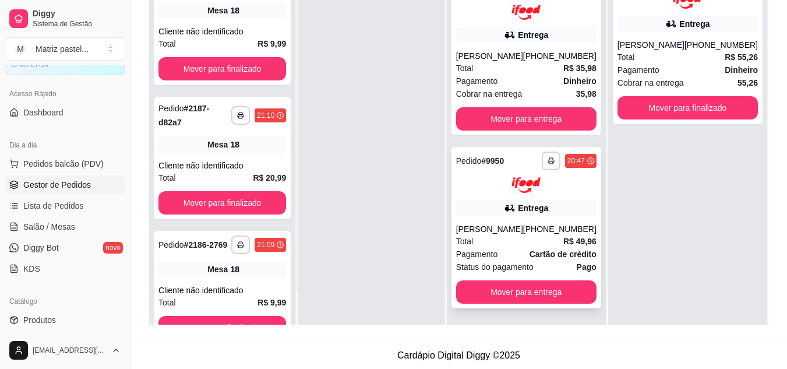
click at [497, 206] on div "Entrega" at bounding box center [526, 208] width 140 height 16
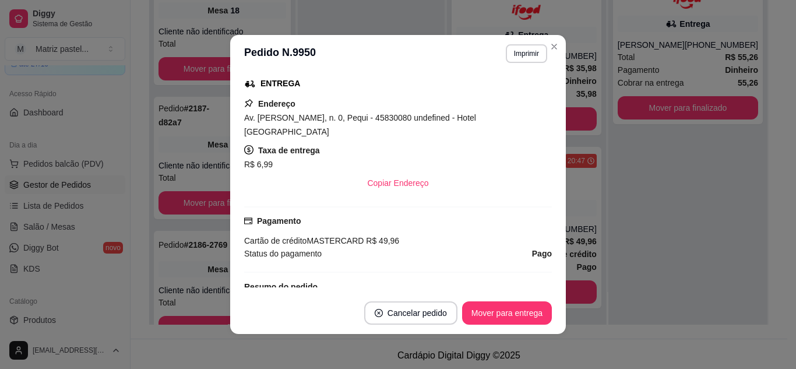
scroll to position [233, 0]
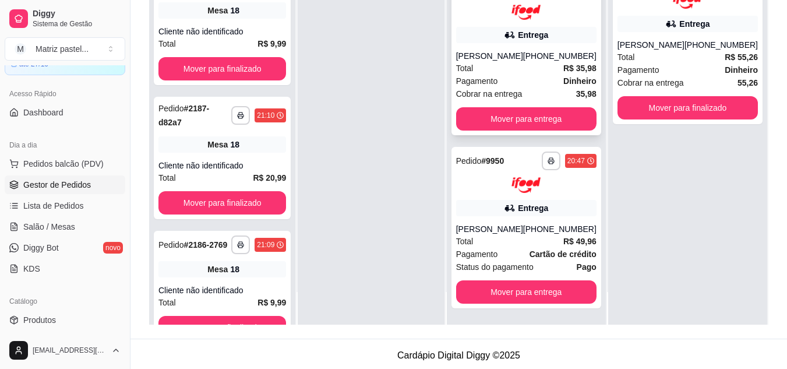
click at [533, 72] on div "Total R$ 35,98" at bounding box center [526, 68] width 140 height 13
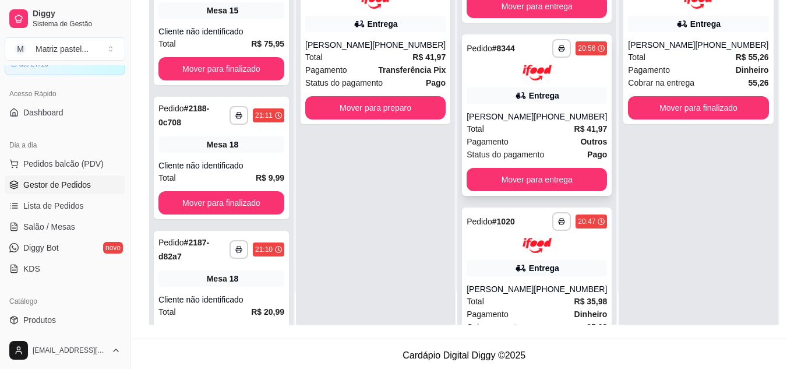
scroll to position [0, 0]
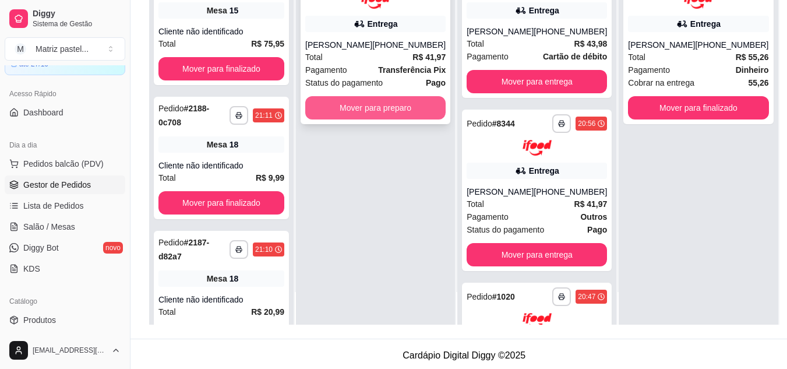
click at [359, 110] on button "Mover para preparo" at bounding box center [375, 107] width 140 height 23
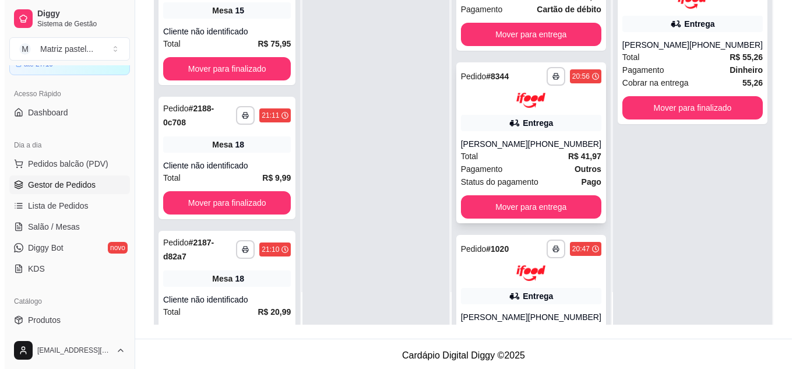
scroll to position [189, 0]
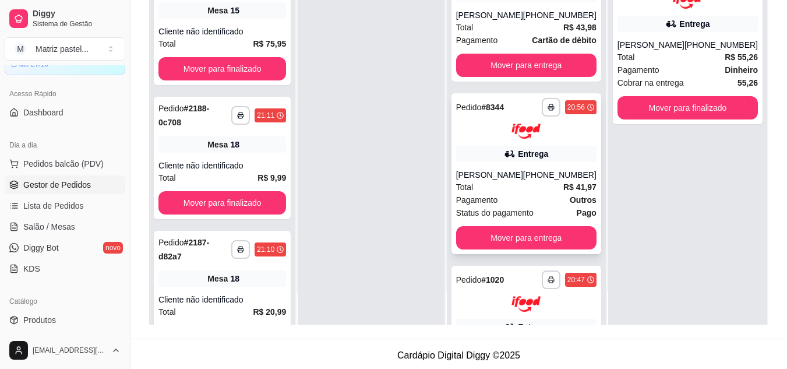
click at [498, 153] on div "Entrega" at bounding box center [526, 154] width 140 height 16
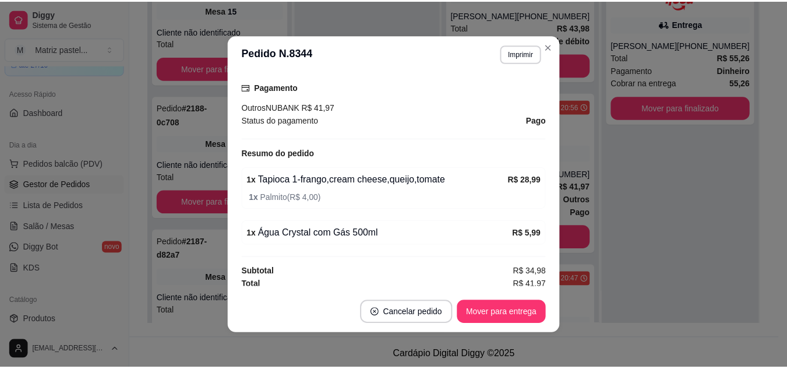
scroll to position [353, 0]
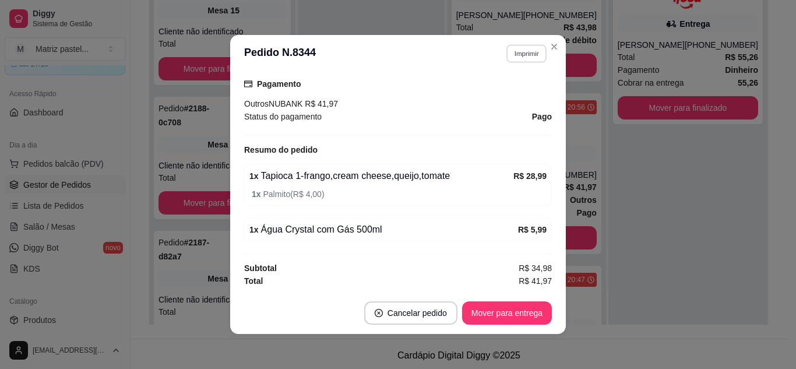
click at [523, 48] on button "Imprimir" at bounding box center [526, 53] width 40 height 18
click at [521, 87] on button "IMPRESSORA" at bounding box center [501, 94] width 82 height 18
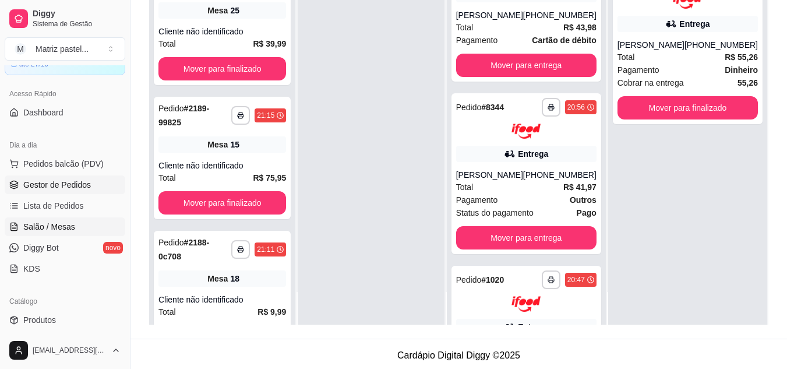
click at [35, 231] on span "Salão / Mesas" at bounding box center [49, 227] width 52 height 12
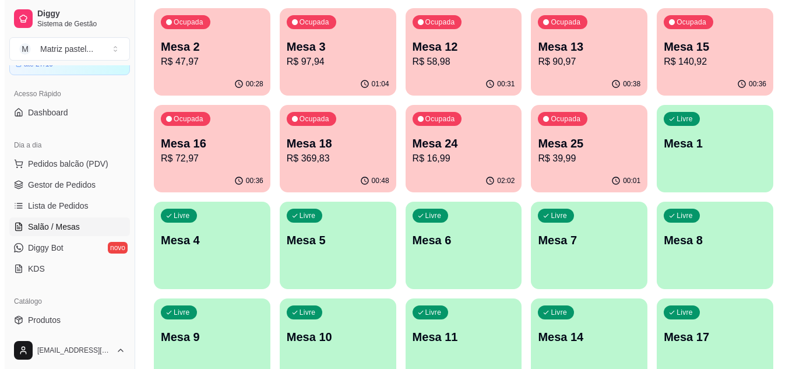
scroll to position [279, 0]
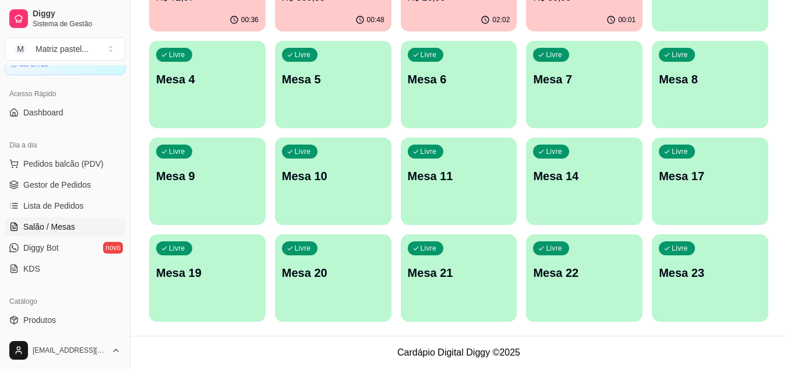
click at [678, 279] on p "Mesa 23" at bounding box center [710, 273] width 103 height 16
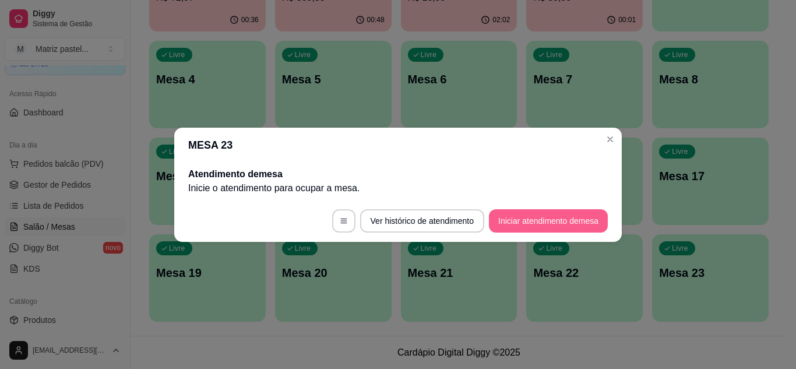
click at [533, 214] on button "Iniciar atendimento de mesa" at bounding box center [548, 220] width 119 height 23
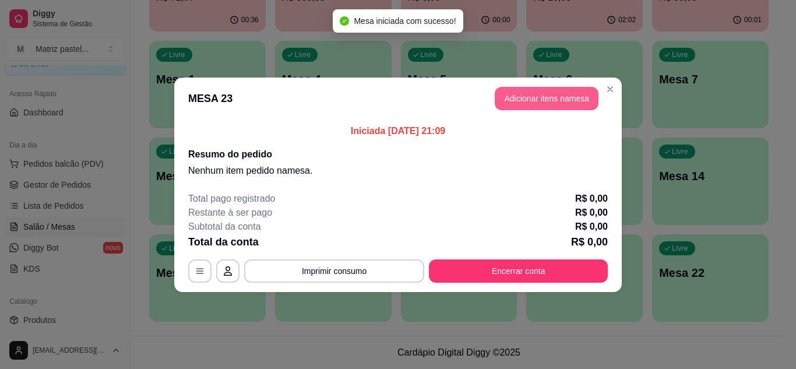
click at [568, 93] on button "Adicionar itens na mesa" at bounding box center [547, 98] width 104 height 23
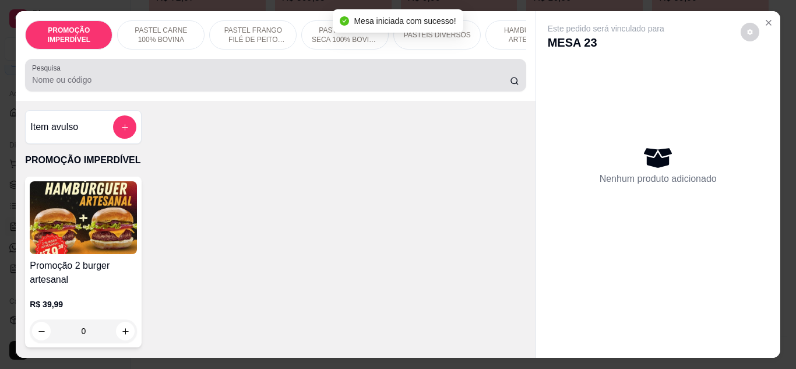
click at [170, 76] on div at bounding box center [275, 75] width 487 height 23
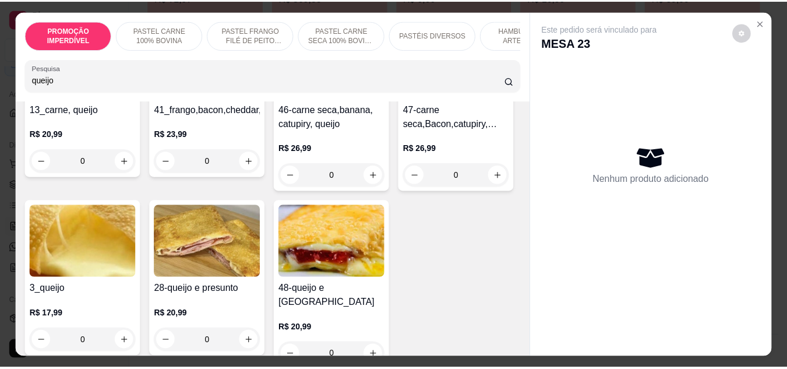
scroll to position [175, 0]
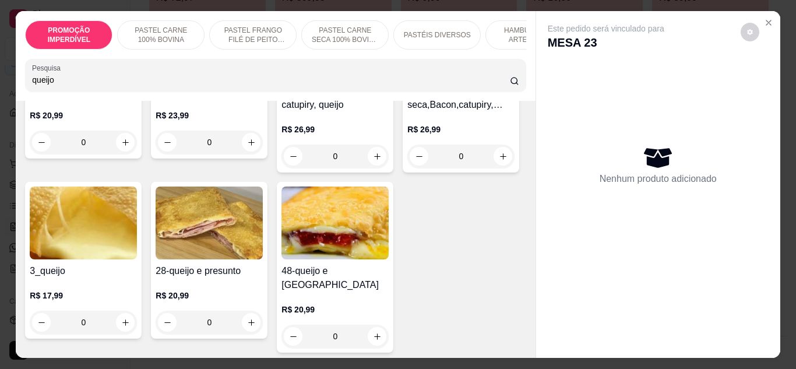
type input "queijo"
click at [137, 328] on div "0" at bounding box center [83, 322] width 107 height 23
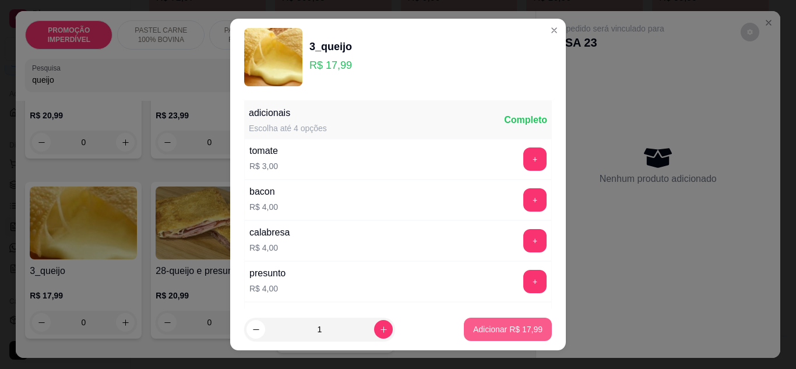
click at [473, 330] on p "Adicionar R$ 17,99" at bounding box center [507, 329] width 69 height 12
type input "1"
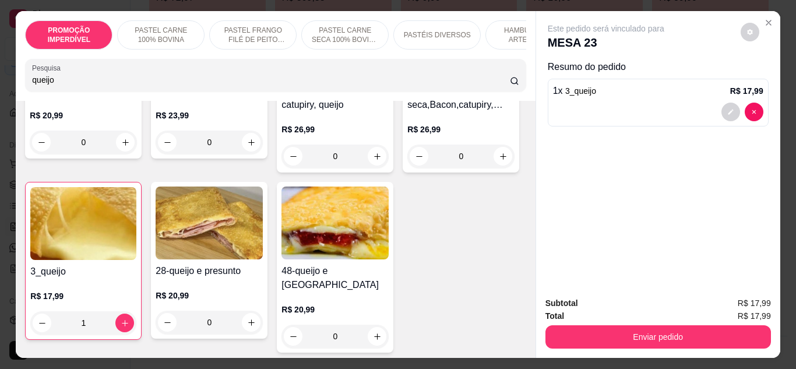
click at [563, 322] on div "Enviar pedido" at bounding box center [658, 335] width 226 height 26
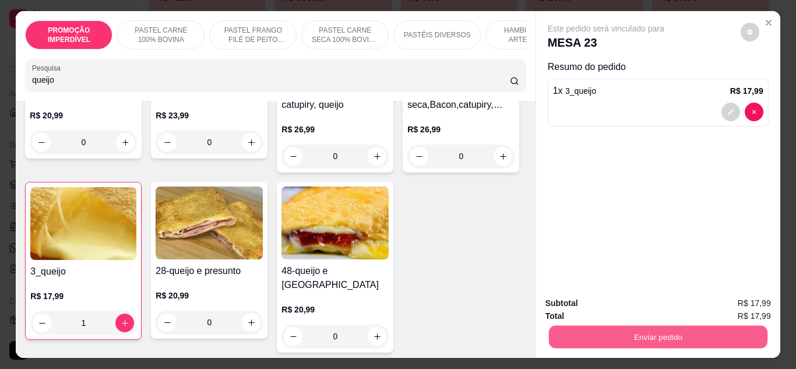
click at [579, 332] on button "Enviar pedido" at bounding box center [657, 337] width 219 height 23
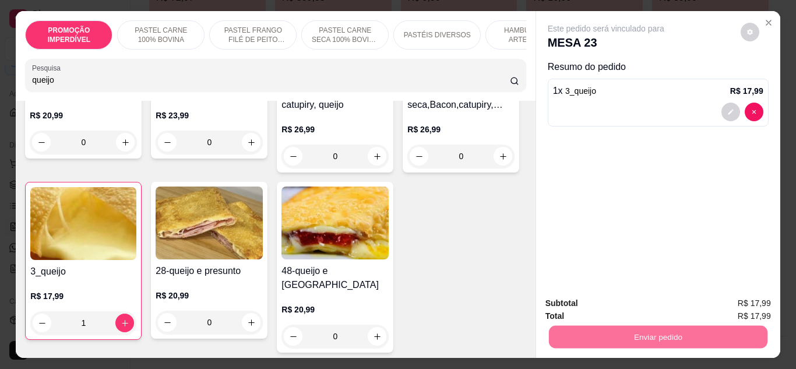
click at [749, 308] on button "Enviar pedido" at bounding box center [740, 304] width 66 height 22
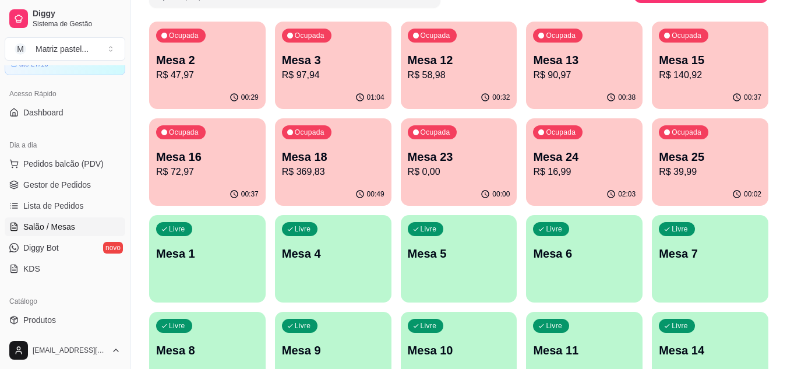
scroll to position [104, 0]
click at [681, 178] on p "R$ 39,99" at bounding box center [710, 173] width 103 height 14
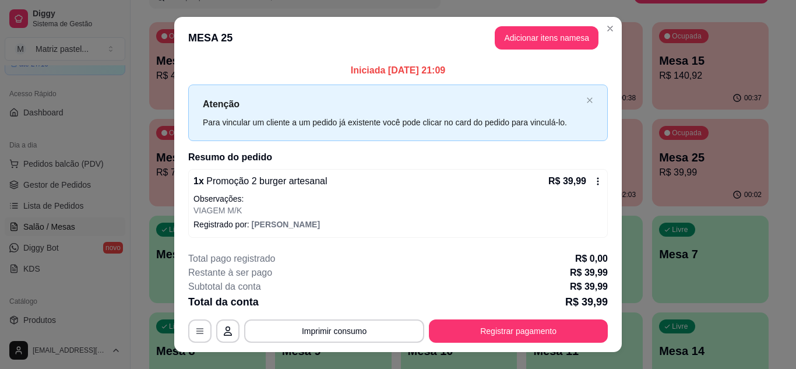
click at [484, 315] on div "**********" at bounding box center [398, 297] width 420 height 91
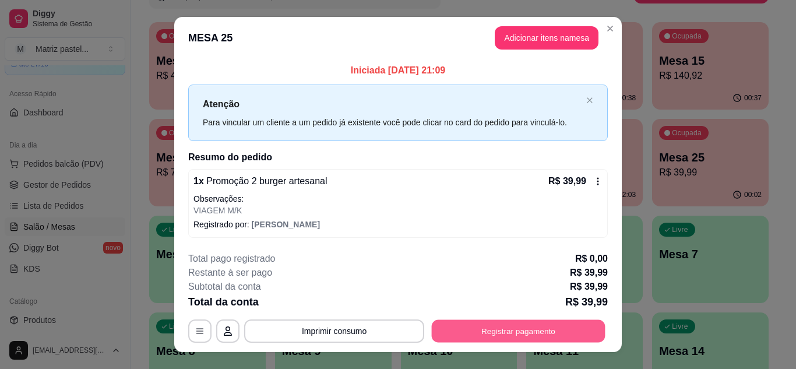
click at [491, 323] on button "Registrar pagamento" at bounding box center [519, 331] width 174 height 23
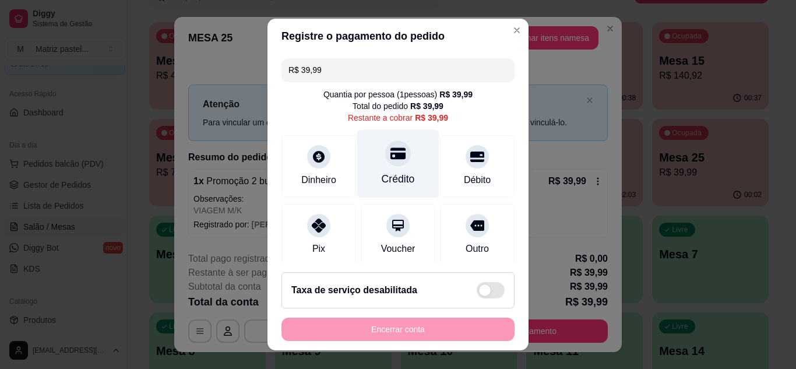
click at [399, 162] on div "Crédito" at bounding box center [398, 163] width 82 height 68
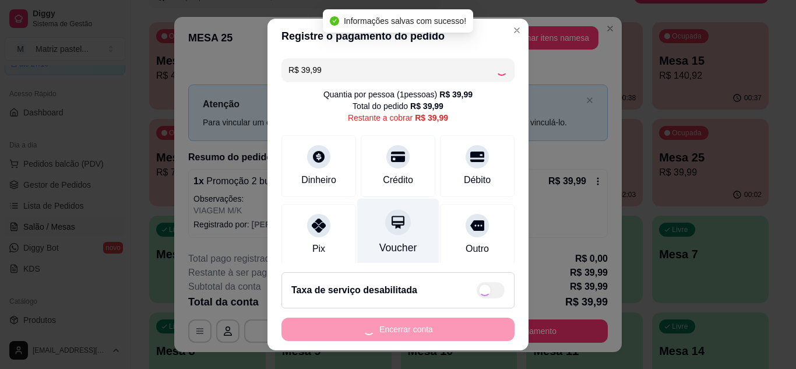
type input "R$ 0,00"
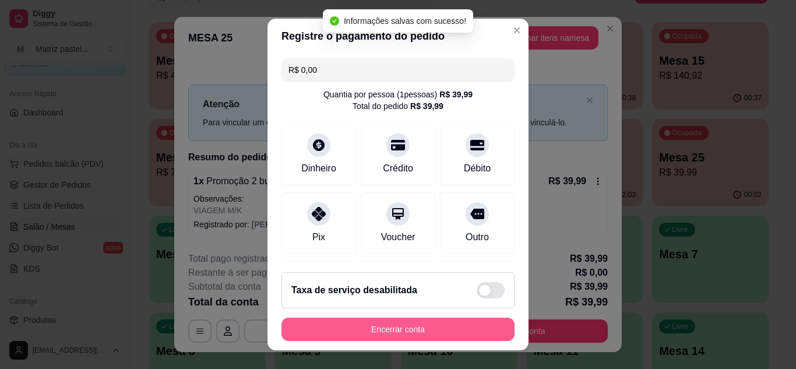
click at [411, 326] on button "Encerrar conta" at bounding box center [397, 329] width 233 height 23
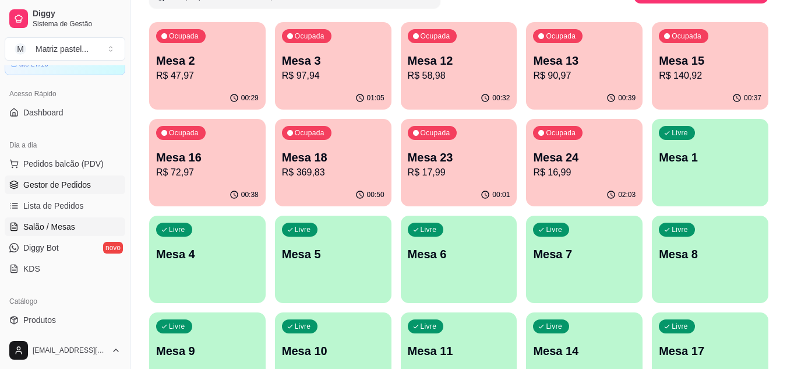
click at [50, 185] on span "Gestor de Pedidos" at bounding box center [57, 185] width 68 height 12
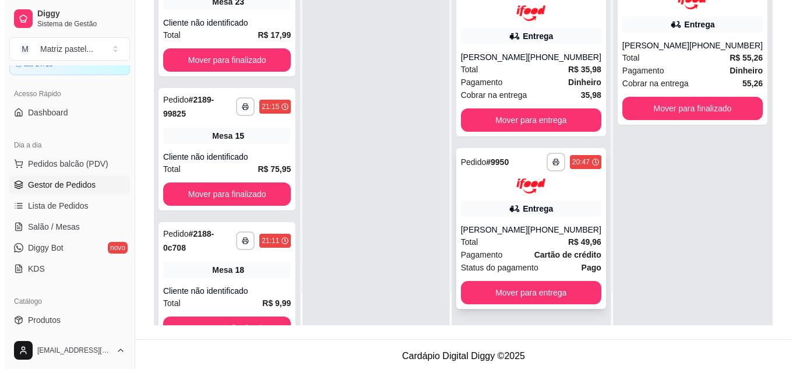
scroll to position [178, 0]
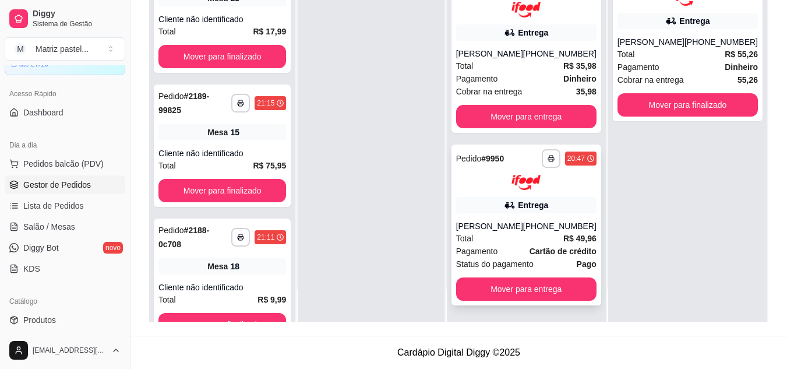
click at [501, 232] on div "[PERSON_NAME]" at bounding box center [489, 226] width 67 height 12
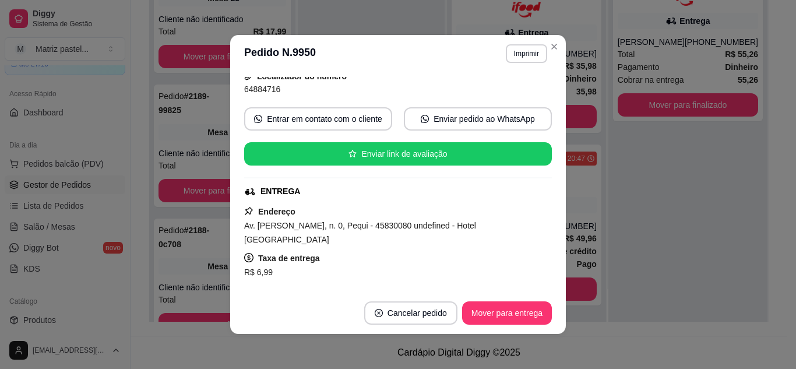
scroll to position [117, 0]
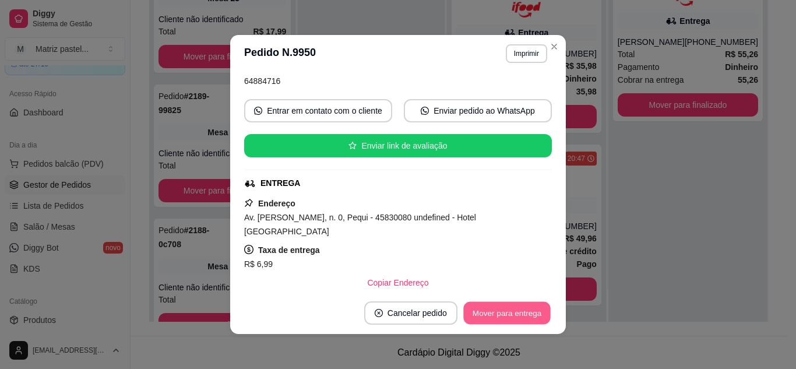
click at [491, 314] on button "Mover para entrega" at bounding box center [506, 313] width 87 height 23
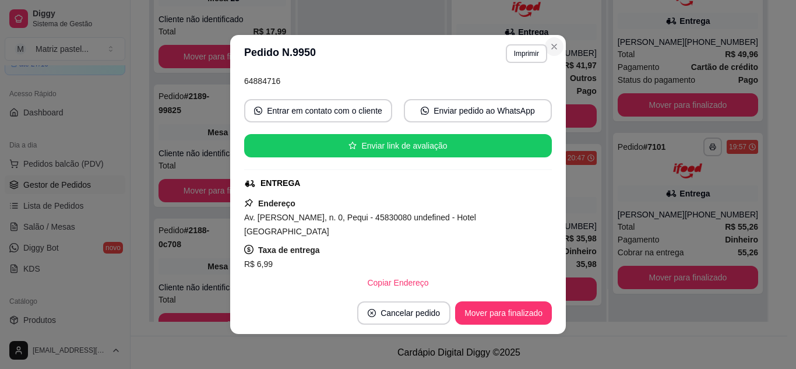
scroll to position [308, 0]
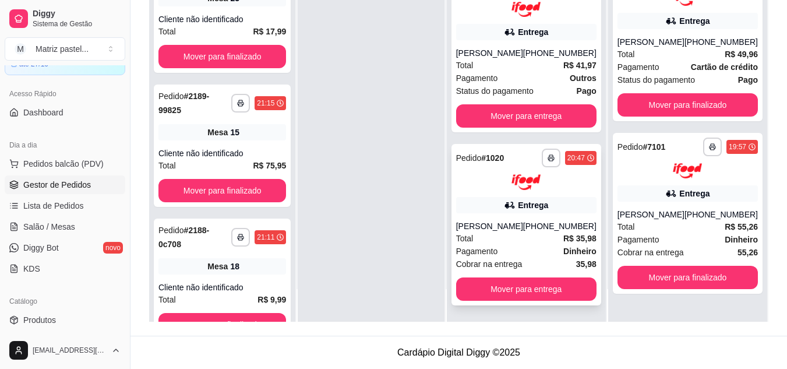
click at [545, 228] on div "[PHONE_NUMBER]" at bounding box center [559, 226] width 73 height 12
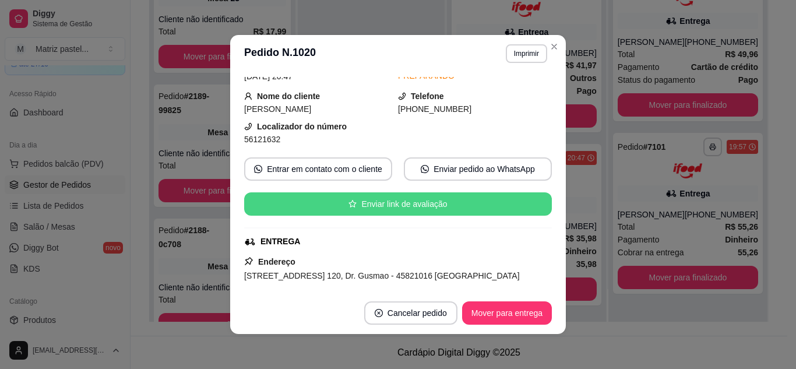
scroll to position [175, 0]
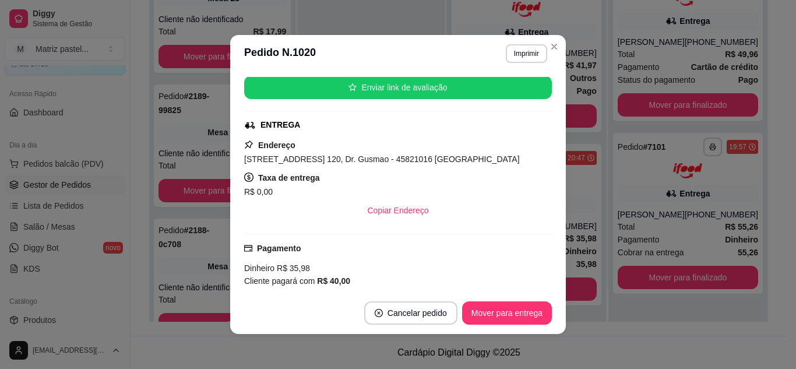
click at [501, 325] on footer "Cancelar pedido Mover para entrega" at bounding box center [398, 313] width 336 height 42
click at [506, 313] on button "Mover para entrega" at bounding box center [507, 312] width 90 height 23
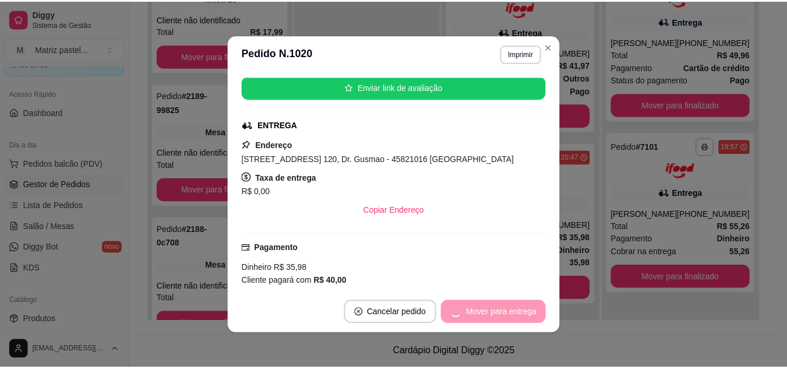
scroll to position [135, 0]
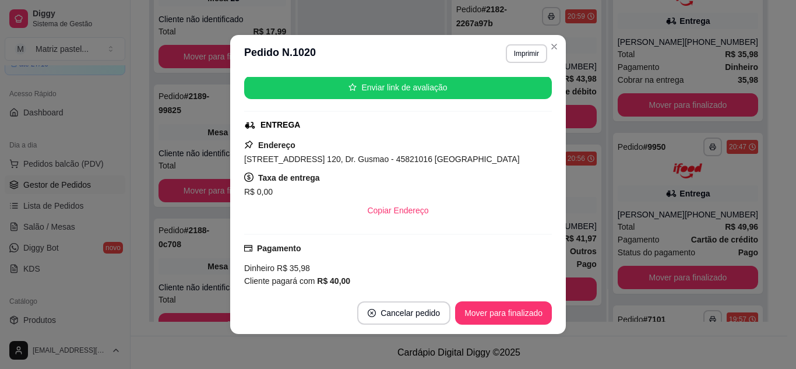
click at [550, 58] on header "**********" at bounding box center [398, 53] width 336 height 37
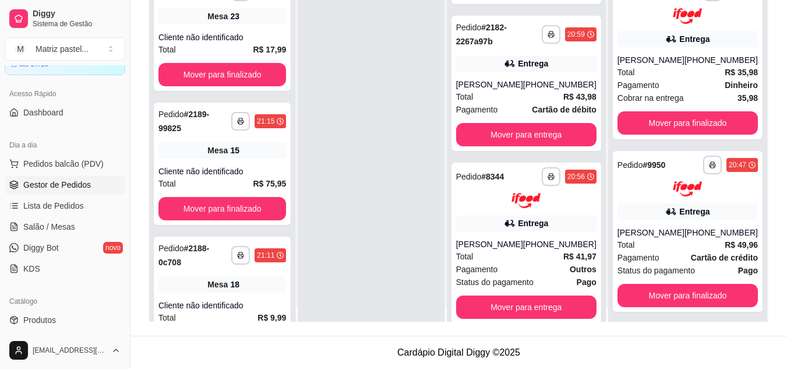
scroll to position [0, 0]
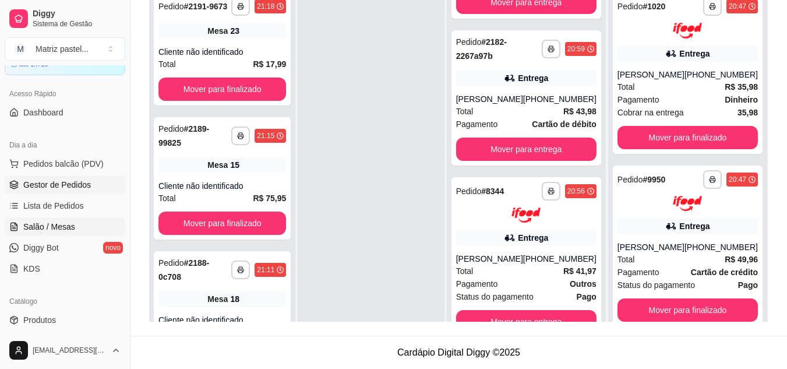
click at [43, 225] on span "Salão / Mesas" at bounding box center [49, 227] width 52 height 12
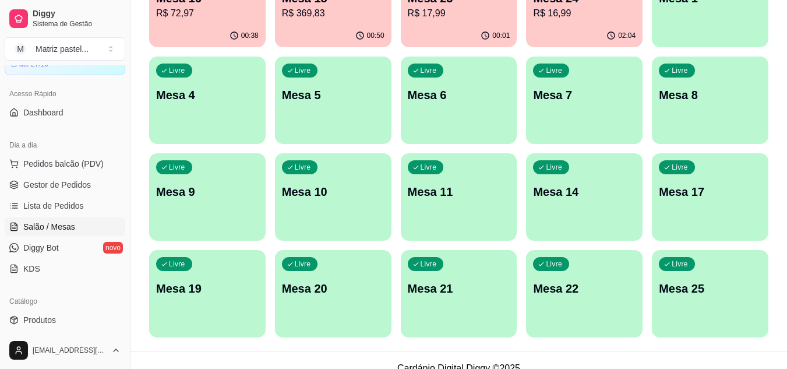
scroll to position [279, 0]
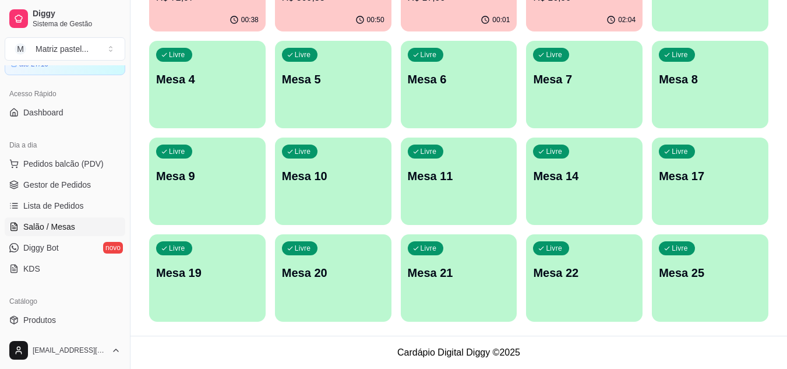
click at [663, 273] on p "Mesa 25" at bounding box center [710, 273] width 103 height 16
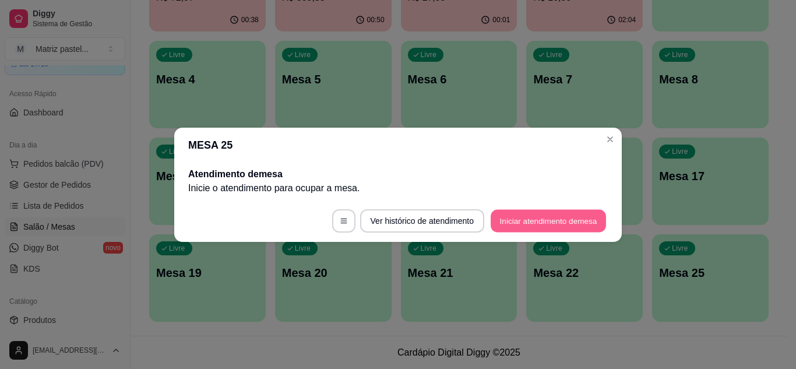
click at [527, 217] on button "Iniciar atendimento de mesa" at bounding box center [548, 220] width 115 height 23
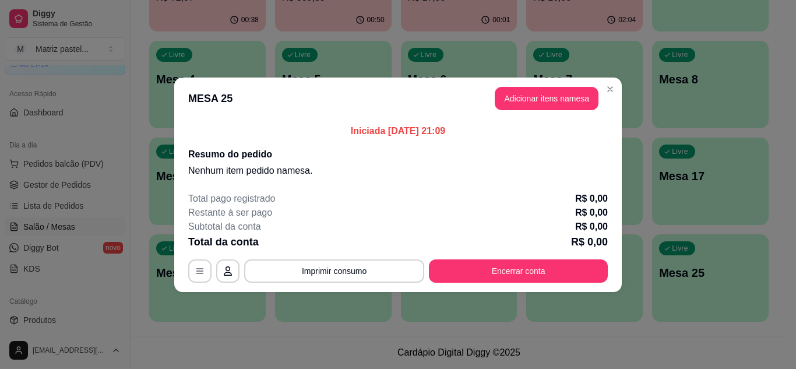
click at [531, 110] on header "MESA 25 Adicionar itens na mesa" at bounding box center [398, 99] width 448 height 42
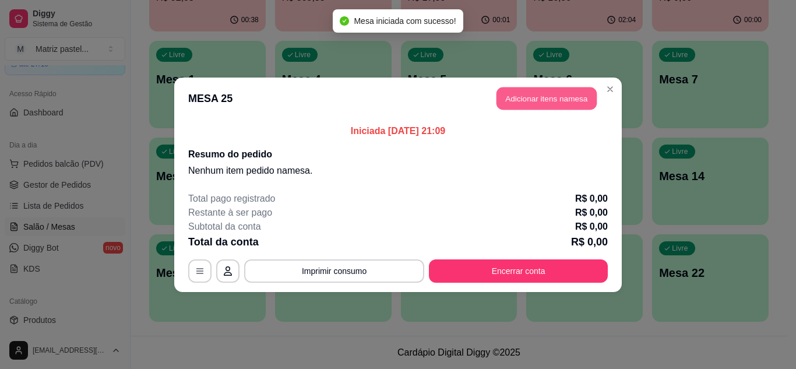
click at [529, 98] on button "Adicionar itens na mesa" at bounding box center [547, 98] width 100 height 23
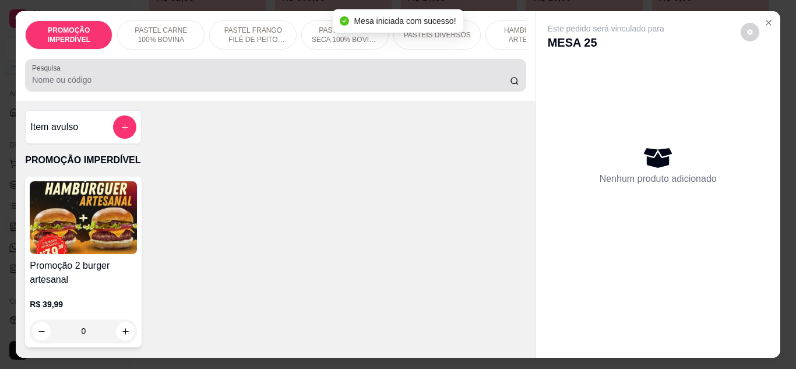
click at [286, 87] on div at bounding box center [275, 75] width 487 height 23
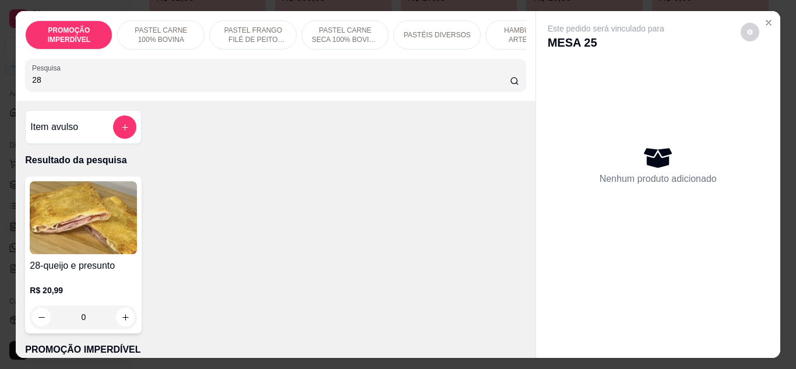
type input "28"
click at [126, 329] on div "0" at bounding box center [83, 316] width 107 height 23
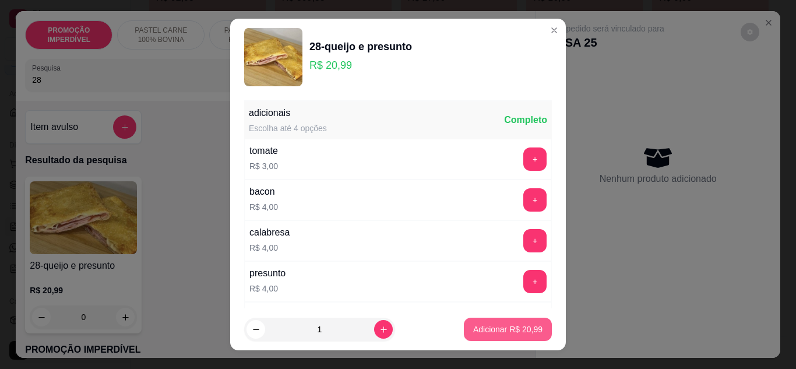
click at [473, 333] on p "Adicionar R$ 20,99" at bounding box center [507, 329] width 69 height 12
type input "1"
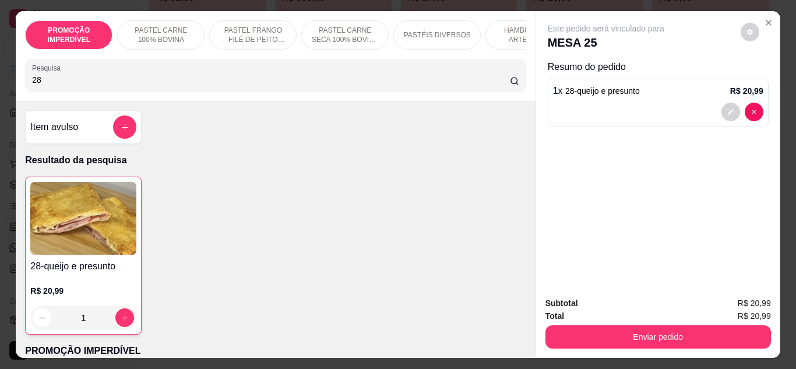
click at [172, 80] on input "28" at bounding box center [271, 80] width 478 height 12
click at [173, 81] on input "28" at bounding box center [271, 80] width 478 height 12
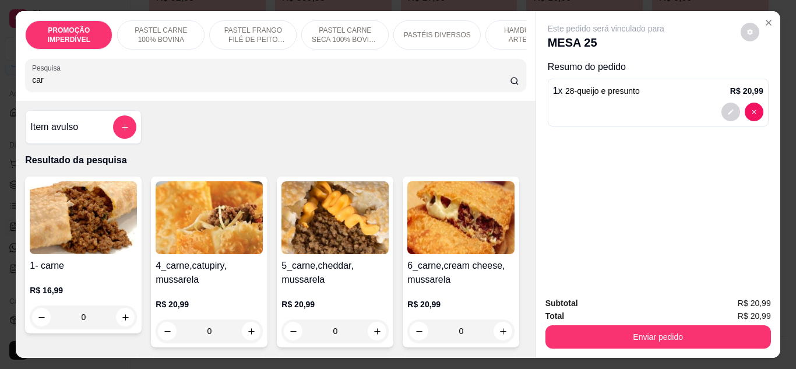
type input "car"
click at [122, 318] on div "0" at bounding box center [83, 316] width 107 height 23
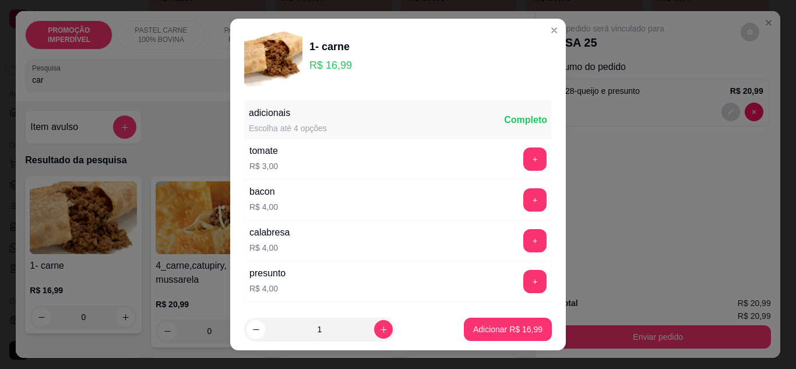
click at [475, 326] on p "Adicionar R$ 16,99" at bounding box center [507, 329] width 69 height 12
type input "1"
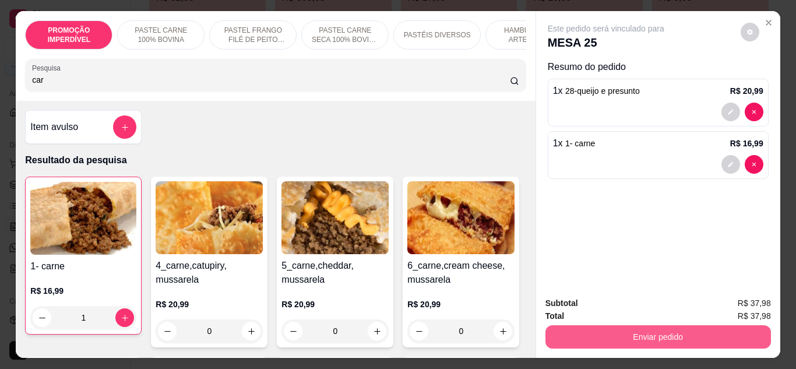
click at [590, 329] on button "Enviar pedido" at bounding box center [658, 336] width 226 height 23
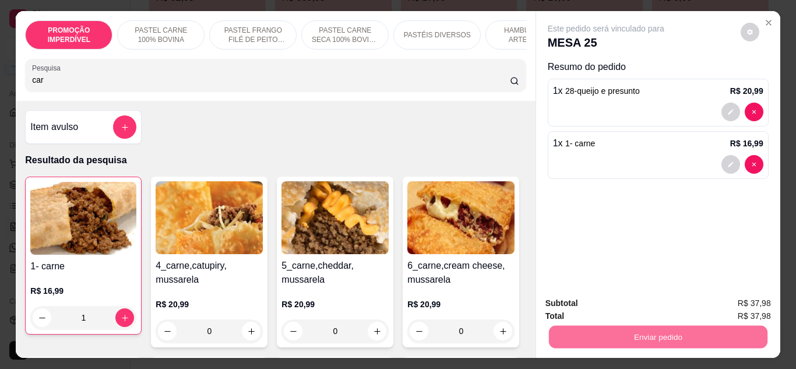
click at [726, 305] on button "Enviar pedido" at bounding box center [740, 304] width 66 height 22
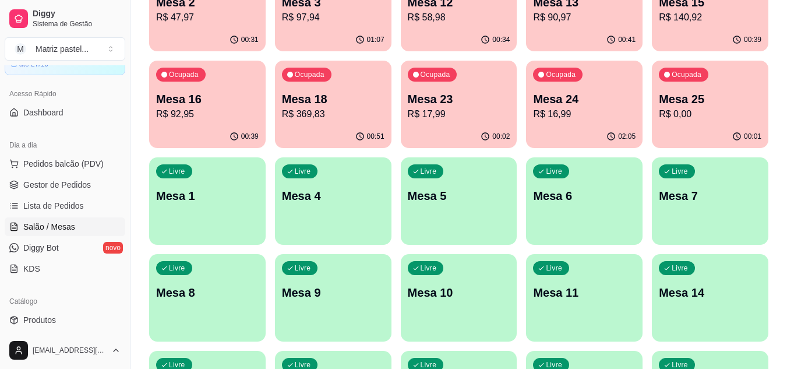
scroll to position [104, 0]
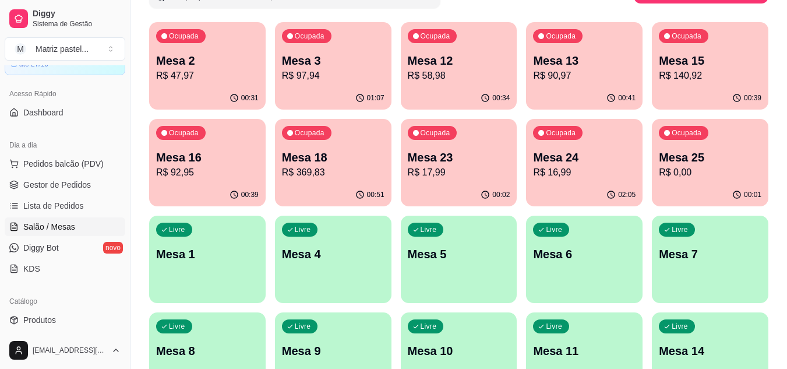
click at [472, 188] on div "00:02" at bounding box center [459, 195] width 117 height 23
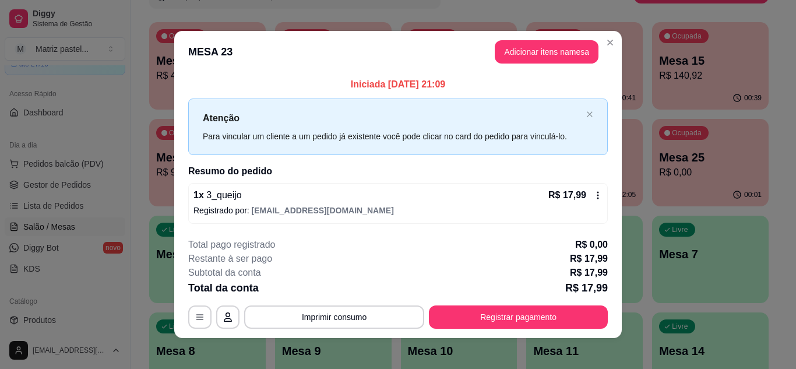
click at [501, 315] on button "Registrar pagamento" at bounding box center [518, 316] width 179 height 23
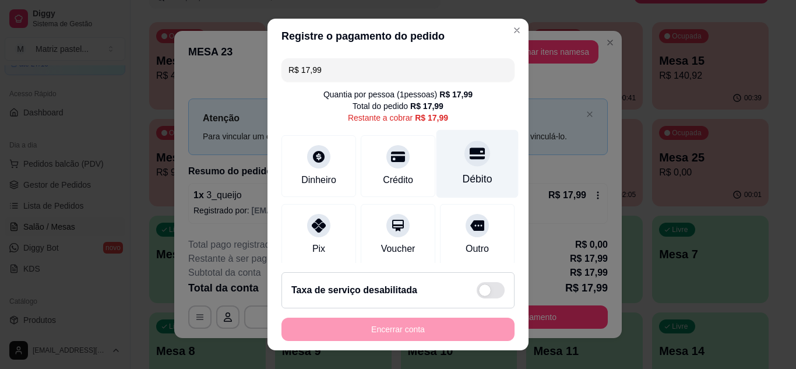
click at [471, 161] on div "Débito" at bounding box center [477, 163] width 82 height 68
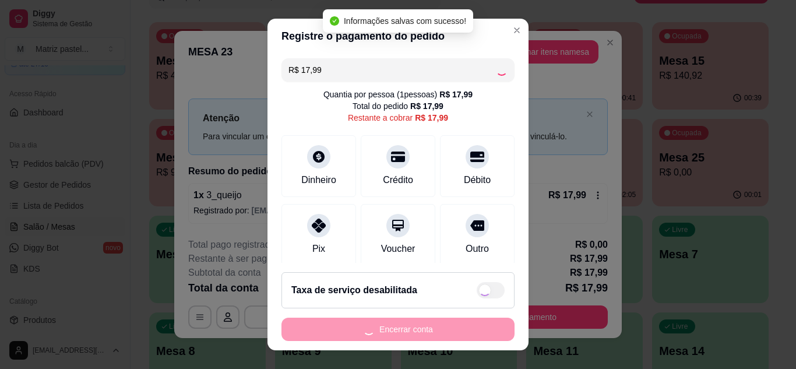
type input "R$ 0,00"
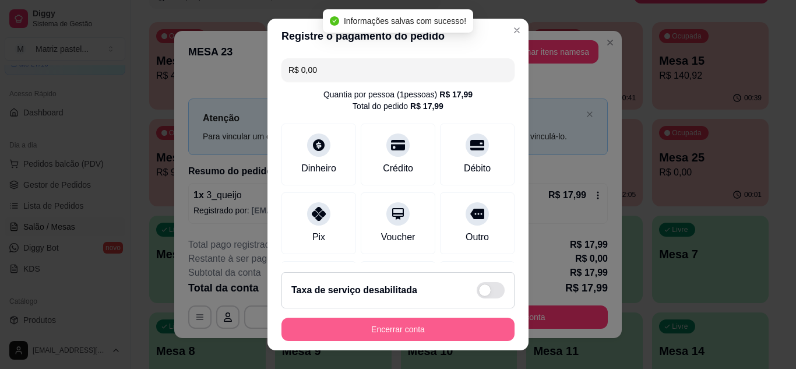
click at [379, 326] on button "Encerrar conta" at bounding box center [397, 329] width 233 height 23
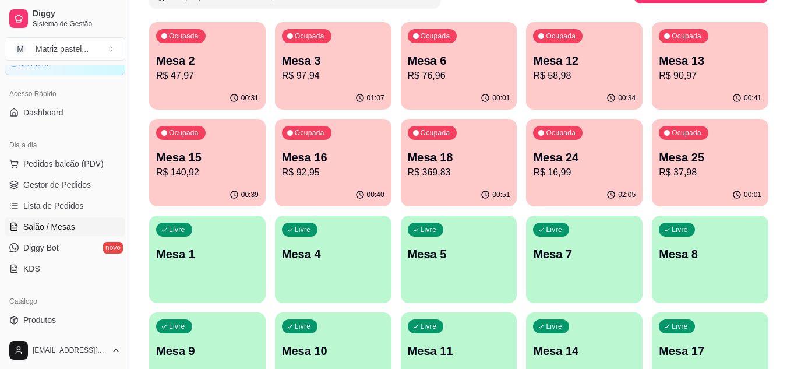
click at [326, 79] on p "R$ 97,94" at bounding box center [333, 76] width 103 height 14
click at [50, 182] on span "Gestor de Pedidos" at bounding box center [57, 185] width 68 height 12
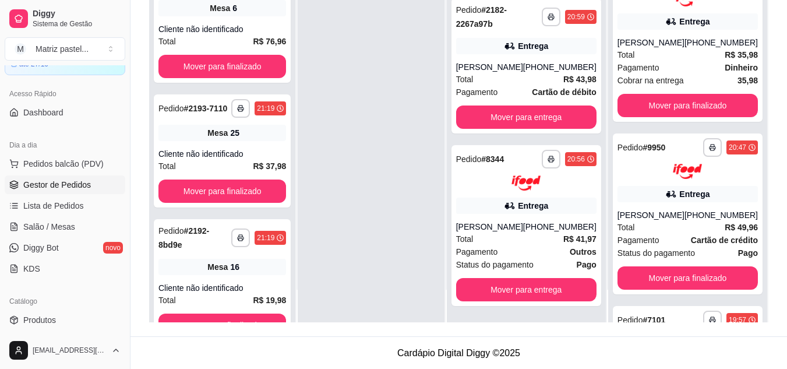
scroll to position [178, 0]
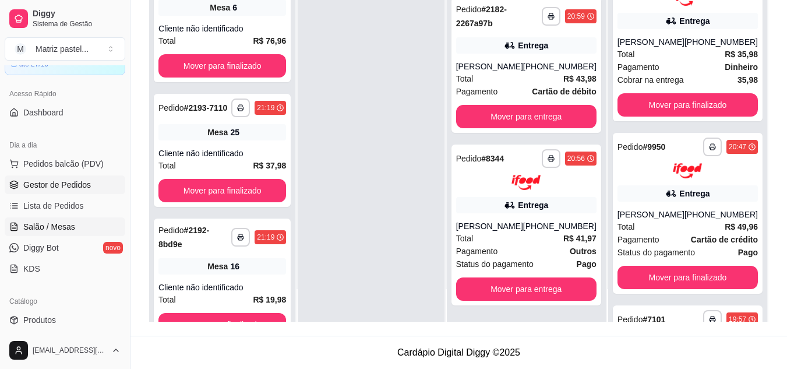
click at [59, 219] on link "Salão / Mesas" at bounding box center [65, 226] width 121 height 19
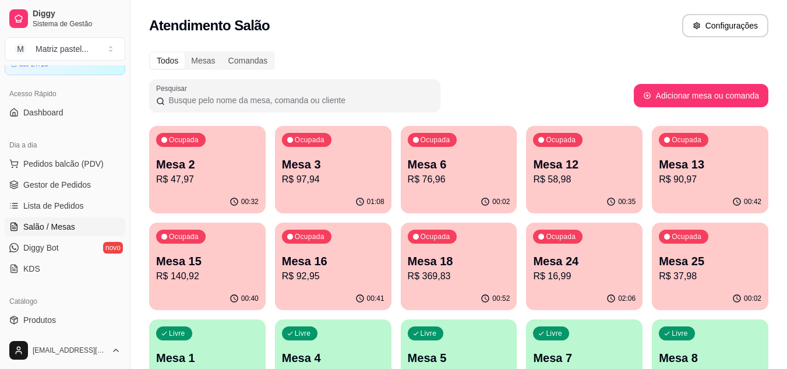
click at [381, 173] on p "R$ 97,94" at bounding box center [333, 180] width 103 height 14
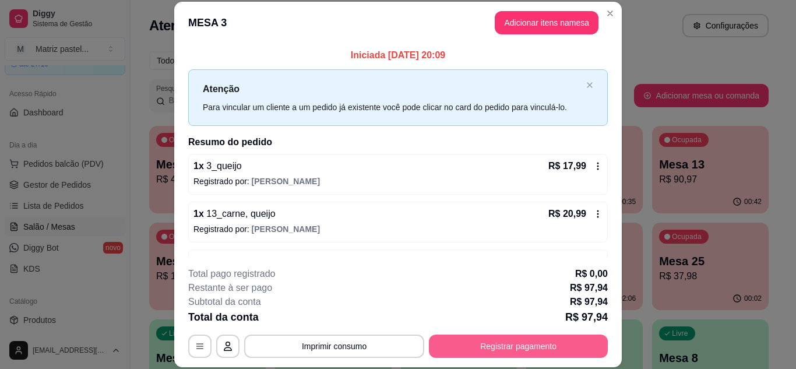
click at [491, 339] on button "Registrar pagamento" at bounding box center [518, 346] width 179 height 23
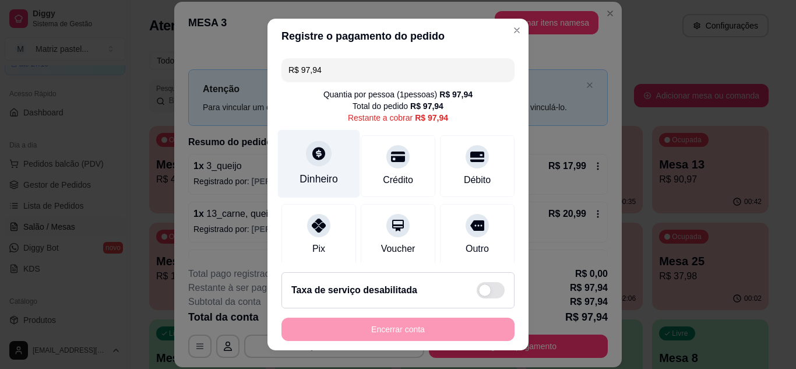
click at [333, 161] on div "Dinheiro" at bounding box center [319, 163] width 82 height 68
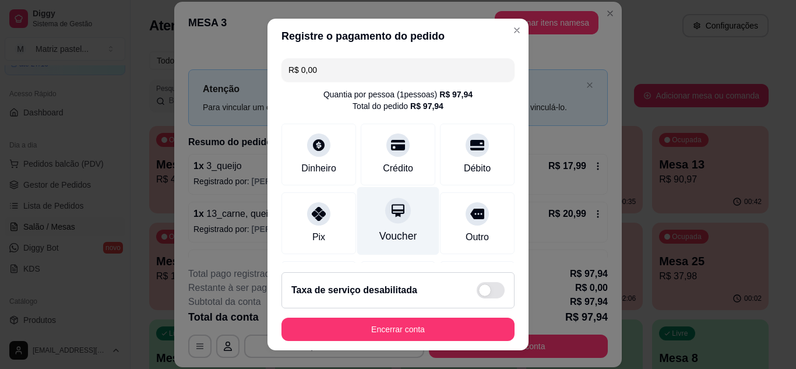
type input "R$ 0,00"
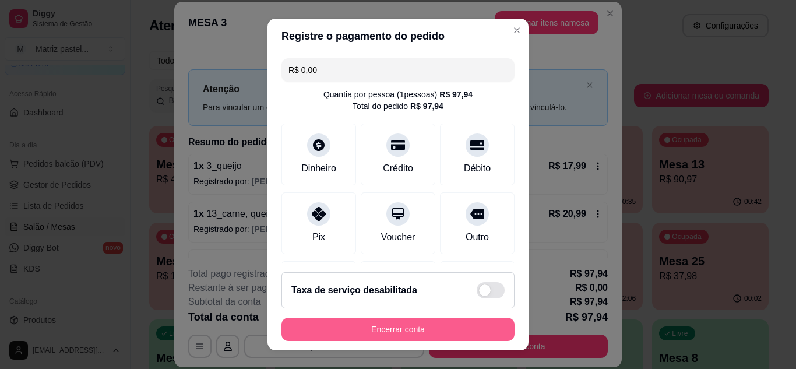
click at [388, 339] on button "Encerrar conta" at bounding box center [397, 329] width 233 height 23
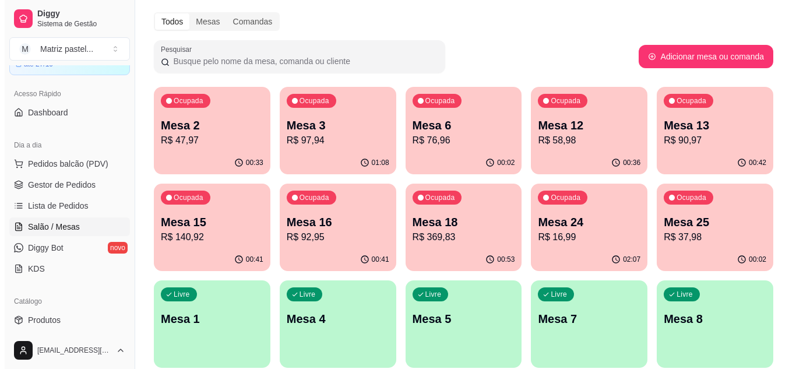
scroll to position [58, 0]
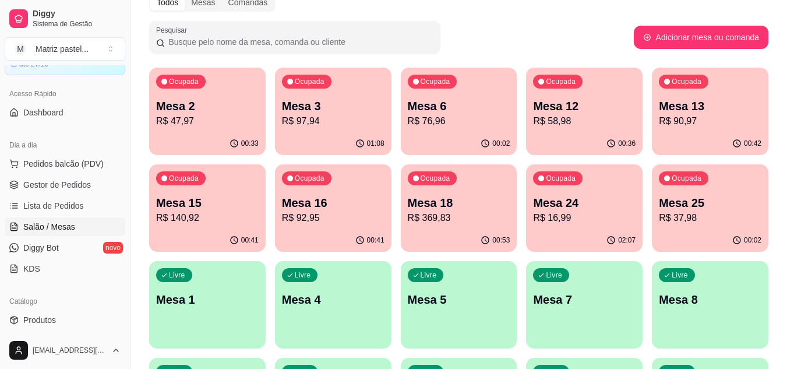
click at [685, 206] on p "Mesa 25" at bounding box center [710, 203] width 103 height 16
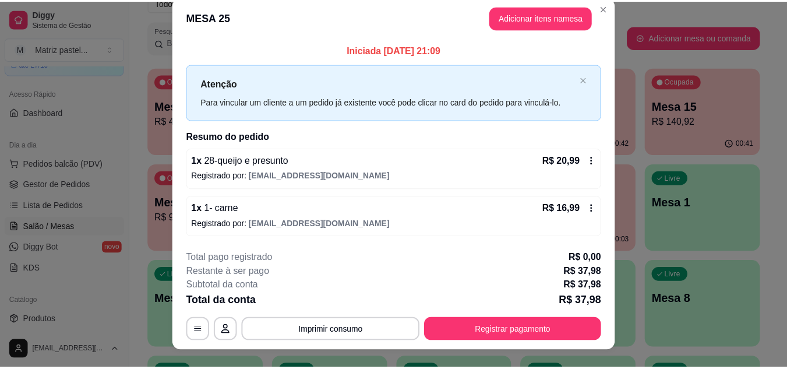
scroll to position [0, 0]
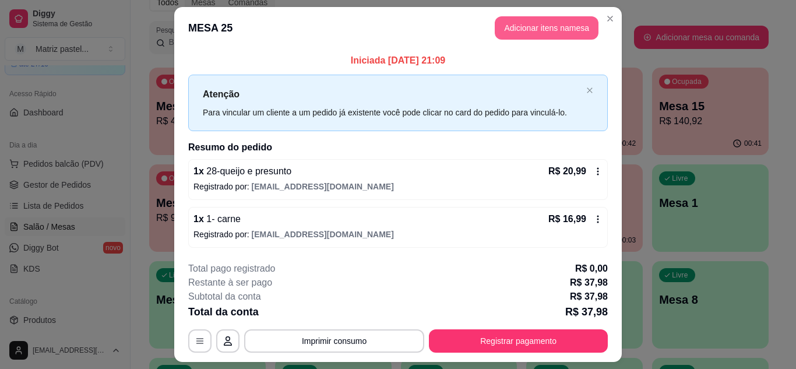
click at [533, 30] on button "Adicionar itens na mesa" at bounding box center [547, 27] width 104 height 23
click at [256, 80] on input "Pesquisa" at bounding box center [271, 80] width 478 height 12
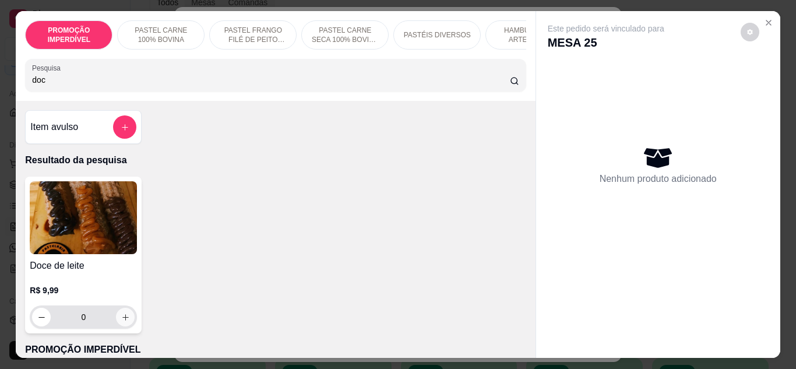
type input "doc"
click at [121, 318] on icon "increase-product-quantity" at bounding box center [125, 317] width 9 height 9
type input "1"
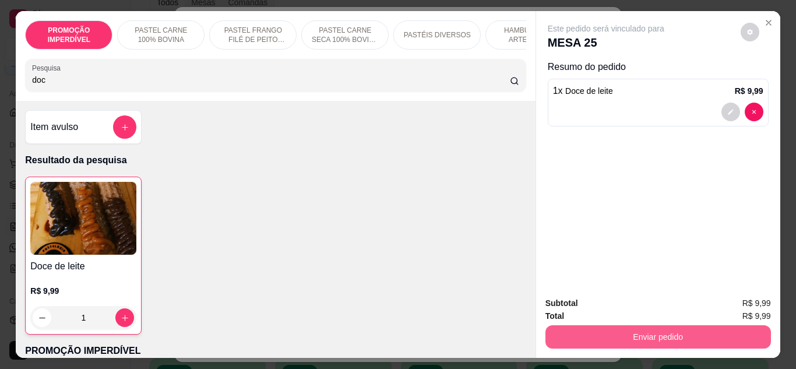
click at [614, 330] on button "Enviar pedido" at bounding box center [658, 336] width 226 height 23
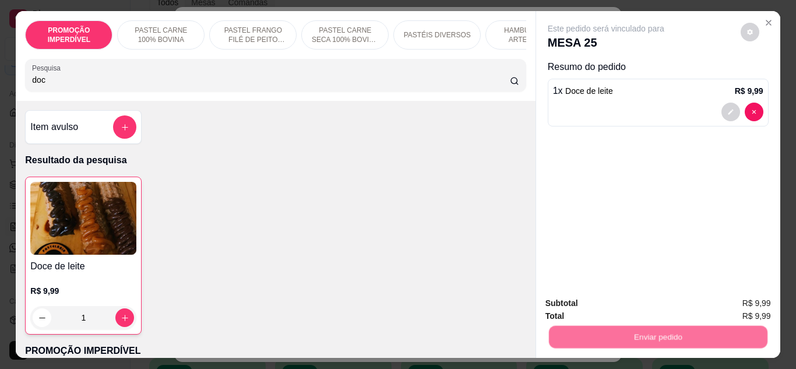
click at [714, 293] on button "Enviar pedido" at bounding box center [741, 304] width 64 height 22
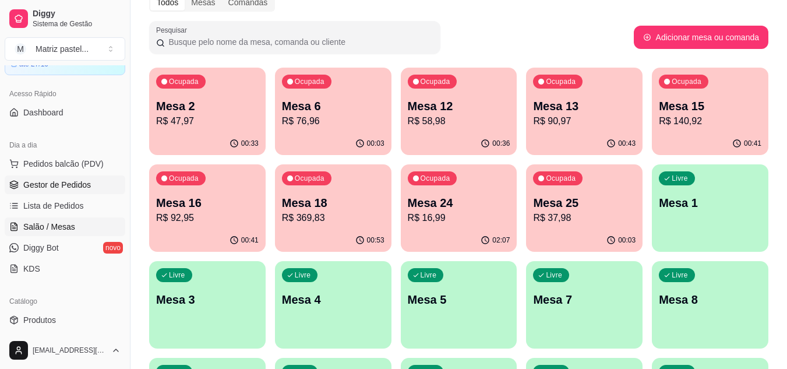
click at [30, 188] on span "Gestor de Pedidos" at bounding box center [57, 185] width 68 height 12
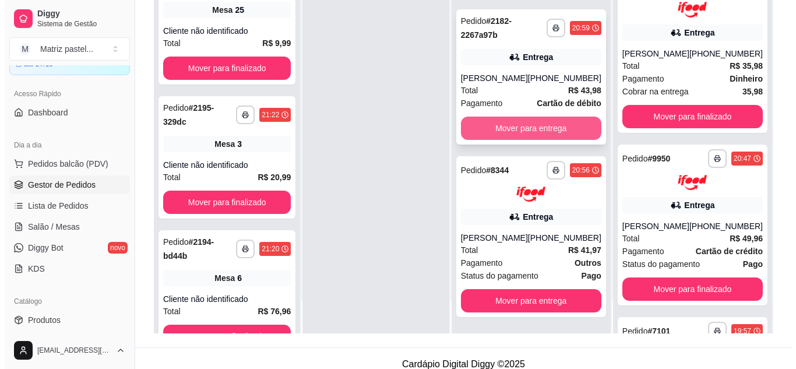
scroll to position [178, 0]
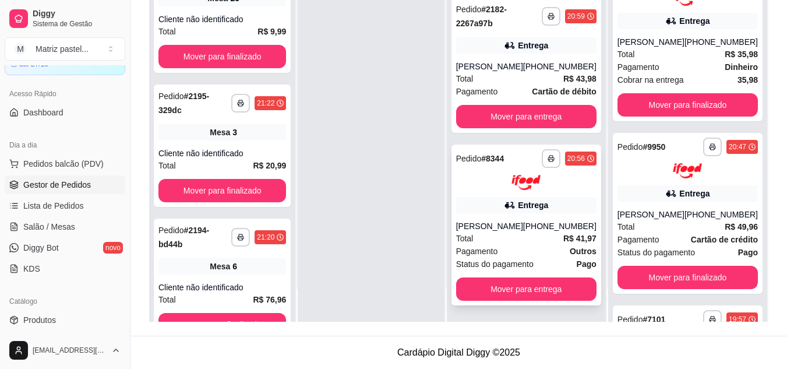
click at [519, 224] on div "[PERSON_NAME]" at bounding box center [489, 226] width 67 height 12
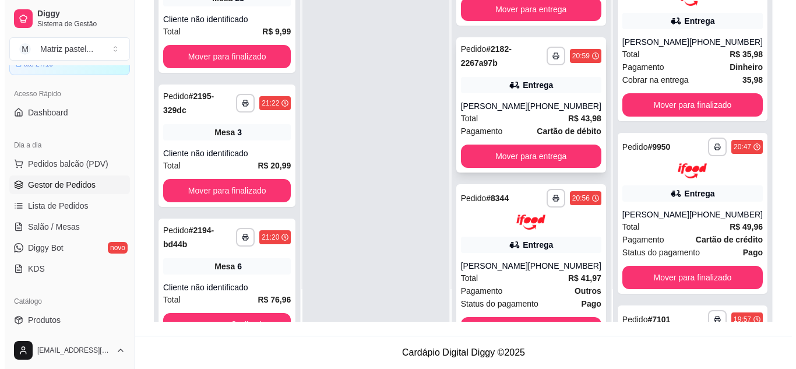
scroll to position [77, 0]
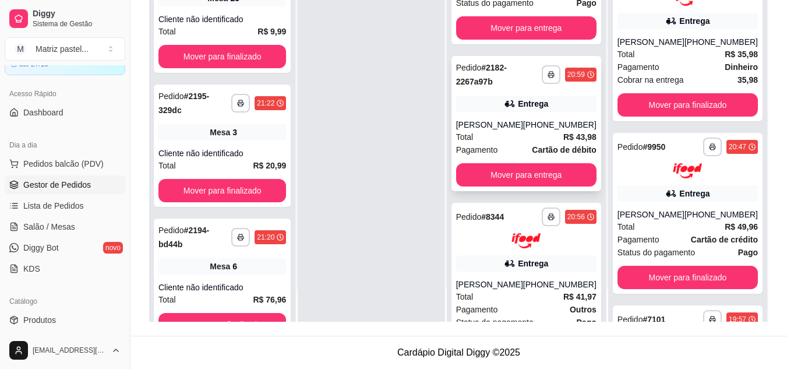
click at [474, 137] on span "Total" at bounding box center [464, 137] width 17 height 13
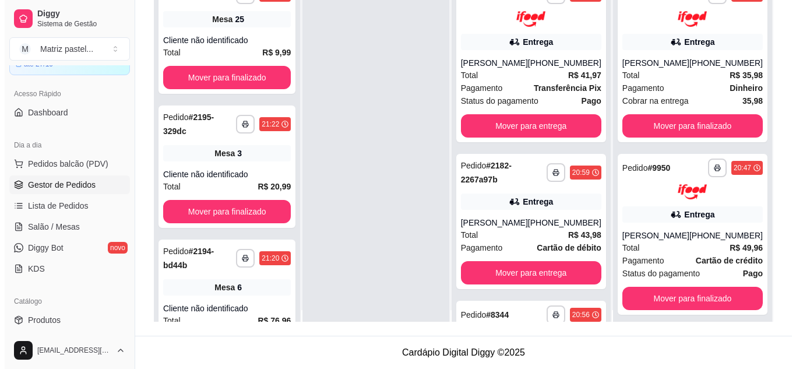
scroll to position [0, 0]
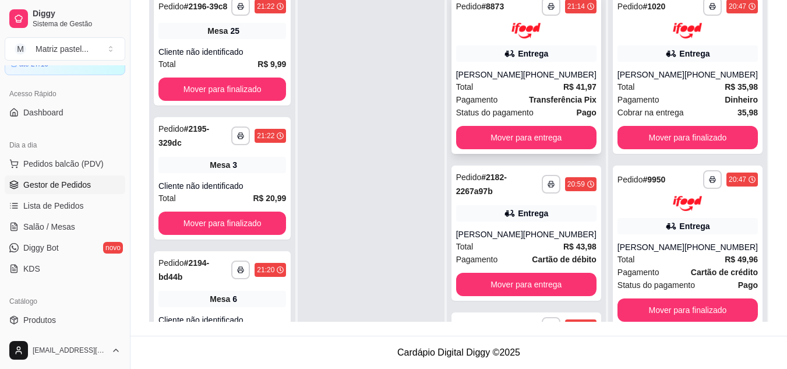
click at [498, 102] on span "Pagamento" at bounding box center [477, 99] width 42 height 13
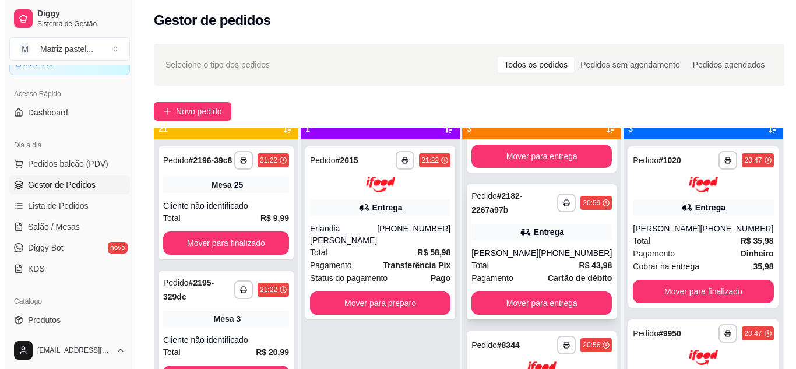
scroll to position [33, 0]
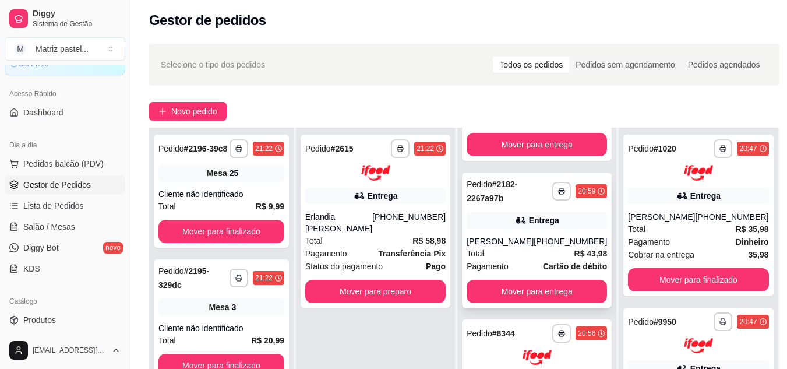
click at [517, 228] on div "**********" at bounding box center [537, 240] width 150 height 135
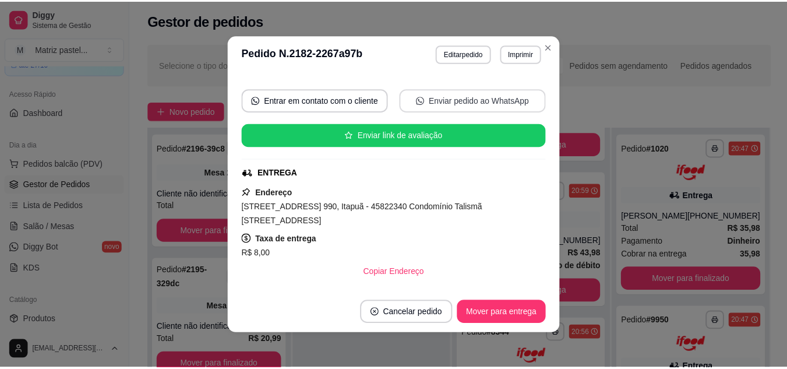
scroll to position [175, 0]
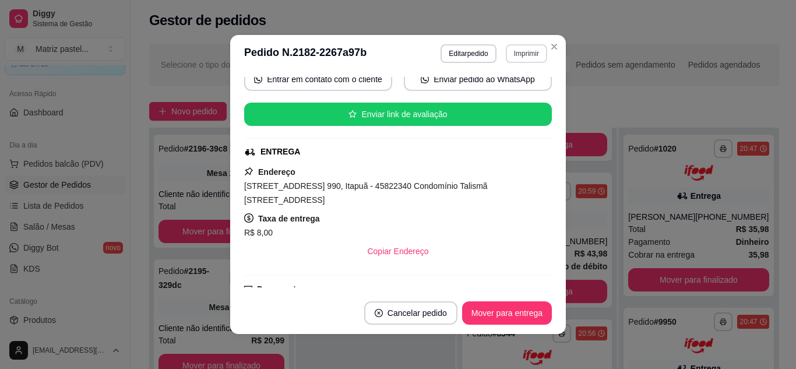
click at [520, 55] on button "Imprimir" at bounding box center [526, 53] width 41 height 19
click at [511, 98] on button "IMPRESSORA" at bounding box center [502, 94] width 82 height 18
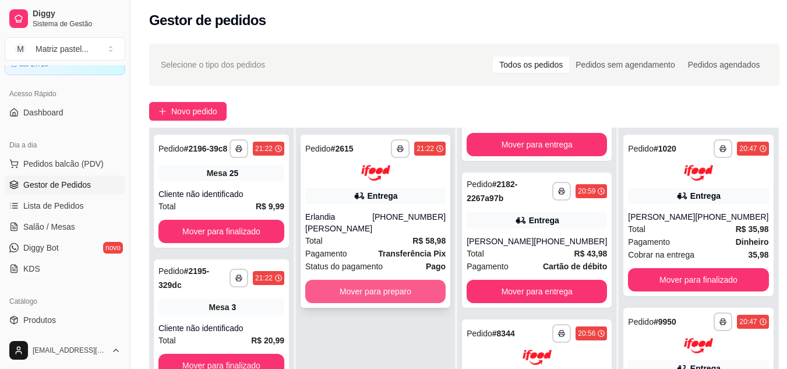
click at [365, 284] on button "Mover para preparo" at bounding box center [375, 291] width 140 height 23
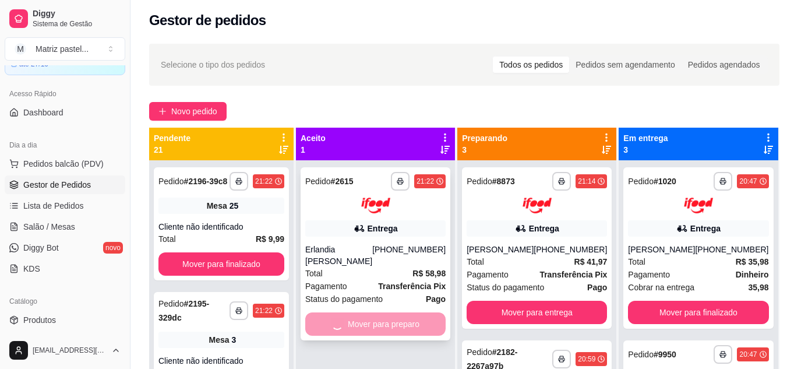
scroll to position [0, 0]
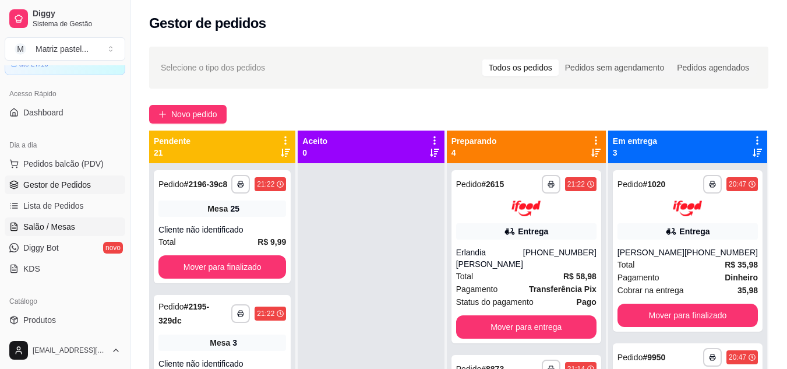
click at [61, 221] on span "Salão / Mesas" at bounding box center [49, 227] width 52 height 12
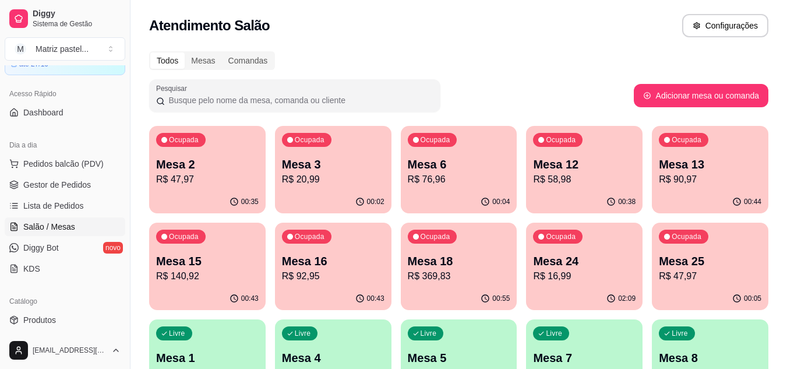
click at [677, 189] on div "Ocupada Mesa 13 R$ 90,97" at bounding box center [710, 158] width 117 height 65
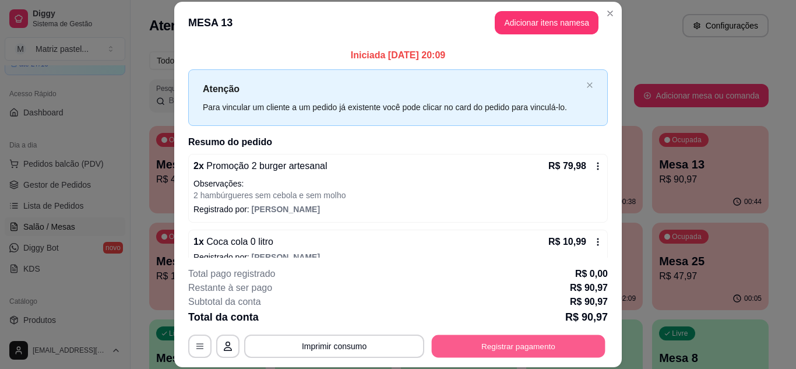
click at [503, 343] on button "Registrar pagamento" at bounding box center [519, 346] width 174 height 23
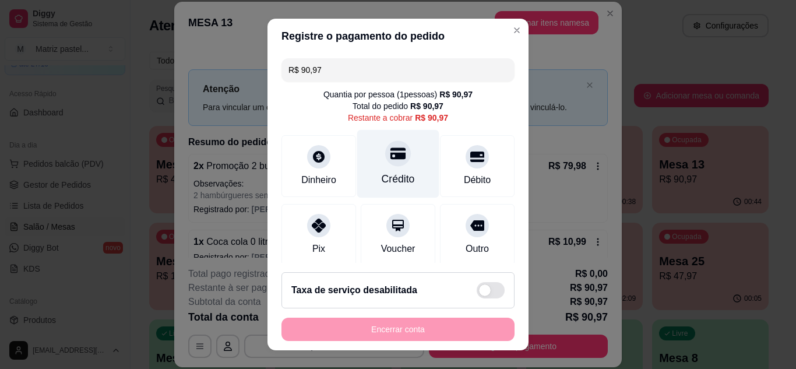
click at [401, 164] on div "Crédito" at bounding box center [398, 163] width 82 height 68
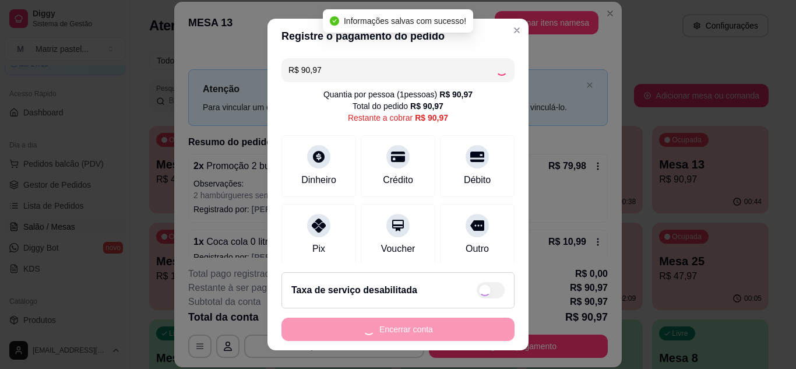
type input "R$ 0,00"
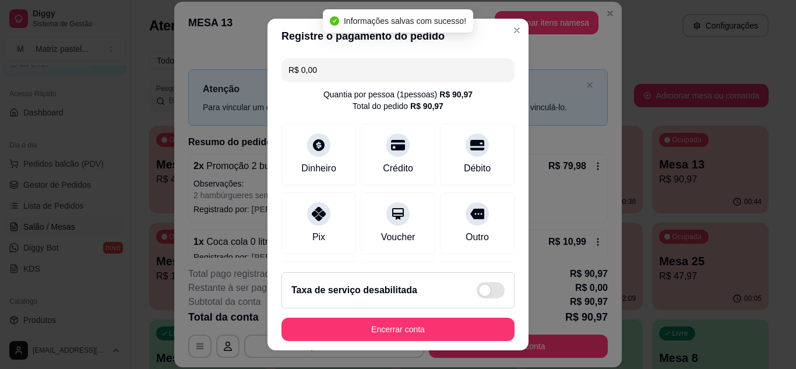
click at [392, 318] on footer "Taxa de serviço desabilitada Encerrar conta" at bounding box center [397, 306] width 261 height 87
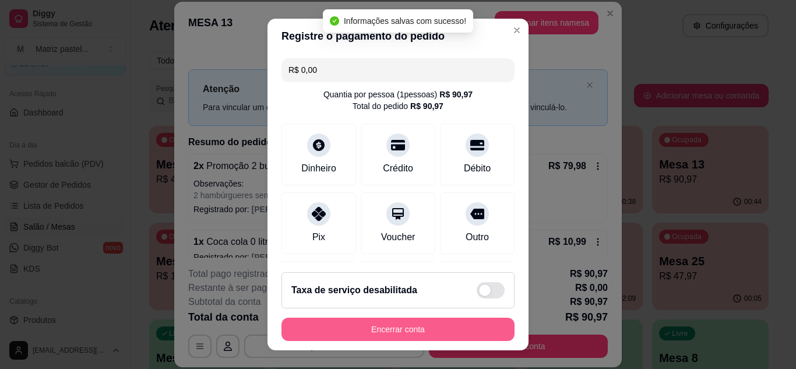
click at [390, 322] on button "Encerrar conta" at bounding box center [397, 329] width 233 height 23
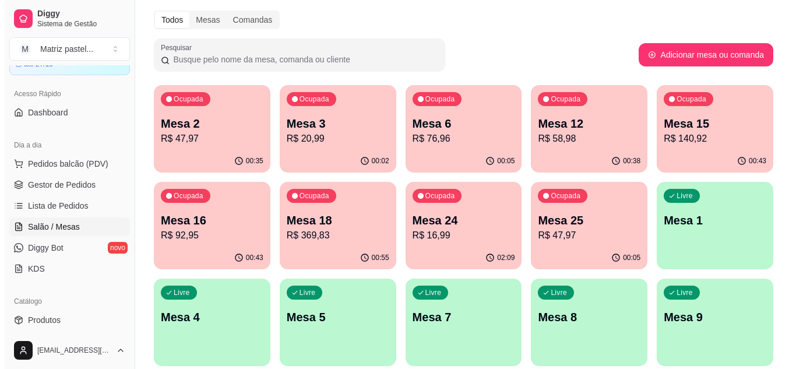
scroll to position [58, 0]
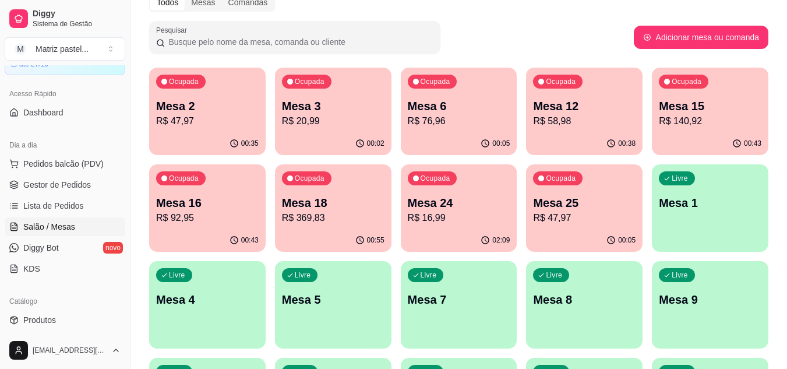
click at [597, 112] on p "Mesa 12" at bounding box center [584, 106] width 103 height 16
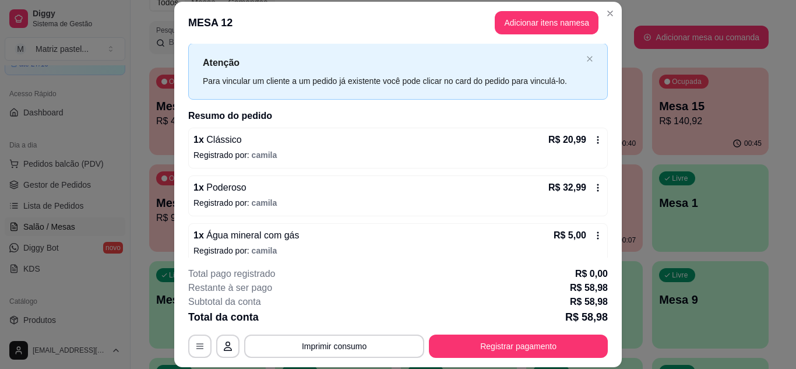
scroll to position [37, 0]
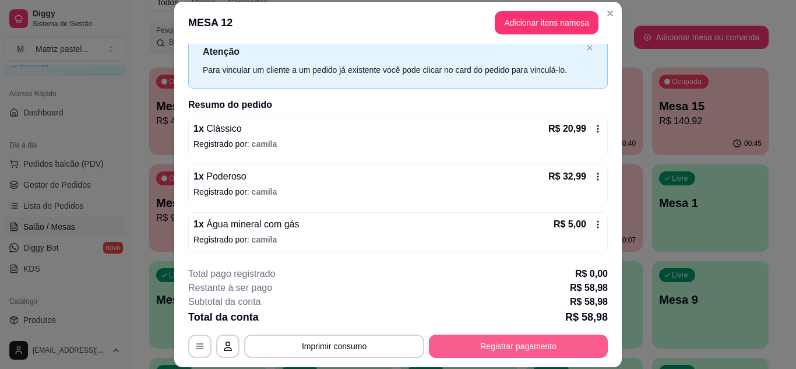
click at [519, 344] on button "Registrar pagamento" at bounding box center [518, 346] width 179 height 23
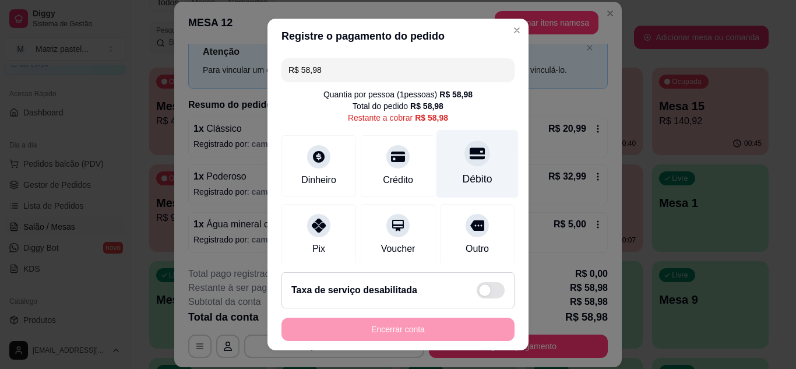
click at [464, 164] on div at bounding box center [477, 153] width 26 height 26
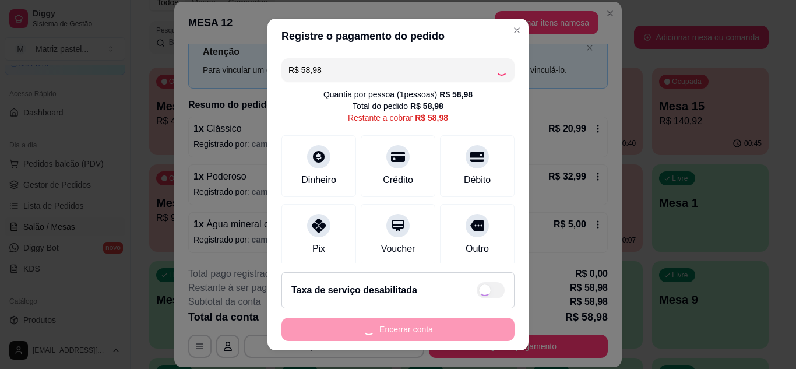
type input "R$ 0,00"
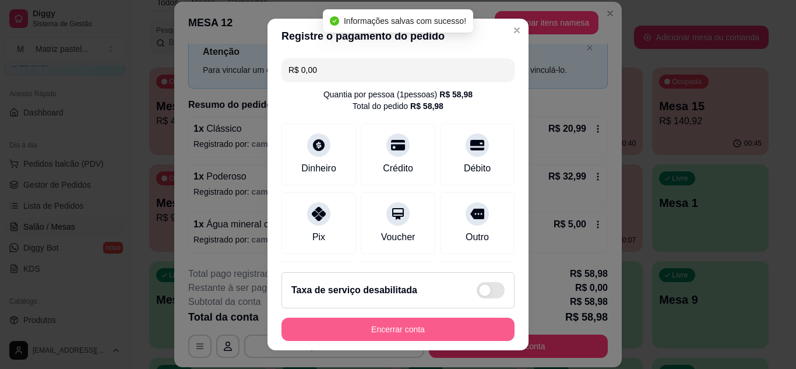
click at [405, 338] on button "Encerrar conta" at bounding box center [397, 329] width 233 height 23
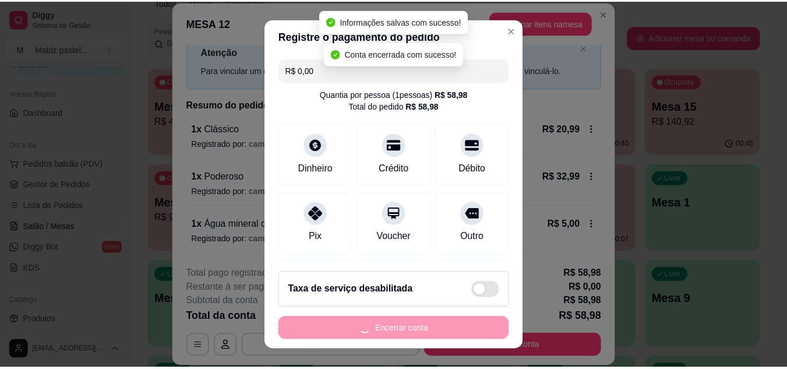
scroll to position [0, 0]
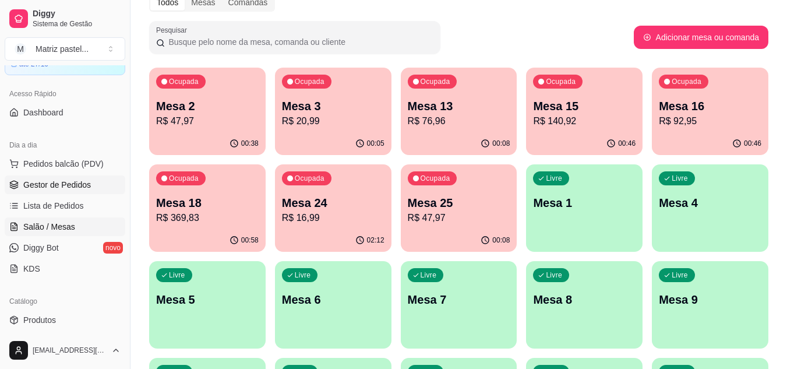
click at [41, 179] on link "Gestor de Pedidos" at bounding box center [65, 184] width 121 height 19
click at [72, 187] on span "Gestor de Pedidos" at bounding box center [57, 185] width 68 height 12
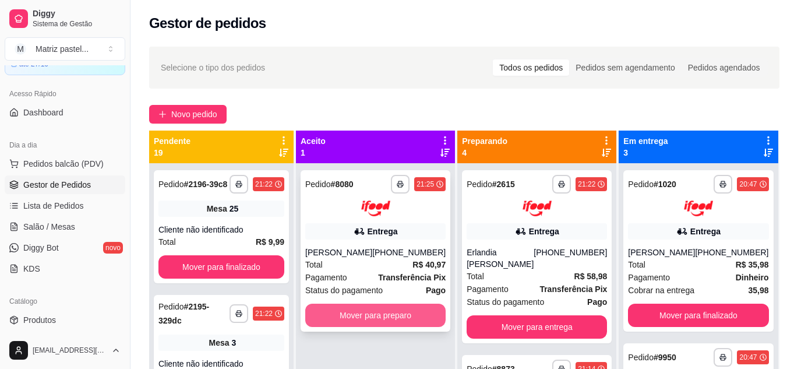
click at [368, 321] on button "Mover para preparo" at bounding box center [375, 315] width 140 height 23
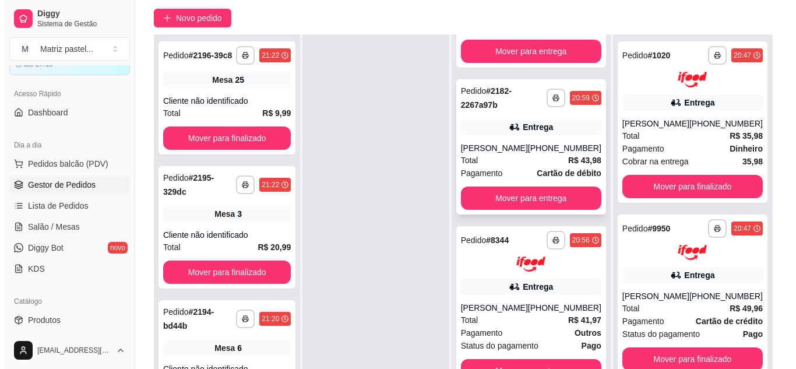
scroll to position [117, 0]
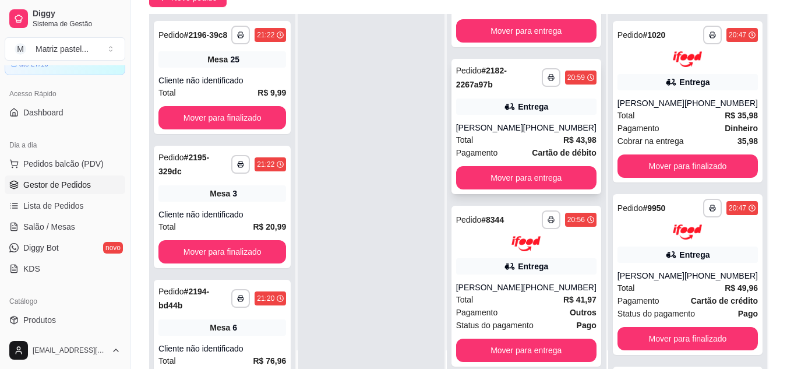
click at [509, 147] on div "Pagamento Cartão de débito" at bounding box center [526, 152] width 140 height 13
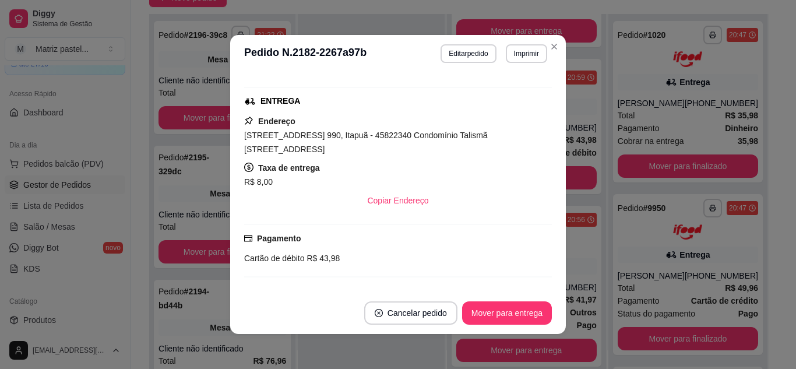
scroll to position [290, 0]
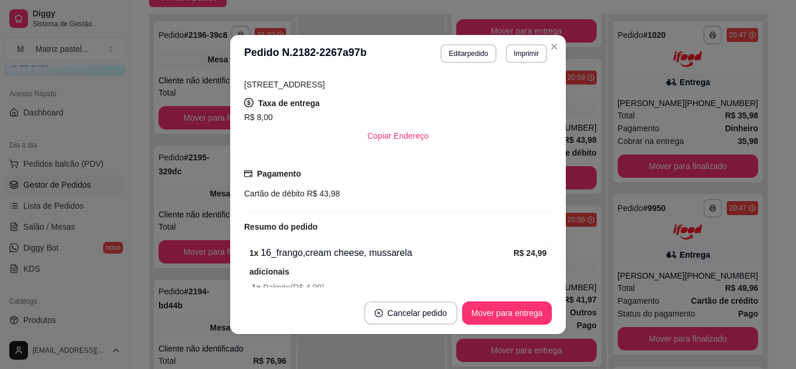
click at [499, 328] on footer "Cancelar pedido Mover para entrega" at bounding box center [398, 313] width 336 height 42
click at [499, 316] on button "Mover para entrega" at bounding box center [507, 312] width 90 height 23
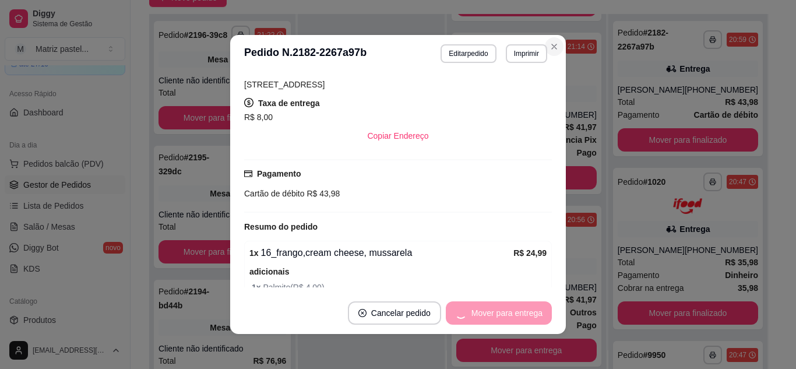
scroll to position [357, 0]
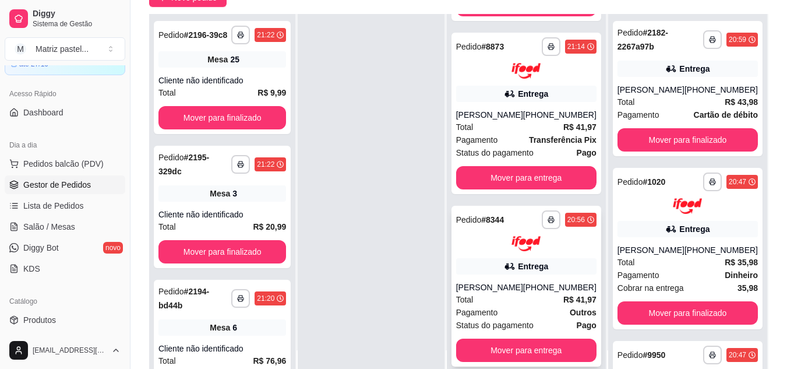
click at [523, 279] on div "**********" at bounding box center [527, 286] width 150 height 161
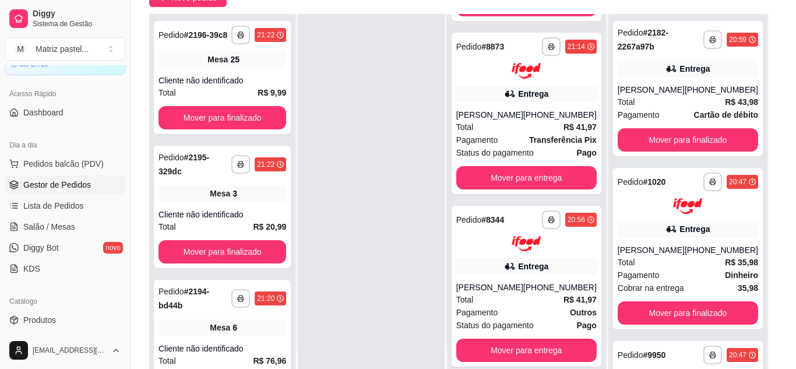
scroll to position [58, 0]
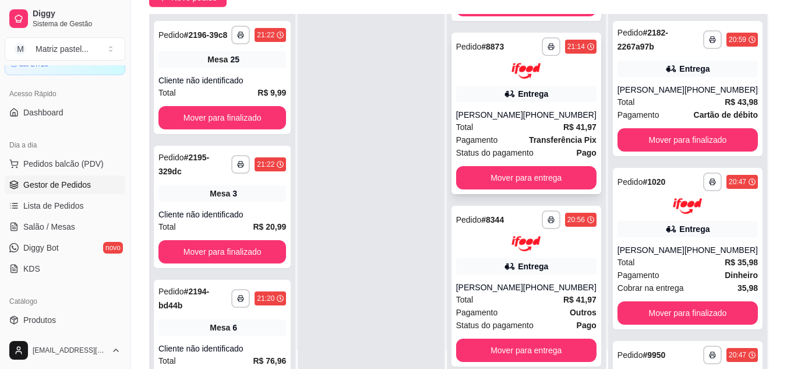
click at [511, 153] on span "Status do pagamento" at bounding box center [495, 152] width 78 height 13
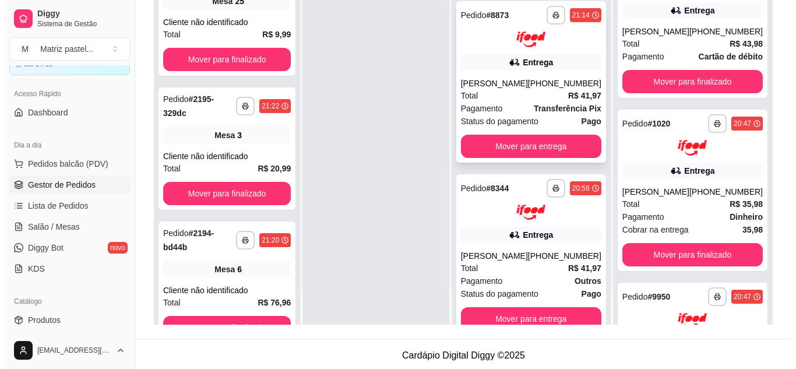
scroll to position [299, 0]
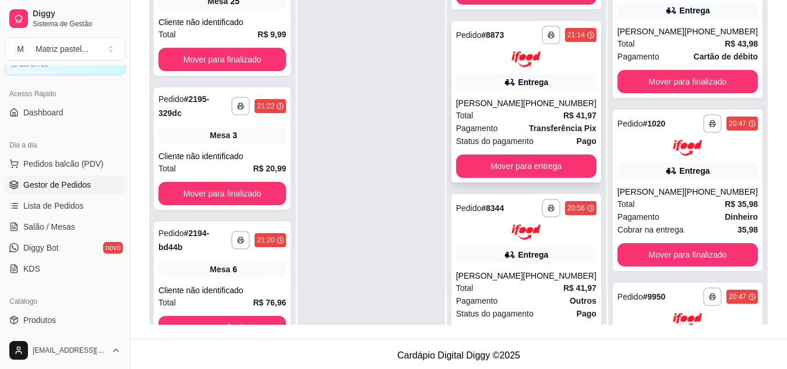
click at [531, 109] on div "[PHONE_NUMBER]" at bounding box center [559, 103] width 73 height 12
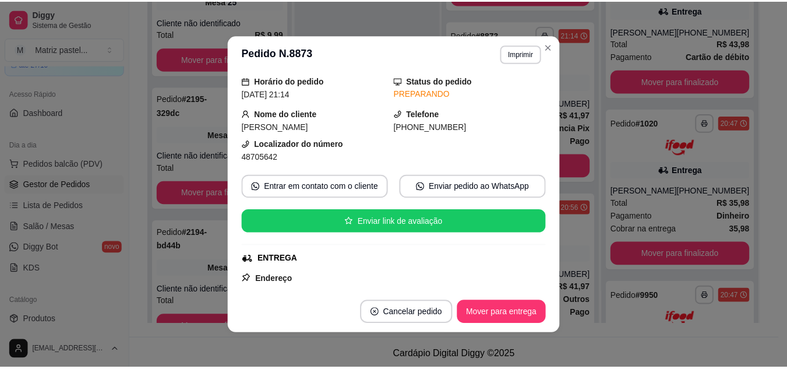
scroll to position [58, 0]
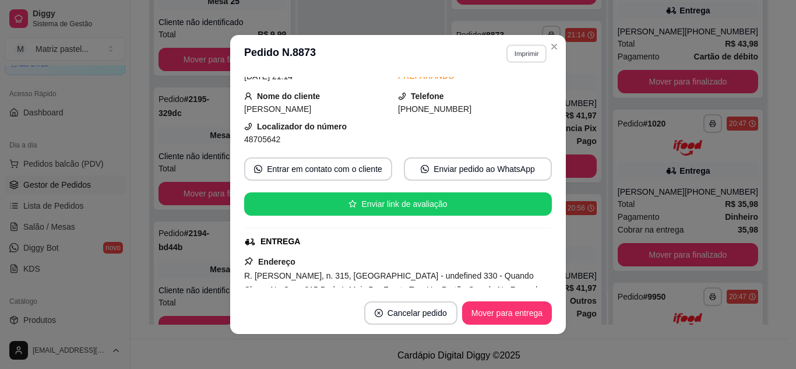
click at [513, 50] on button "Imprimir" at bounding box center [526, 53] width 40 height 18
click at [501, 94] on button "IMPRESSORA" at bounding box center [502, 94] width 82 height 18
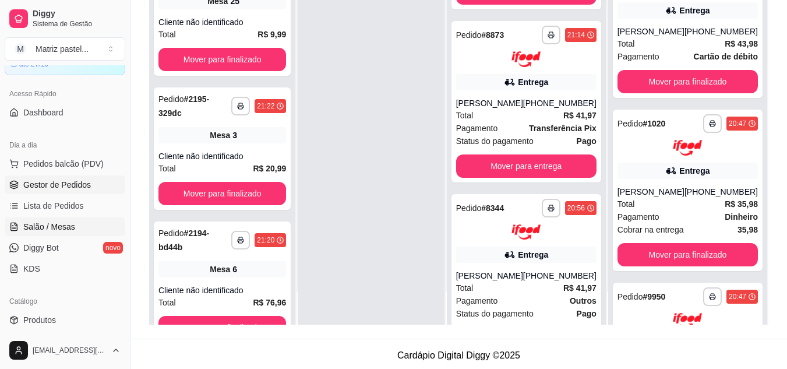
click at [50, 228] on span "Salão / Mesas" at bounding box center [49, 227] width 52 height 12
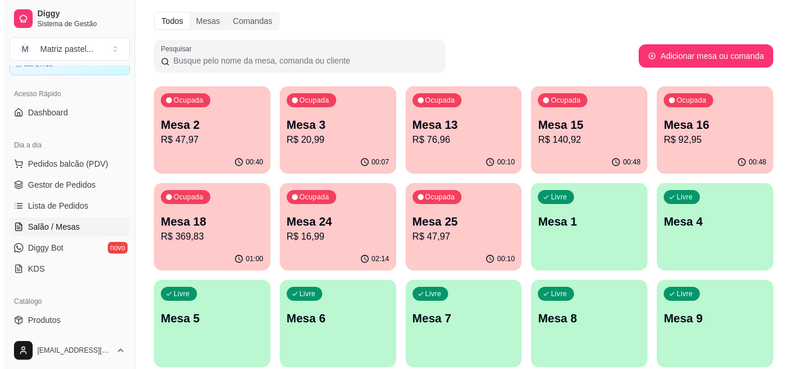
scroll to position [58, 0]
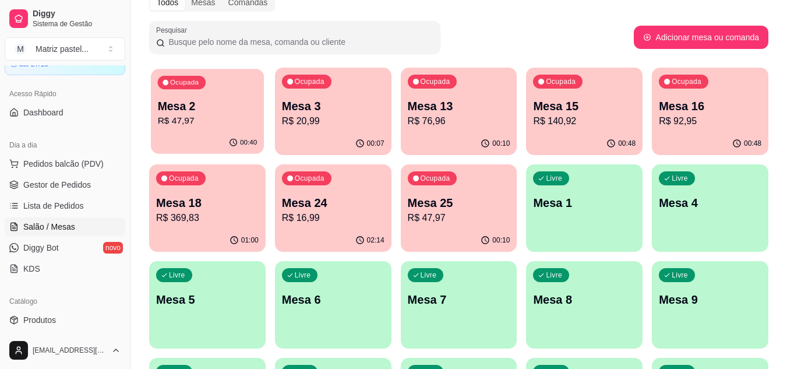
click at [227, 121] on p "R$ 47,97" at bounding box center [208, 120] width 100 height 13
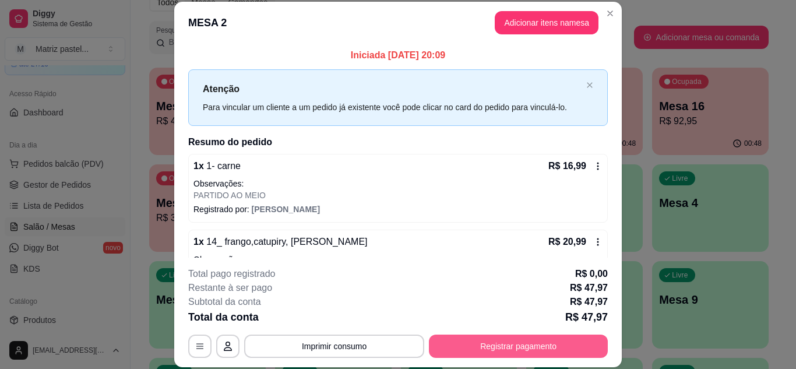
click at [504, 349] on button "Registrar pagamento" at bounding box center [518, 346] width 179 height 23
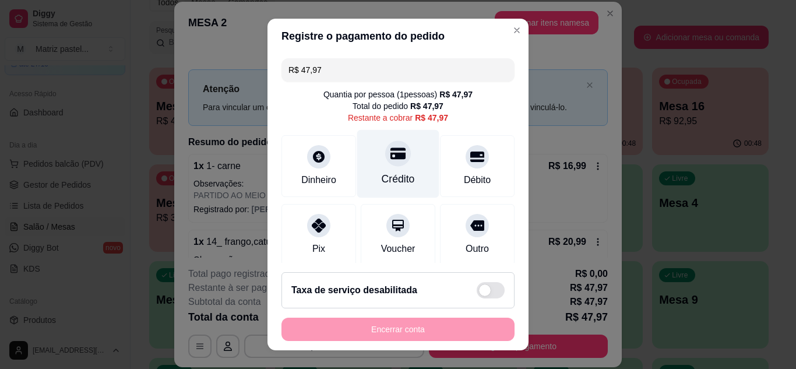
click at [394, 180] on div "Crédito" at bounding box center [398, 178] width 33 height 15
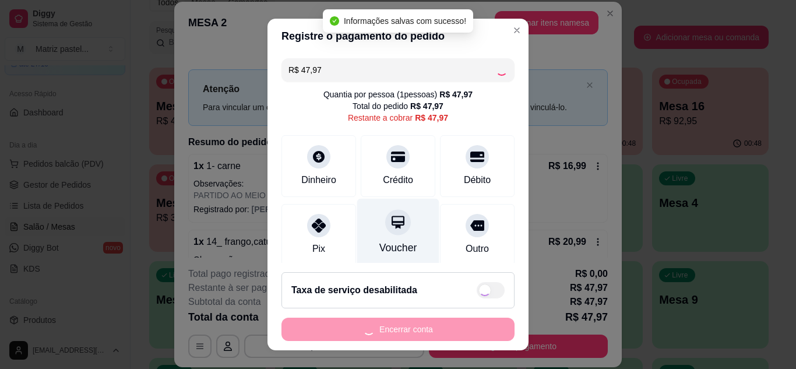
type input "R$ 0,00"
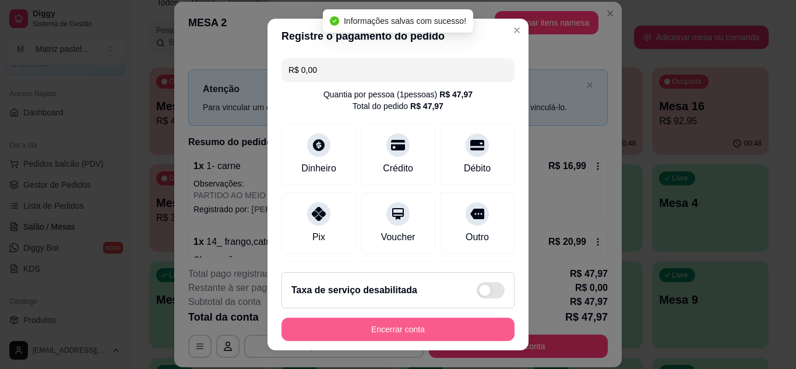
click at [416, 327] on button "Encerrar conta" at bounding box center [397, 329] width 233 height 23
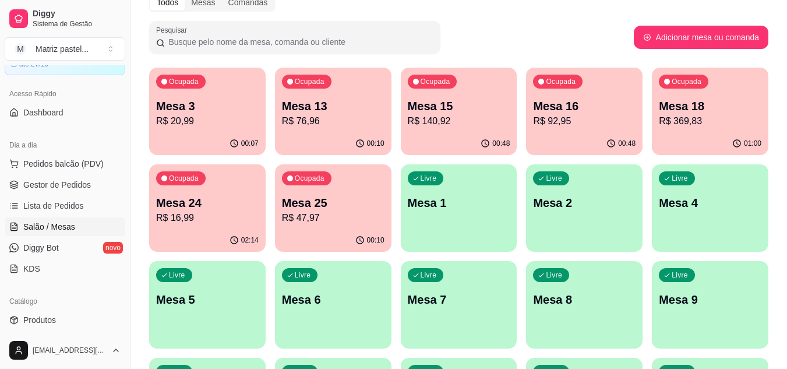
click at [713, 138] on div "01:00" at bounding box center [710, 143] width 117 height 23
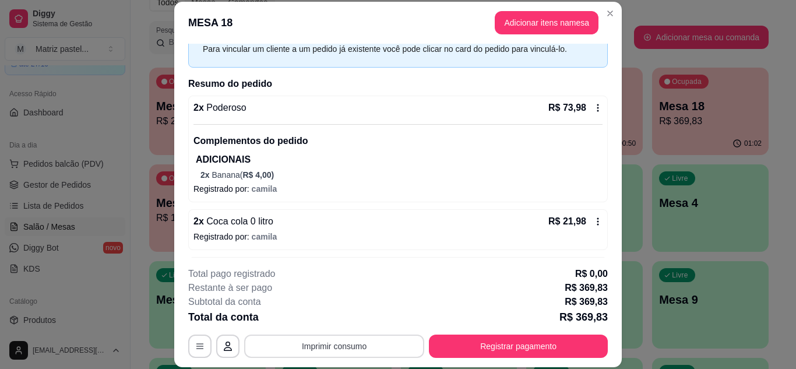
click at [348, 339] on button "Imprimir consumo" at bounding box center [334, 346] width 180 height 23
click at [343, 326] on button "IMPRESSORA" at bounding box center [333, 319] width 85 height 19
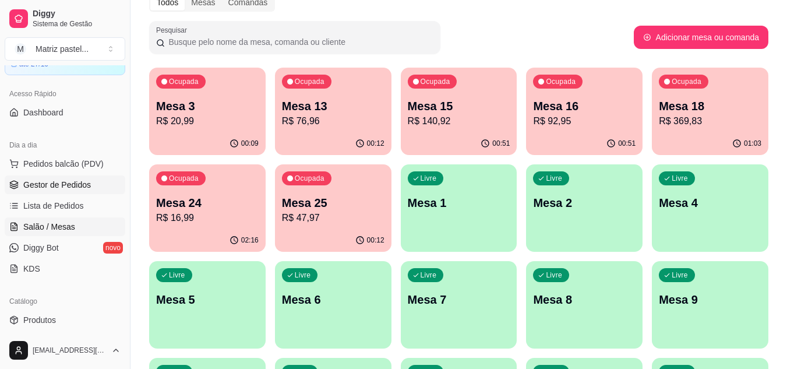
click at [70, 192] on link "Gestor de Pedidos" at bounding box center [65, 184] width 121 height 19
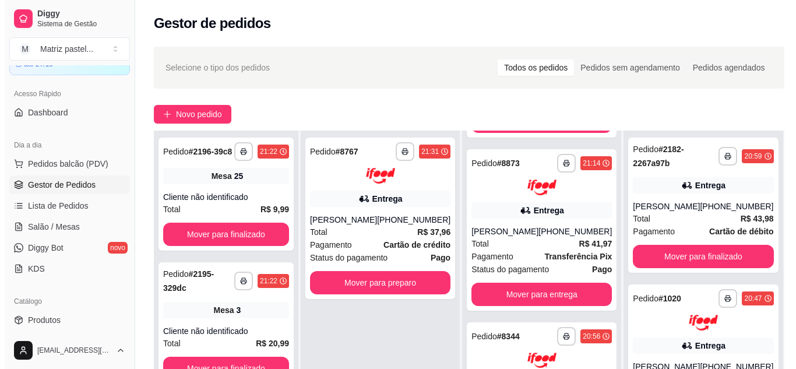
scroll to position [178, 0]
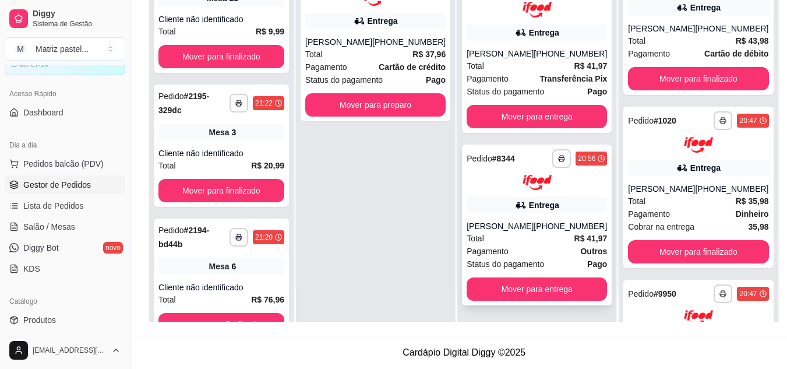
click at [530, 207] on div "Entrega" at bounding box center [544, 205] width 30 height 12
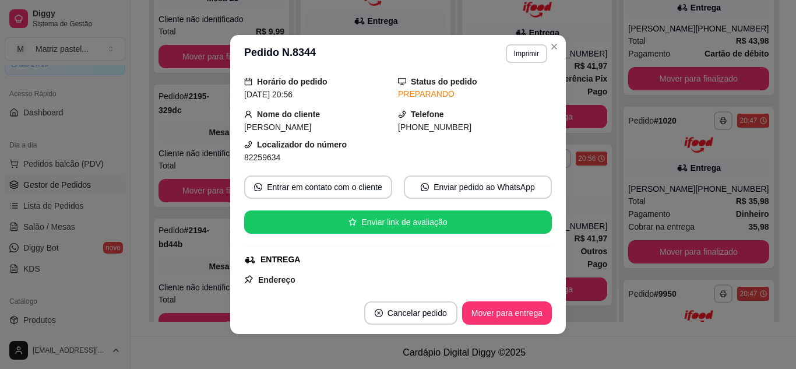
scroll to position [58, 0]
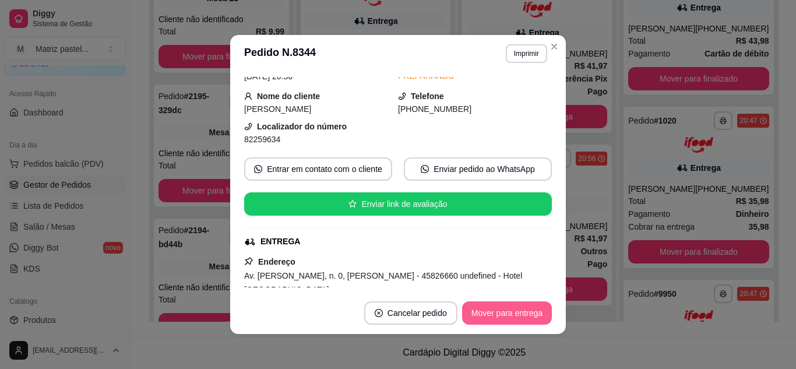
click at [493, 314] on button "Mover para entrega" at bounding box center [507, 312] width 90 height 23
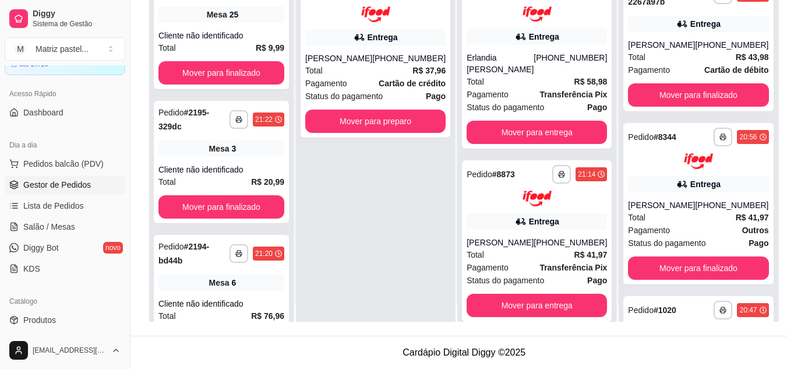
scroll to position [0, 0]
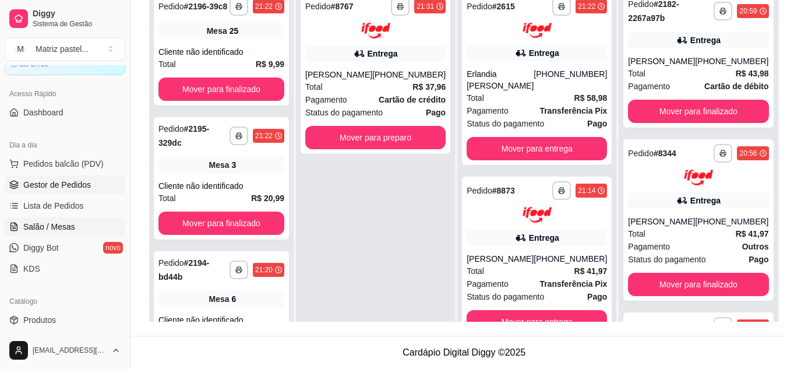
click at [49, 224] on span "Salão / Mesas" at bounding box center [49, 227] width 52 height 12
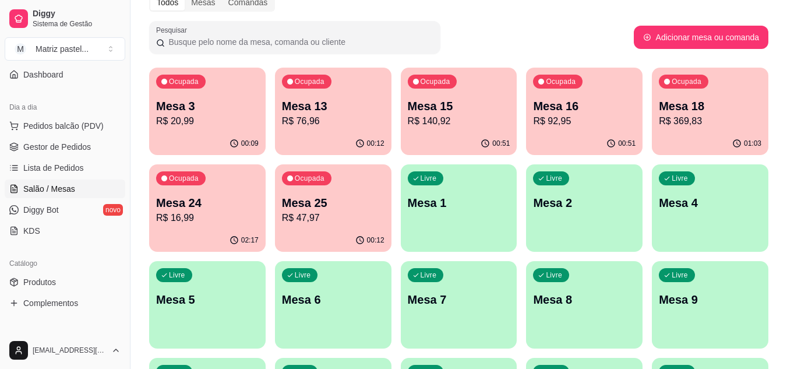
scroll to position [120, 0]
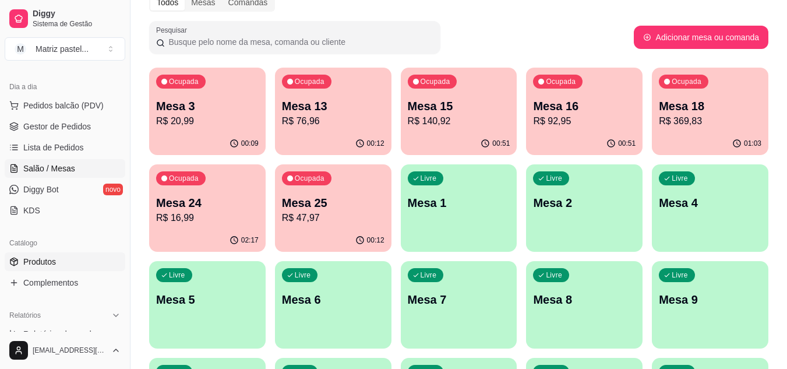
click at [61, 253] on link "Produtos" at bounding box center [65, 261] width 121 height 19
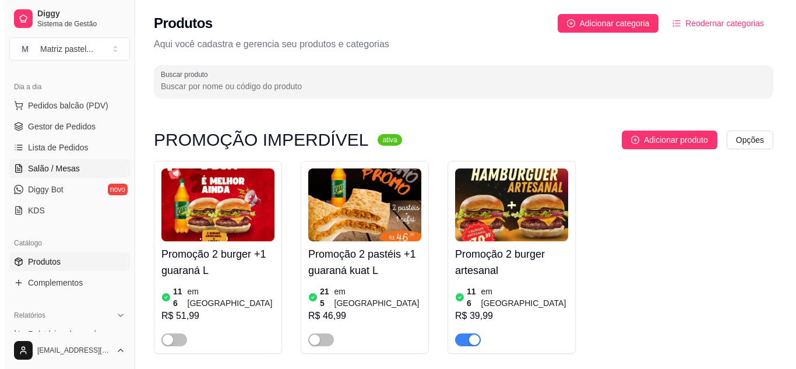
scroll to position [62, 0]
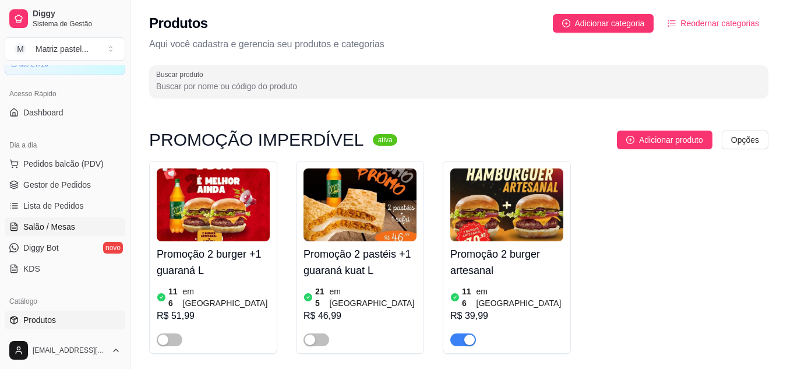
click at [50, 223] on span "Salão / Mesas" at bounding box center [49, 227] width 52 height 12
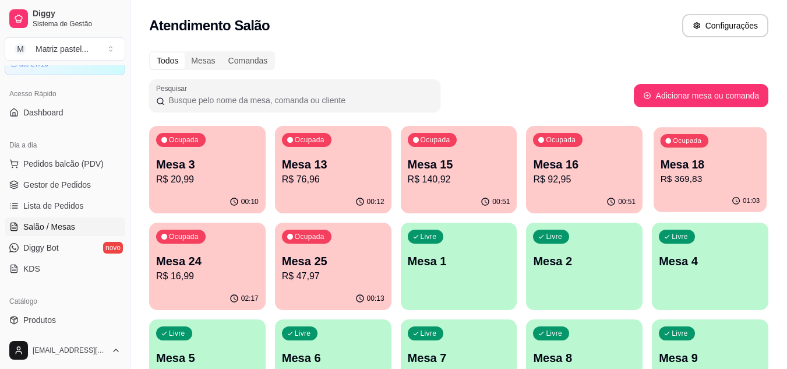
click at [714, 178] on p "R$ 369,83" at bounding box center [711, 179] width 100 height 13
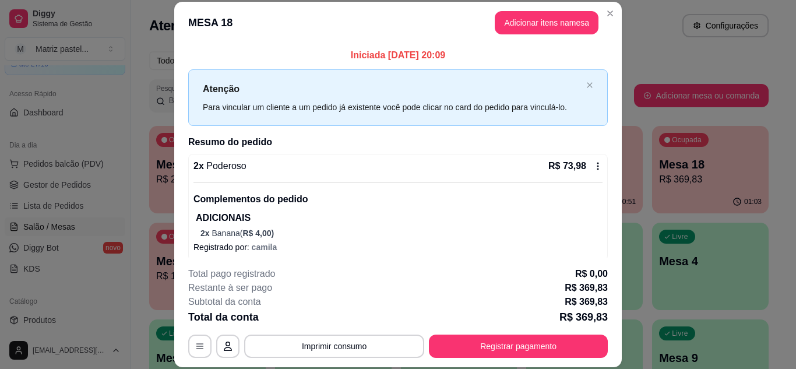
scroll to position [58, 0]
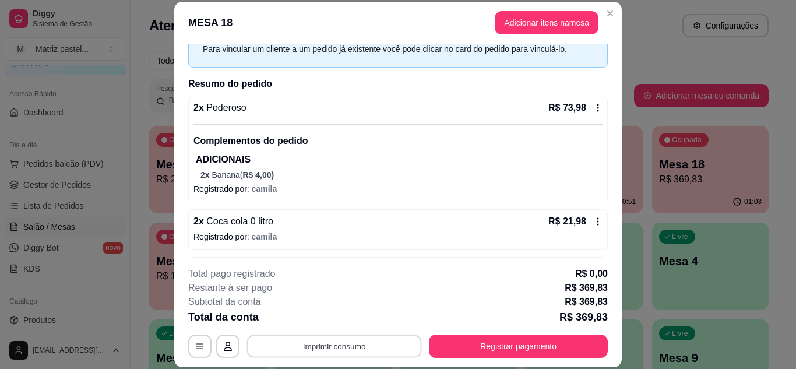
click at [348, 350] on button "Imprimir consumo" at bounding box center [334, 346] width 175 height 23
click at [357, 318] on button "IMPRESSORA" at bounding box center [333, 319] width 85 height 19
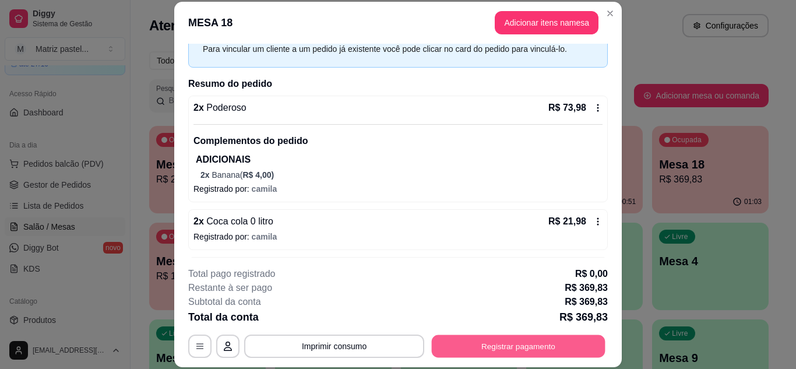
click at [501, 354] on button "Registrar pagamento" at bounding box center [519, 346] width 174 height 23
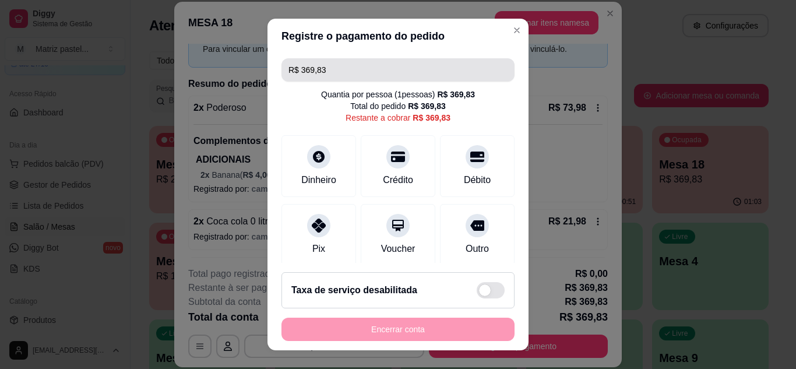
click at [342, 75] on input "R$ 369,83" at bounding box center [397, 69] width 219 height 23
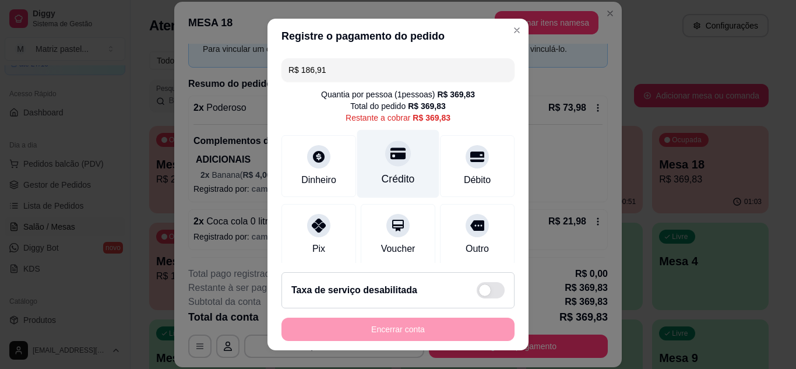
click at [384, 174] on div "Crédito" at bounding box center [398, 178] width 33 height 15
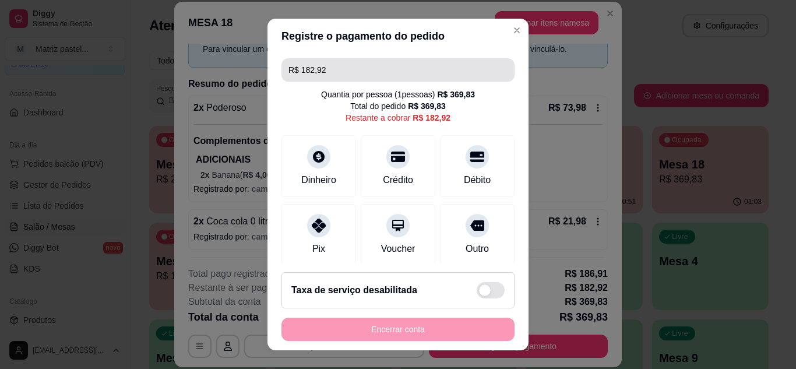
click at [350, 73] on input "R$ 182,92" at bounding box center [397, 69] width 219 height 23
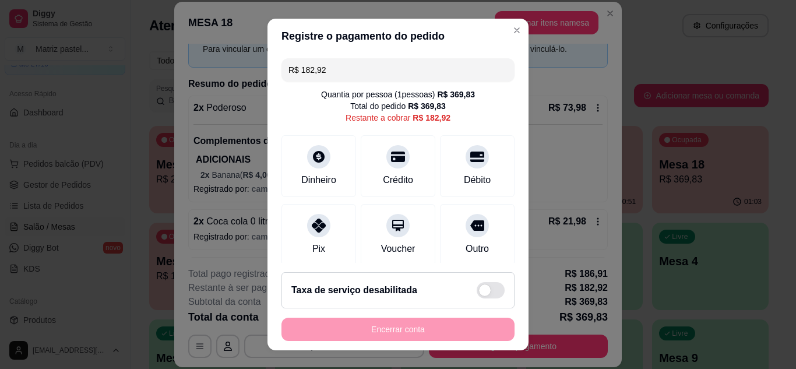
click at [350, 73] on input "R$ 182,92" at bounding box center [397, 69] width 219 height 23
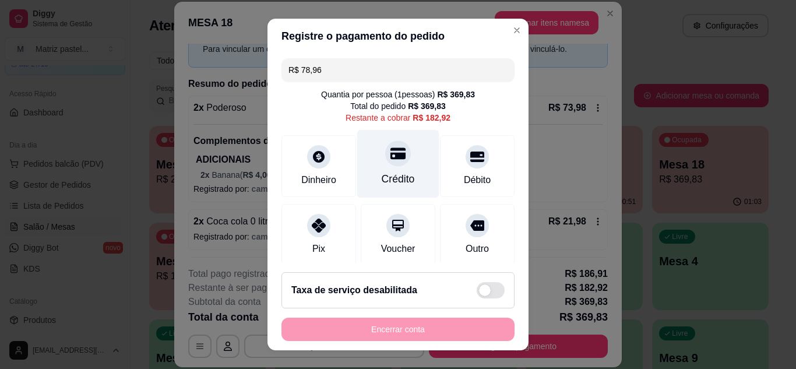
click at [390, 153] on icon at bounding box center [397, 153] width 15 height 12
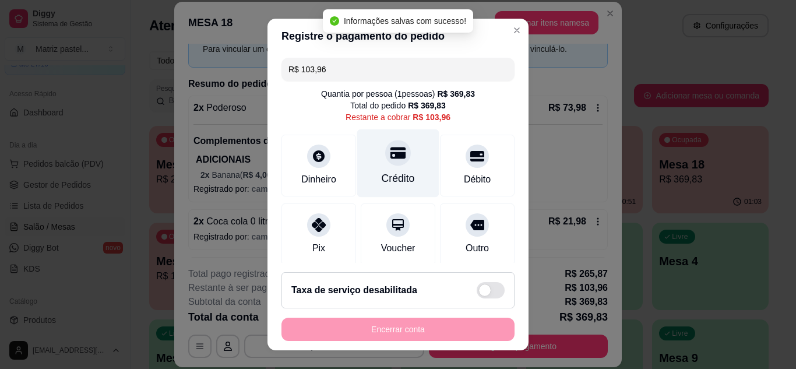
scroll to position [0, 0]
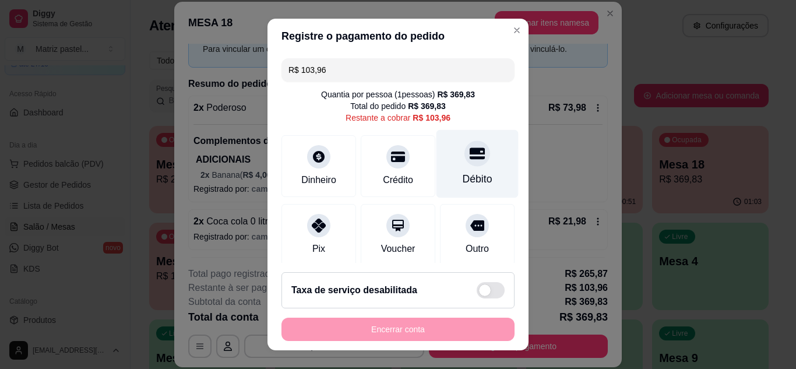
click at [463, 166] on div "Débito" at bounding box center [477, 163] width 82 height 68
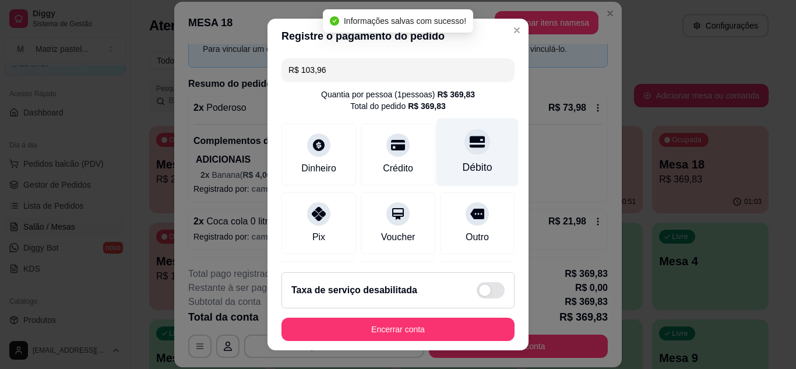
type input "R$ 0,00"
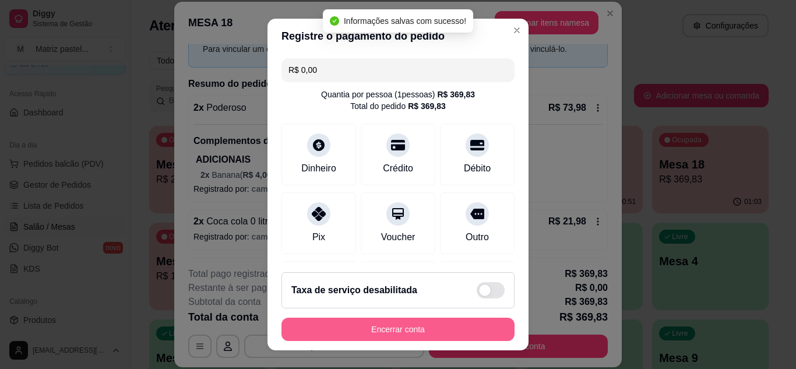
click at [408, 337] on button "Encerrar conta" at bounding box center [397, 329] width 233 height 23
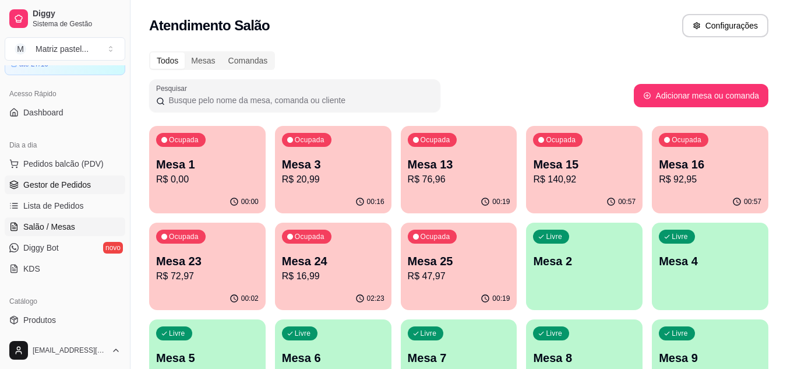
click at [46, 181] on span "Gestor de Pedidos" at bounding box center [57, 185] width 68 height 12
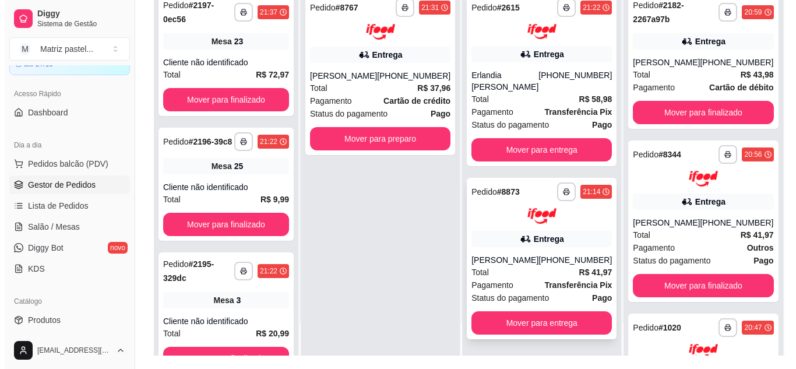
scroll to position [175, 0]
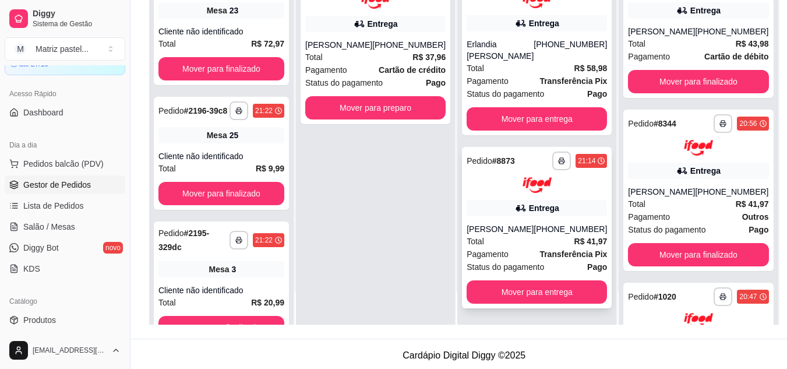
click at [515, 213] on icon at bounding box center [521, 208] width 12 height 12
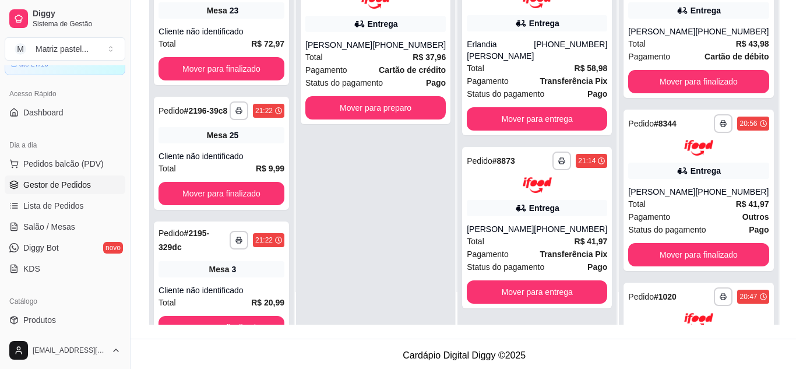
scroll to position [117, 0]
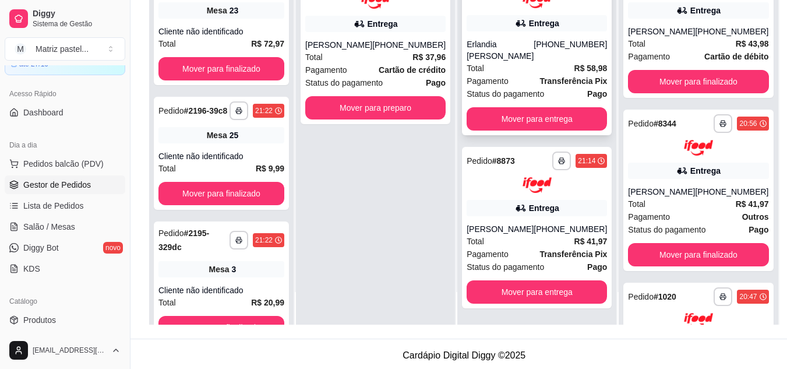
click at [534, 59] on div "[PHONE_NUMBER]" at bounding box center [570, 49] width 73 height 23
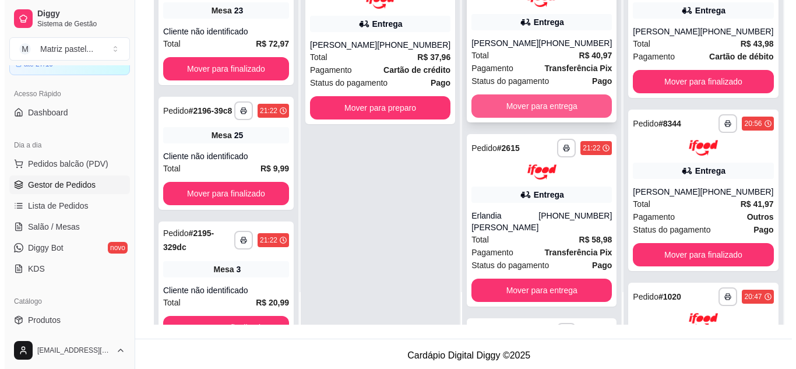
scroll to position [0, 0]
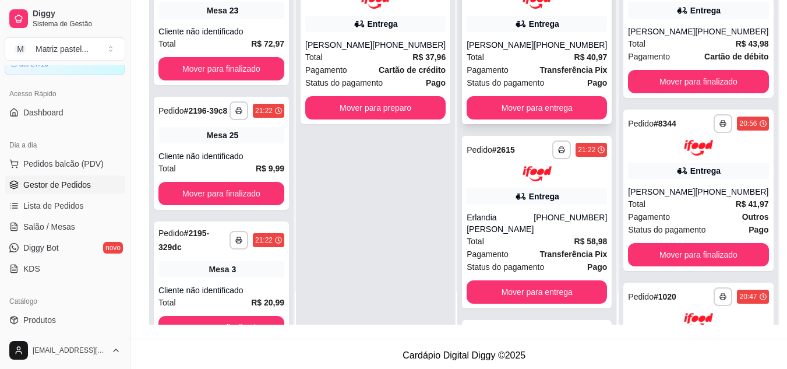
click at [515, 76] on div "Pagamento Transferência Pix" at bounding box center [537, 70] width 140 height 13
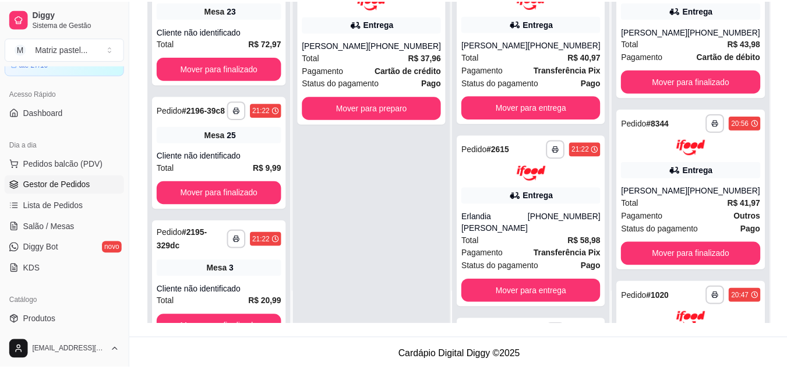
scroll to position [117, 0]
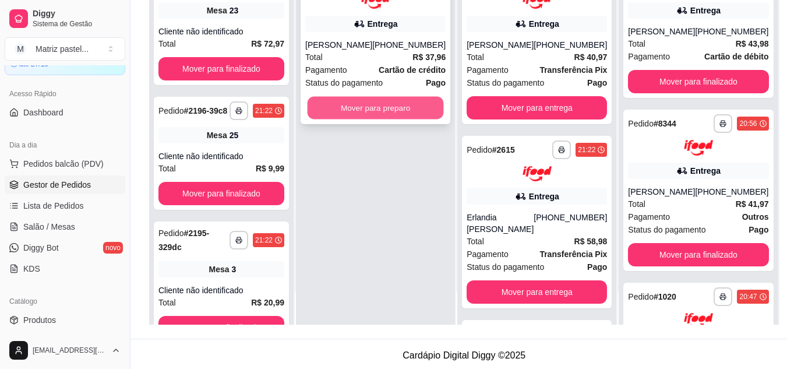
click at [358, 104] on button "Mover para preparo" at bounding box center [376, 107] width 136 height 23
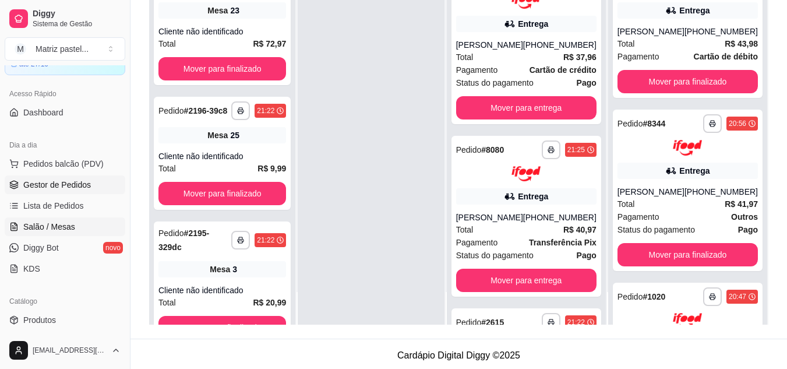
click at [20, 230] on link "Salão / Mesas" at bounding box center [65, 226] width 121 height 19
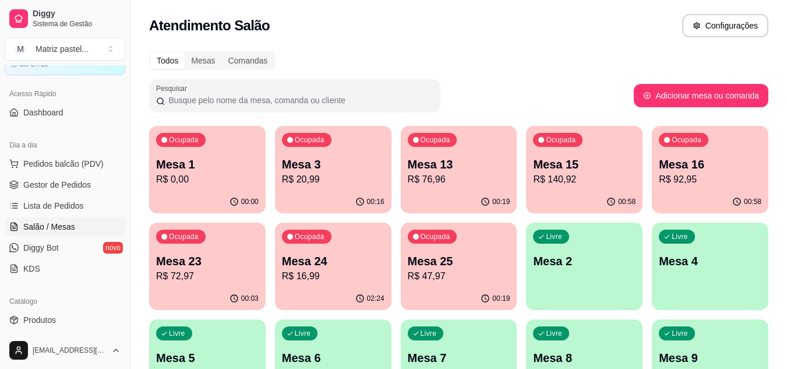
scroll to position [58, 0]
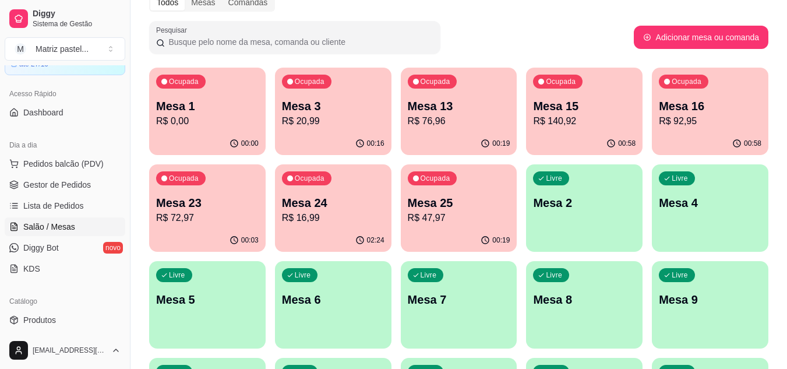
click at [456, 205] on p "Mesa 25" at bounding box center [459, 203] width 103 height 16
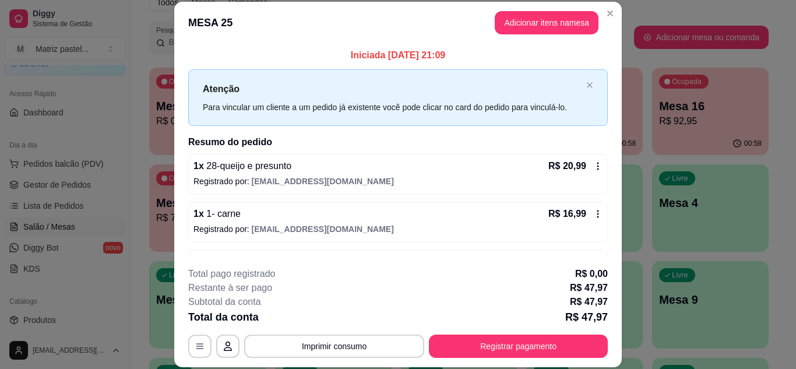
click at [593, 163] on icon at bounding box center [597, 165] width 9 height 9
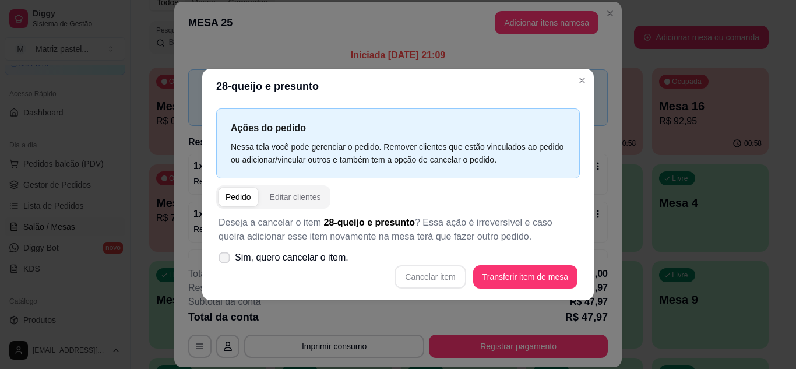
click at [269, 256] on span "Sim, quero cancelar o item." at bounding box center [292, 258] width 114 height 14
click at [226, 259] on input "Sim, quero cancelar o item." at bounding box center [222, 263] width 8 height 8
checkbox input "true"
click at [446, 275] on button "Cancelar item" at bounding box center [430, 276] width 71 height 23
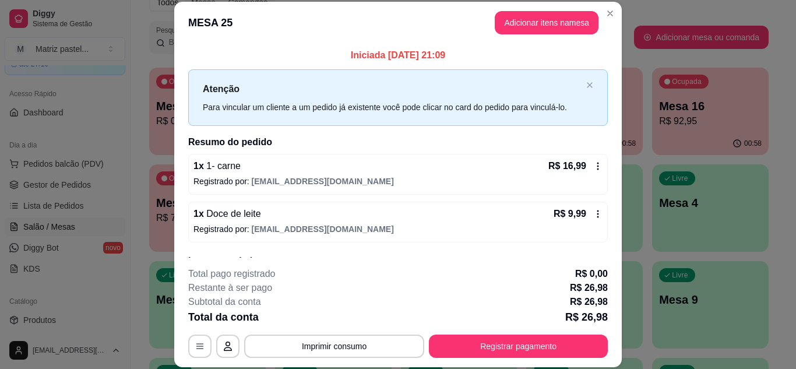
click at [577, 160] on div "R$ 16,99" at bounding box center [575, 166] width 54 height 14
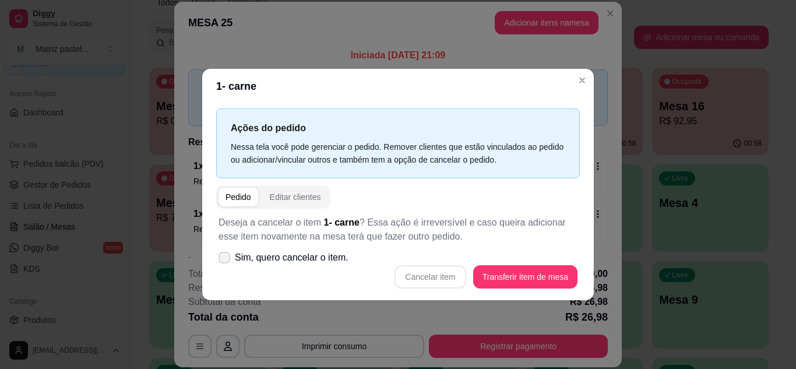
click at [321, 254] on span "Sim, quero cancelar o item." at bounding box center [292, 258] width 114 height 14
click at [226, 259] on input "Sim, quero cancelar o item." at bounding box center [222, 263] width 8 height 8
checkbox input "true"
click at [435, 268] on button "Cancelar item" at bounding box center [430, 276] width 69 height 23
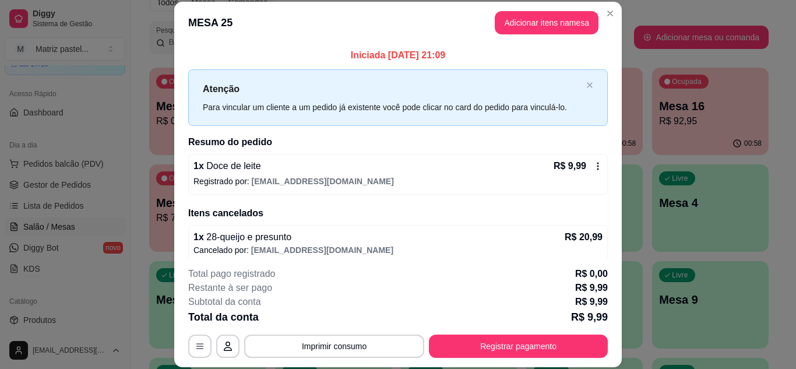
click at [581, 178] on p "Registrado por: [EMAIL_ADDRESS][DOMAIN_NAME]" at bounding box center [397, 181] width 409 height 12
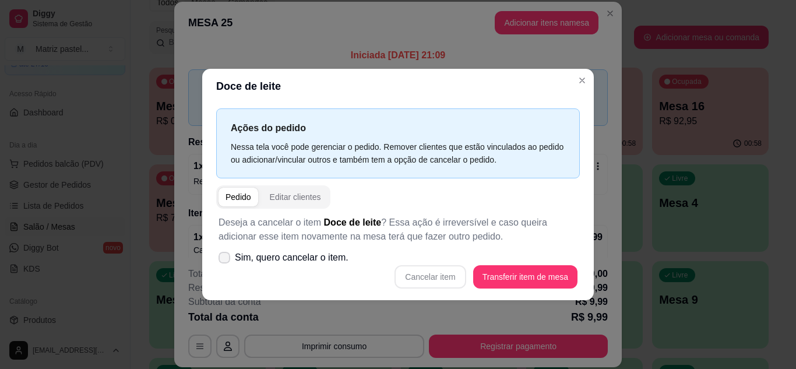
click at [258, 268] on label "Sim, quero cancelar o item." at bounding box center [283, 257] width 139 height 23
click at [226, 267] on input "Sim, quero cancelar o item." at bounding box center [222, 263] width 8 height 8
click at [265, 258] on span "Sim, quero cancelar o item." at bounding box center [292, 258] width 114 height 14
click at [226, 259] on input "Sim, quero cancelar o item." at bounding box center [222, 263] width 8 height 8
click at [311, 256] on span "Sim, quero cancelar o item." at bounding box center [292, 258] width 114 height 14
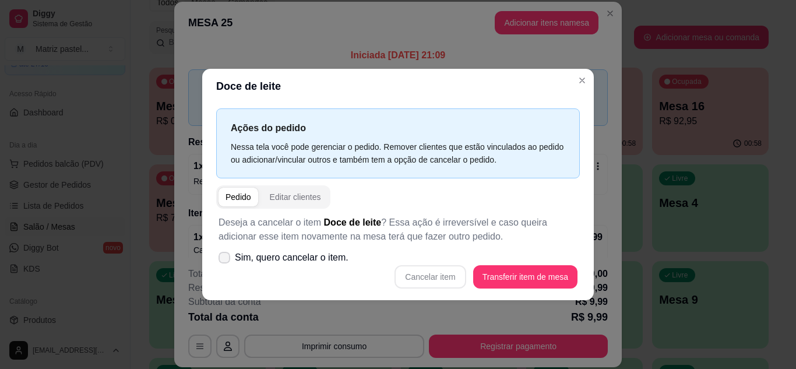
click at [226, 259] on input "Sim, quero cancelar o item." at bounding box center [222, 263] width 8 height 8
checkbox input "true"
click at [397, 273] on div "Cancelar item Transferir item de mesa" at bounding box center [398, 276] width 359 height 23
click at [426, 273] on button "Cancelar item" at bounding box center [430, 276] width 69 height 23
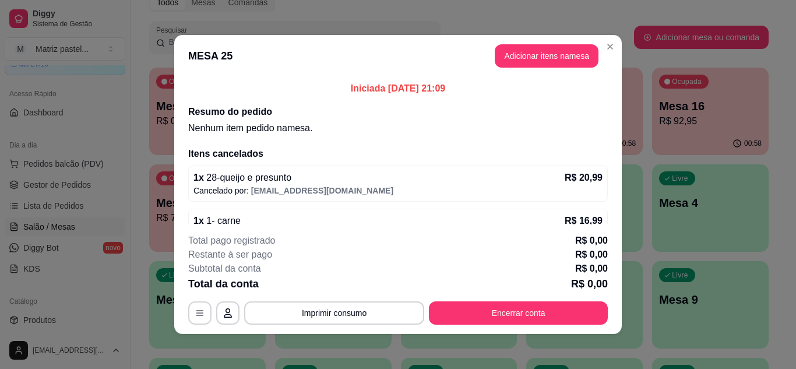
click at [506, 333] on footer "Total pago registrado R$ 0,00 Restante à ser pago R$ 0,00 Subtotal da conta R$ …" at bounding box center [398, 279] width 448 height 110
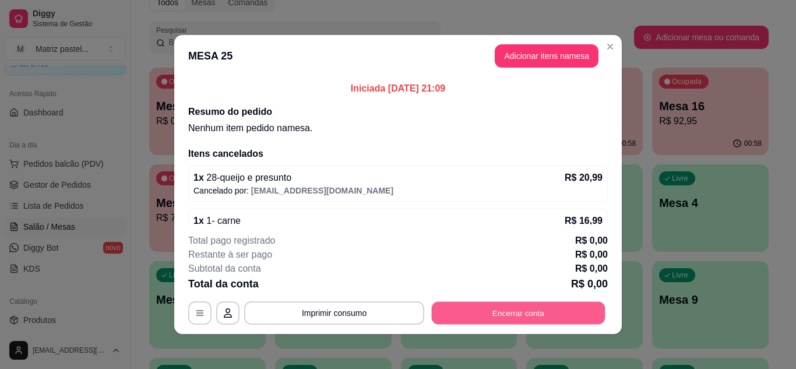
click at [502, 316] on button "Encerrar conta" at bounding box center [519, 313] width 174 height 23
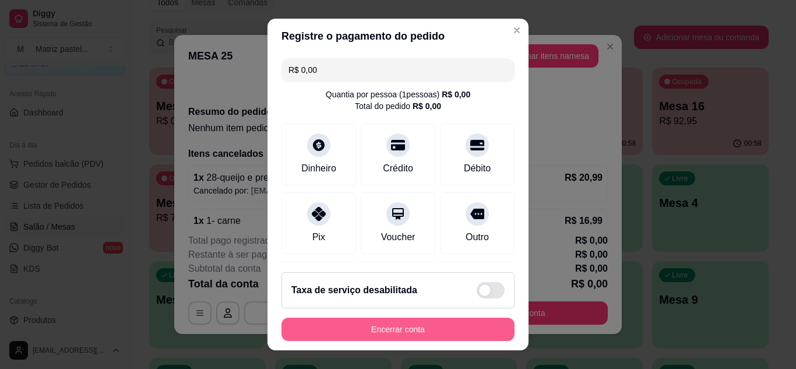
click at [447, 322] on button "Encerrar conta" at bounding box center [397, 329] width 233 height 23
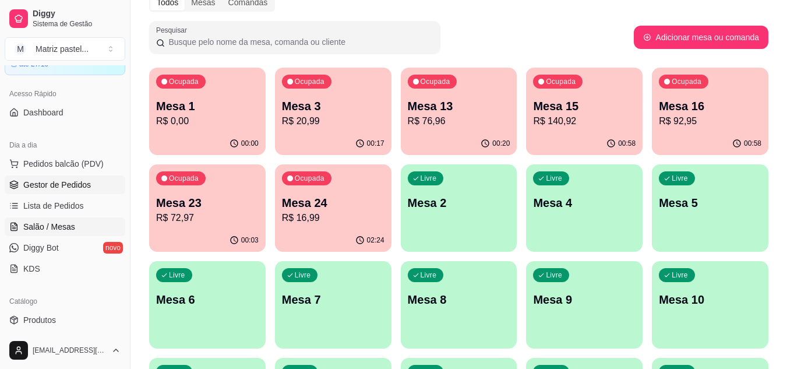
click at [40, 181] on span "Gestor de Pedidos" at bounding box center [57, 185] width 68 height 12
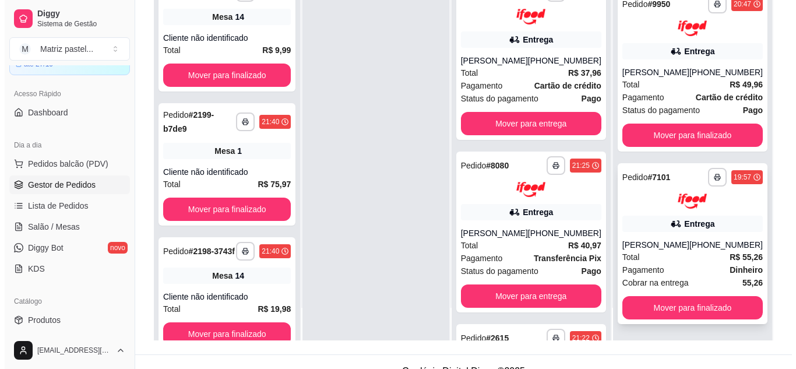
scroll to position [178, 0]
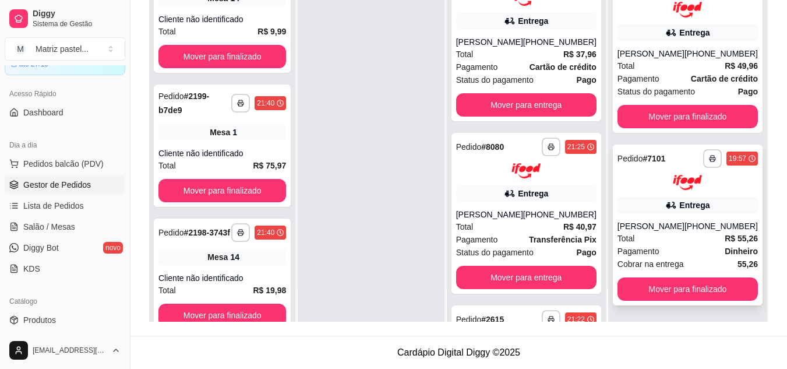
click at [666, 207] on div "**********" at bounding box center [688, 225] width 150 height 161
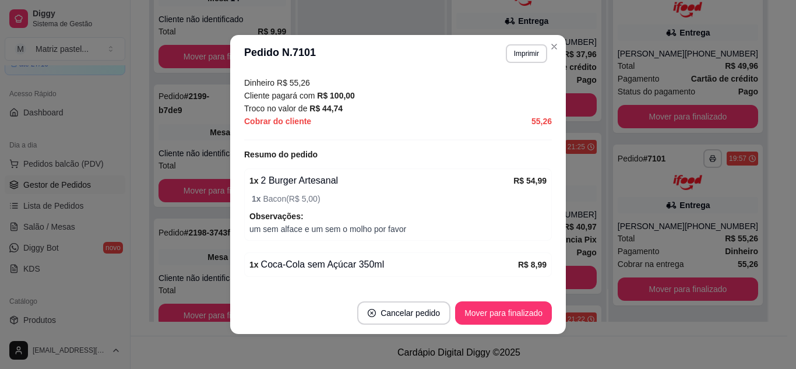
scroll to position [369, 0]
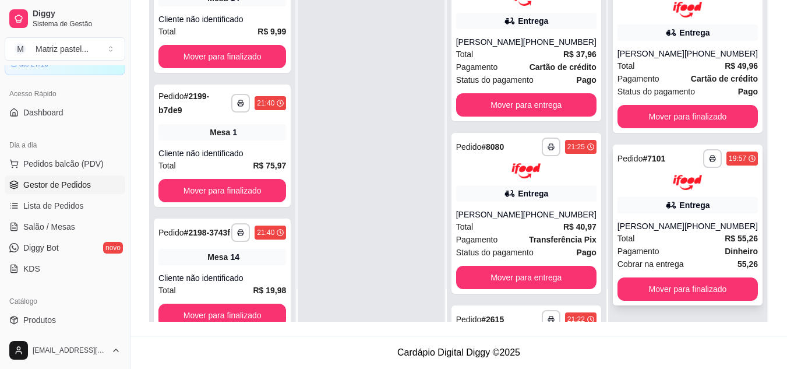
click at [660, 234] on div "Total R$ 55,26" at bounding box center [688, 238] width 140 height 13
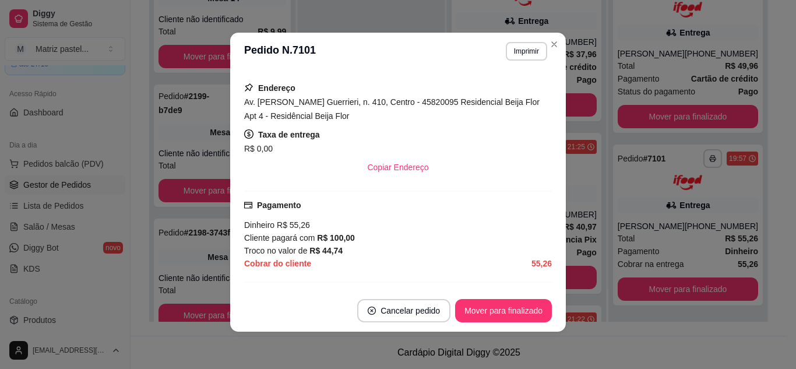
scroll to position [233, 0]
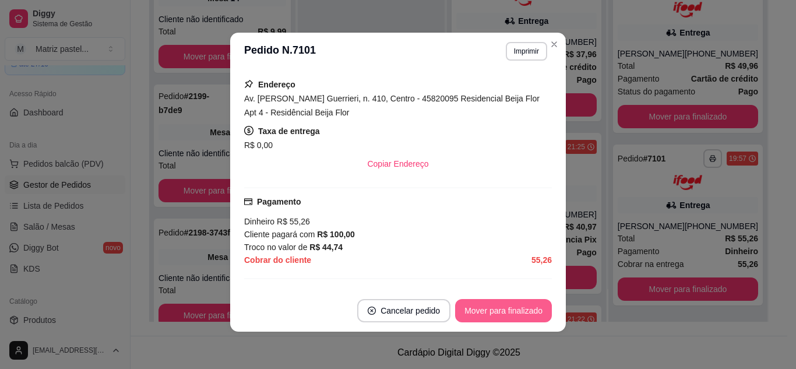
click at [490, 305] on button "Mover para finalizado" at bounding box center [503, 310] width 97 height 23
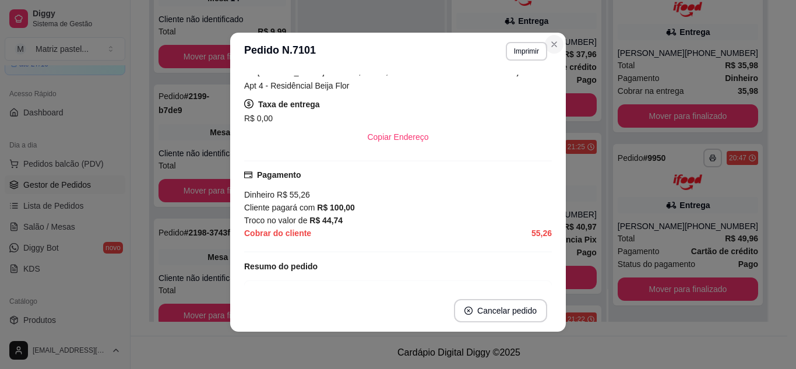
scroll to position [206, 0]
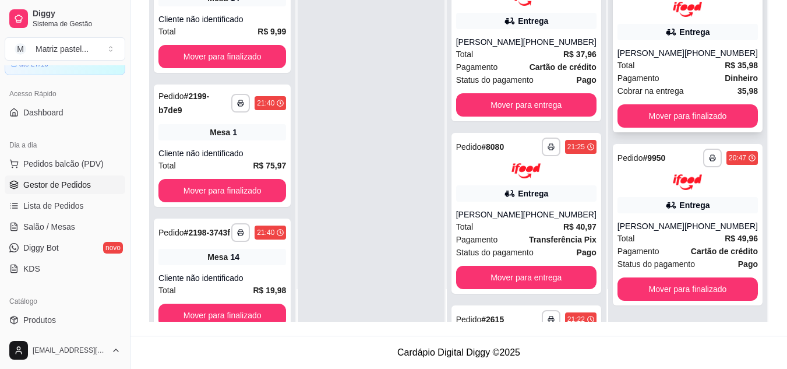
click at [650, 60] on div "Total R$ 35,98" at bounding box center [688, 65] width 140 height 13
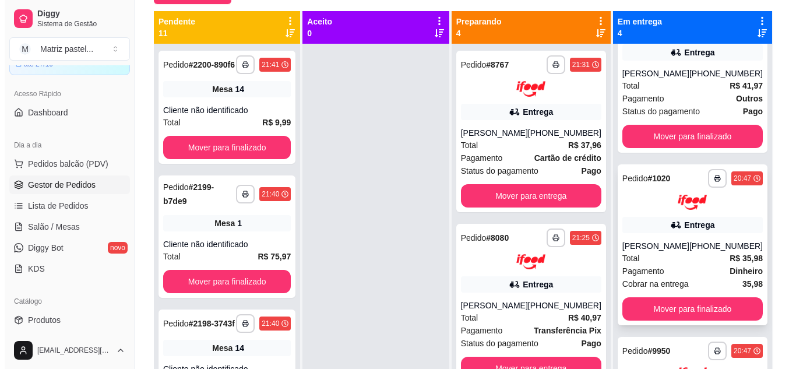
scroll to position [233, 0]
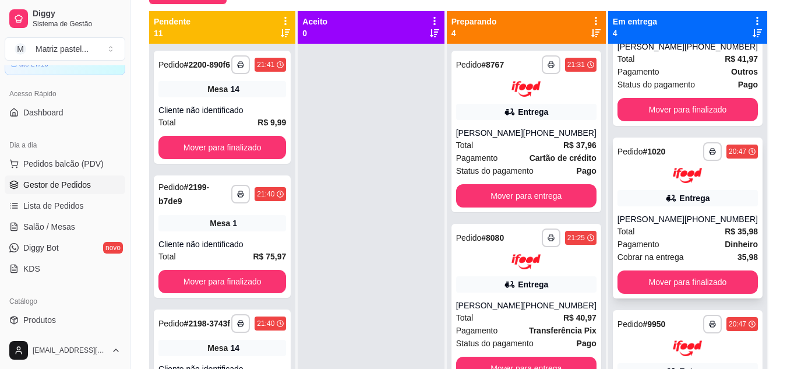
click at [653, 213] on div "[PERSON_NAME]" at bounding box center [651, 219] width 67 height 12
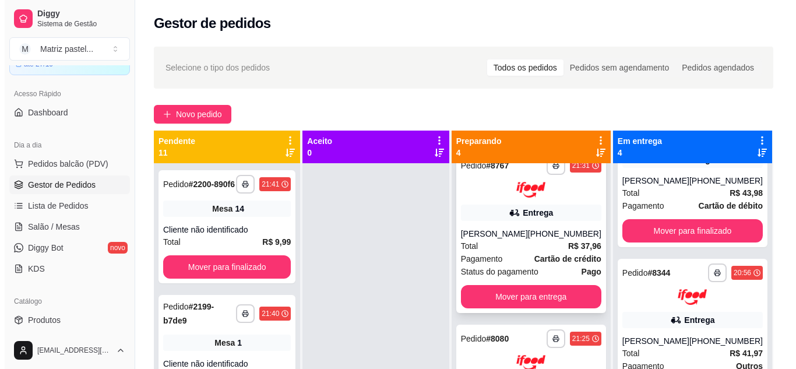
scroll to position [0, 0]
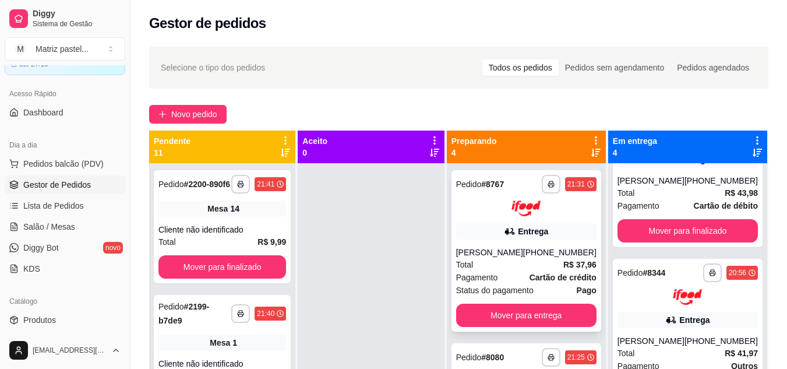
click at [484, 245] on div "**********" at bounding box center [527, 250] width 150 height 161
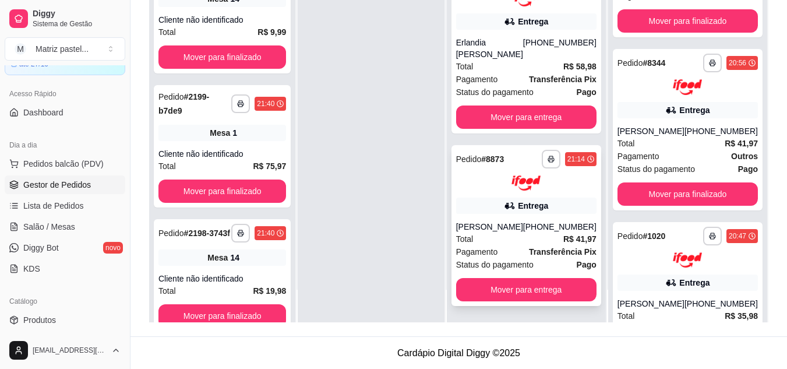
scroll to position [178, 0]
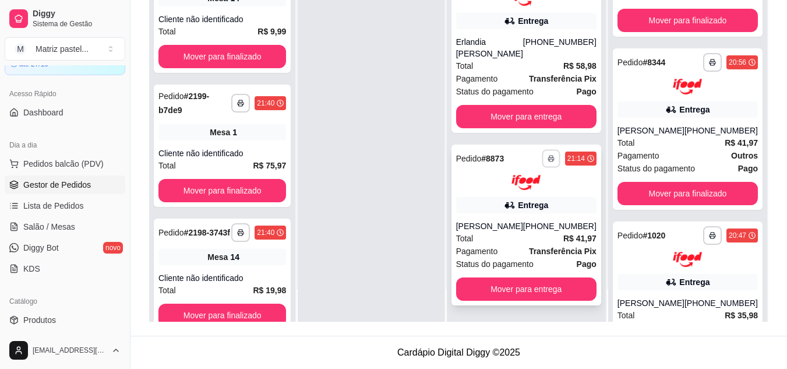
click at [542, 159] on button "button" at bounding box center [551, 158] width 18 height 18
click at [523, 193] on button "IMPRESSORA" at bounding box center [511, 199] width 85 height 19
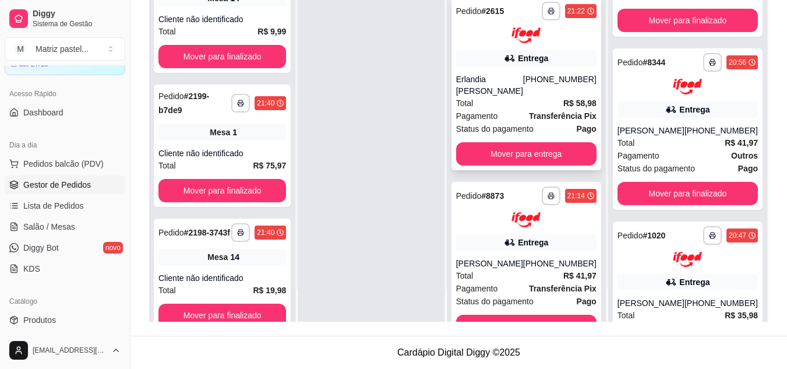
scroll to position [241, 0]
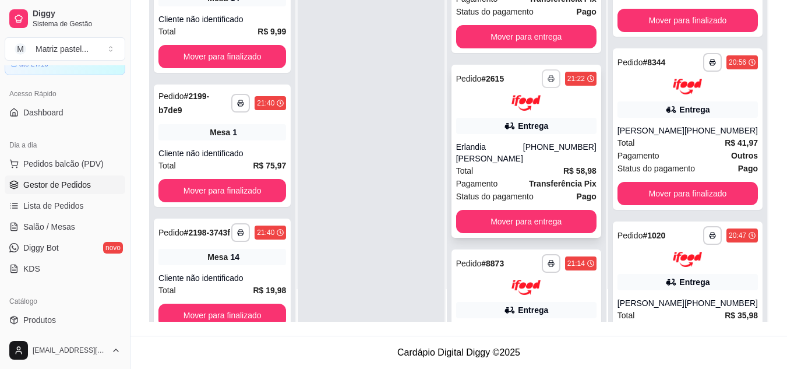
click at [548, 81] on icon "button" at bounding box center [551, 79] width 6 height 3
click at [528, 133] on button "IMPRESSORA" at bounding box center [511, 131] width 85 height 19
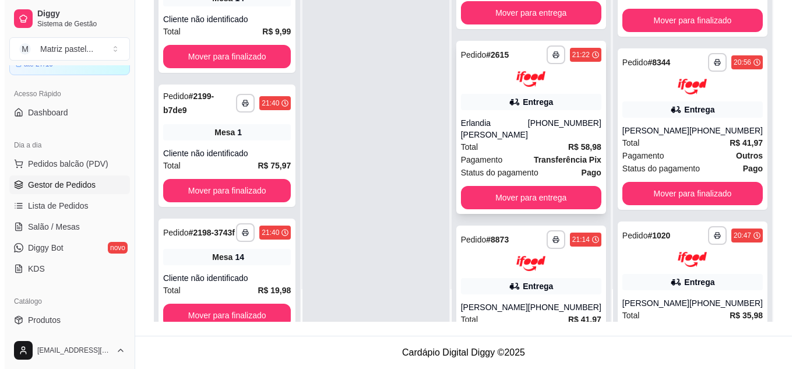
scroll to position [291, 0]
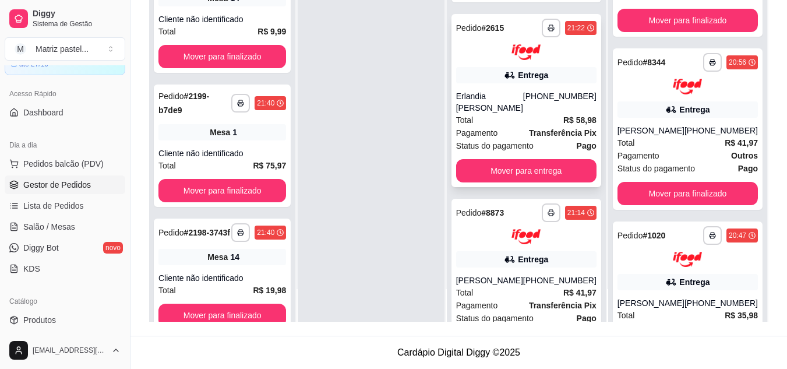
click at [495, 109] on div "Erlandia [PERSON_NAME]" at bounding box center [489, 101] width 67 height 23
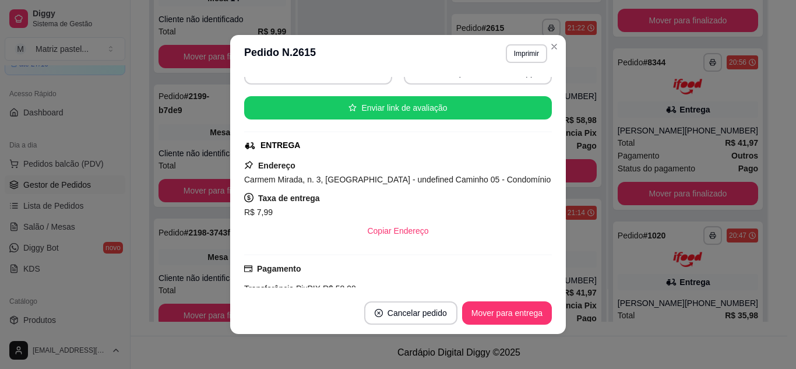
scroll to position [175, 0]
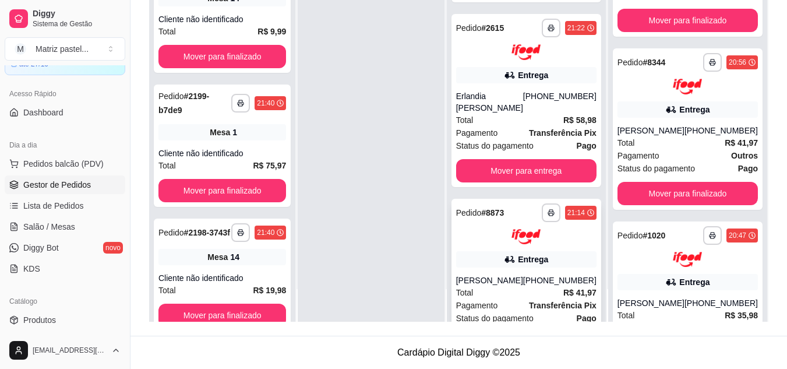
click at [525, 245] on img at bounding box center [526, 237] width 29 height 16
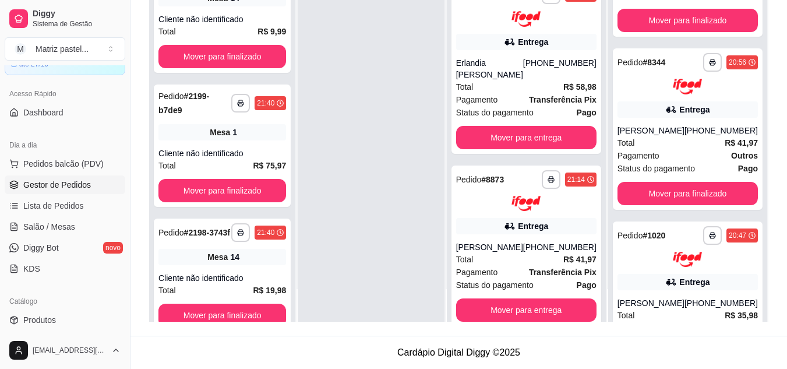
scroll to position [357, 0]
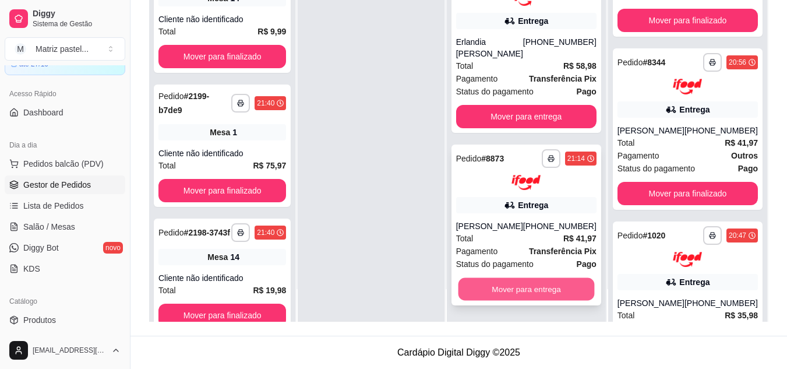
click at [509, 286] on button "Mover para entrega" at bounding box center [526, 289] width 136 height 23
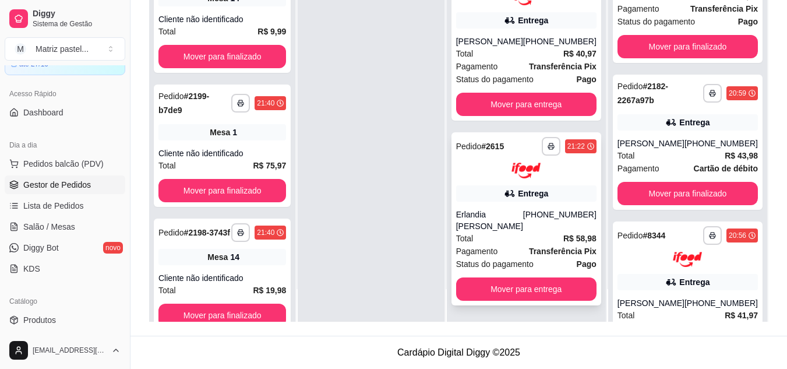
scroll to position [231, 0]
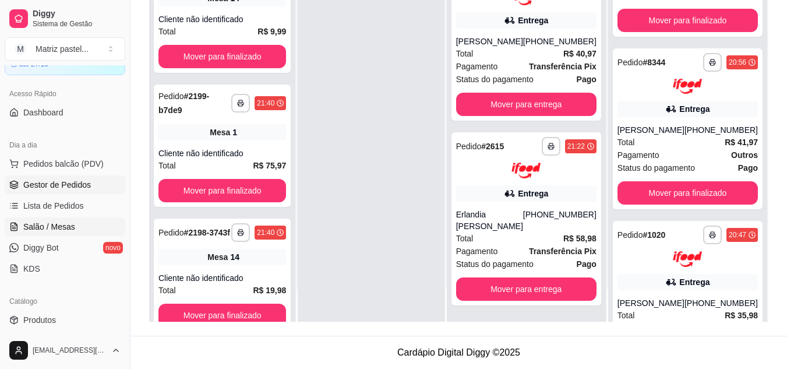
click at [58, 228] on span "Salão / Mesas" at bounding box center [49, 227] width 52 height 12
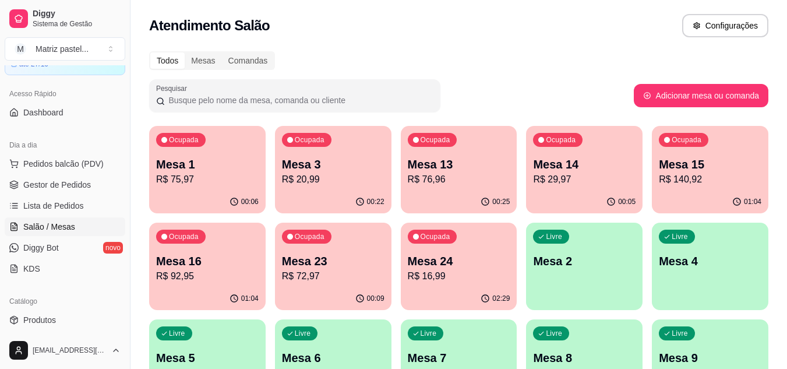
click at [196, 252] on div "Ocupada Mesa 16 R$ 92,95" at bounding box center [207, 255] width 117 height 65
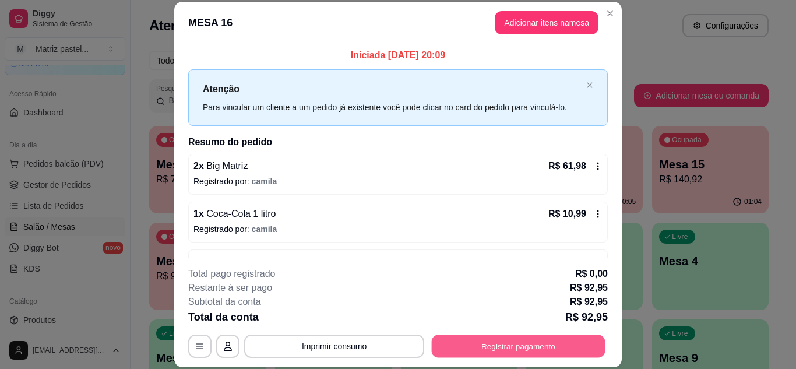
click at [484, 336] on button "Registrar pagamento" at bounding box center [519, 346] width 174 height 23
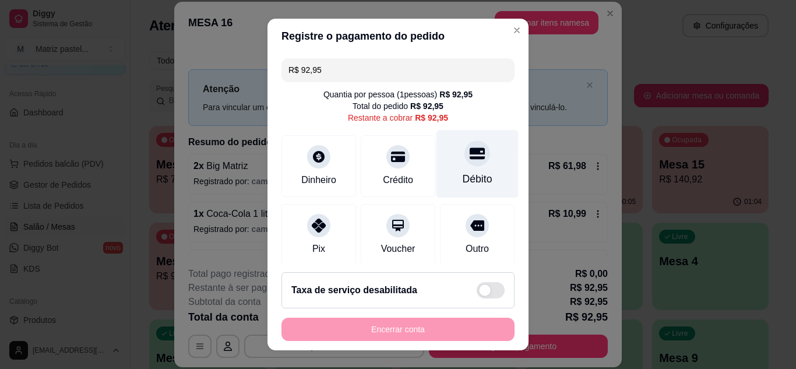
click at [463, 174] on div "Débito" at bounding box center [478, 178] width 30 height 15
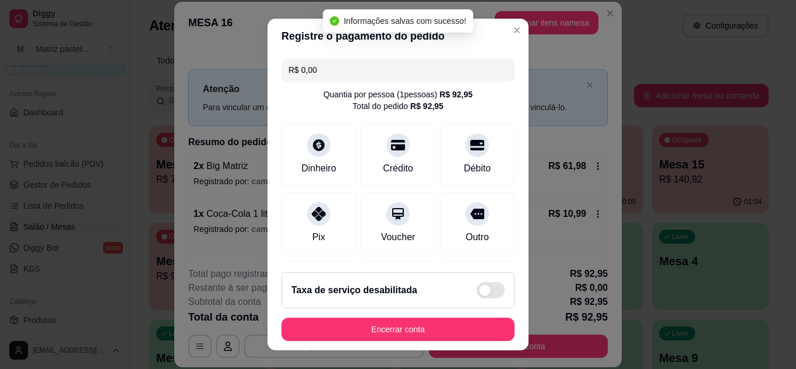
type input "R$ 0,00"
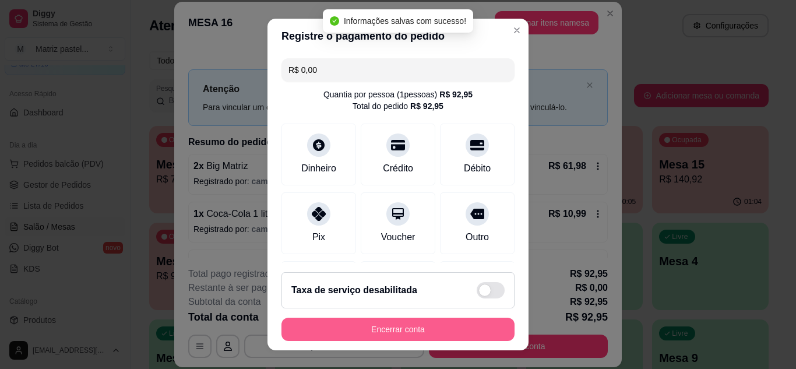
click at [411, 329] on button "Encerrar conta" at bounding box center [397, 329] width 233 height 23
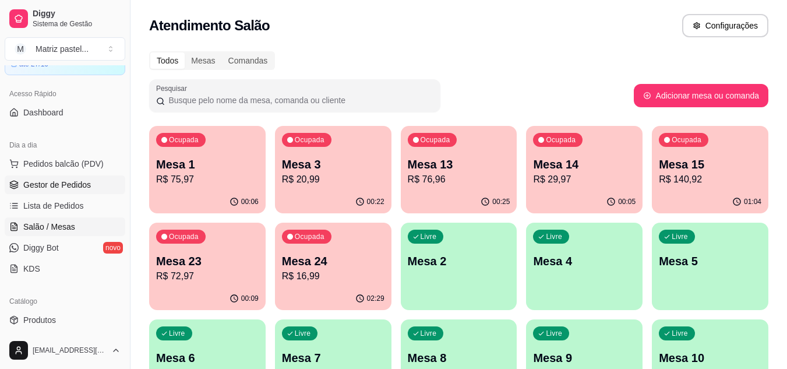
click at [91, 183] on link "Gestor de Pedidos" at bounding box center [65, 184] width 121 height 19
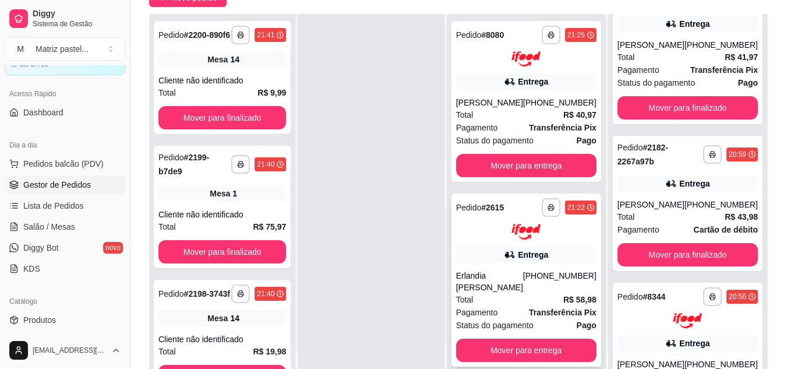
scroll to position [126, 0]
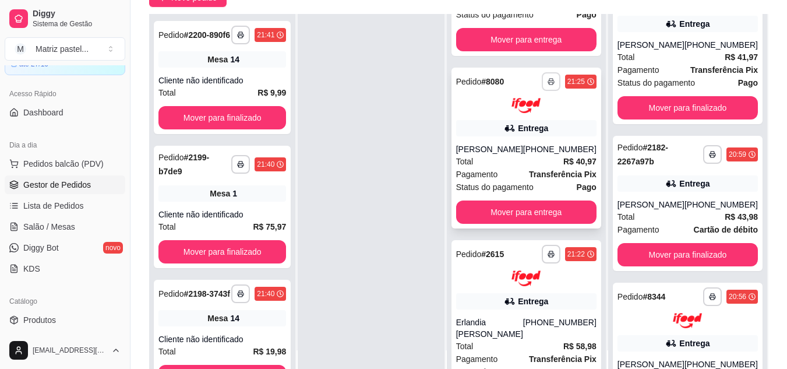
click at [545, 78] on button "button" at bounding box center [551, 81] width 19 height 19
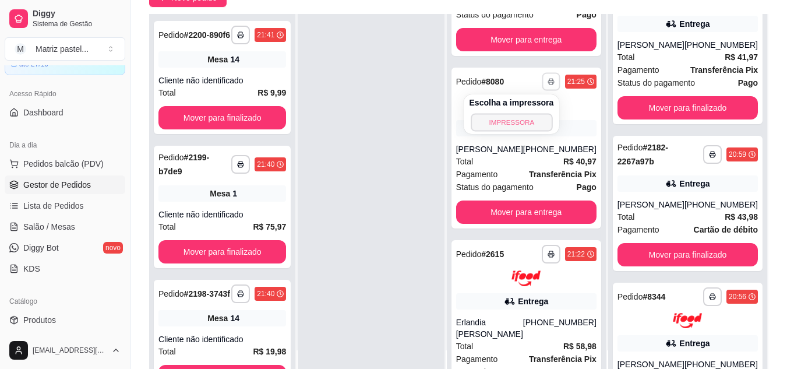
click at [535, 115] on button "IMPRESSORA" at bounding box center [512, 122] width 82 height 18
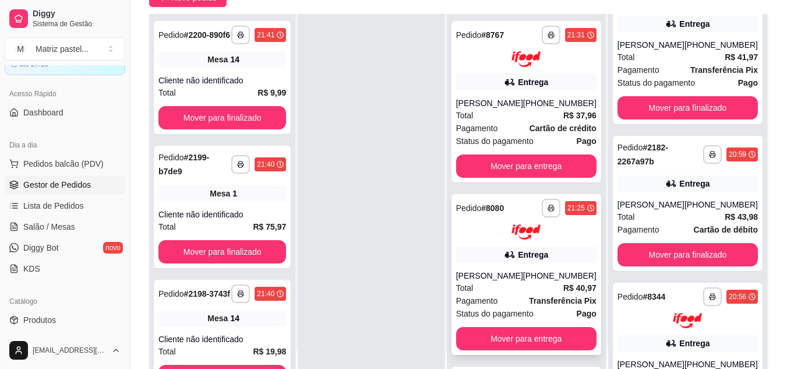
scroll to position [0, 0]
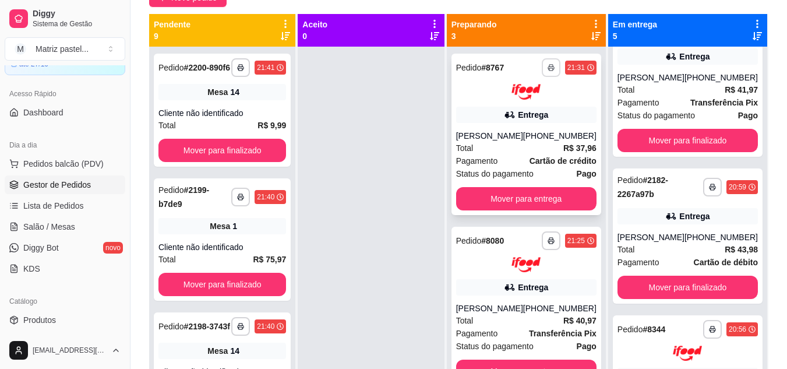
click at [551, 67] on div "**********" at bounding box center [569, 67] width 55 height 19
click at [542, 76] on button "button" at bounding box center [551, 67] width 19 height 19
click at [523, 117] on button "IMPRESSORA" at bounding box center [512, 108] width 85 height 19
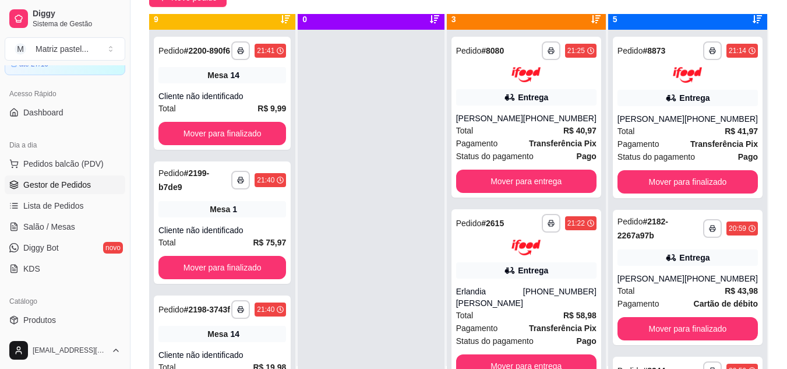
scroll to position [33, 0]
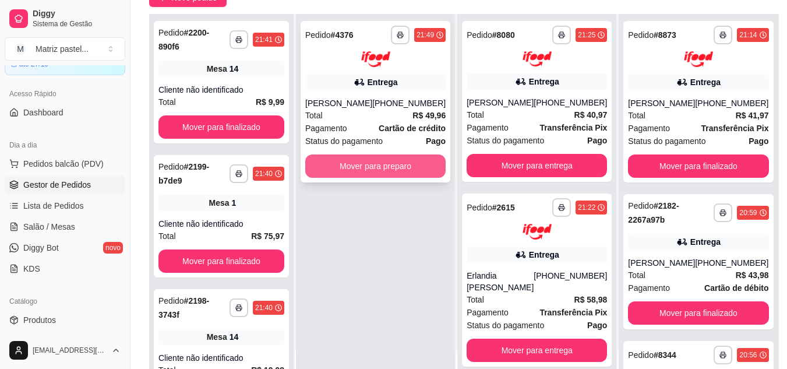
click at [403, 176] on button "Mover para preparo" at bounding box center [375, 165] width 140 height 23
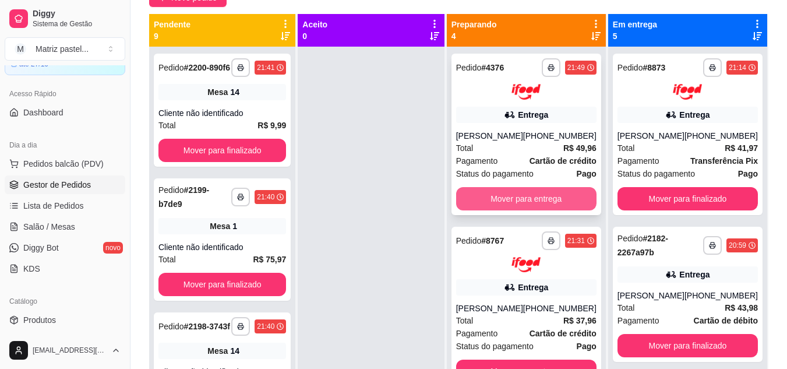
scroll to position [0, 0]
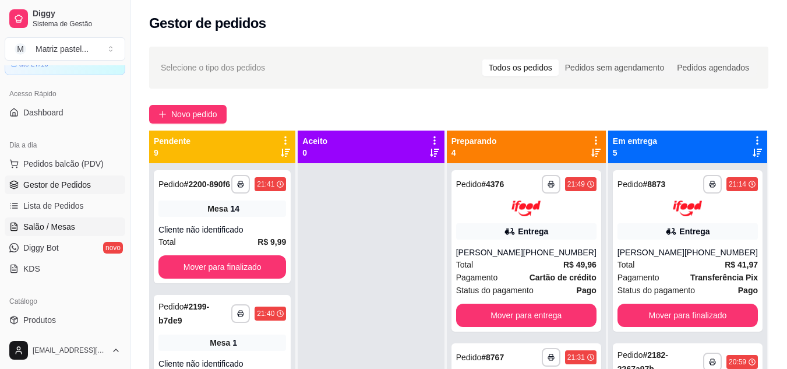
click at [41, 230] on span "Salão / Mesas" at bounding box center [49, 227] width 52 height 12
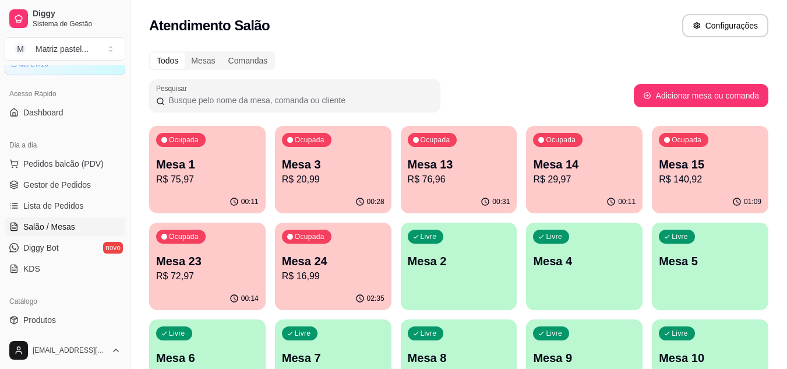
click at [682, 191] on button "Ocupada Mesa 15 R$ 140,92 01:09" at bounding box center [710, 169] width 117 height 87
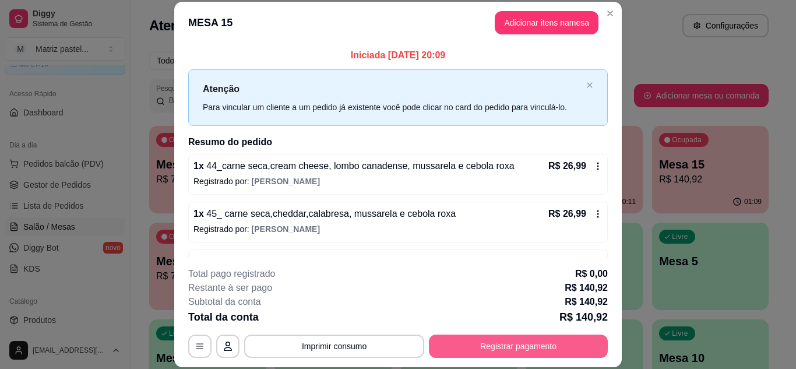
click at [519, 343] on button "Registrar pagamento" at bounding box center [518, 346] width 179 height 23
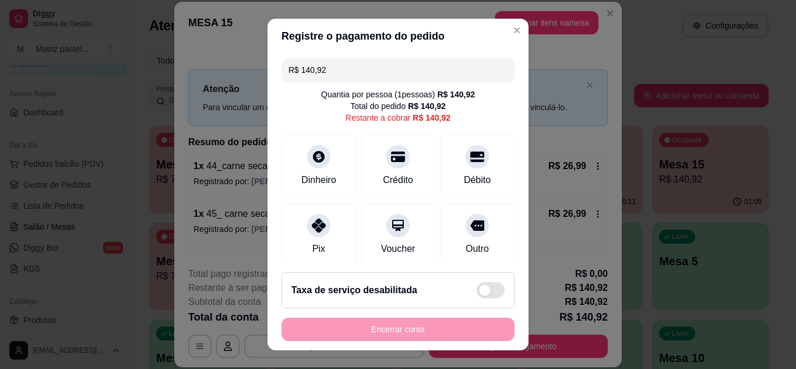
click at [374, 78] on input "R$ 140,92" at bounding box center [397, 69] width 219 height 23
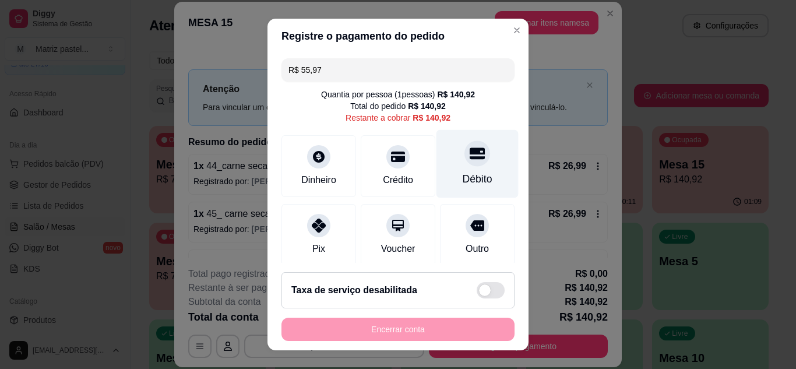
click at [464, 161] on div at bounding box center [477, 153] width 26 height 26
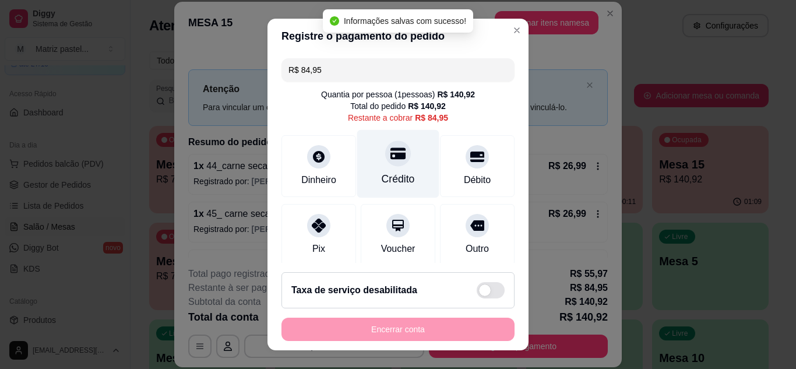
click at [399, 165] on div "Crédito" at bounding box center [398, 163] width 82 height 68
type input "R$ 0,00"
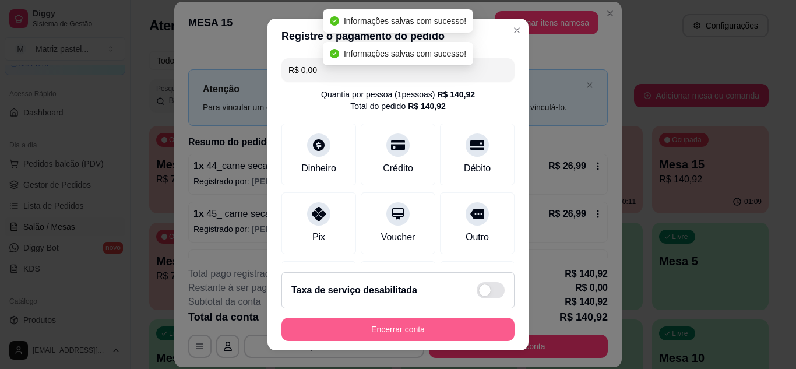
click at [443, 339] on button "Encerrar conta" at bounding box center [397, 329] width 233 height 23
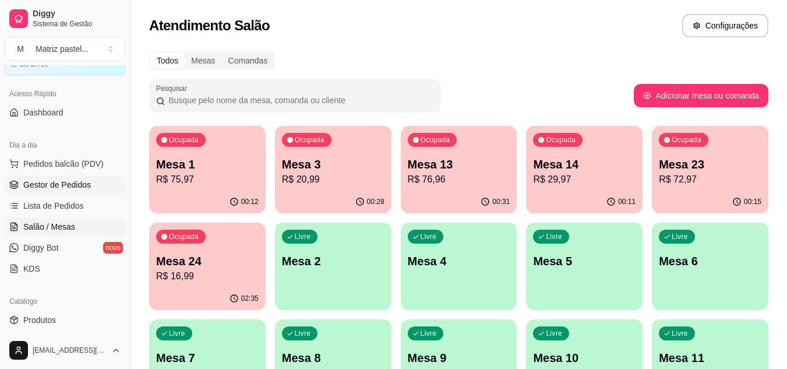
click at [40, 188] on span "Gestor de Pedidos" at bounding box center [57, 185] width 68 height 12
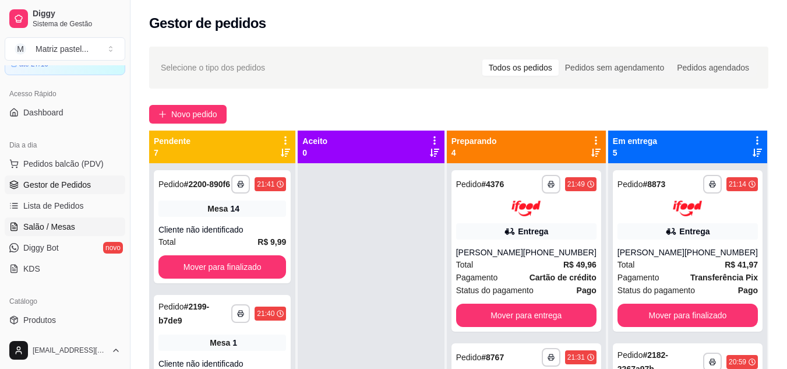
click at [78, 220] on link "Salão / Mesas" at bounding box center [65, 226] width 121 height 19
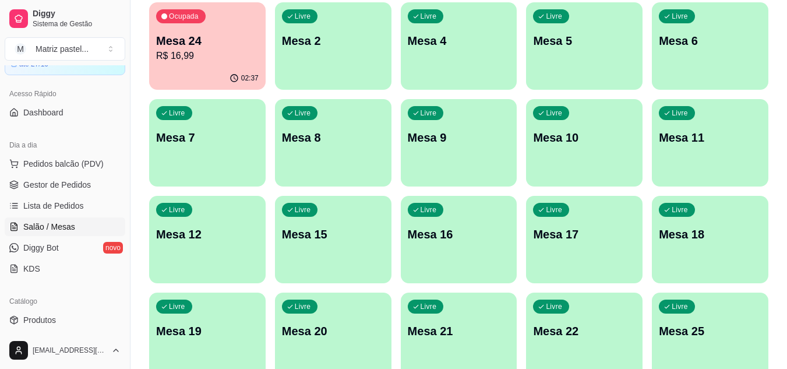
scroll to position [233, 0]
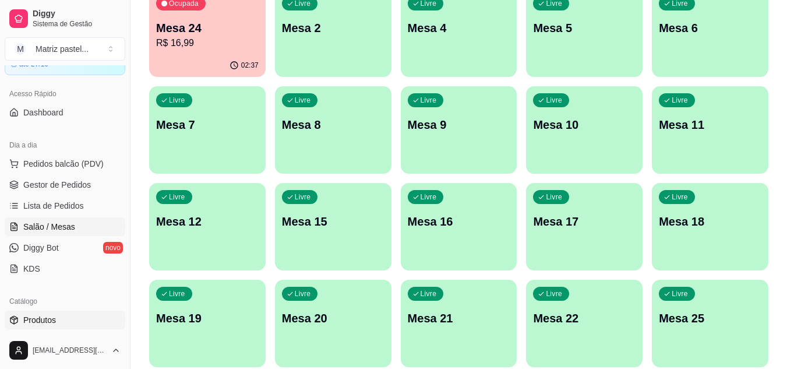
click at [12, 320] on icon at bounding box center [13, 319] width 9 height 9
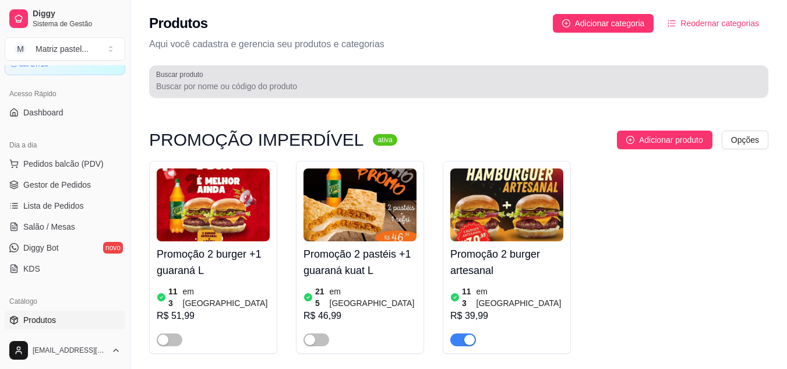
click at [237, 68] on div "Buscar produto" at bounding box center [458, 81] width 619 height 33
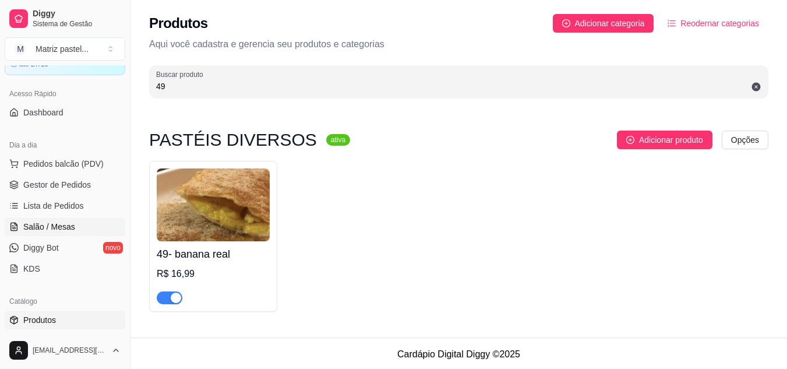
type input "49"
click at [58, 226] on span "Salão / Mesas" at bounding box center [49, 227] width 52 height 12
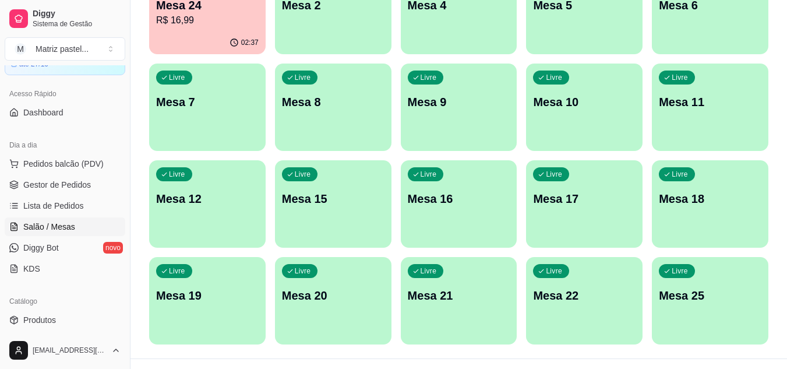
scroll to position [279, 0]
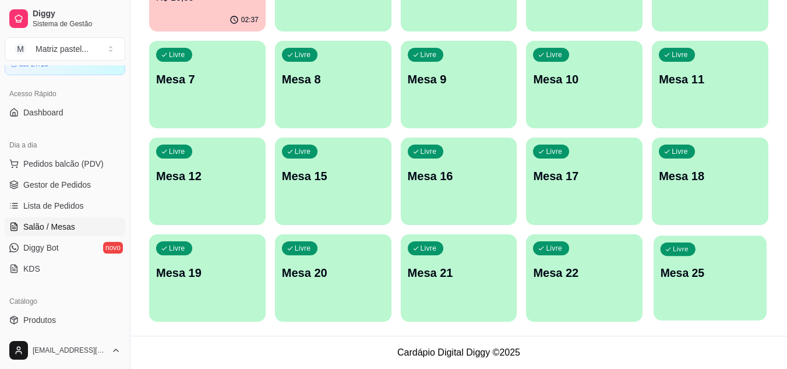
click at [711, 270] on p "Mesa 25" at bounding box center [711, 273] width 100 height 16
click at [673, 280] on p "Mesa 25" at bounding box center [710, 273] width 103 height 16
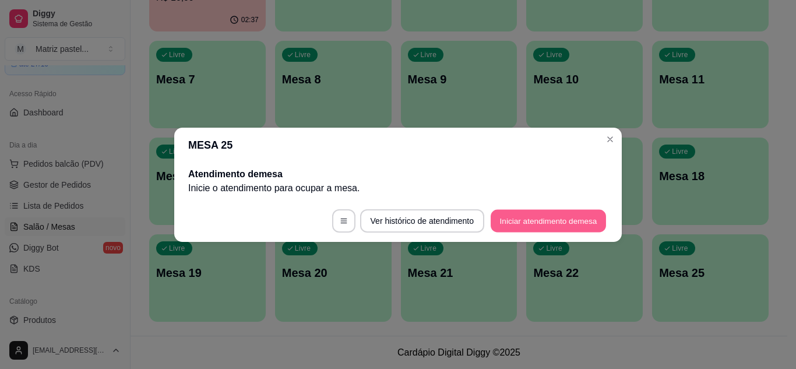
click at [553, 220] on button "Iniciar atendimento de mesa" at bounding box center [548, 220] width 115 height 23
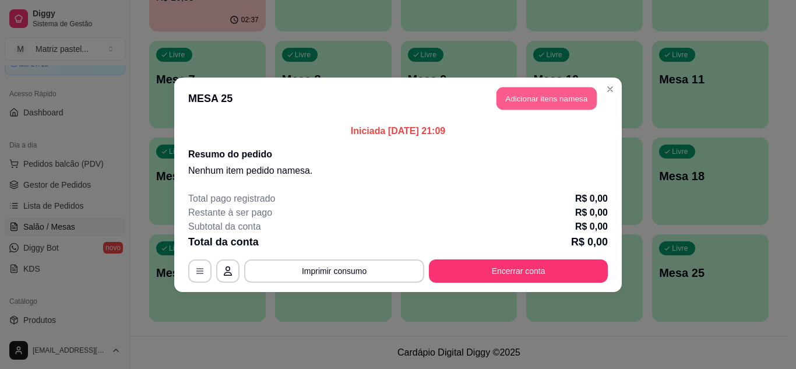
click at [537, 99] on button "Adicionar itens na mesa" at bounding box center [547, 98] width 100 height 23
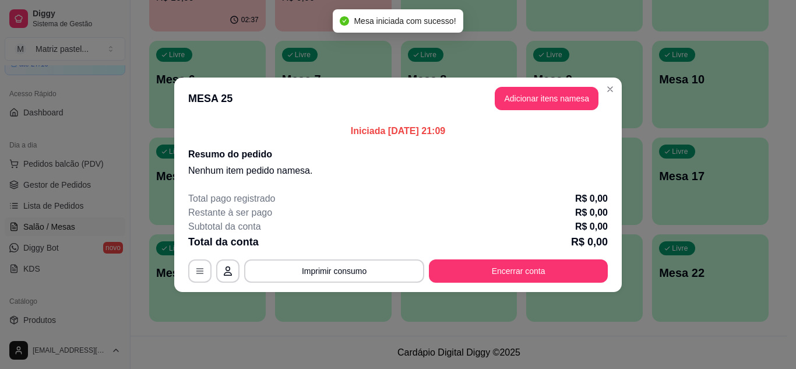
click at [205, 84] on input "Pesquisa" at bounding box center [271, 80] width 478 height 12
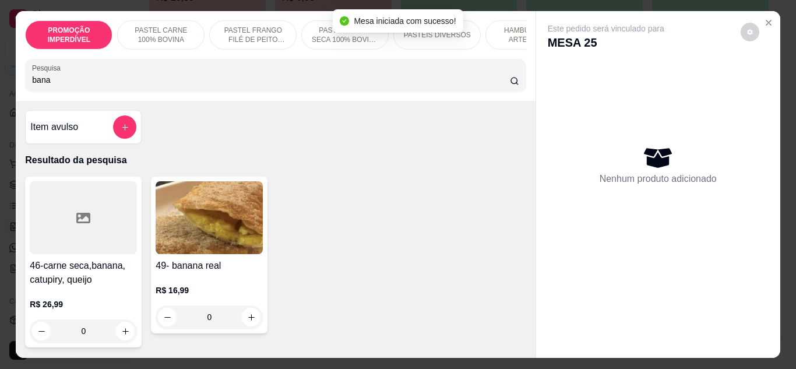
type input "bana"
click at [246, 321] on div "0" at bounding box center [209, 316] width 107 height 23
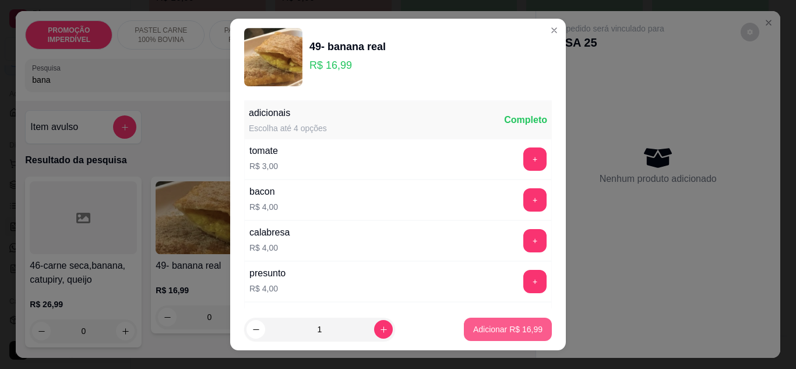
click at [534, 331] on button "Adicionar R$ 16,99" at bounding box center [508, 329] width 88 height 23
type input "1"
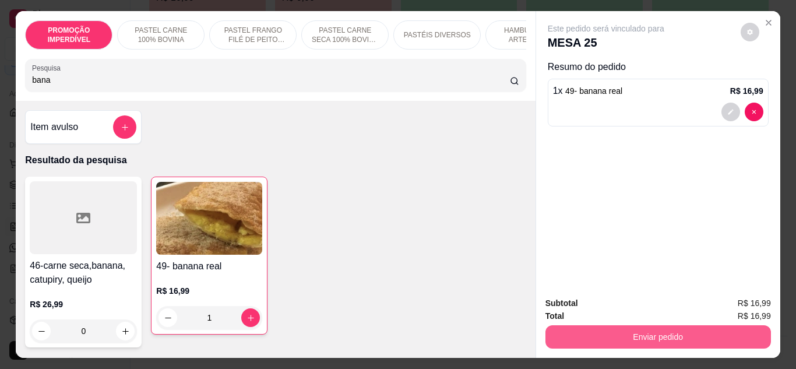
click at [617, 331] on button "Enviar pedido" at bounding box center [658, 336] width 226 height 23
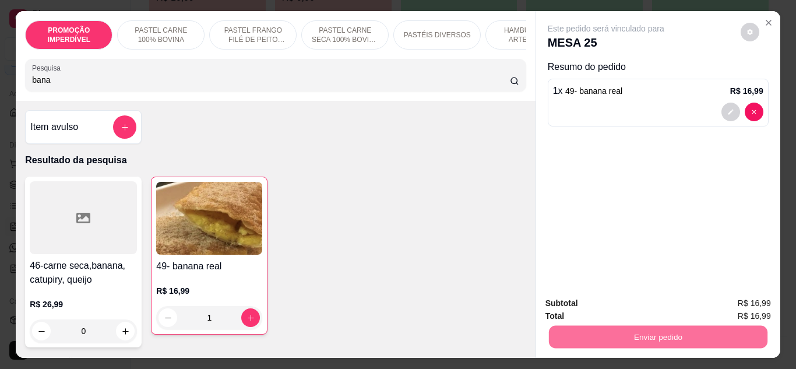
click at [723, 298] on button "Enviar pedido" at bounding box center [740, 304] width 66 height 22
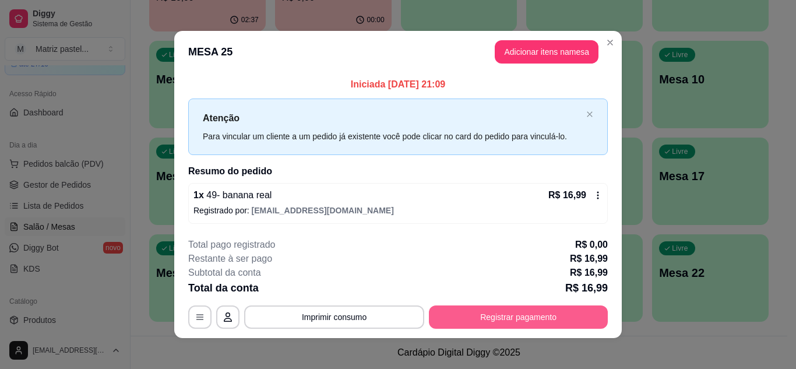
click at [520, 322] on button "Registrar pagamento" at bounding box center [518, 316] width 179 height 23
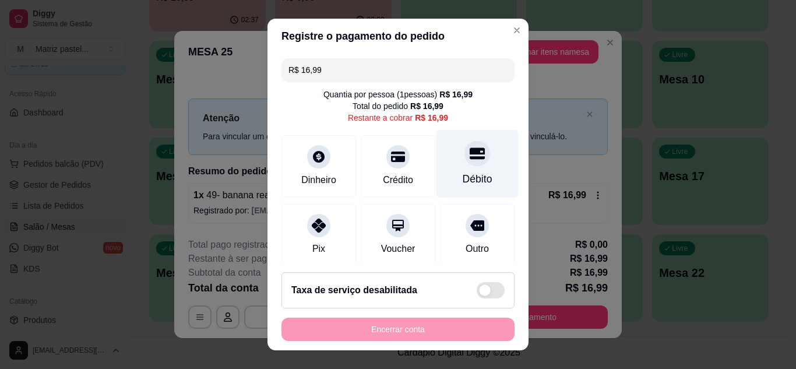
click at [463, 182] on div "Débito" at bounding box center [478, 178] width 30 height 15
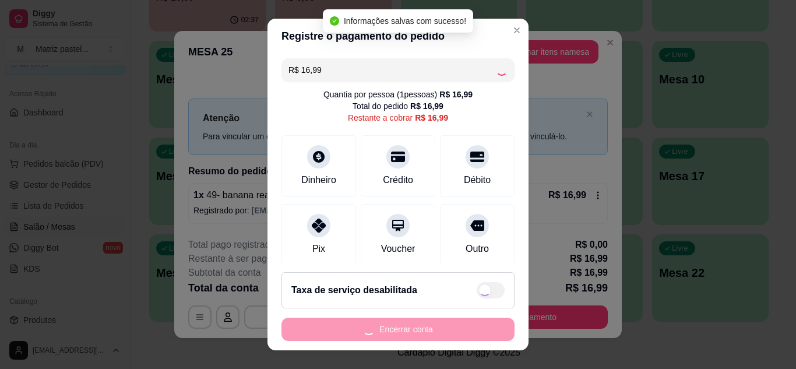
type input "R$ 0,00"
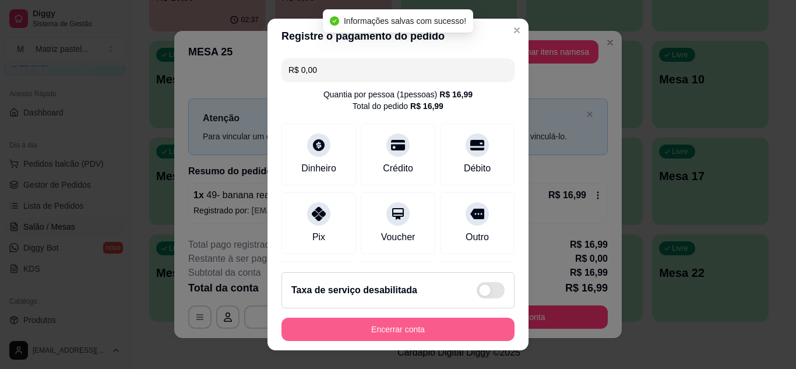
click at [393, 325] on button "Encerrar conta" at bounding box center [397, 329] width 233 height 23
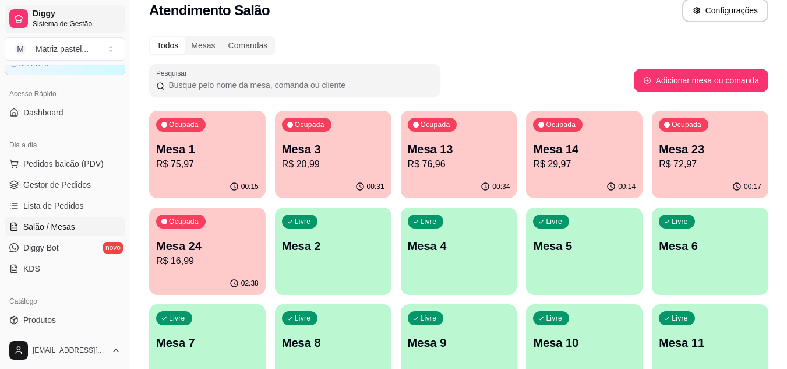
scroll to position [0, 0]
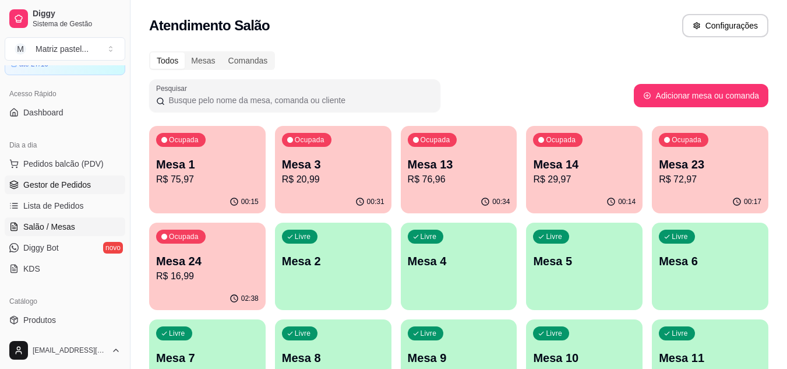
click at [47, 183] on span "Gestor de Pedidos" at bounding box center [57, 185] width 68 height 12
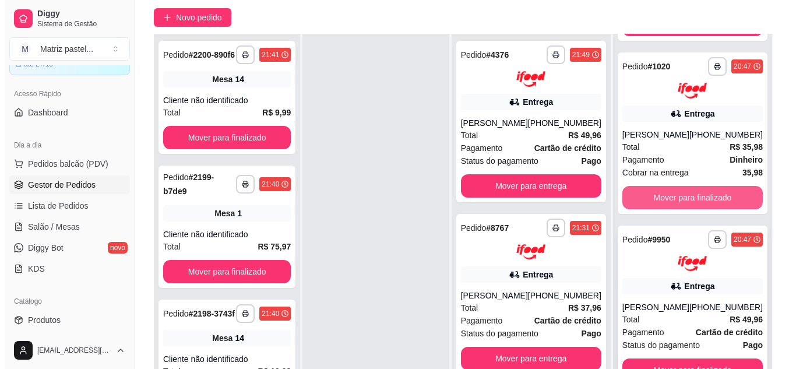
scroll to position [117, 0]
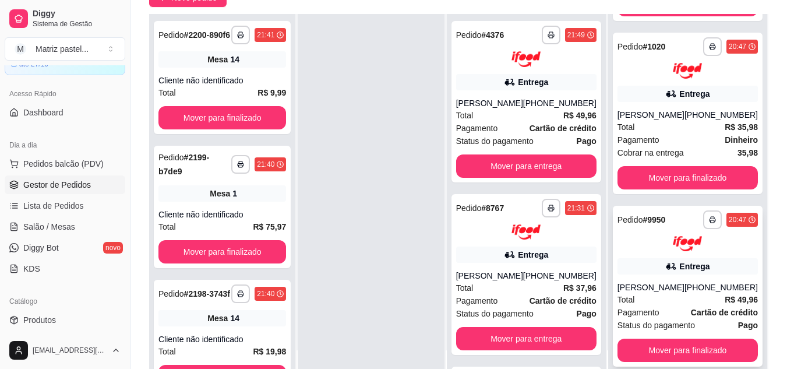
click at [664, 253] on div "**********" at bounding box center [688, 286] width 150 height 161
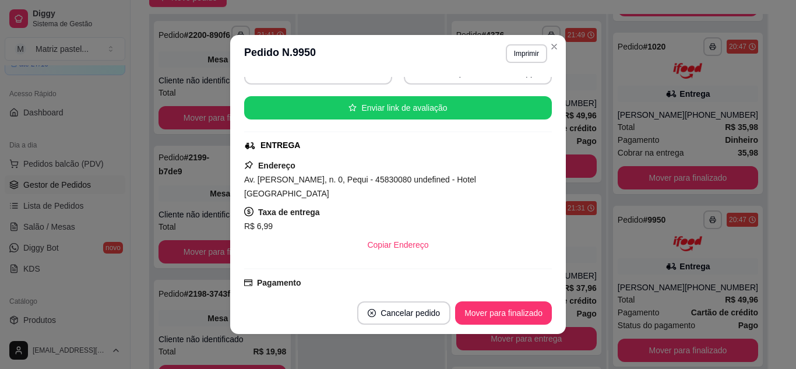
scroll to position [175, 0]
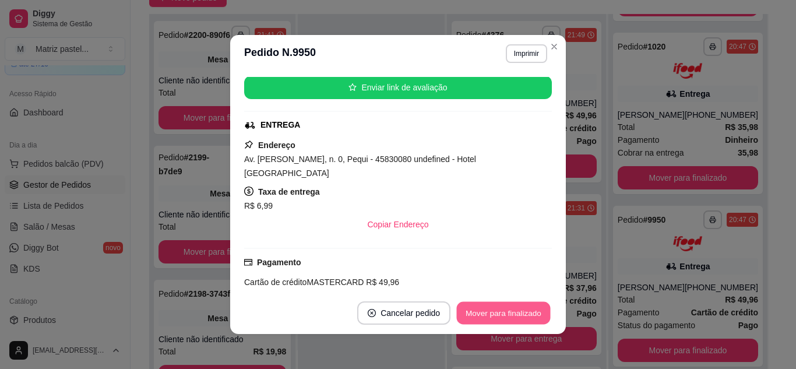
click at [508, 320] on button "Mover para finalizado" at bounding box center [504, 313] width 94 height 23
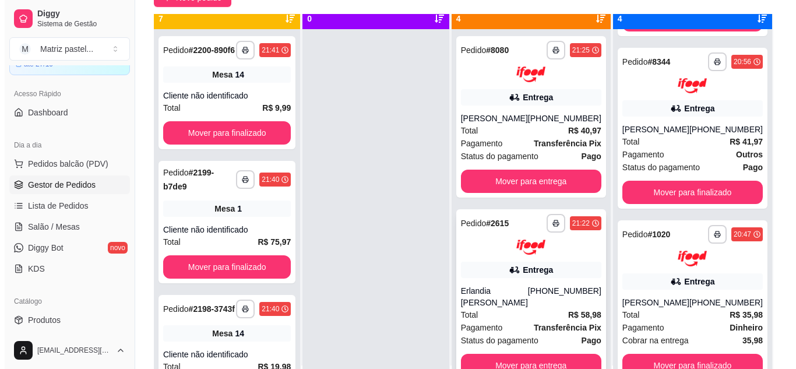
scroll to position [33, 0]
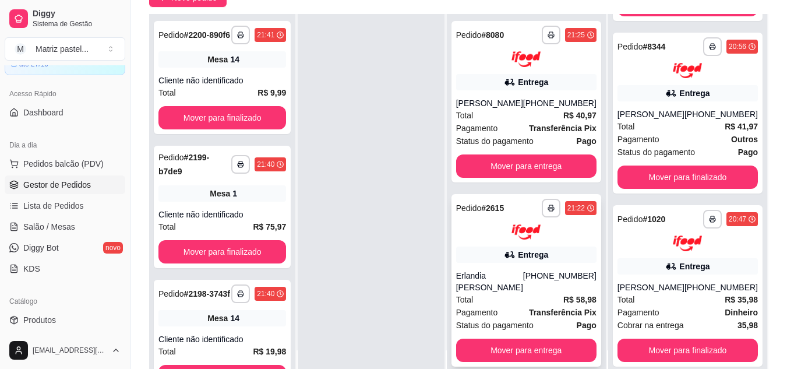
click at [482, 255] on div "Entrega" at bounding box center [526, 255] width 140 height 16
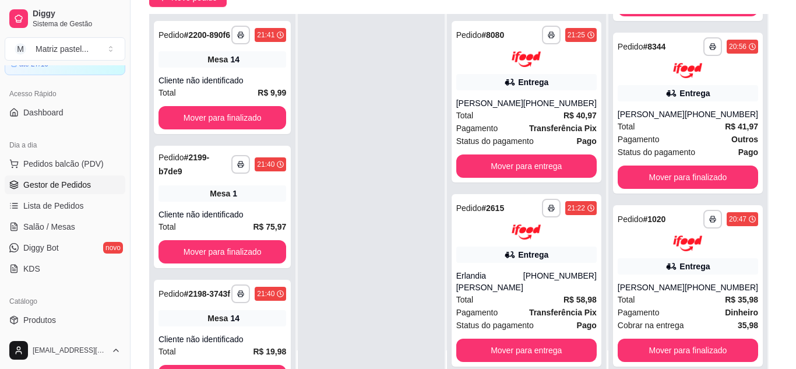
scroll to position [58, 0]
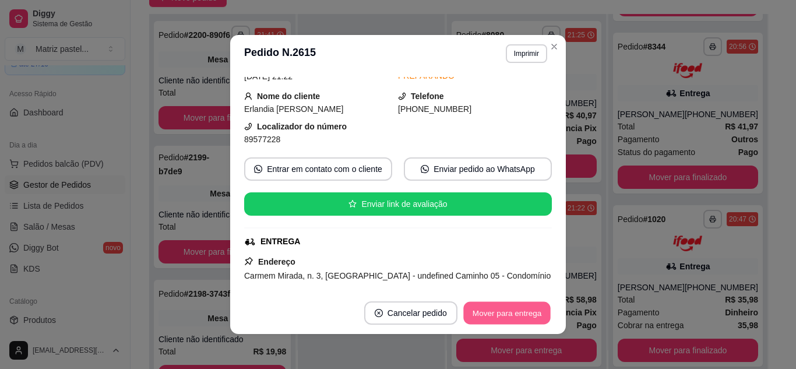
click at [498, 307] on button "Mover para entrega" at bounding box center [506, 313] width 87 height 23
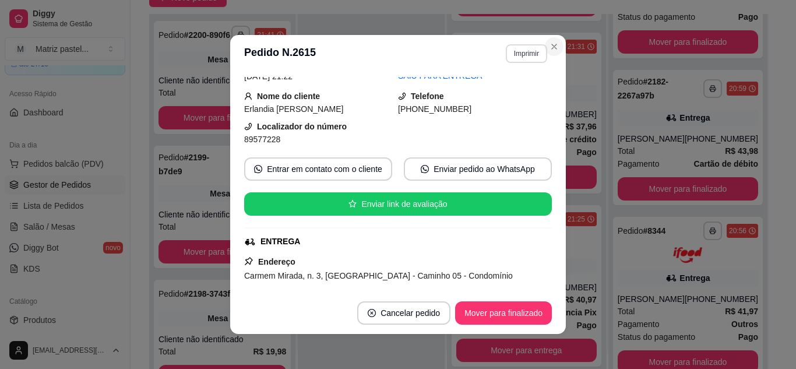
scroll to position [492, 0]
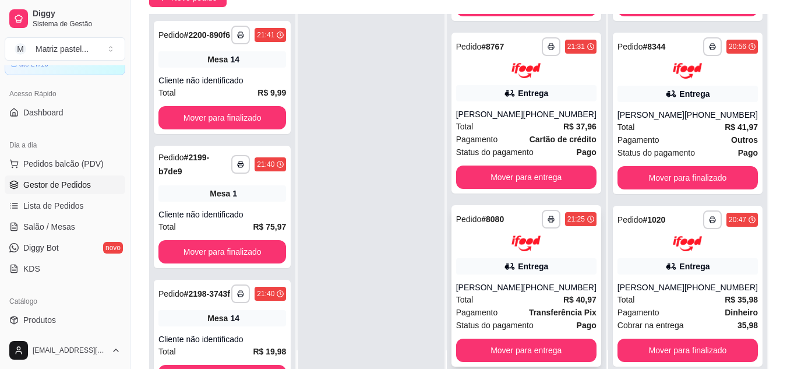
click at [502, 263] on div "**********" at bounding box center [527, 285] width 150 height 161
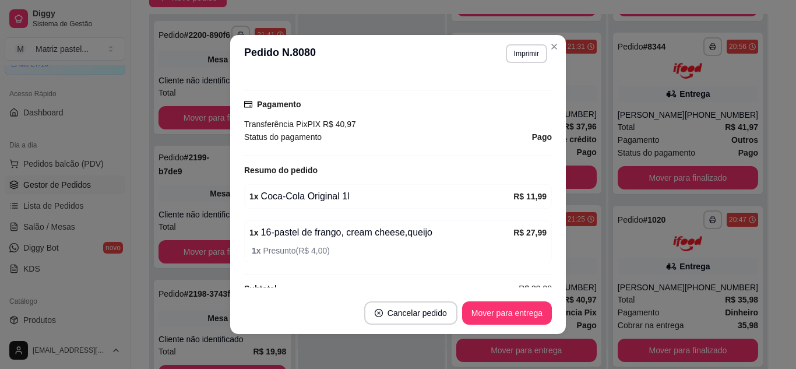
scroll to position [353, 0]
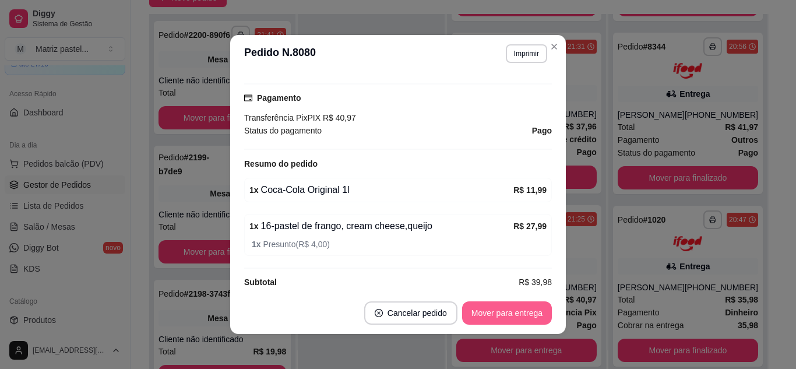
click at [496, 308] on button "Mover para entrega" at bounding box center [507, 312] width 90 height 23
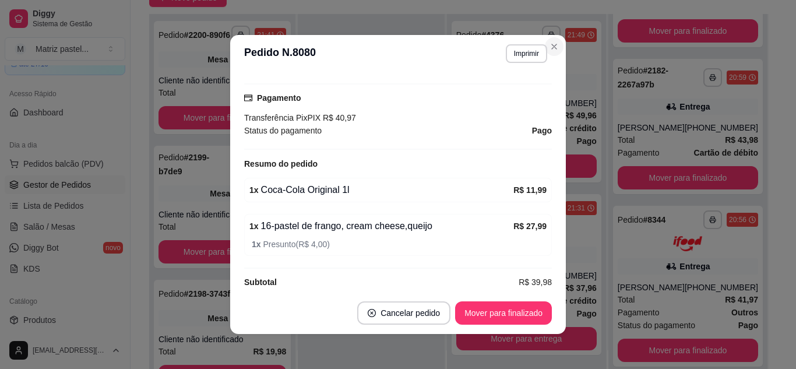
scroll to position [677, 0]
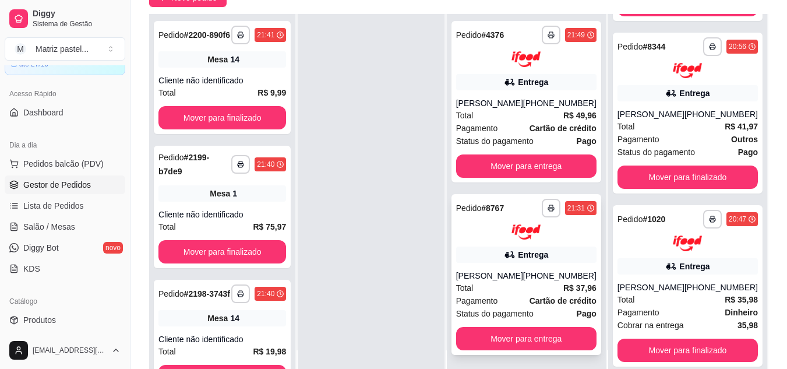
click at [534, 269] on div "**********" at bounding box center [527, 274] width 150 height 161
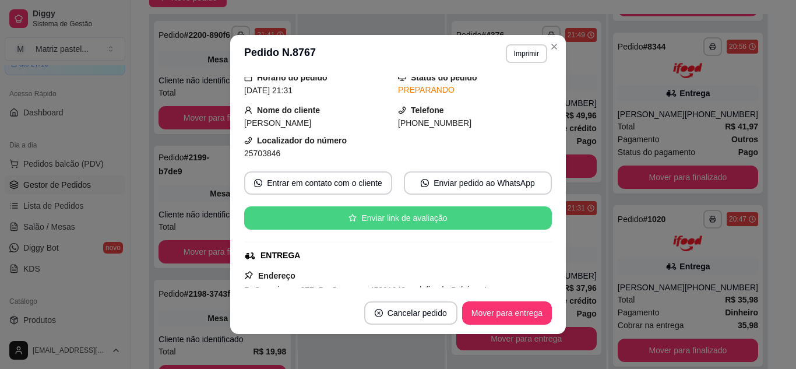
scroll to position [58, 0]
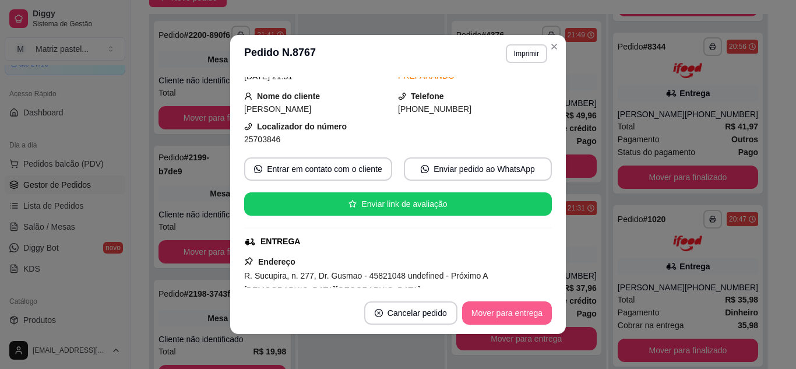
click at [487, 308] on button "Mover para entrega" at bounding box center [507, 312] width 90 height 23
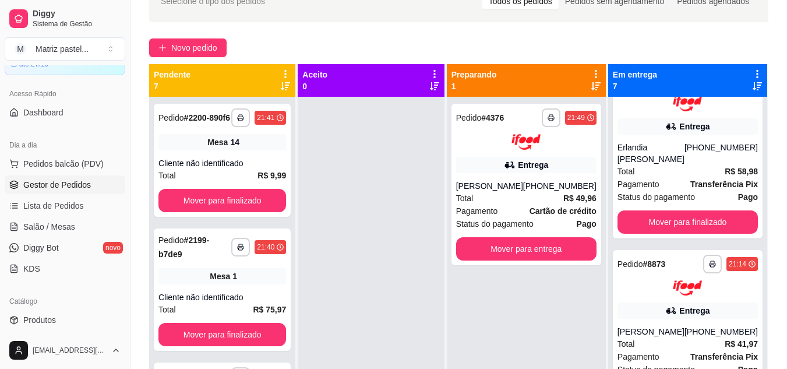
scroll to position [0, 0]
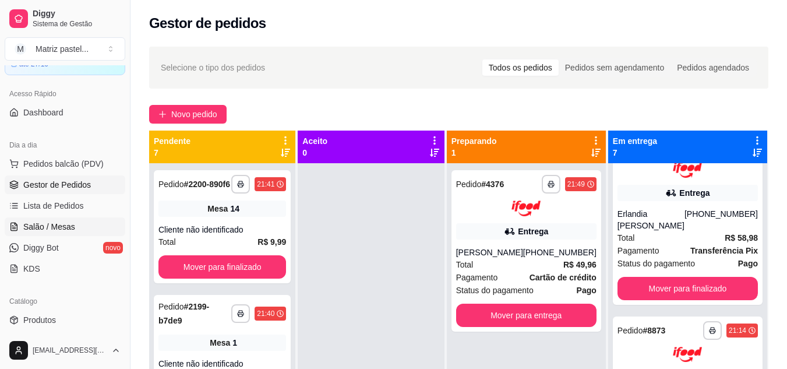
click at [76, 222] on link "Salão / Mesas" at bounding box center [65, 226] width 121 height 19
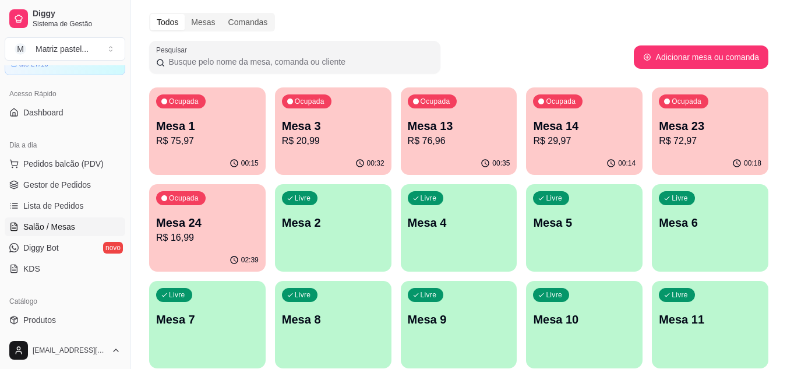
scroll to position [58, 0]
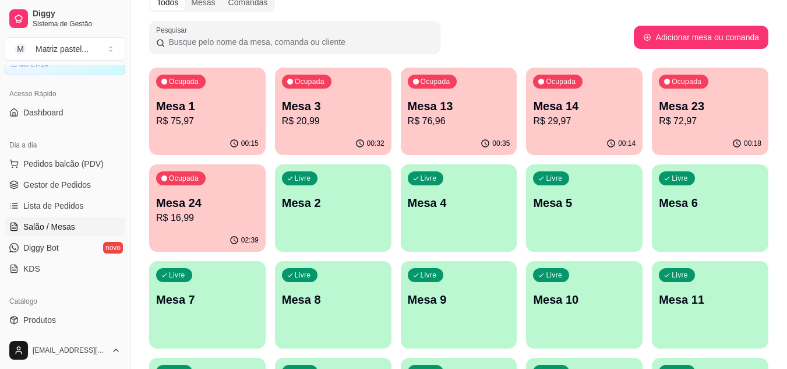
click at [318, 134] on div "00:32" at bounding box center [333, 143] width 117 height 23
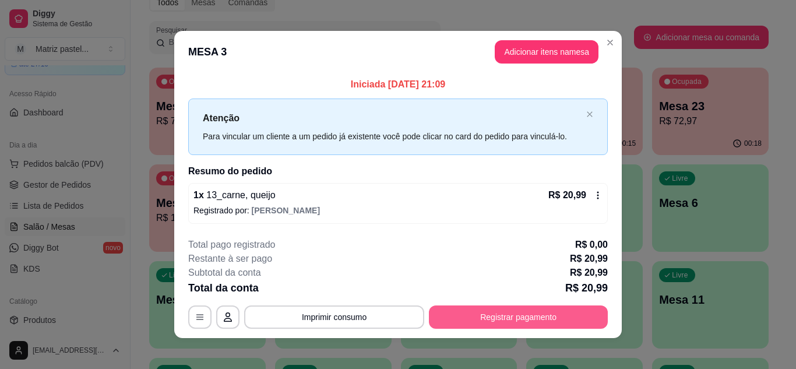
click at [477, 318] on button "Registrar pagamento" at bounding box center [518, 316] width 179 height 23
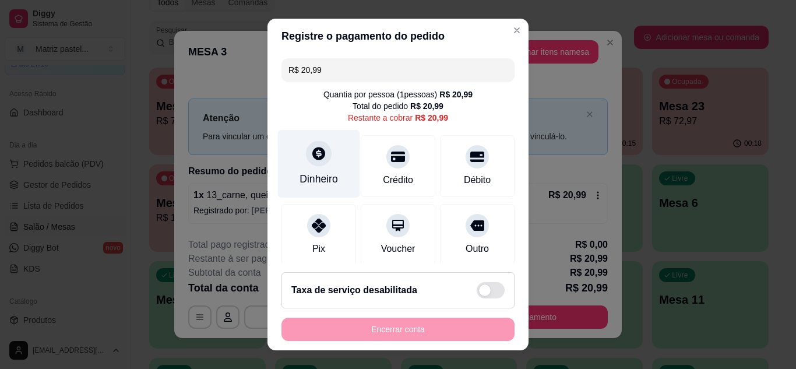
click at [293, 151] on div "Dinheiro" at bounding box center [319, 163] width 82 height 68
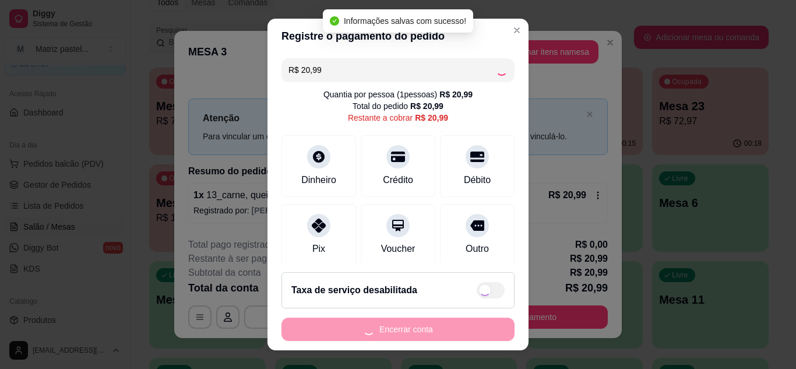
type input "R$ 0,00"
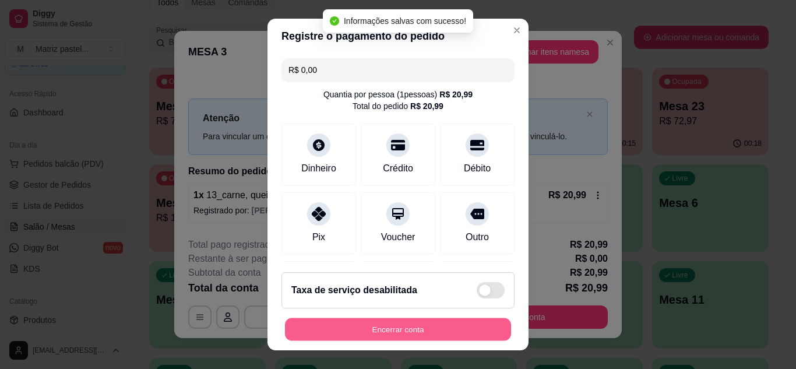
click at [418, 334] on button "Encerrar conta" at bounding box center [398, 329] width 226 height 23
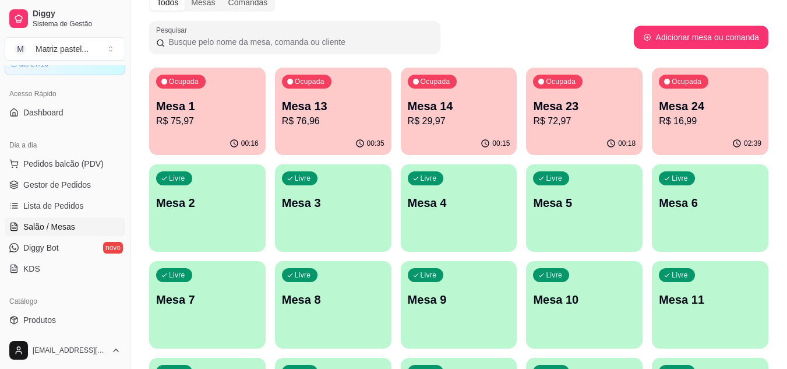
click at [467, 135] on div "00:15" at bounding box center [459, 143] width 117 height 23
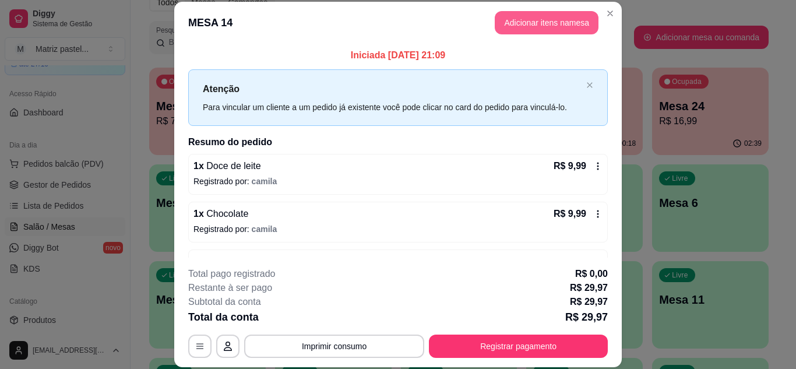
click at [540, 28] on button "Adicionar itens na mesa" at bounding box center [547, 22] width 104 height 23
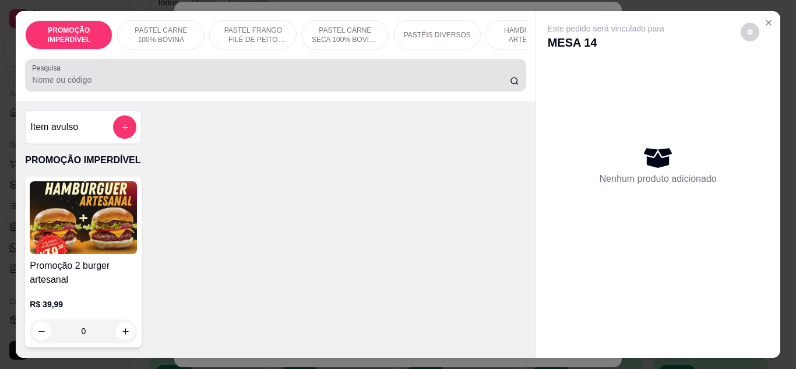
click at [334, 83] on input "Pesquisa" at bounding box center [271, 80] width 478 height 12
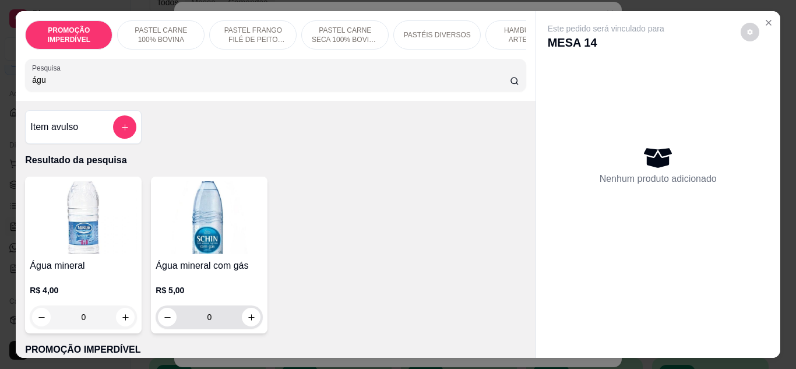
type input "águ"
click at [247, 322] on icon "increase-product-quantity" at bounding box center [251, 317] width 9 height 9
type input "1"
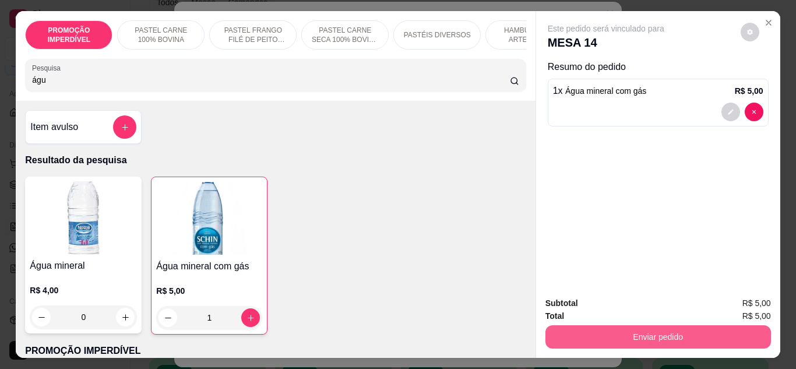
click at [686, 326] on button "Enviar pedido" at bounding box center [658, 336] width 226 height 23
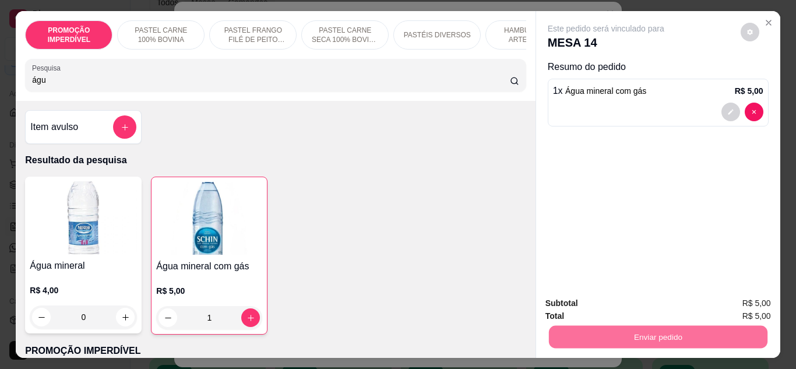
click at [727, 301] on button "Enviar pedido" at bounding box center [740, 304] width 66 height 22
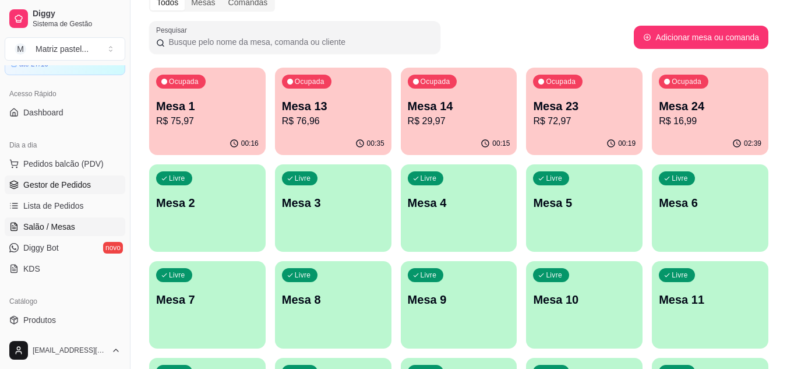
click at [17, 179] on link "Gestor de Pedidos" at bounding box center [65, 184] width 121 height 19
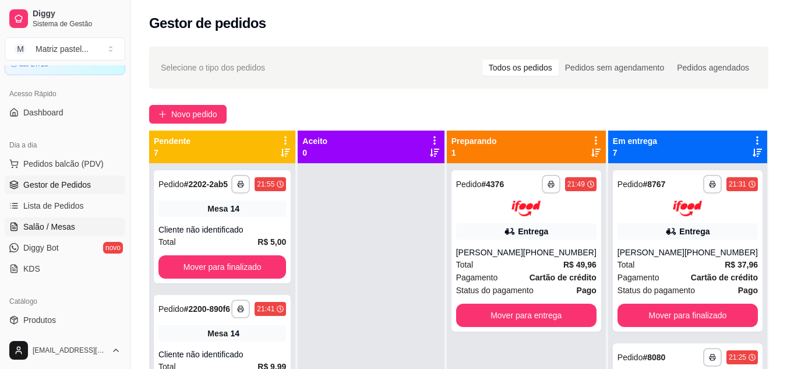
click at [37, 223] on span "Salão / Mesas" at bounding box center [49, 227] width 52 height 12
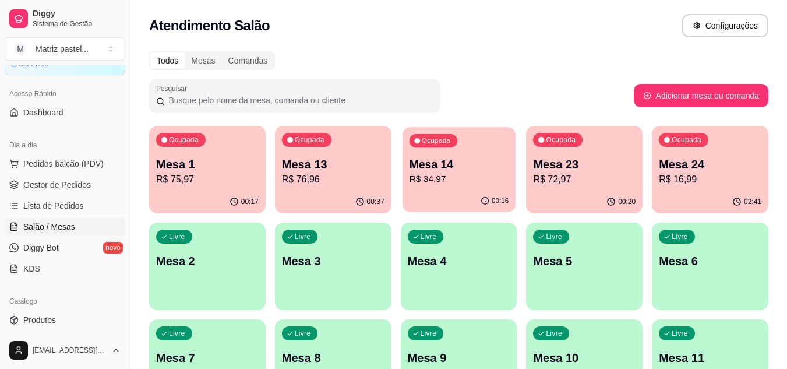
click at [442, 188] on div "Ocupada Mesa 14 R$ 34,97" at bounding box center [459, 158] width 113 height 63
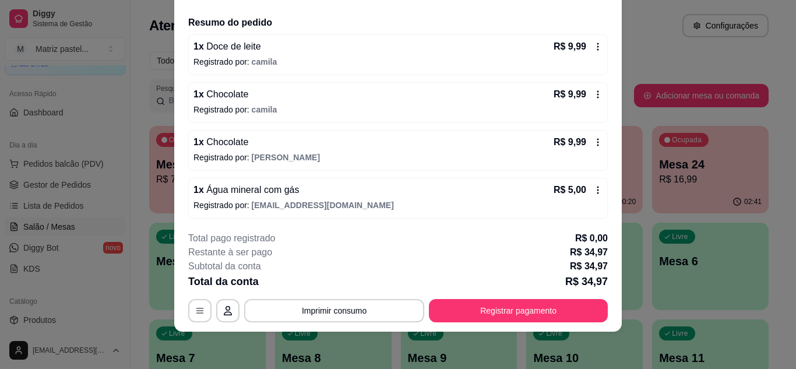
scroll to position [85, 0]
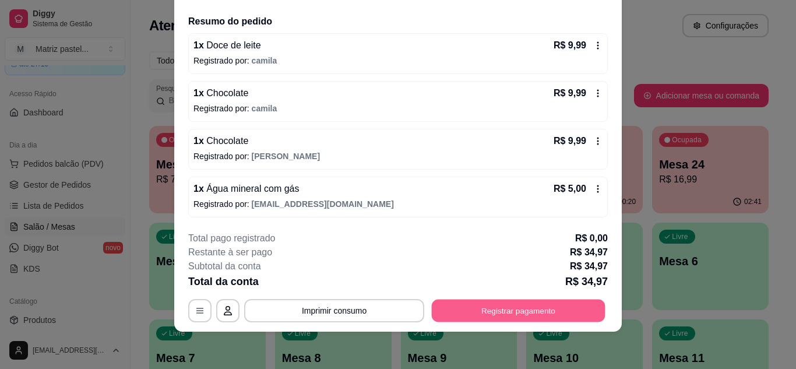
click at [506, 309] on button "Registrar pagamento" at bounding box center [519, 310] width 174 height 23
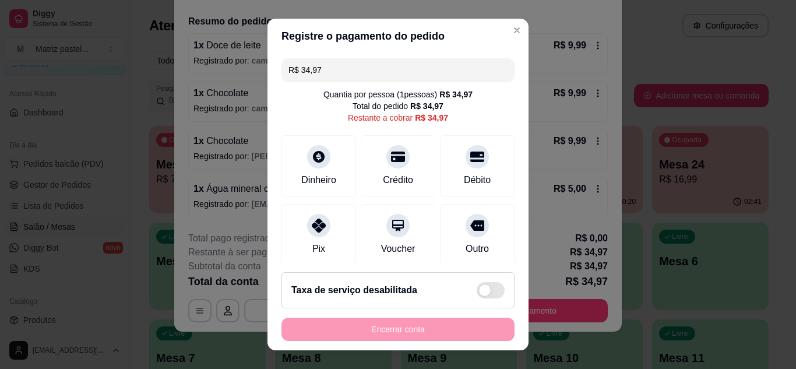
click at [367, 71] on input "R$ 34,97" at bounding box center [397, 69] width 219 height 23
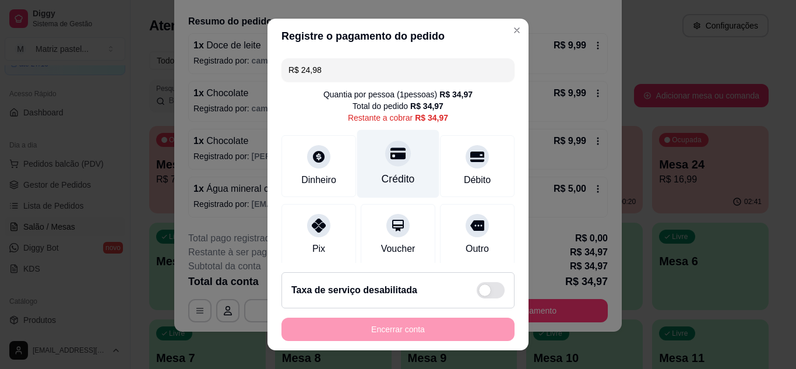
click at [408, 188] on div "Crédito" at bounding box center [398, 163] width 82 height 68
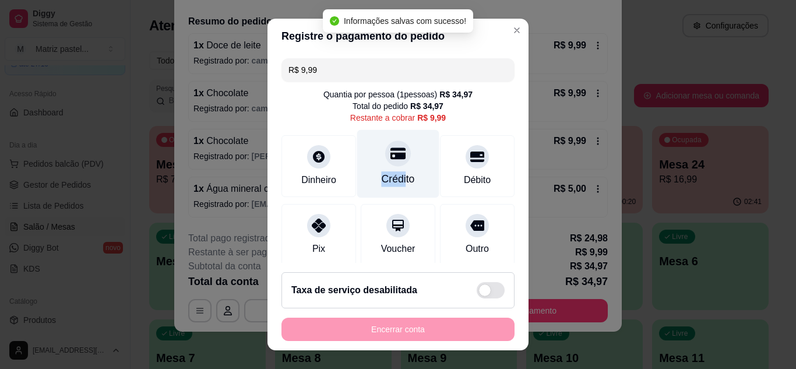
click at [393, 169] on div "Crédito" at bounding box center [398, 163] width 82 height 68
type input "R$ 0,00"
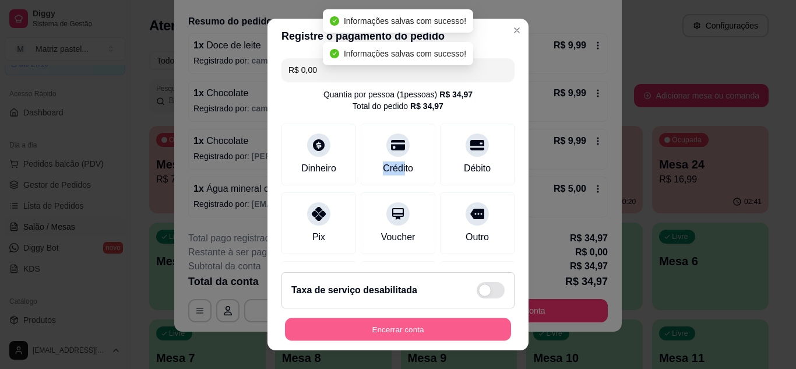
click at [399, 326] on button "Encerrar conta" at bounding box center [398, 329] width 226 height 23
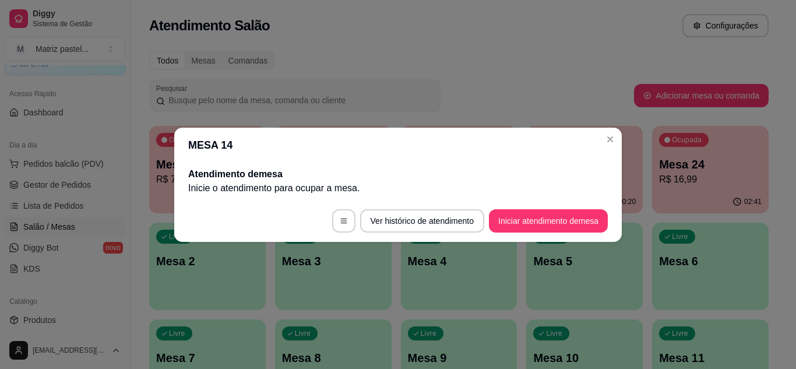
scroll to position [0, 0]
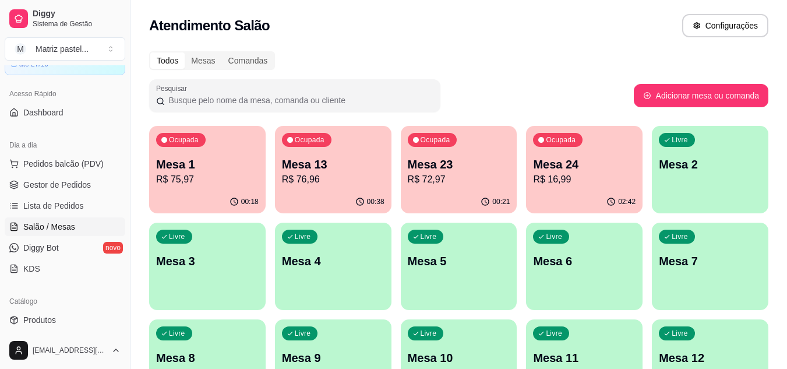
click at [337, 163] on p "Mesa 13" at bounding box center [333, 164] width 103 height 16
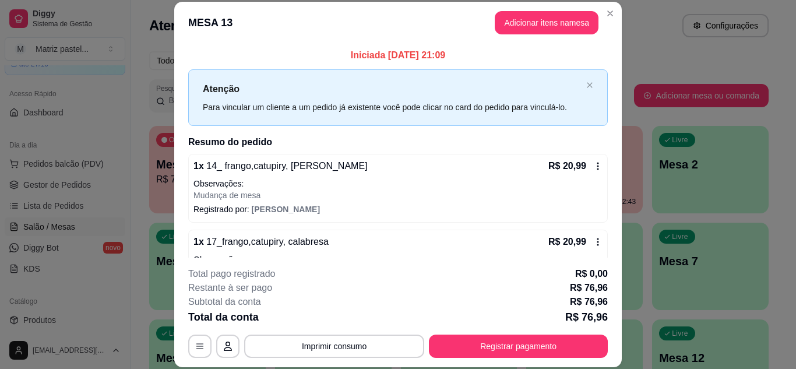
click at [499, 339] on button "Registrar pagamento" at bounding box center [518, 346] width 179 height 23
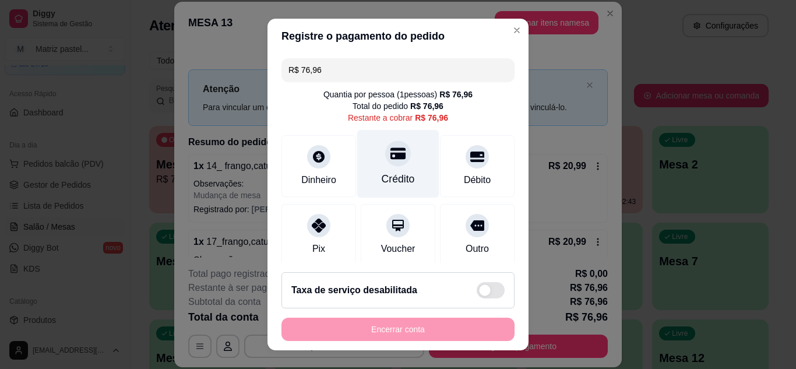
click at [393, 171] on div "Crédito" at bounding box center [398, 178] width 33 height 15
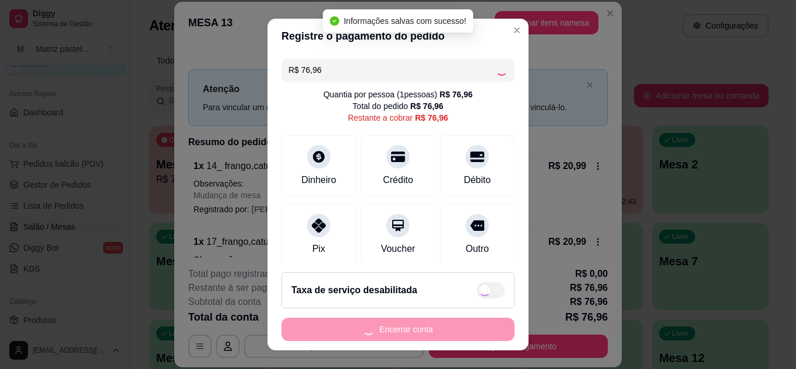
type input "R$ 0,00"
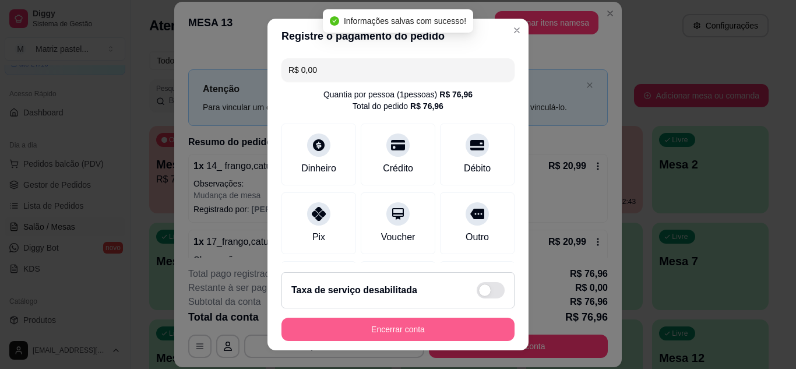
click at [393, 330] on button "Encerrar conta" at bounding box center [397, 329] width 233 height 23
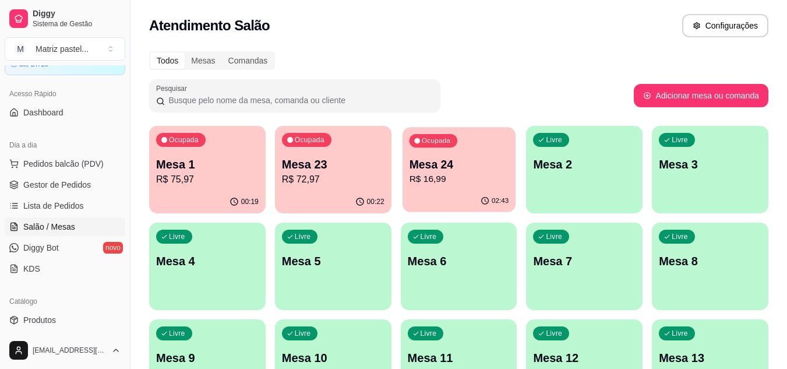
click at [473, 181] on p "R$ 16,99" at bounding box center [459, 179] width 100 height 13
click at [47, 163] on span "Pedidos balcão (PDV)" at bounding box center [63, 164] width 80 height 12
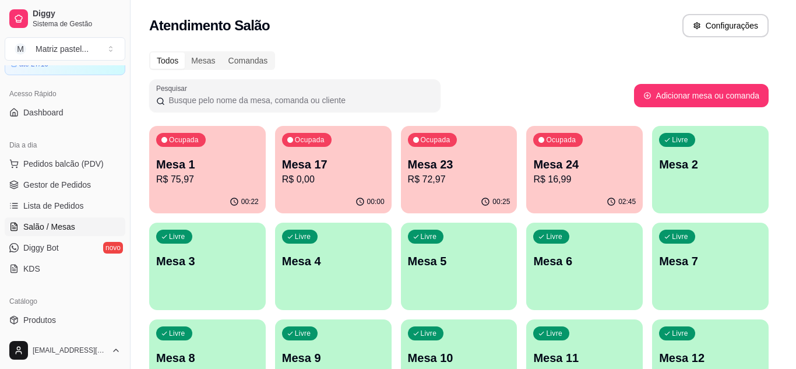
click at [199, 86] on input "Pesquisa" at bounding box center [271, 80] width 478 height 12
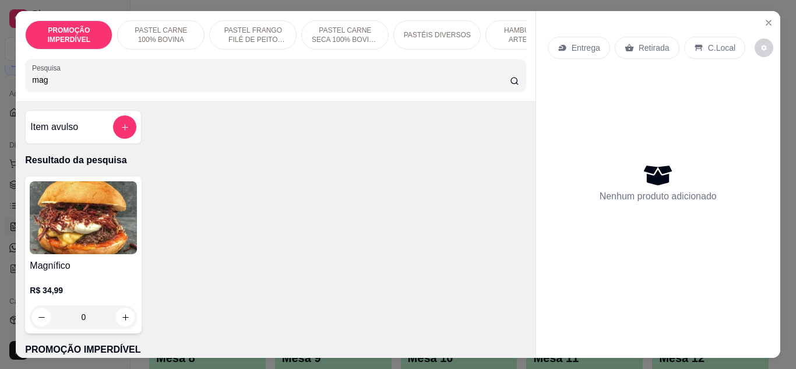
type input "mag"
click at [118, 320] on div "0" at bounding box center [83, 316] width 107 height 23
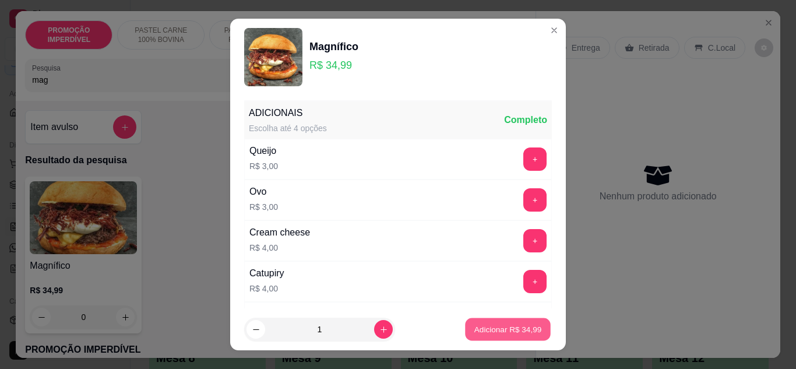
click at [481, 330] on p "Adicionar R$ 34,99" at bounding box center [508, 329] width 68 height 11
type input "1"
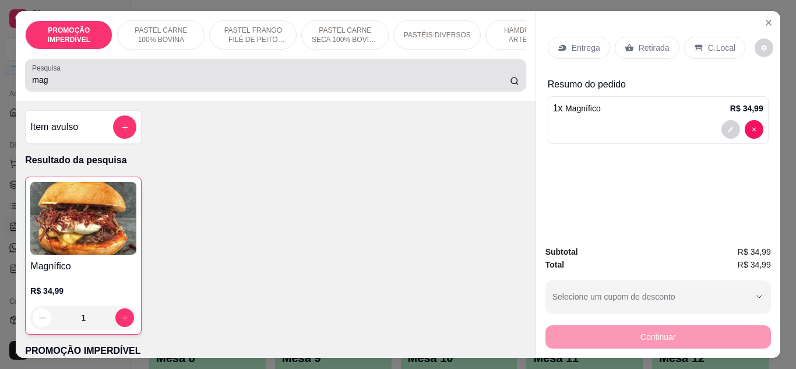
click at [107, 78] on div "mag" at bounding box center [275, 75] width 487 height 23
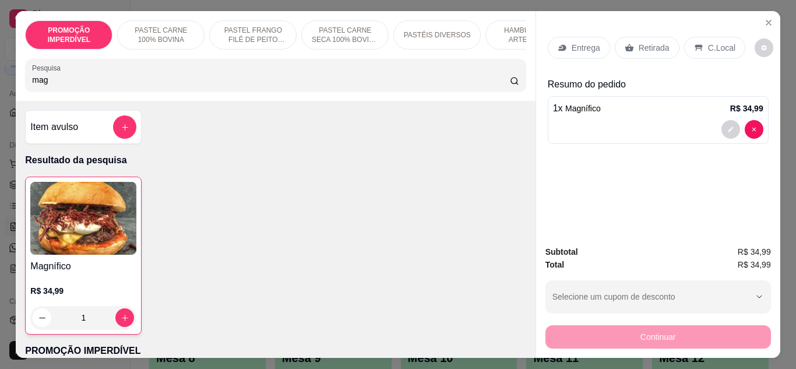
click at [107, 78] on div "mag" at bounding box center [275, 75] width 487 height 23
drag, startPoint x: 89, startPoint y: 78, endPoint x: 3, endPoint y: 86, distance: 86.6
click at [3, 86] on div "PROMOÇÃO IMPERDÍVEL PASTEL CARNE 100% BOVINA PASTEL FRANGO FILÉ DE PEITO DESFIA…" at bounding box center [398, 184] width 796 height 369
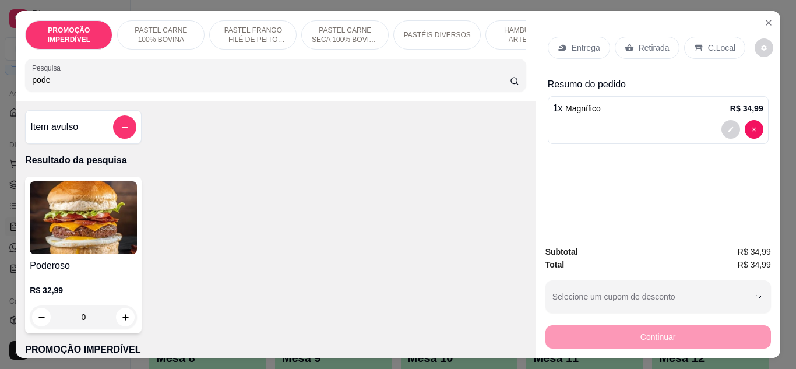
type input "pode"
click at [119, 318] on div "0" at bounding box center [83, 316] width 107 height 23
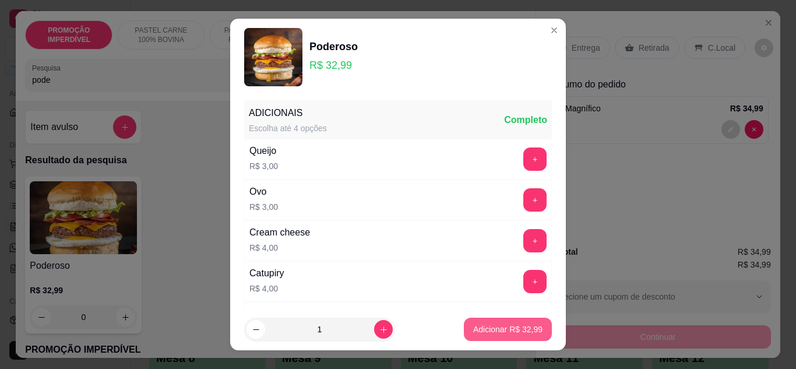
click at [523, 334] on p "Adicionar R$ 32,99" at bounding box center [507, 329] width 69 height 12
type input "1"
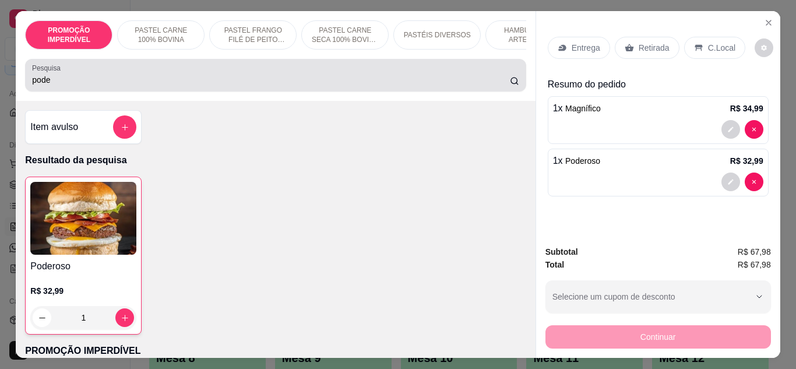
click at [166, 86] on input "pode" at bounding box center [271, 80] width 478 height 12
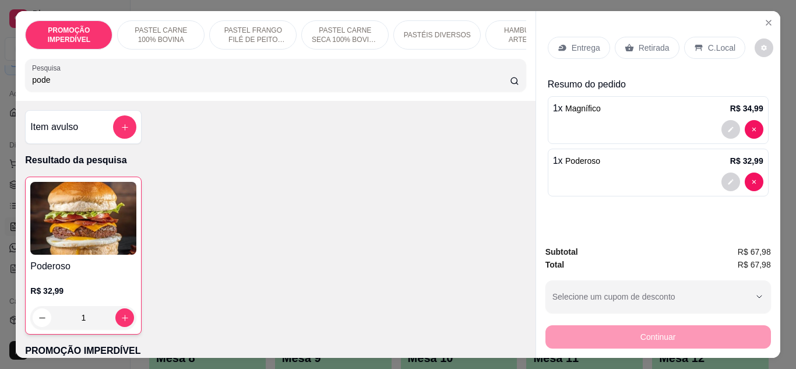
click at [166, 86] on input "pode" at bounding box center [271, 80] width 478 height 12
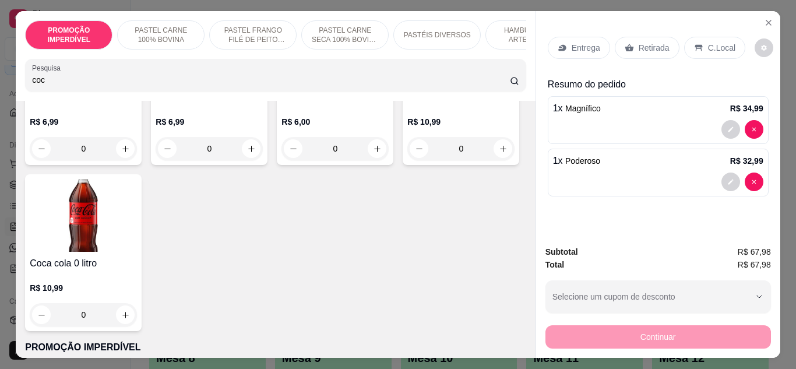
scroll to position [175, 0]
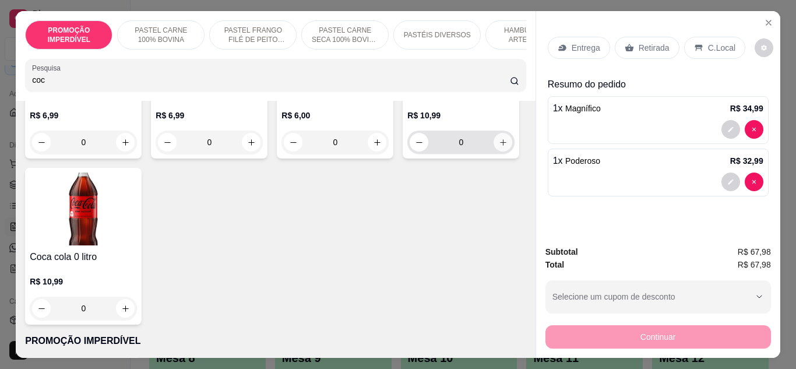
type input "coc"
click at [494, 152] on button "increase-product-quantity" at bounding box center [503, 142] width 19 height 19
type input "1"
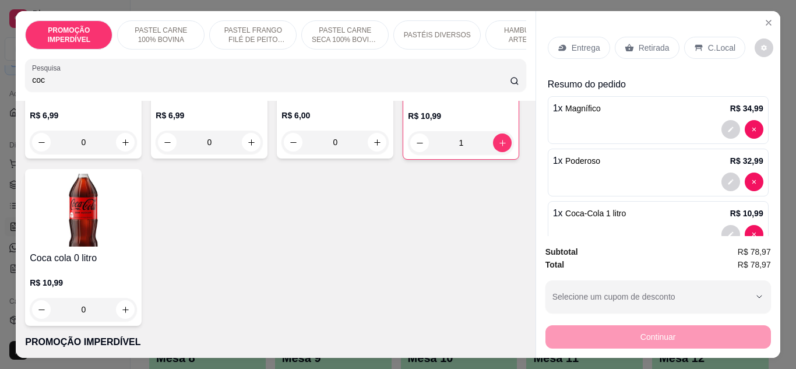
click at [578, 46] on p "Entrega" at bounding box center [586, 48] width 29 height 12
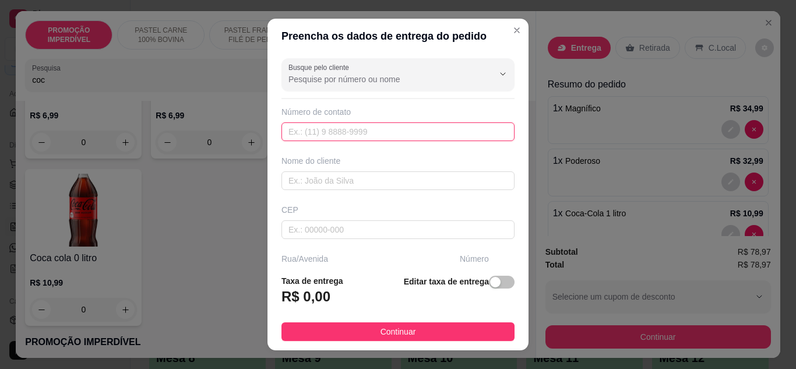
click at [355, 132] on input "text" at bounding box center [397, 131] width 233 height 19
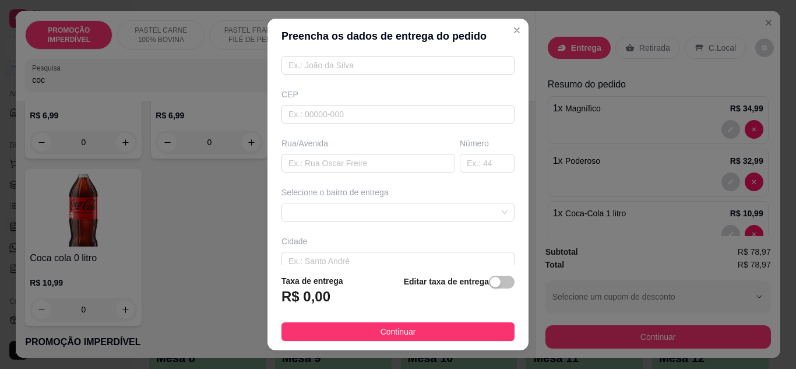
scroll to position [117, 0]
click at [329, 161] on input "text" at bounding box center [368, 162] width 174 height 19
paste input "[GEOGRAPHIC_DATA][PERSON_NAME]"
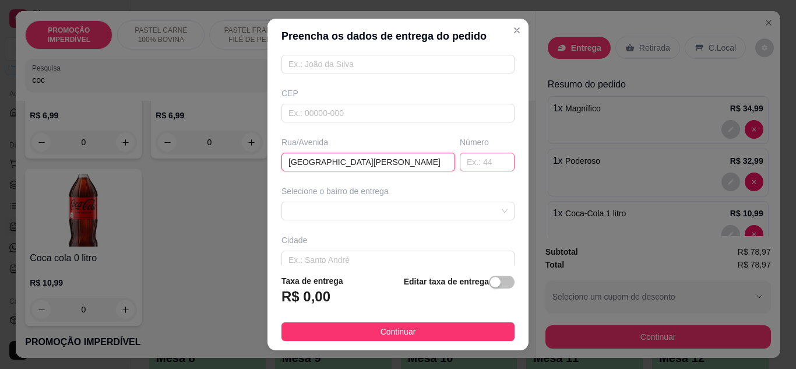
type input "[GEOGRAPHIC_DATA][PERSON_NAME]"
click at [474, 168] on input "text" at bounding box center [487, 162] width 55 height 19
click at [476, 161] on input "text" at bounding box center [487, 162] width 55 height 19
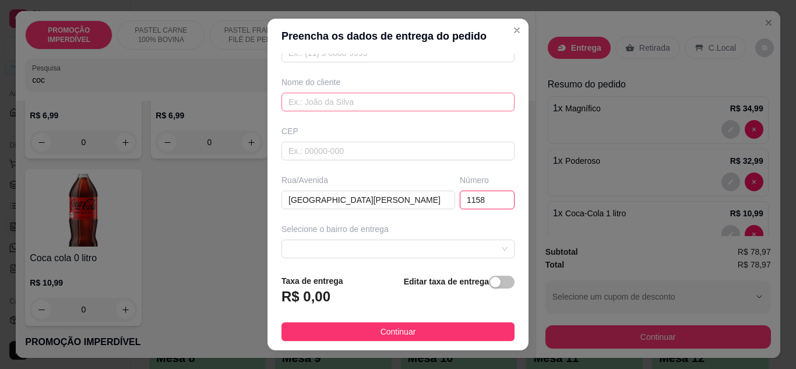
scroll to position [58, 0]
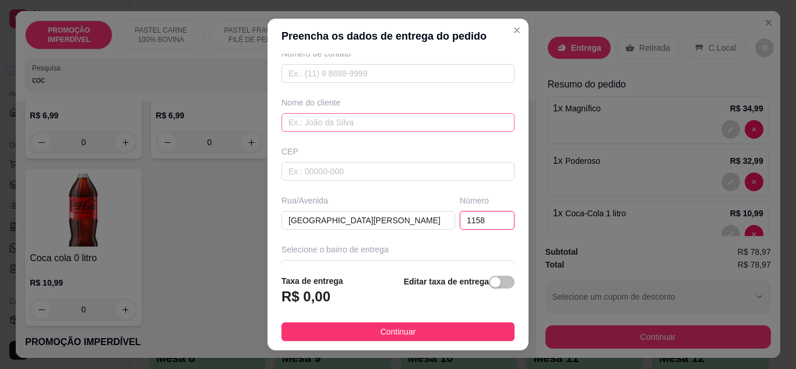
type input "1158"
click at [322, 124] on input "text" at bounding box center [397, 122] width 233 height 19
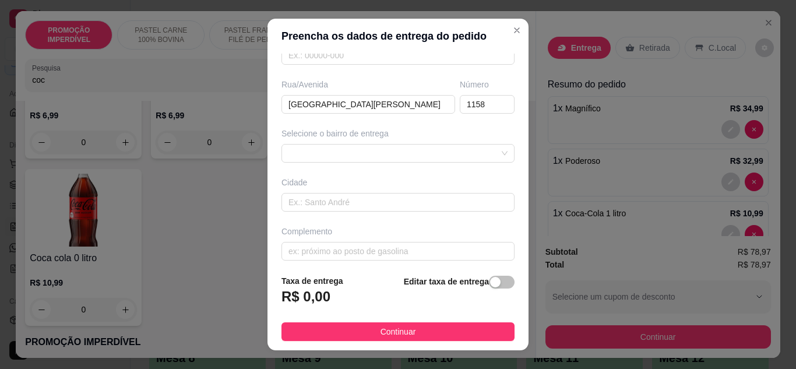
scroll to position [175, 0]
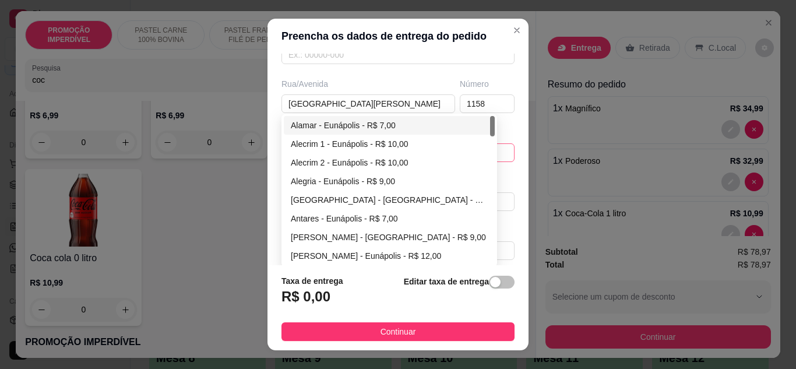
click at [372, 149] on div "6350873a0b939f714563a481 635091786ca8e8df49de3dc0 Alamar - [GEOGRAPHIC_DATA] - …" at bounding box center [397, 152] width 233 height 19
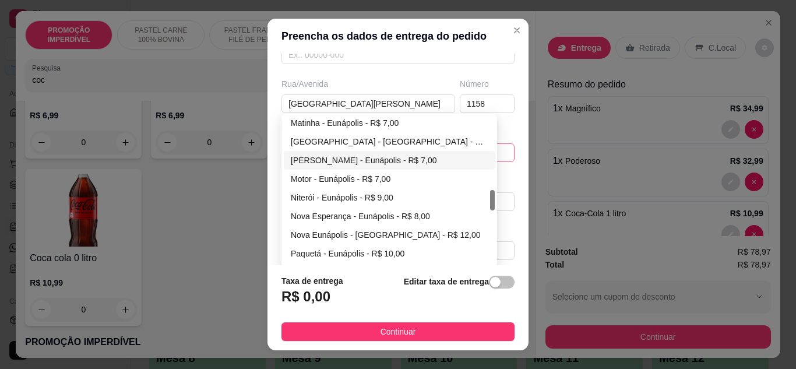
scroll to position [583, 0]
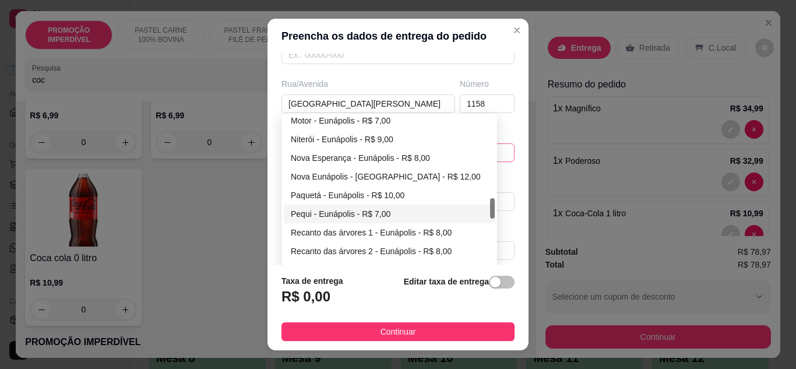
type input "[PERSON_NAME]"
click at [323, 215] on div "Pequi - Eunápolis - R$ 7,00" at bounding box center [389, 213] width 197 height 13
type input "Eunápolis"
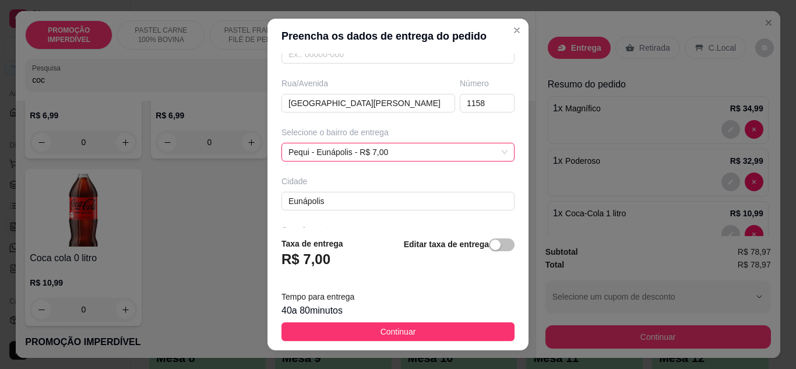
scroll to position [218, 0]
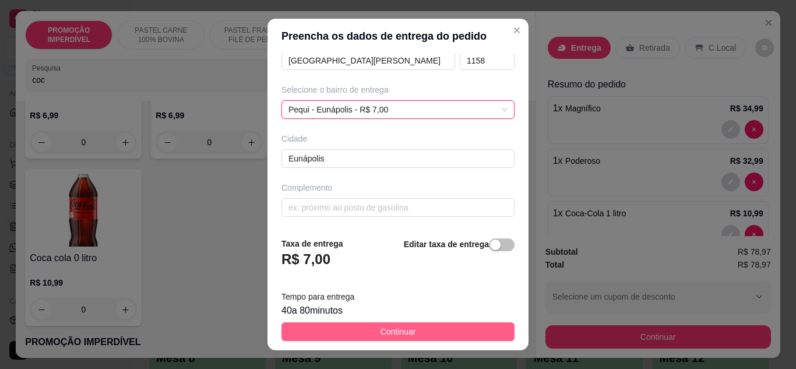
click at [397, 332] on span "Continuar" at bounding box center [399, 331] width 36 height 13
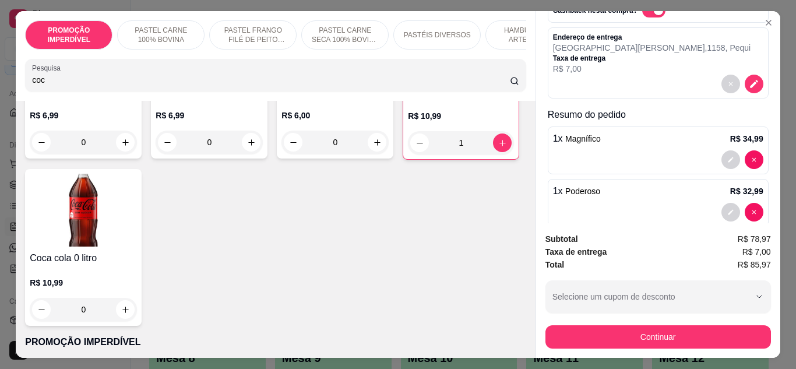
scroll to position [168, 0]
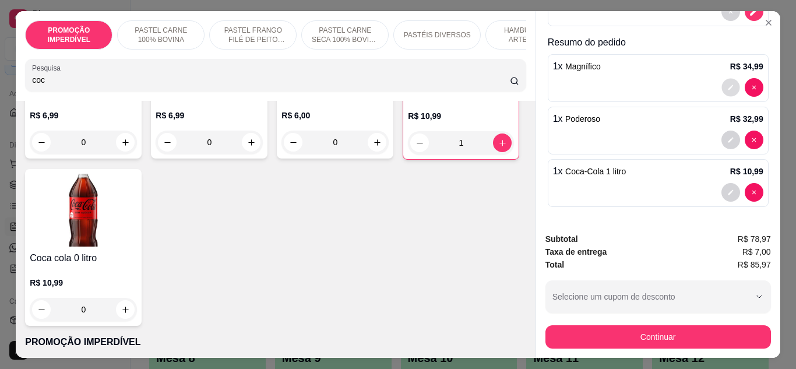
click at [722, 85] on button "decrease-product-quantity" at bounding box center [730, 87] width 18 height 18
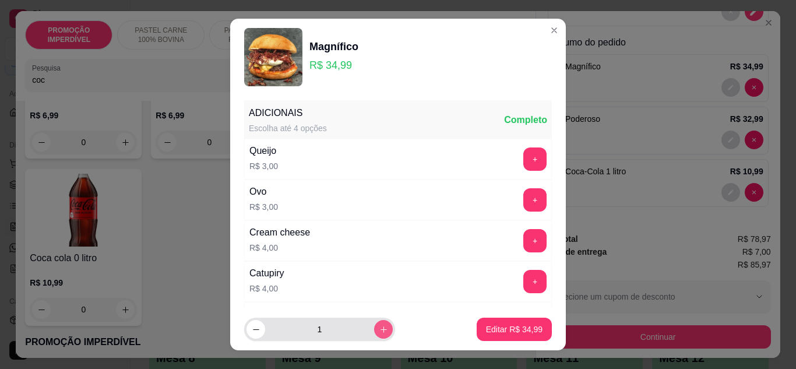
click at [374, 335] on button "increase-product-quantity" at bounding box center [383, 329] width 19 height 19
type input "2"
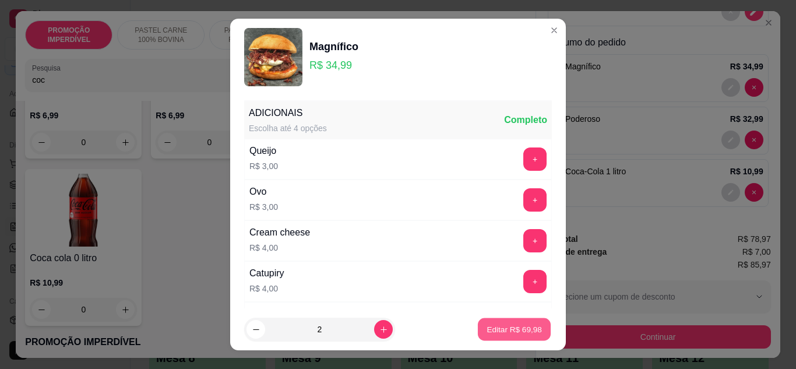
click at [506, 326] on p "Editar R$ 69,98" at bounding box center [514, 329] width 55 height 11
type input "2"
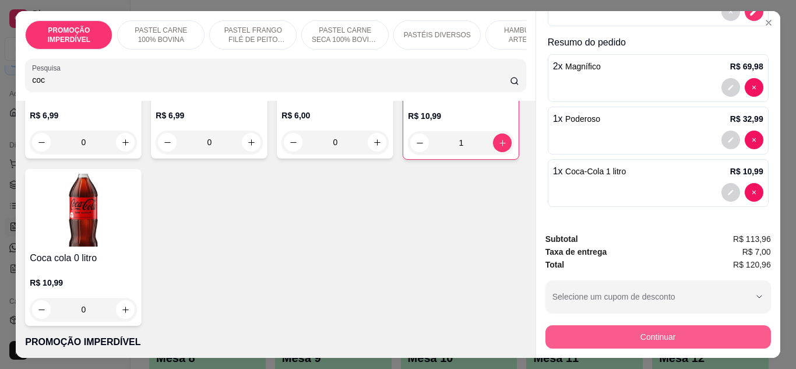
click at [577, 341] on button "Continuar" at bounding box center [658, 336] width 226 height 23
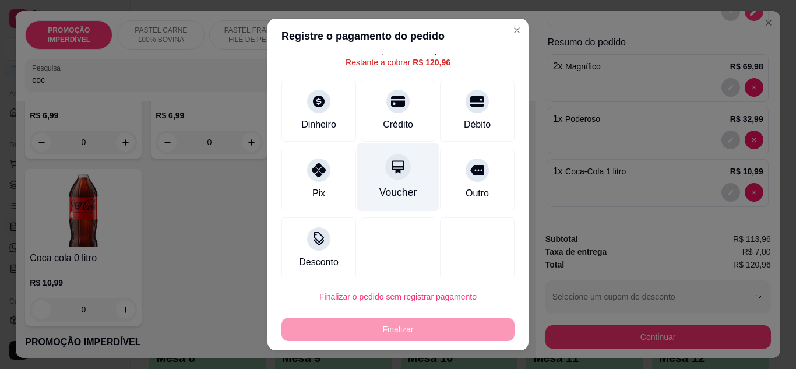
scroll to position [51, 0]
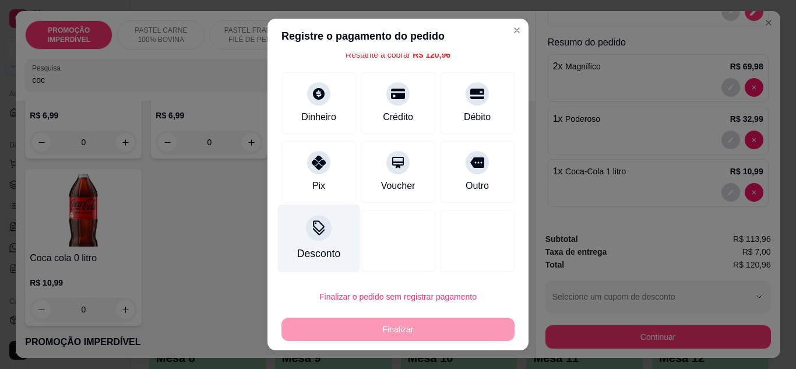
click at [319, 230] on icon at bounding box center [318, 227] width 15 height 15
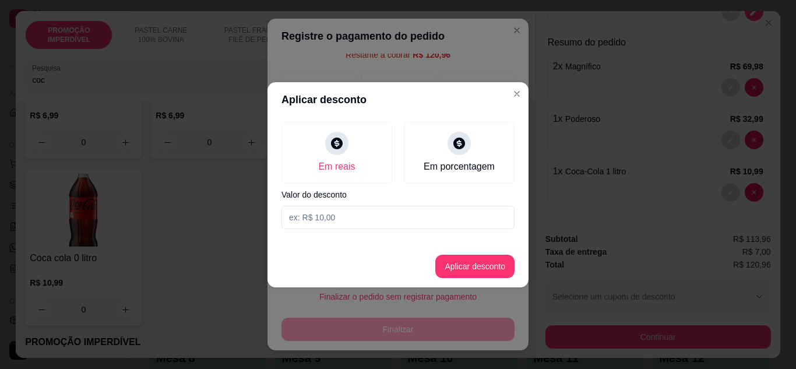
click at [325, 227] on input at bounding box center [397, 217] width 233 height 23
type input "120,95"
click at [459, 265] on button "Aplicar desconto" at bounding box center [474, 266] width 79 height 23
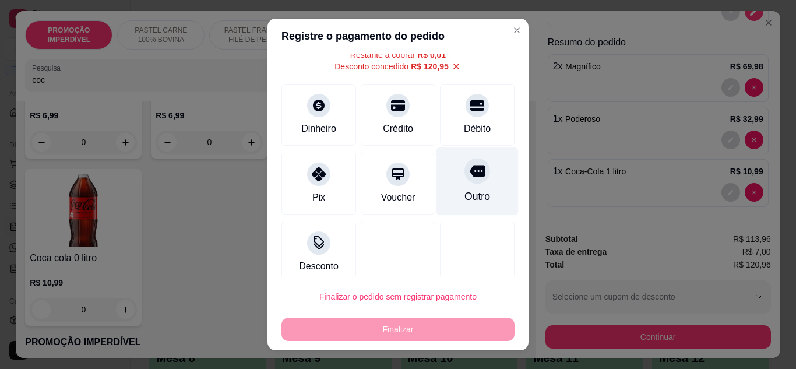
click at [456, 185] on div "Outro" at bounding box center [477, 181] width 82 height 68
type input "R$ 0,00"
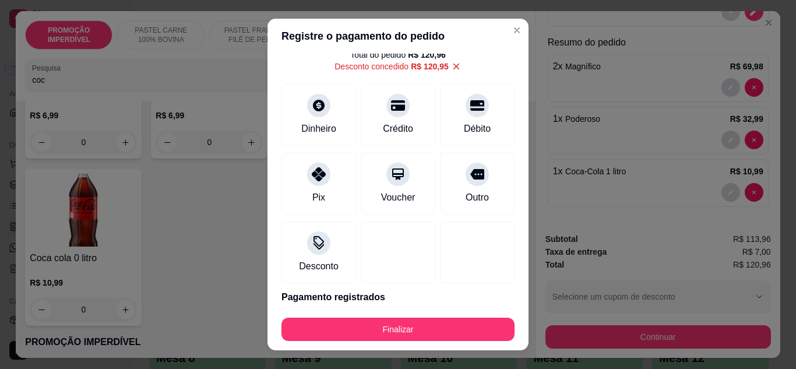
click at [429, 321] on button "Finalizar" at bounding box center [397, 329] width 233 height 23
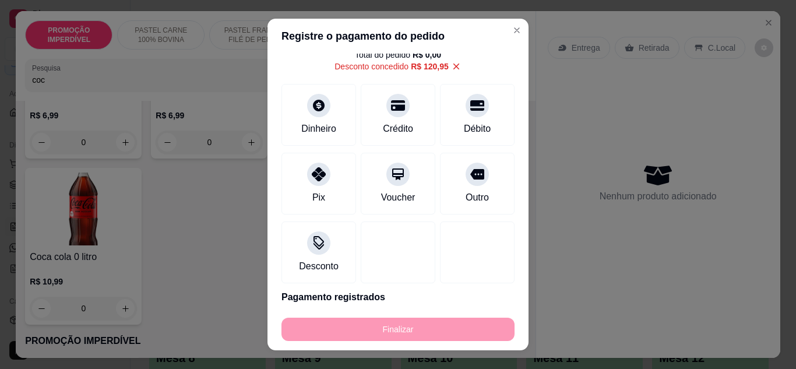
type input "0"
type input "-R$ 120,96"
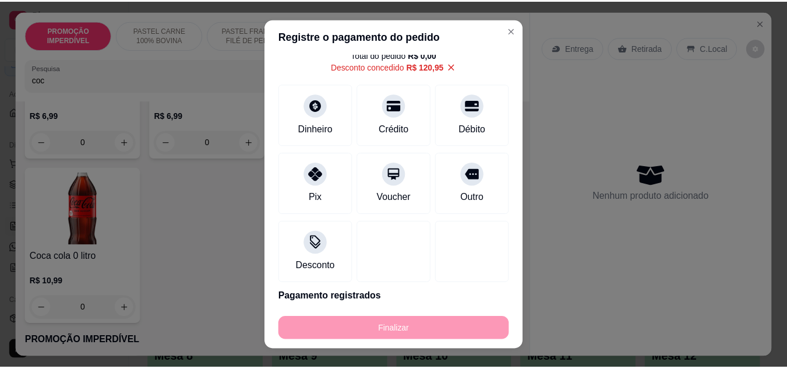
scroll to position [0, 0]
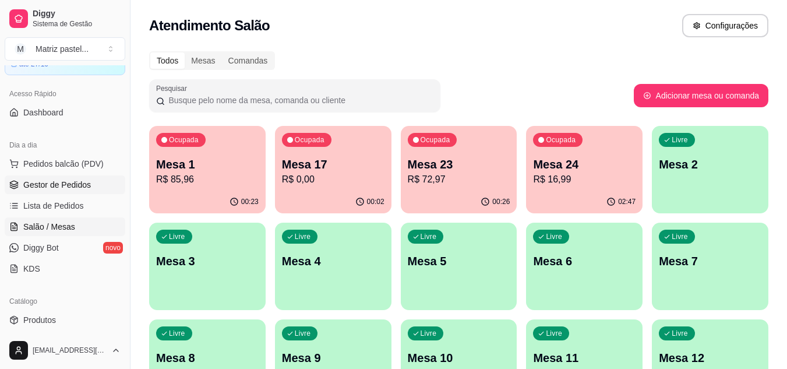
click at [45, 188] on span "Gestor de Pedidos" at bounding box center [57, 185] width 68 height 12
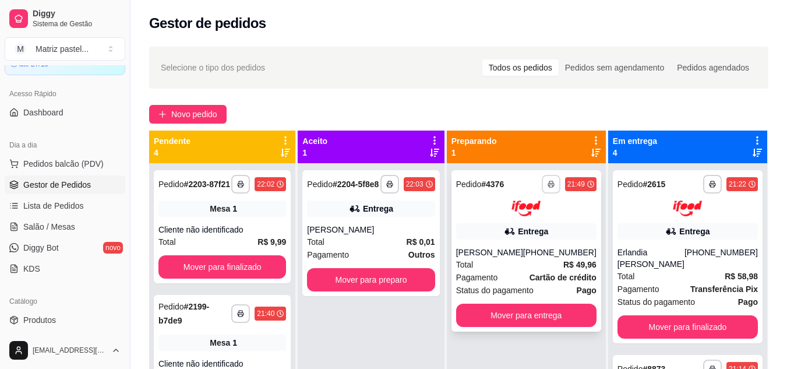
click at [548, 185] on button "button" at bounding box center [551, 184] width 19 height 19
click at [523, 229] on button "IMPRESSORA" at bounding box center [520, 225] width 85 height 19
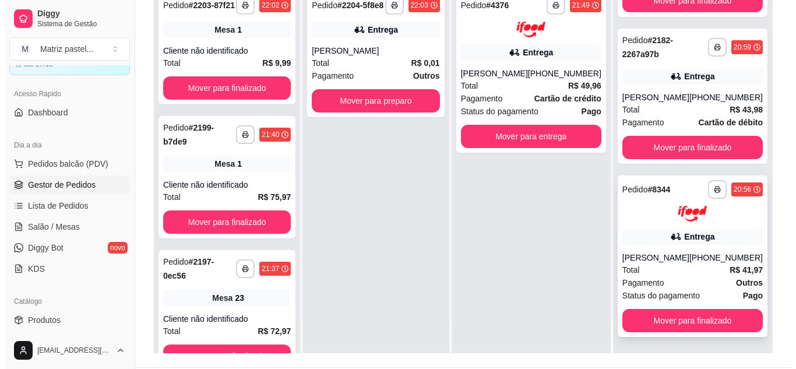
scroll to position [175, 0]
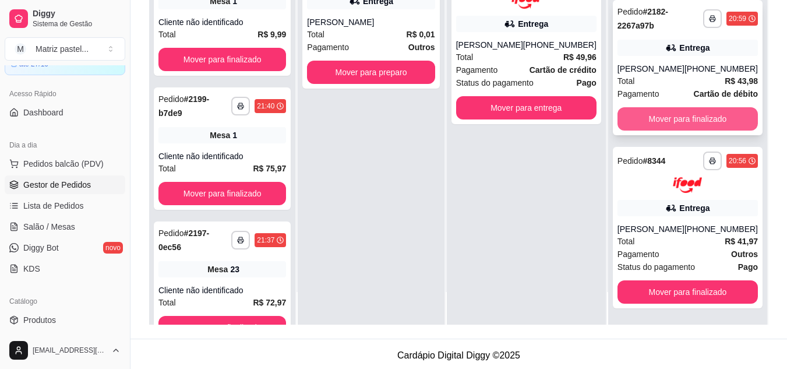
click at [657, 87] on span "Pagamento" at bounding box center [639, 93] width 42 height 13
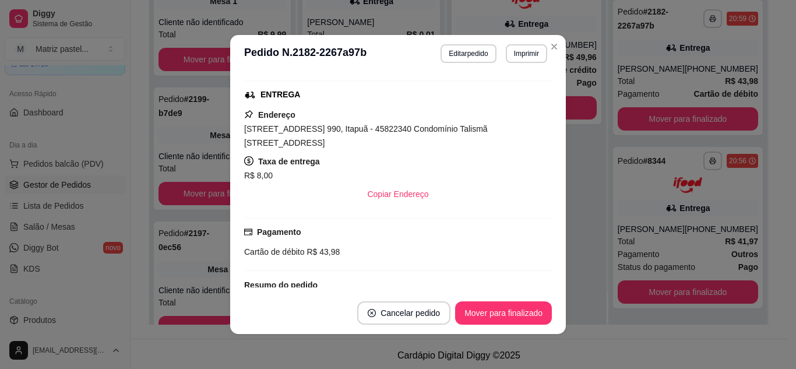
scroll to position [348, 0]
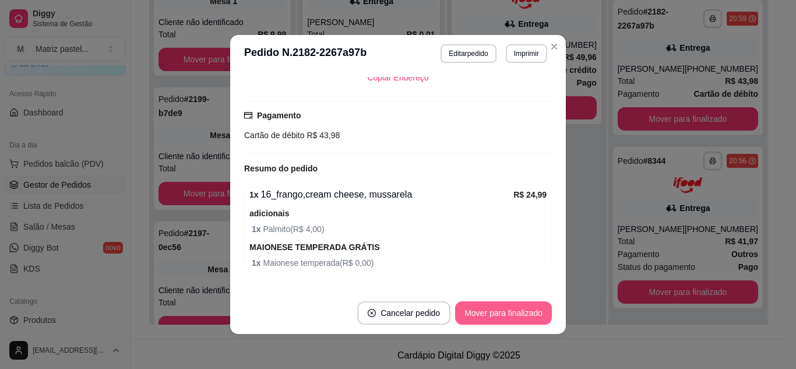
click at [505, 307] on button "Mover para finalizado" at bounding box center [503, 312] width 97 height 23
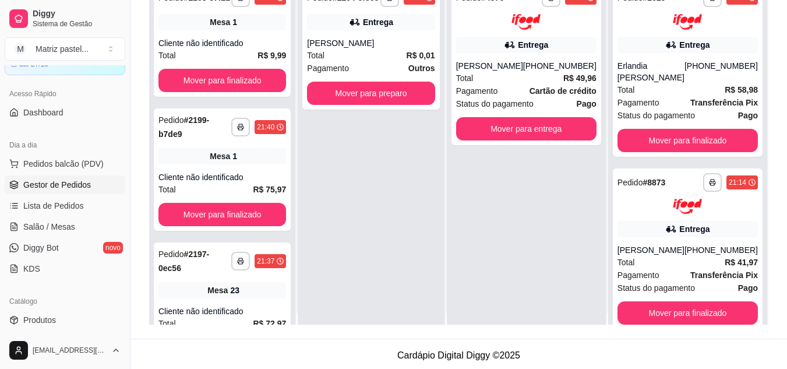
scroll to position [0, 0]
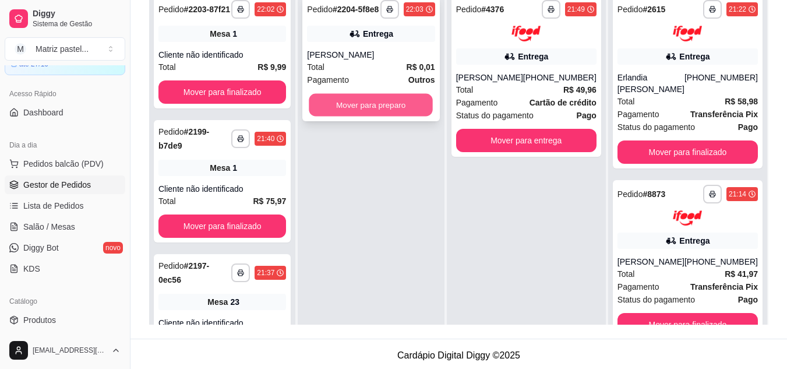
click at [390, 107] on button "Mover para preparo" at bounding box center [371, 105] width 124 height 23
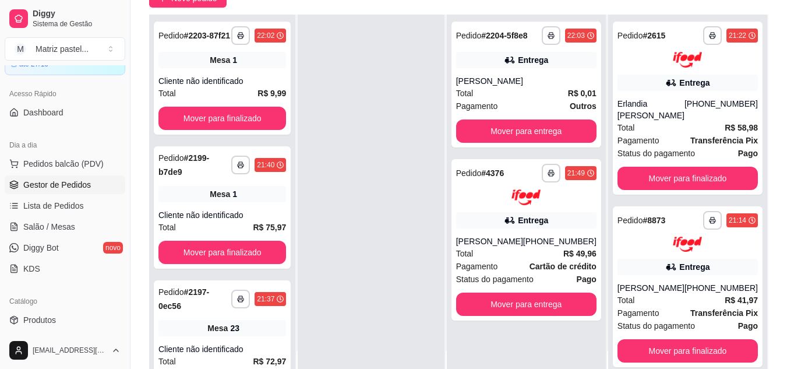
scroll to position [117, 0]
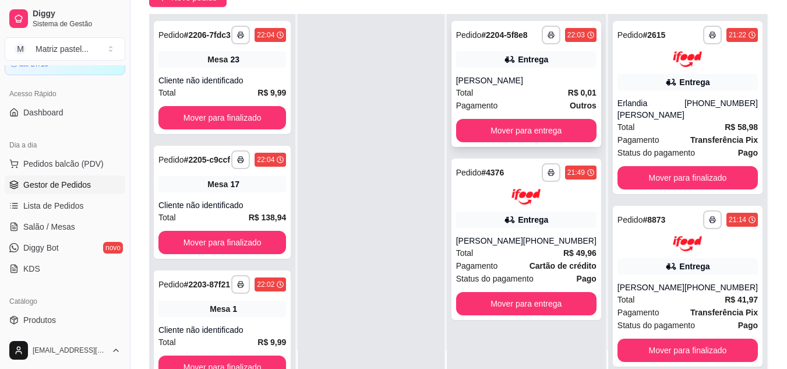
click at [527, 71] on div "**********" at bounding box center [527, 84] width 150 height 126
click at [62, 218] on link "Salão / Mesas" at bounding box center [65, 226] width 121 height 19
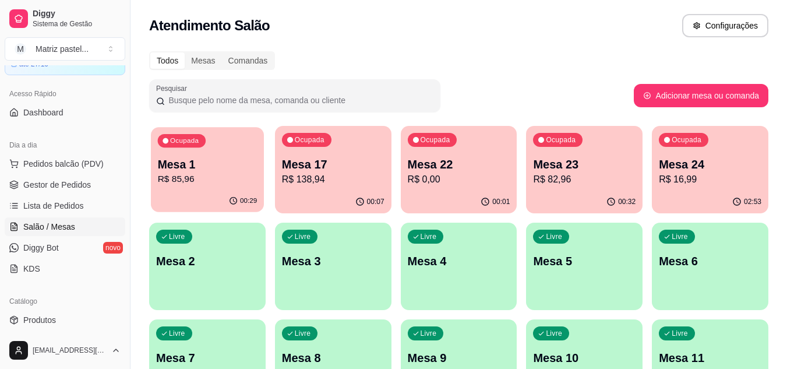
click at [224, 205] on div "00:29" at bounding box center [207, 201] width 113 height 22
drag, startPoint x: 43, startPoint y: 181, endPoint x: 51, endPoint y: 185, distance: 9.9
click at [42, 182] on span "Gestor de Pedidos" at bounding box center [57, 185] width 68 height 12
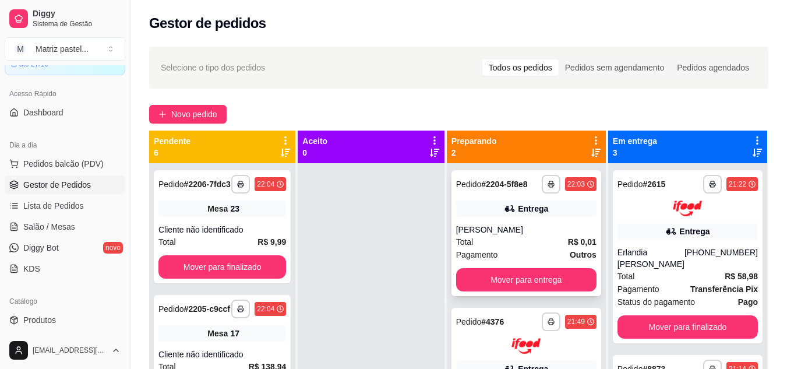
click at [541, 219] on div "**********" at bounding box center [527, 233] width 150 height 126
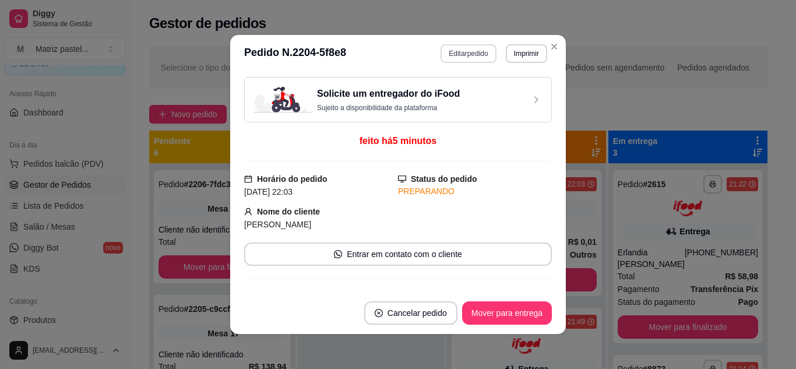
click at [452, 47] on button "Editar pedido" at bounding box center [468, 53] width 55 height 19
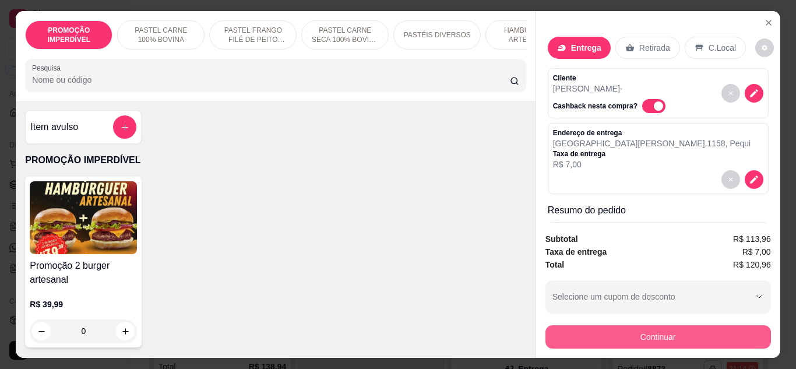
click at [619, 337] on button "Continuar" at bounding box center [658, 336] width 226 height 23
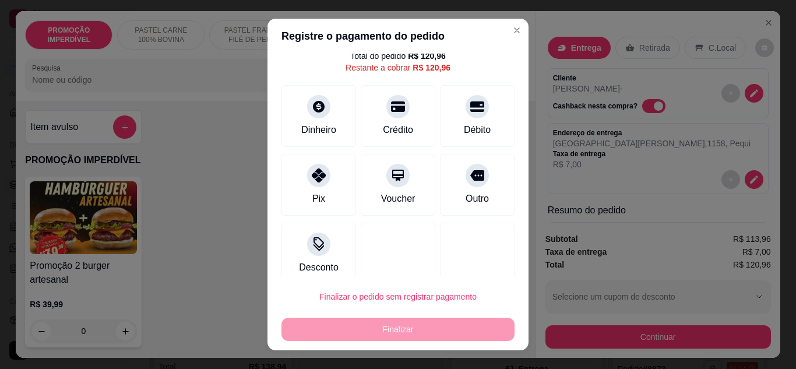
scroll to position [51, 0]
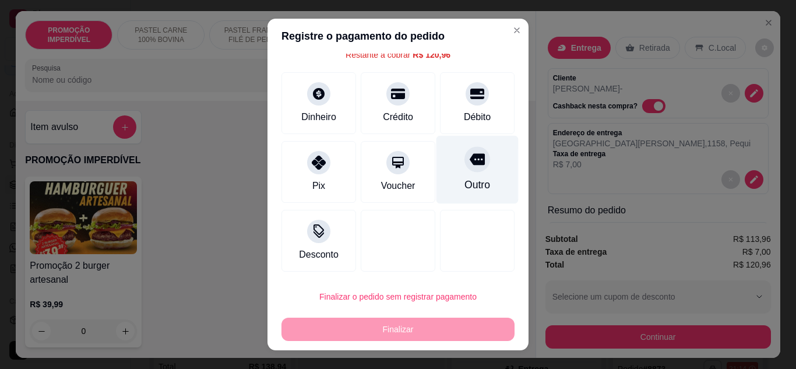
click at [464, 182] on div "Outro" at bounding box center [477, 184] width 26 height 15
type input "R$ 0,00"
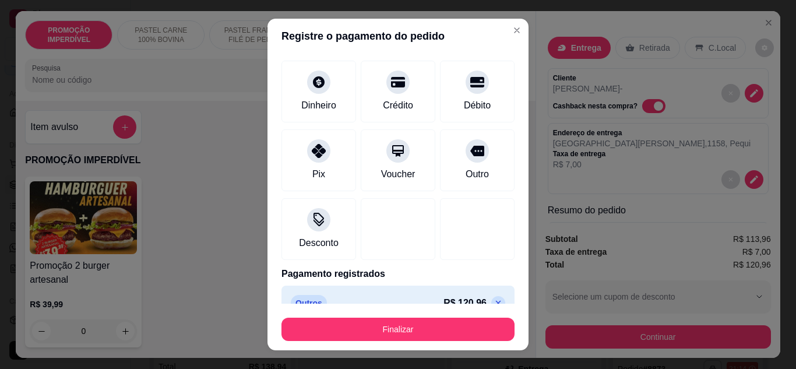
click at [407, 318] on button "Finalizar" at bounding box center [397, 329] width 233 height 23
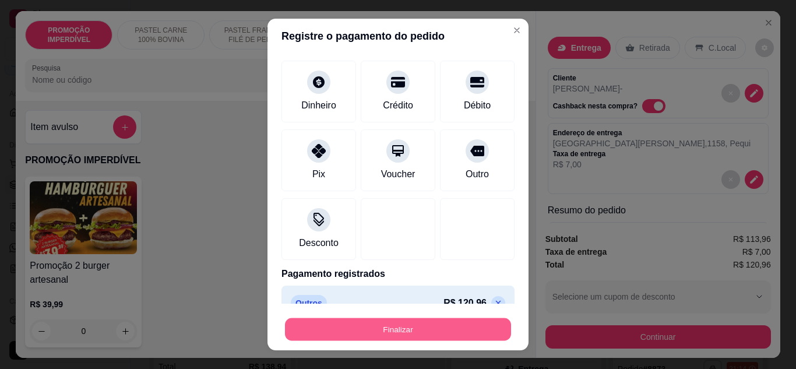
click at [376, 332] on button "Finalizar" at bounding box center [398, 329] width 226 height 23
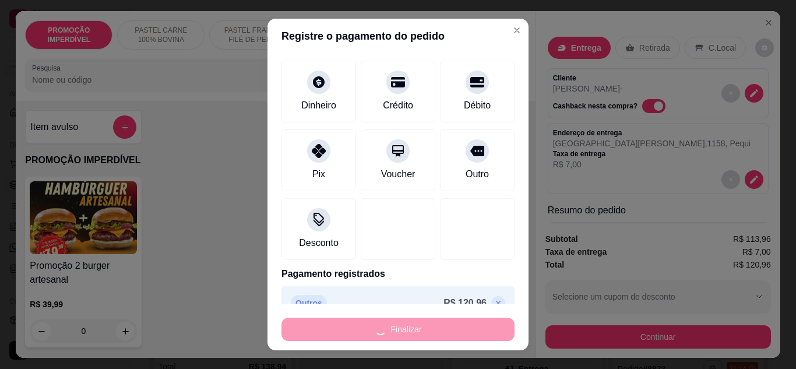
type input "0"
type input "-R$ 120,96"
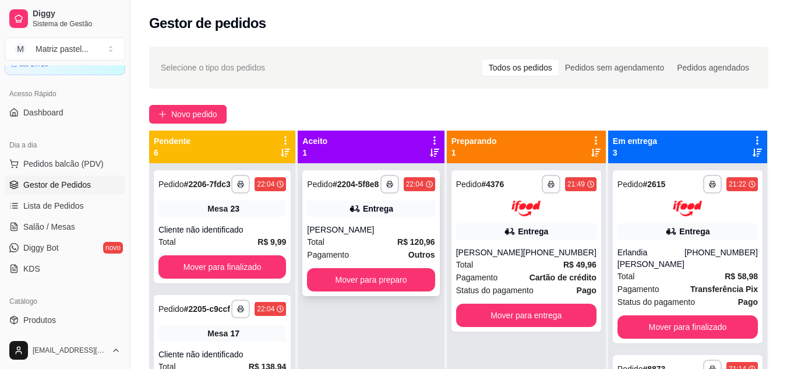
click at [416, 242] on strong "R$ 120,96" at bounding box center [416, 241] width 38 height 9
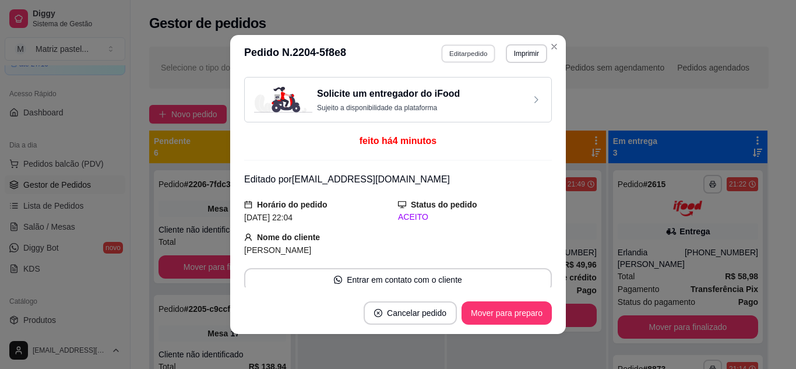
click at [458, 48] on button "Editar pedido" at bounding box center [469, 53] width 54 height 18
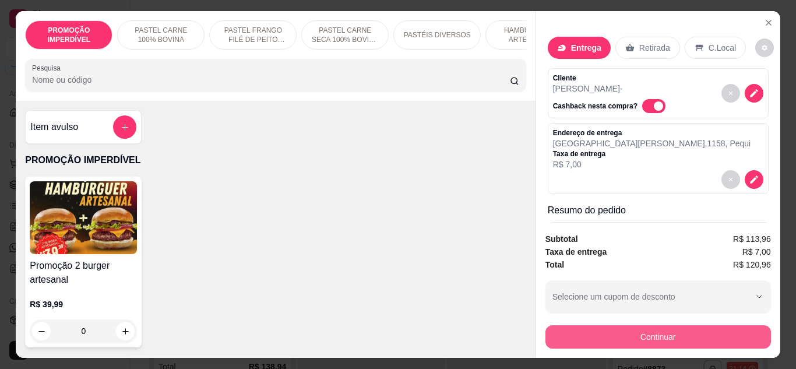
click at [614, 340] on button "Continuar" at bounding box center [658, 336] width 226 height 23
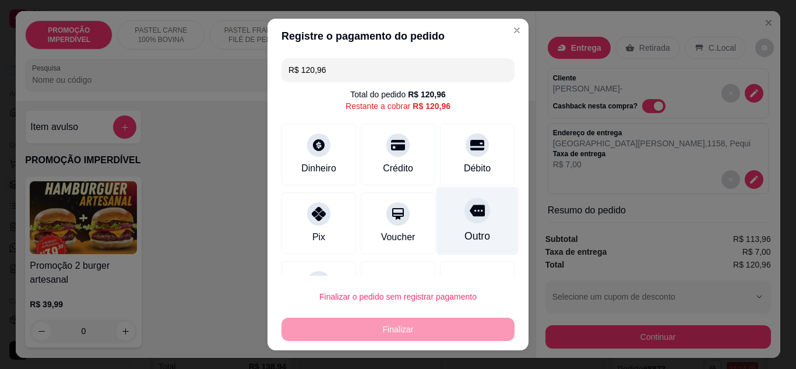
click at [457, 227] on div "Outro" at bounding box center [477, 220] width 82 height 68
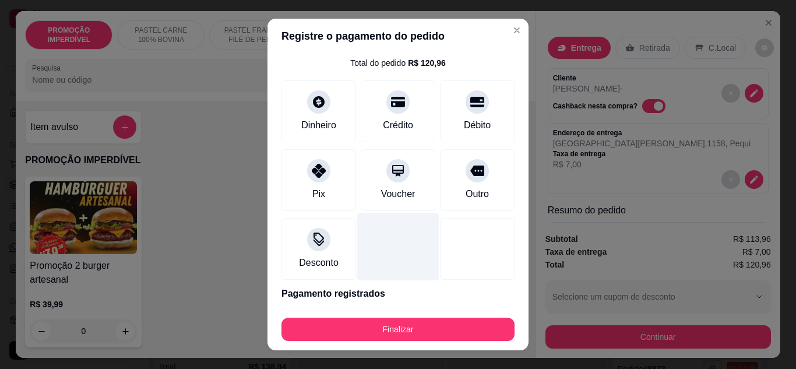
scroll to position [58, 0]
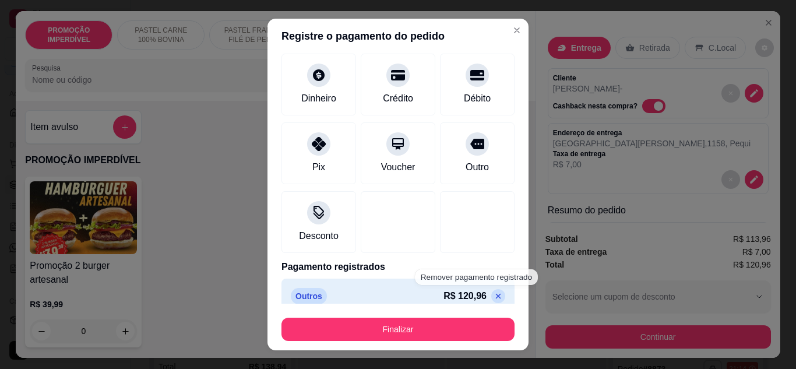
click at [494, 294] on icon at bounding box center [498, 295] width 9 height 9
type input "R$ 120,96"
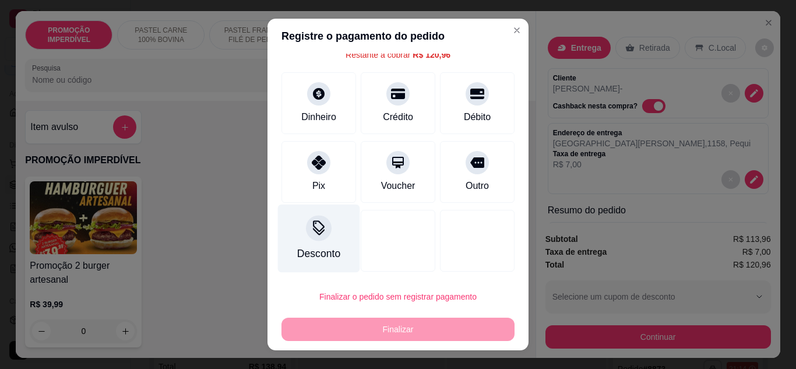
click at [304, 247] on div "Desconto" at bounding box center [318, 253] width 43 height 15
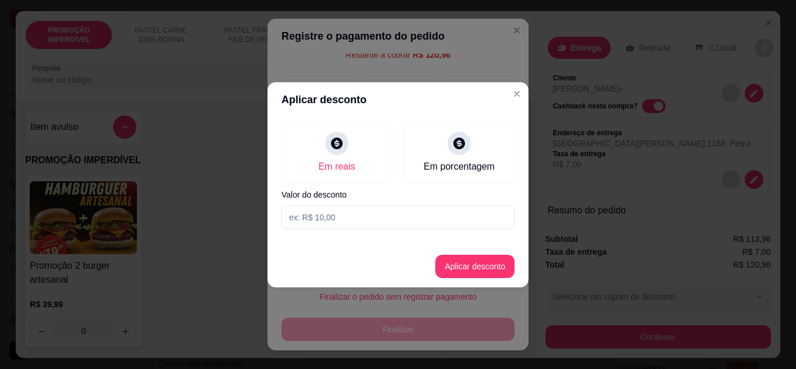
click at [342, 217] on input at bounding box center [397, 217] width 233 height 23
type input "120,95"
click at [463, 273] on button "Aplicar desconto" at bounding box center [475, 266] width 76 height 23
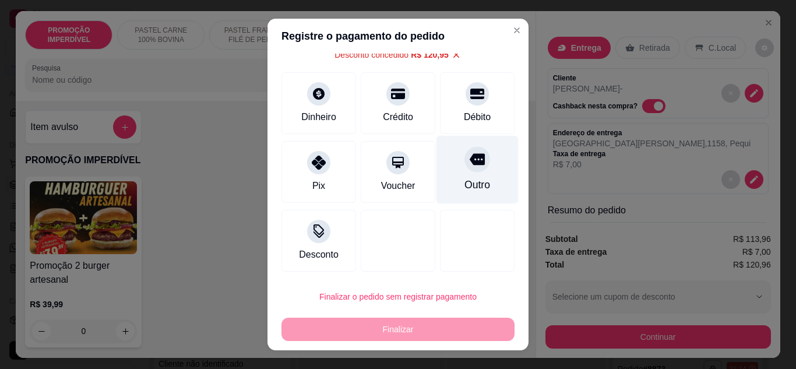
click at [464, 184] on div "Outro" at bounding box center [477, 184] width 26 height 15
type input "R$ 0,00"
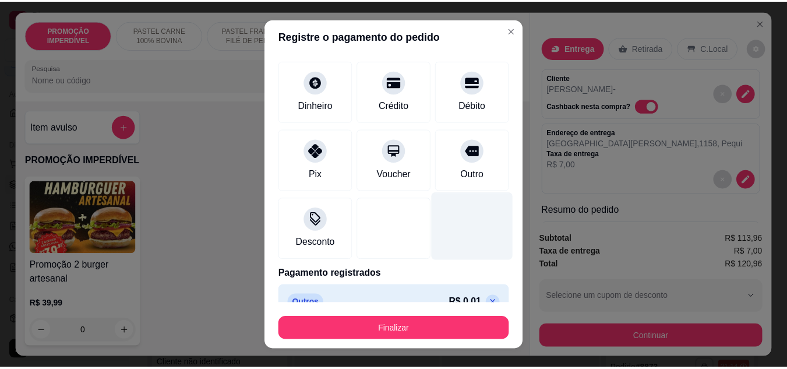
scroll to position [70, 0]
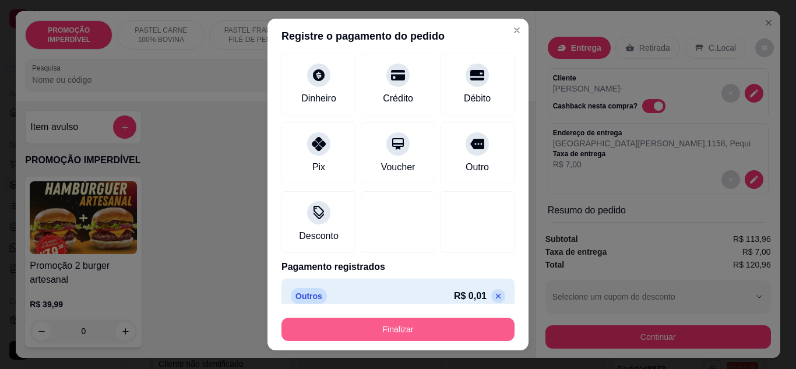
click at [420, 332] on button "Finalizar" at bounding box center [397, 329] width 233 height 23
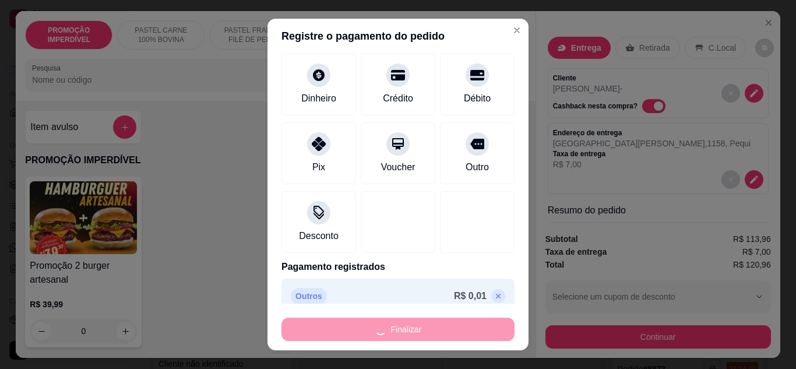
type input "0"
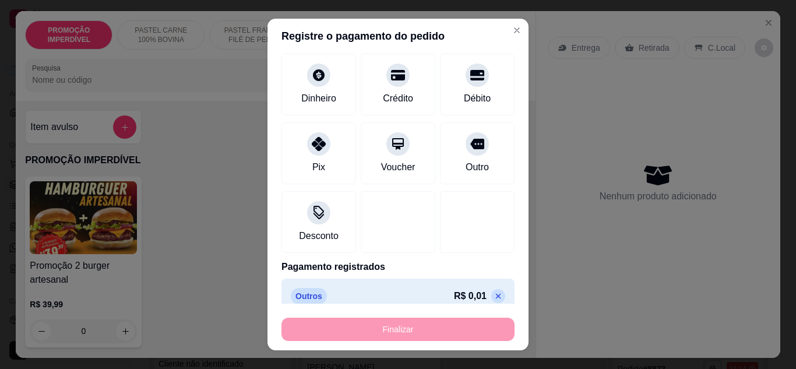
type input "-R$ 120,96"
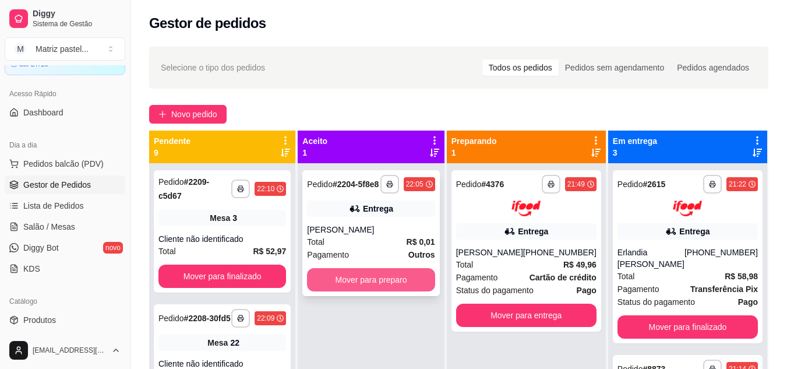
click at [351, 267] on div "**********" at bounding box center [370, 233] width 137 height 126
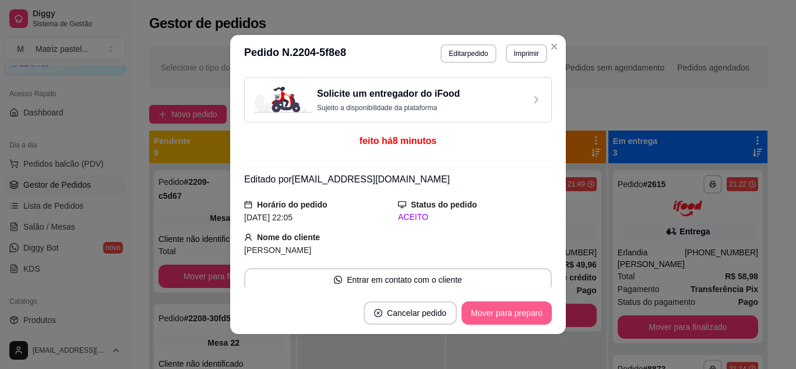
click at [500, 322] on button "Mover para preparo" at bounding box center [507, 312] width 90 height 23
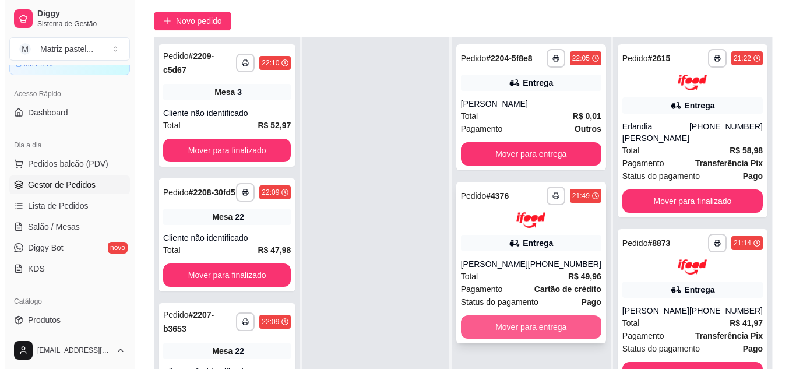
scroll to position [175, 0]
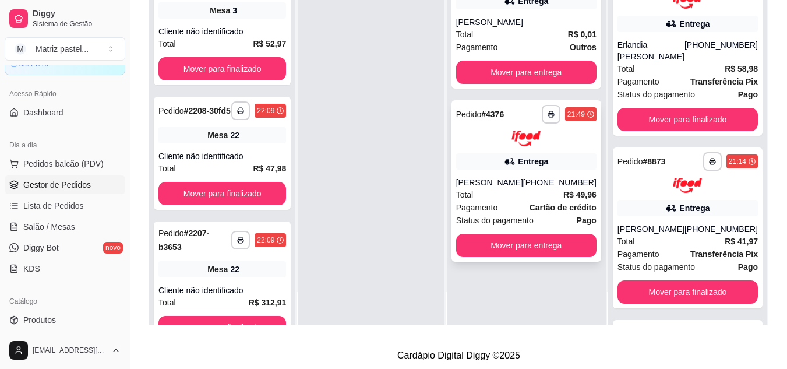
click at [506, 202] on div "Pagamento Cartão de crédito" at bounding box center [526, 207] width 140 height 13
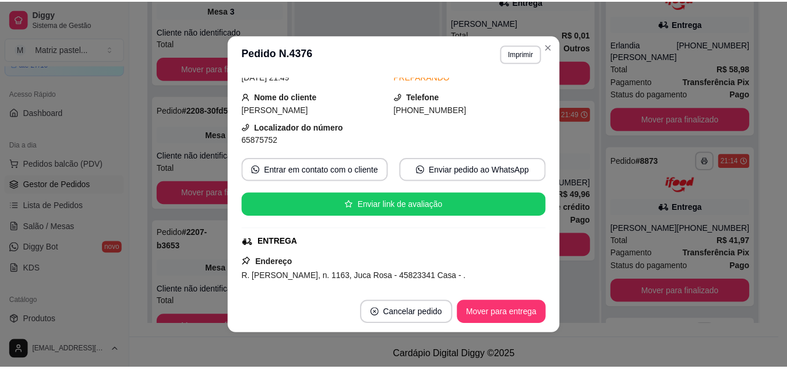
scroll to position [117, 0]
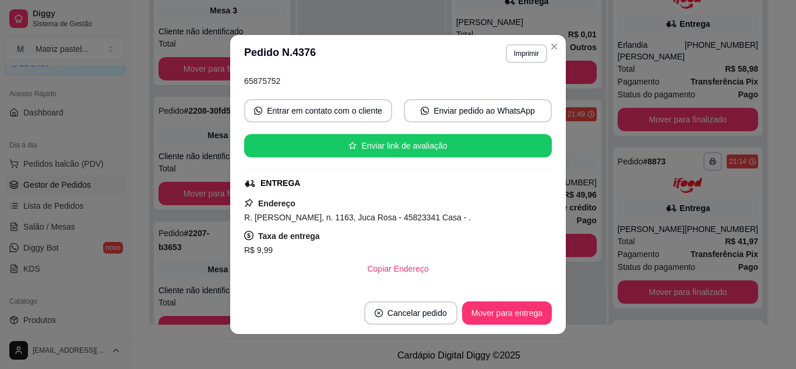
click at [485, 306] on button "Mover para entrega" at bounding box center [507, 312] width 90 height 23
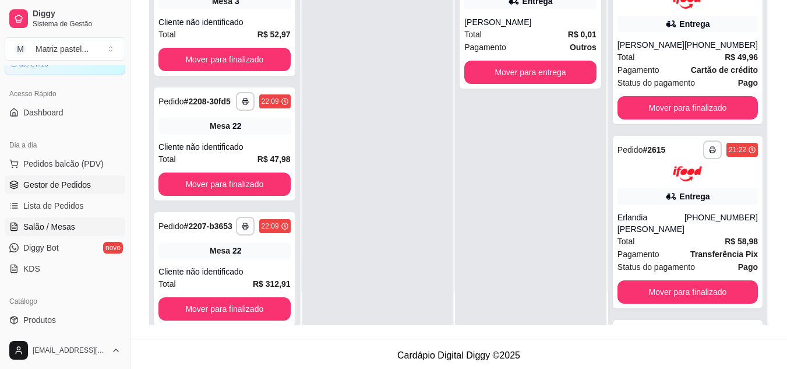
click at [65, 227] on span "Salão / Mesas" at bounding box center [49, 227] width 52 height 12
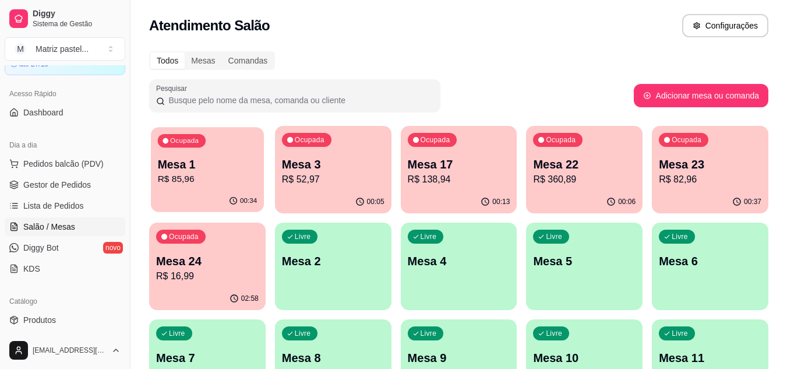
click at [217, 180] on p "R$ 85,96" at bounding box center [208, 179] width 100 height 13
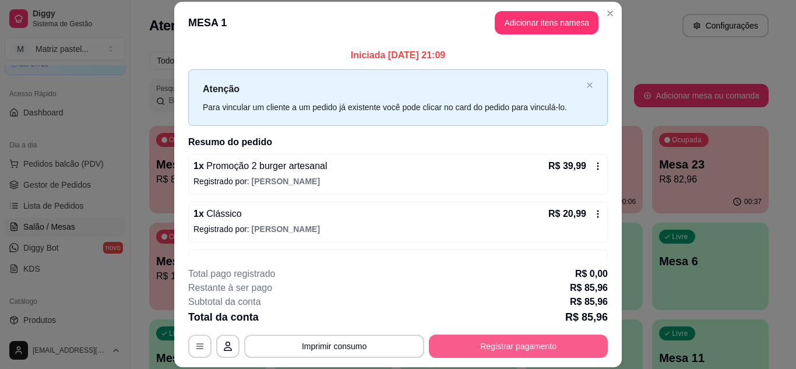
click at [501, 343] on button "Registrar pagamento" at bounding box center [518, 346] width 179 height 23
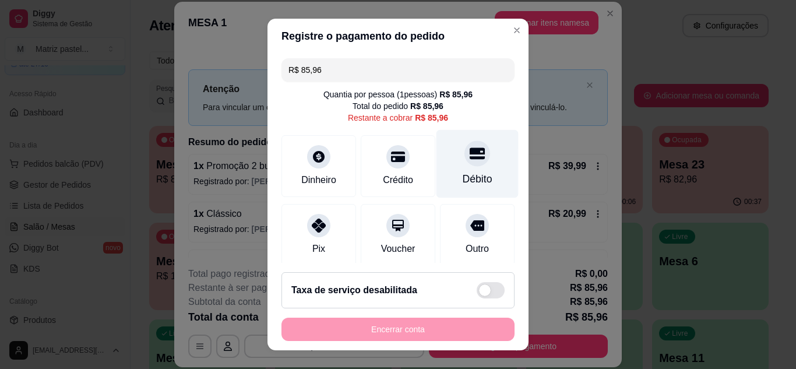
click at [464, 163] on div at bounding box center [477, 153] width 26 height 26
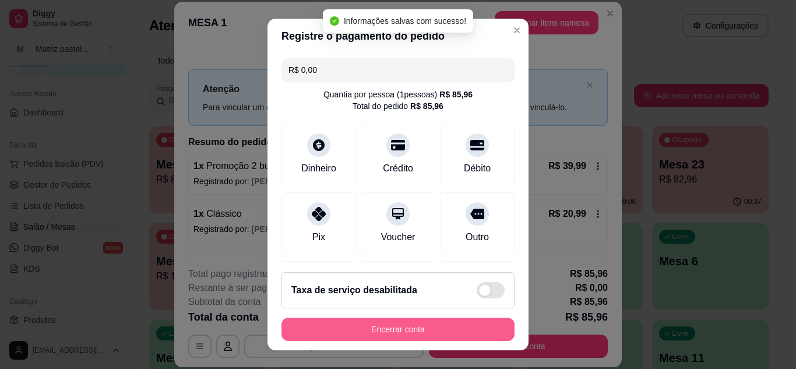
type input "R$ 0,00"
click at [403, 341] on div "Encerrar conta" at bounding box center [397, 329] width 233 height 23
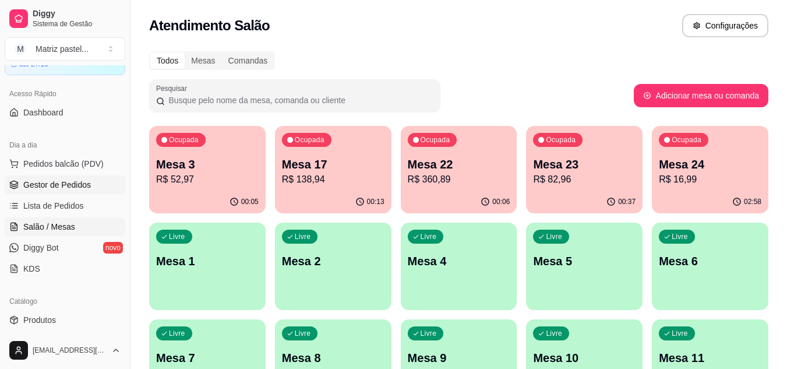
click at [69, 187] on span "Gestor de Pedidos" at bounding box center [57, 185] width 68 height 12
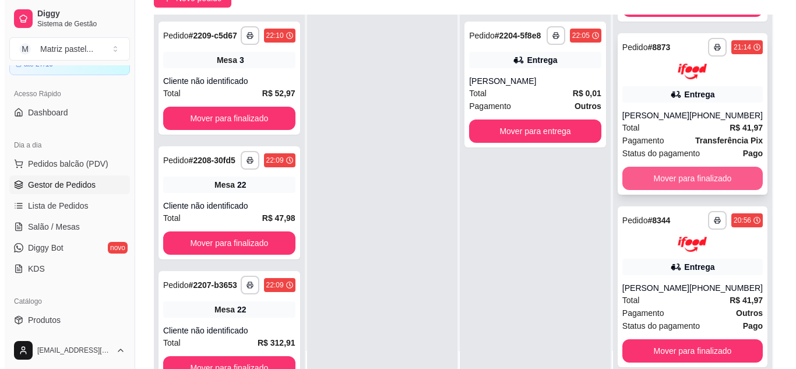
scroll to position [117, 0]
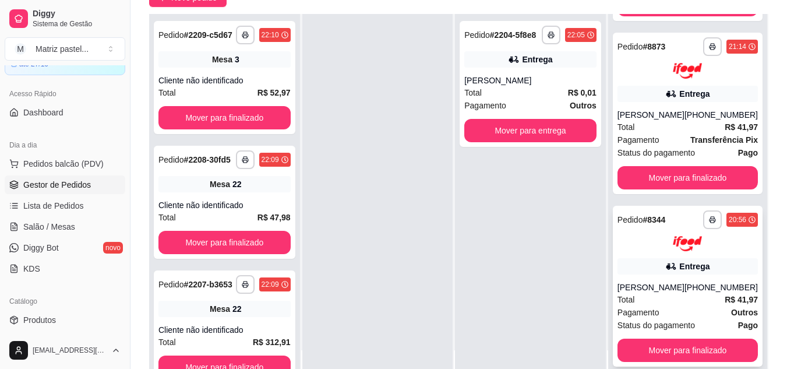
click at [652, 262] on div "Entrega" at bounding box center [688, 266] width 140 height 16
click at [636, 93] on div "Entrega" at bounding box center [688, 94] width 140 height 16
click at [65, 226] on span "Salão / Mesas" at bounding box center [49, 227] width 52 height 12
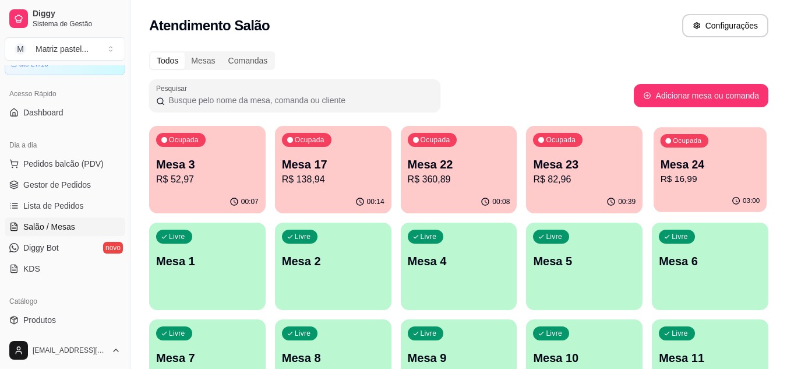
click at [709, 166] on p "Mesa 24" at bounding box center [711, 165] width 100 height 16
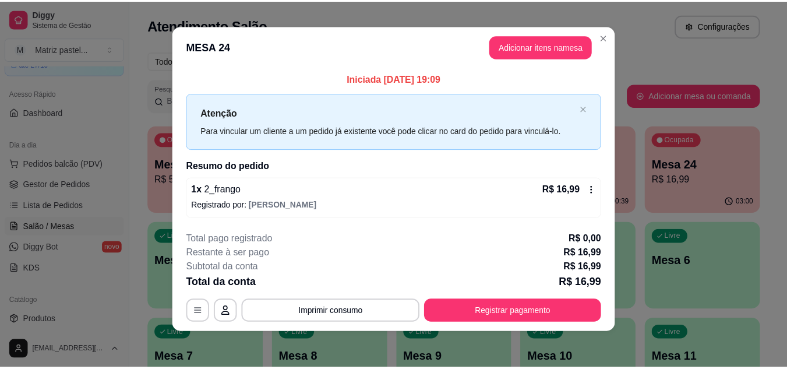
scroll to position [6, 0]
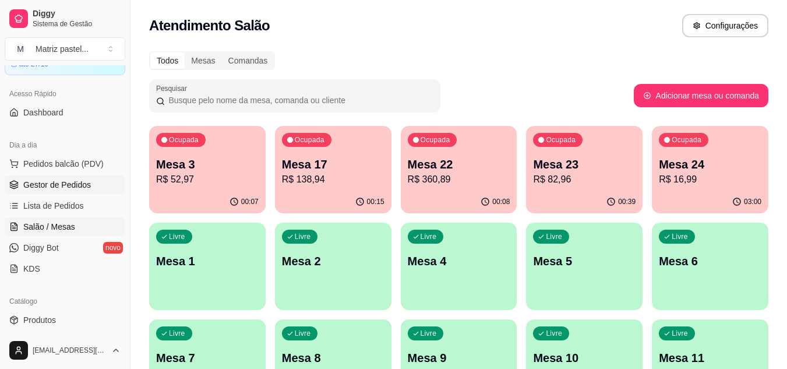
click at [48, 189] on span "Gestor de Pedidos" at bounding box center [57, 185] width 68 height 12
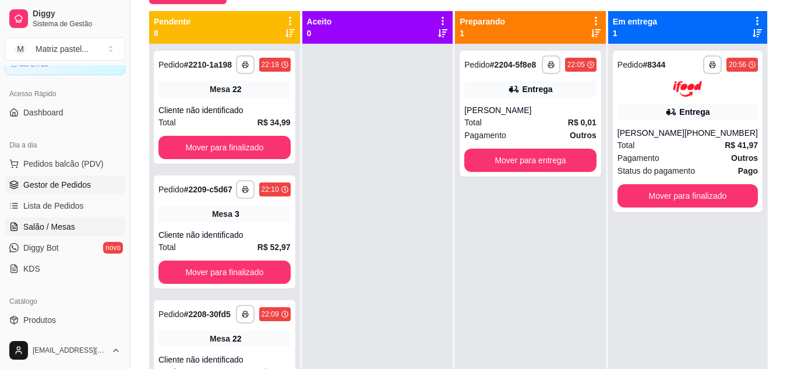
click at [79, 224] on link "Salão / Mesas" at bounding box center [65, 226] width 121 height 19
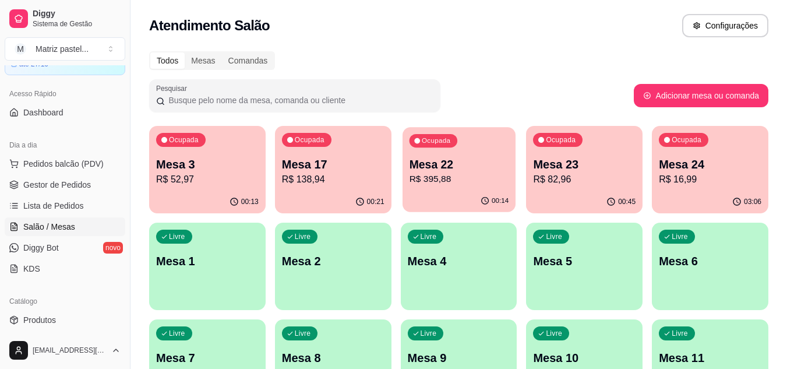
click at [506, 182] on p "R$ 395,88" at bounding box center [459, 179] width 100 height 13
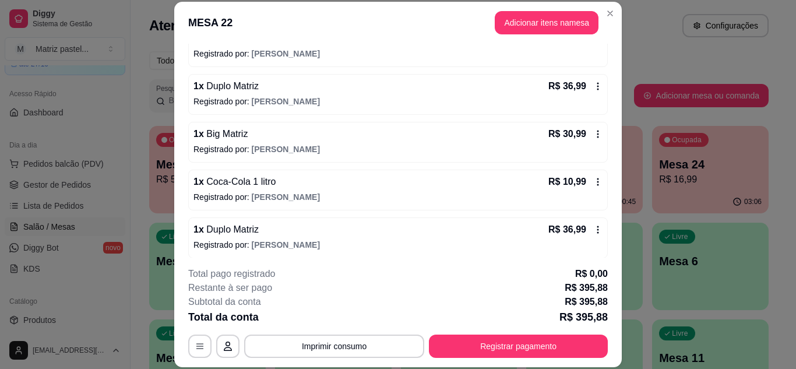
scroll to position [360, 0]
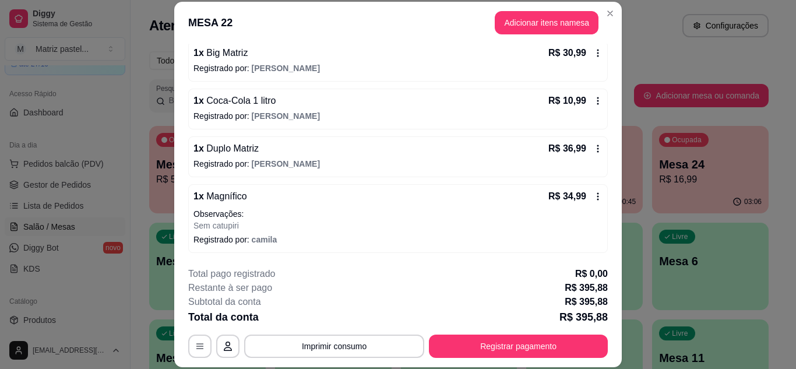
click at [593, 147] on icon at bounding box center [597, 148] width 9 height 9
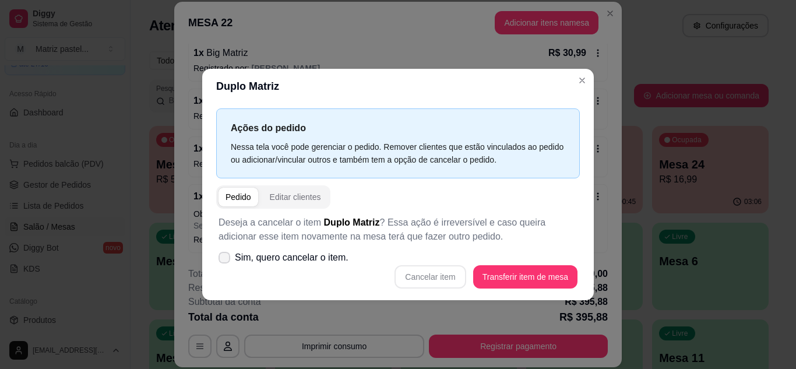
click at [287, 261] on span "Sim, quero cancelar o item." at bounding box center [292, 258] width 114 height 14
click at [226, 261] on input "Sim, quero cancelar o item." at bounding box center [222, 263] width 8 height 8
checkbox input "true"
click at [421, 271] on button "Cancelar item" at bounding box center [430, 276] width 69 height 23
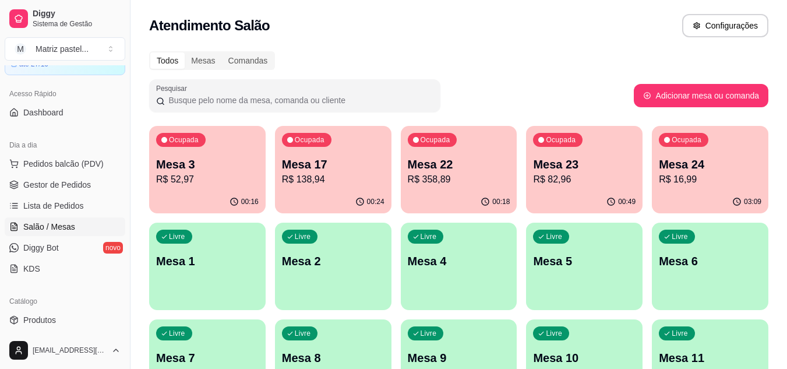
click at [446, 187] on div "Ocupada Mesa 22 R$ 358,89" at bounding box center [459, 158] width 117 height 65
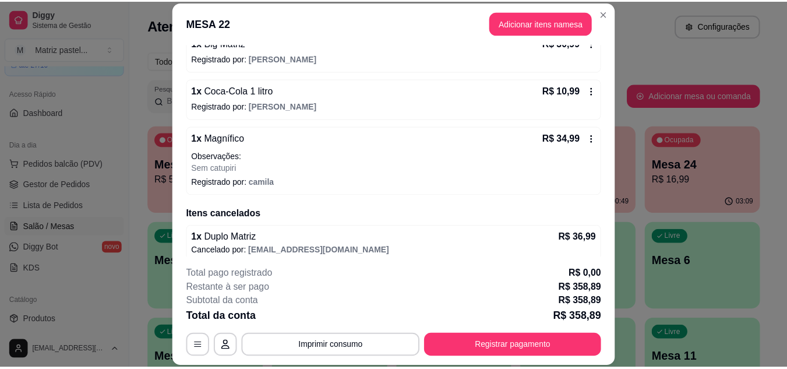
scroll to position [379, 0]
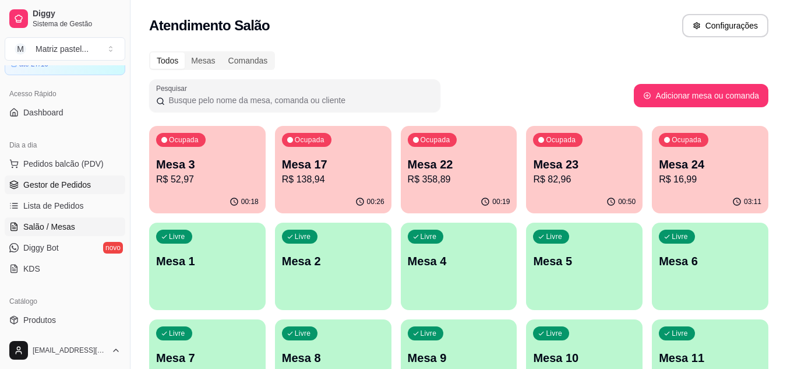
click at [69, 193] on link "Gestor de Pedidos" at bounding box center [65, 184] width 121 height 19
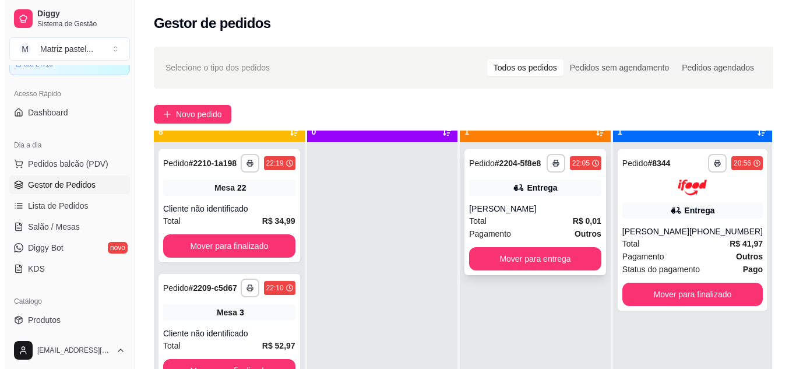
scroll to position [33, 0]
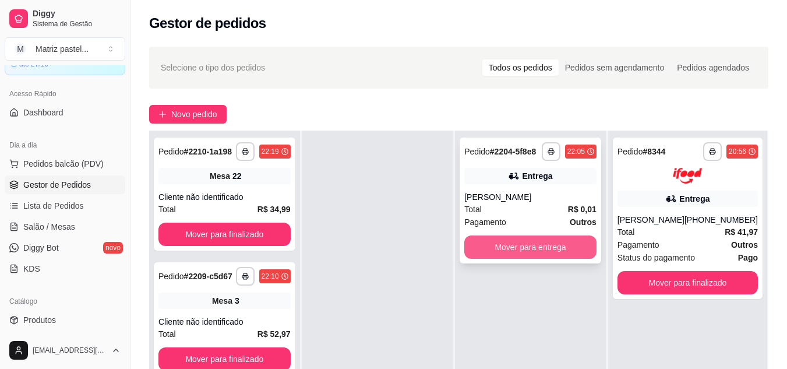
click at [557, 247] on button "Mover para entrega" at bounding box center [530, 246] width 132 height 23
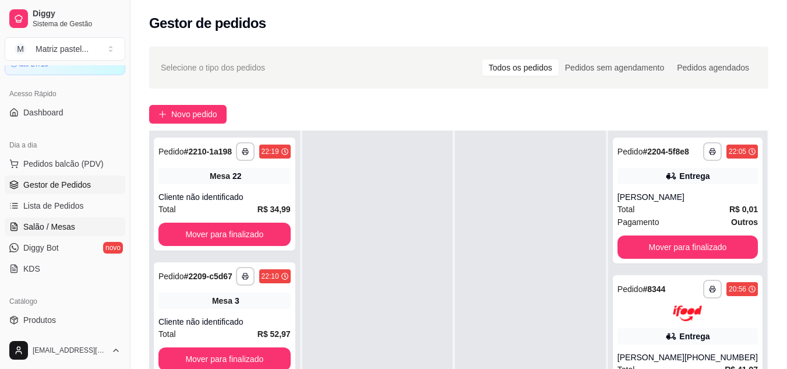
click at [52, 223] on span "Salão / Mesas" at bounding box center [49, 227] width 52 height 12
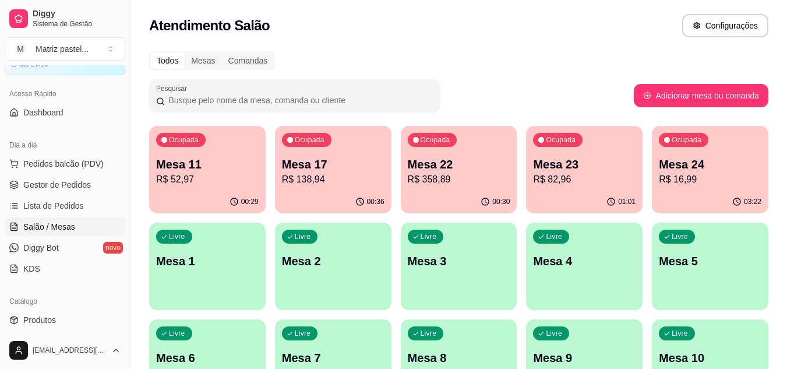
click at [599, 189] on div "Ocupada Mesa 23 R$ 82,96" at bounding box center [584, 158] width 117 height 65
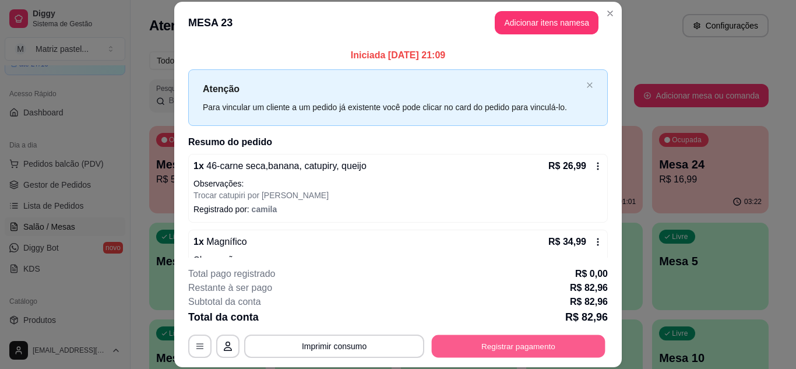
click at [467, 342] on button "Registrar pagamento" at bounding box center [519, 346] width 174 height 23
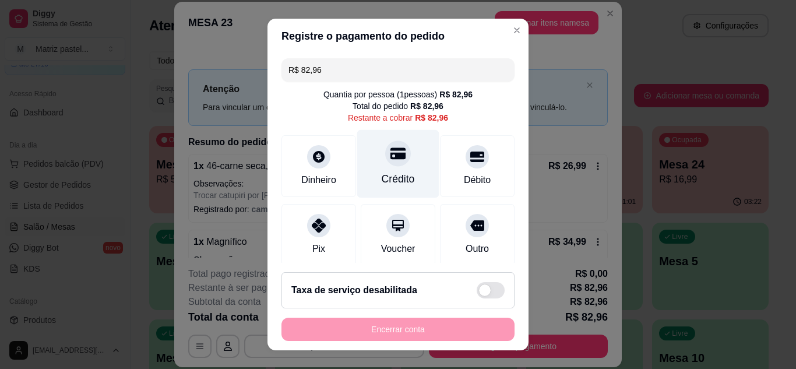
click at [394, 158] on div at bounding box center [398, 153] width 26 height 26
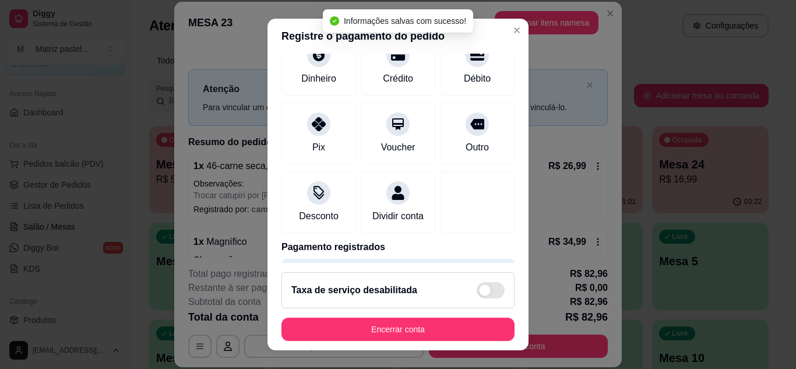
type input "R$ 0,00"
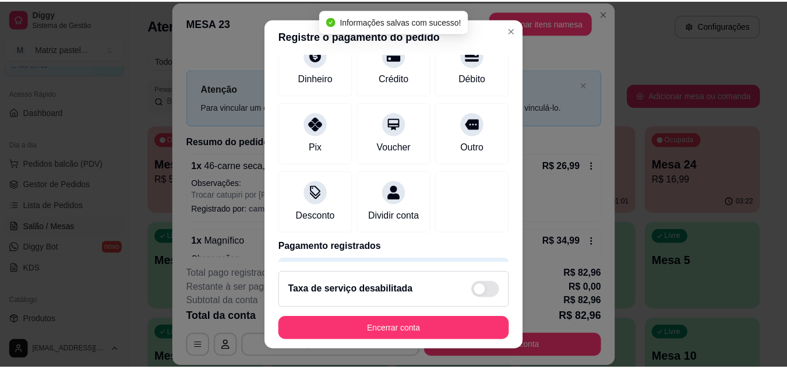
scroll to position [78, 0]
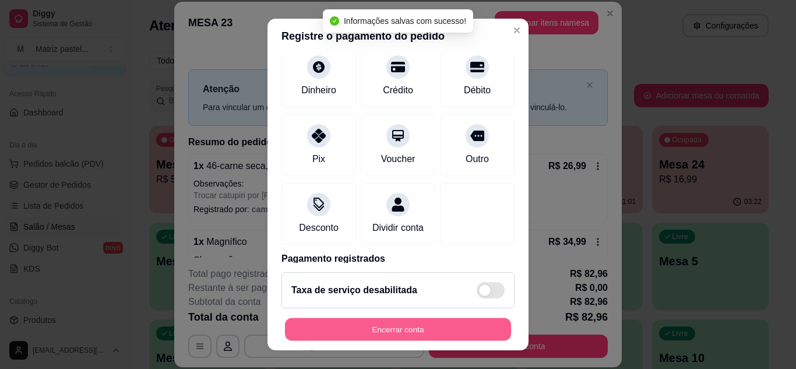
click at [396, 326] on button "Encerrar conta" at bounding box center [398, 329] width 226 height 23
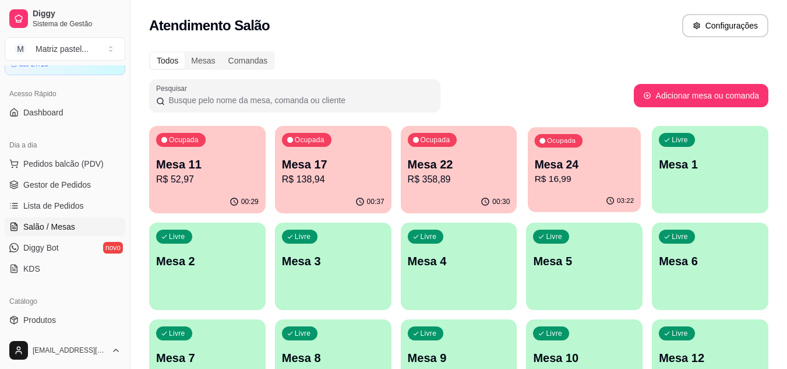
click at [591, 166] on p "Mesa 24" at bounding box center [585, 165] width 100 height 16
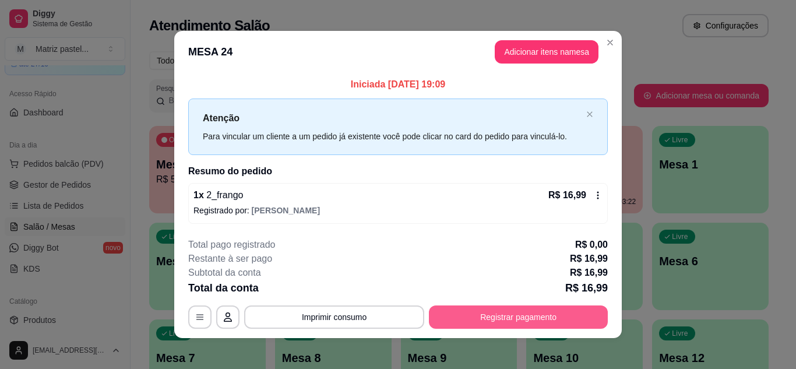
click at [511, 326] on button "Registrar pagamento" at bounding box center [518, 316] width 179 height 23
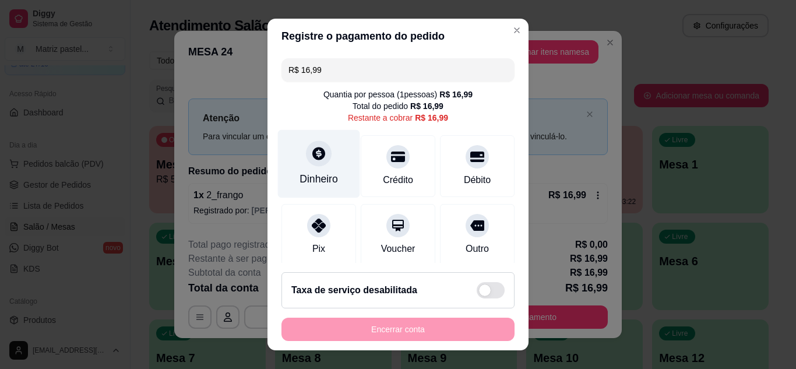
click at [309, 166] on div at bounding box center [319, 153] width 26 height 26
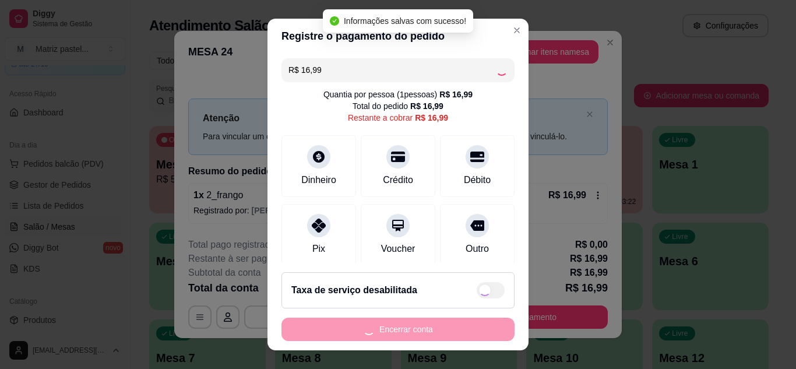
type input "R$ 0,00"
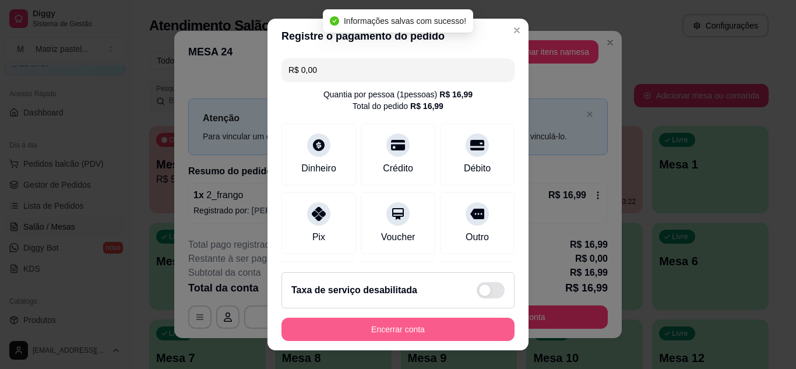
click at [381, 330] on button "Encerrar conta" at bounding box center [397, 329] width 233 height 23
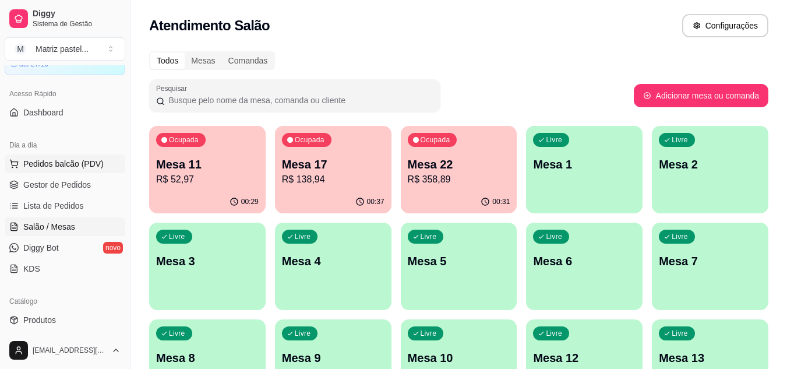
click at [104, 173] on button "Pedidos balcão (PDV)" at bounding box center [65, 163] width 121 height 19
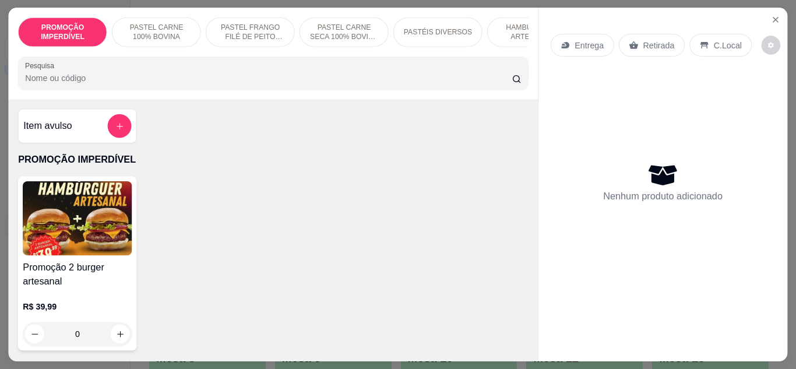
click at [91, 188] on img at bounding box center [77, 218] width 109 height 74
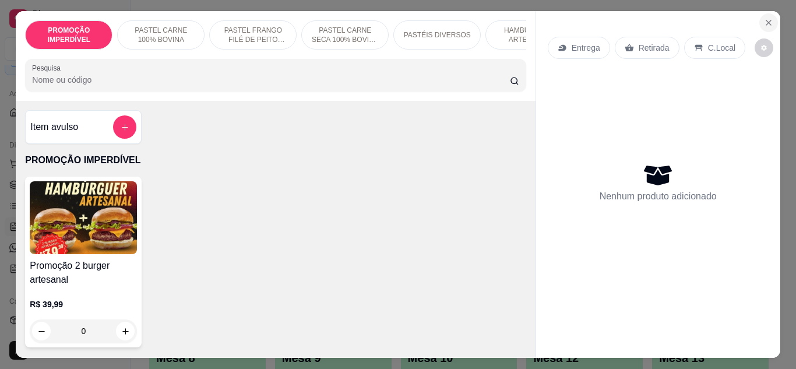
click at [766, 23] on button "Close" at bounding box center [768, 22] width 19 height 19
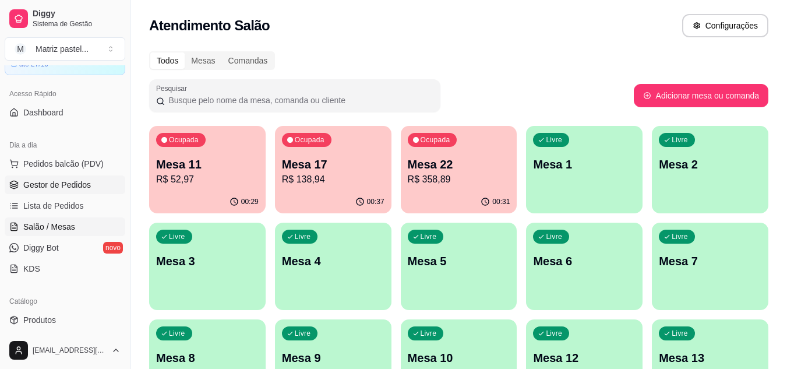
click at [54, 188] on span "Gestor de Pedidos" at bounding box center [57, 185] width 68 height 12
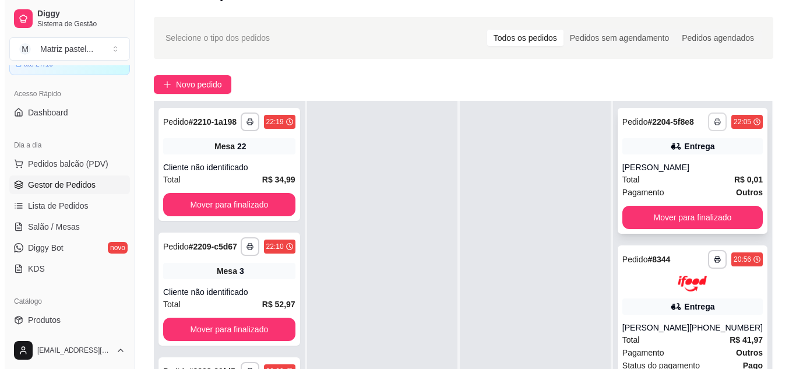
scroll to position [58, 0]
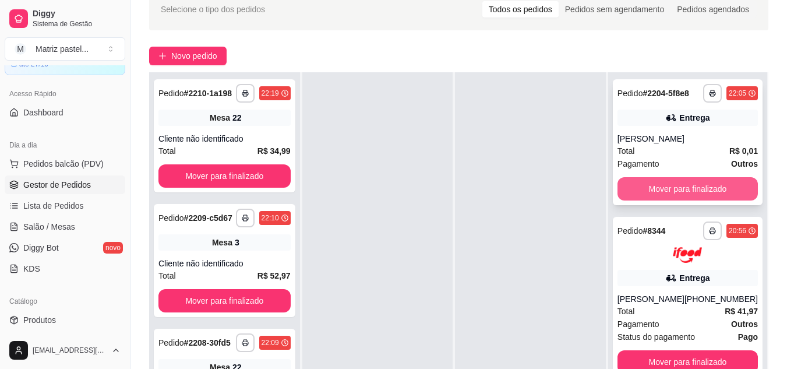
click at [651, 178] on button "Mover para finalizado" at bounding box center [688, 188] width 140 height 23
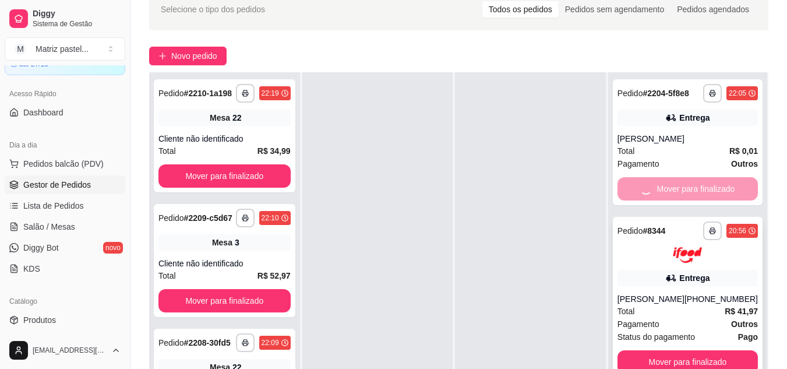
click at [654, 250] on div at bounding box center [688, 255] width 140 height 16
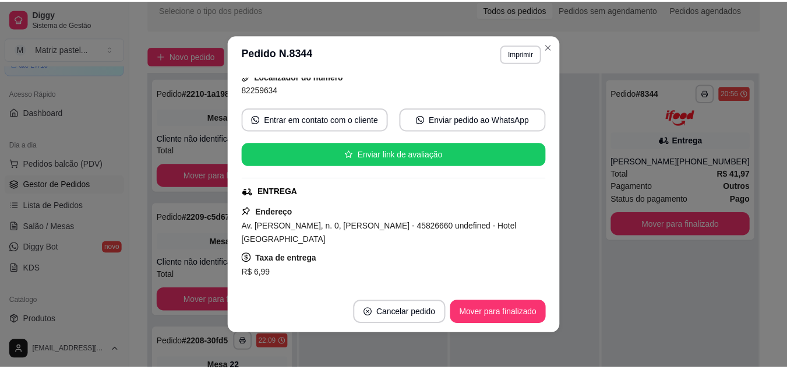
scroll to position [175, 0]
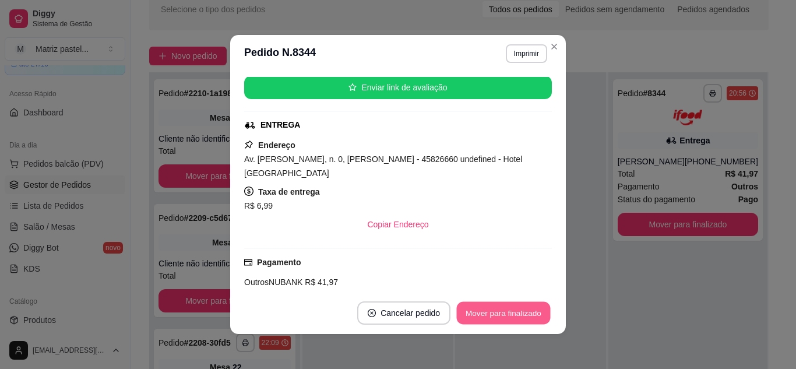
click at [490, 308] on button "Mover para finalizado" at bounding box center [504, 313] width 94 height 23
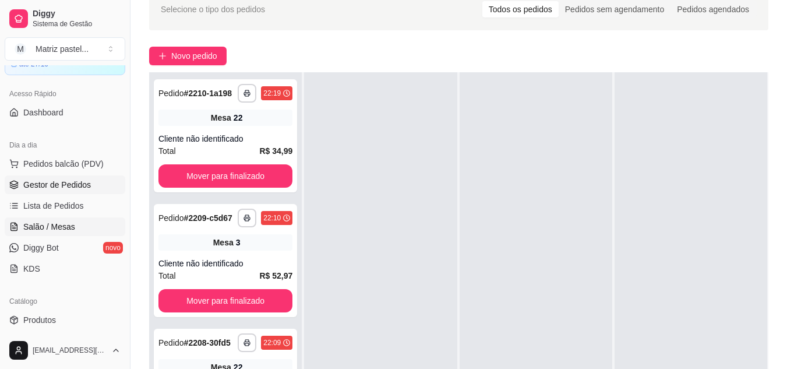
click at [40, 223] on span "Salão / Mesas" at bounding box center [49, 227] width 52 height 12
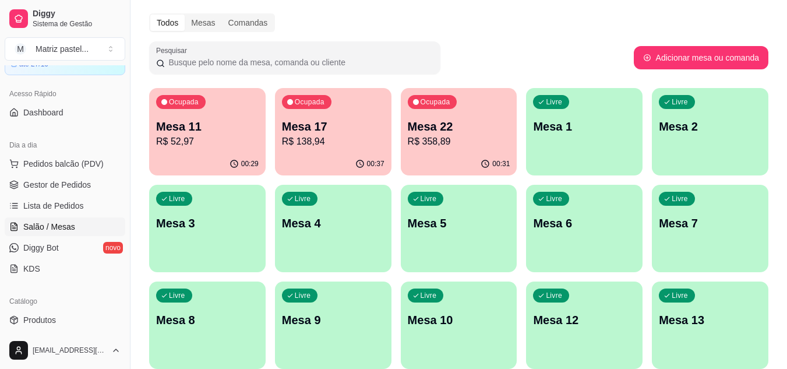
scroll to position [58, 0]
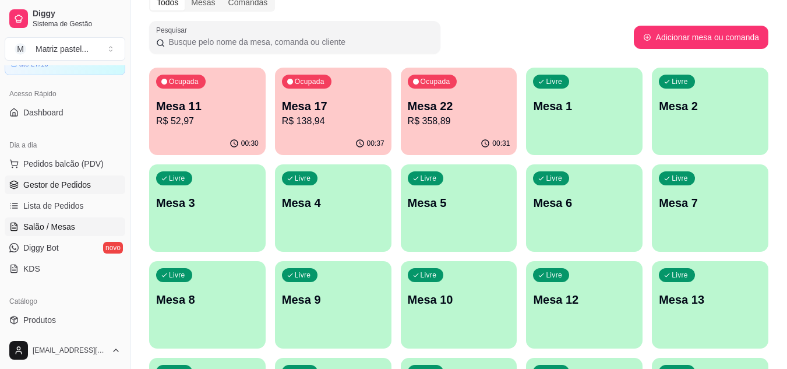
click at [27, 192] on link "Gestor de Pedidos" at bounding box center [65, 184] width 121 height 19
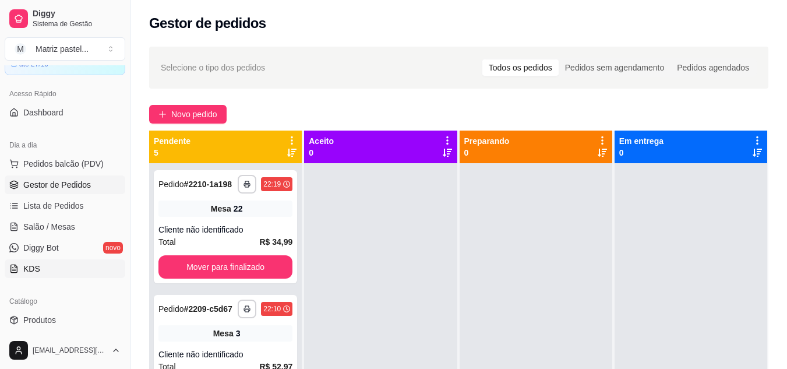
scroll to position [120, 0]
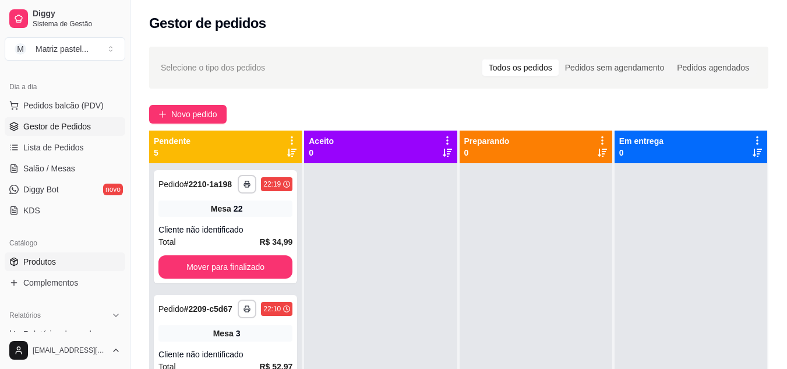
click at [43, 259] on span "Produtos" at bounding box center [39, 262] width 33 height 12
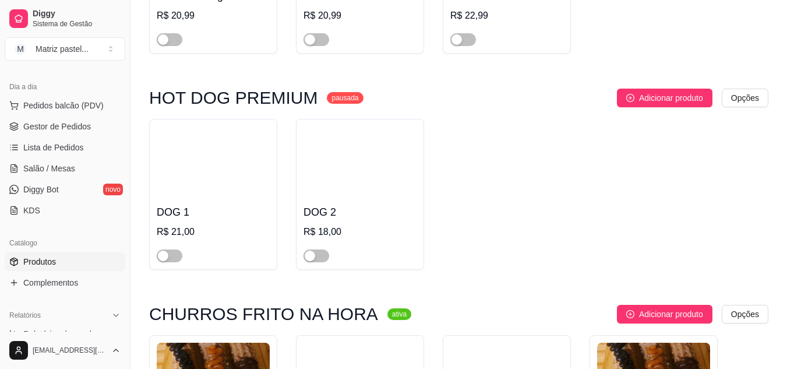
scroll to position [4808, 0]
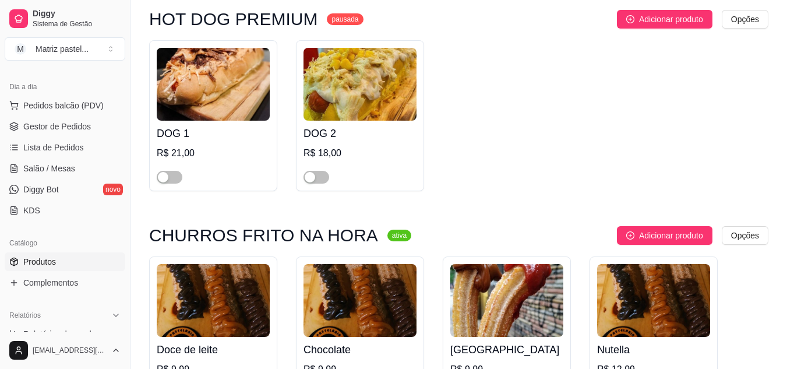
click at [39, 128] on span "Gestor de Pedidos" at bounding box center [57, 127] width 68 height 12
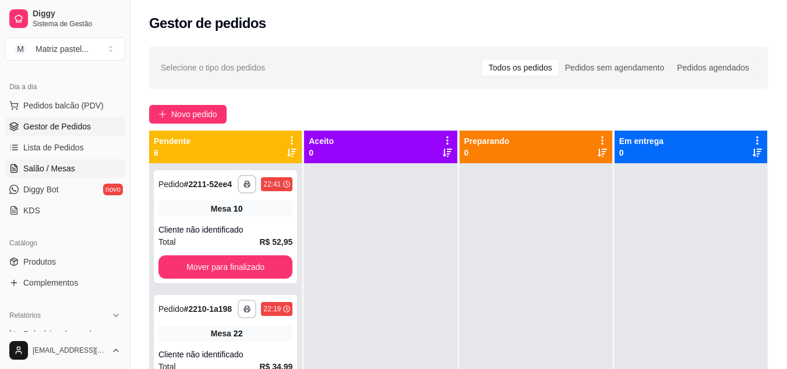
click at [91, 168] on link "Salão / Mesas" at bounding box center [65, 168] width 121 height 19
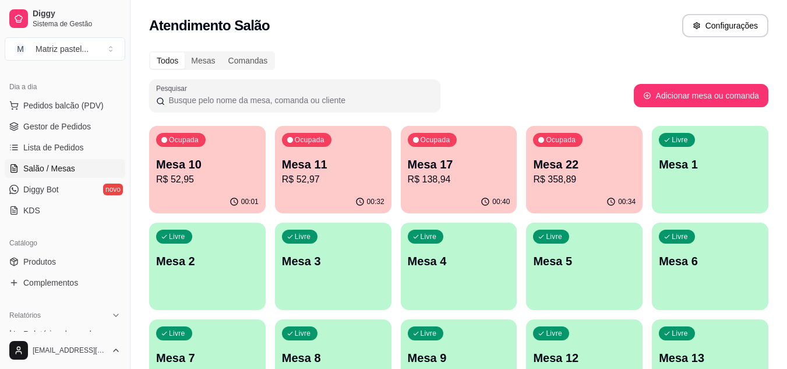
click at [463, 188] on div "Ocupada Mesa 17 R$ 138,94" at bounding box center [459, 158] width 117 height 65
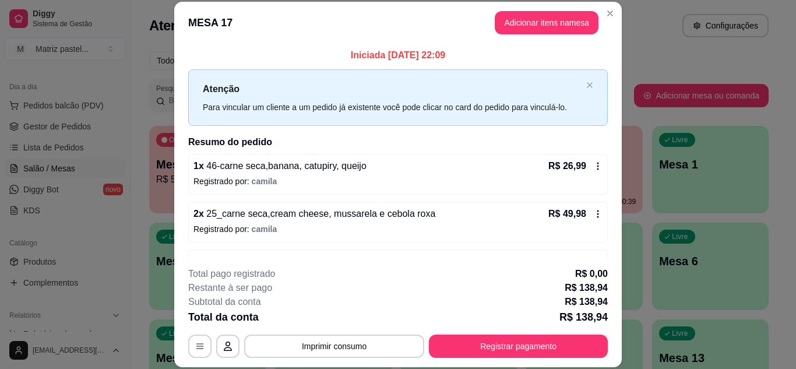
click at [529, 333] on div "**********" at bounding box center [398, 312] width 420 height 91
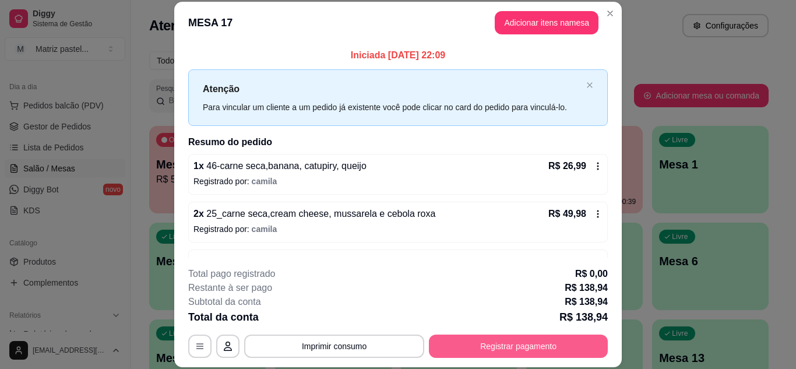
click at [523, 340] on button "Registrar pagamento" at bounding box center [518, 346] width 179 height 23
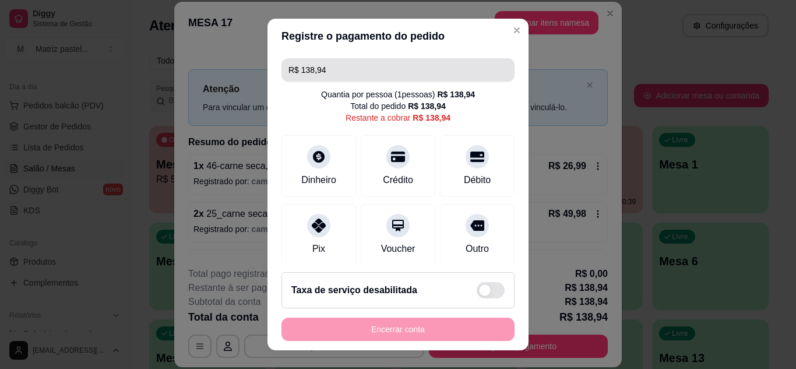
click at [390, 76] on input "R$ 138,94" at bounding box center [397, 69] width 219 height 23
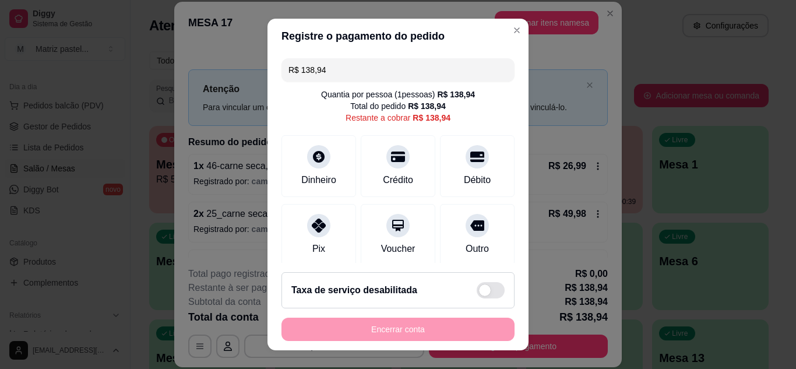
click at [390, 75] on input "R$ 138,94" at bounding box center [397, 69] width 219 height 23
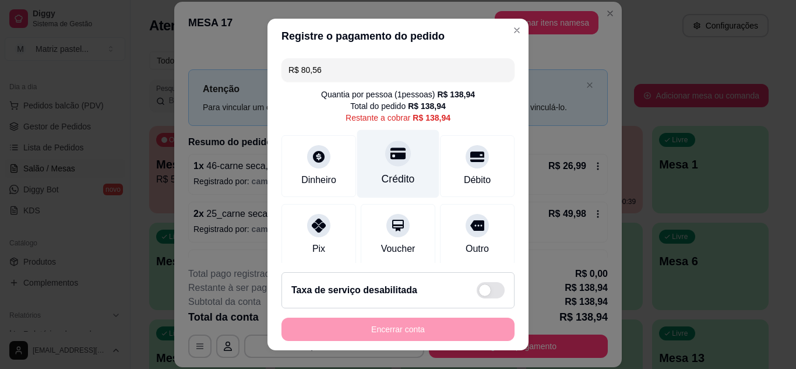
click at [397, 166] on div "Crédito" at bounding box center [398, 163] width 82 height 68
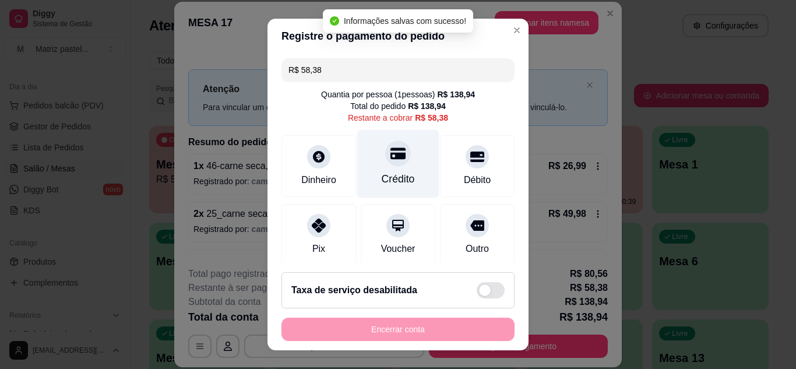
click at [392, 162] on div at bounding box center [398, 153] width 26 height 26
type input "R$ 0,00"
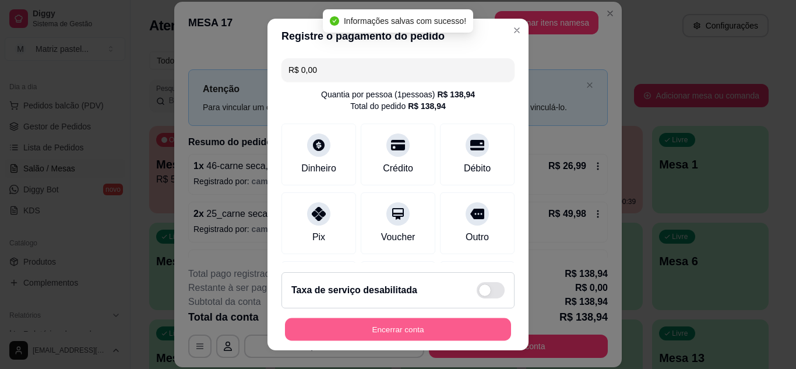
click at [380, 338] on button "Encerrar conta" at bounding box center [398, 329] width 226 height 23
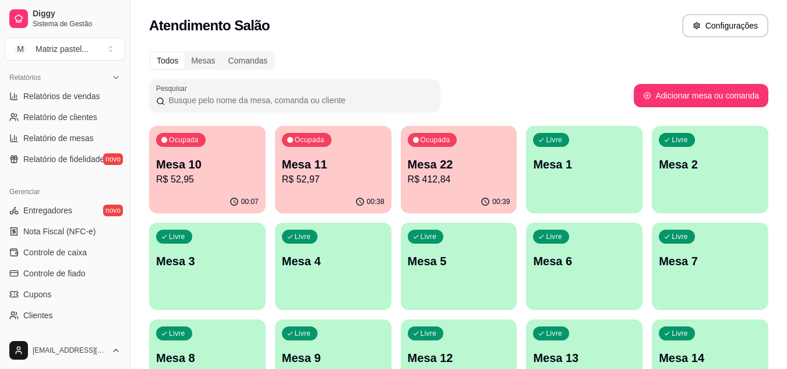
scroll to position [470, 0]
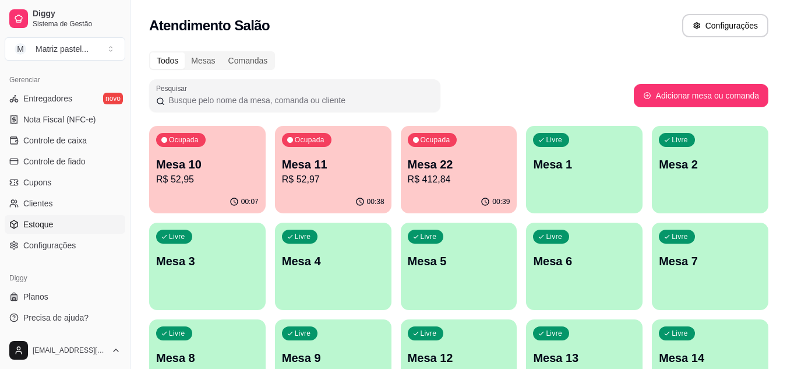
click at [55, 228] on link "Estoque" at bounding box center [65, 224] width 121 height 19
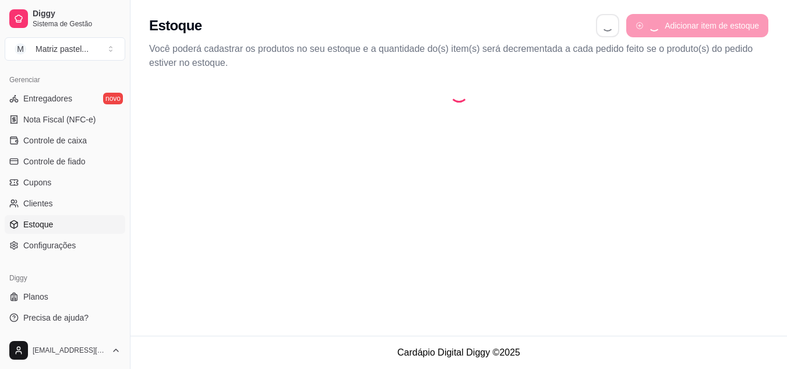
select select "QUANTITY_ORDER"
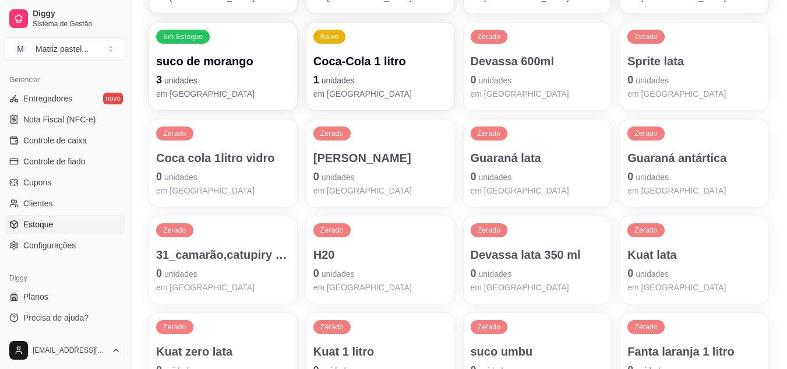
scroll to position [816, 0]
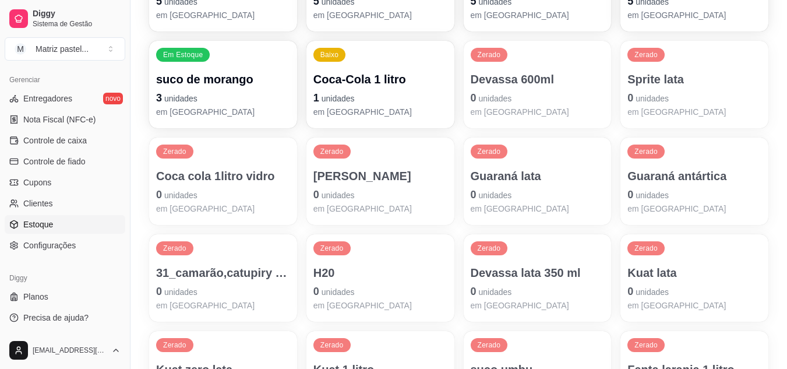
click at [360, 103] on p "1 unidades" at bounding box center [381, 98] width 134 height 16
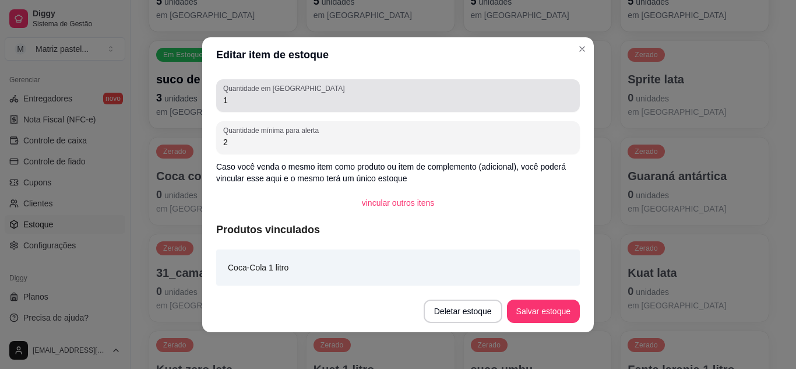
click at [267, 90] on label "Quantidade em [GEOGRAPHIC_DATA]" at bounding box center [285, 88] width 125 height 10
click at [267, 94] on input "1" at bounding box center [398, 100] width 350 height 12
click at [267, 90] on label "Quantidade em [GEOGRAPHIC_DATA]" at bounding box center [285, 88] width 125 height 10
click at [267, 94] on input "1" at bounding box center [398, 100] width 350 height 12
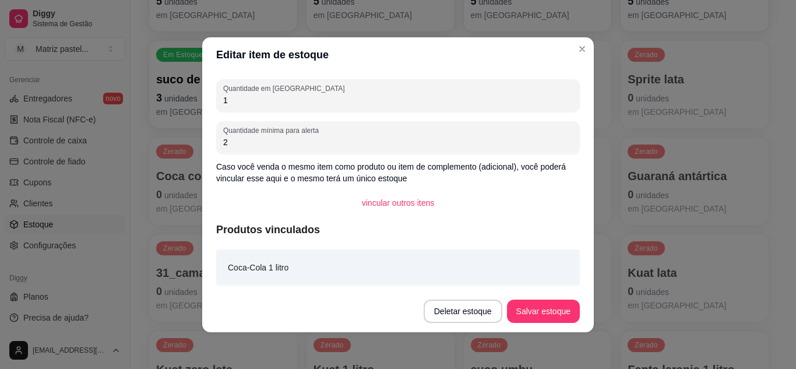
click at [406, 104] on input "1" at bounding box center [398, 100] width 350 height 12
type input "20"
click at [531, 312] on button "Salvar estoque" at bounding box center [543, 311] width 71 height 23
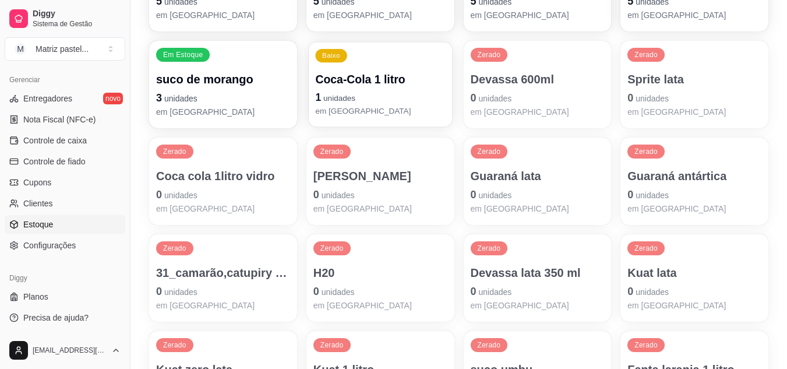
click at [374, 103] on p "1 unidades" at bounding box center [380, 98] width 130 height 16
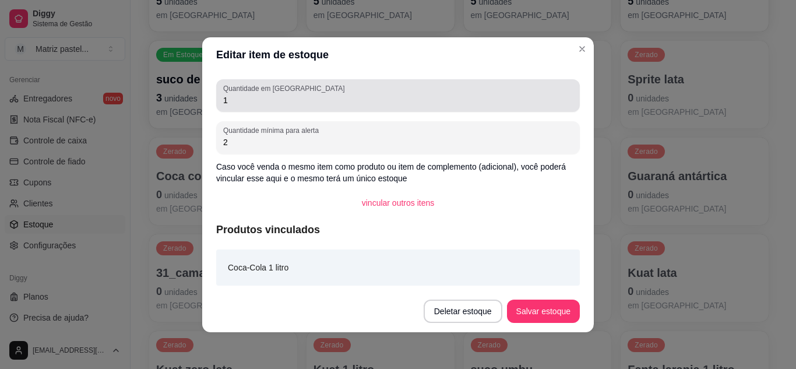
click at [329, 96] on input "1" at bounding box center [398, 100] width 350 height 12
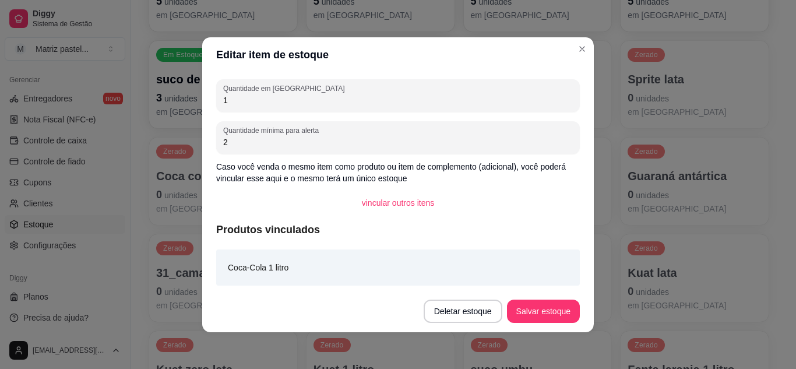
click at [329, 96] on input "1" at bounding box center [398, 100] width 350 height 12
type input "20"
click at [527, 324] on footer "Deletar estoque Salvar estoque" at bounding box center [398, 311] width 392 height 42
click at [548, 311] on button "Salvar estoque" at bounding box center [543, 311] width 73 height 23
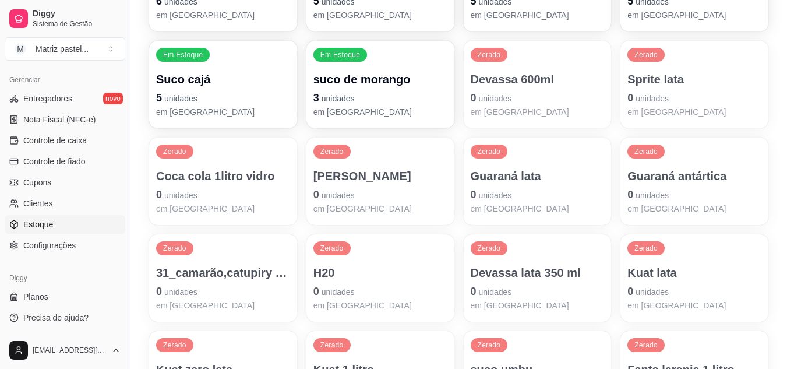
scroll to position [874, 0]
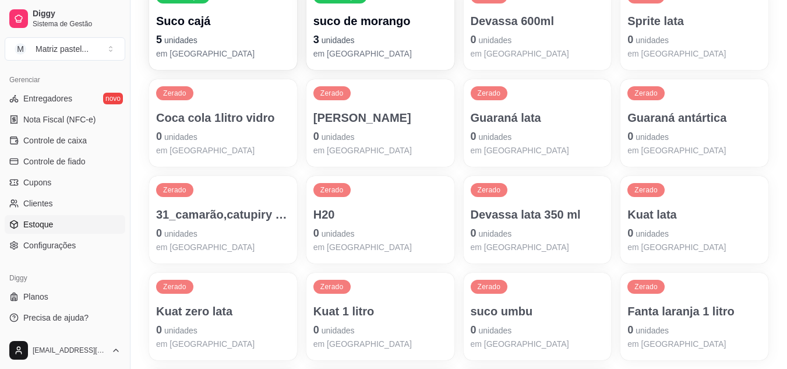
click at [381, 127] on div "Suco maracujá 0 unidades em [GEOGRAPHIC_DATA]" at bounding box center [381, 133] width 134 height 47
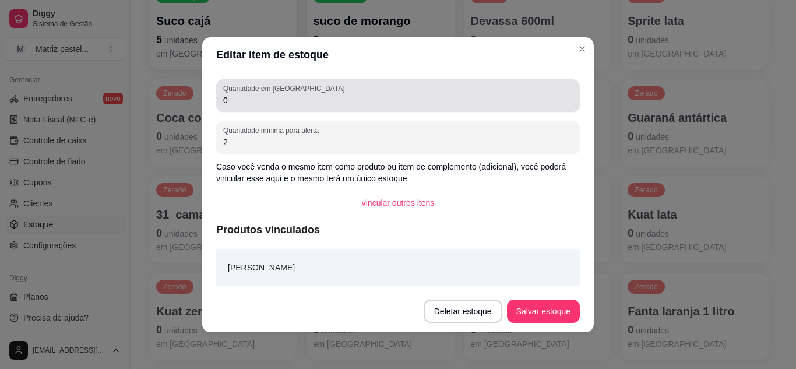
click at [218, 100] on div "Quantidade em estoque 0" at bounding box center [398, 95] width 364 height 33
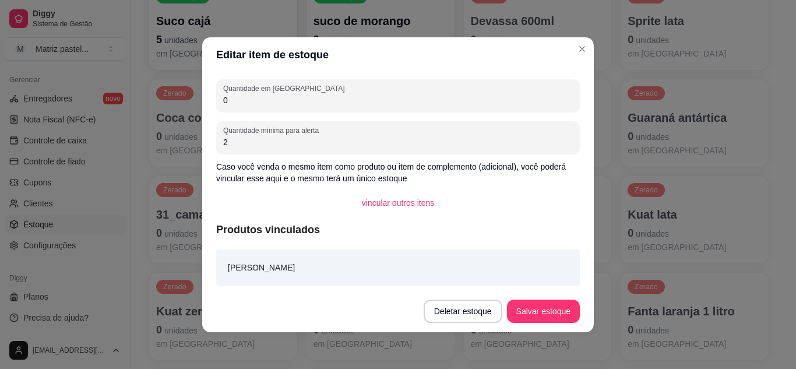
click at [218, 98] on div "Quantidade em estoque 0" at bounding box center [398, 95] width 364 height 33
drag, startPoint x: 223, startPoint y: 103, endPoint x: 206, endPoint y: 104, distance: 16.9
click at [206, 104] on div "Quantidade em estoque 0 Quantidade mínima para alerta 2 Caso você venda o mesmo…" at bounding box center [398, 181] width 392 height 218
type input "10"
click at [550, 322] on footer "Deletar estoque Salvar estoque" at bounding box center [398, 311] width 392 height 42
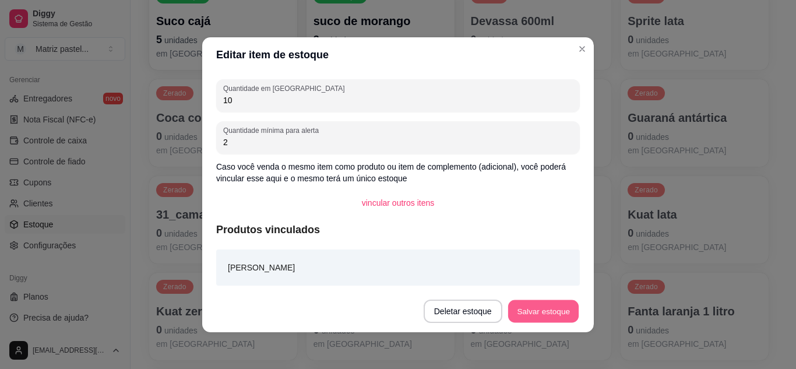
click at [551, 313] on button "Salvar estoque" at bounding box center [543, 311] width 71 height 23
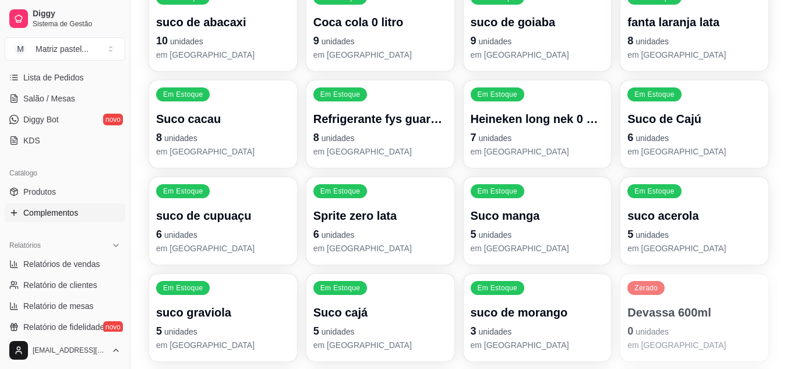
scroll to position [120, 0]
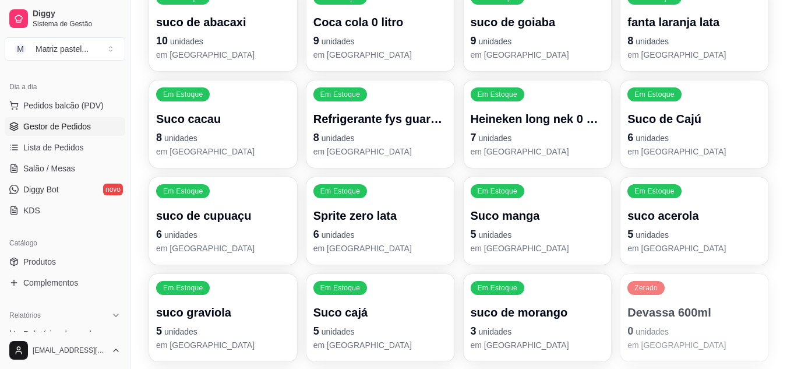
click at [59, 131] on span "Gestor de Pedidos" at bounding box center [57, 127] width 68 height 12
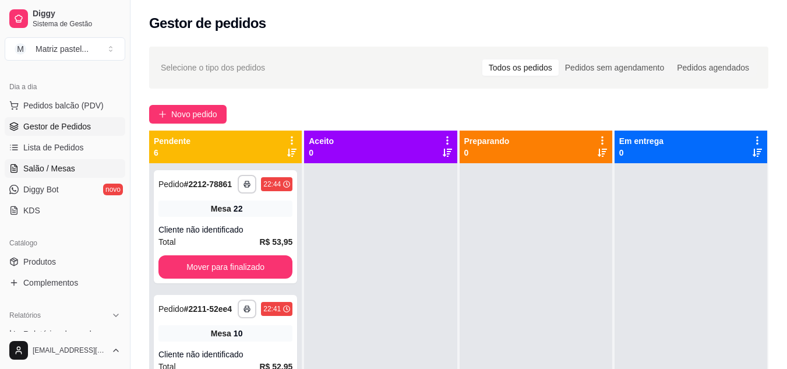
click at [42, 168] on span "Salão / Mesas" at bounding box center [49, 169] width 52 height 12
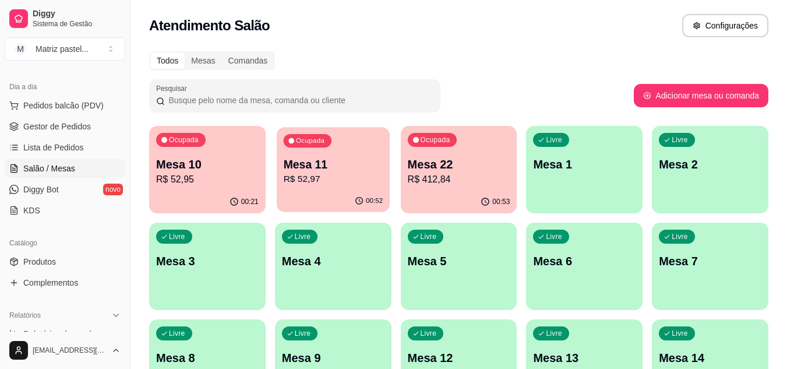
click at [336, 176] on p "R$ 52,97" at bounding box center [333, 179] width 100 height 13
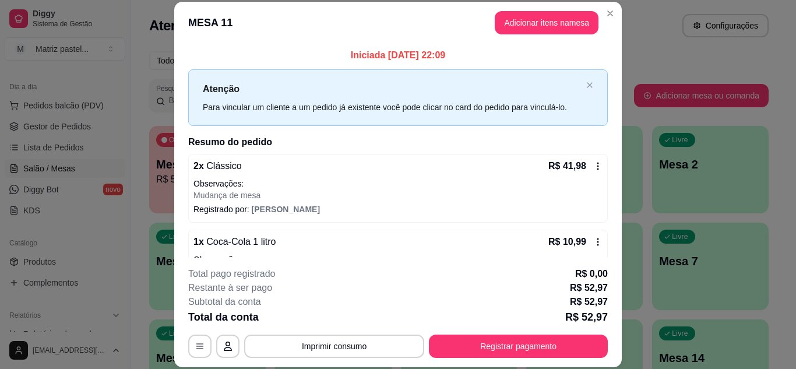
click at [463, 337] on button "Registrar pagamento" at bounding box center [518, 346] width 179 height 23
click at [350, 64] on input "R$ 52,97" at bounding box center [397, 69] width 219 height 23
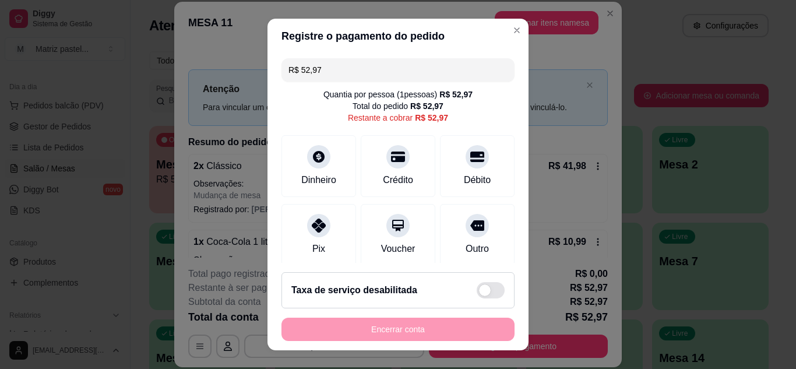
click at [351, 66] on input "R$ 52,97" at bounding box center [397, 69] width 219 height 23
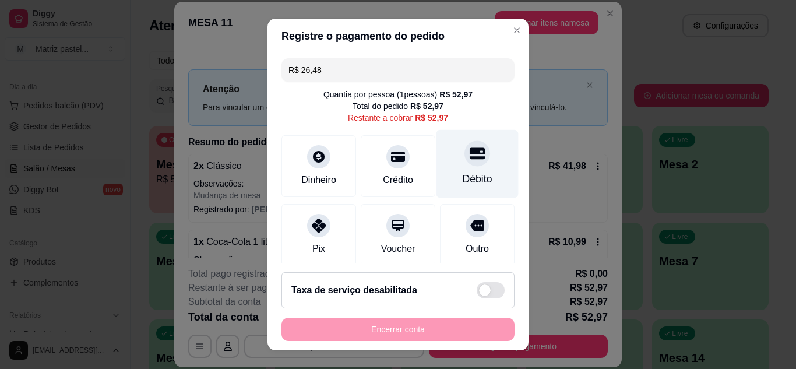
click at [463, 178] on div "Débito" at bounding box center [478, 178] width 30 height 15
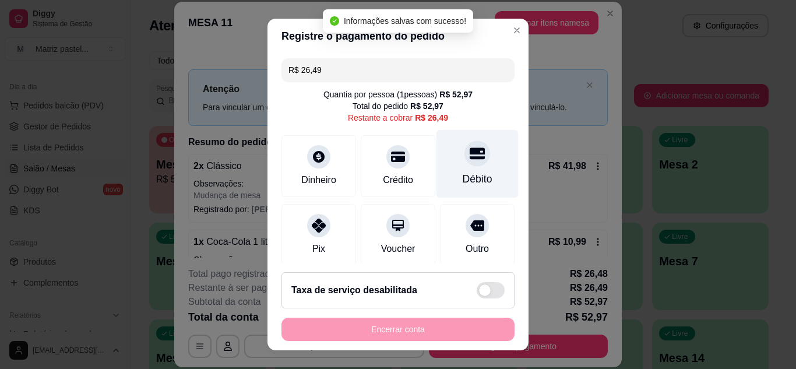
click at [463, 176] on div "Débito" at bounding box center [478, 178] width 30 height 15
type input "R$ 0,00"
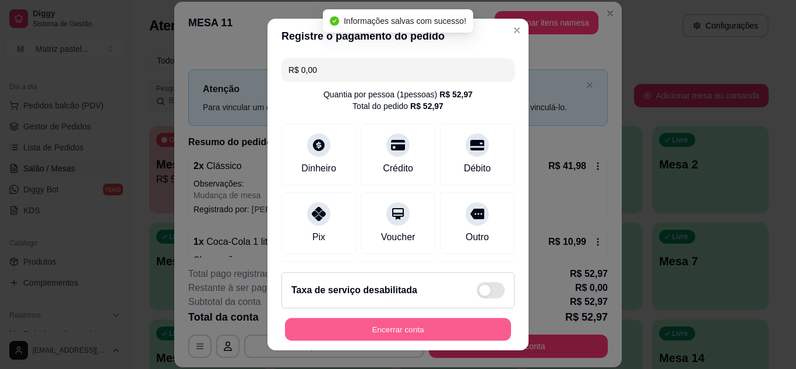
click at [457, 329] on button "Encerrar conta" at bounding box center [398, 329] width 226 height 23
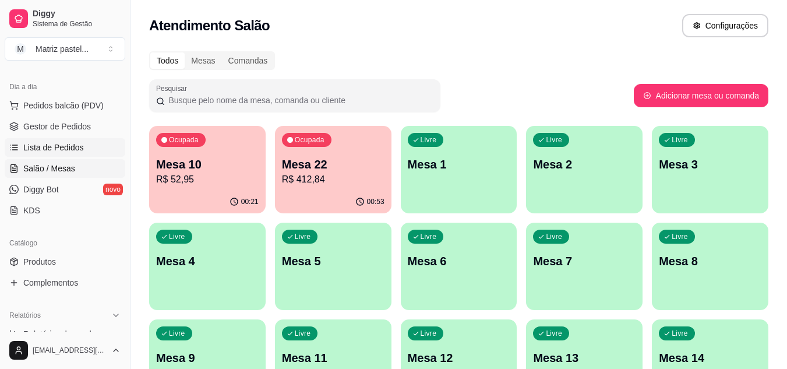
click at [30, 146] on span "Lista de Pedidos" at bounding box center [53, 148] width 61 height 12
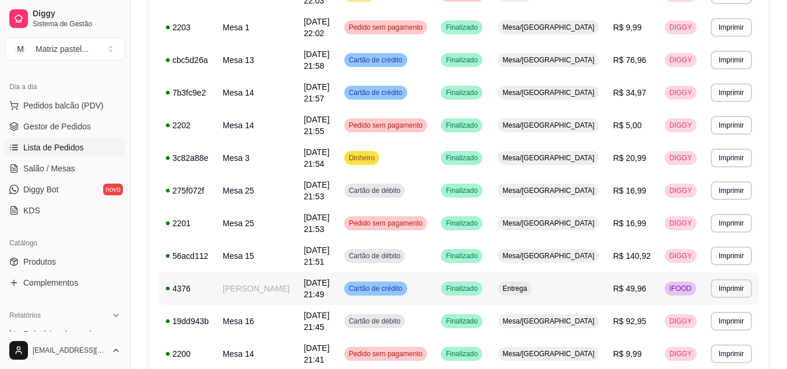
scroll to position [699, 0]
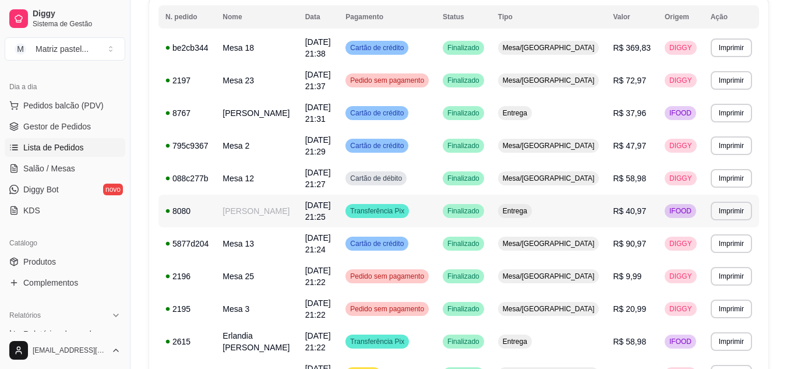
scroll to position [117, 0]
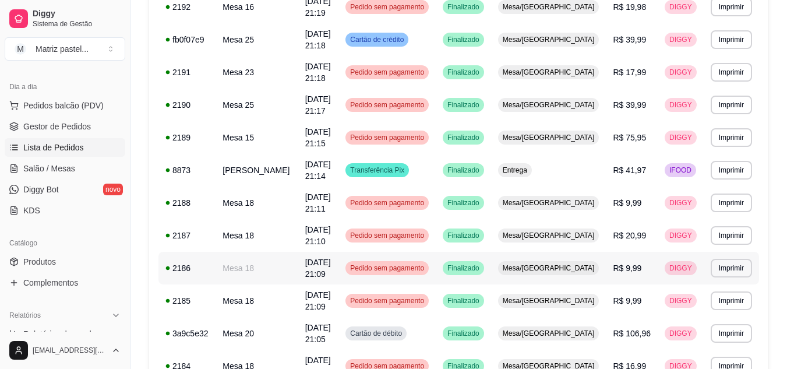
scroll to position [723, 0]
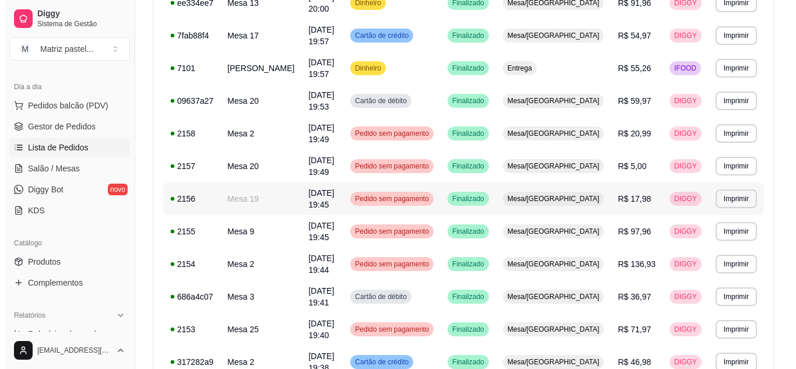
scroll to position [455, 0]
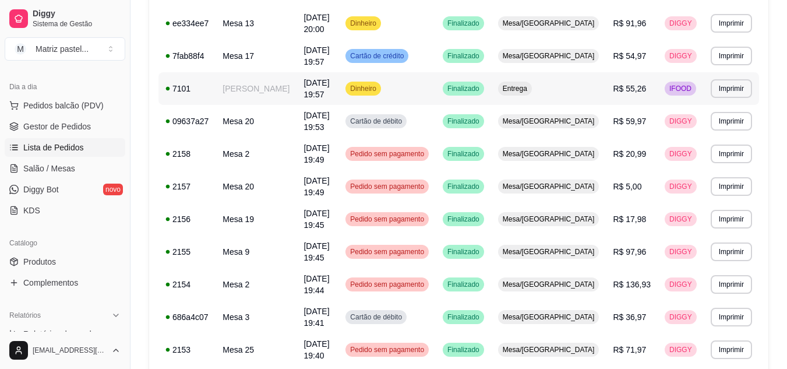
click at [548, 96] on td "Entrega" at bounding box center [548, 88] width 115 height 33
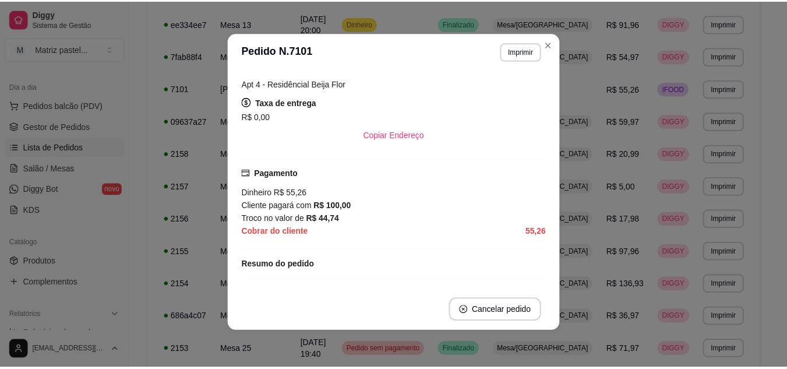
scroll to position [291, 0]
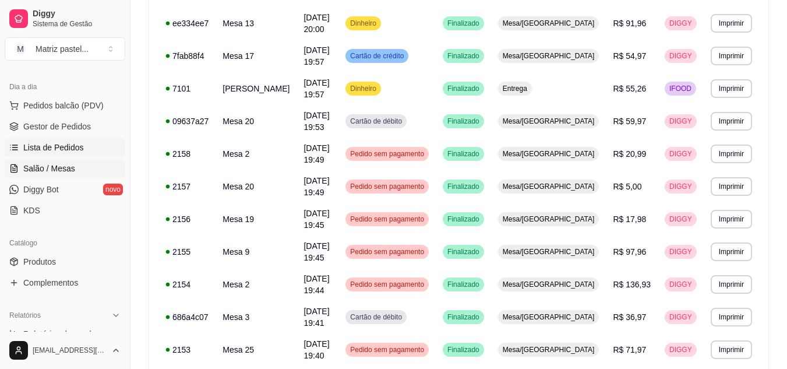
click at [43, 161] on link "Salão / Mesas" at bounding box center [65, 168] width 121 height 19
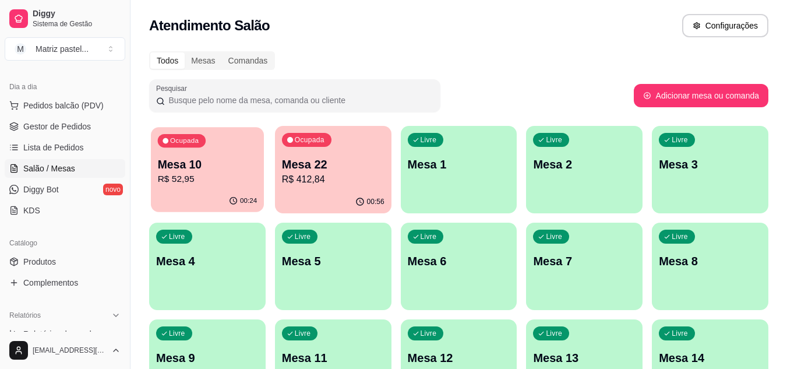
click at [238, 189] on div "Ocupada Mesa 10 R$ 52,95" at bounding box center [207, 158] width 113 height 63
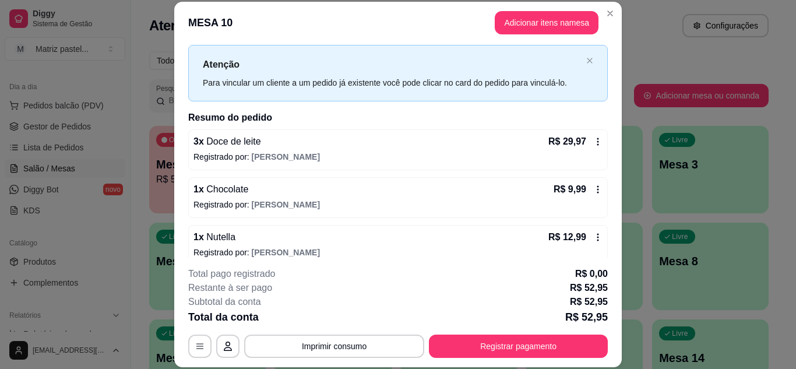
scroll to position [37, 0]
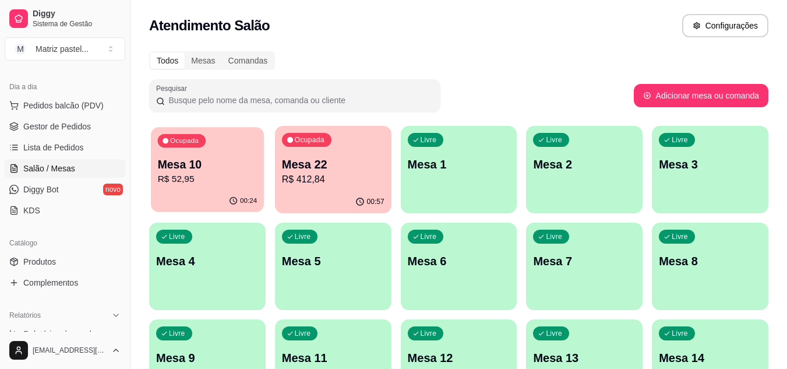
click at [237, 186] on p "R$ 52,95" at bounding box center [208, 179] width 100 height 13
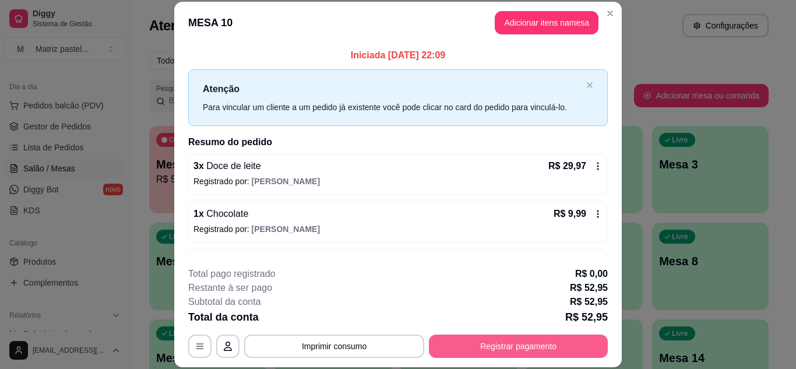
click at [487, 337] on button "Registrar pagamento" at bounding box center [518, 346] width 179 height 23
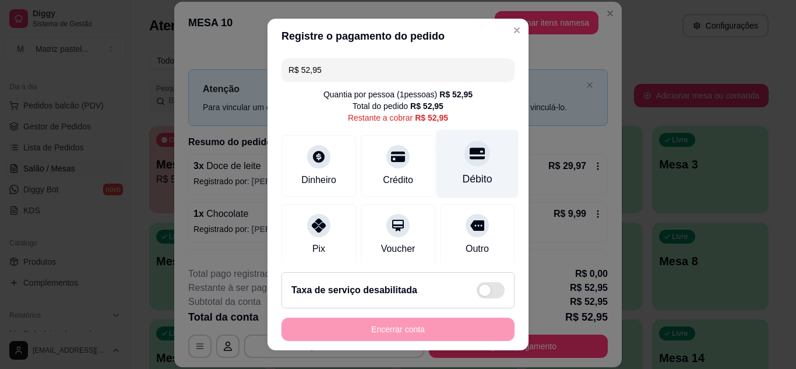
click at [473, 167] on div "Débito" at bounding box center [477, 163] width 82 height 68
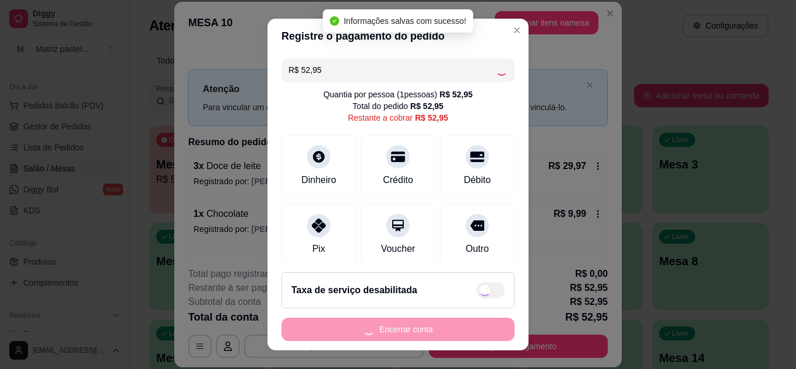
type input "R$ 0,00"
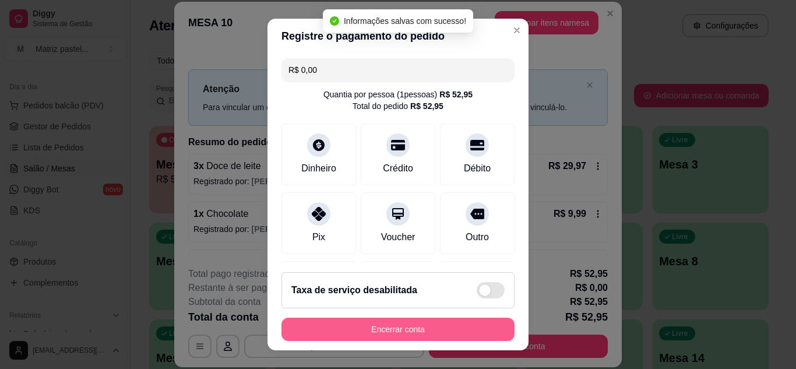
click at [430, 323] on button "Encerrar conta" at bounding box center [397, 329] width 233 height 23
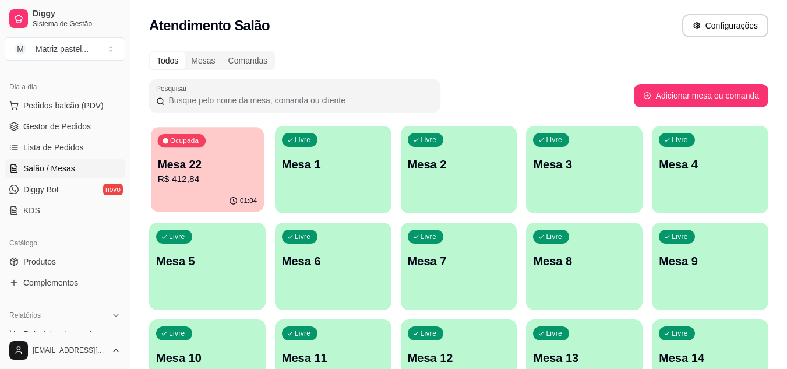
click at [199, 172] on p "Mesa 22" at bounding box center [208, 165] width 100 height 16
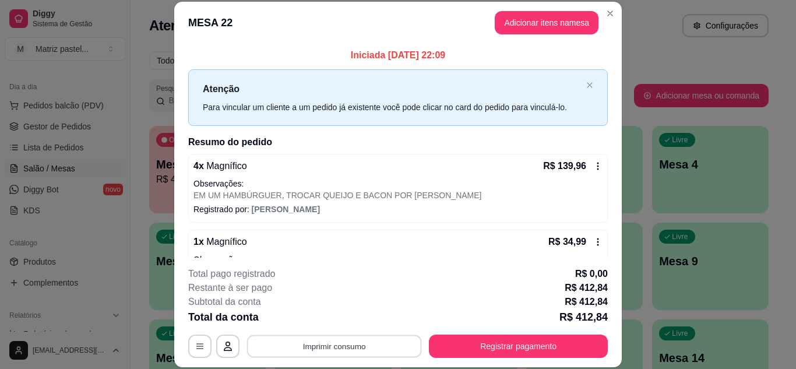
click at [362, 343] on button "Imprimir consumo" at bounding box center [334, 346] width 175 height 23
click at [346, 323] on button "IMPRESSORA" at bounding box center [334, 319] width 82 height 18
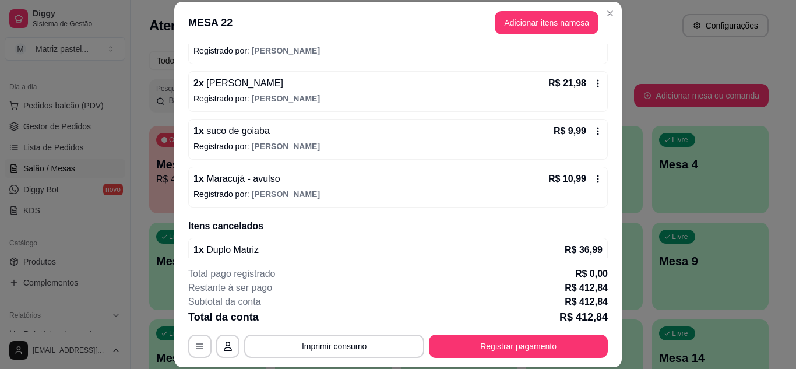
scroll to position [570, 0]
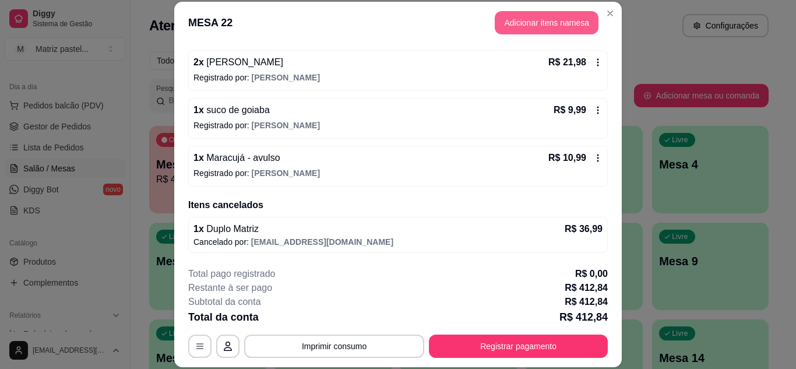
click at [538, 20] on button "Adicionar itens na mesa" at bounding box center [547, 22] width 104 height 23
click at [292, 82] on input "Pesquisa" at bounding box center [271, 80] width 478 height 12
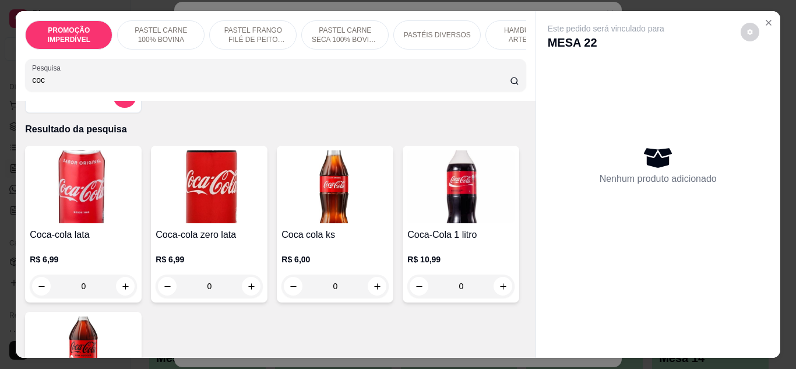
scroll to position [58, 0]
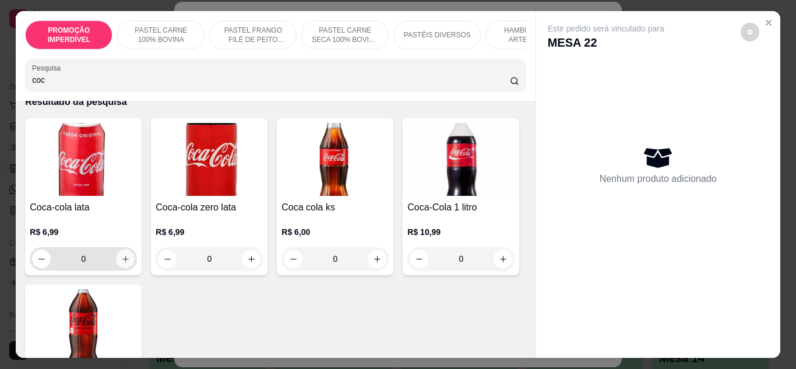
type input "coc"
click at [121, 267] on button "increase-product-quantity" at bounding box center [125, 258] width 19 height 19
type input "1"
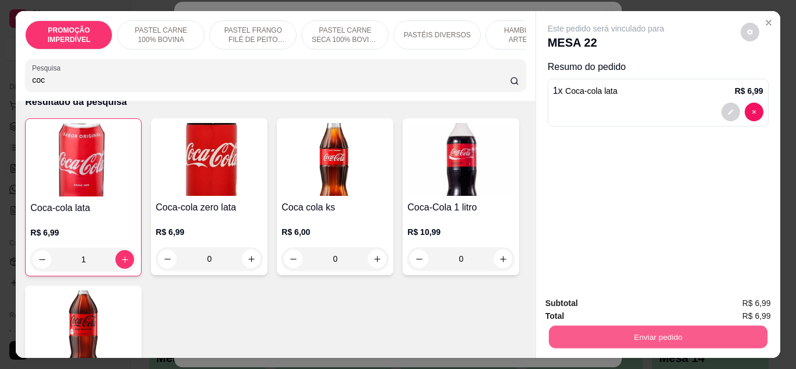
click at [645, 330] on button "Enviar pedido" at bounding box center [657, 337] width 219 height 23
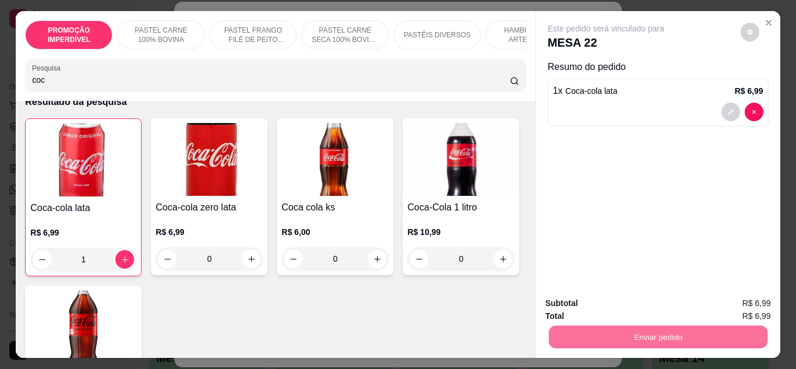
click at [739, 300] on button "Enviar pedido" at bounding box center [740, 304] width 66 height 22
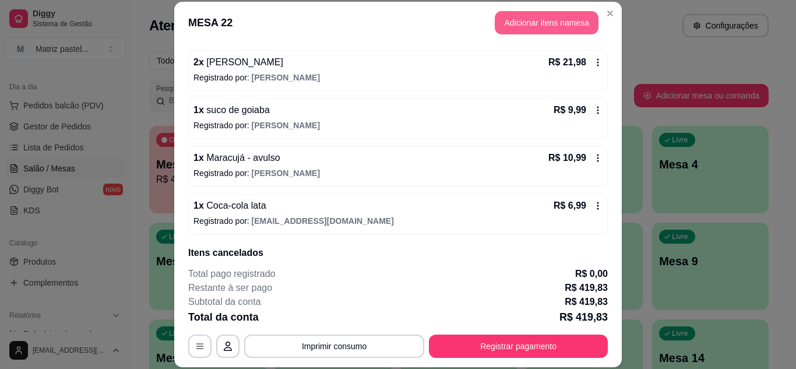
click at [538, 26] on button "Adicionar itens na mesa" at bounding box center [547, 22] width 104 height 23
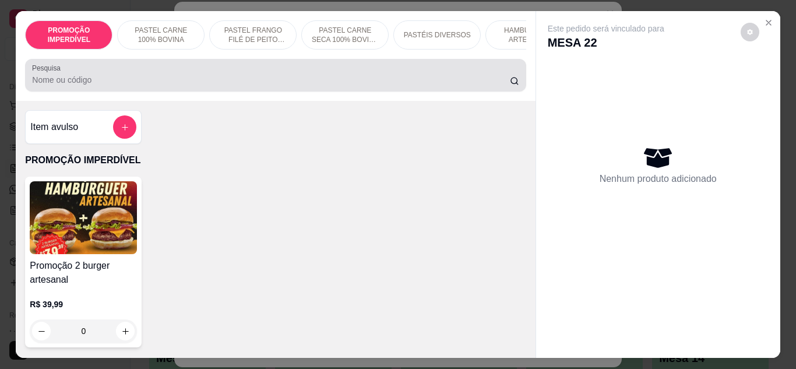
click at [218, 72] on div at bounding box center [275, 75] width 487 height 23
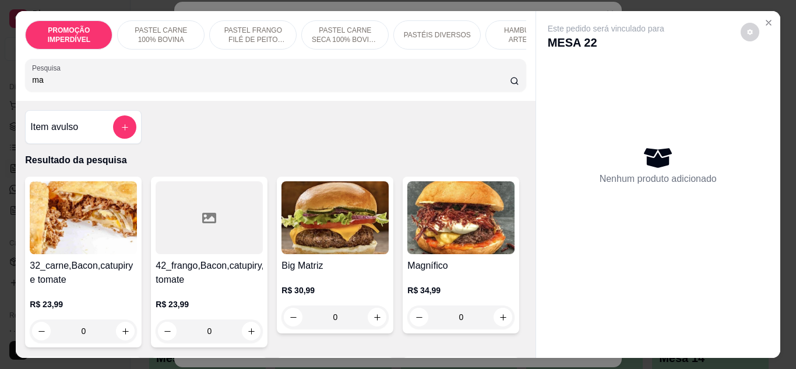
type input "m"
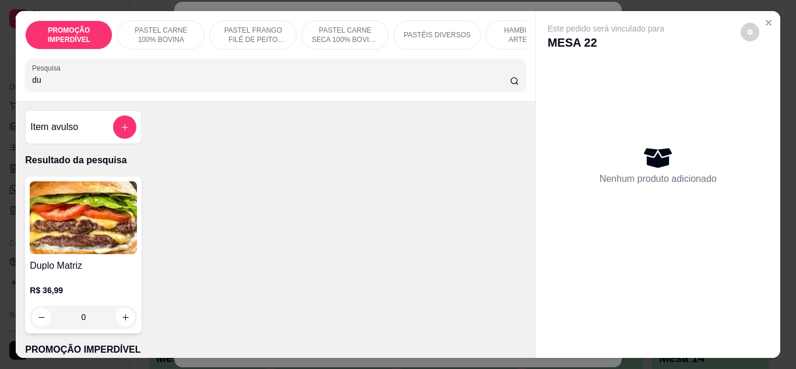
type input "d"
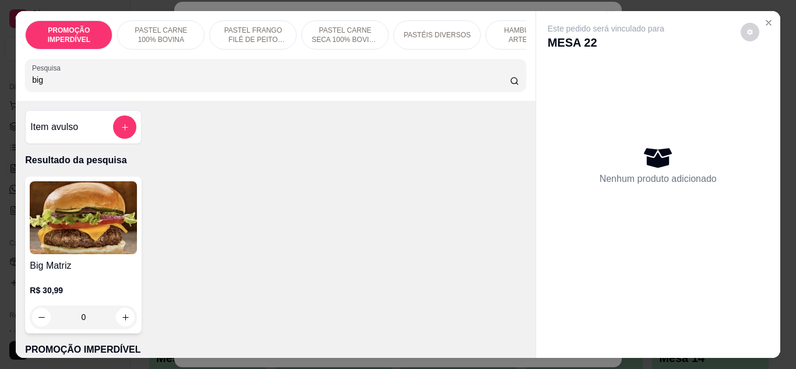
type input "big"
click at [288, 162] on p "Resultado da pesquisa" at bounding box center [275, 160] width 501 height 14
click at [768, 22] on icon "Close" at bounding box center [768, 22] width 9 height 9
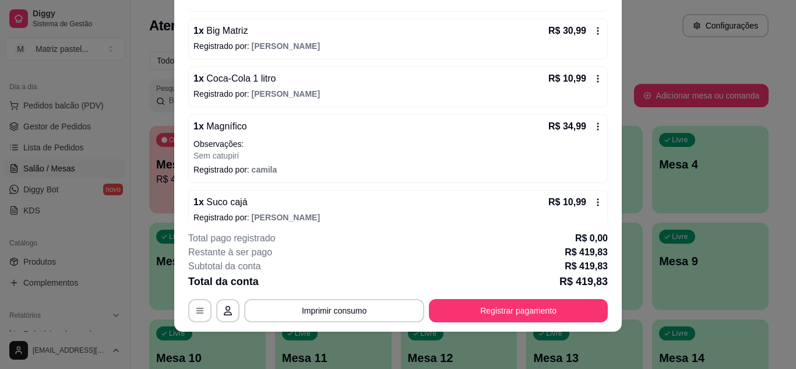
scroll to position [326, 0]
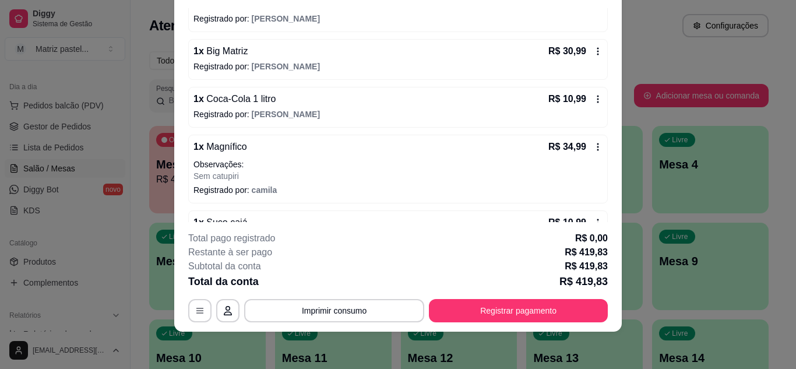
click at [593, 101] on icon at bounding box center [597, 98] width 9 height 9
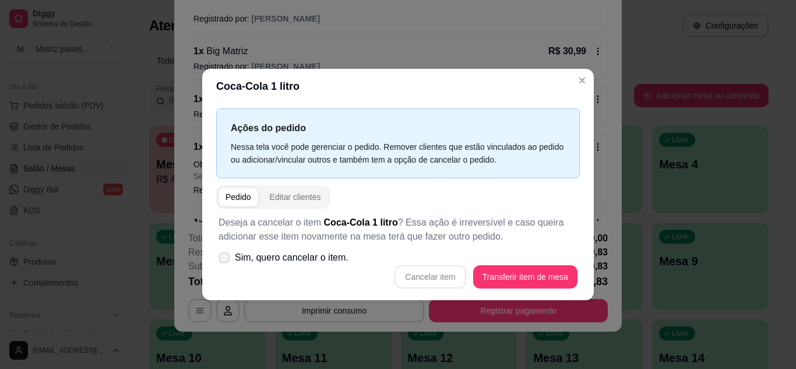
click at [305, 254] on label "Sim, quero cancelar o item." at bounding box center [283, 257] width 139 height 23
click at [226, 259] on input "Sim, quero cancelar o item." at bounding box center [222, 263] width 8 height 8
checkbox input "true"
click at [417, 277] on button "Cancelar item" at bounding box center [430, 276] width 71 height 23
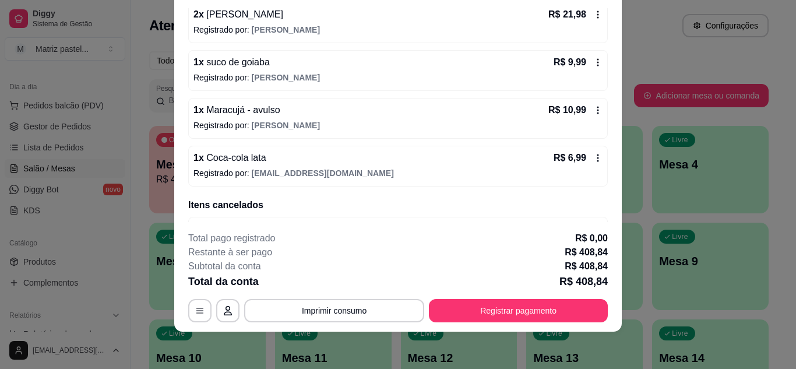
scroll to position [613, 0]
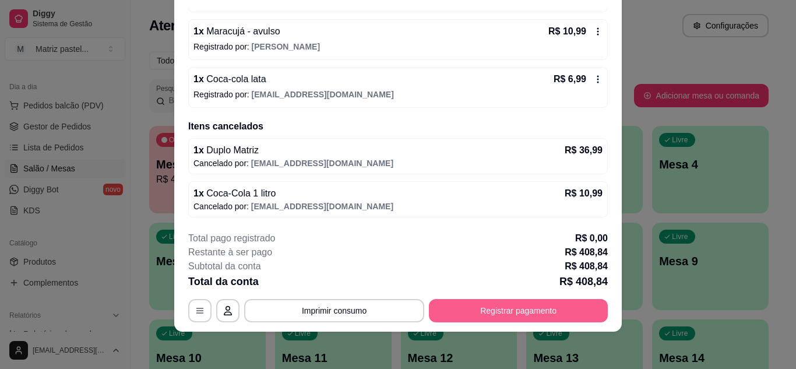
click at [516, 311] on button "Registrar pagamento" at bounding box center [518, 310] width 179 height 23
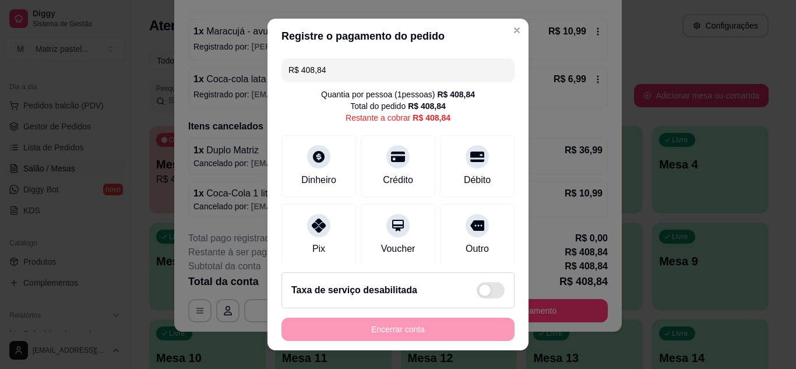
drag, startPoint x: 417, startPoint y: 84, endPoint x: 416, endPoint y: 78, distance: 5.9
click at [417, 83] on div "R$ 408,84 Quantia por pessoa ( 1 pessoas) R$ 408,84 Total do pedido R$ 408,84 R…" at bounding box center [397, 159] width 261 height 210
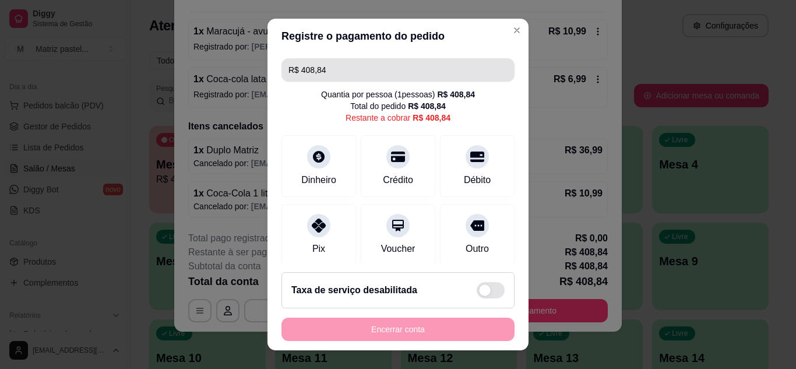
click at [416, 77] on input "R$ 408,84" at bounding box center [397, 69] width 219 height 23
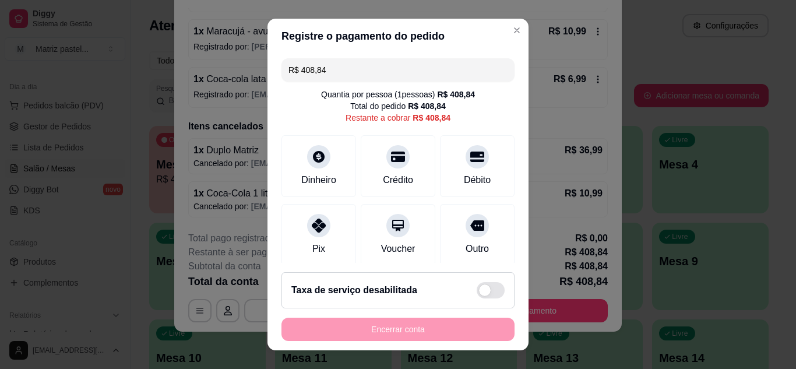
click at [416, 77] on input "R$ 408,84" at bounding box center [397, 69] width 219 height 23
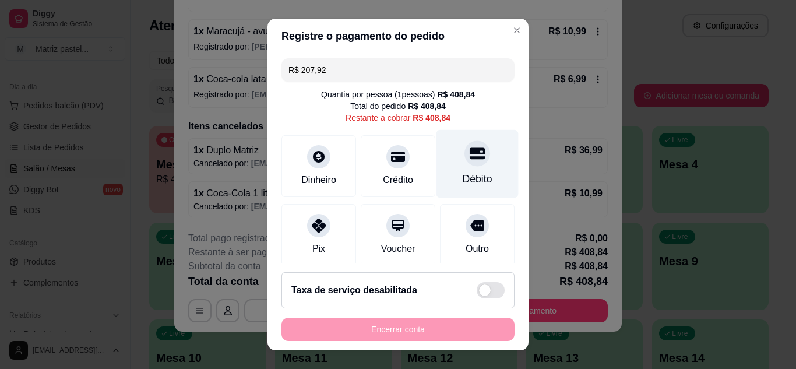
click at [444, 160] on div "Débito" at bounding box center [477, 163] width 82 height 68
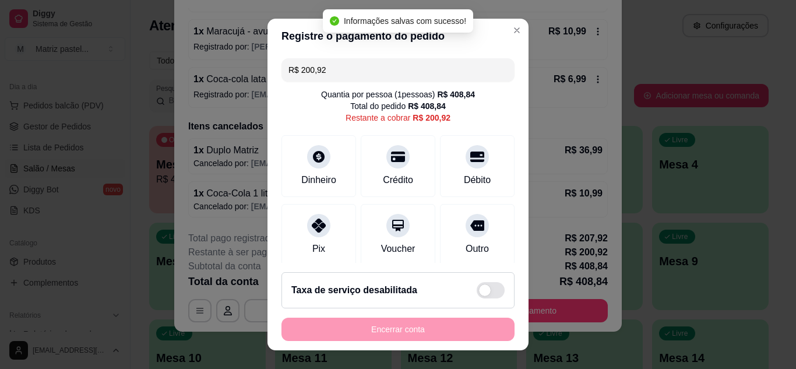
click at [357, 61] on input "R$ 200,92" at bounding box center [397, 69] width 219 height 23
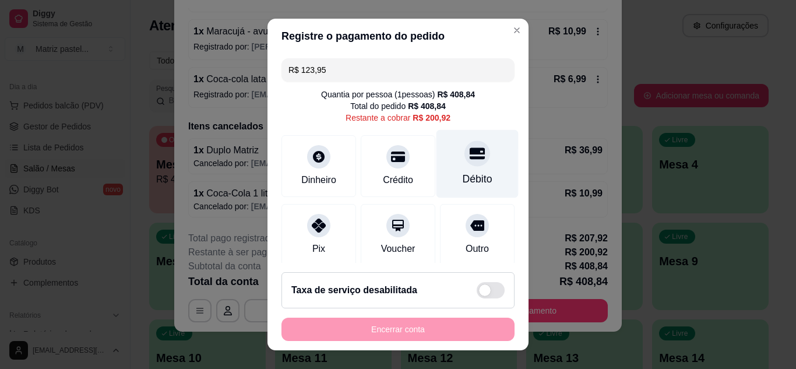
click at [463, 178] on div "Débito" at bounding box center [478, 178] width 30 height 15
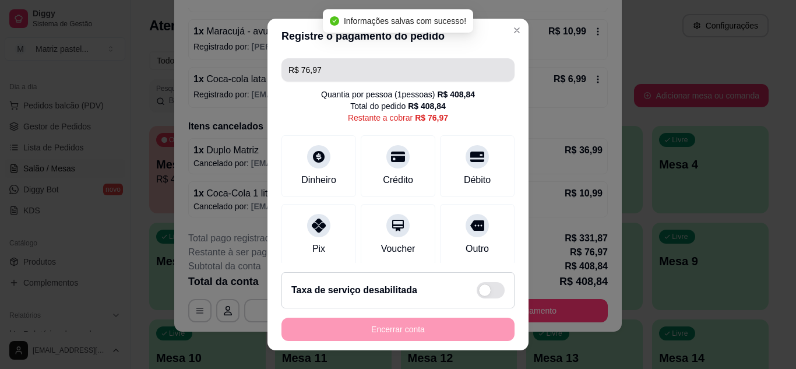
click at [385, 68] on input "R$ 76,97" at bounding box center [397, 69] width 219 height 23
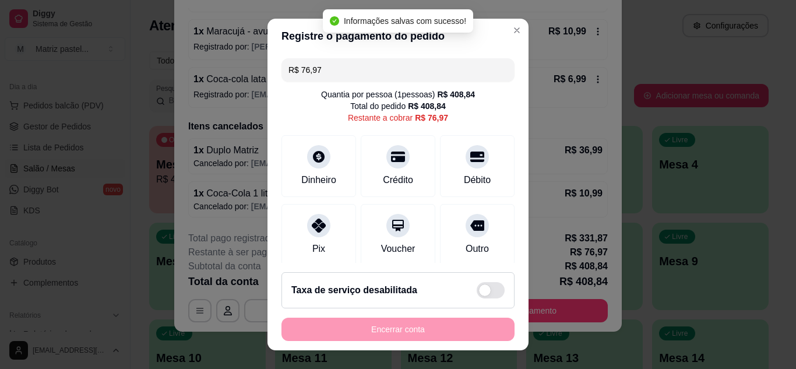
click at [385, 68] on input "R$ 76,97" at bounding box center [397, 69] width 219 height 23
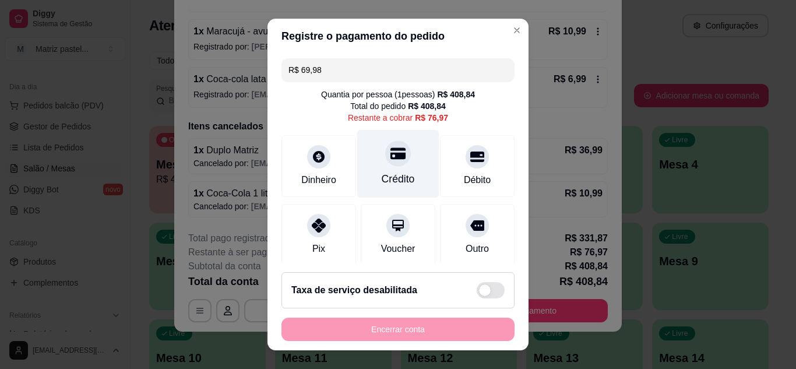
click at [390, 154] on icon at bounding box center [397, 153] width 15 height 12
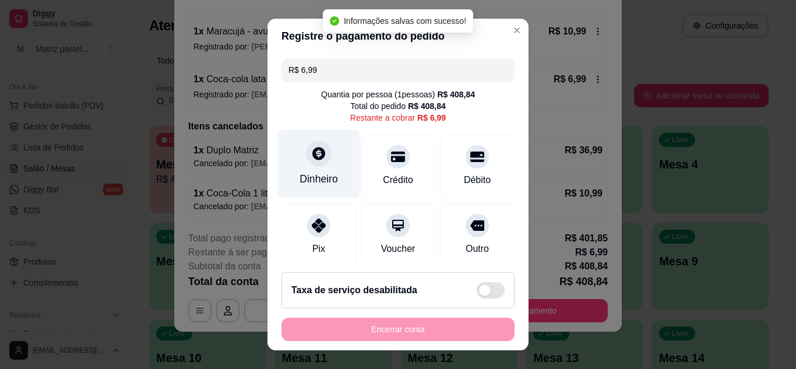
click at [302, 171] on div "Dinheiro" at bounding box center [319, 163] width 82 height 68
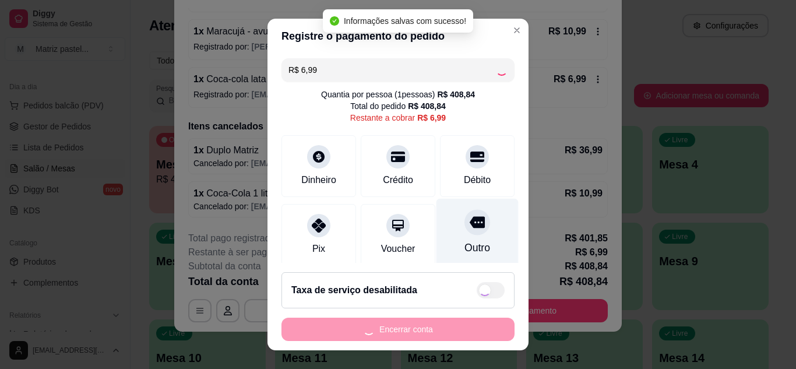
type input "R$ 0,00"
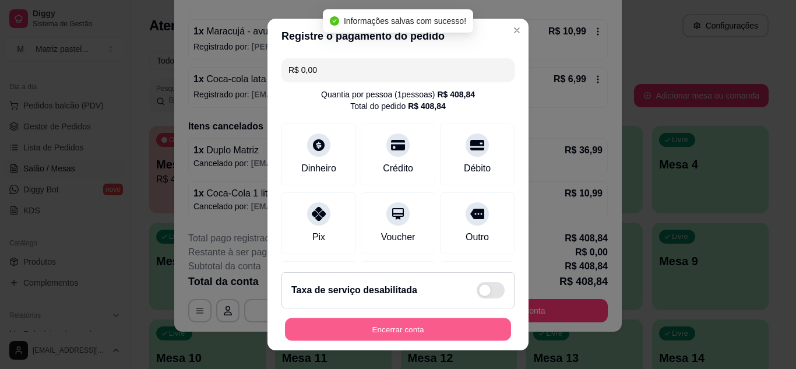
click at [438, 327] on button "Encerrar conta" at bounding box center [398, 329] width 226 height 23
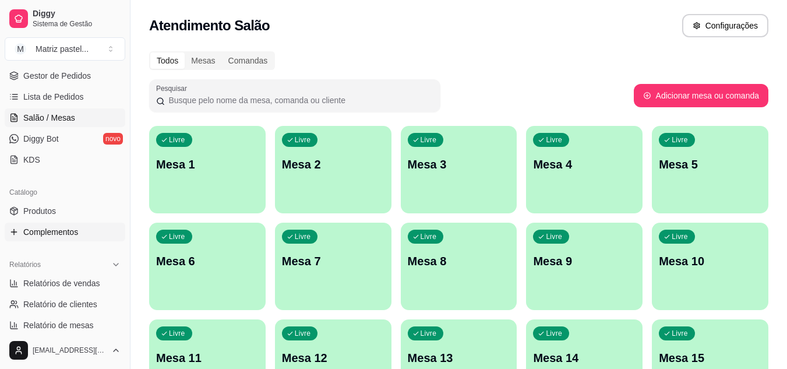
scroll to position [295, 0]
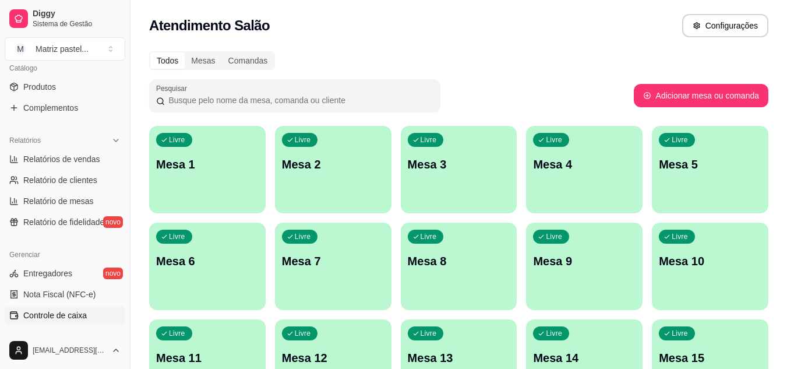
click at [57, 309] on span "Controle de caixa" at bounding box center [55, 315] width 64 height 12
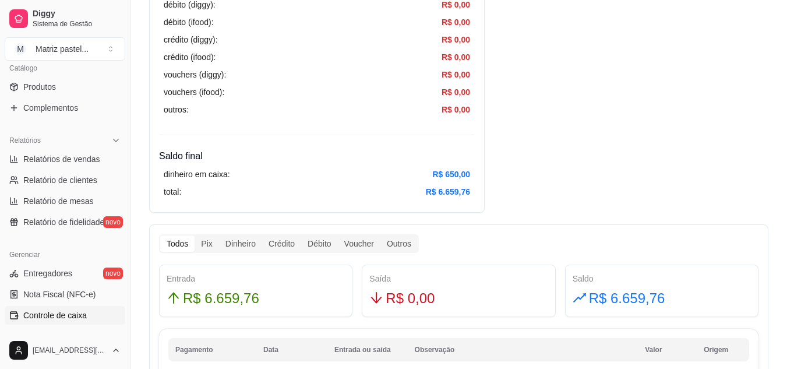
scroll to position [524, 0]
